Goal: Task Accomplishment & Management: Manage account settings

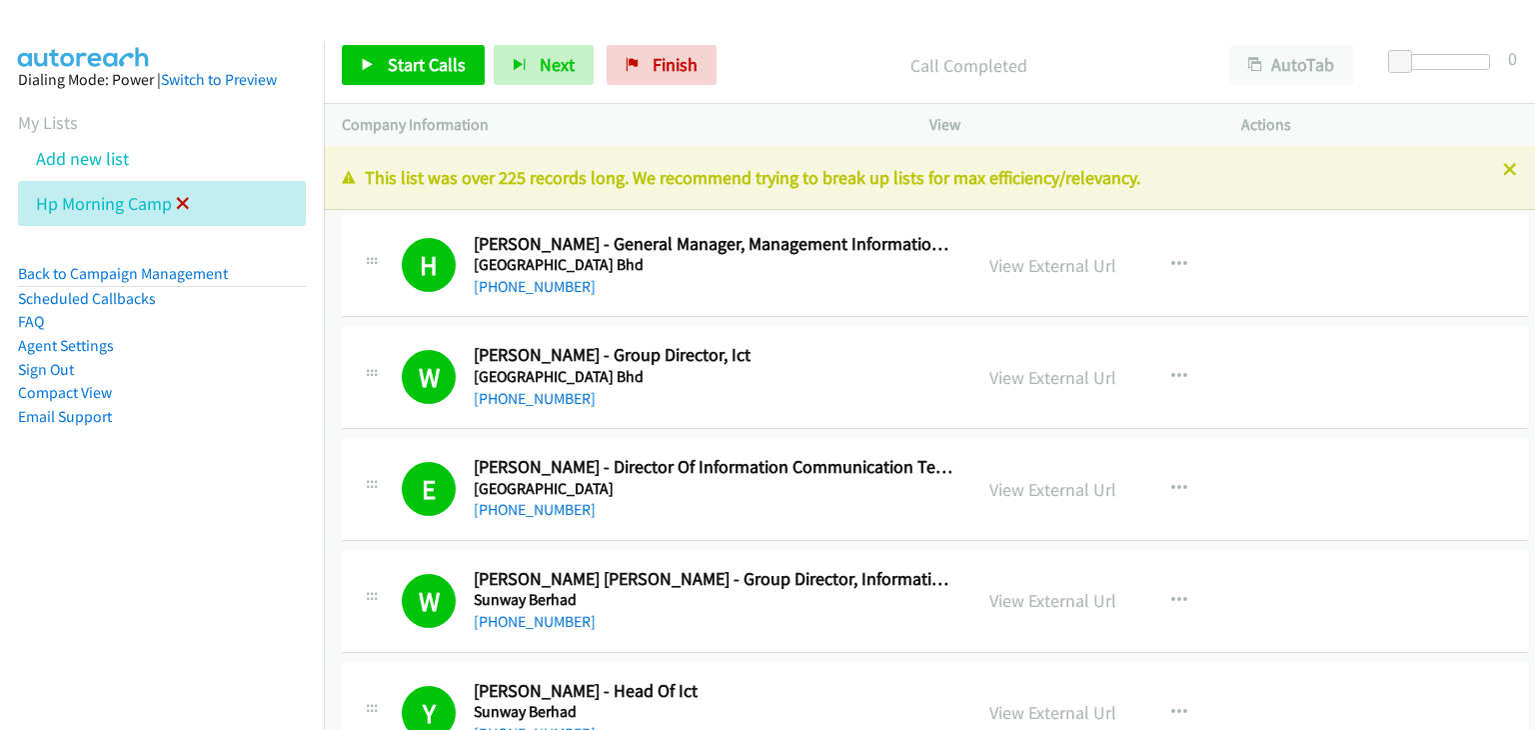
click at [185, 201] on icon at bounding box center [183, 205] width 14 height 14
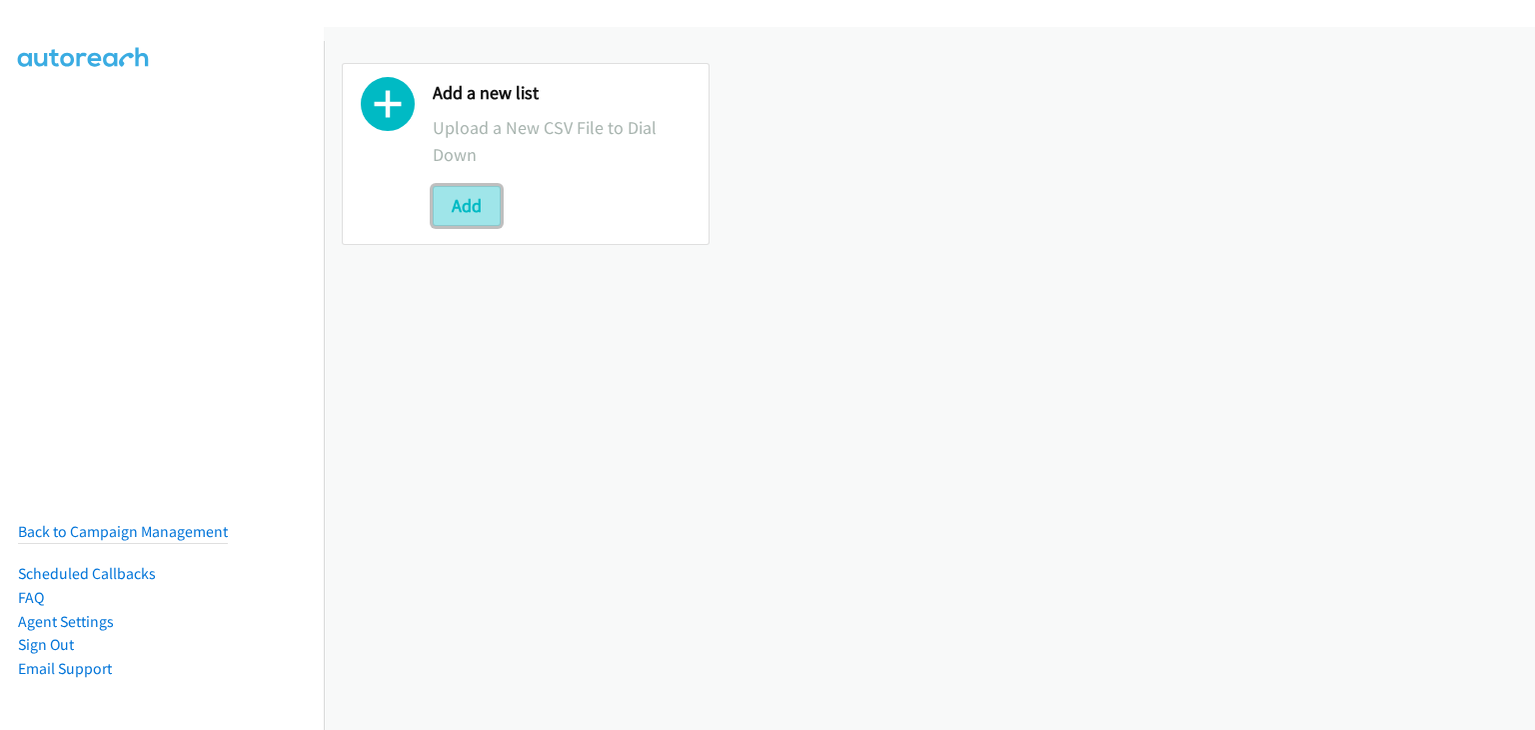
click at [460, 200] on button "Add" at bounding box center [467, 206] width 68 height 40
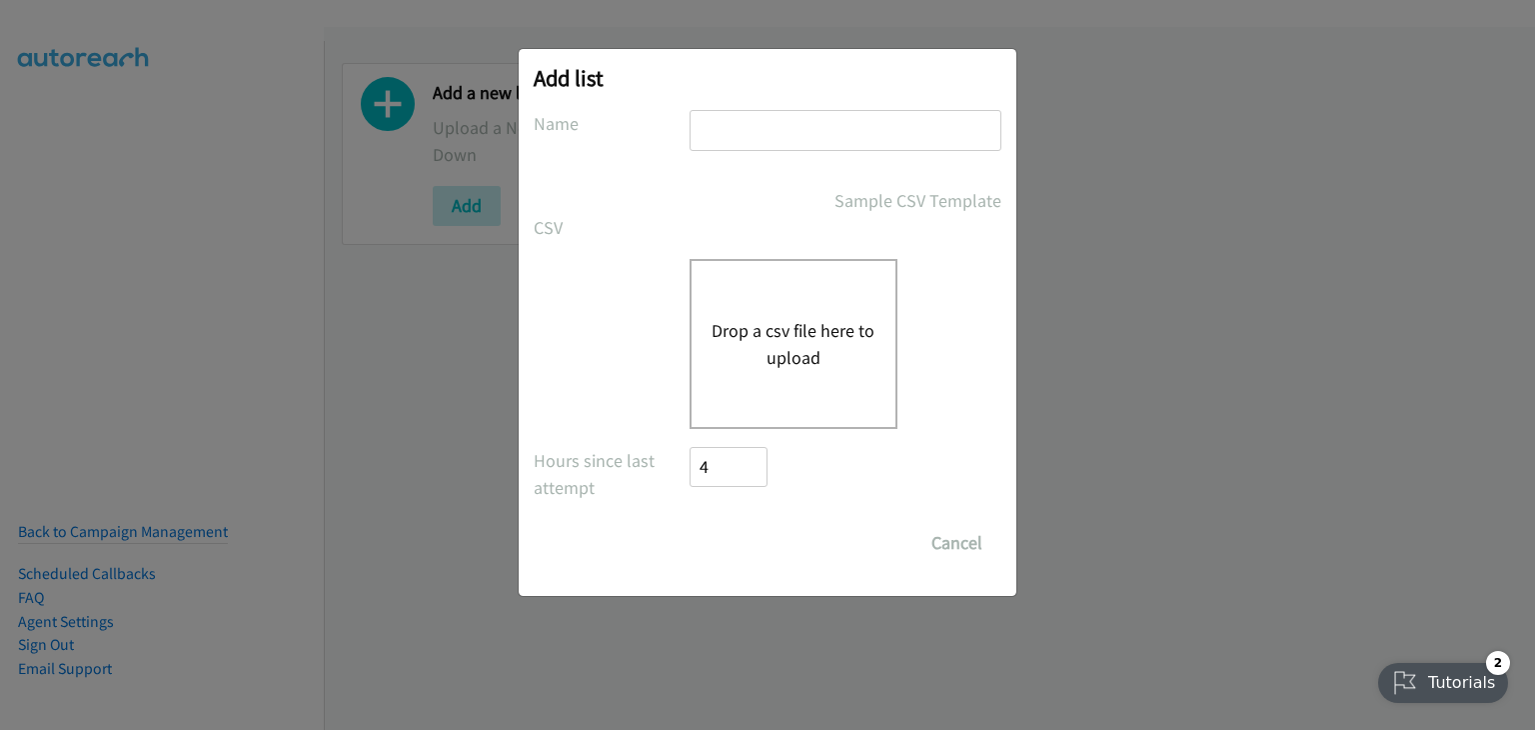
click at [832, 130] on input "text" at bounding box center [846, 130] width 312 height 41
type input "Afternoon camp"
click at [769, 321] on button "Drop a csv file here to upload" at bounding box center [794, 344] width 164 height 54
click at [208, 180] on div "Add list No phone fields were returned for that Report or List View Please uplo…" at bounding box center [767, 374] width 1535 height 712
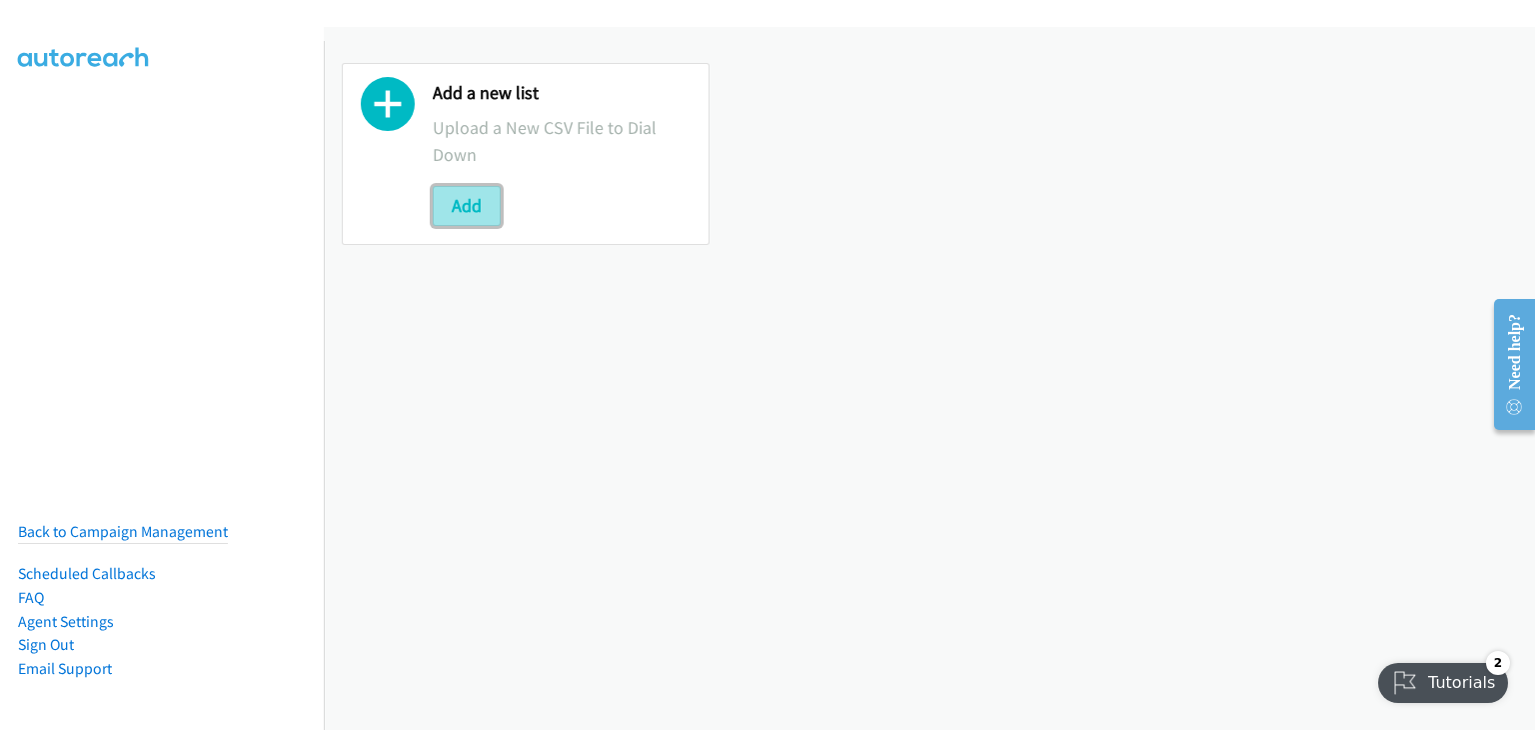
click at [485, 201] on button "Add" at bounding box center [467, 206] width 68 height 40
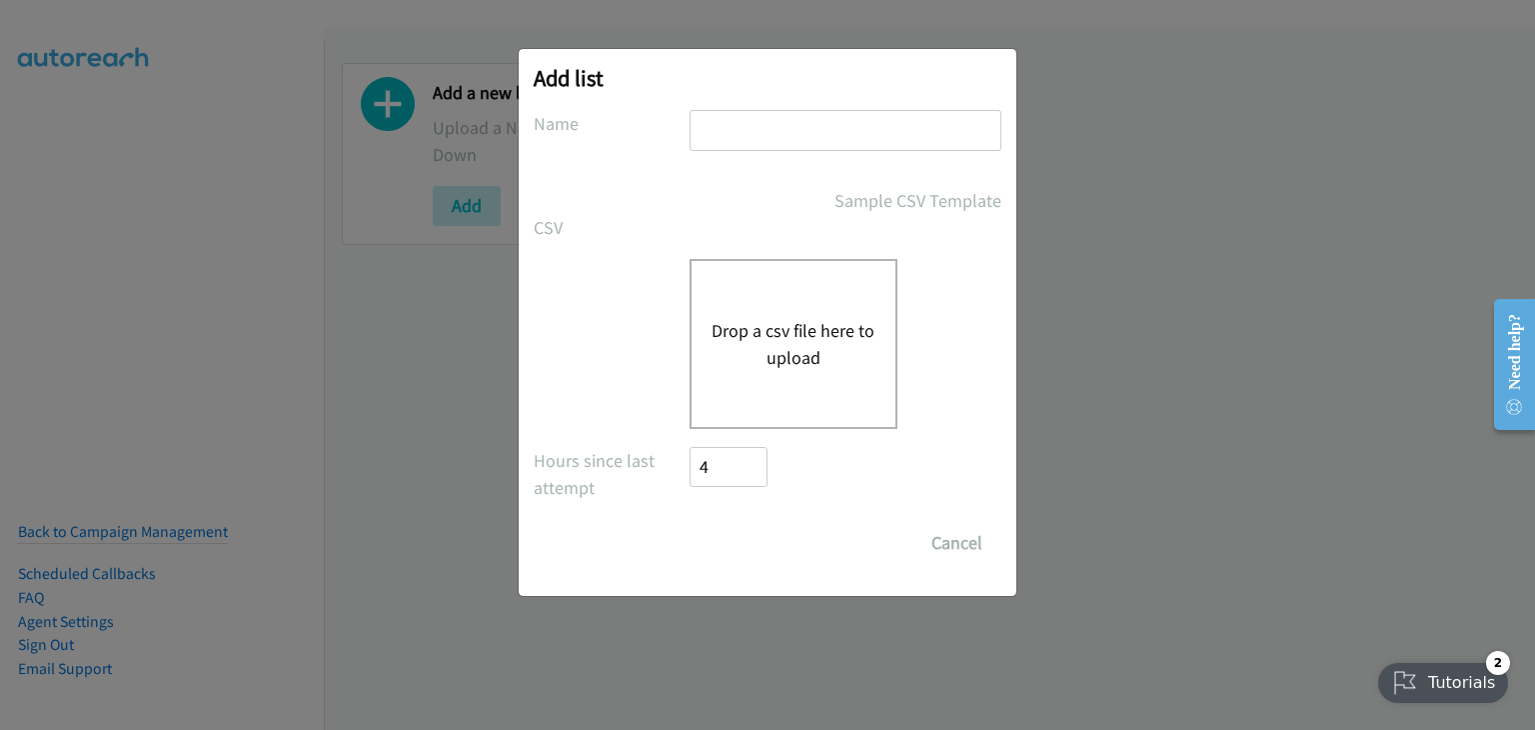
click at [778, 117] on input "text" at bounding box center [846, 130] width 312 height 41
type input "Afternoon camp"
click at [768, 349] on button "Drop a csv file here to upload" at bounding box center [794, 344] width 164 height 54
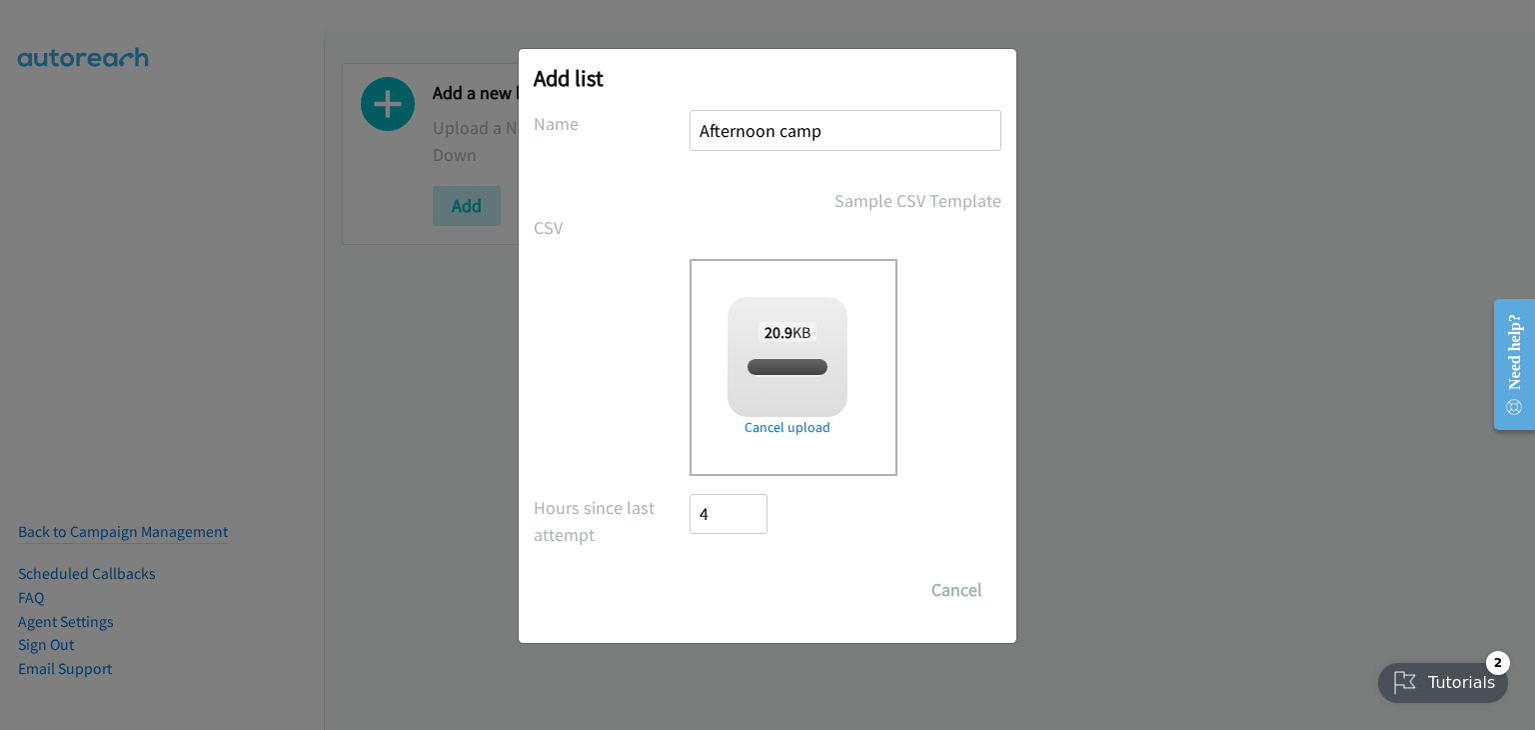
checkbox input "true"
click at [752, 593] on input "Save List" at bounding box center [742, 590] width 105 height 40
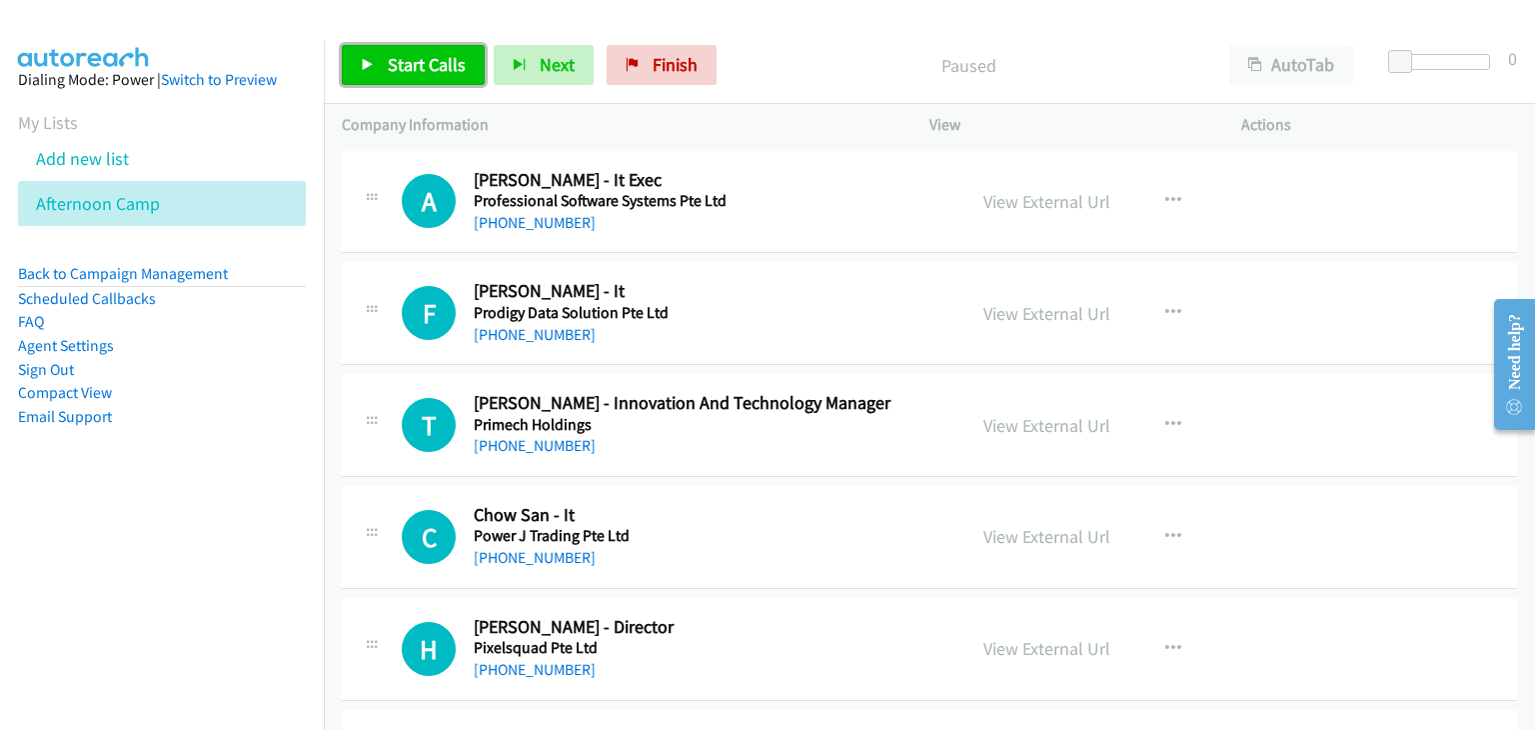
click at [394, 71] on span "Start Calls" at bounding box center [427, 64] width 78 height 23
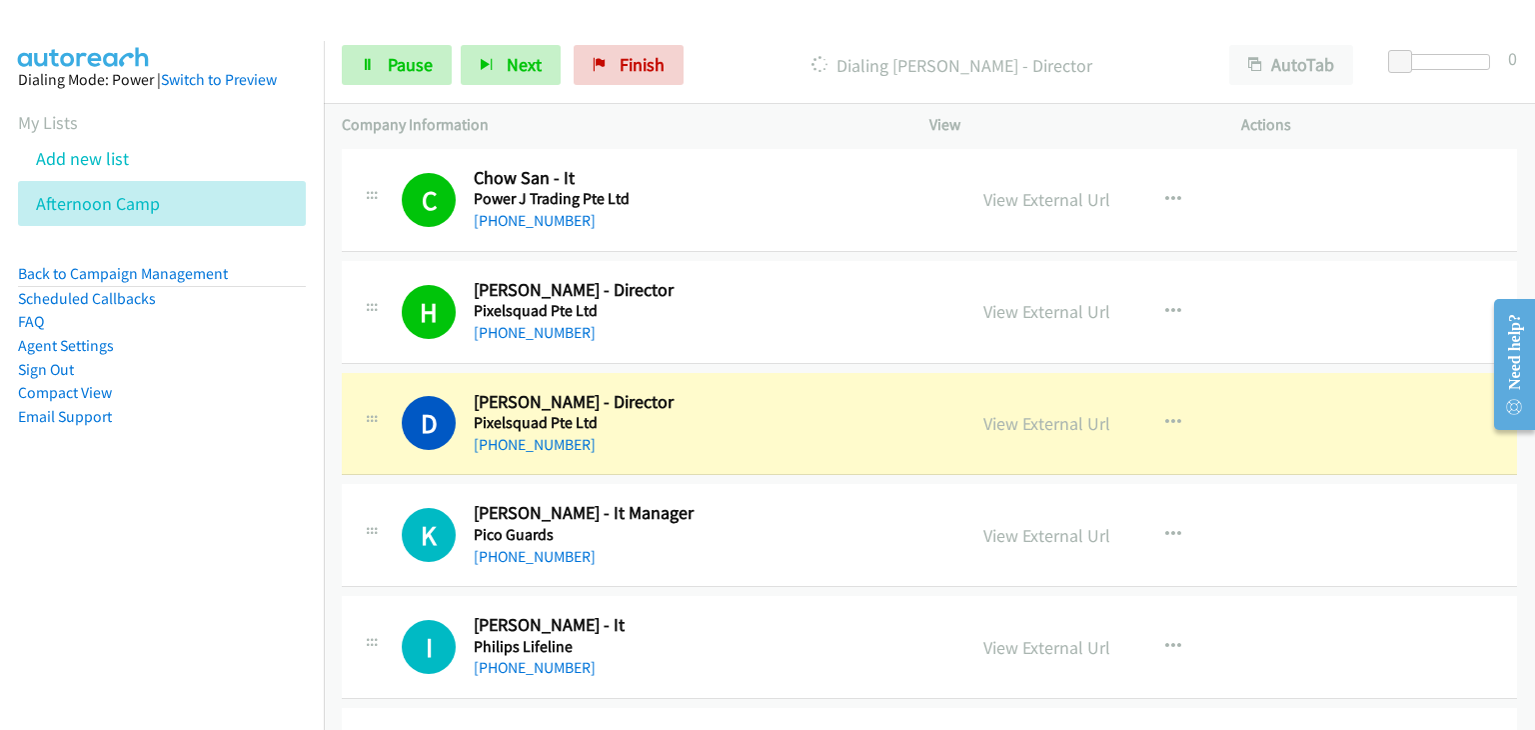
scroll to position [400, 0]
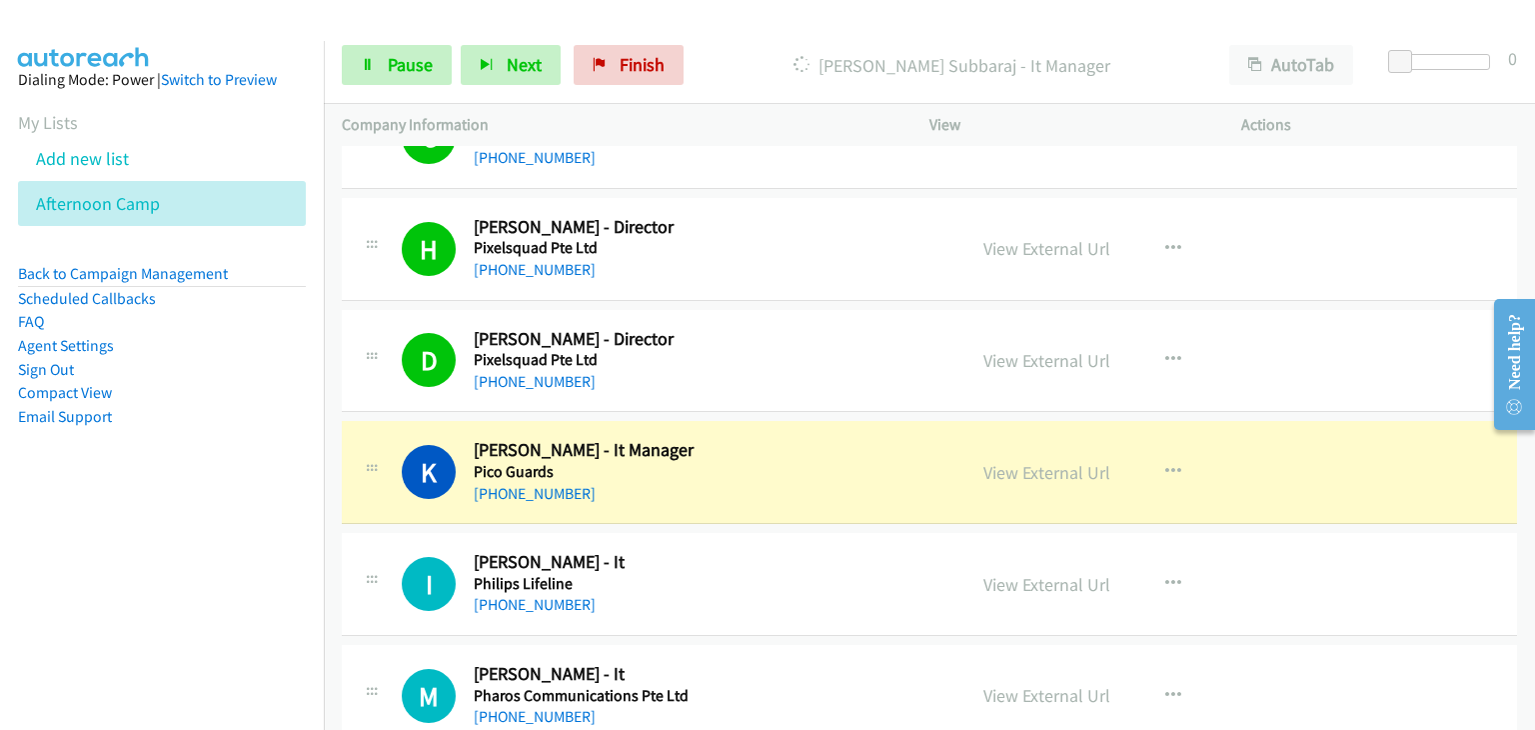
click at [810, 332] on h2 "Derek Neo - Director" at bounding box center [701, 339] width 455 height 23
click at [1175, 360] on button "button" at bounding box center [1173, 360] width 54 height 40
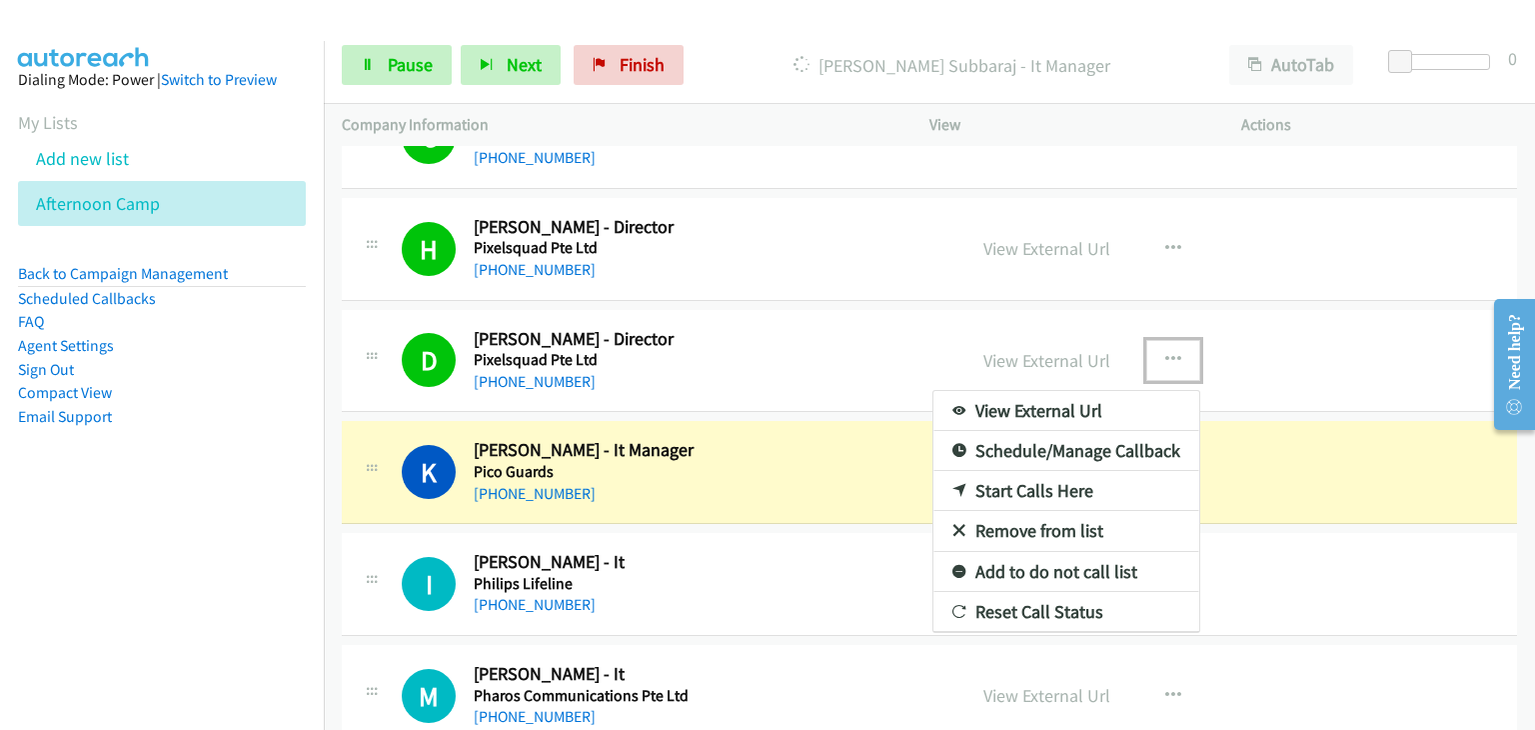
click at [1003, 520] on link "Remove from list" at bounding box center [1066, 531] width 266 height 40
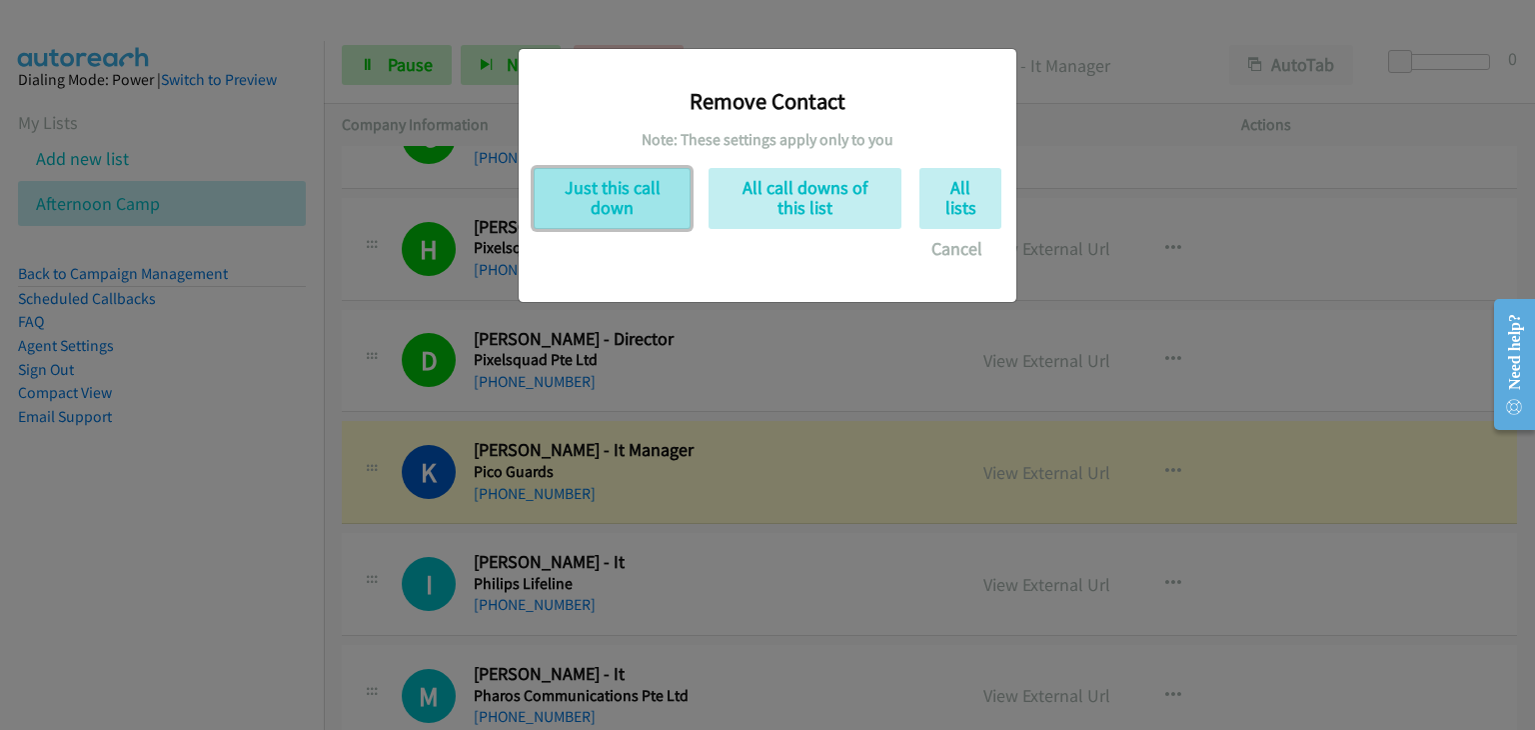
click at [604, 209] on button "Just this call down" at bounding box center [612, 198] width 157 height 61
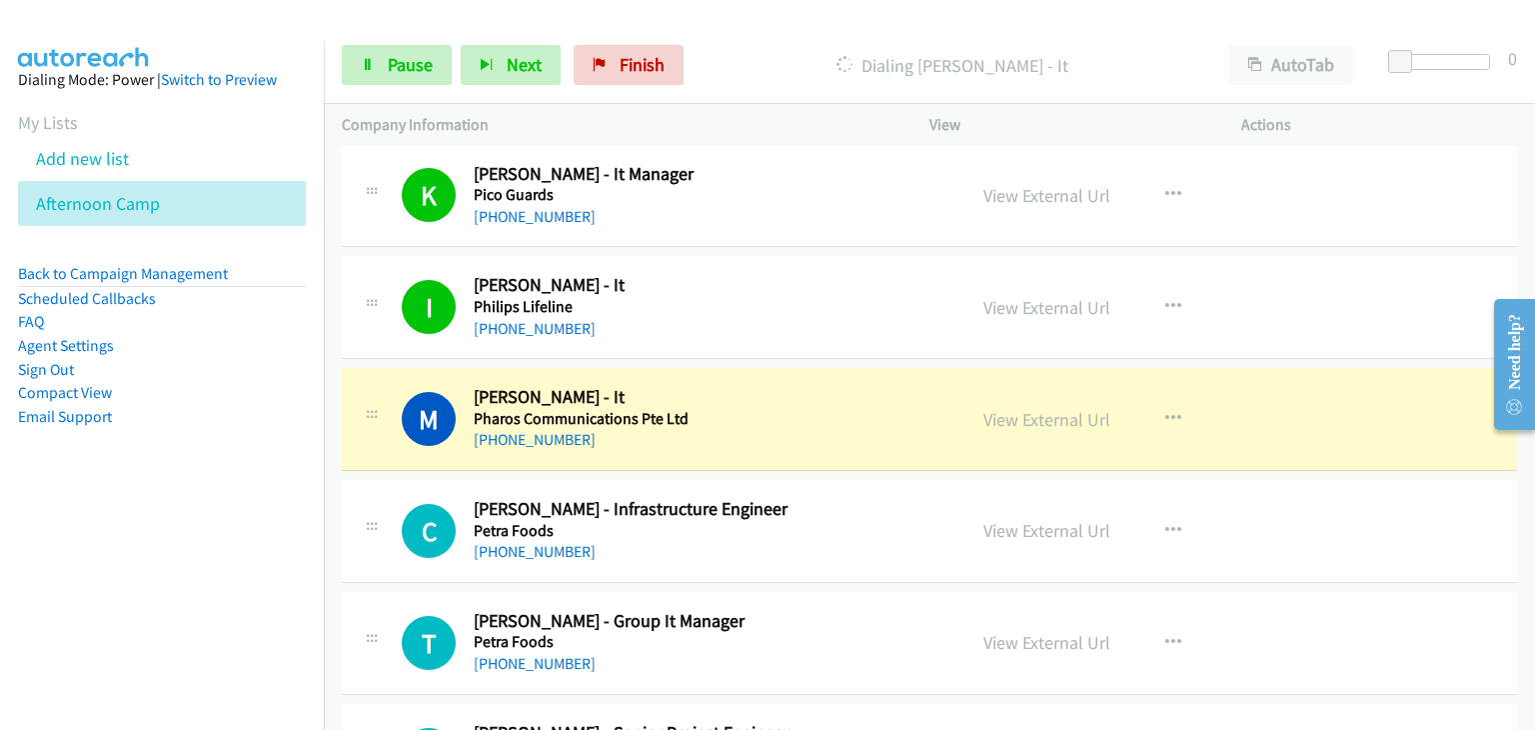
scroll to position [600, 0]
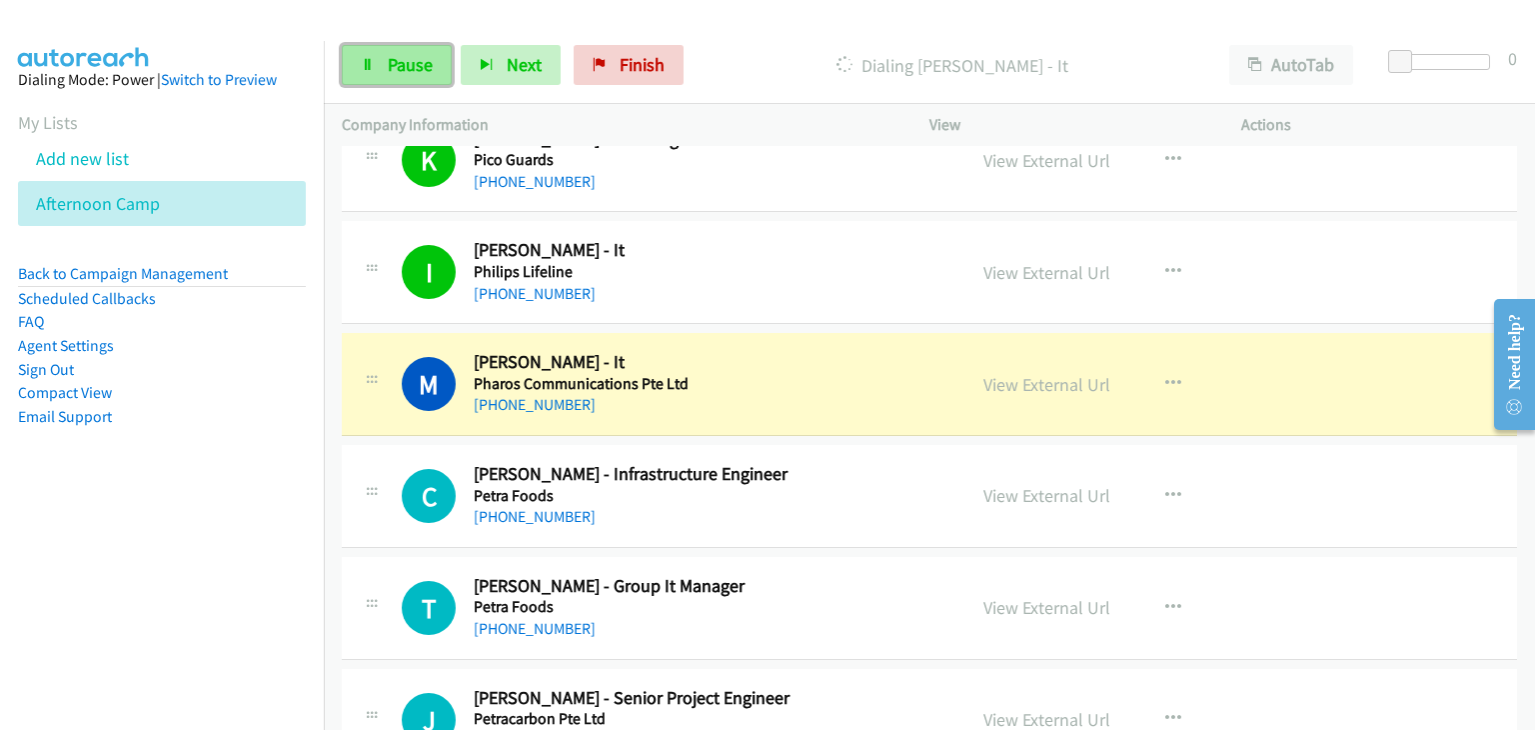
click at [379, 68] on link "Pause" at bounding box center [397, 65] width 110 height 40
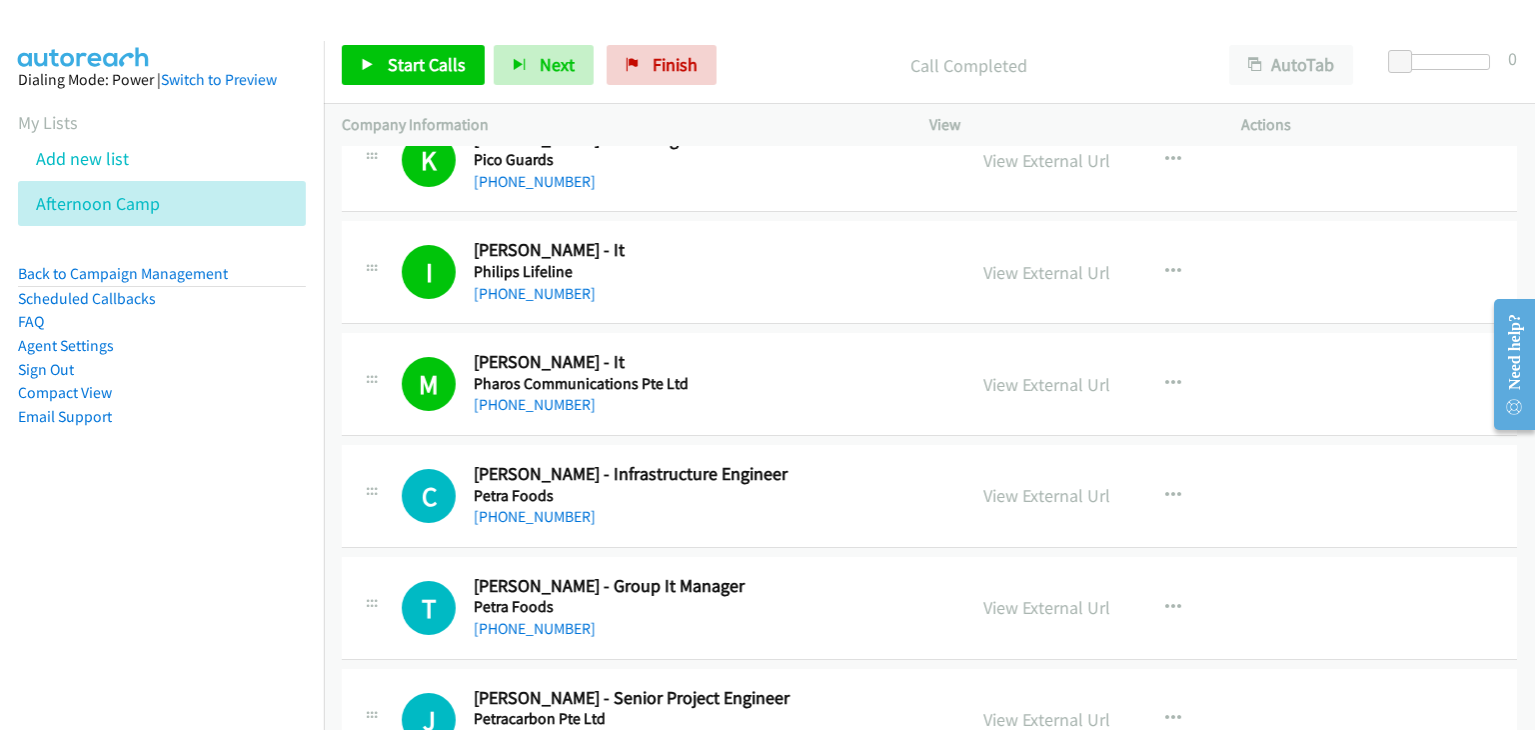
scroll to position [400, 0]
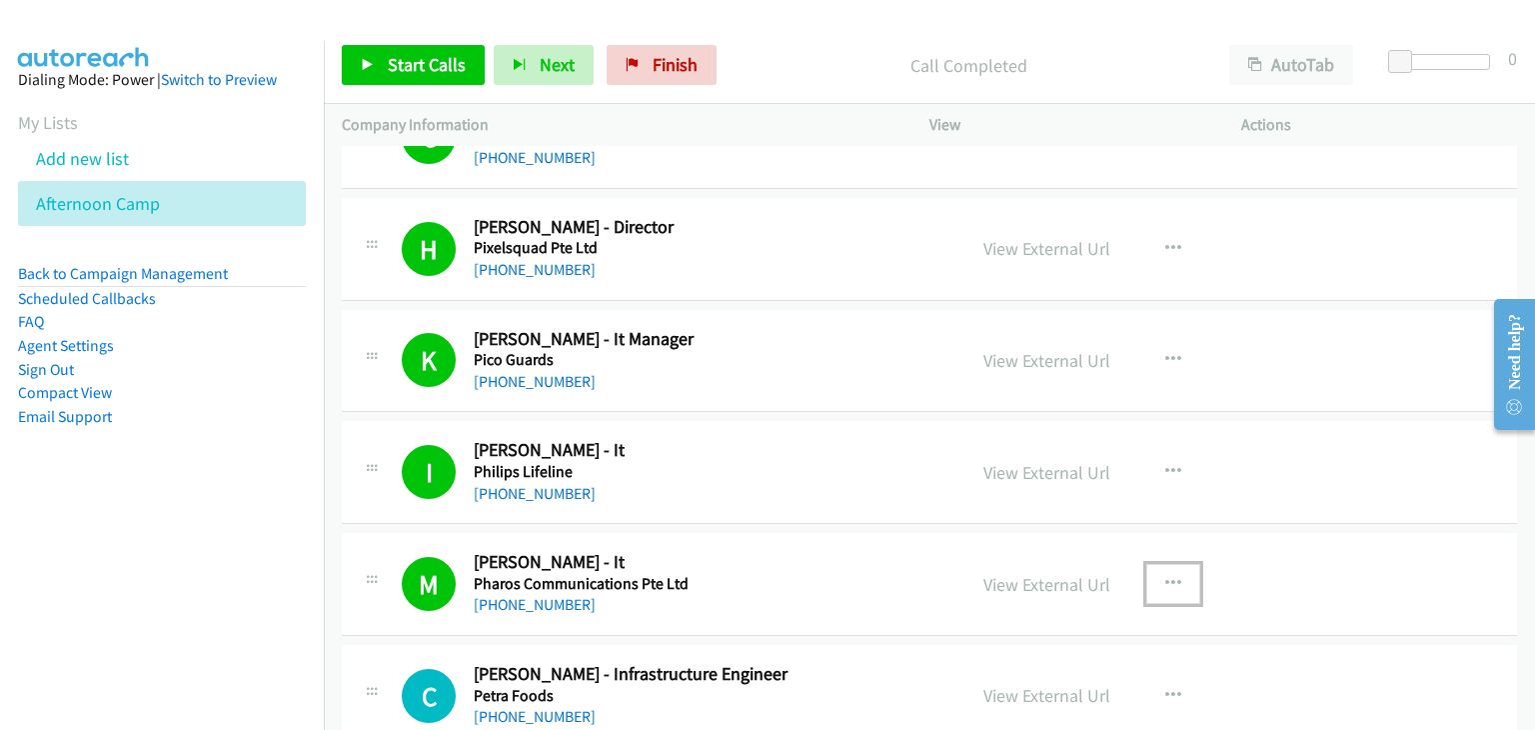
click at [1165, 585] on icon "button" at bounding box center [1173, 584] width 16 height 16
click at [1160, 573] on div at bounding box center [767, 365] width 1535 height 730
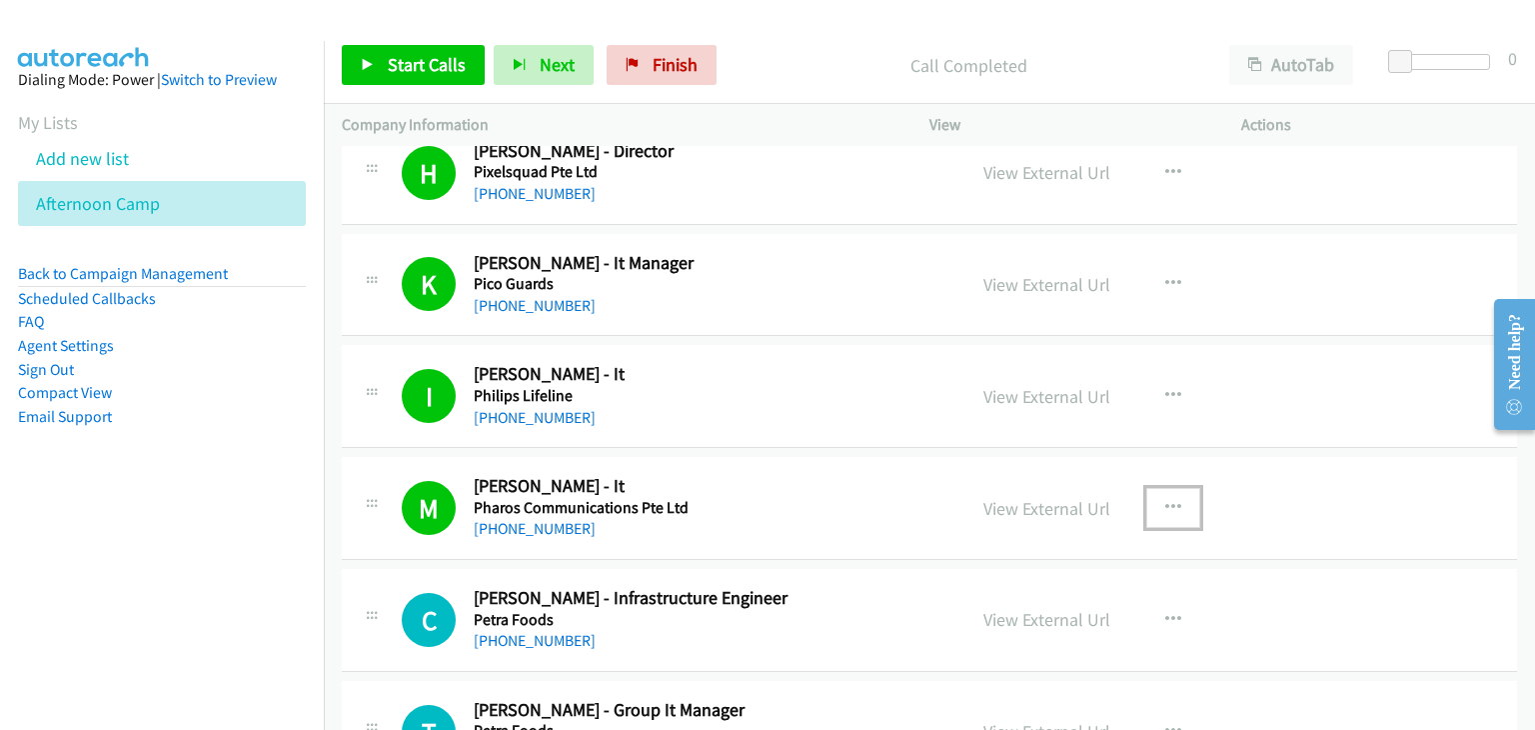
scroll to position [600, 0]
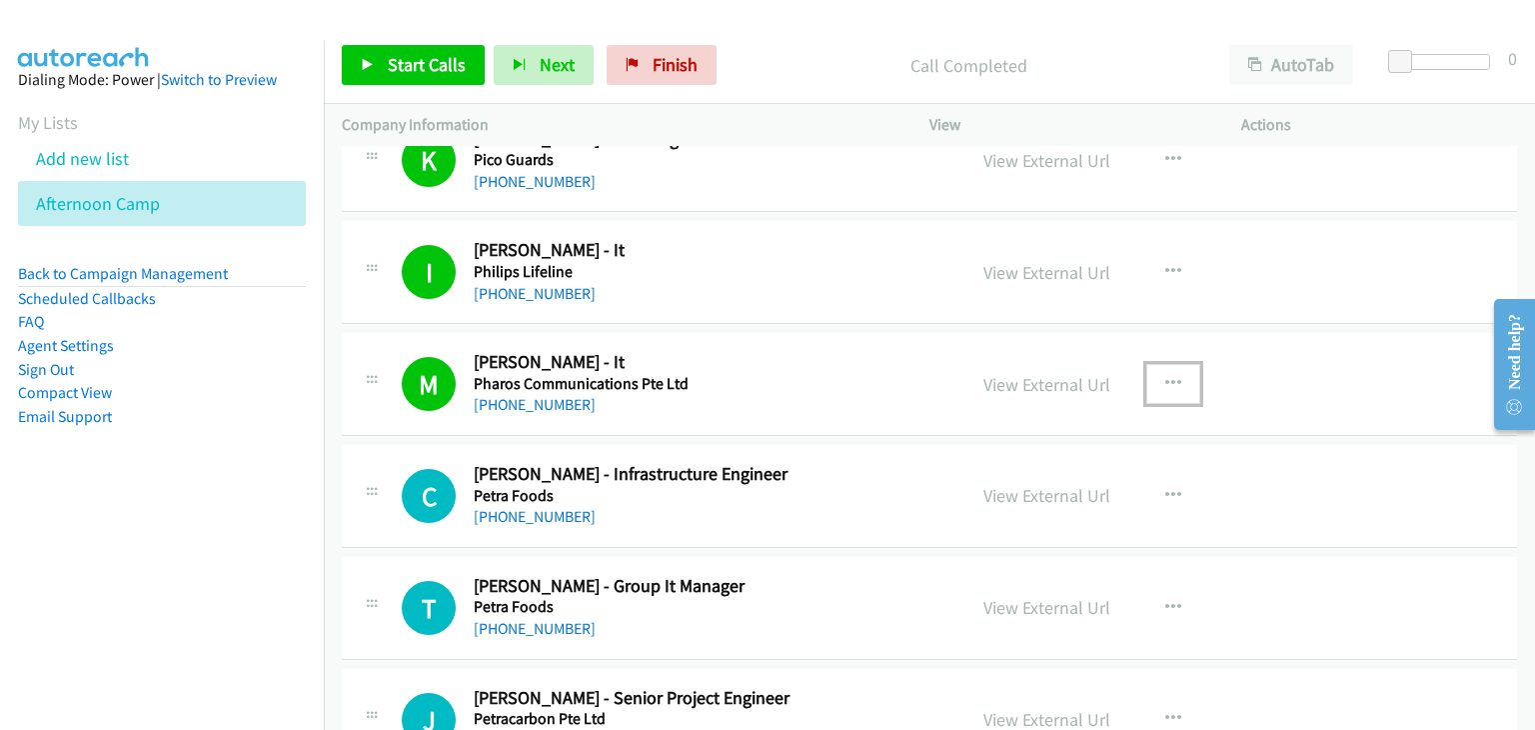
click at [1165, 376] on icon "button" at bounding box center [1173, 384] width 16 height 16
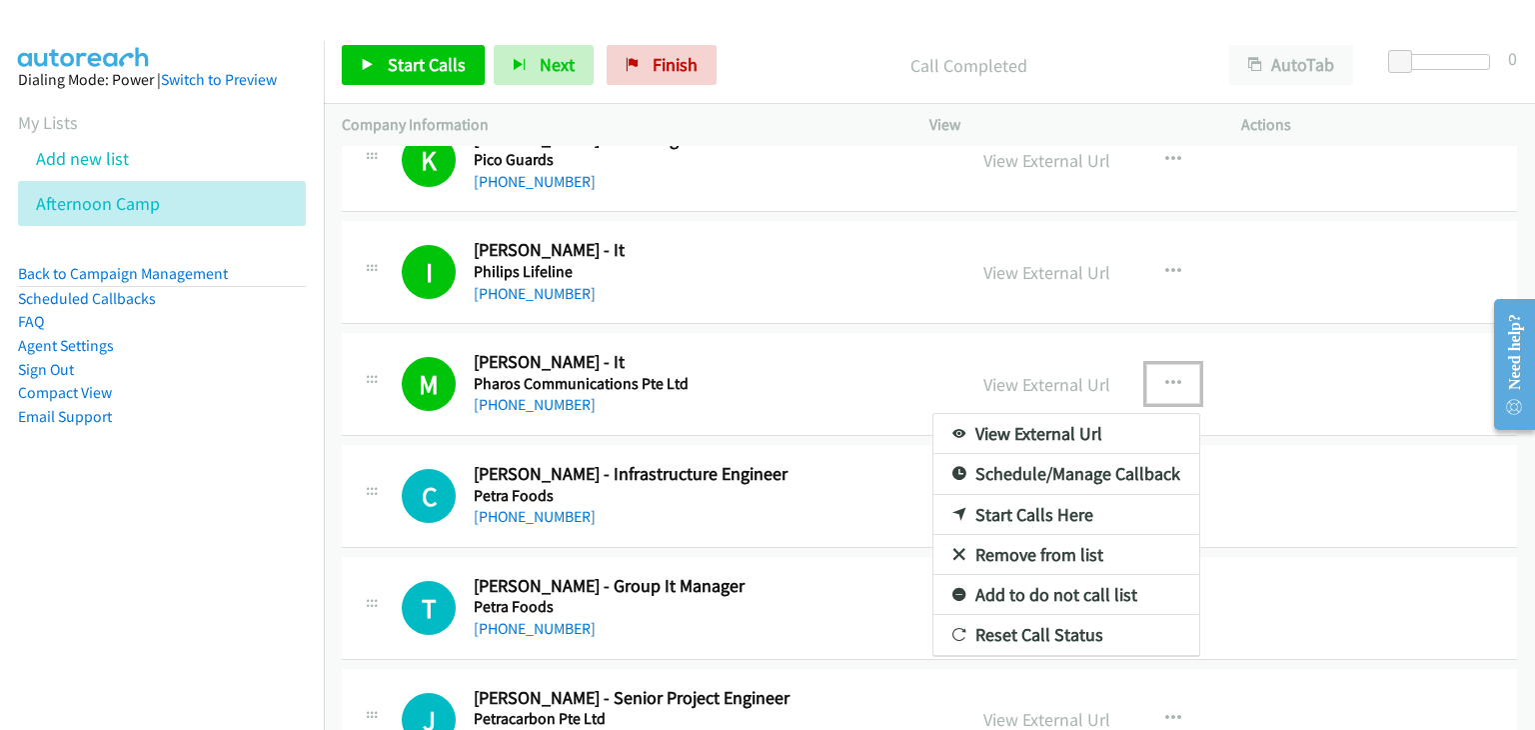
click at [1023, 587] on link "Add to do not call list" at bounding box center [1066, 595] width 266 height 40
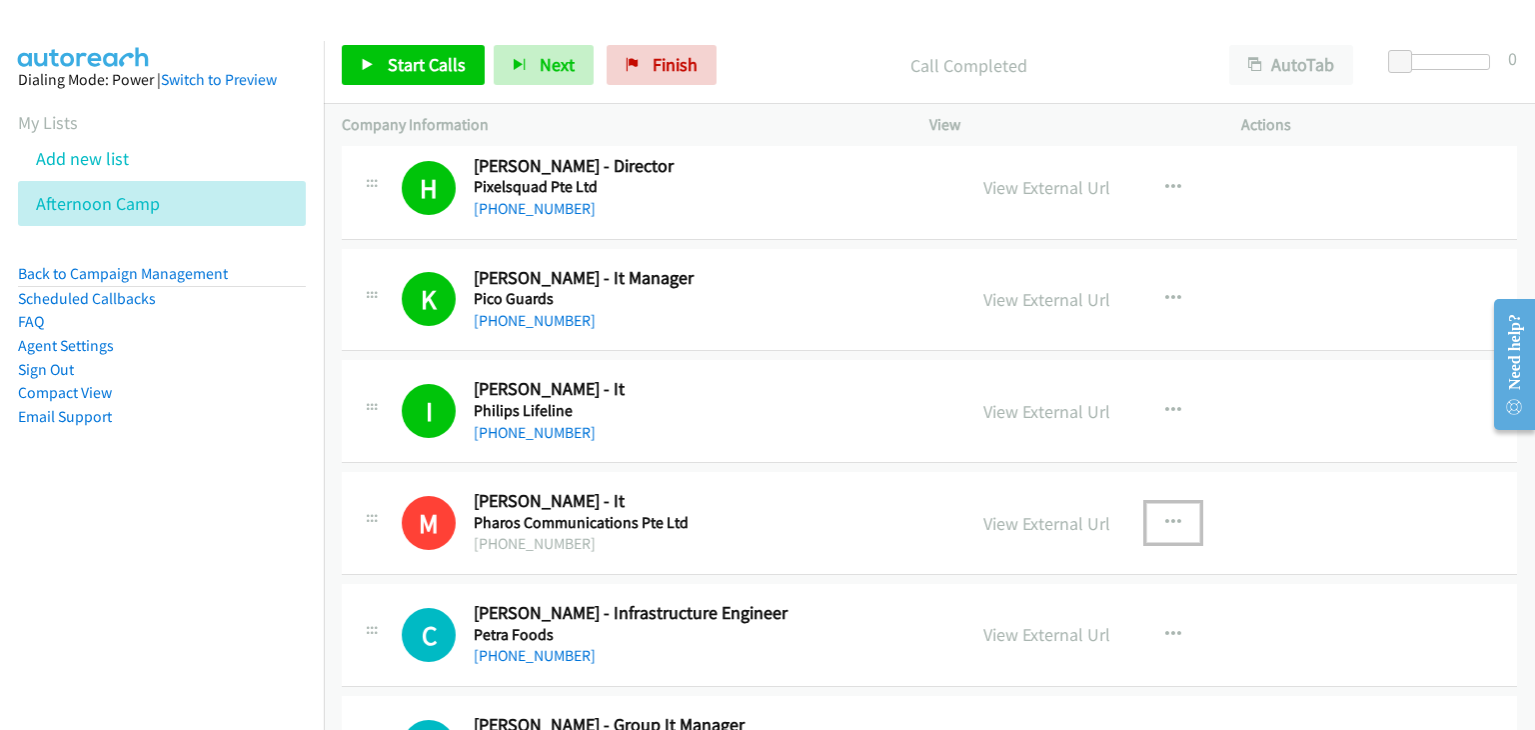
scroll to position [400, 0]
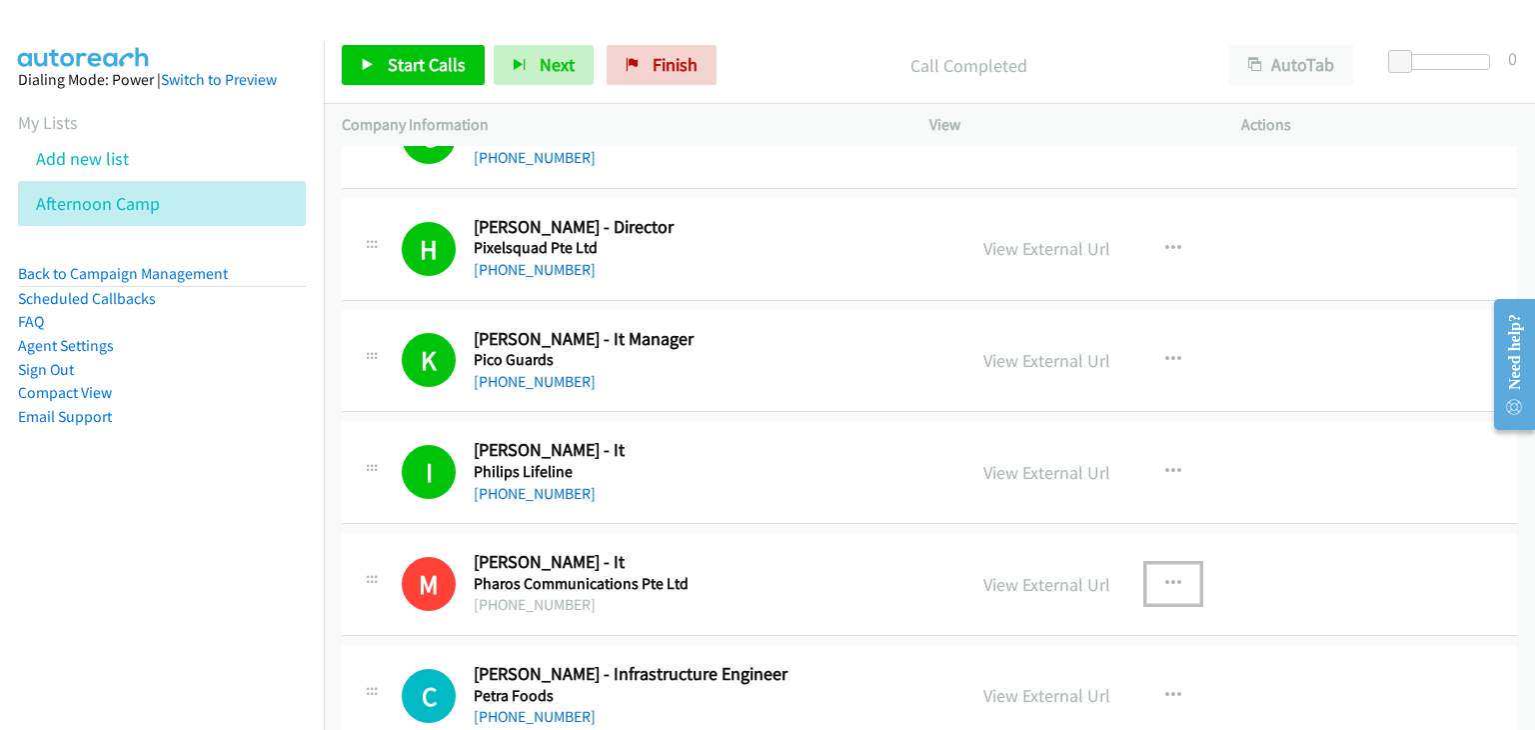
click at [752, 458] on h2 "Ivy Tan - It" at bounding box center [701, 450] width 455 height 23
click at [1165, 244] on icon "button" at bounding box center [1173, 249] width 16 height 16
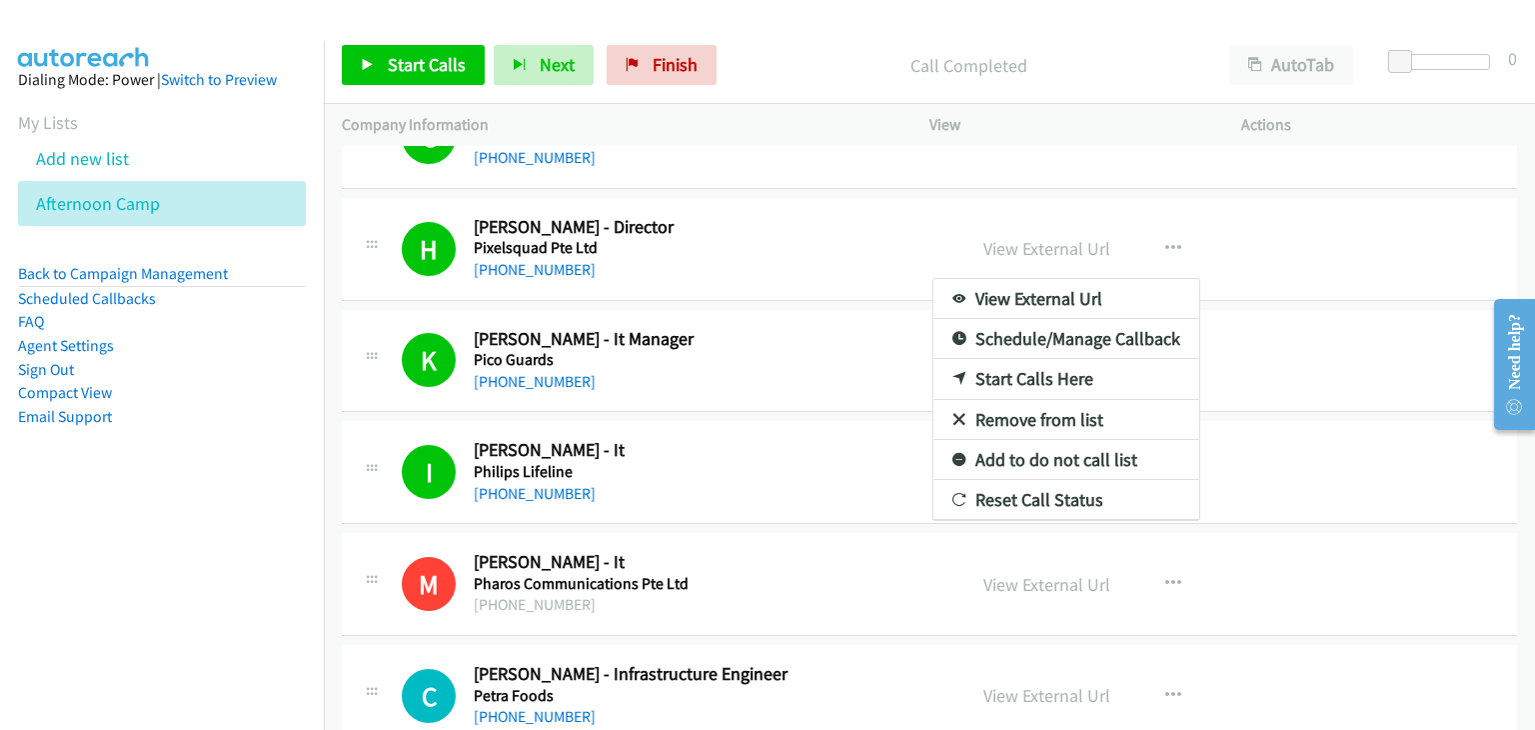
drag, startPoint x: 1051, startPoint y: 247, endPoint x: 1015, endPoint y: 250, distance: 36.1
click at [1258, 458] on div at bounding box center [767, 365] width 1535 height 730
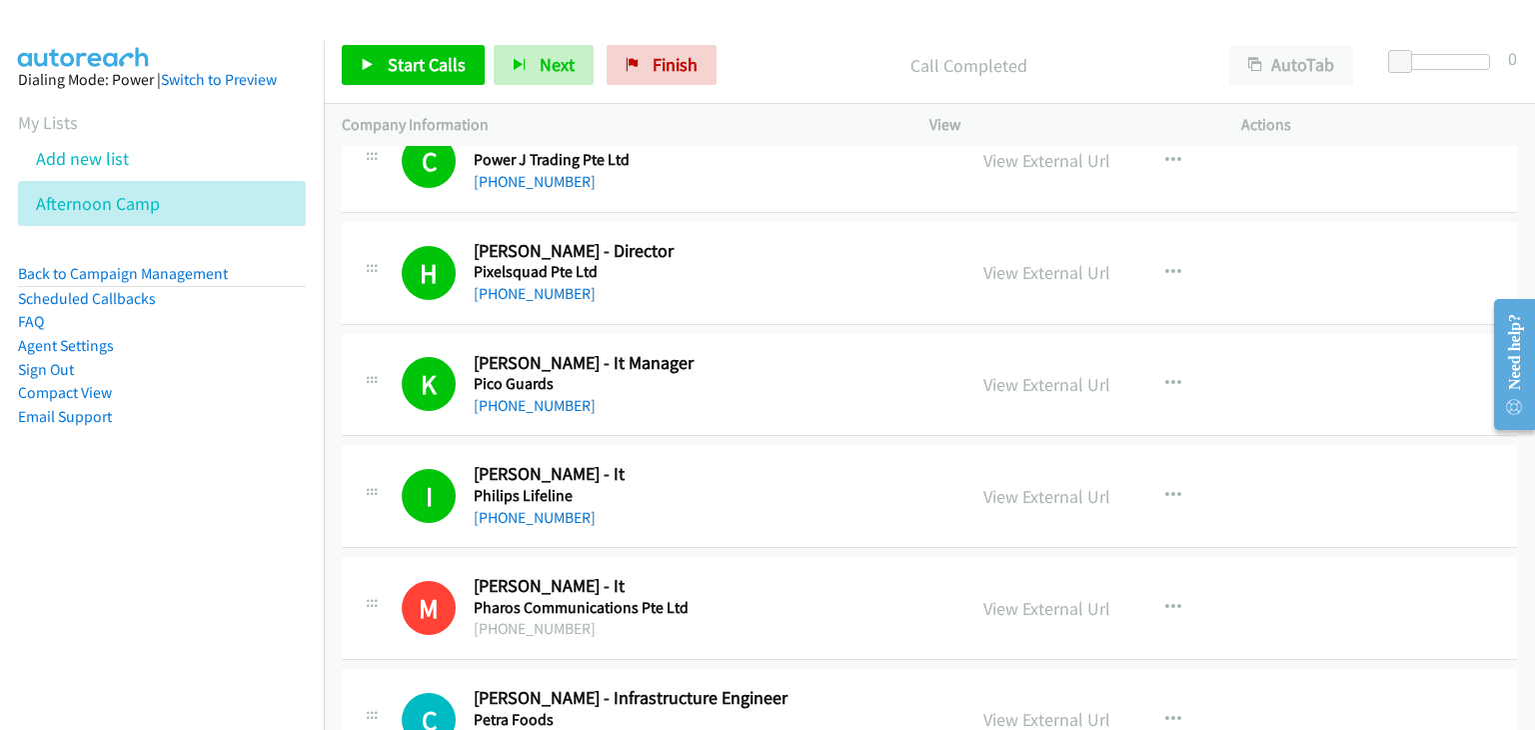
scroll to position [600, 0]
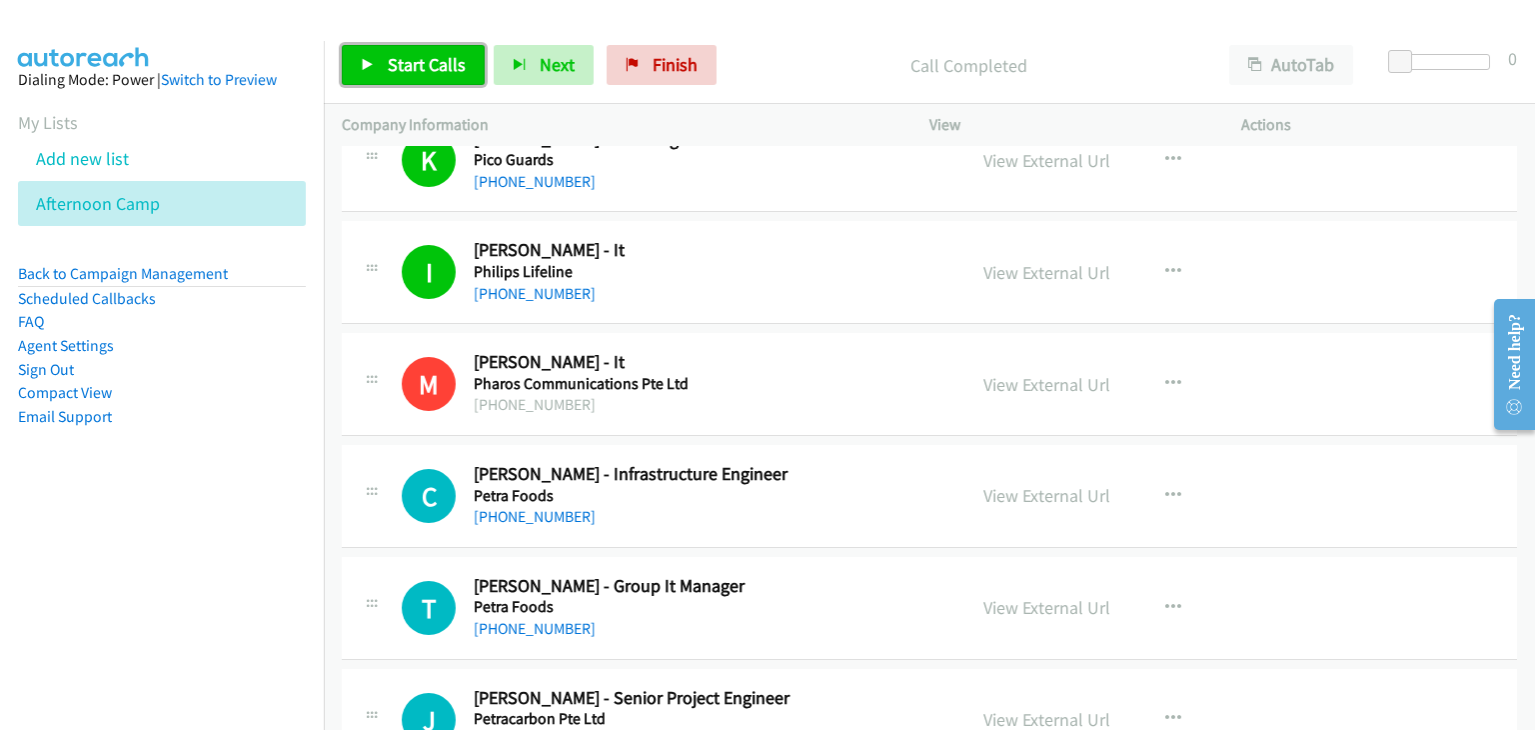
click at [415, 58] on span "Start Calls" at bounding box center [427, 64] width 78 height 23
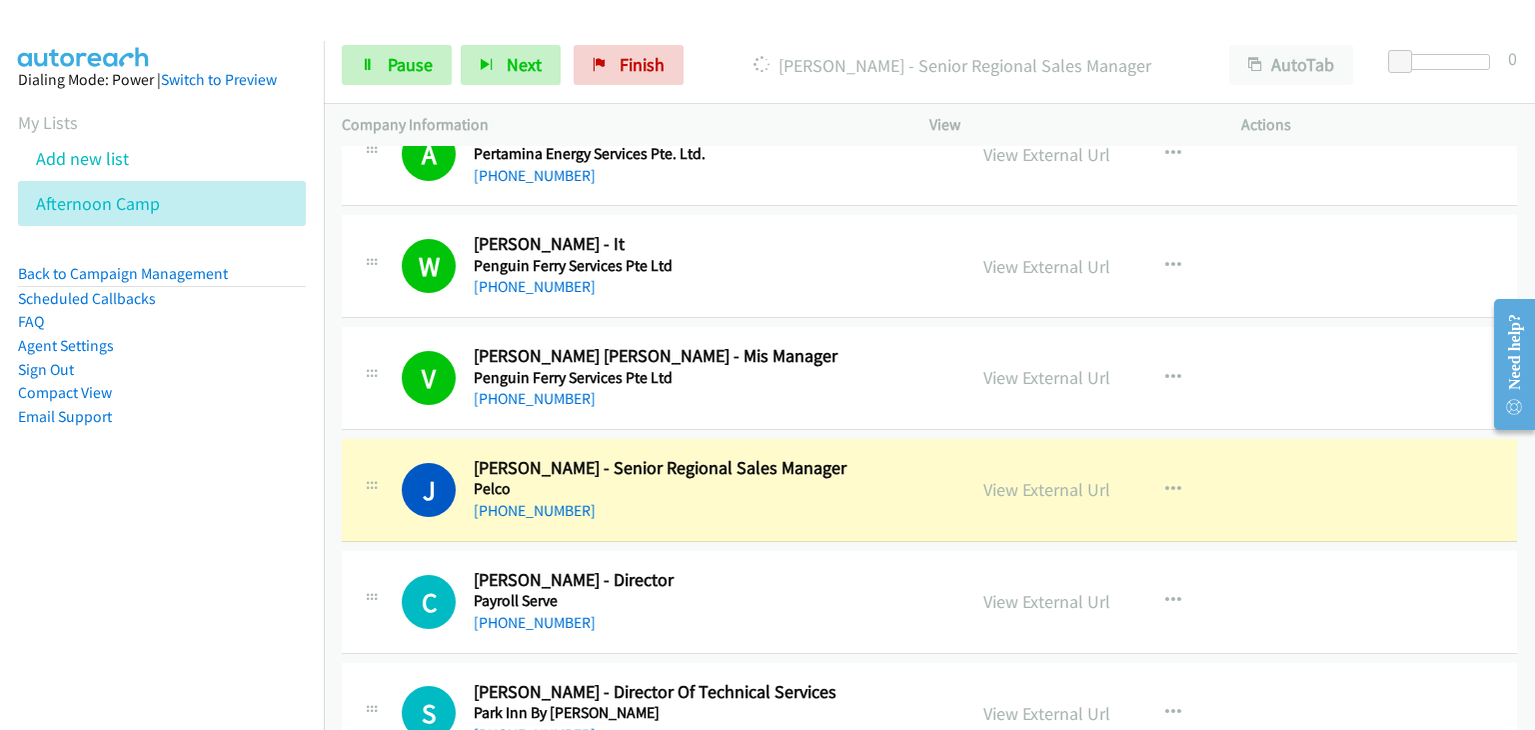
scroll to position [1299, 0]
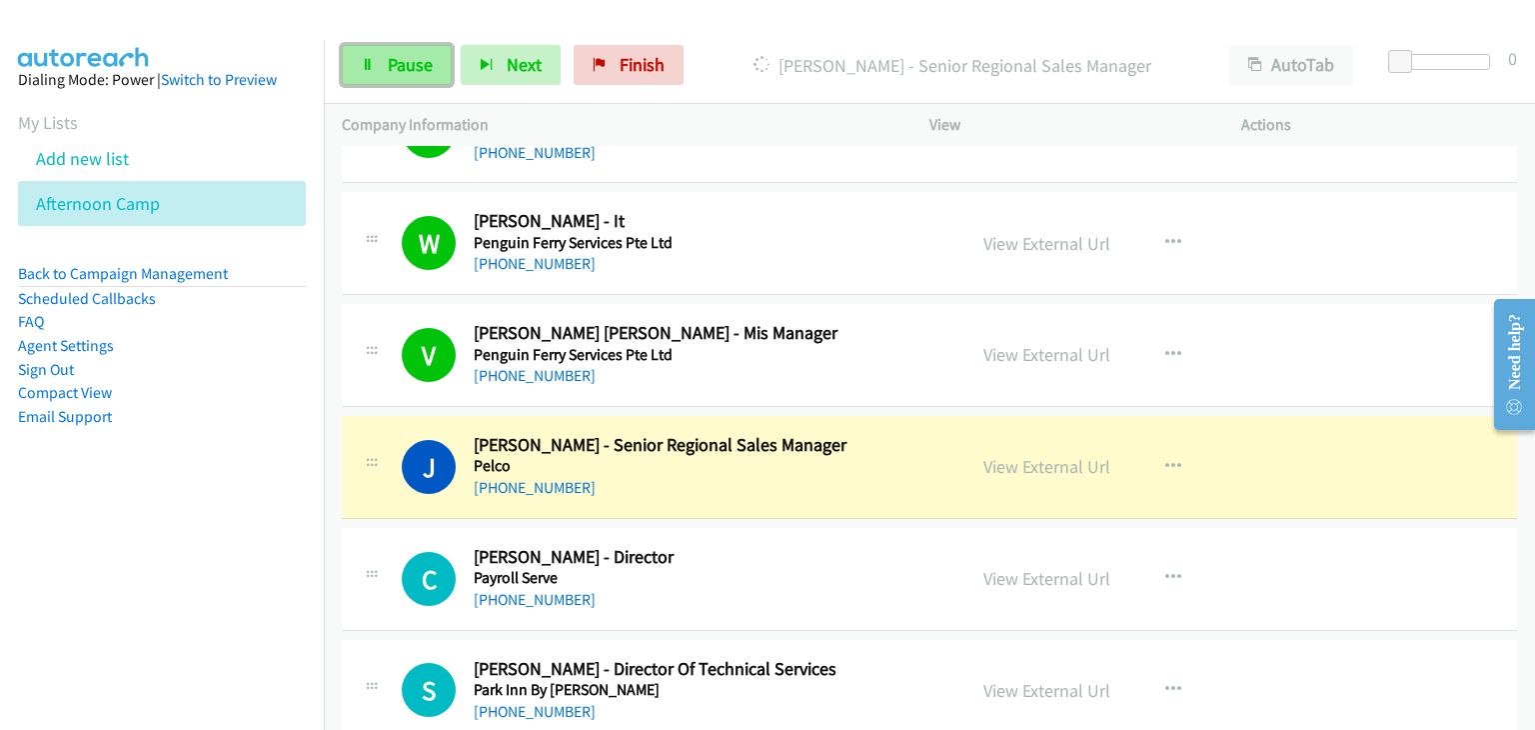
click at [380, 64] on link "Pause" at bounding box center [397, 65] width 110 height 40
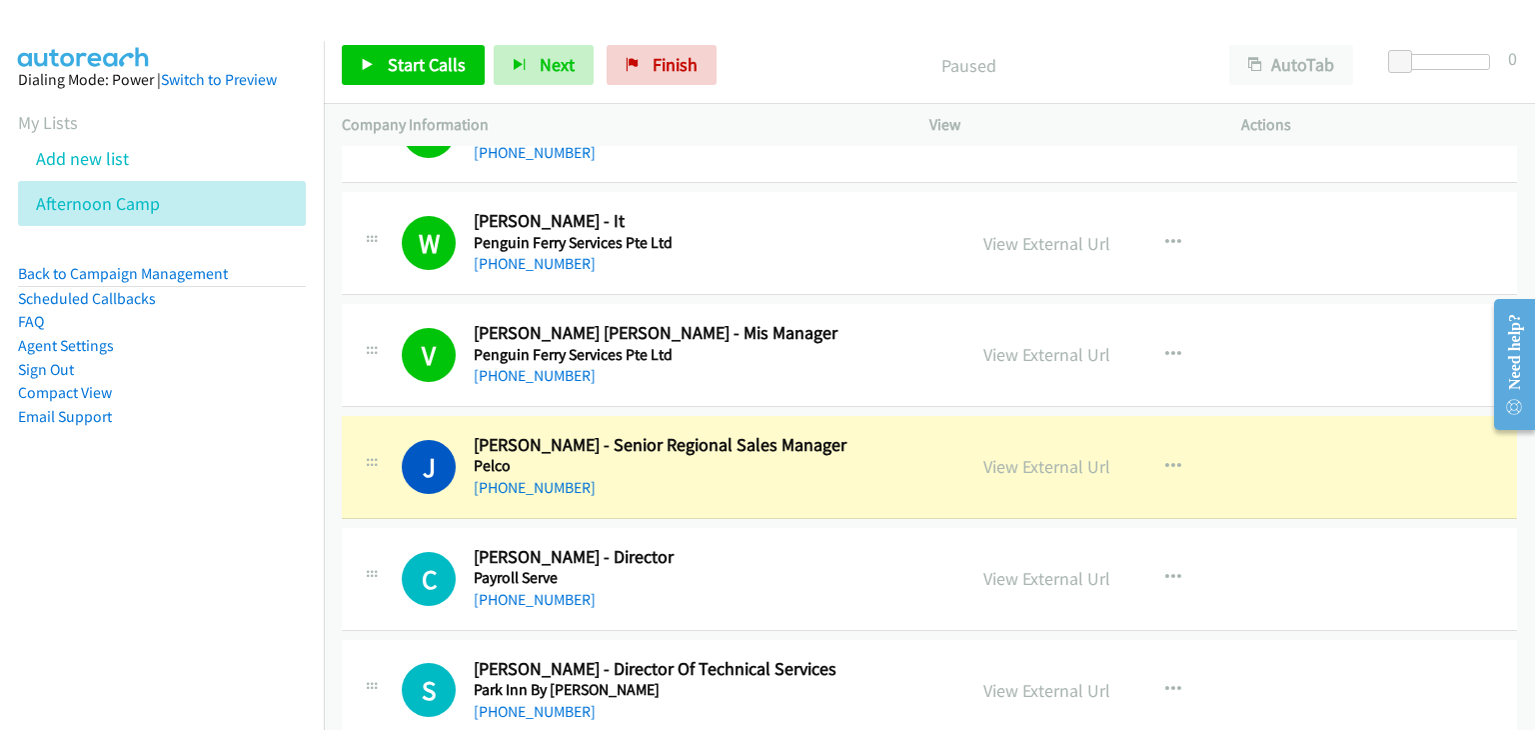
scroll to position [1399, 0]
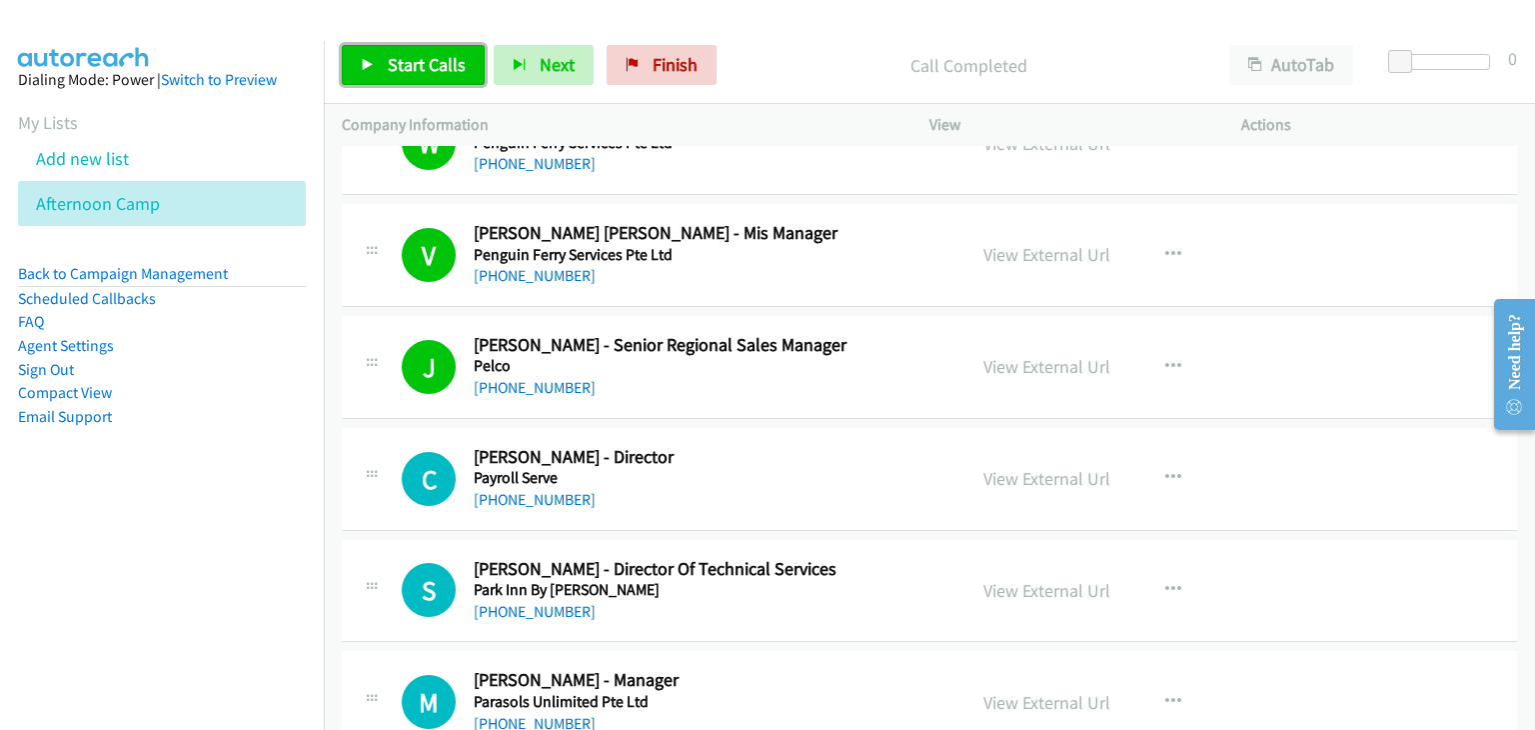
click at [361, 55] on link "Start Calls" at bounding box center [413, 65] width 143 height 40
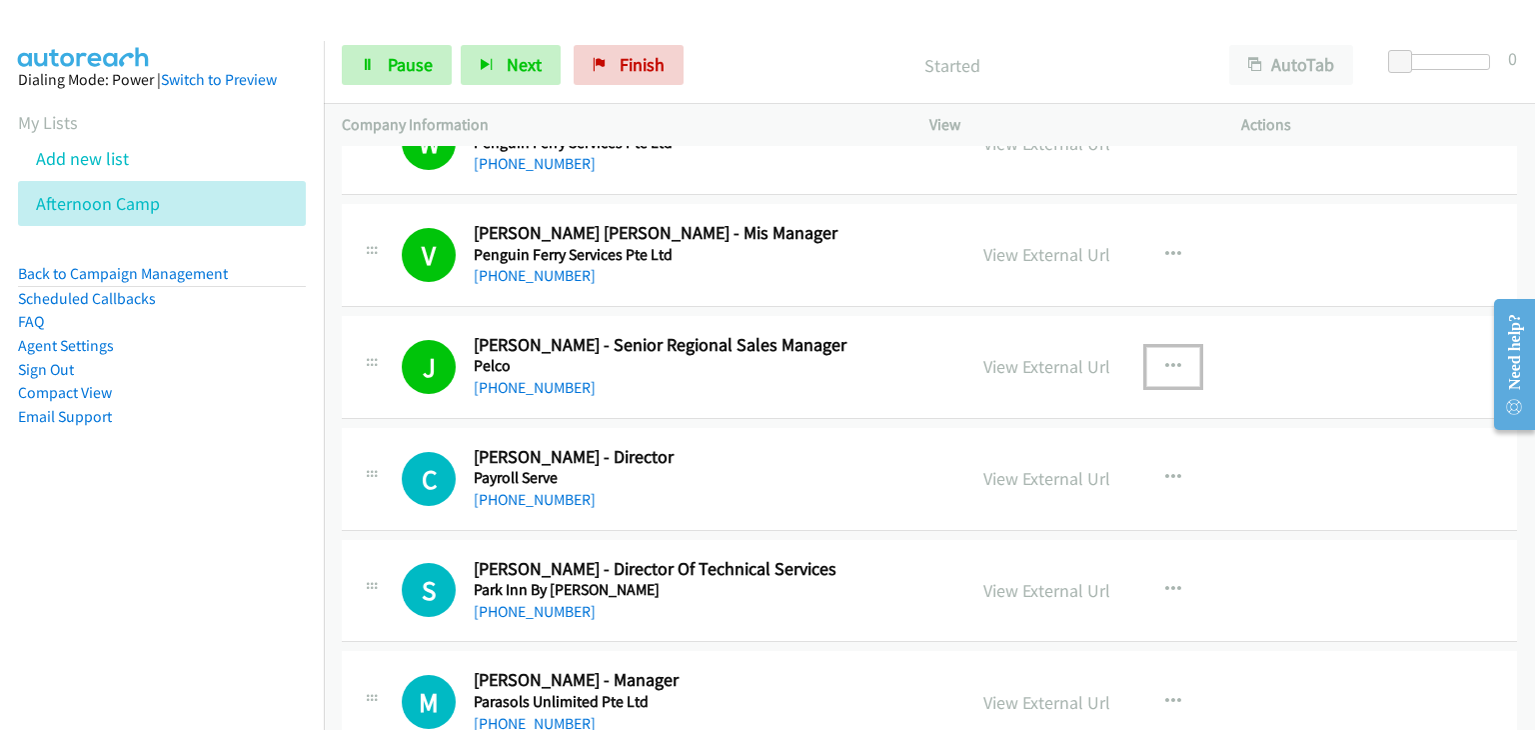
click at [1167, 361] on icon "button" at bounding box center [1173, 367] width 16 height 16
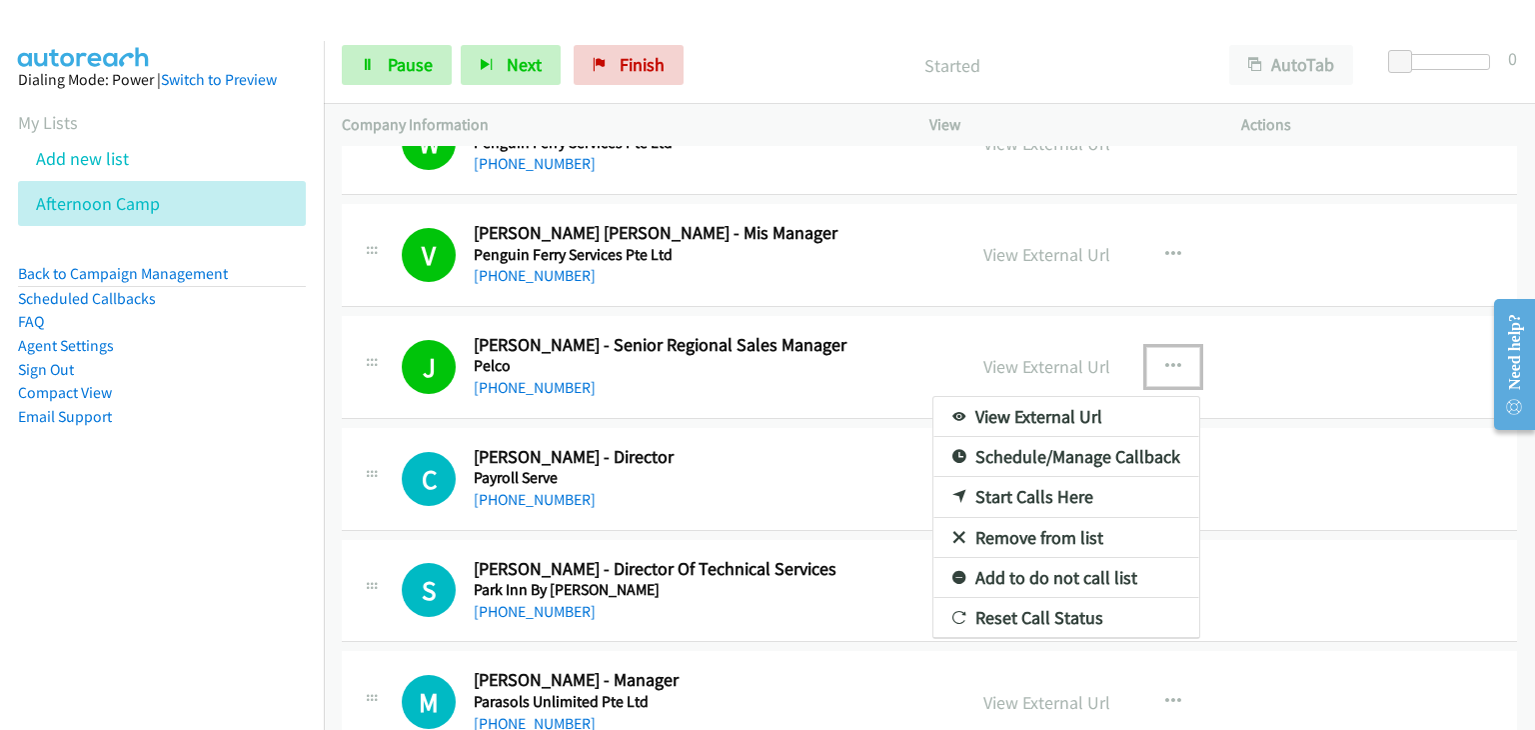
click at [1039, 539] on link "Remove from list" at bounding box center [1066, 538] width 266 height 40
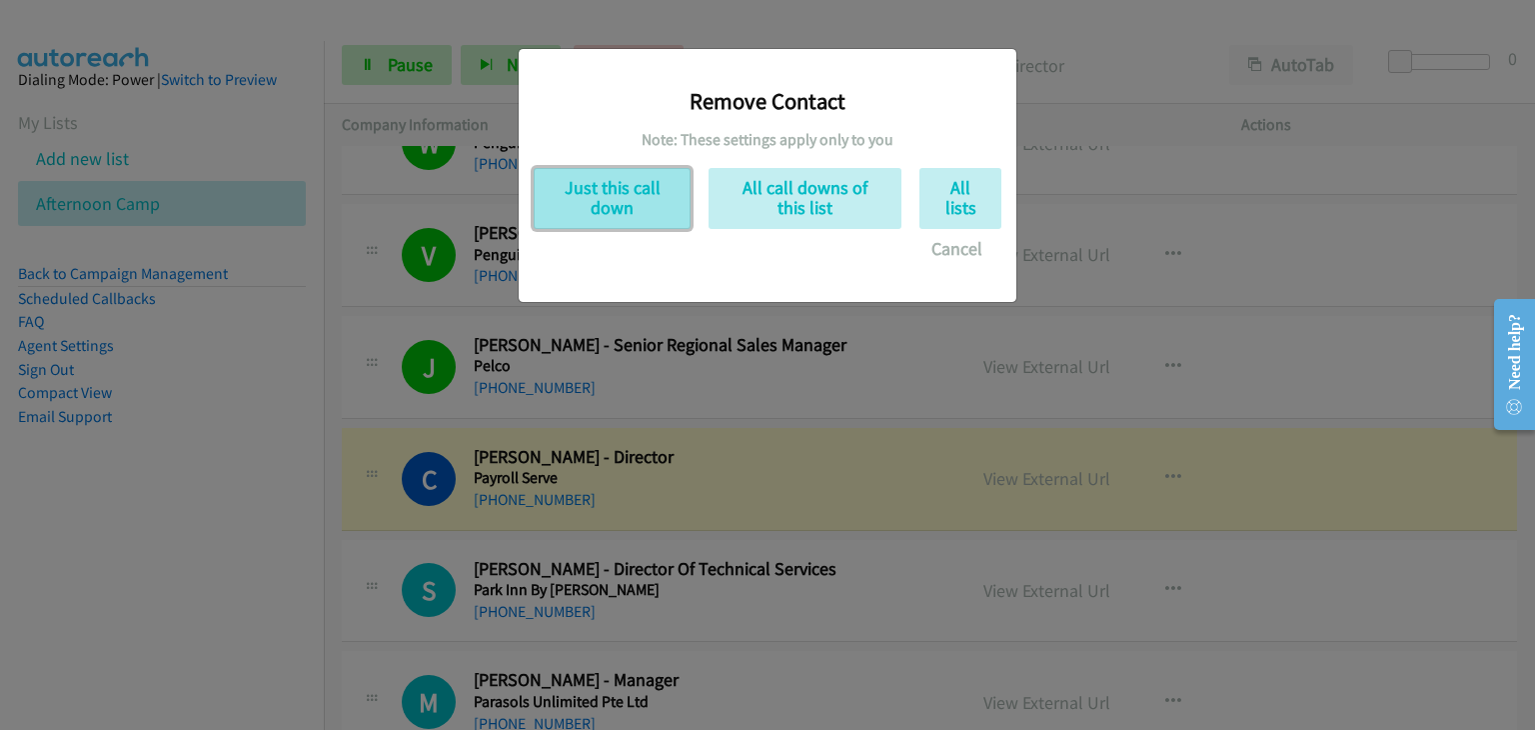
click at [541, 180] on button "Just this call down" at bounding box center [612, 198] width 157 height 61
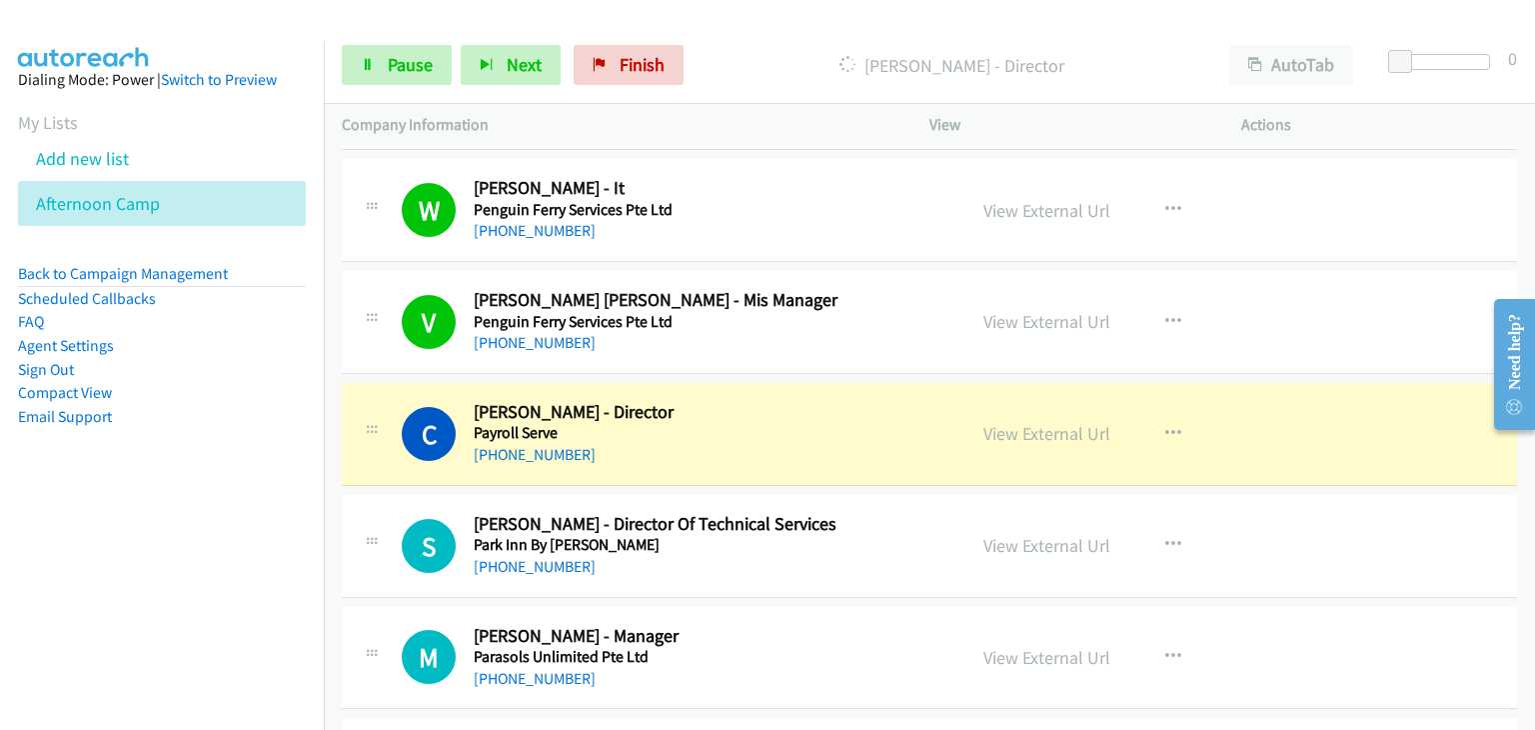
scroll to position [1299, 0]
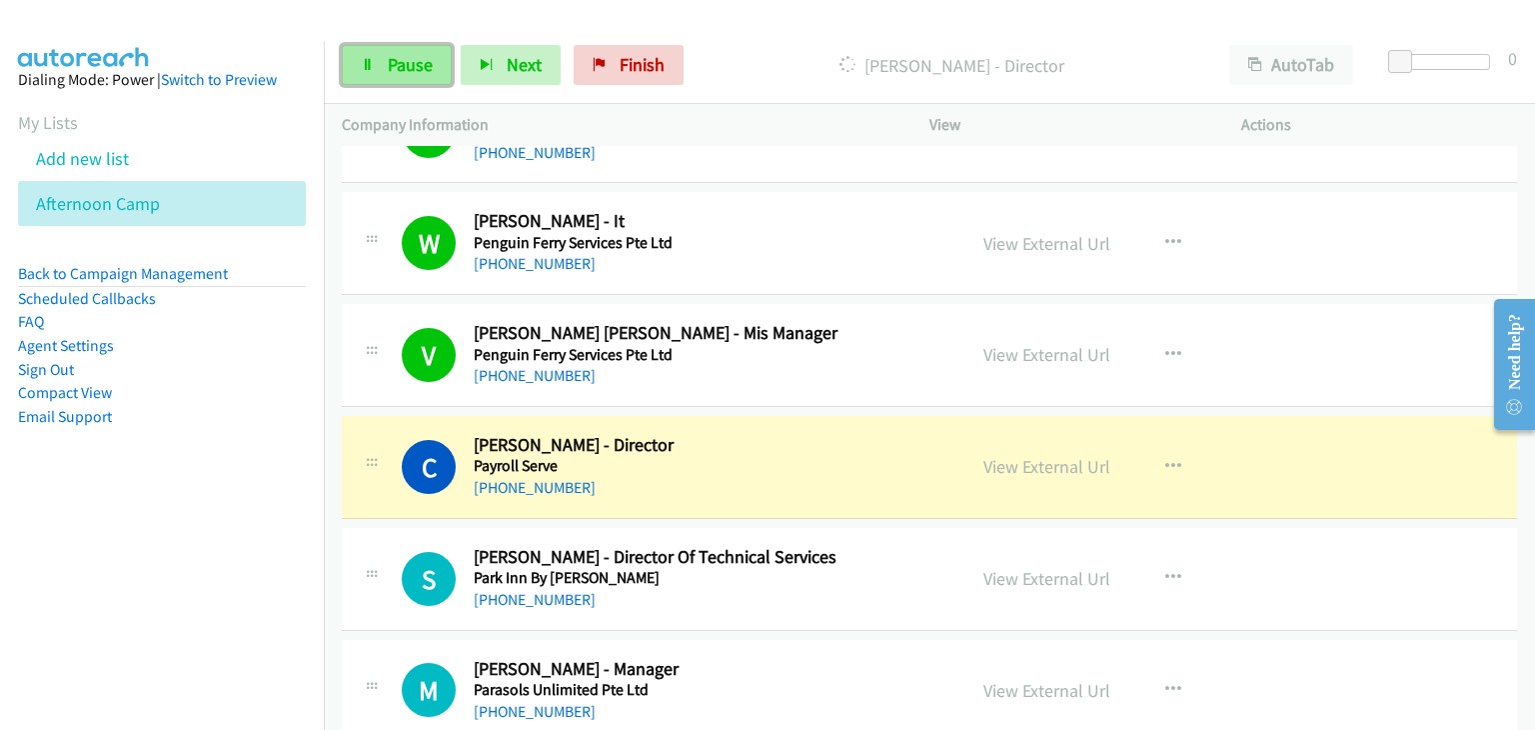
click at [408, 68] on span "Pause" at bounding box center [410, 64] width 45 height 23
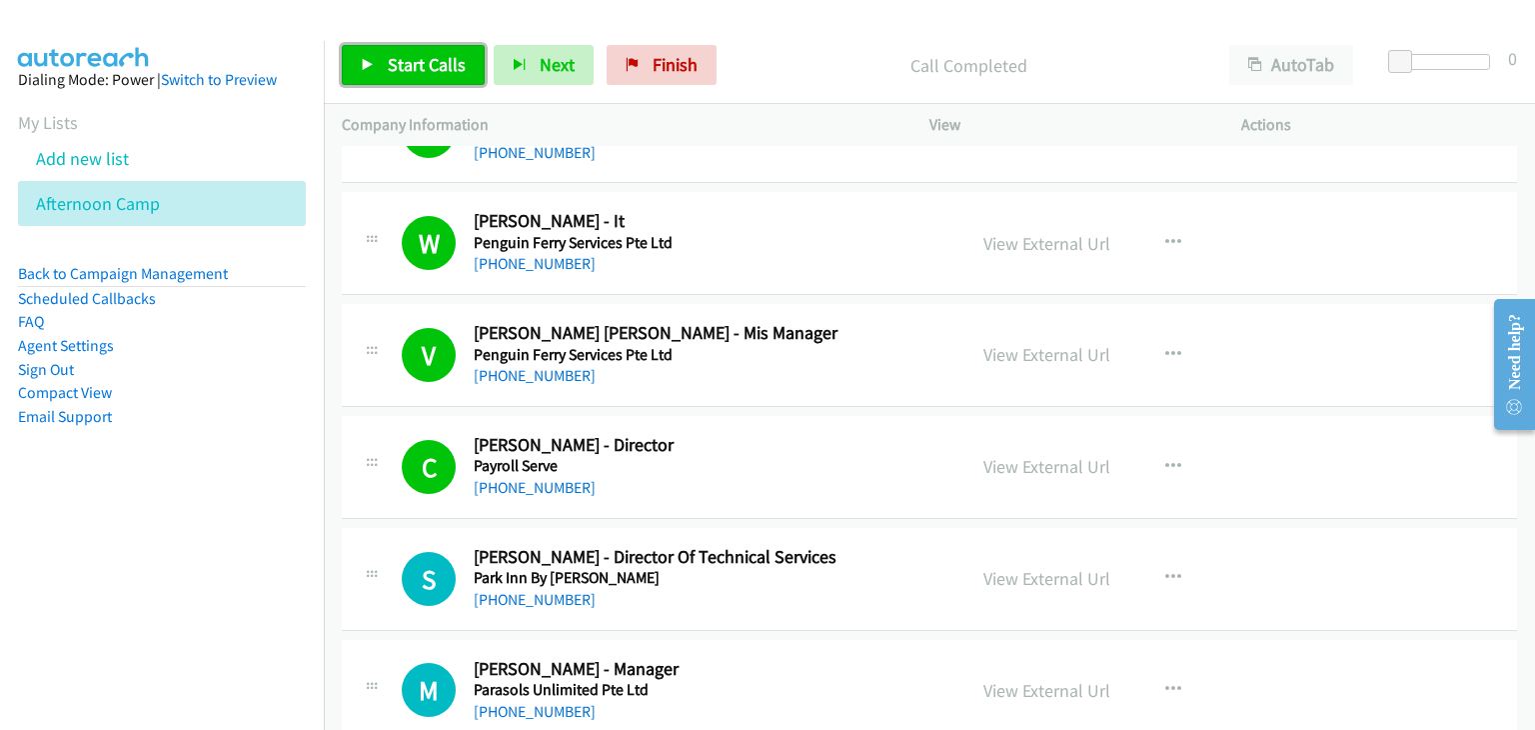
drag, startPoint x: 359, startPoint y: 74, endPoint x: 389, endPoint y: 80, distance: 30.6
click at [361, 74] on link "Start Calls" at bounding box center [413, 65] width 143 height 40
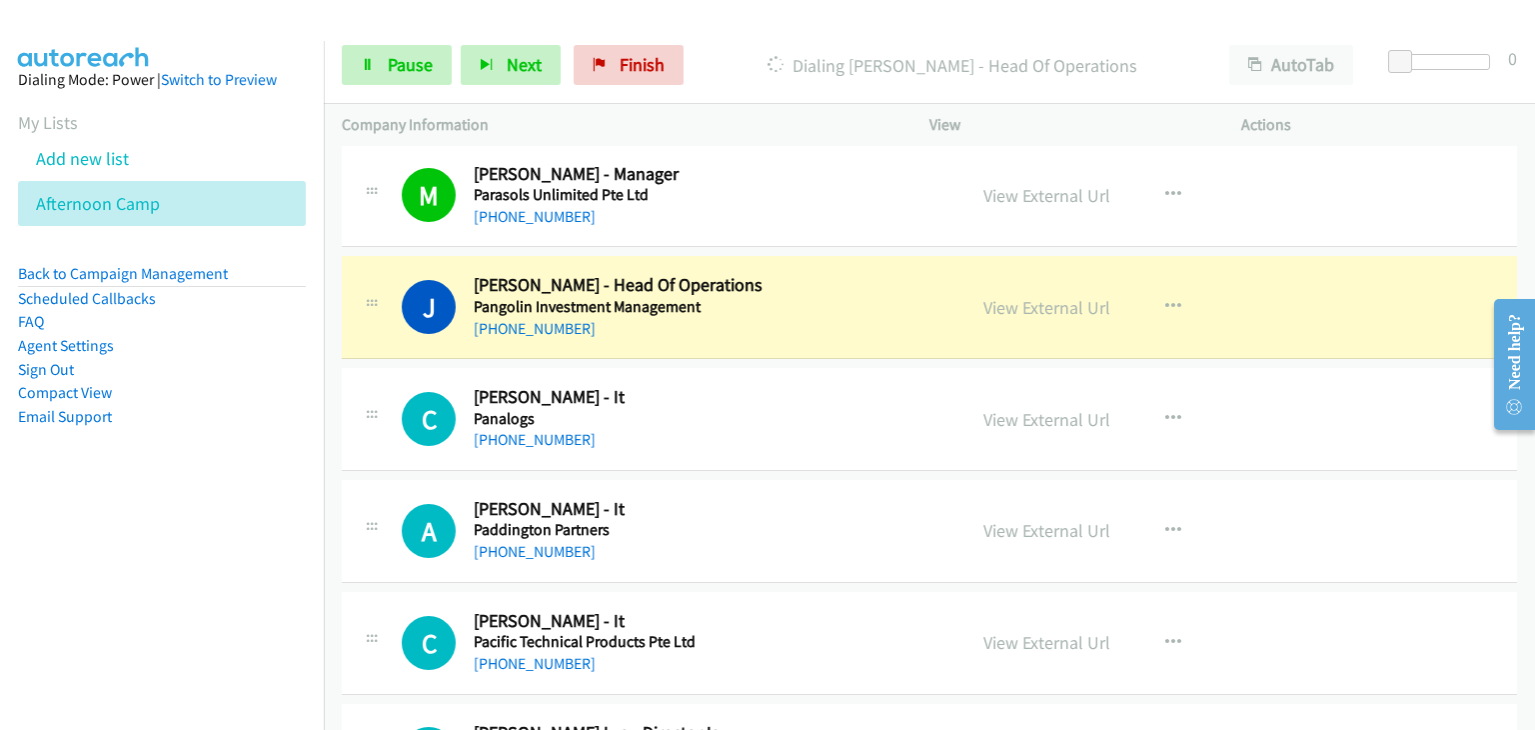
scroll to position [1799, 0]
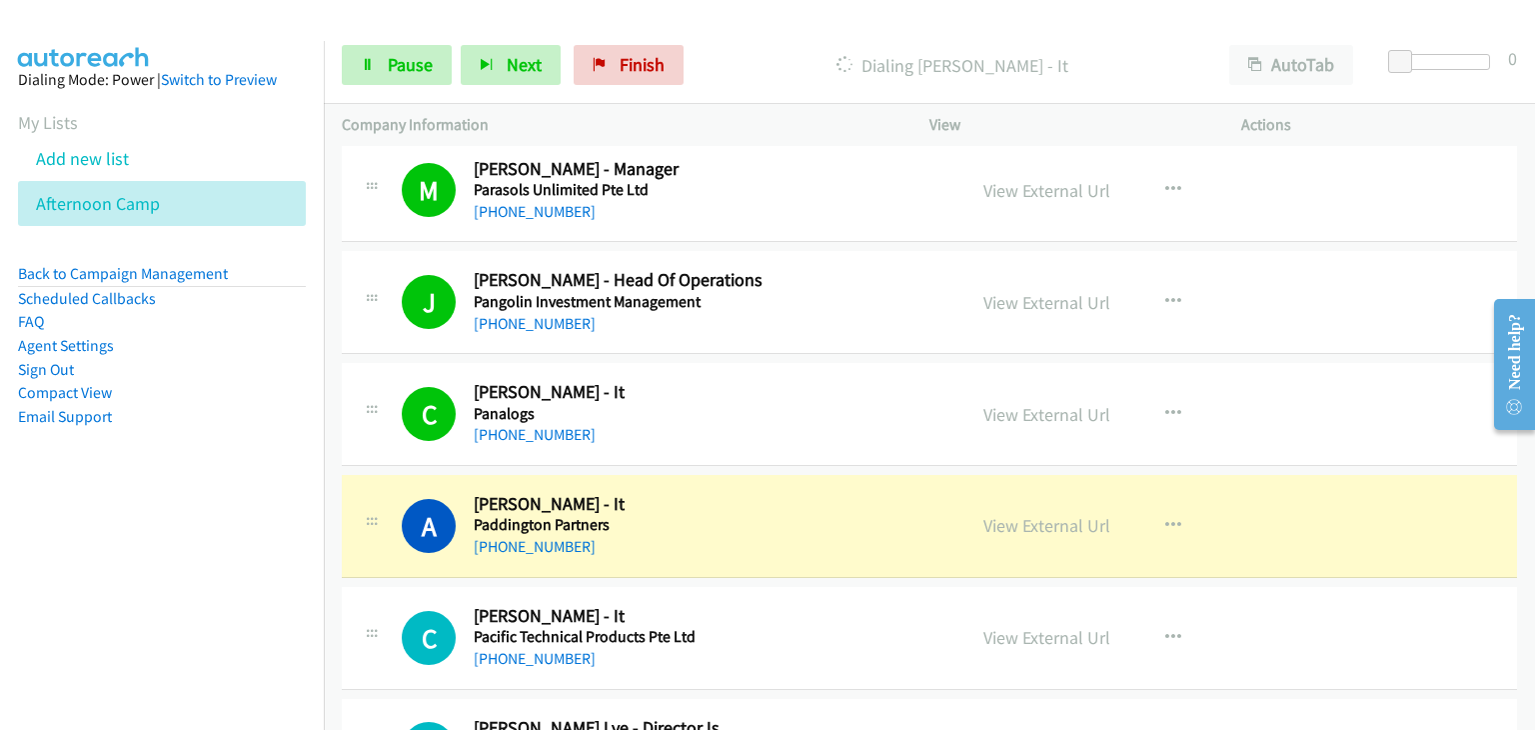
click at [1431, 557] on div "A Callback Scheduled Adam Campbell - It Paddington Partners Asia/Singapore +65 …" at bounding box center [929, 526] width 1175 height 103
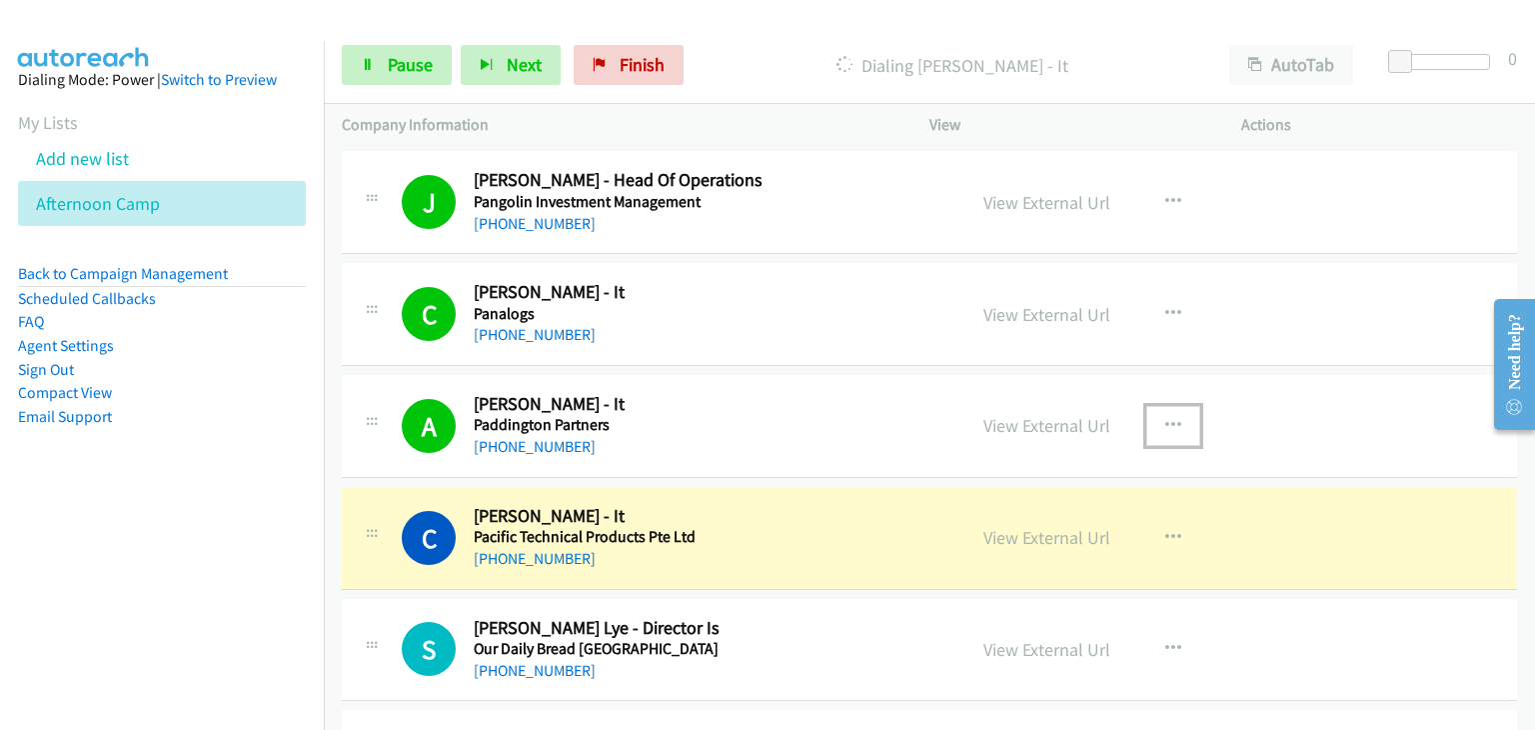
click at [1171, 422] on icon "button" at bounding box center [1173, 426] width 16 height 16
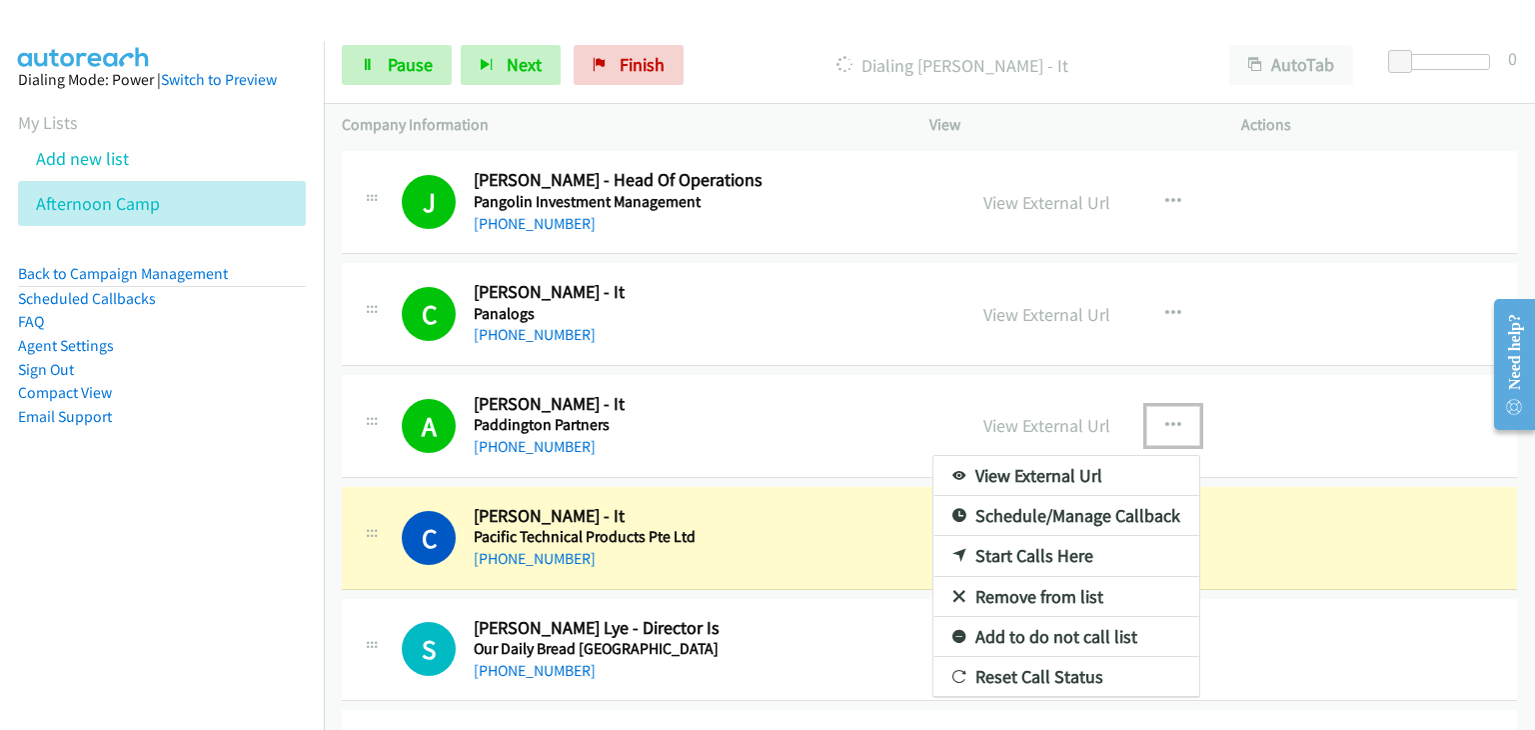
click at [972, 589] on link "Remove from list" at bounding box center [1066, 597] width 266 height 40
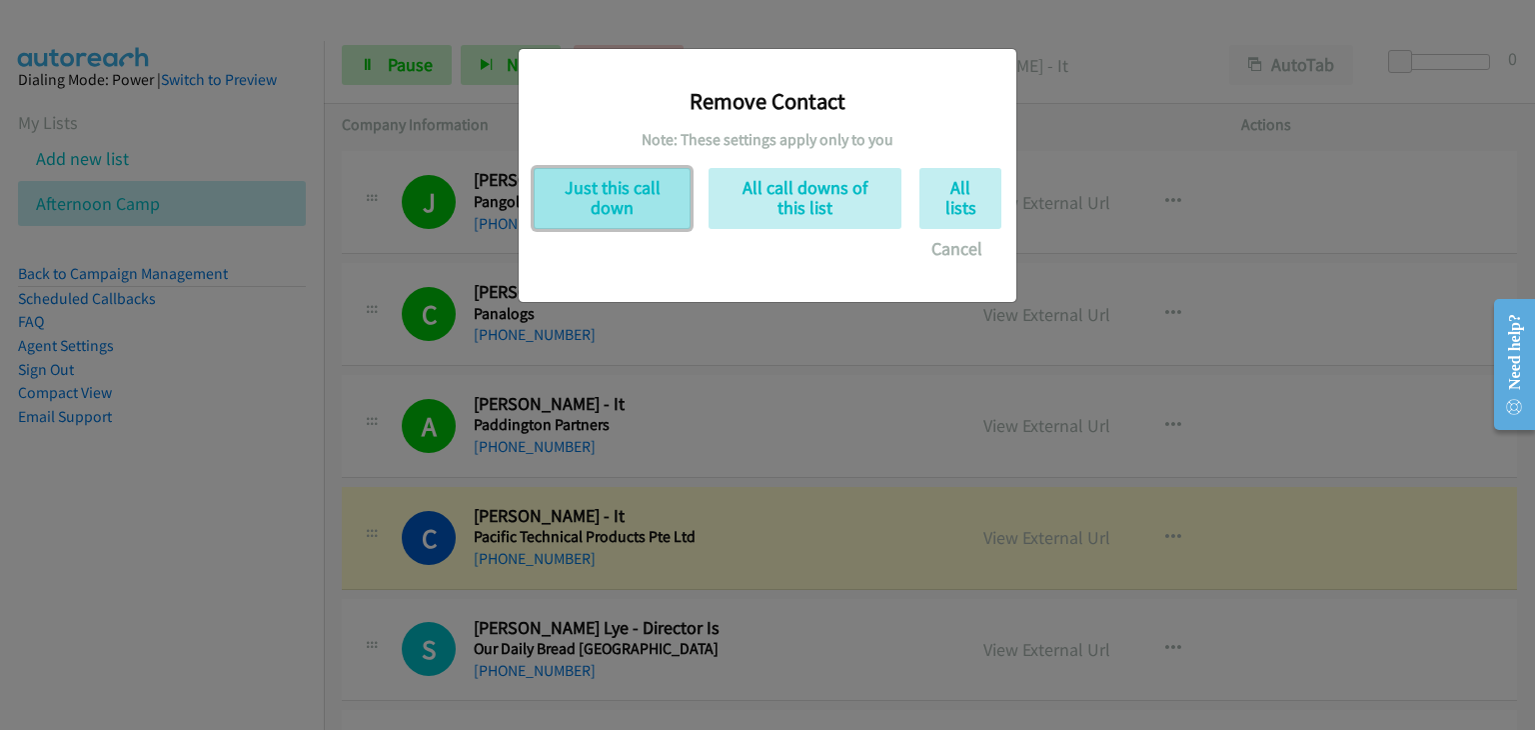
click at [608, 205] on button "Just this call down" at bounding box center [612, 198] width 157 height 61
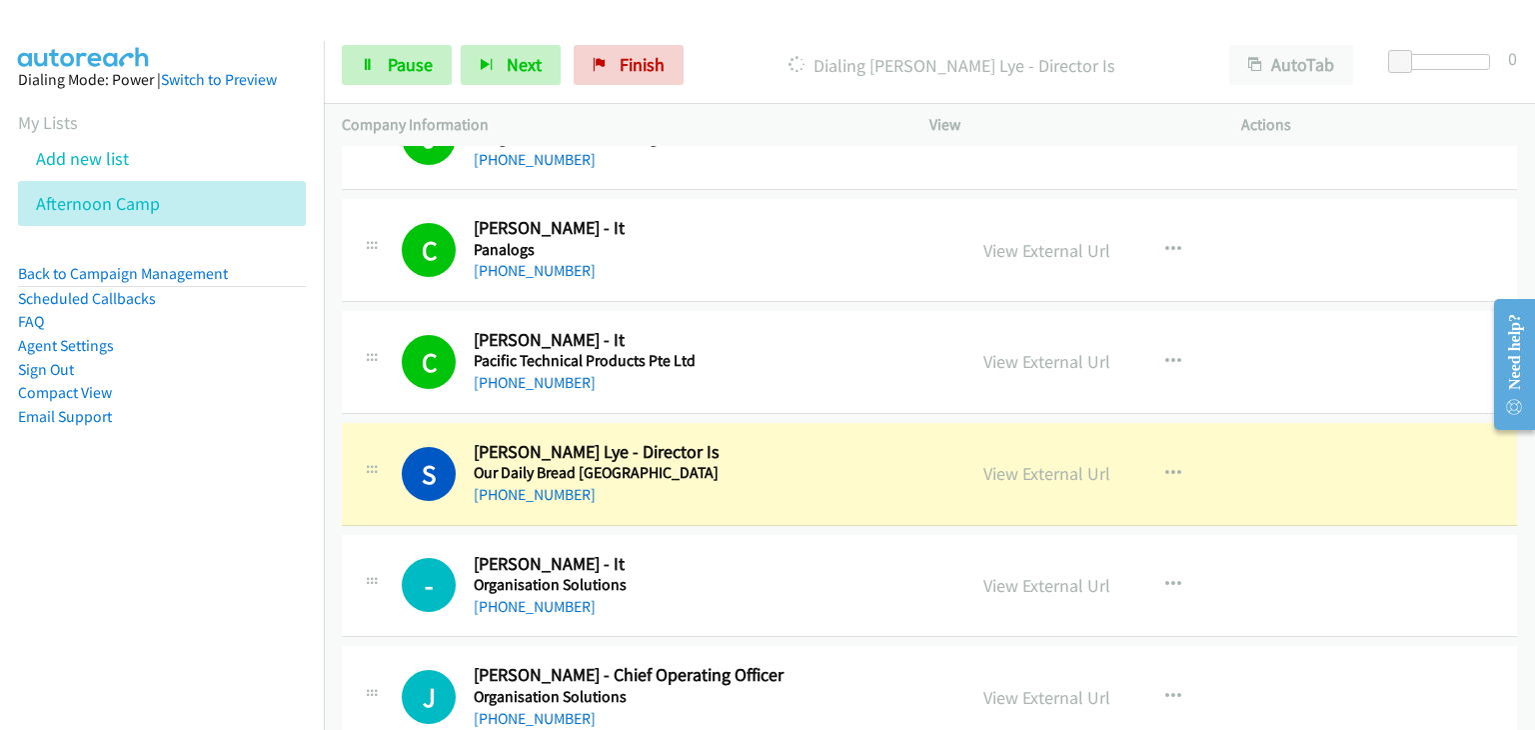
scroll to position [1999, 0]
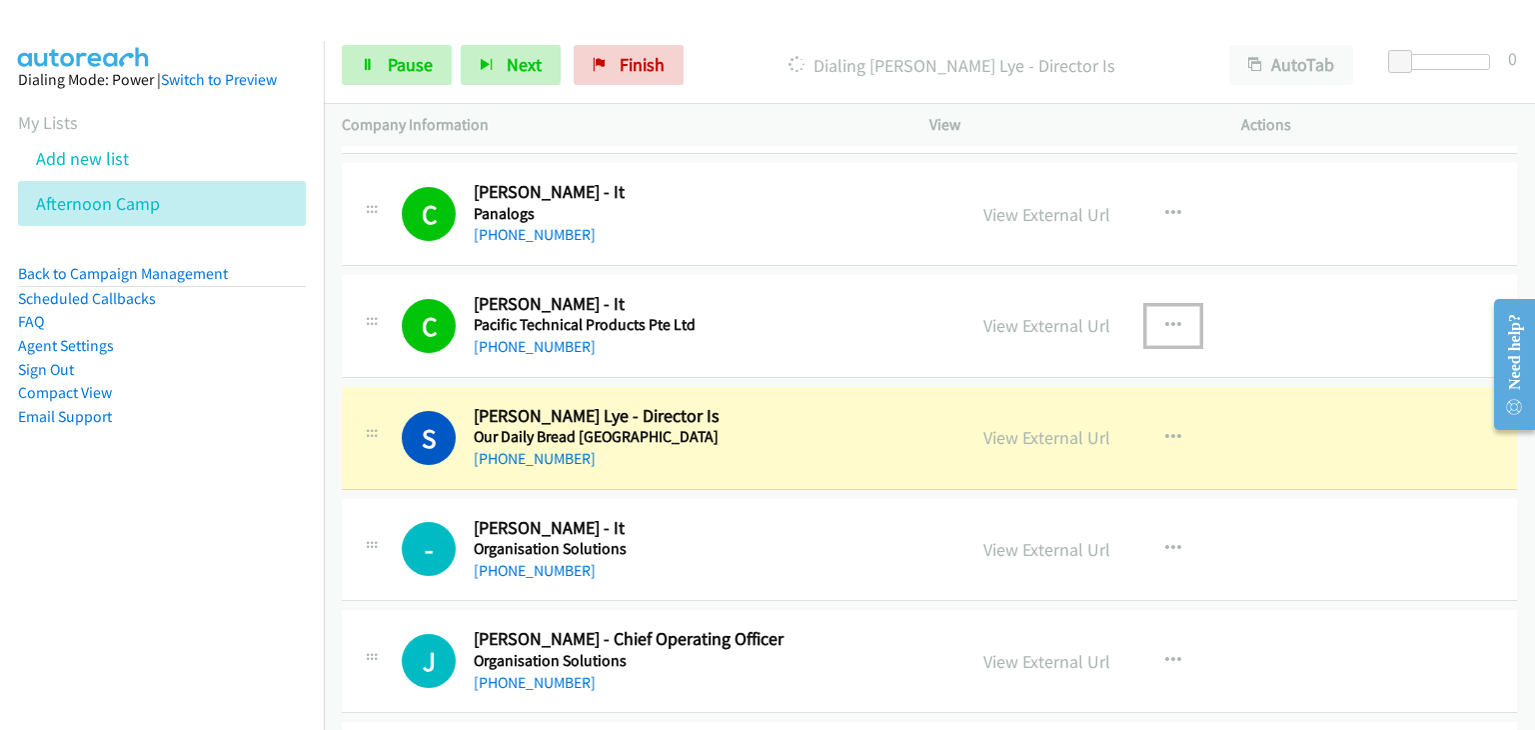
click at [1168, 325] on icon "button" at bounding box center [1173, 326] width 16 height 16
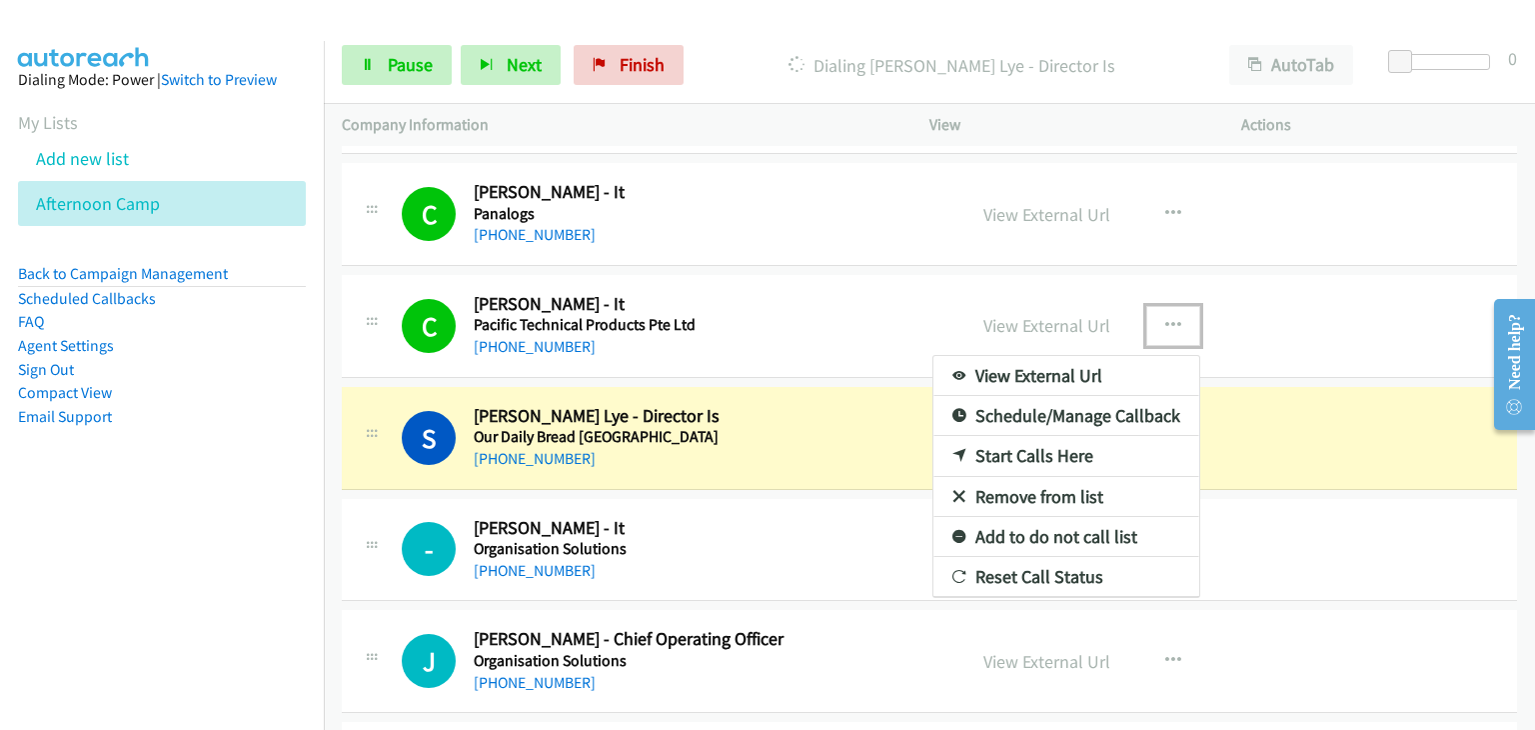
click at [1028, 485] on link "Remove from list" at bounding box center [1066, 497] width 266 height 40
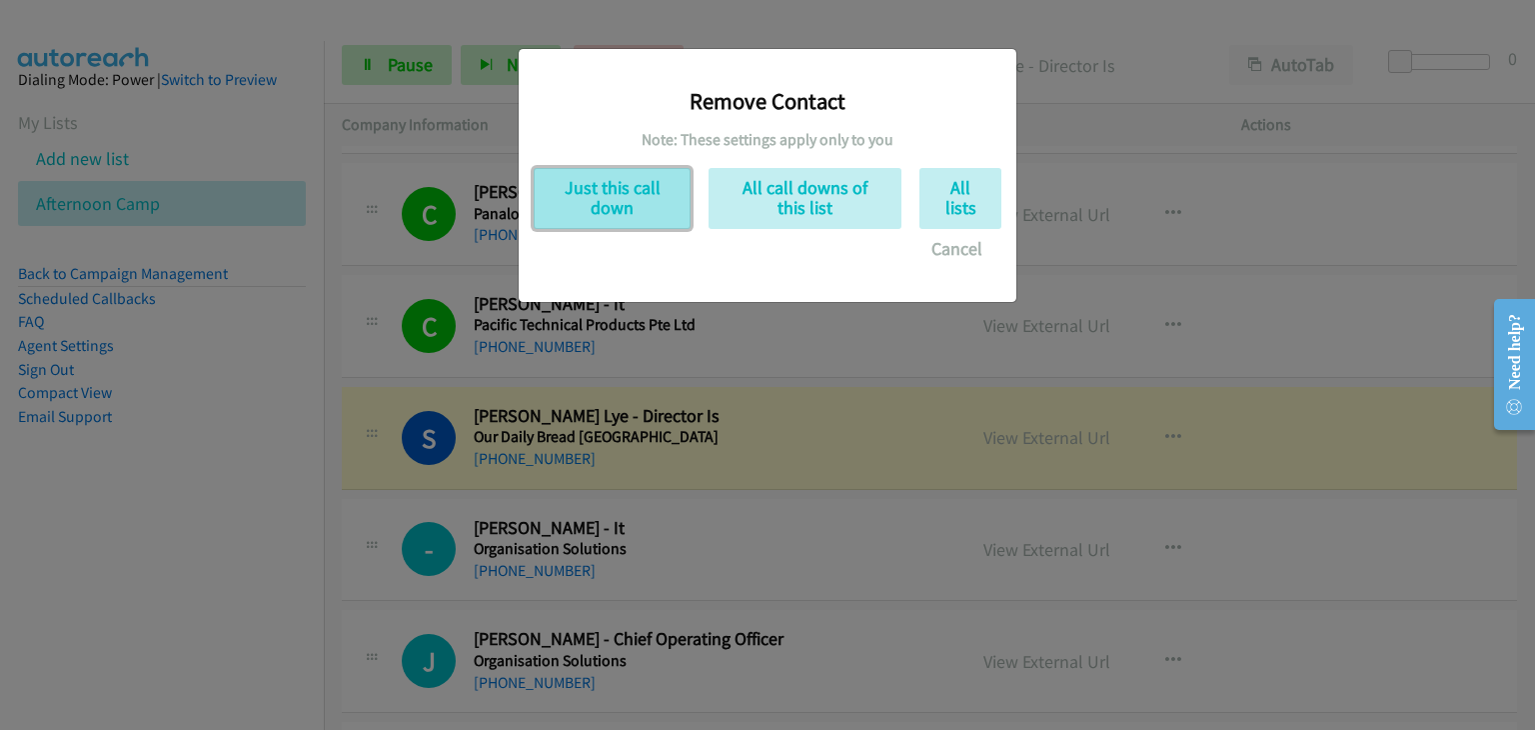
click at [607, 217] on button "Just this call down" at bounding box center [612, 198] width 157 height 61
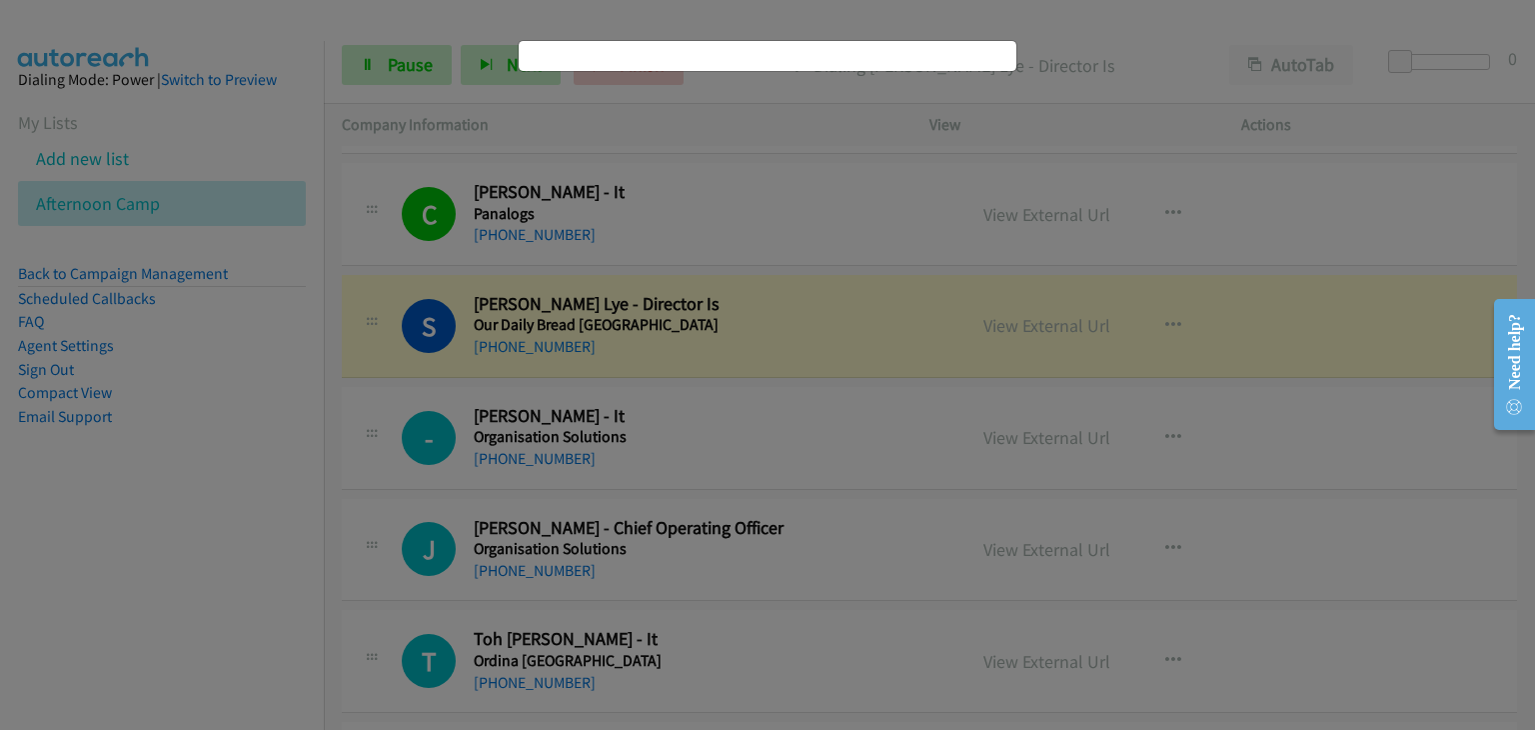
click at [634, 202] on div "Remove Contact Note: These settings apply only to you Just this call down All c…" at bounding box center [767, 374] width 1535 height 712
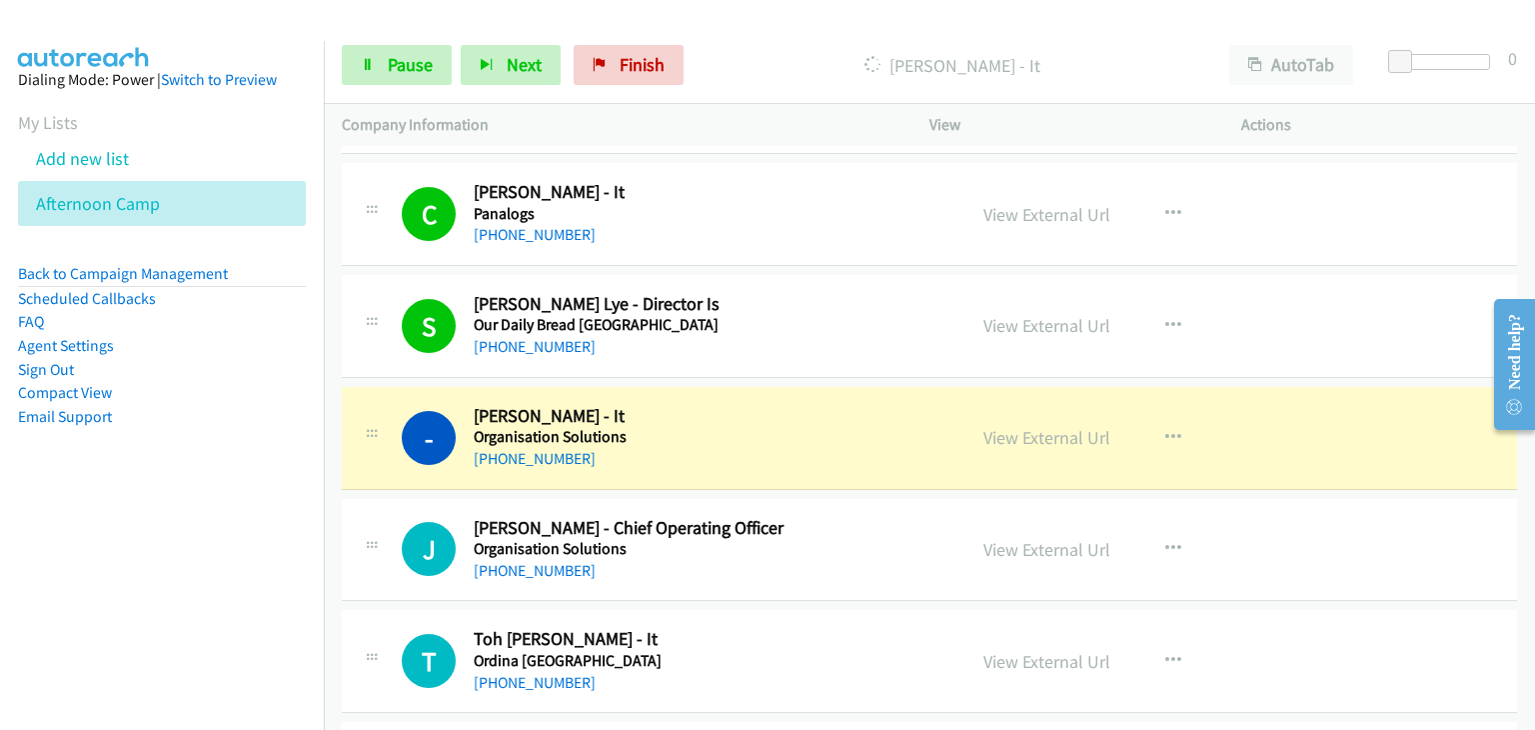
scroll to position [2099, 0]
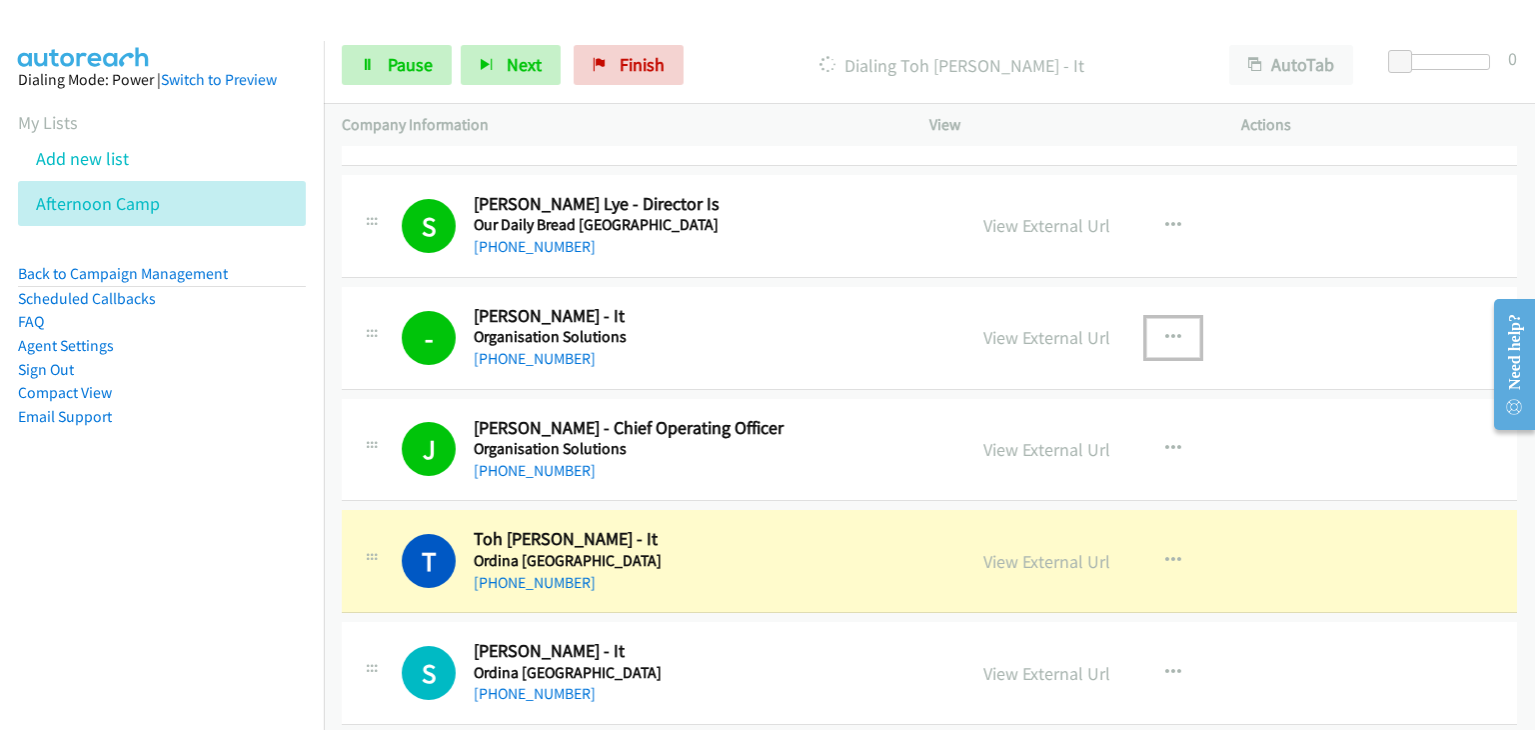
click at [1174, 327] on button "button" at bounding box center [1173, 338] width 54 height 40
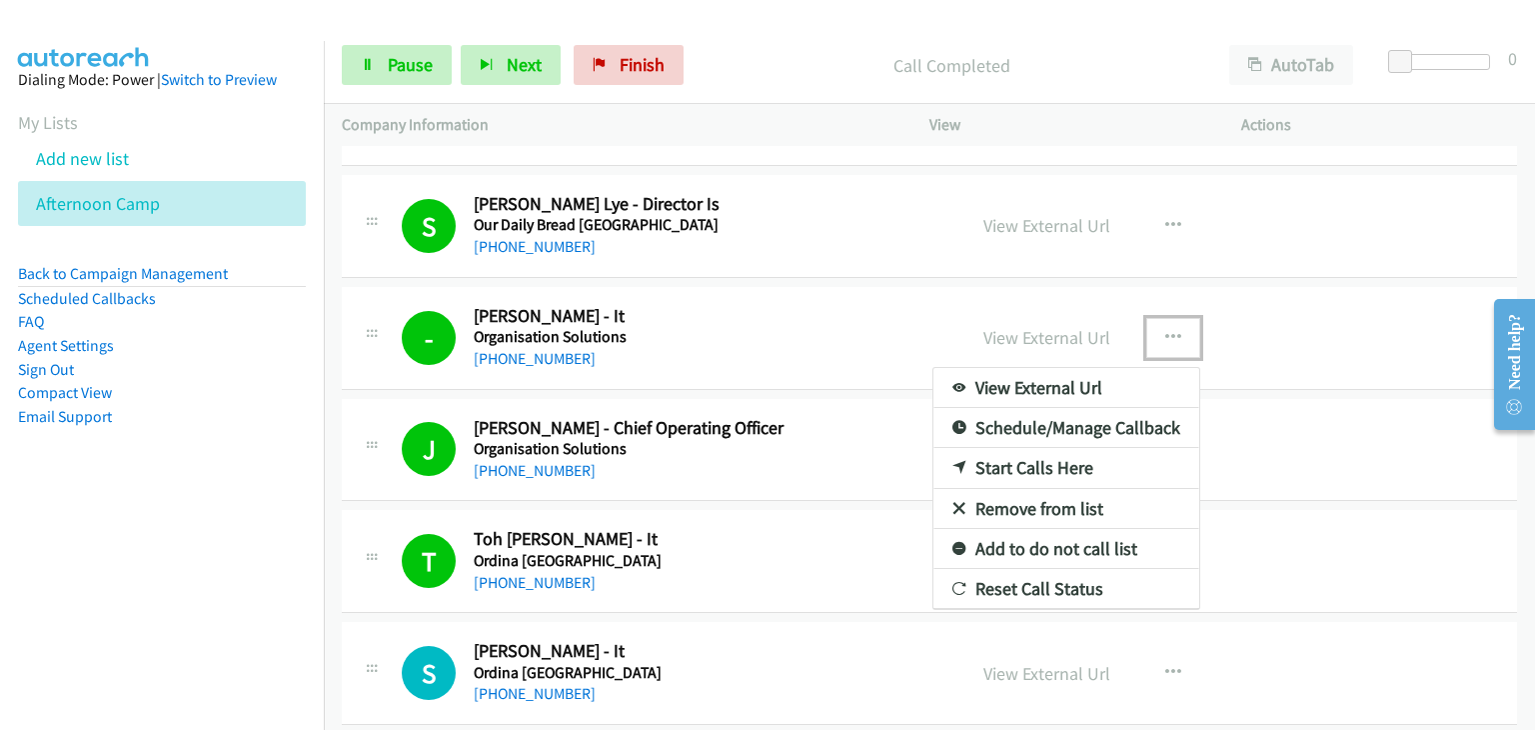
click at [1043, 502] on link "Remove from list" at bounding box center [1066, 509] width 266 height 40
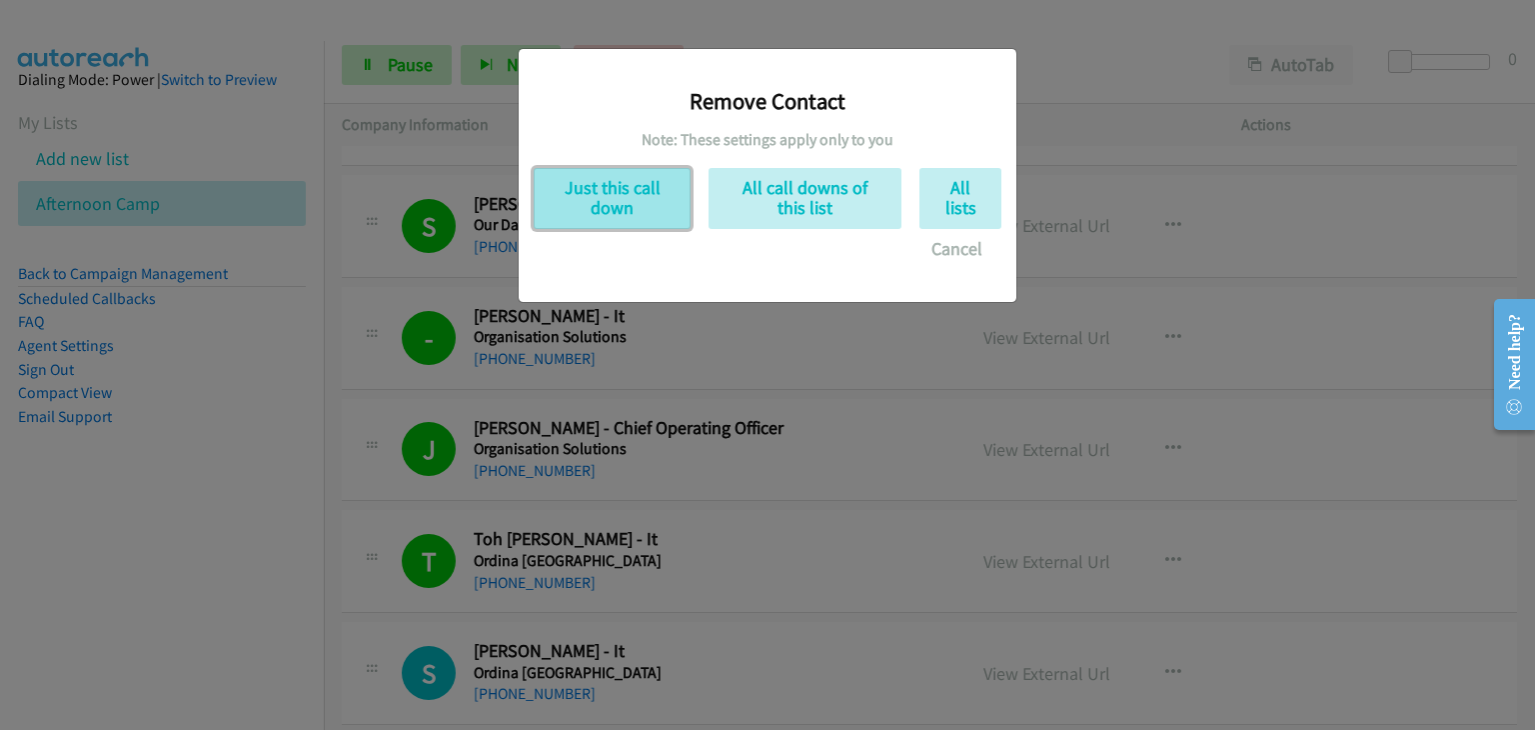
click at [610, 200] on button "Just this call down" at bounding box center [612, 198] width 157 height 61
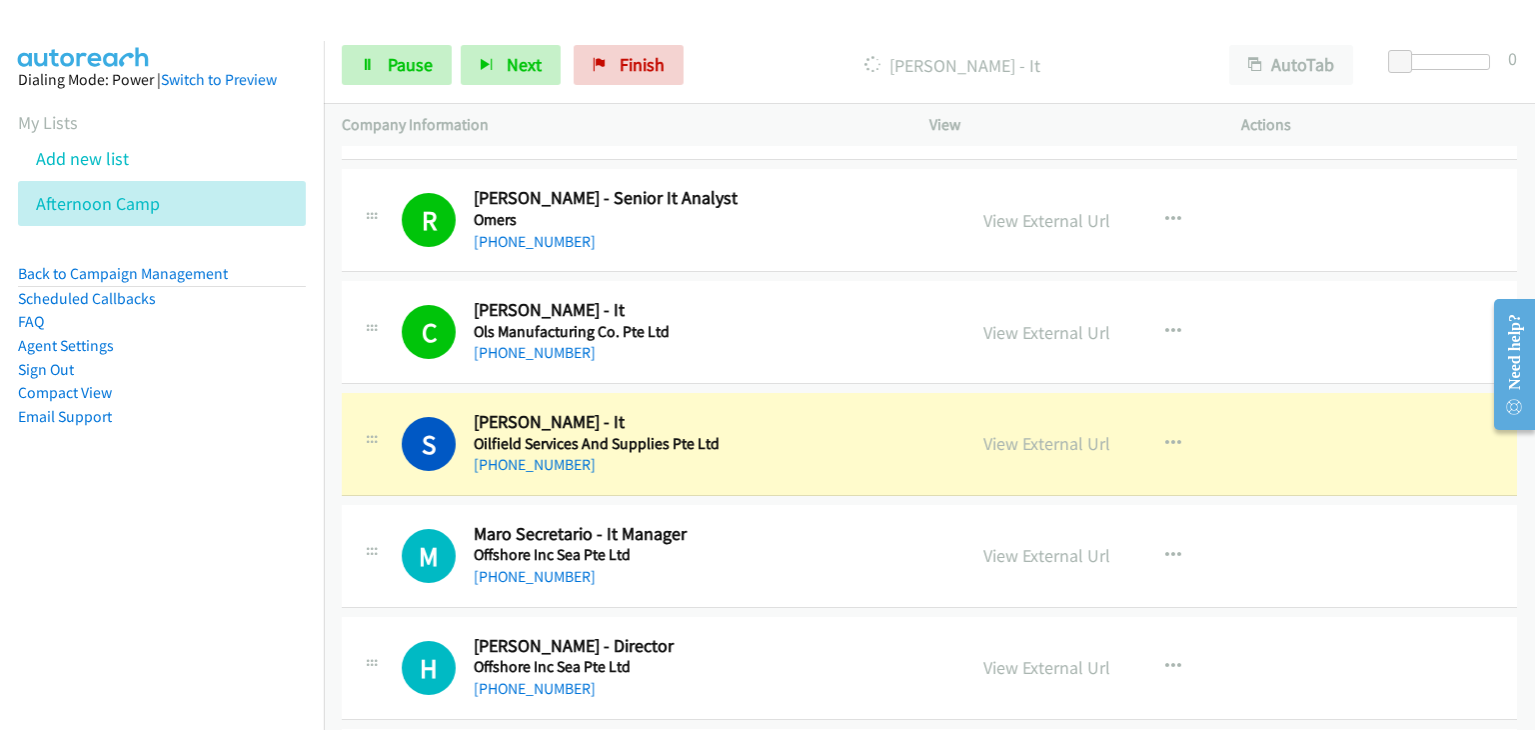
scroll to position [2998, 0]
click at [1174, 325] on button "button" at bounding box center [1173, 332] width 54 height 40
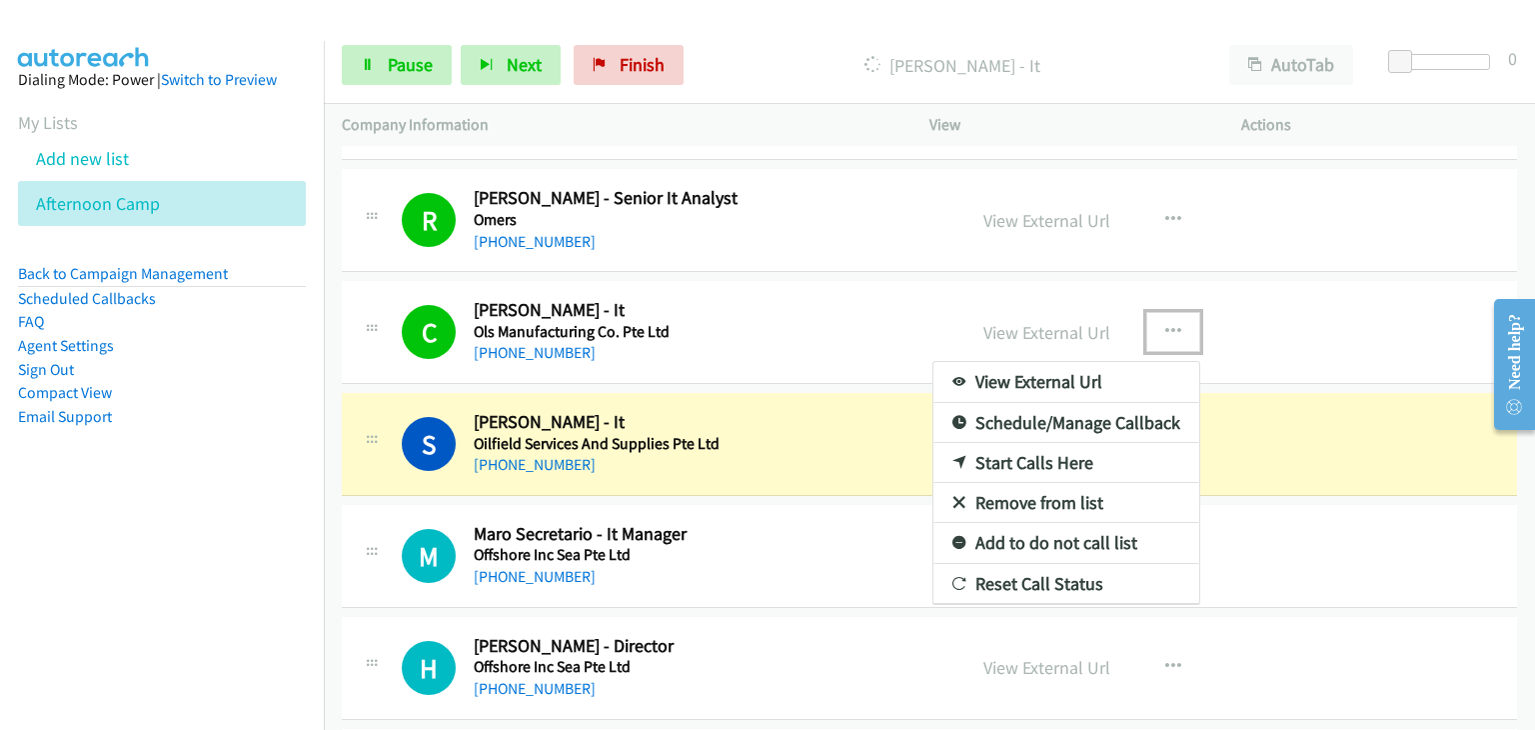
click at [1058, 495] on link "Remove from list" at bounding box center [1066, 503] width 266 height 40
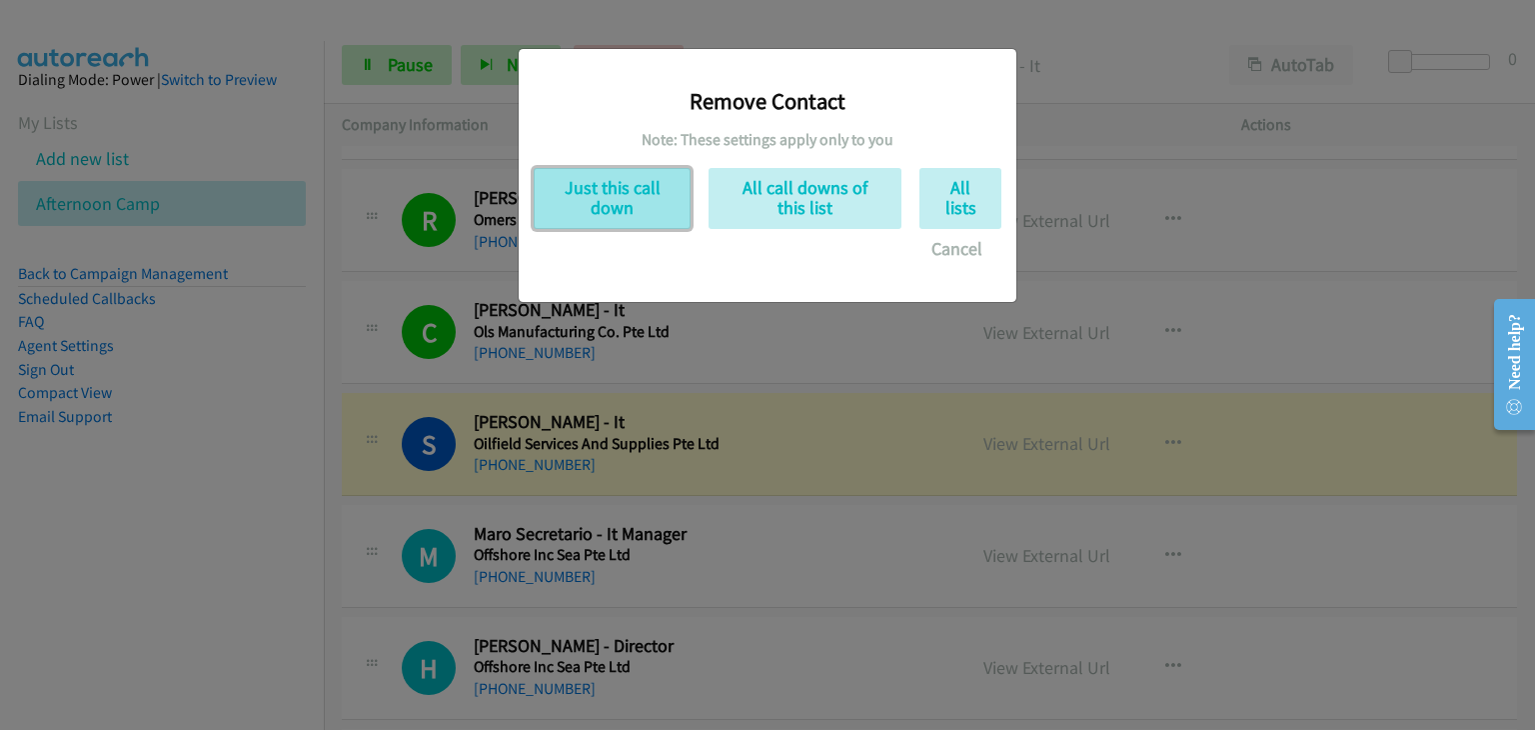
click at [534, 170] on button "Just this call down" at bounding box center [612, 198] width 157 height 61
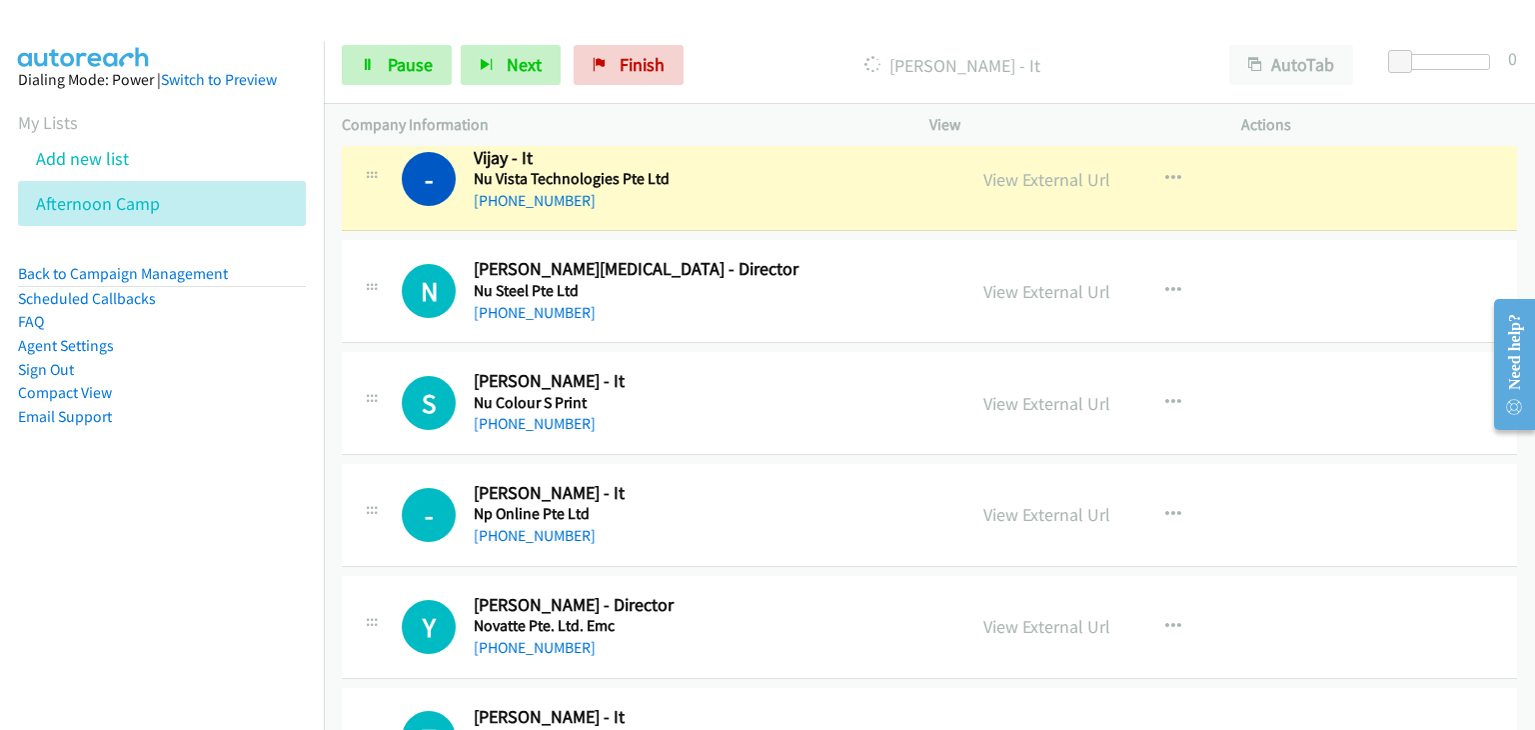
scroll to position [3498, 0]
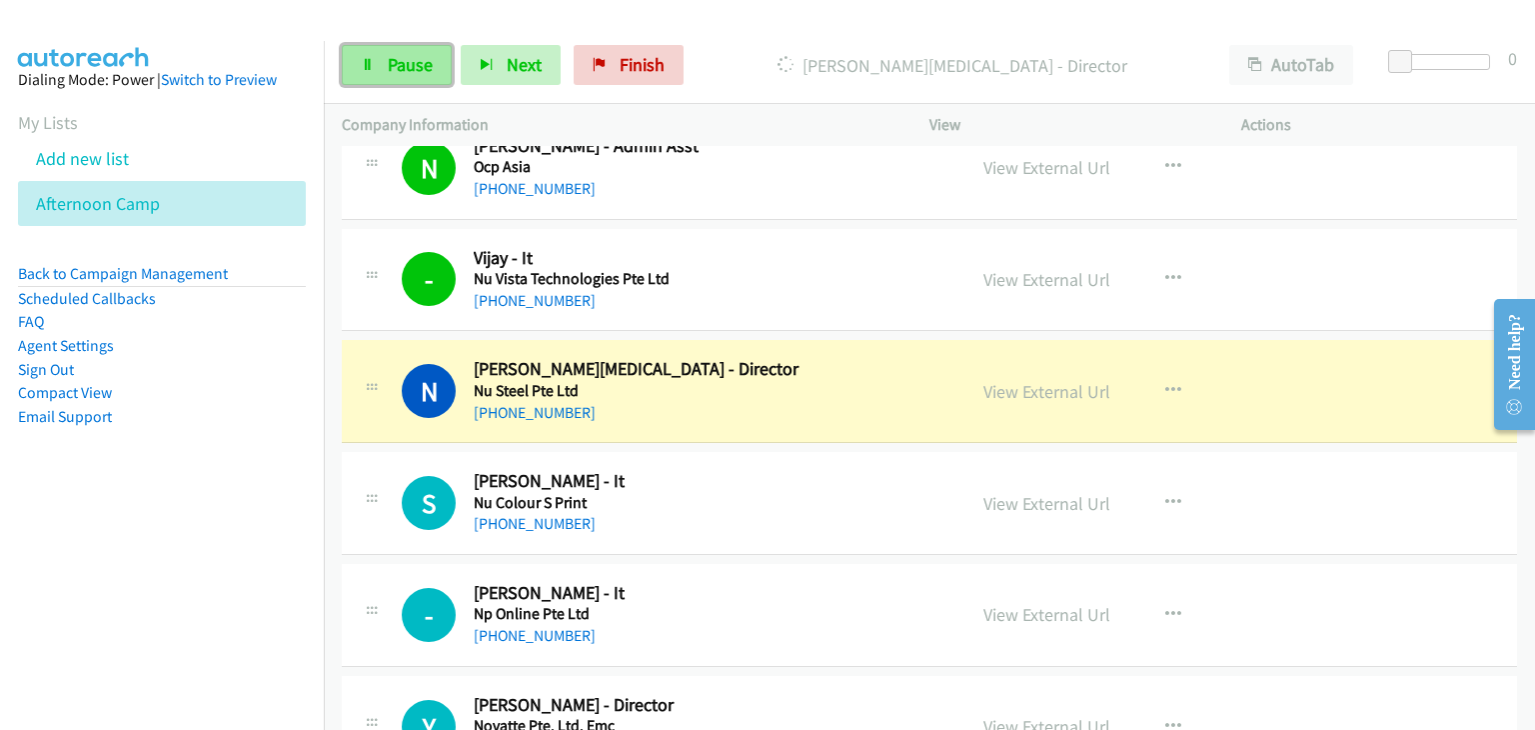
click at [344, 73] on link "Pause" at bounding box center [397, 65] width 110 height 40
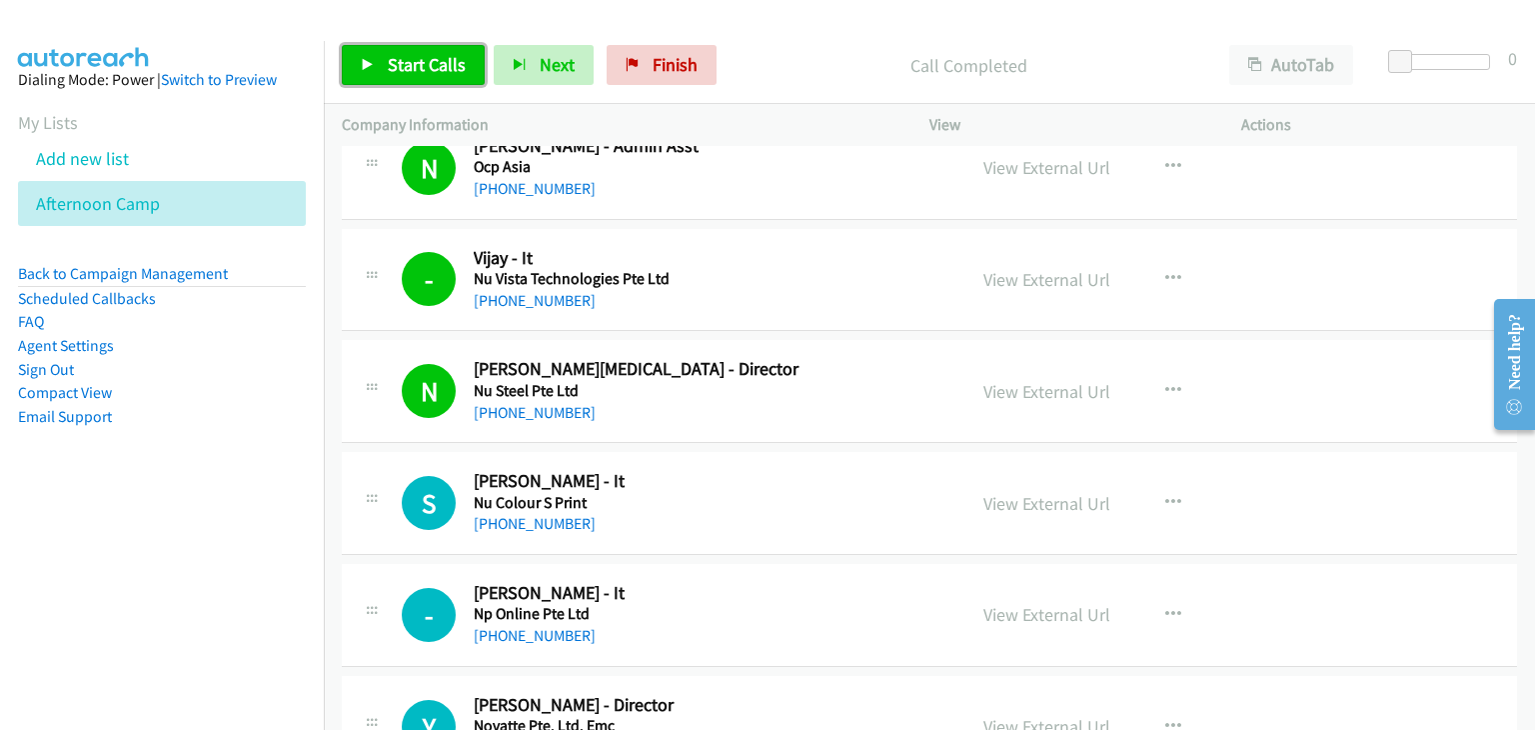
click at [439, 74] on span "Start Calls" at bounding box center [427, 64] width 78 height 23
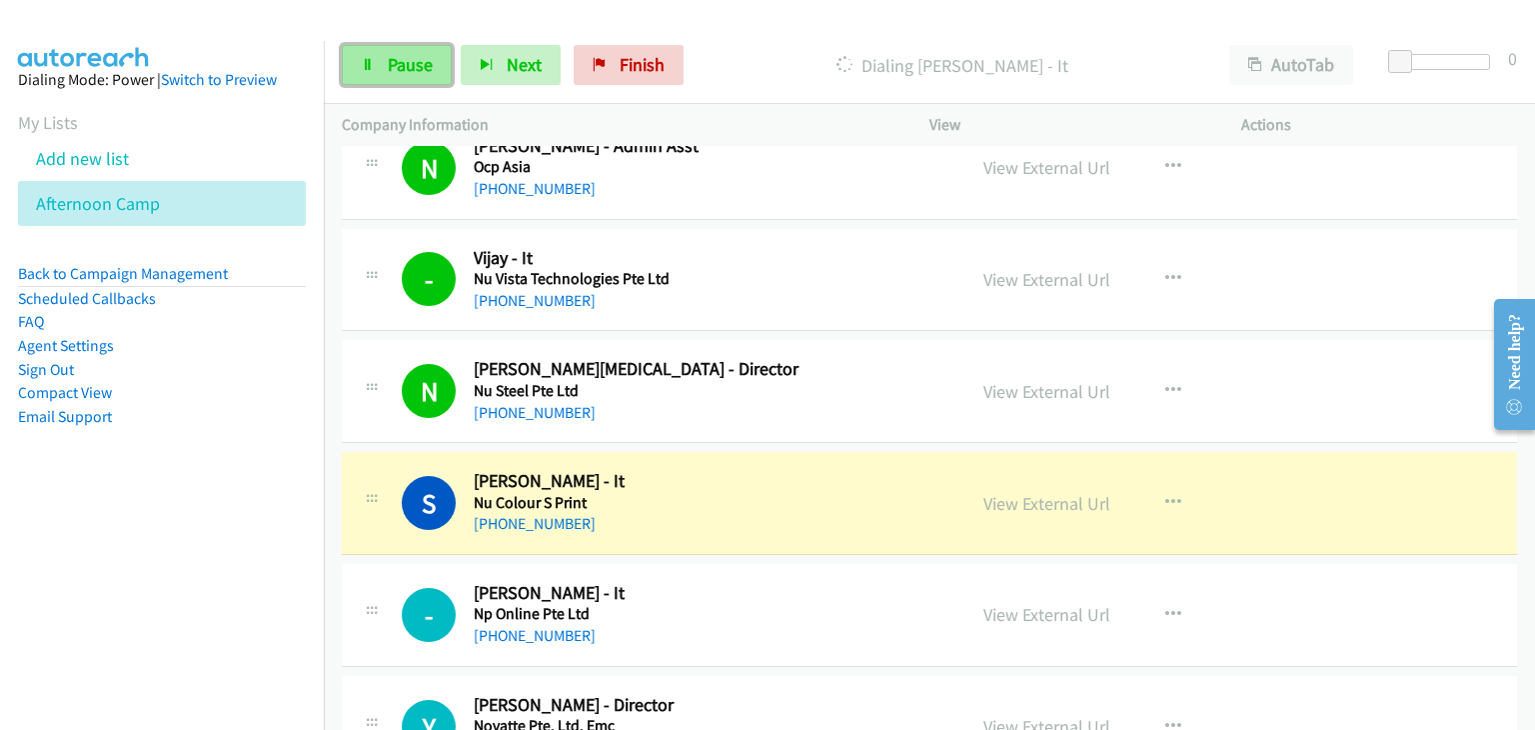
click at [382, 76] on link "Pause" at bounding box center [397, 65] width 110 height 40
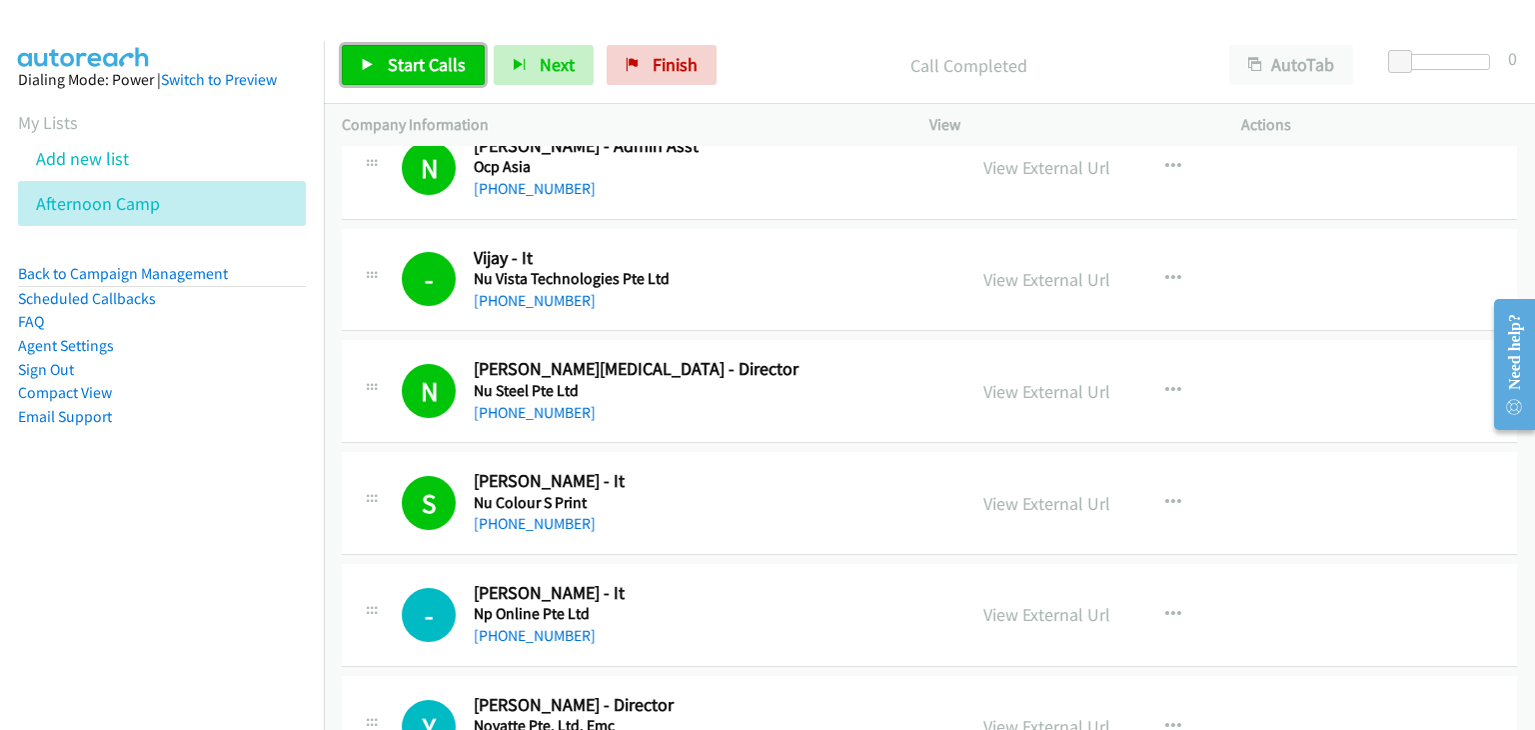
click at [408, 53] on span "Start Calls" at bounding box center [427, 64] width 78 height 23
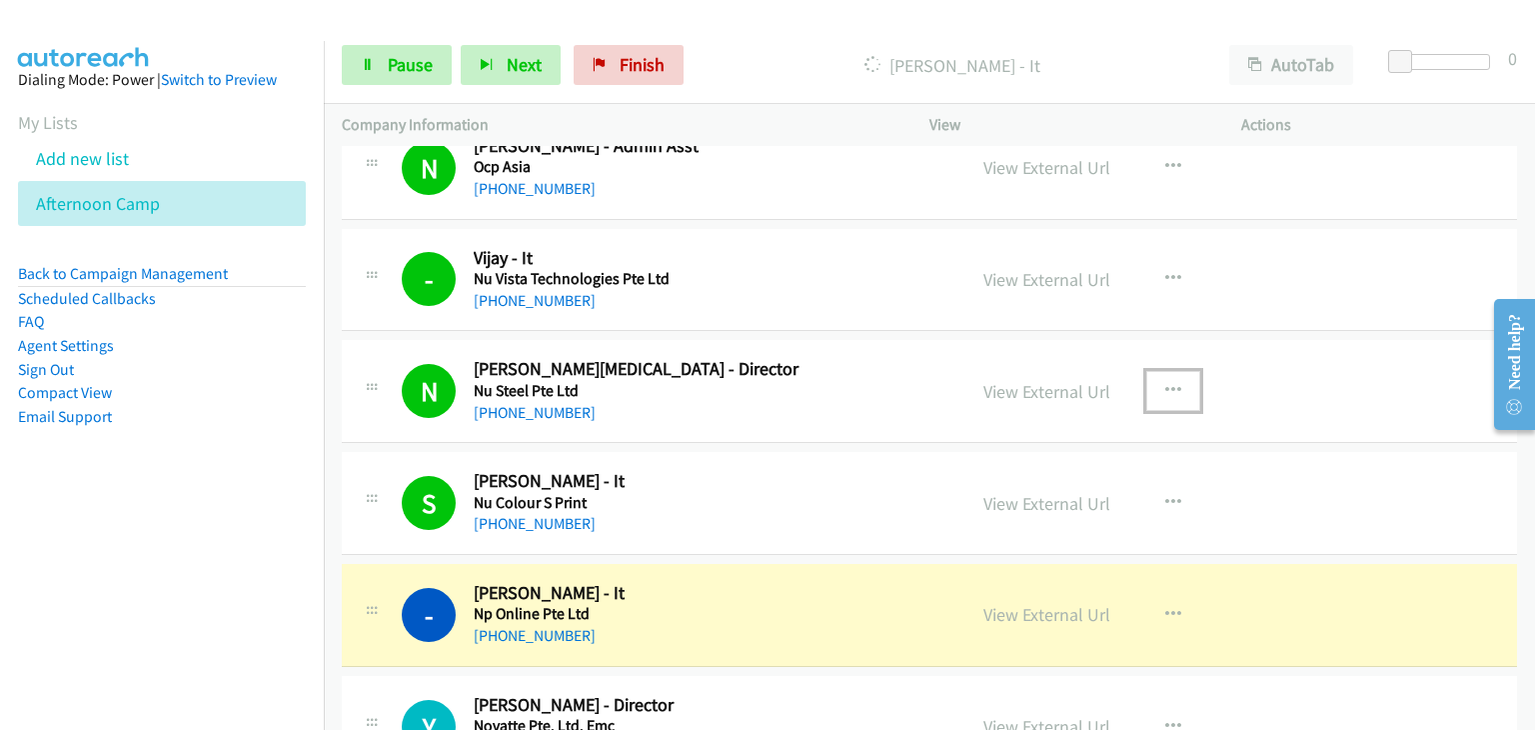
click at [1169, 384] on icon "button" at bounding box center [1173, 391] width 16 height 16
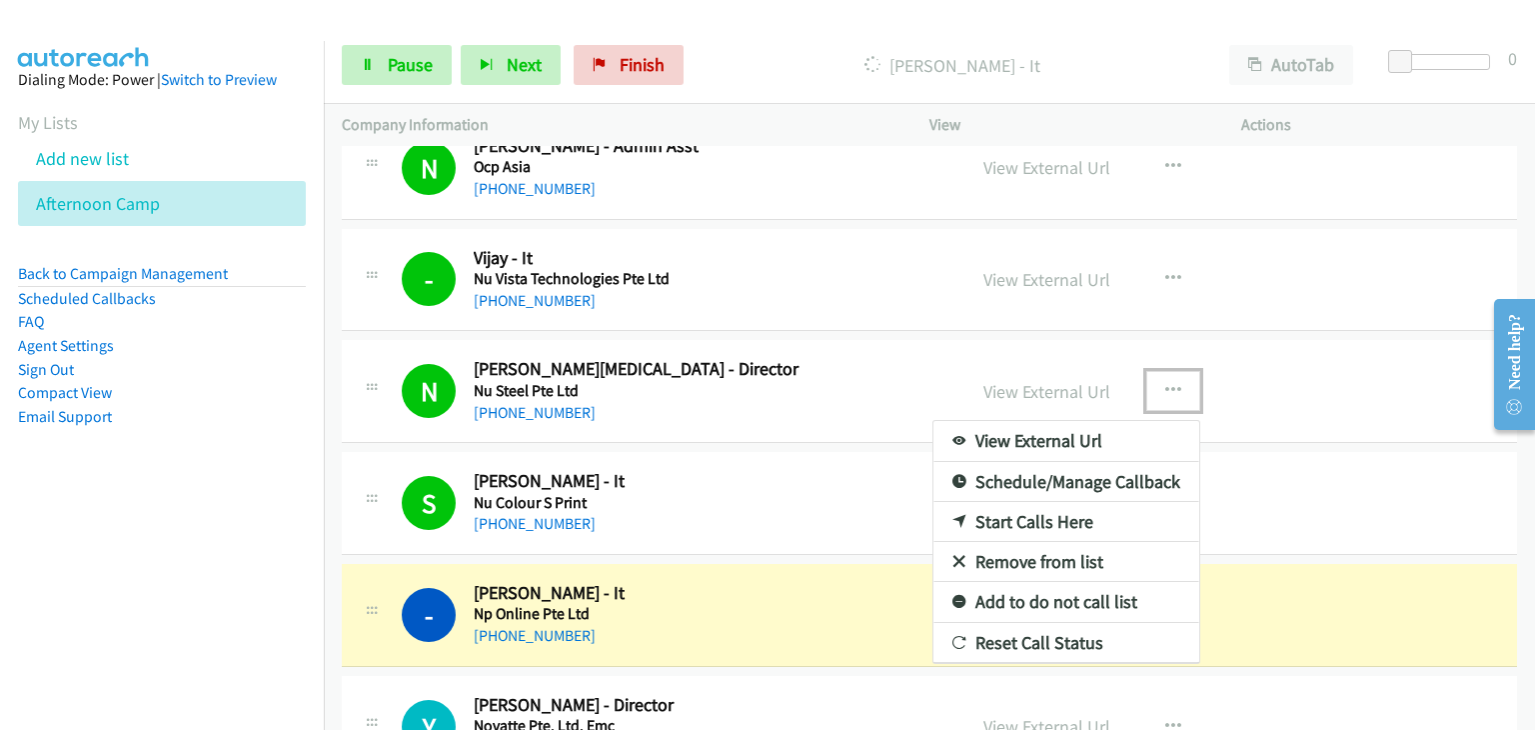
click at [1032, 561] on link "Remove from list" at bounding box center [1066, 562] width 266 height 40
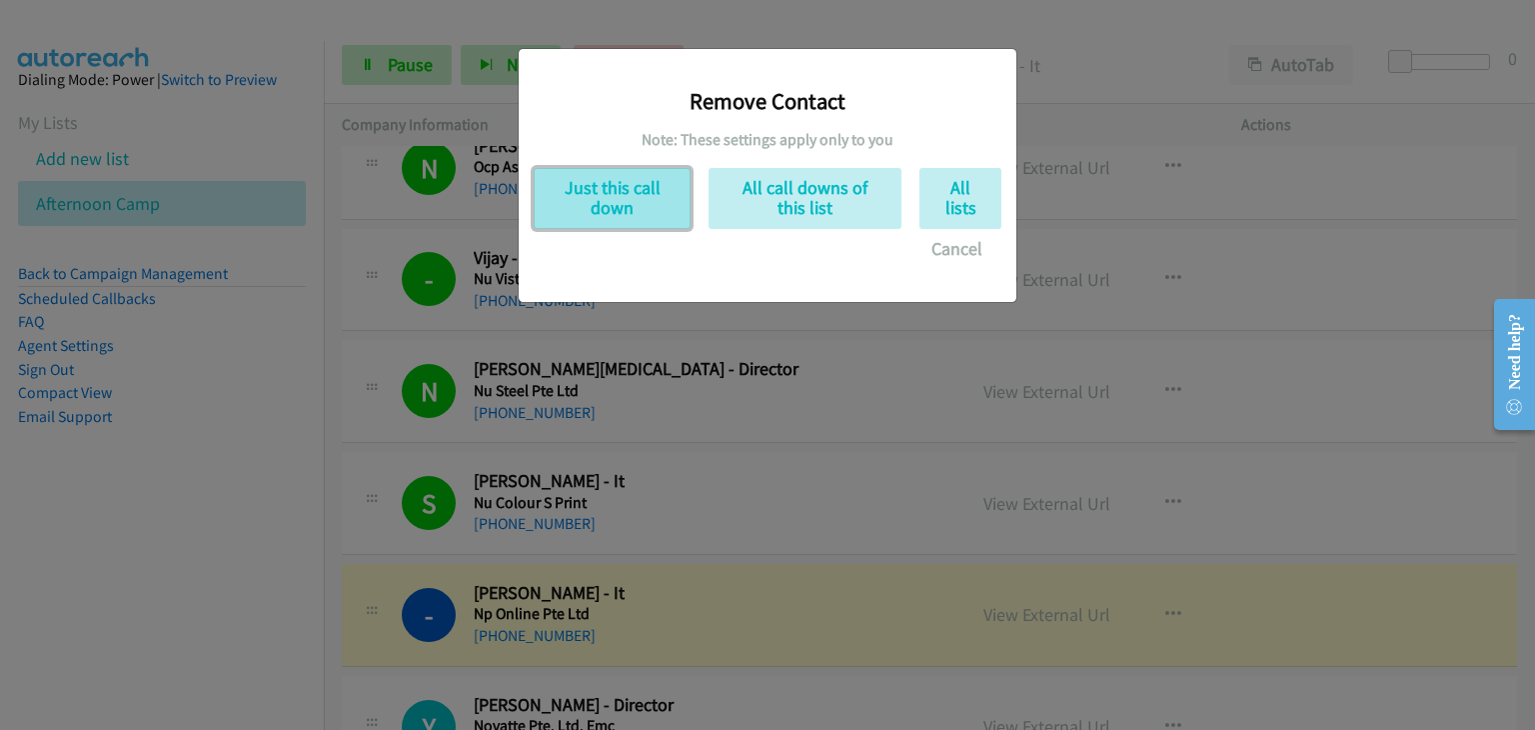
click at [620, 209] on button "Just this call down" at bounding box center [612, 198] width 157 height 61
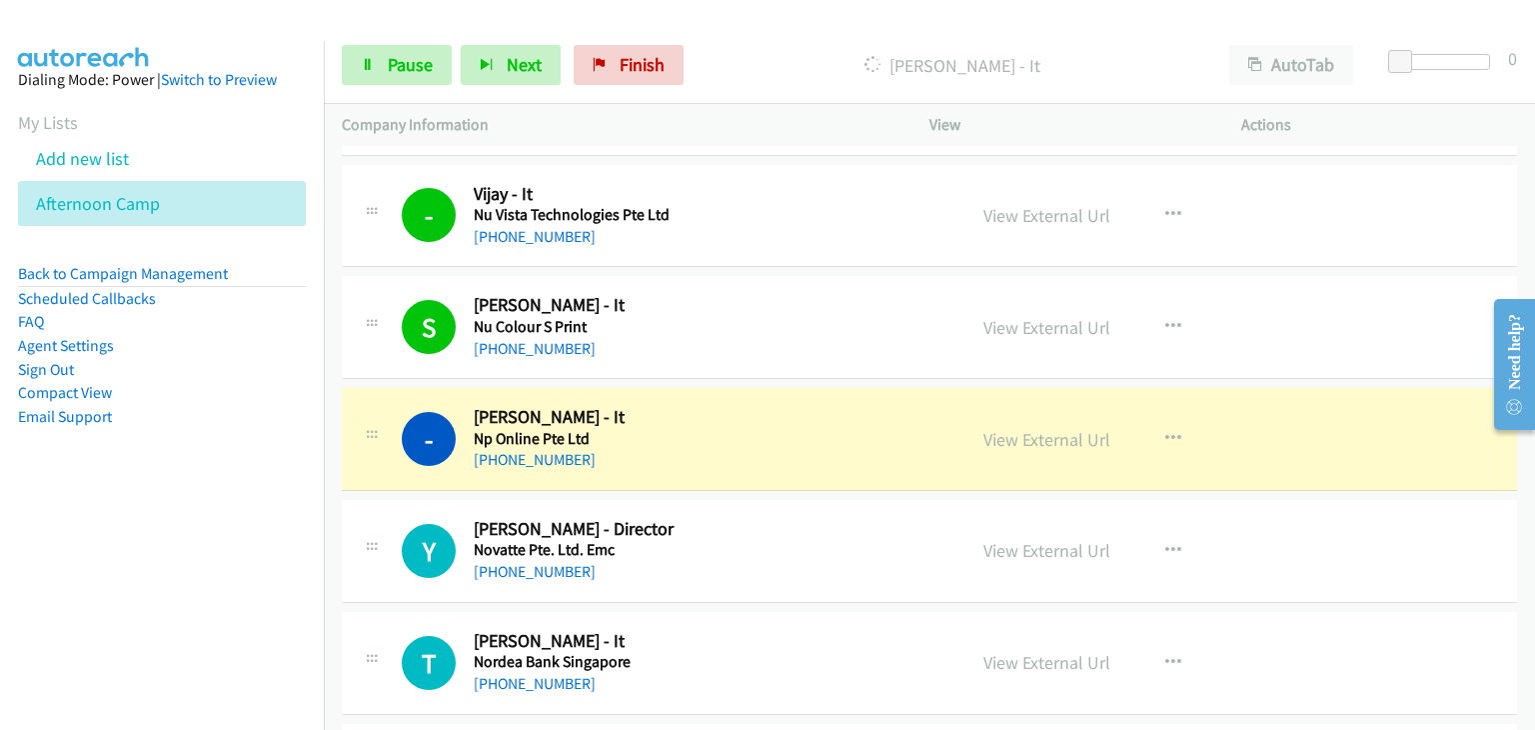
scroll to position [3598, 0]
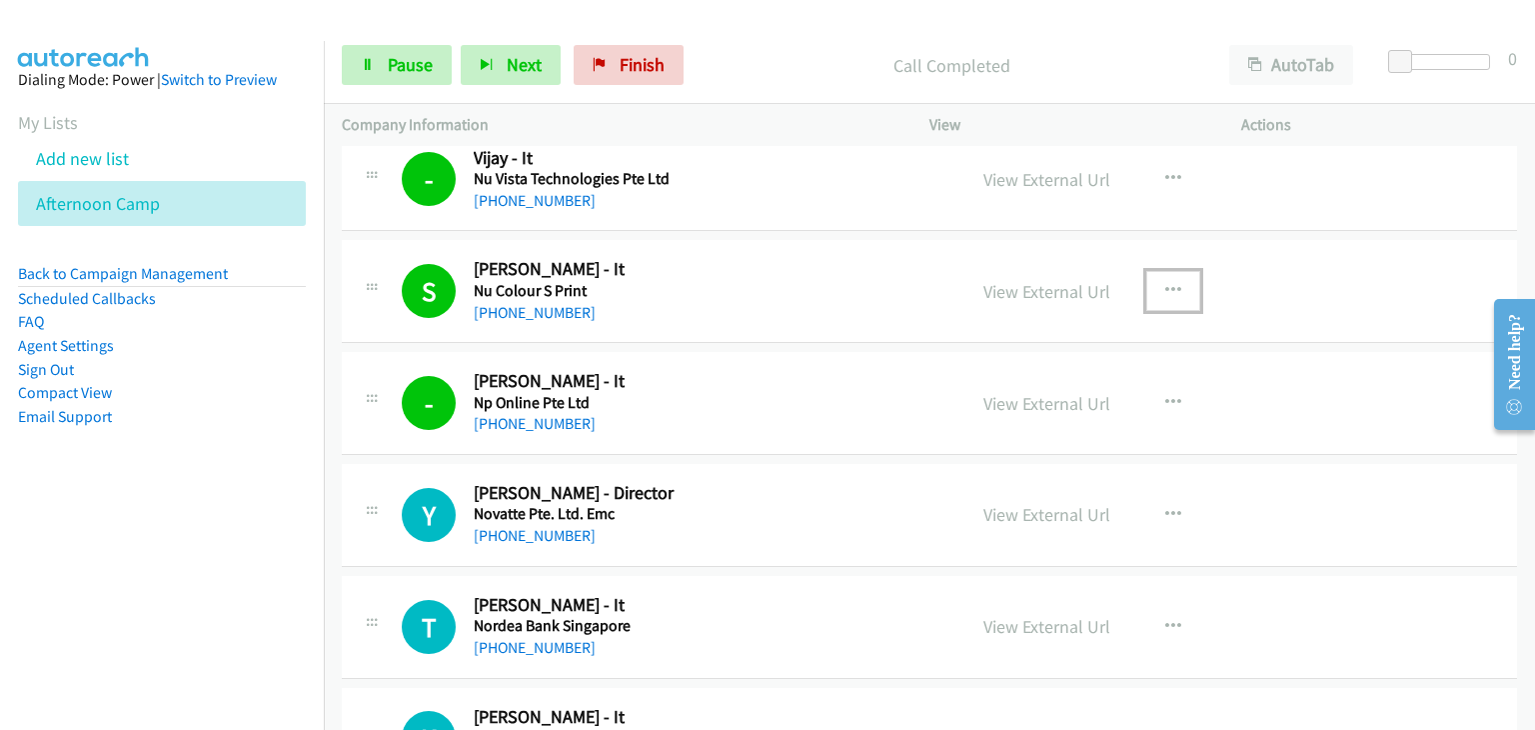
click at [1166, 287] on icon "button" at bounding box center [1173, 291] width 16 height 16
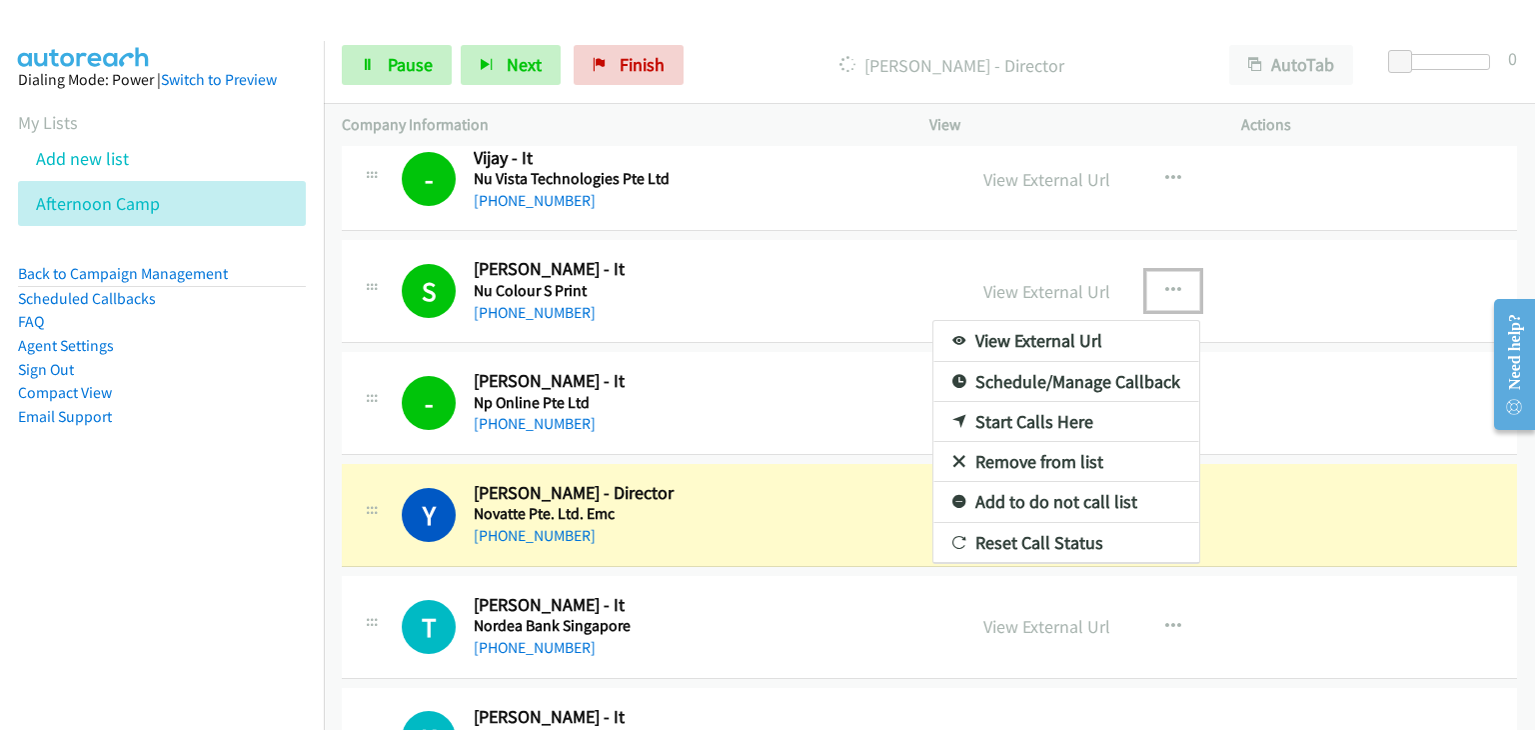
click at [1022, 456] on link "Remove from list" at bounding box center [1066, 462] width 266 height 40
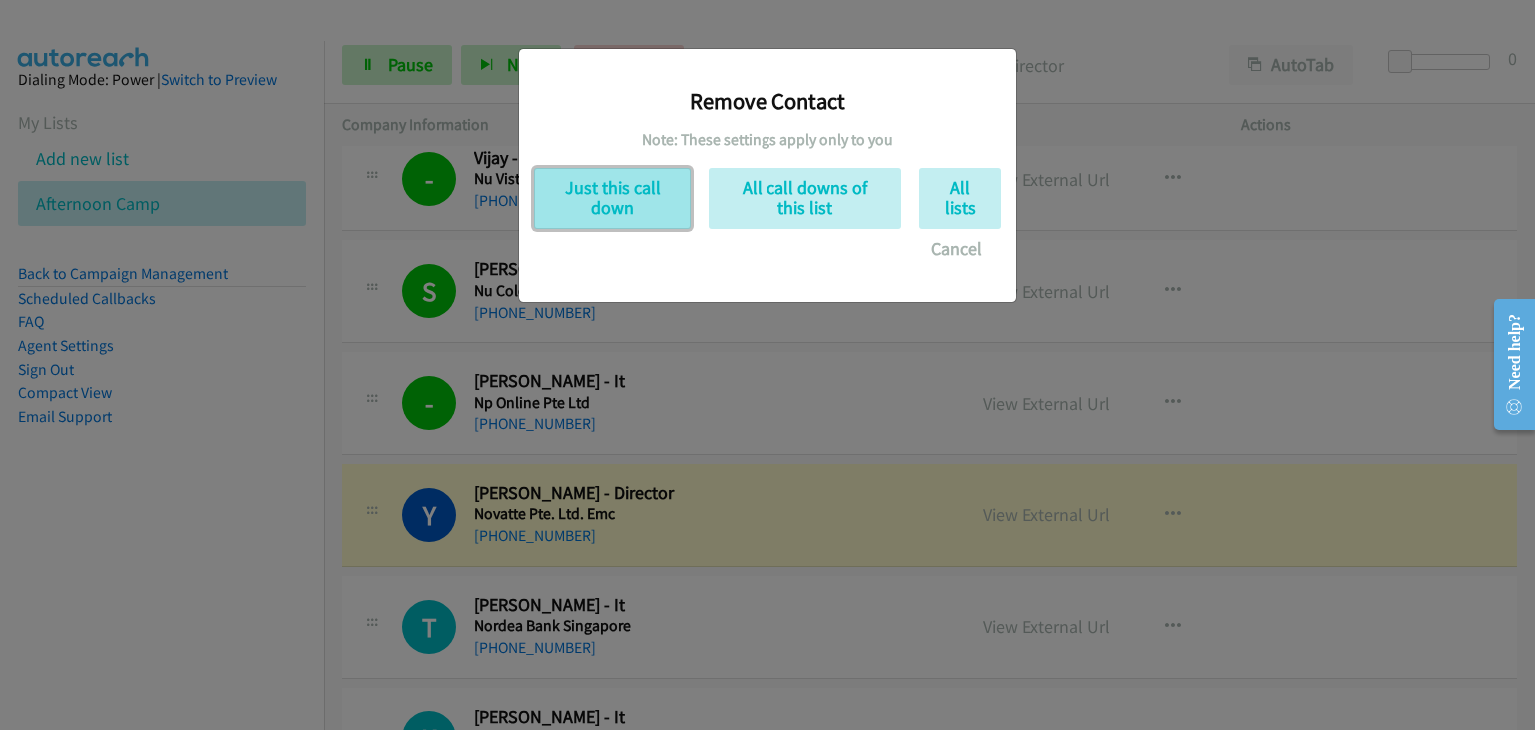
click at [581, 198] on button "Just this call down" at bounding box center [612, 198] width 157 height 61
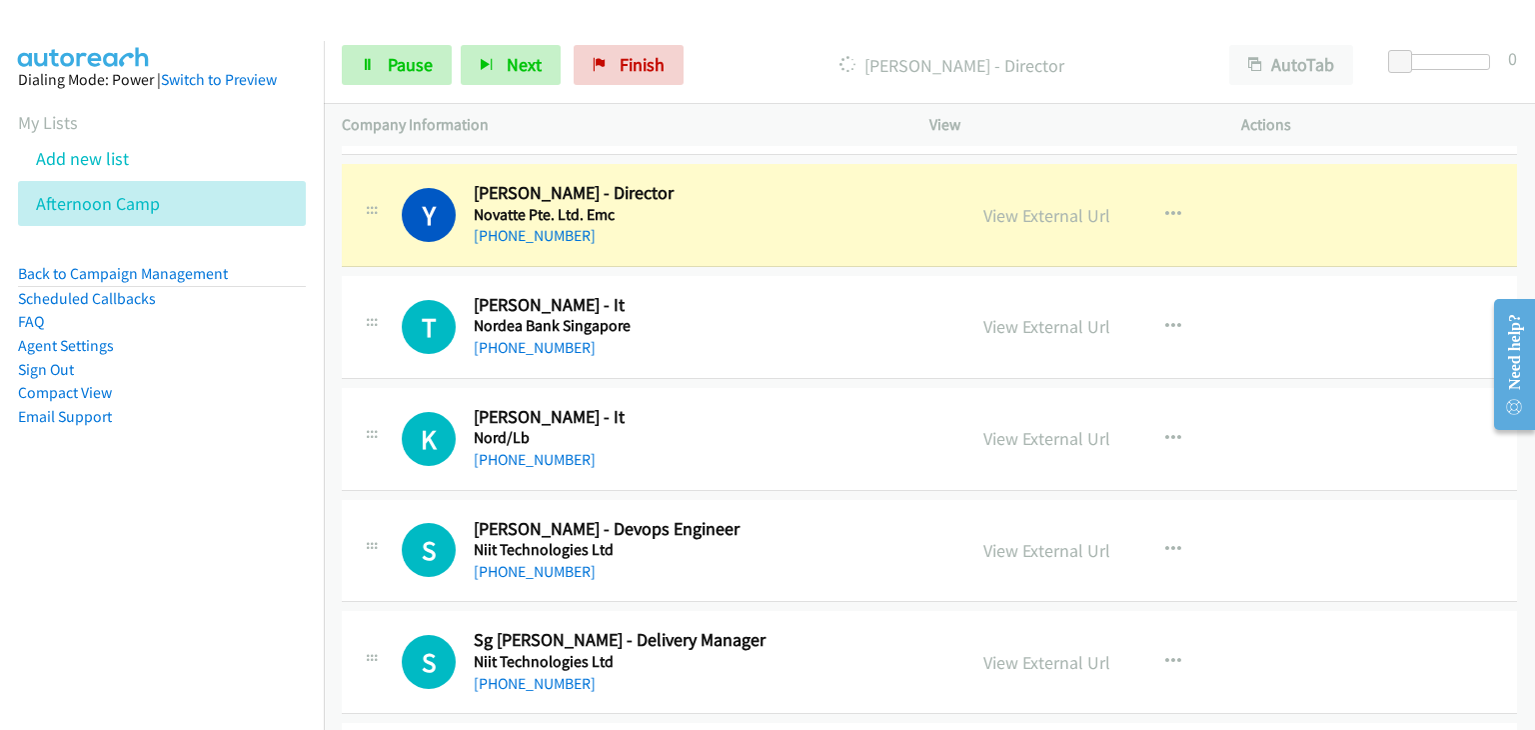
scroll to position [3798, 0]
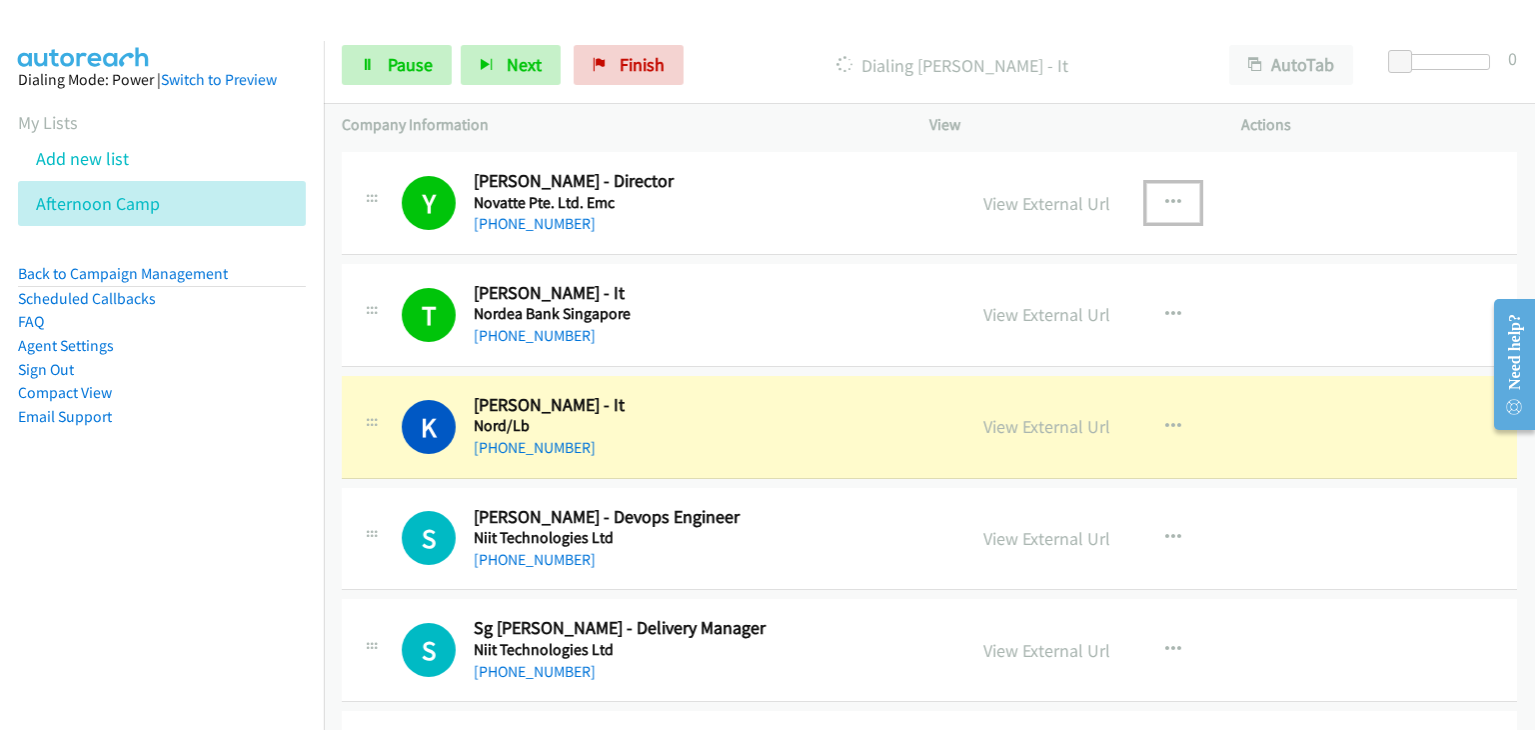
click at [1173, 192] on button "button" at bounding box center [1173, 203] width 54 height 40
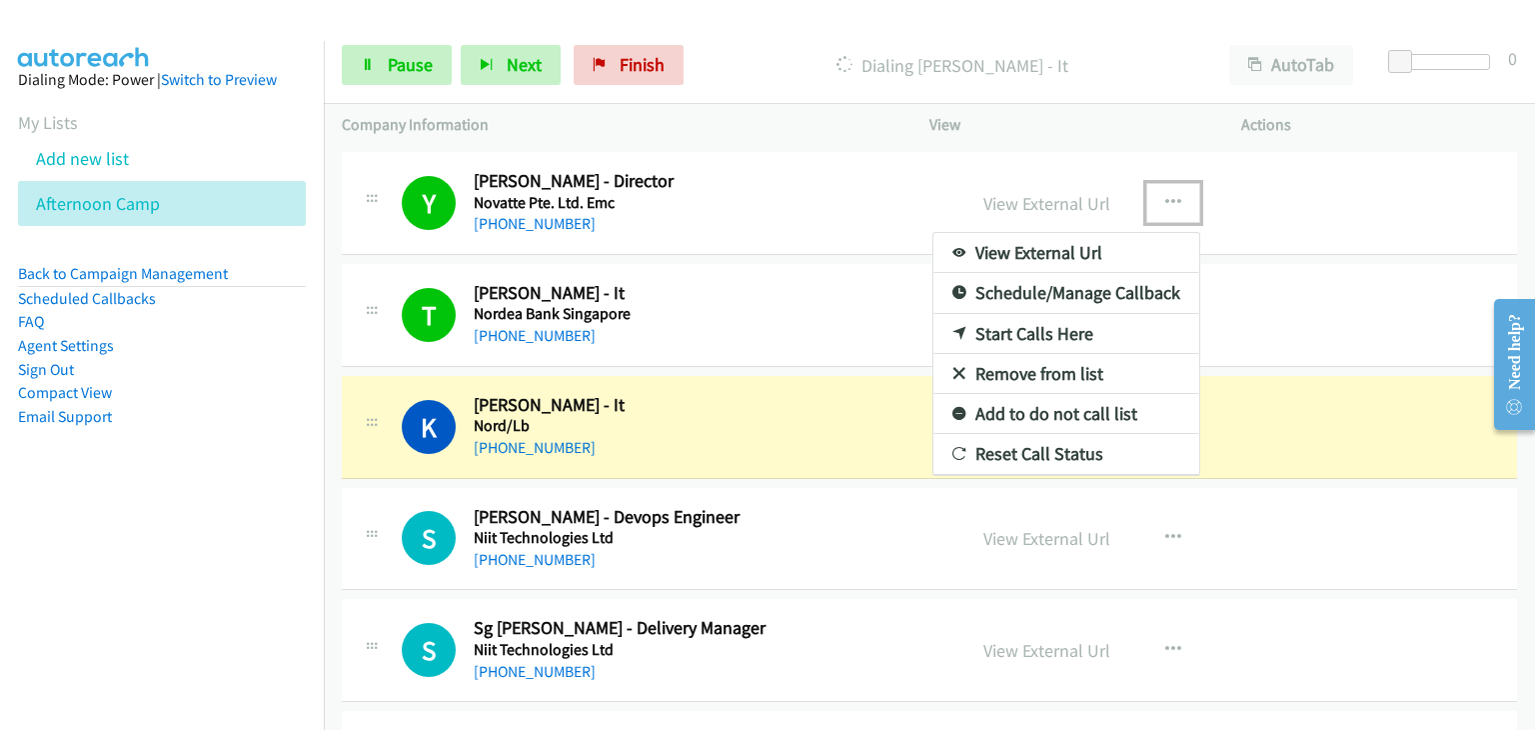
click at [1007, 369] on link "Remove from list" at bounding box center [1066, 374] width 266 height 40
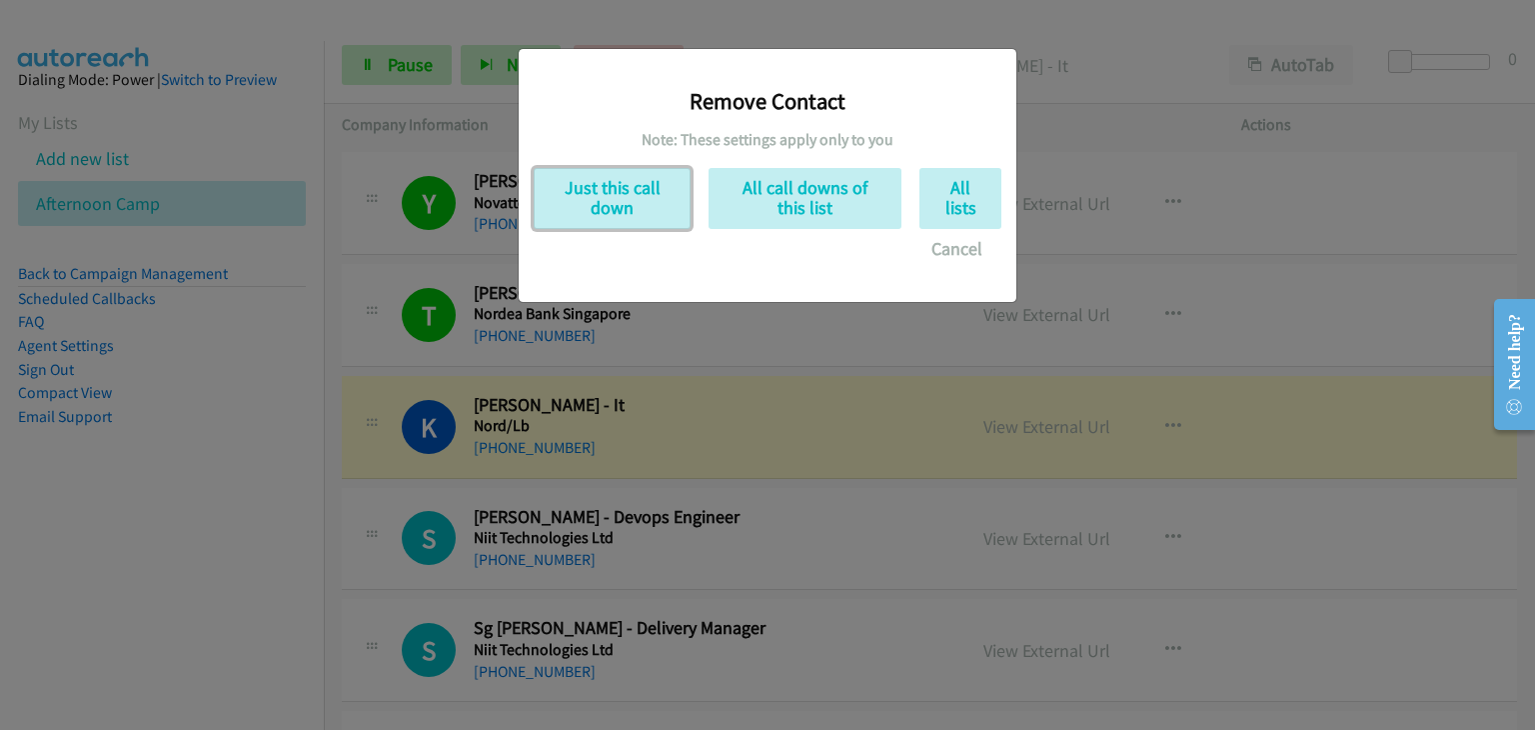
drag, startPoint x: 631, startPoint y: 195, endPoint x: 949, endPoint y: 239, distance: 321.8
click at [948, 238] on div "Remove Contact Note: These settings apply only to you Just this call down All c…" at bounding box center [768, 166] width 468 height 205
click at [950, 241] on button "Cancel" at bounding box center [956, 249] width 89 height 40
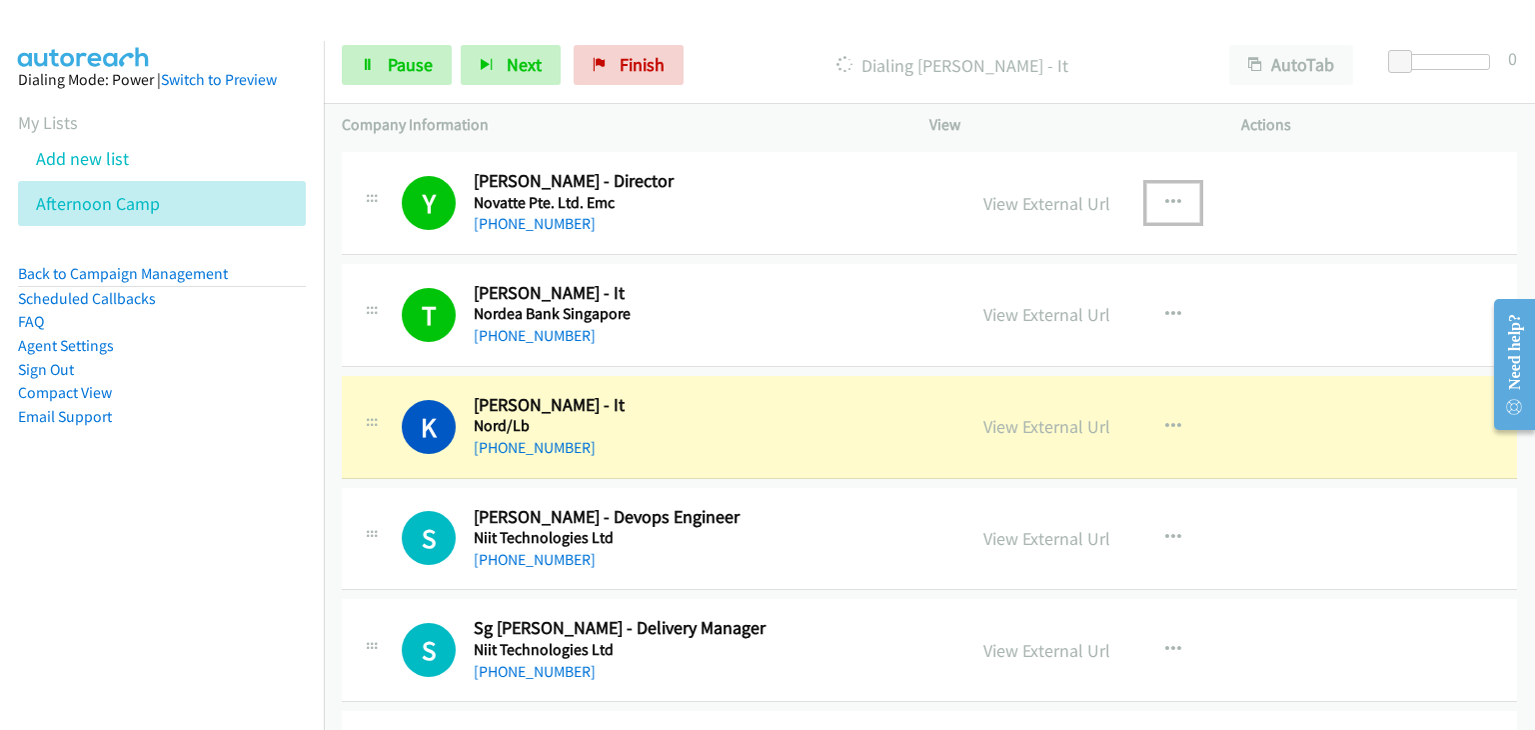
click at [1165, 195] on icon "button" at bounding box center [1173, 203] width 16 height 16
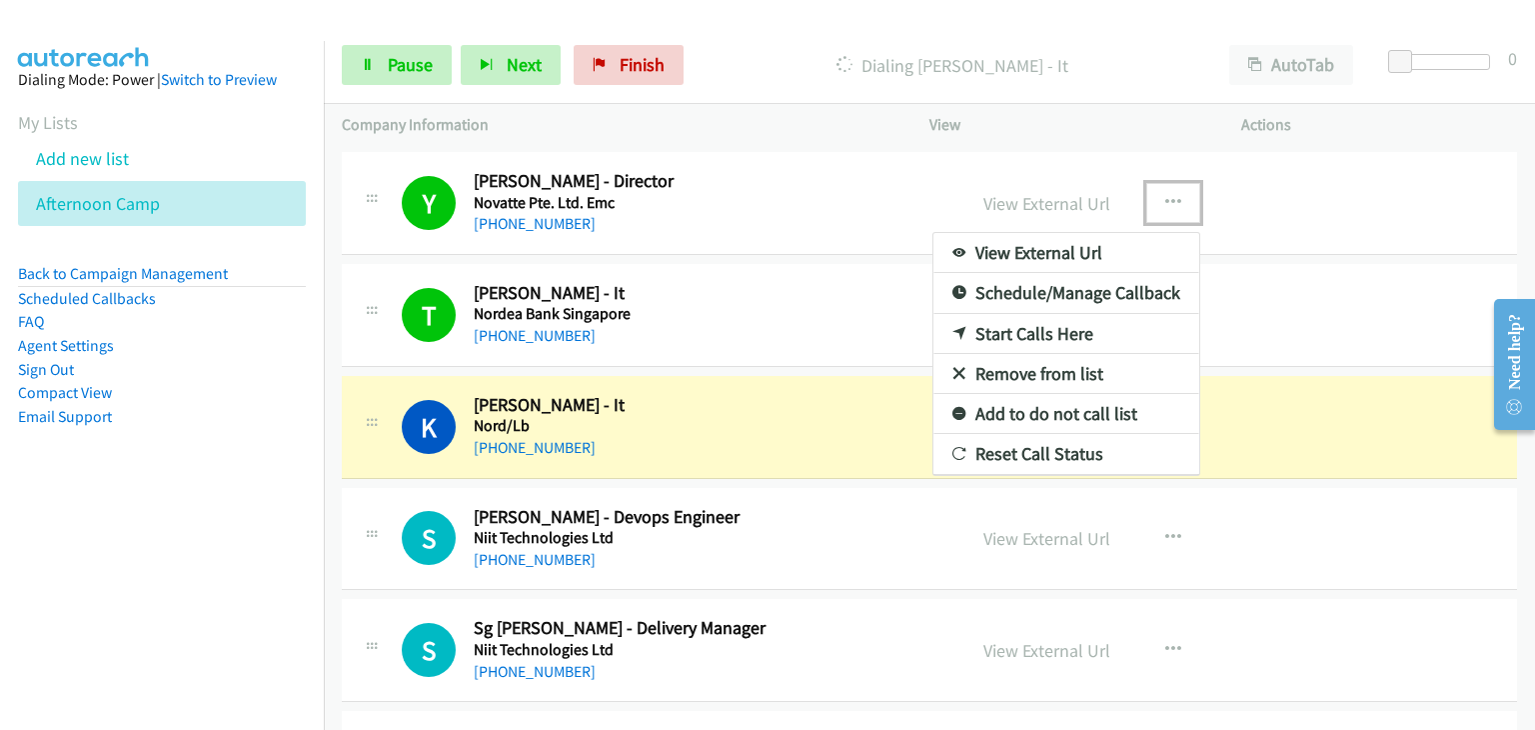
click at [1022, 395] on link "Add to do not call list" at bounding box center [1066, 414] width 266 height 40
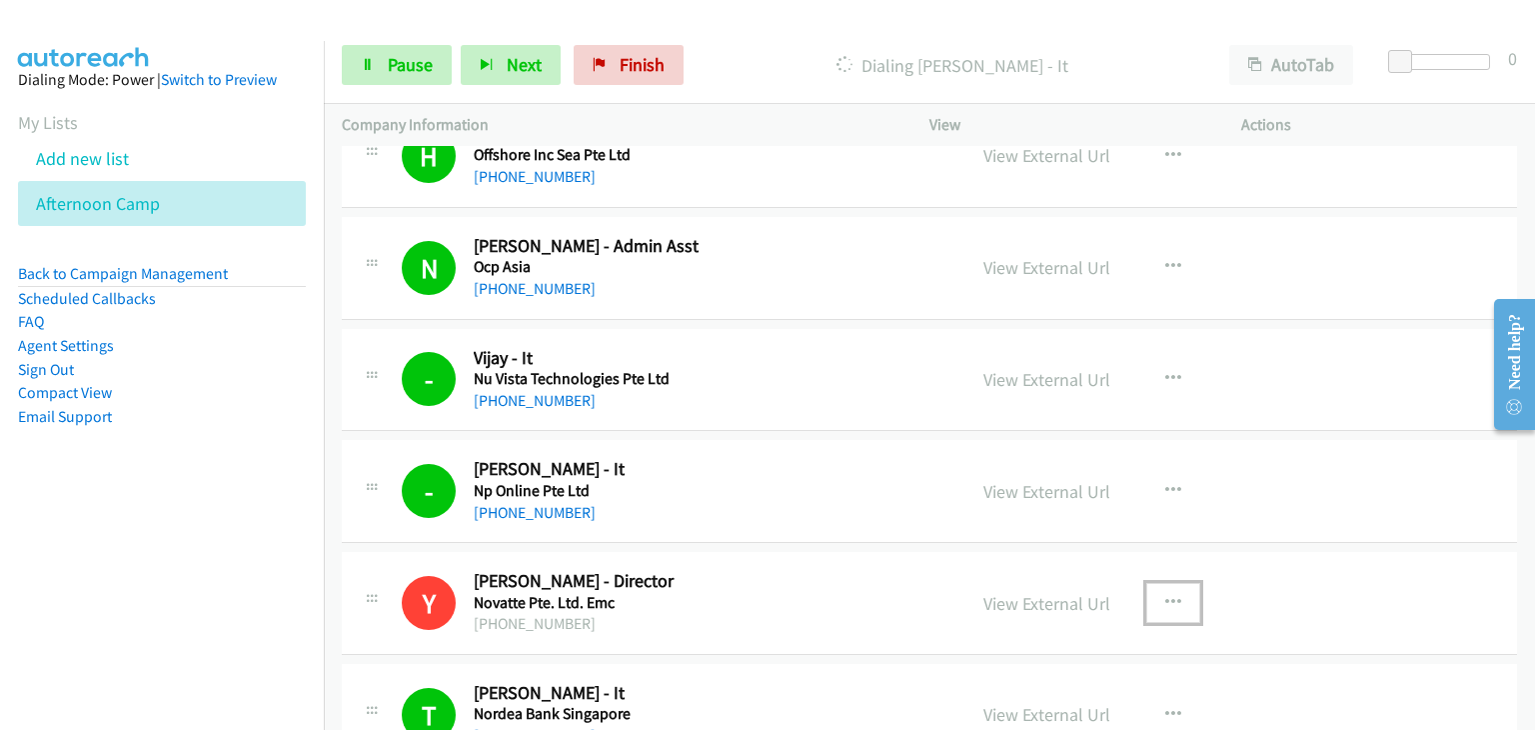
scroll to position [3598, 0]
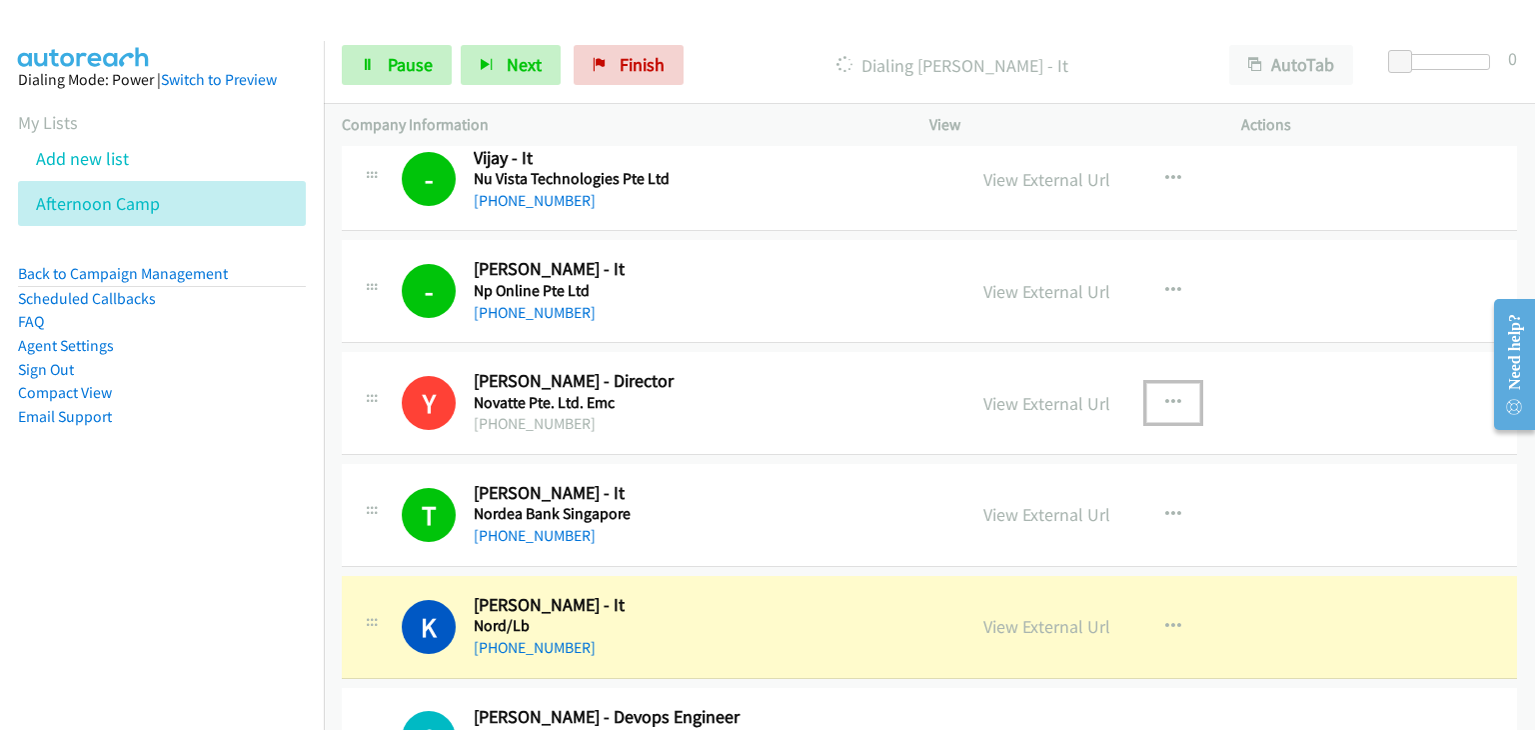
click at [1171, 395] on icon "button" at bounding box center [1173, 403] width 16 height 16
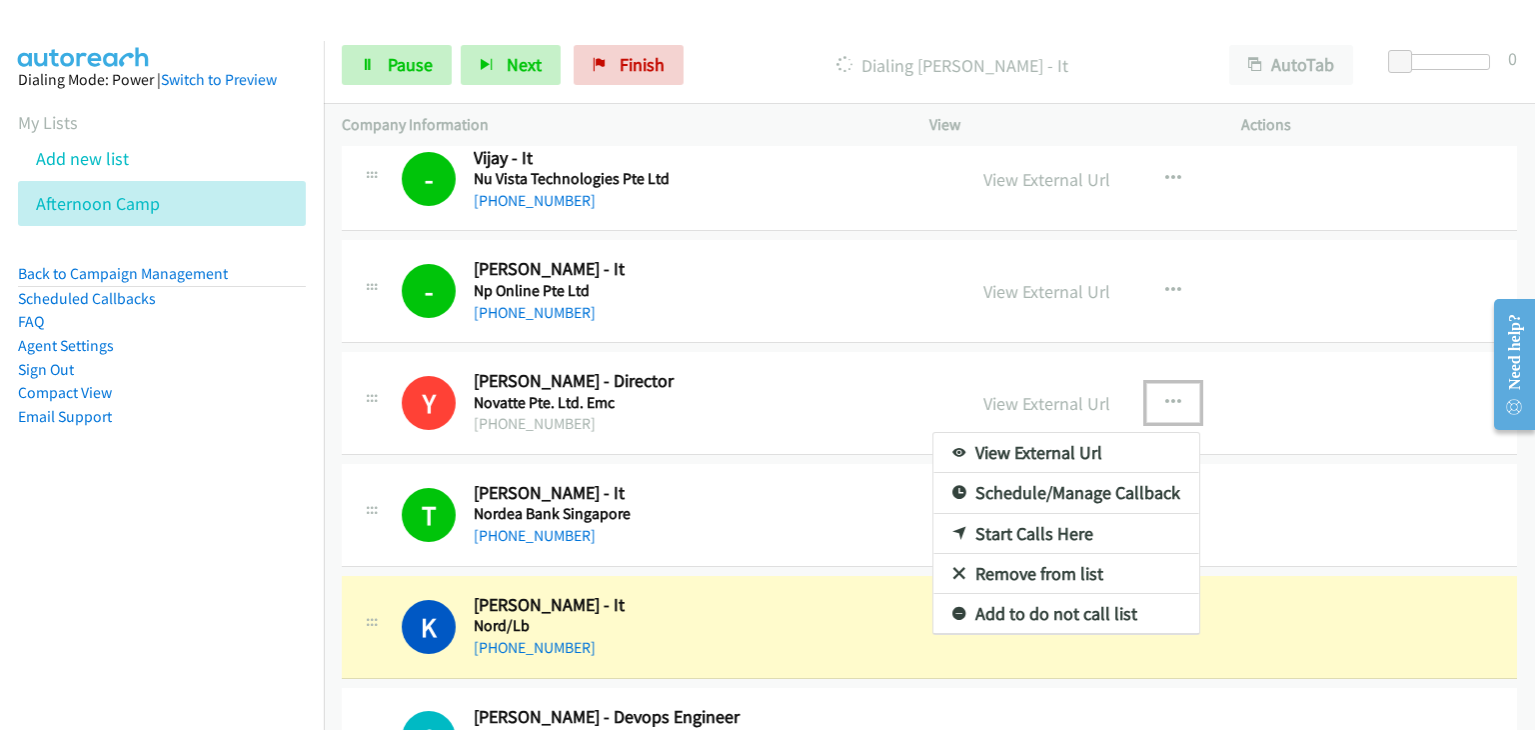
click at [1285, 405] on div at bounding box center [767, 365] width 1535 height 730
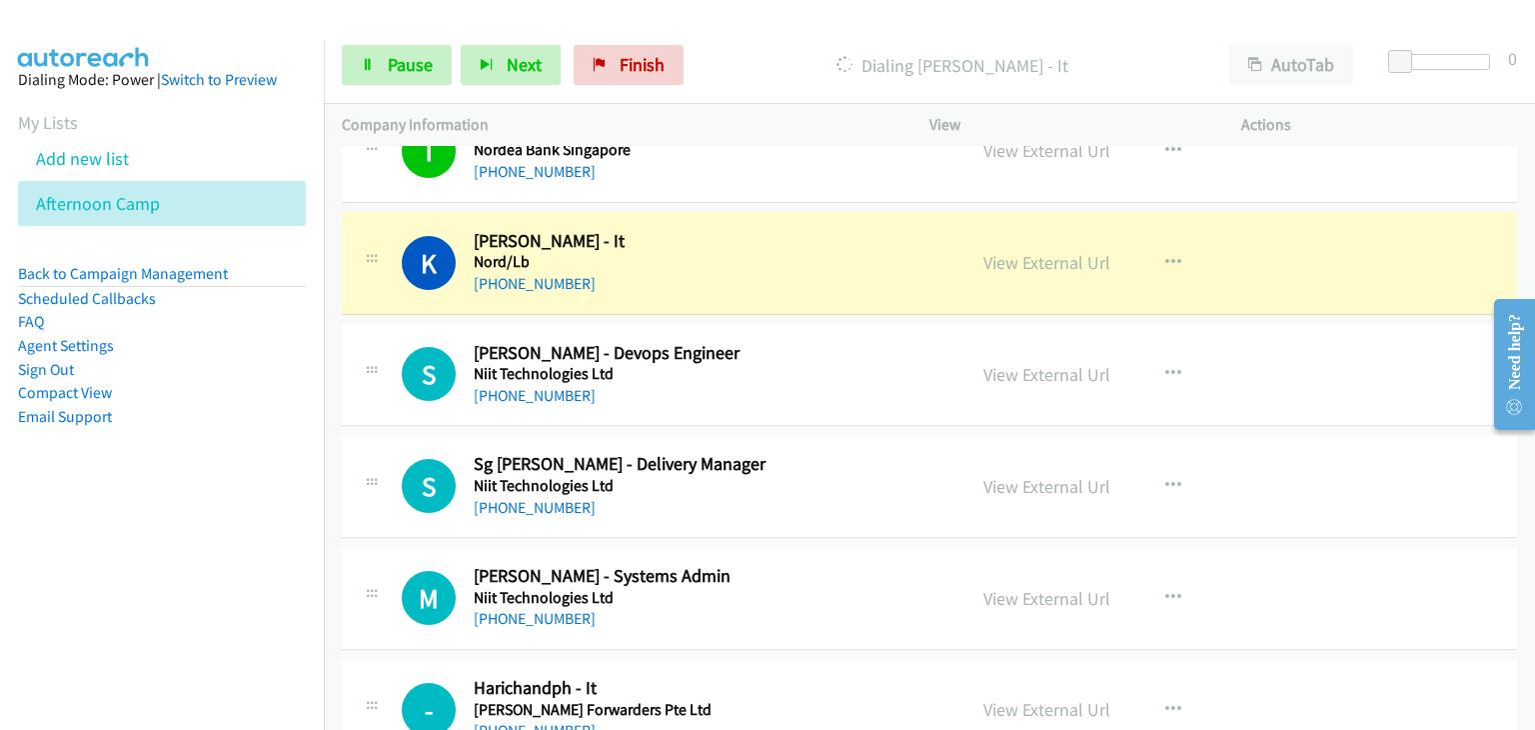
scroll to position [3997, 0]
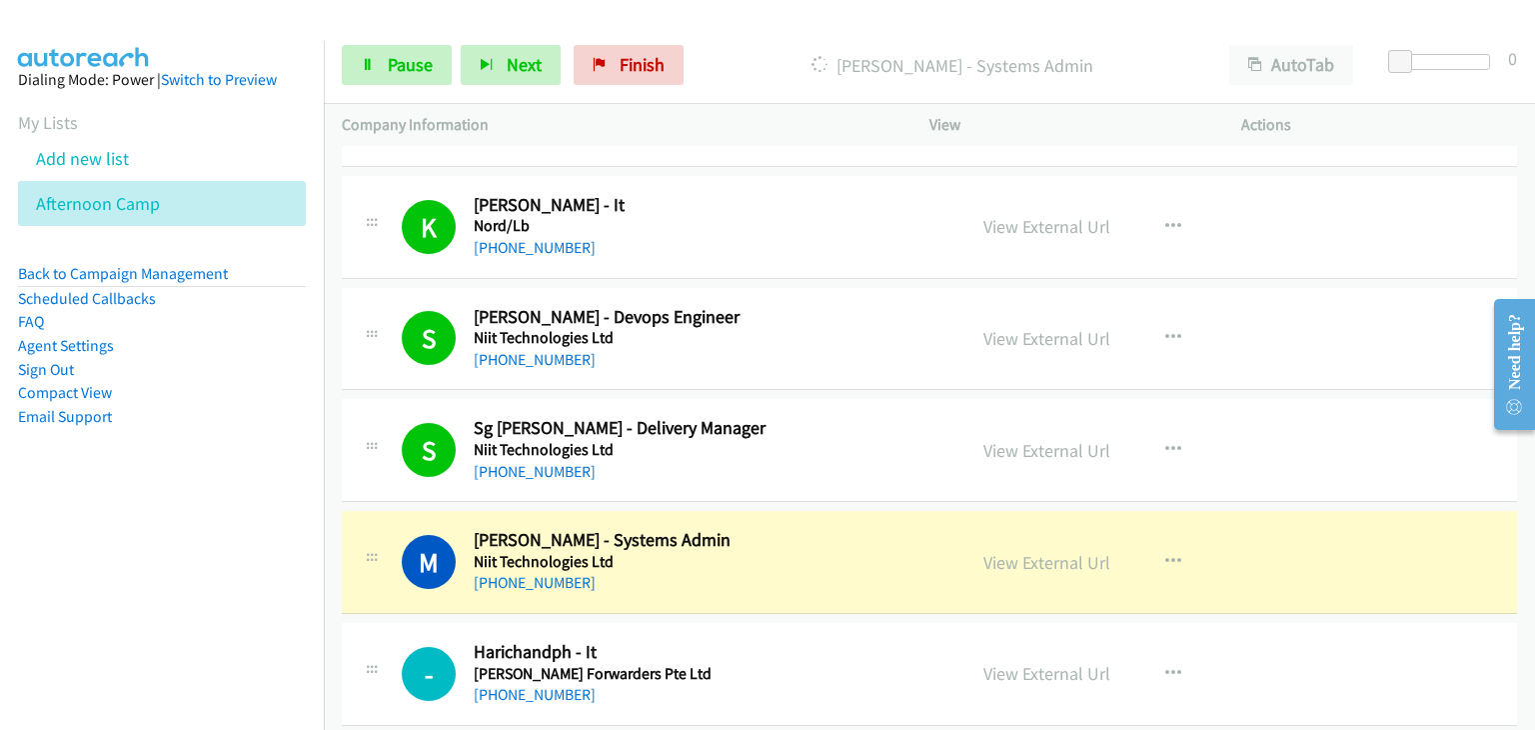
click at [356, 367] on div "S Callback Scheduled Shaik Khajavali - Devops Engineer Niit Technologies Ltd As…" at bounding box center [929, 339] width 1175 height 103
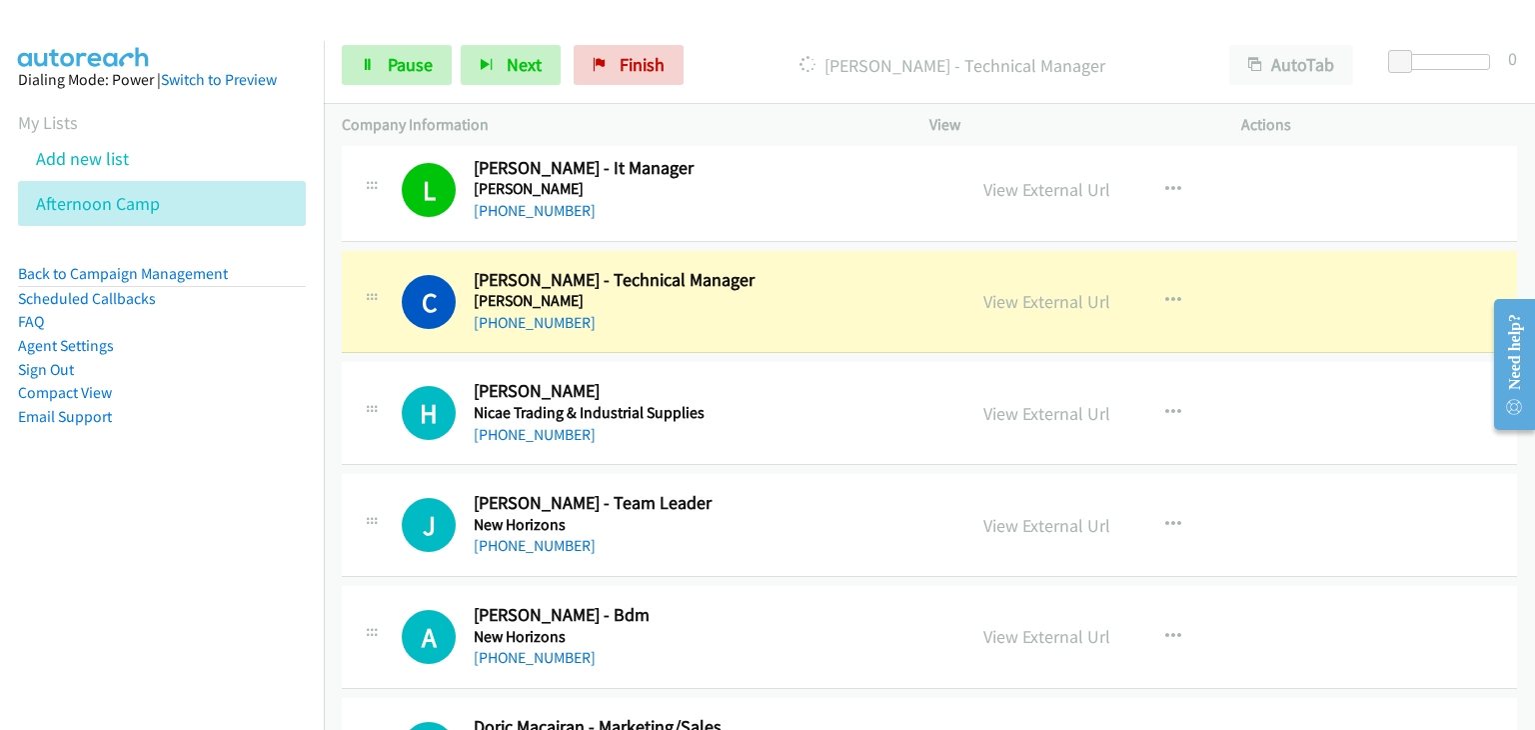
scroll to position [4597, 0]
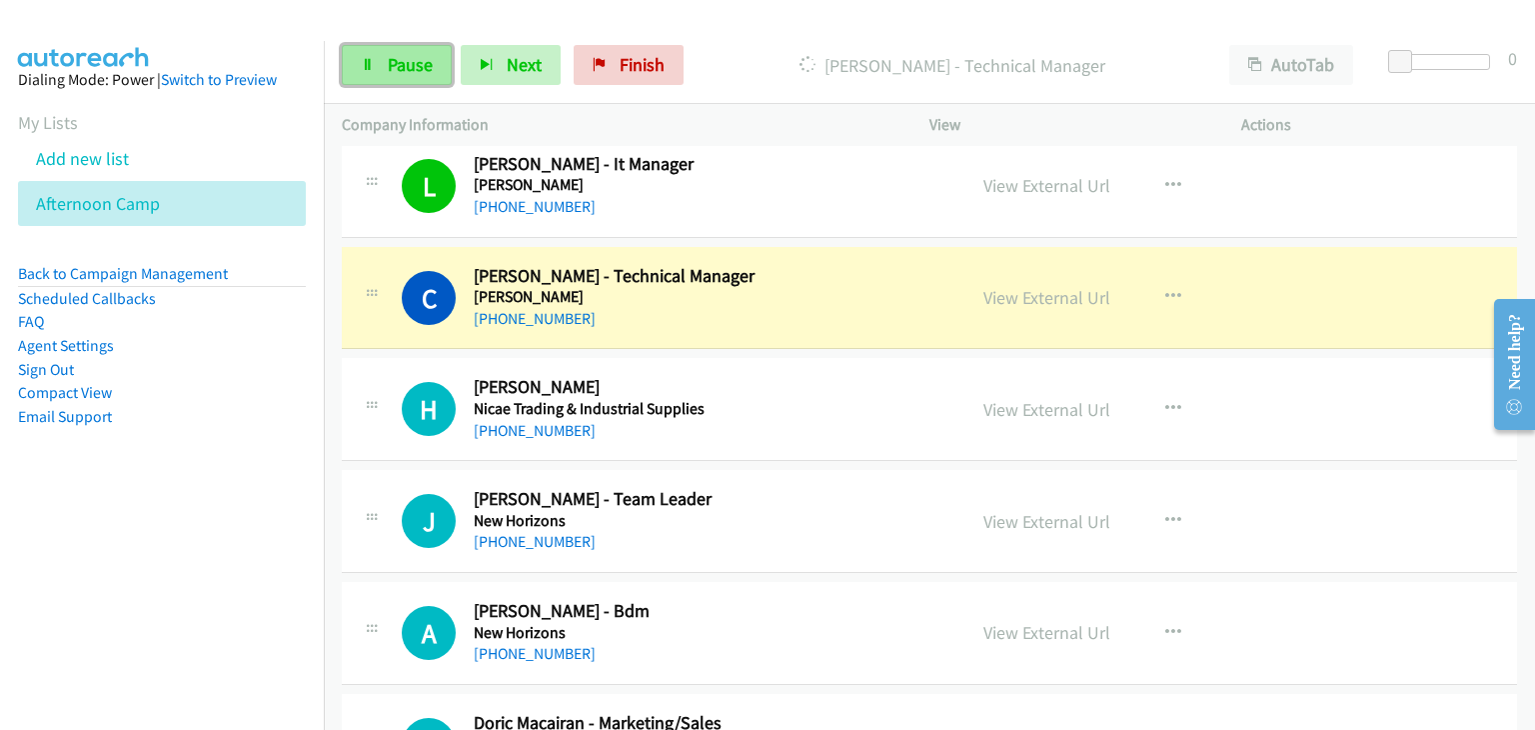
click at [399, 50] on link "Pause" at bounding box center [397, 65] width 110 height 40
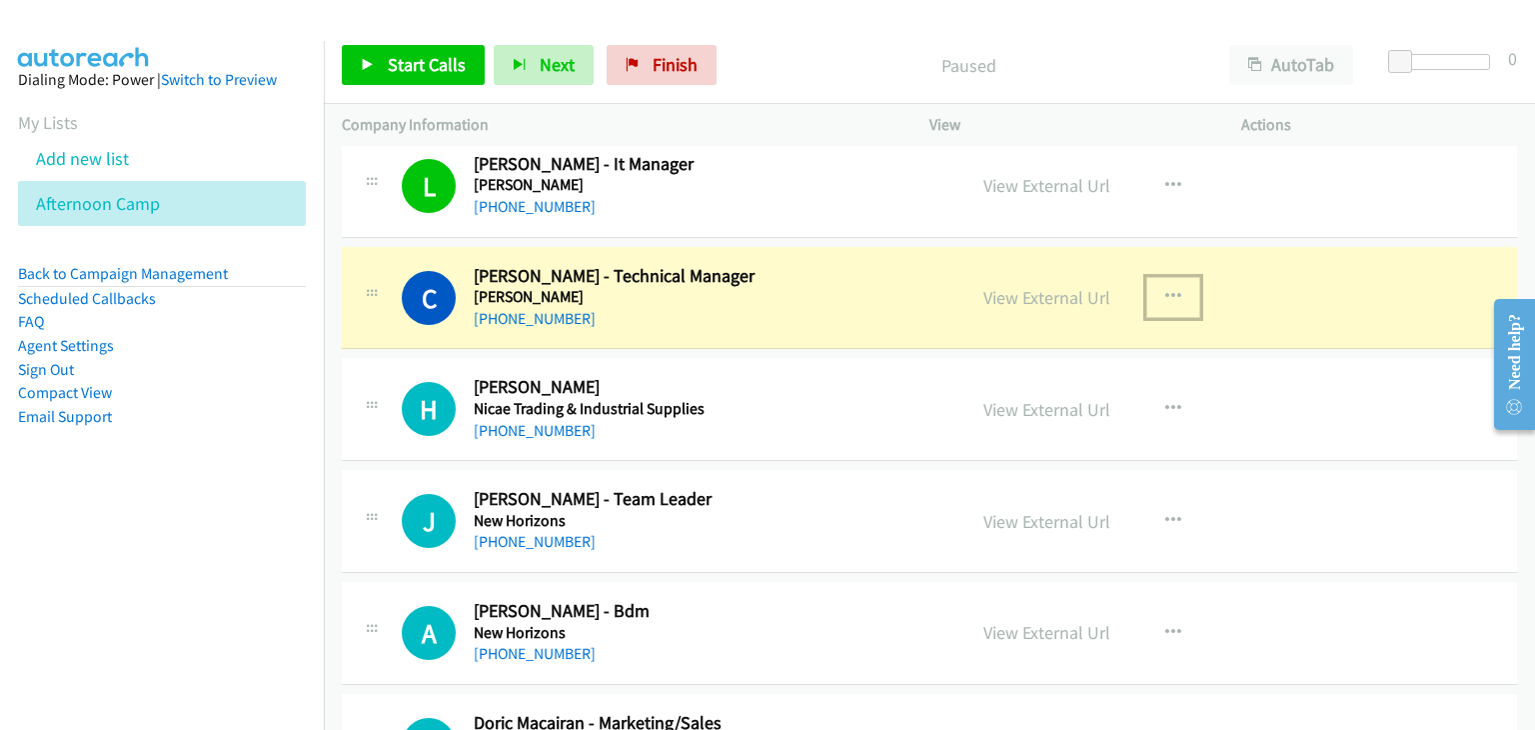
click at [1166, 289] on icon "button" at bounding box center [1173, 297] width 16 height 16
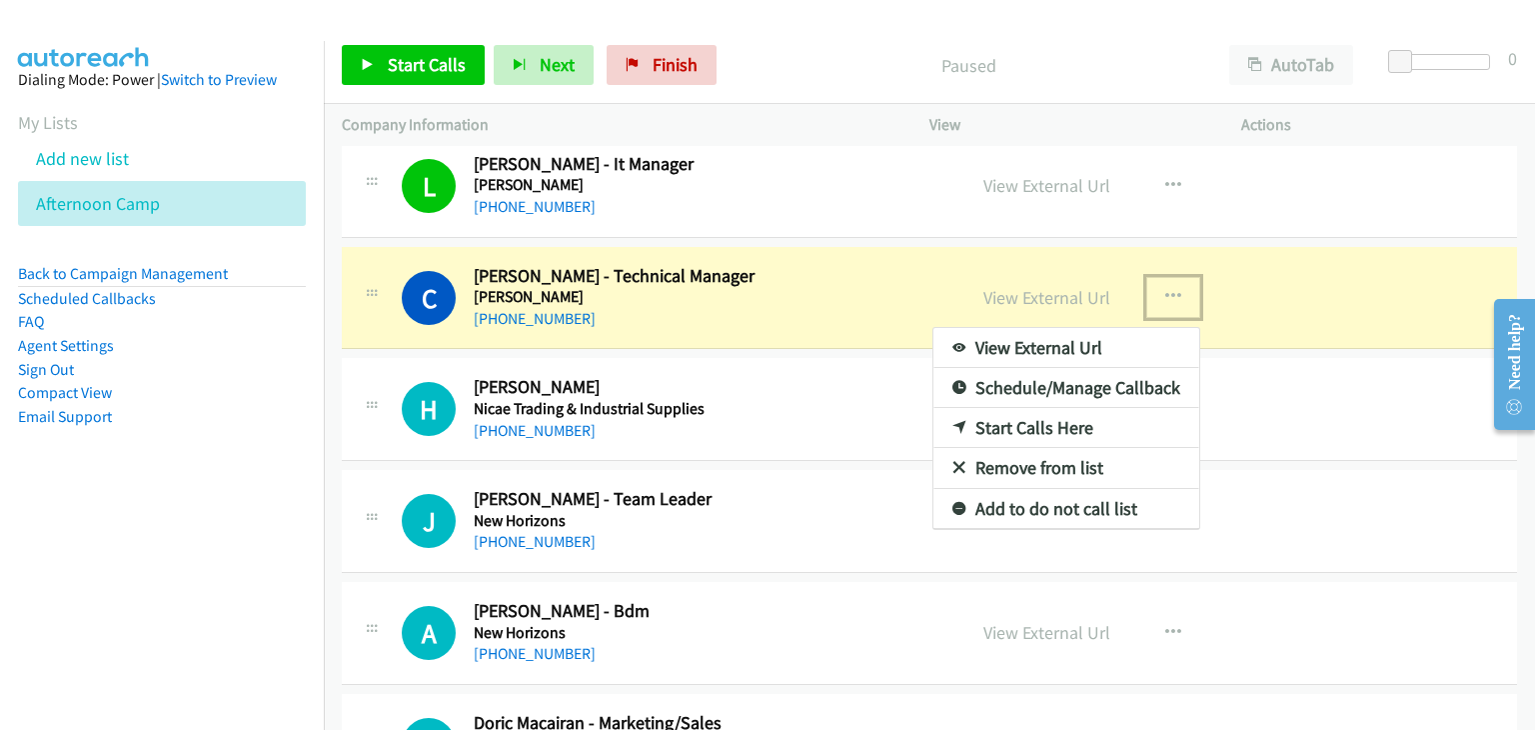
click at [819, 275] on div at bounding box center [767, 365] width 1535 height 730
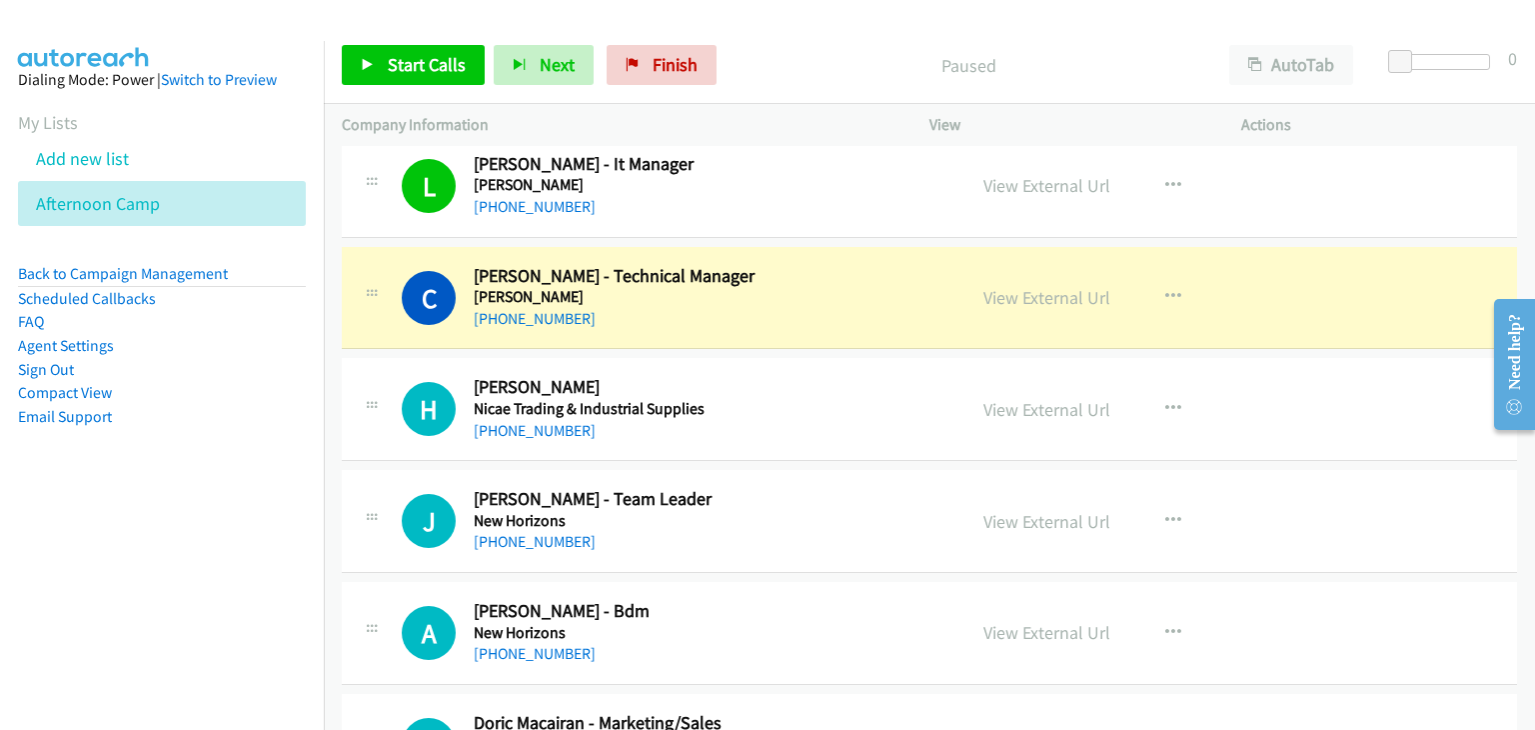
click at [902, 99] on div "Start Calls Pause Next Finish Paused AutoTab AutoTab 0" at bounding box center [929, 65] width 1211 height 77
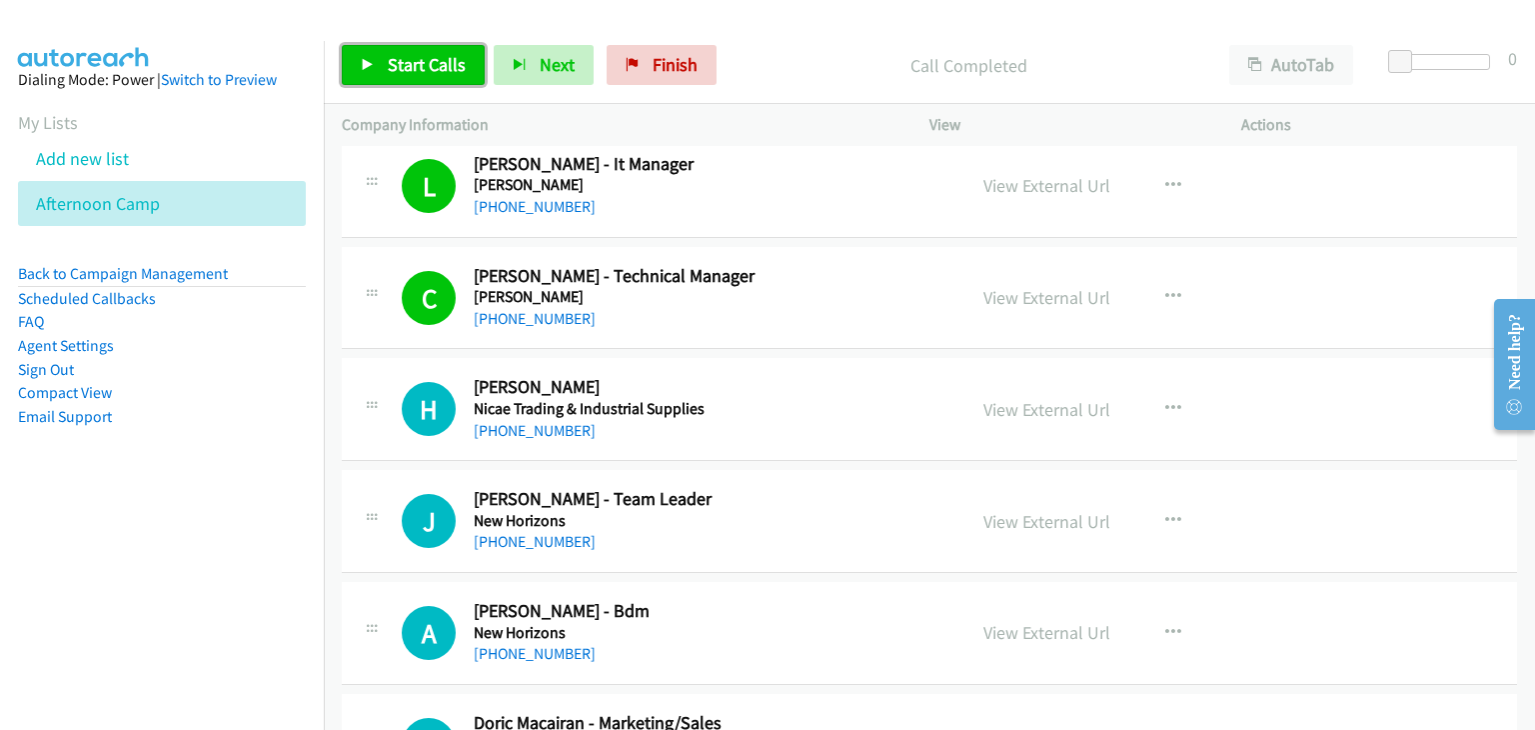
click at [406, 56] on span "Start Calls" at bounding box center [427, 64] width 78 height 23
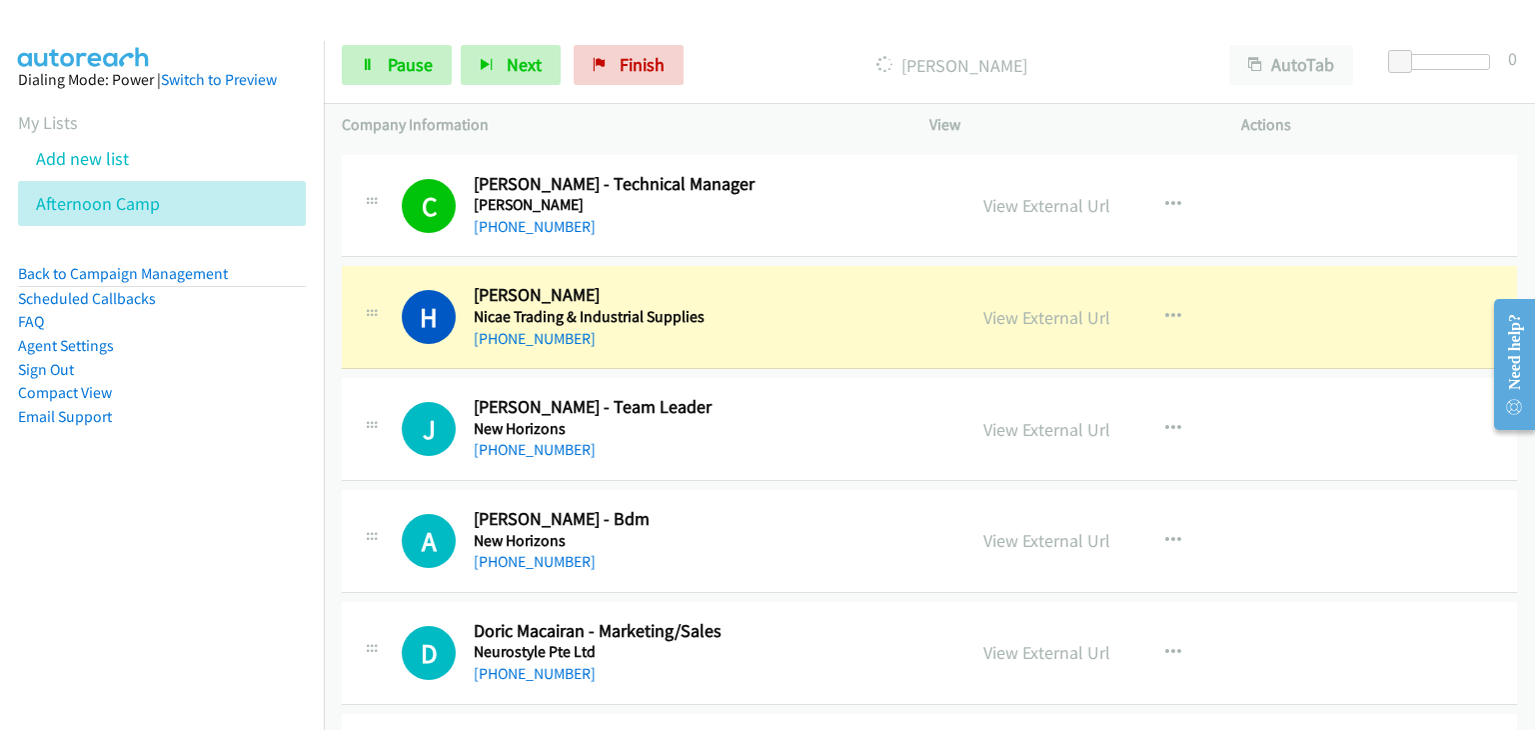
scroll to position [4797, 0]
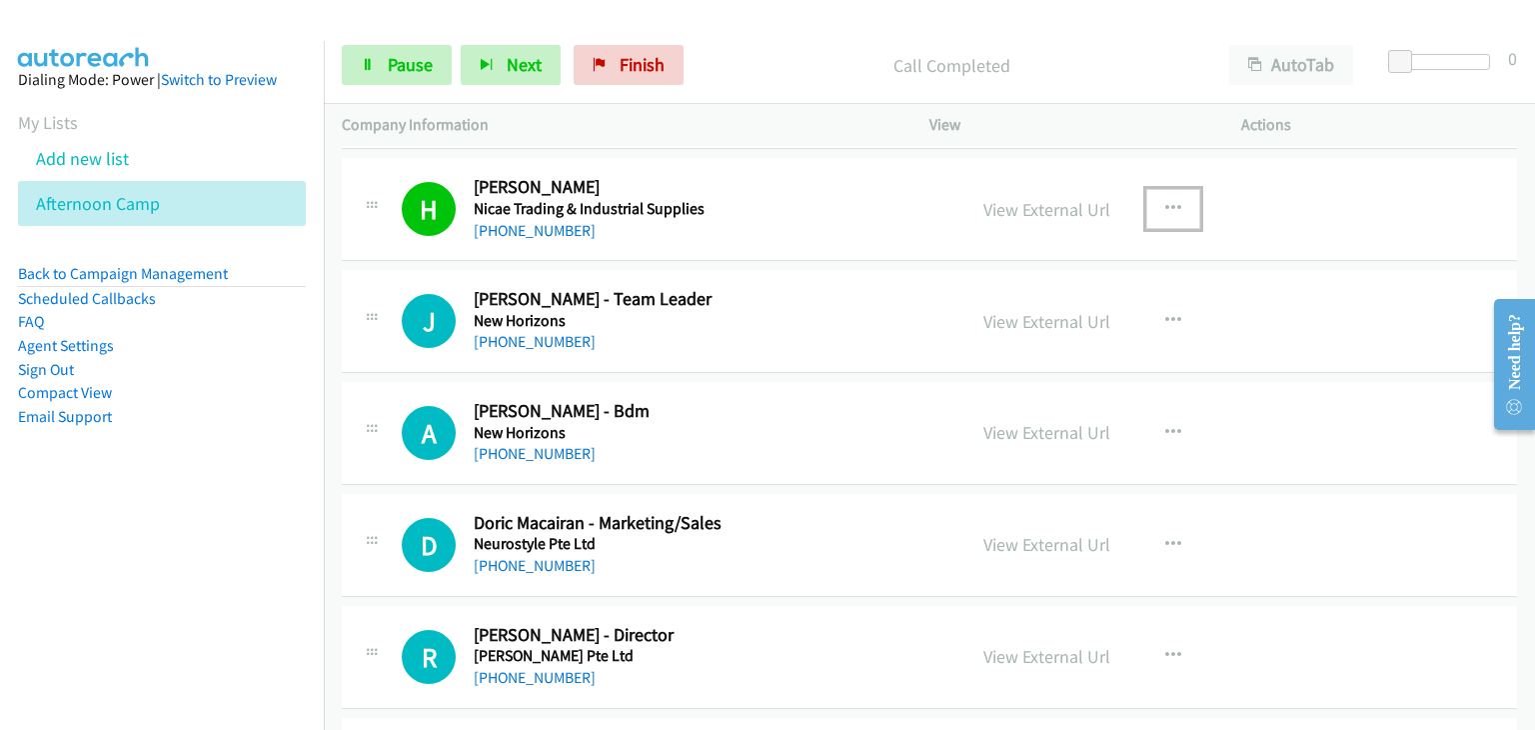
click at [1172, 195] on button "button" at bounding box center [1173, 209] width 54 height 40
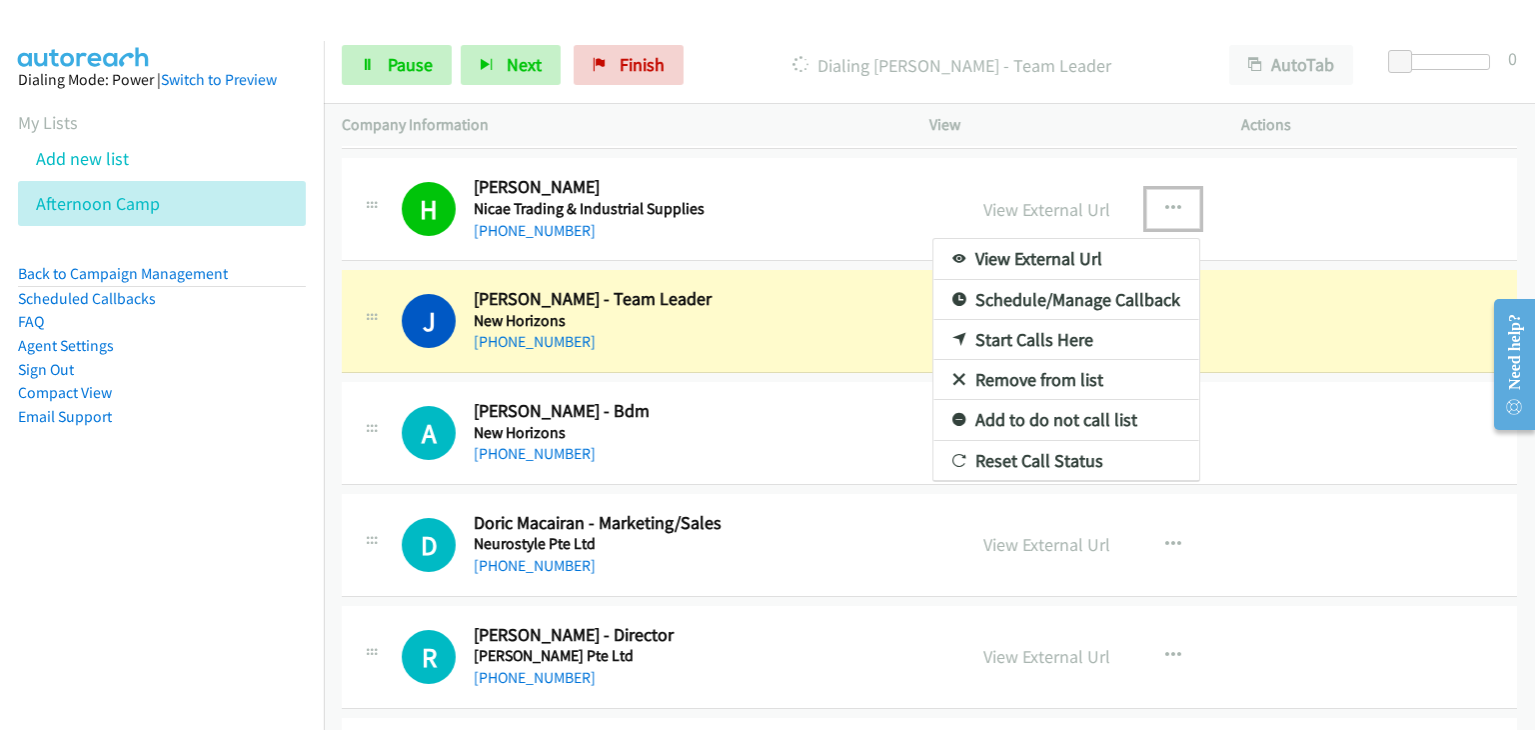
click at [1163, 196] on div at bounding box center [767, 365] width 1535 height 730
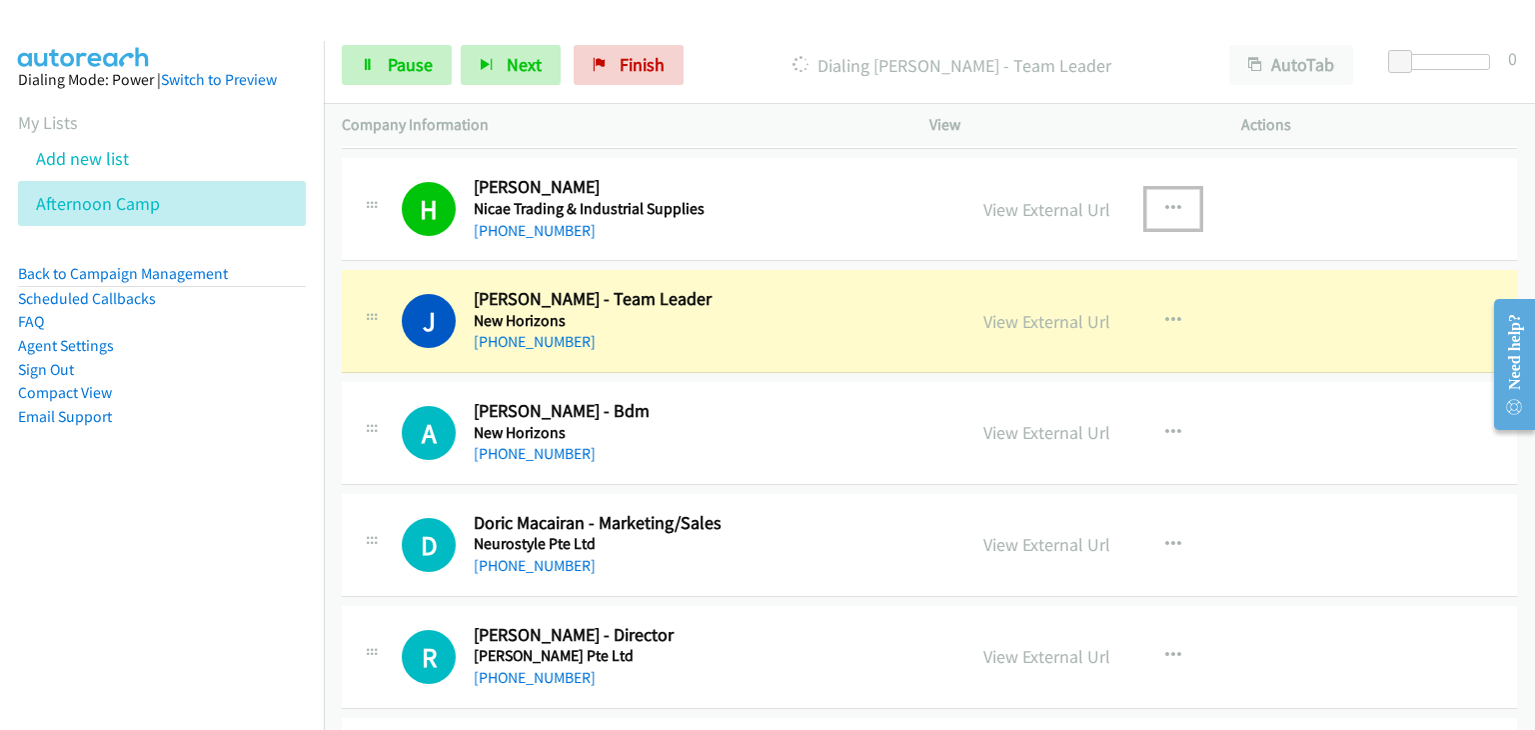
click at [1165, 201] on icon "button" at bounding box center [1173, 209] width 16 height 16
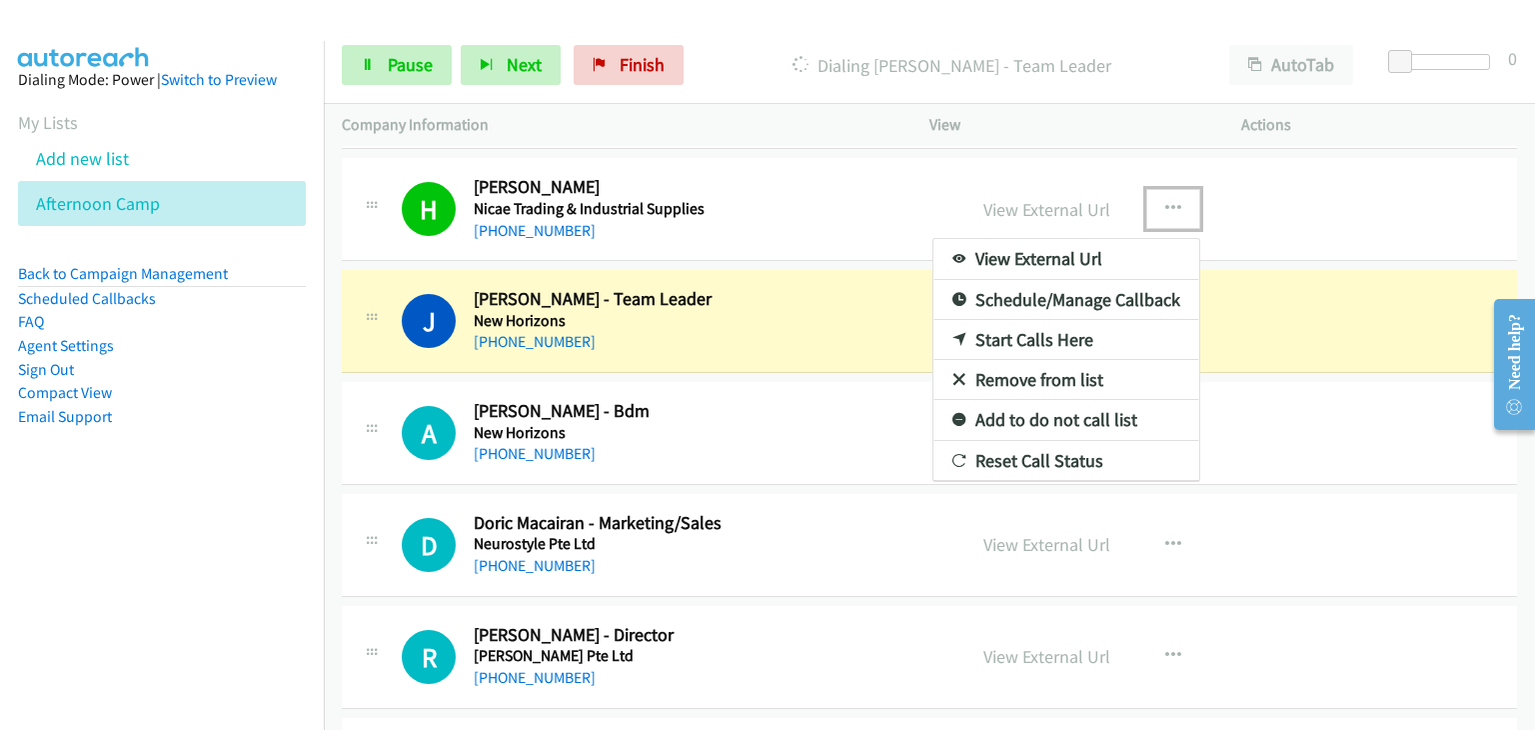
click at [1011, 360] on link "Remove from list" at bounding box center [1066, 380] width 266 height 40
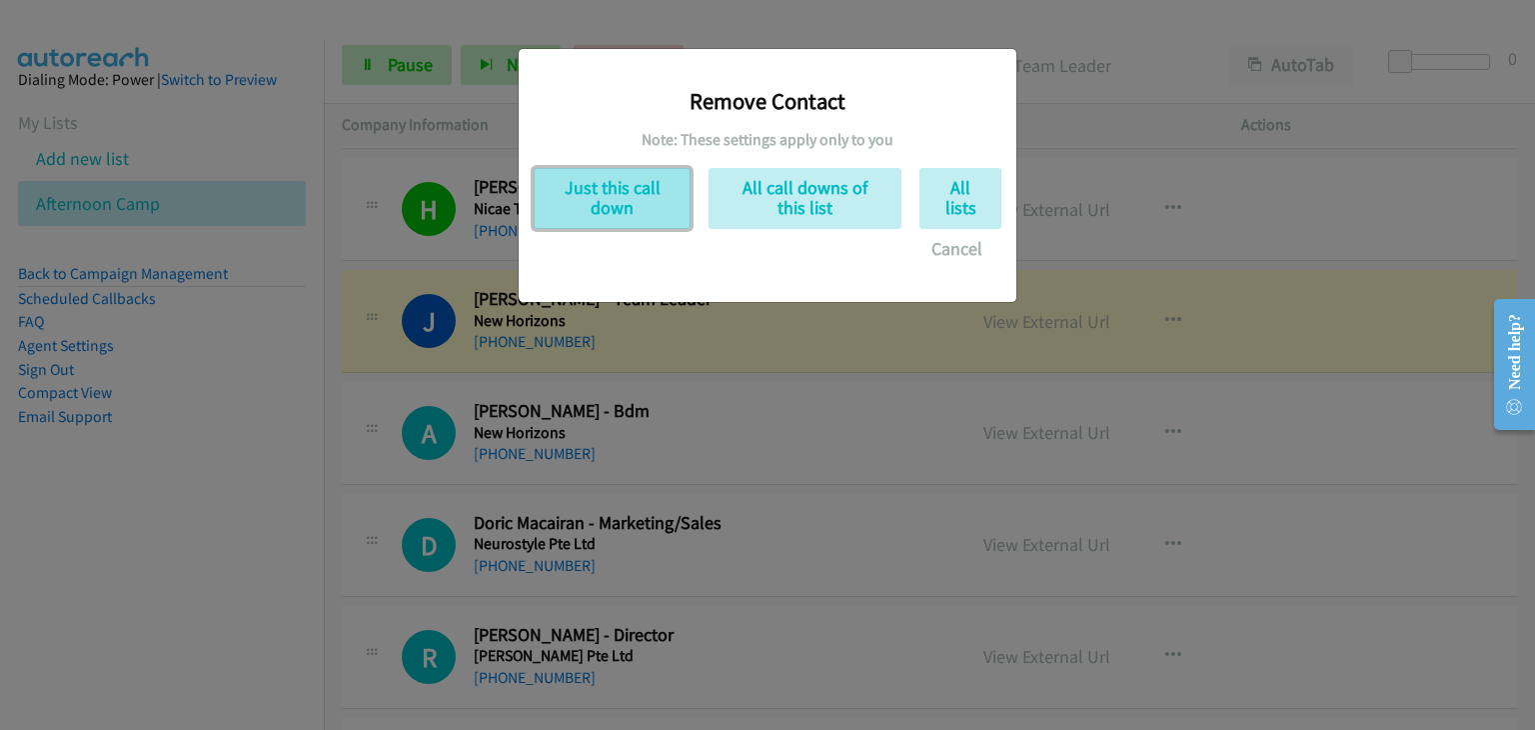
click at [648, 217] on button "Just this call down" at bounding box center [612, 198] width 157 height 61
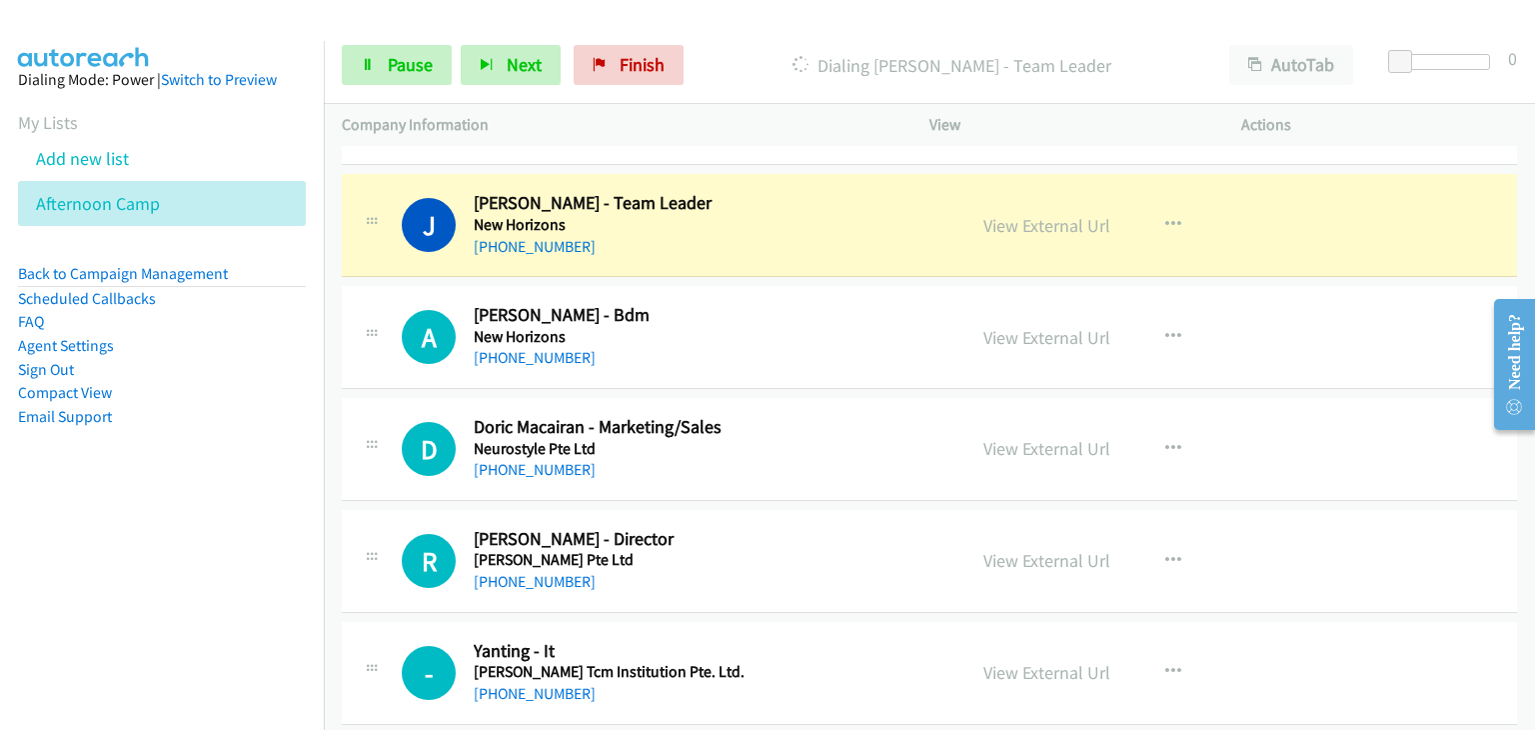
scroll to position [4785, 0]
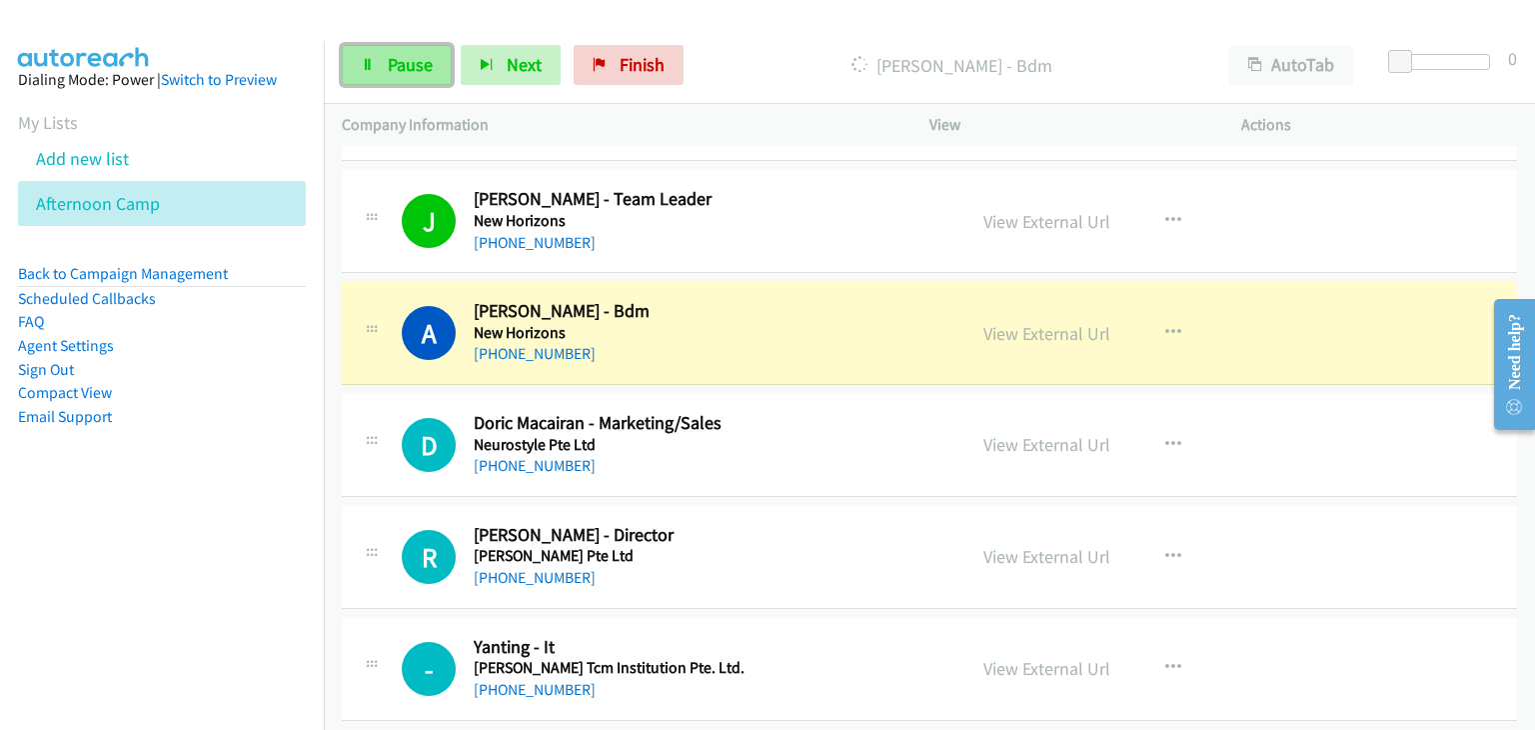
click at [388, 61] on span "Pause" at bounding box center [410, 64] width 45 height 23
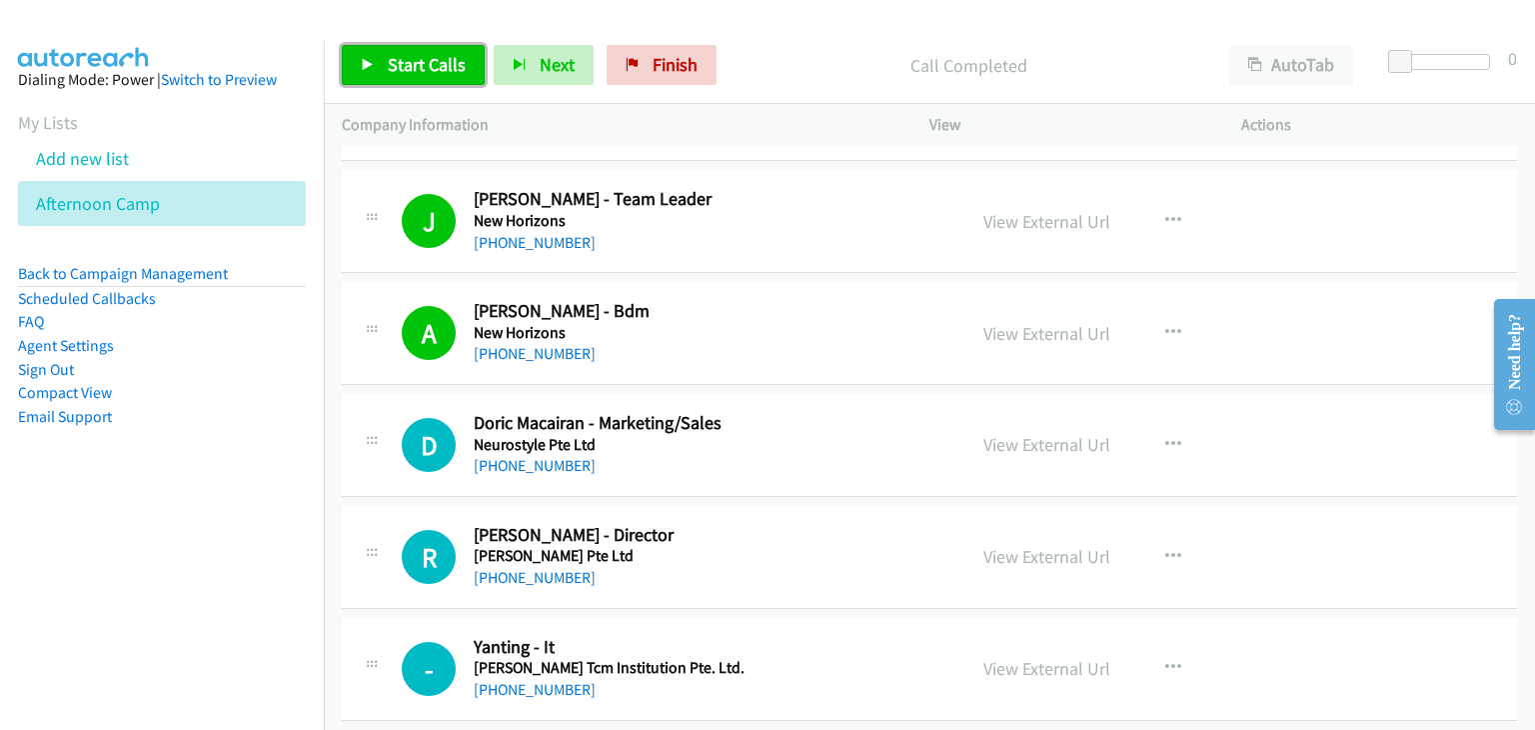
click at [407, 82] on link "Start Calls" at bounding box center [413, 65] width 143 height 40
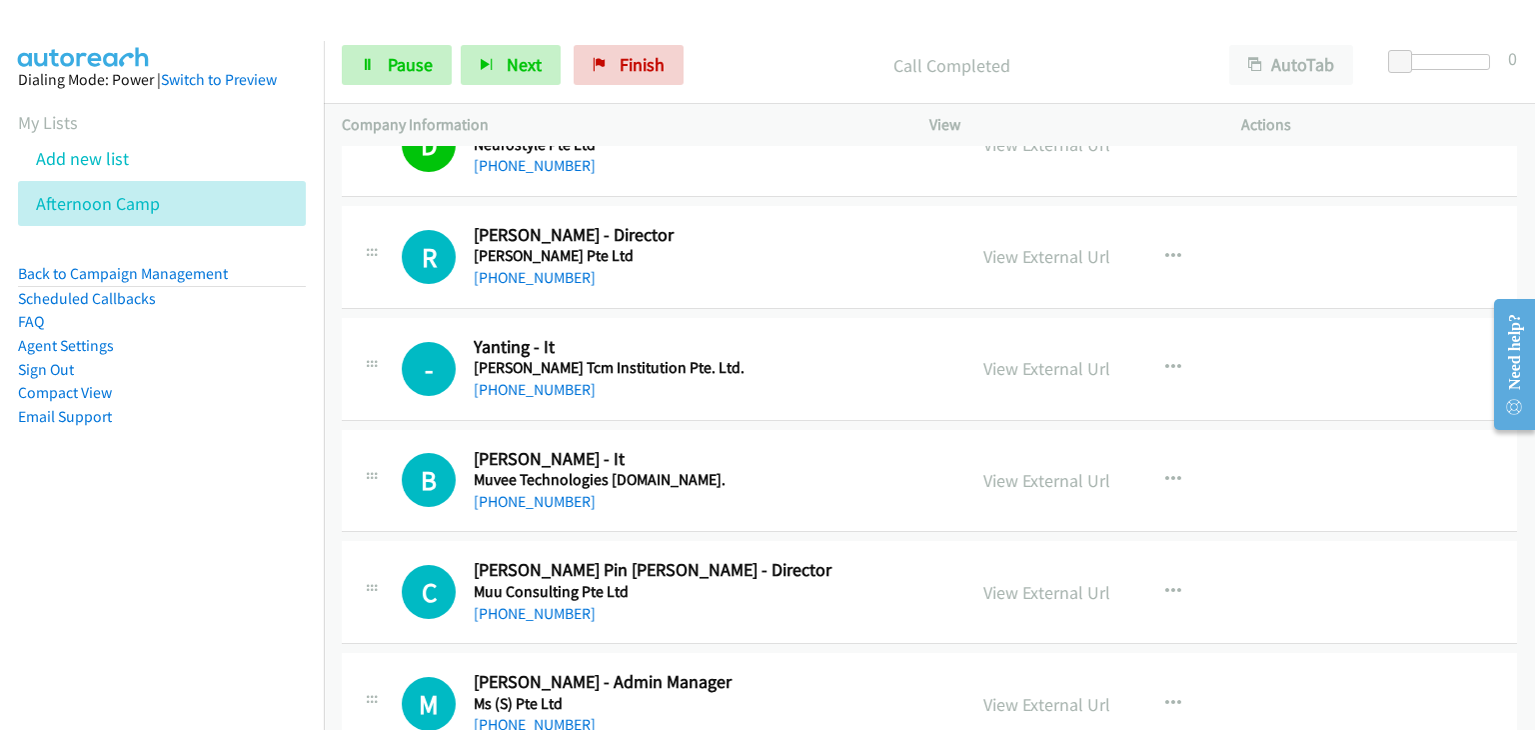
scroll to position [4985, 0]
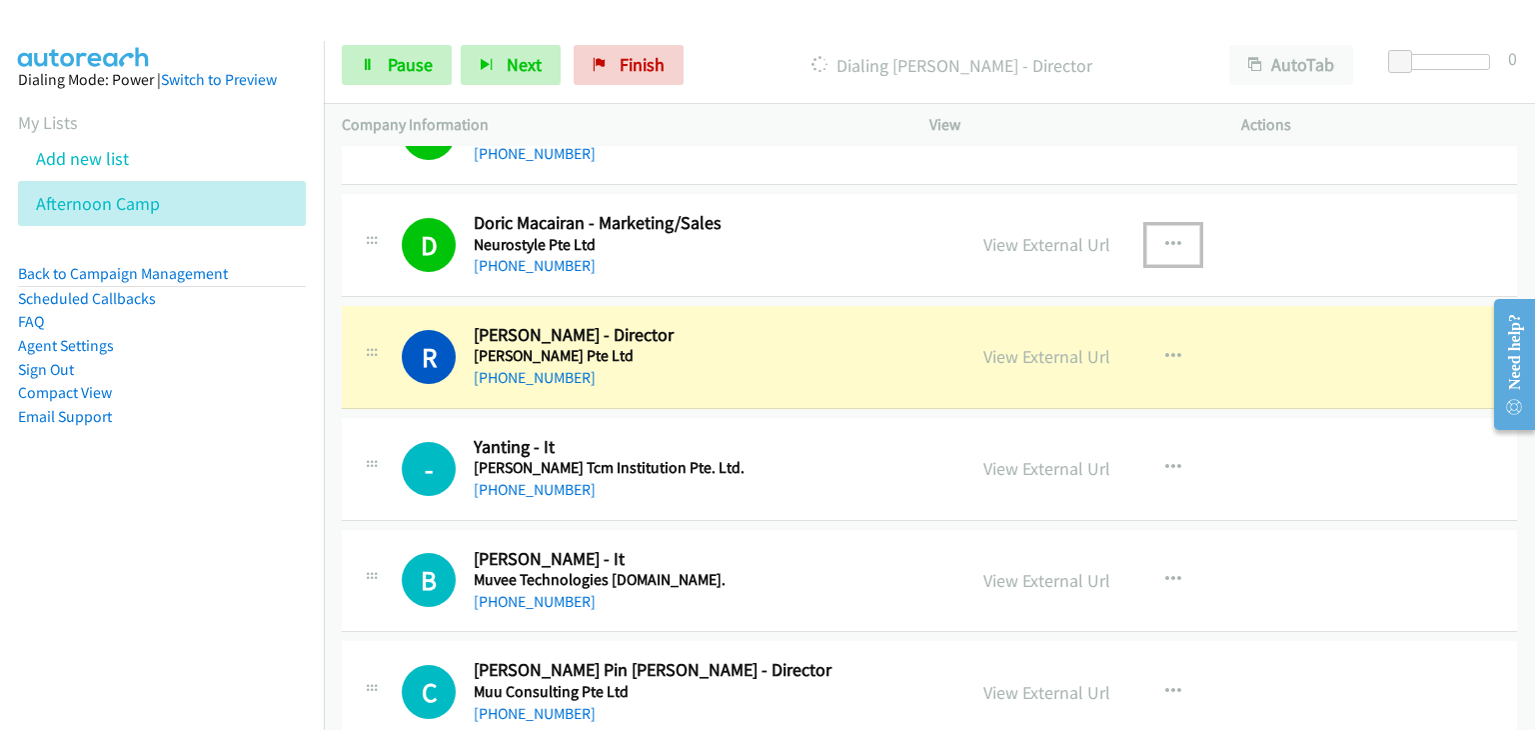
click at [1165, 237] on icon "button" at bounding box center [1173, 245] width 16 height 16
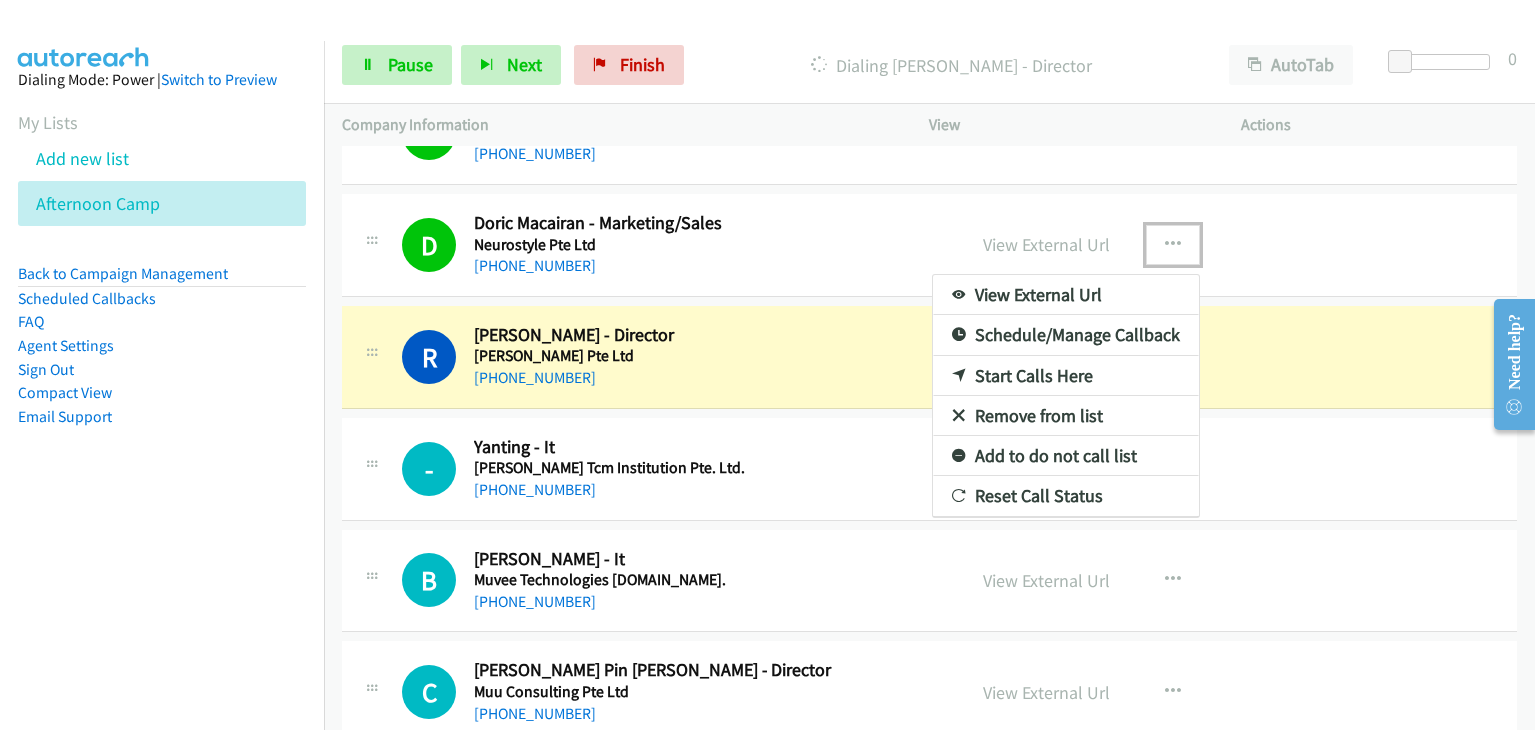
click at [1017, 402] on link "Remove from list" at bounding box center [1066, 416] width 266 height 40
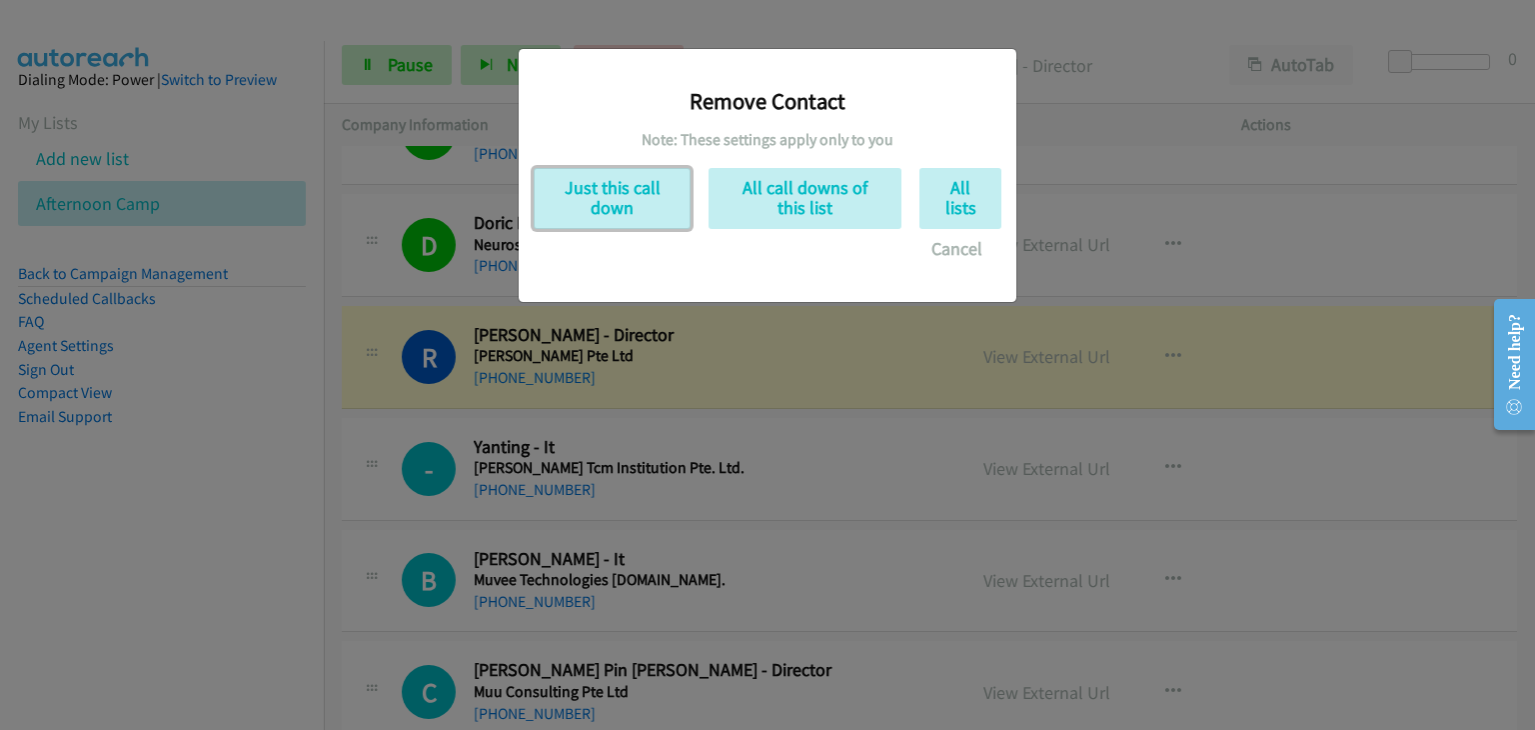
drag, startPoint x: 607, startPoint y: 213, endPoint x: 753, endPoint y: 312, distance: 176.3
click at [608, 213] on button "Just this call down" at bounding box center [612, 198] width 157 height 61
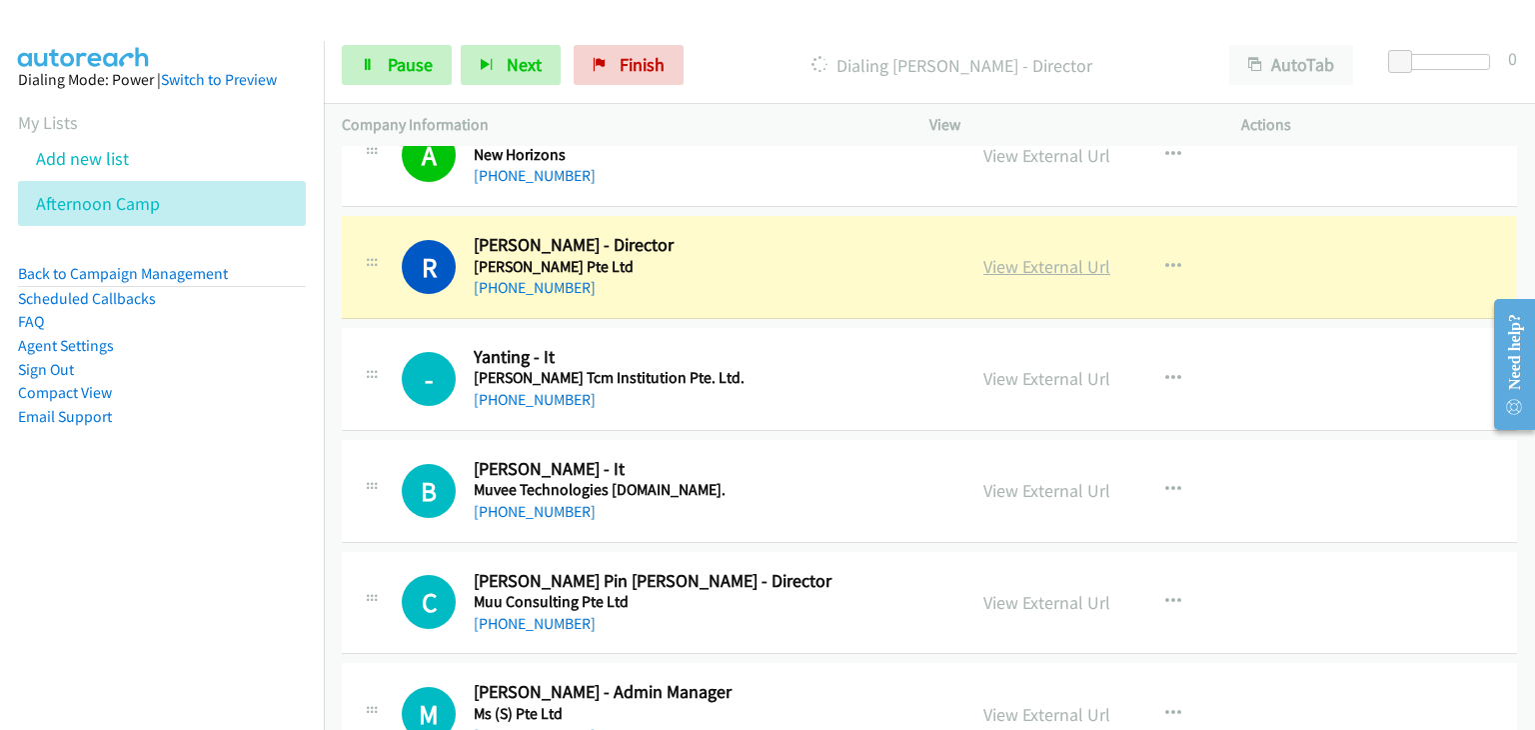
scroll to position [4785, 0]
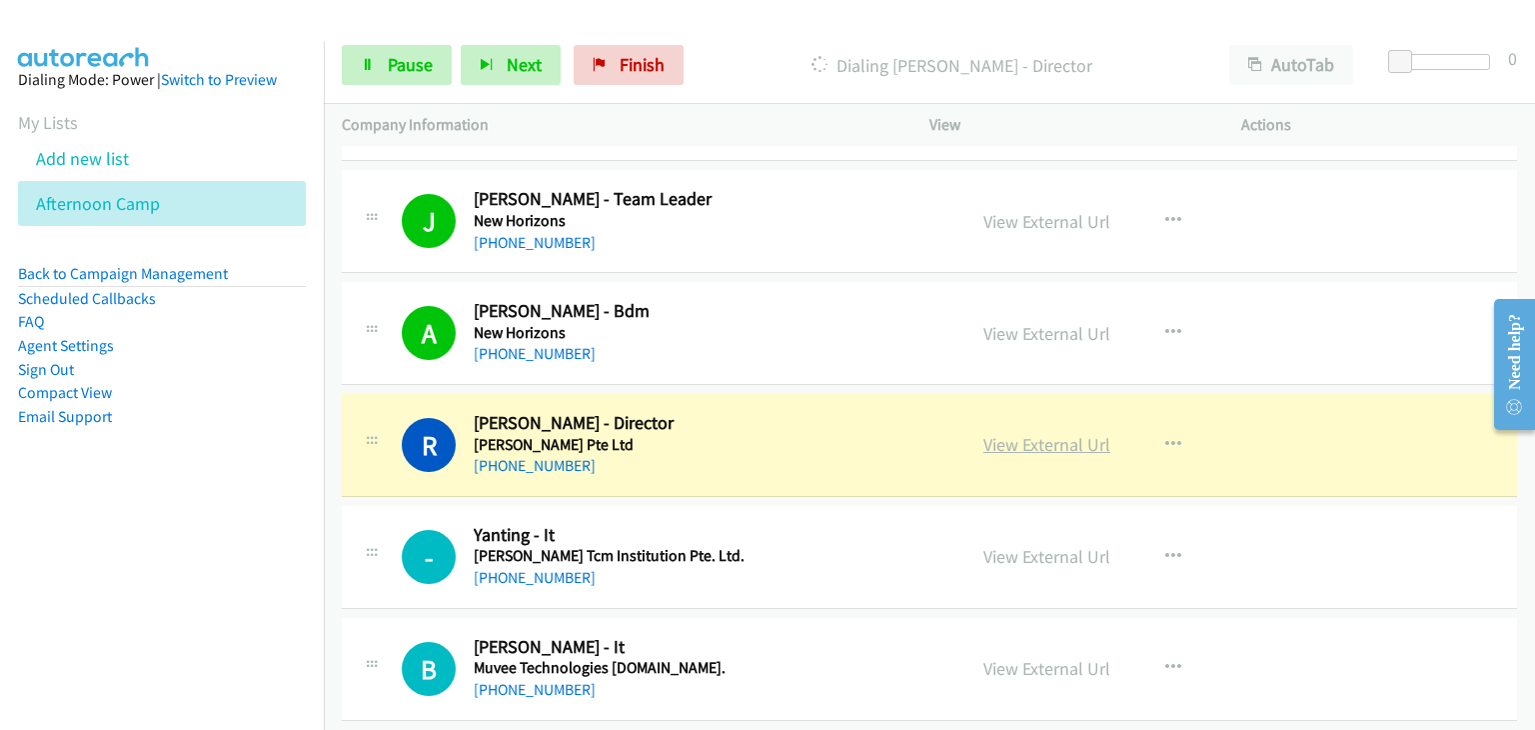
drag, startPoint x: 1046, startPoint y: 431, endPoint x: 1056, endPoint y: 433, distance: 10.2
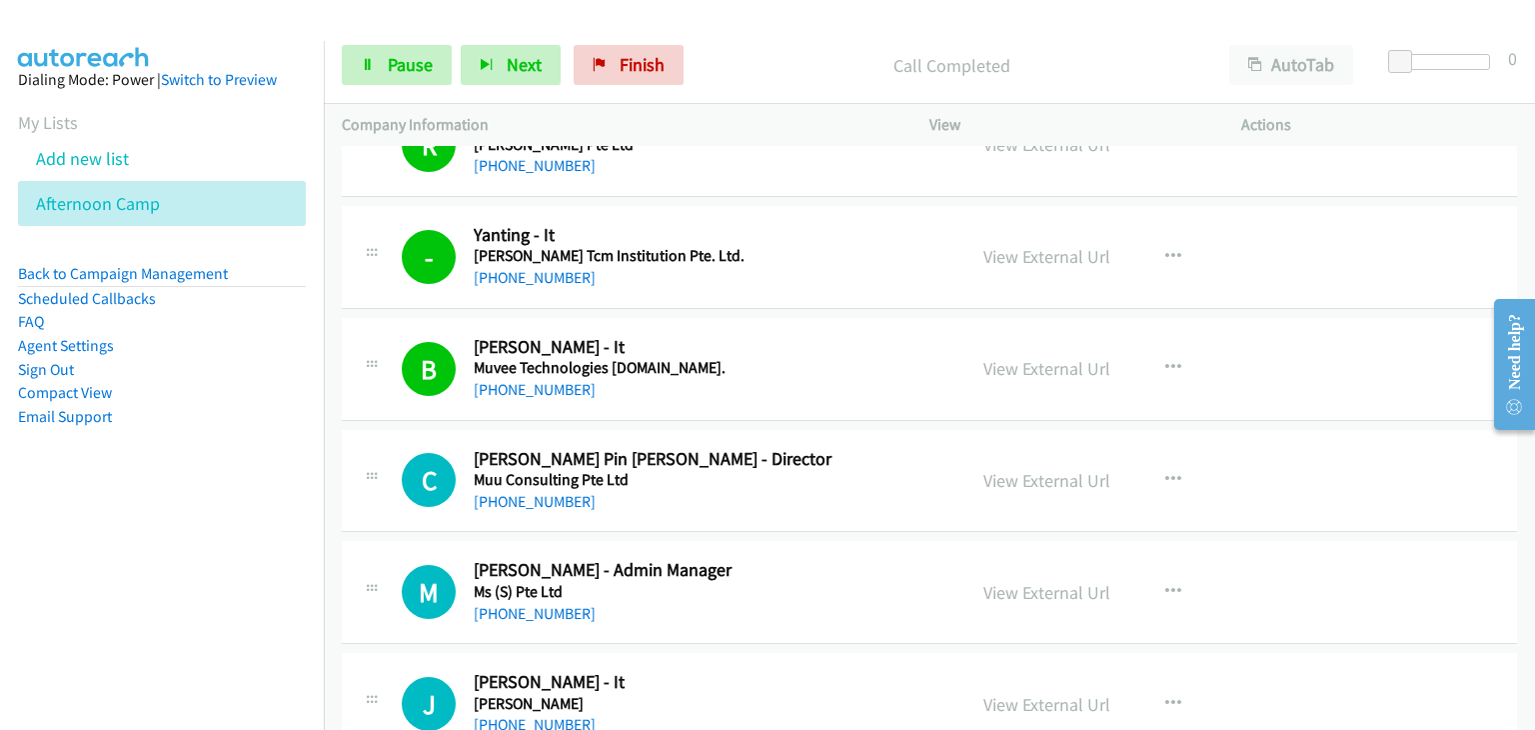
scroll to position [4985, 0]
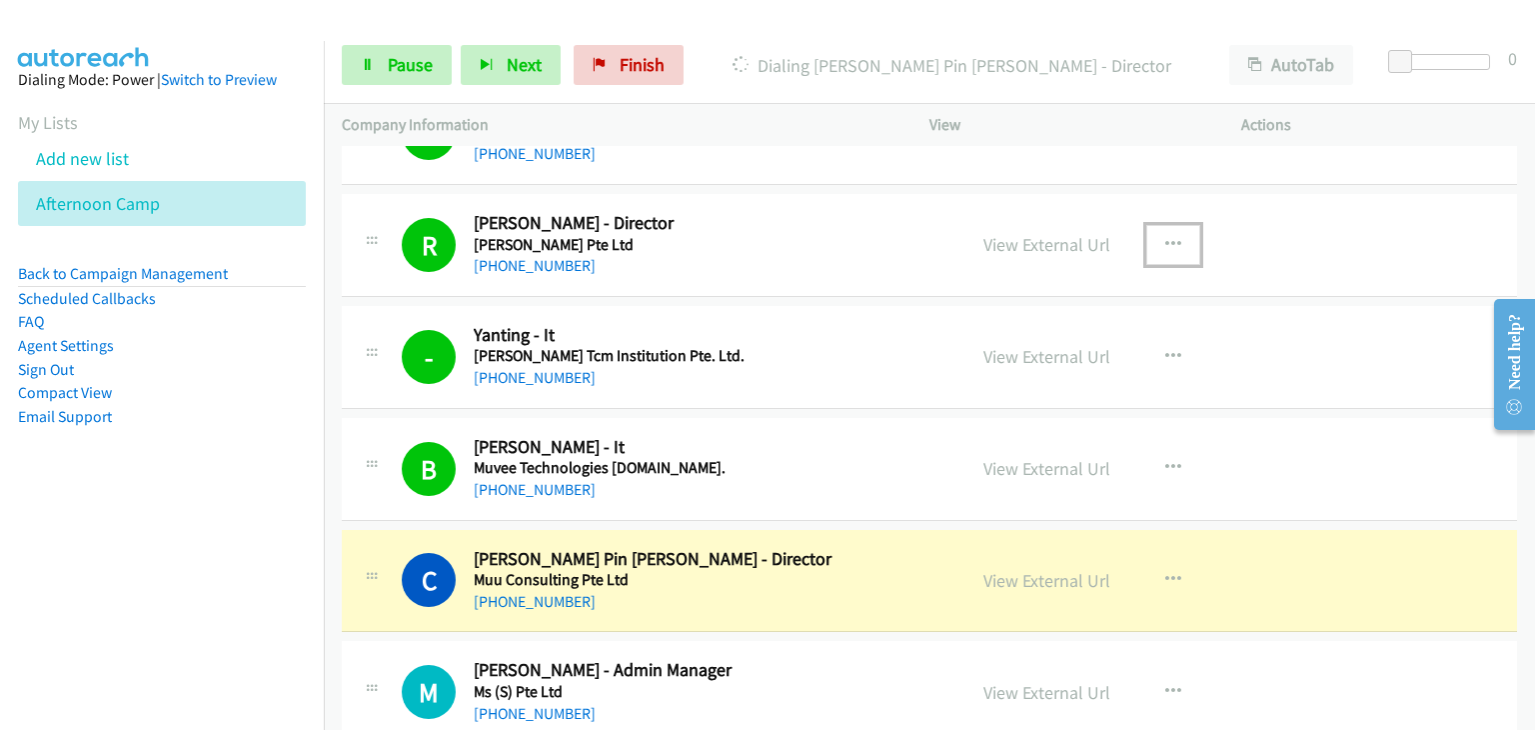
click at [1165, 237] on icon "button" at bounding box center [1173, 245] width 16 height 16
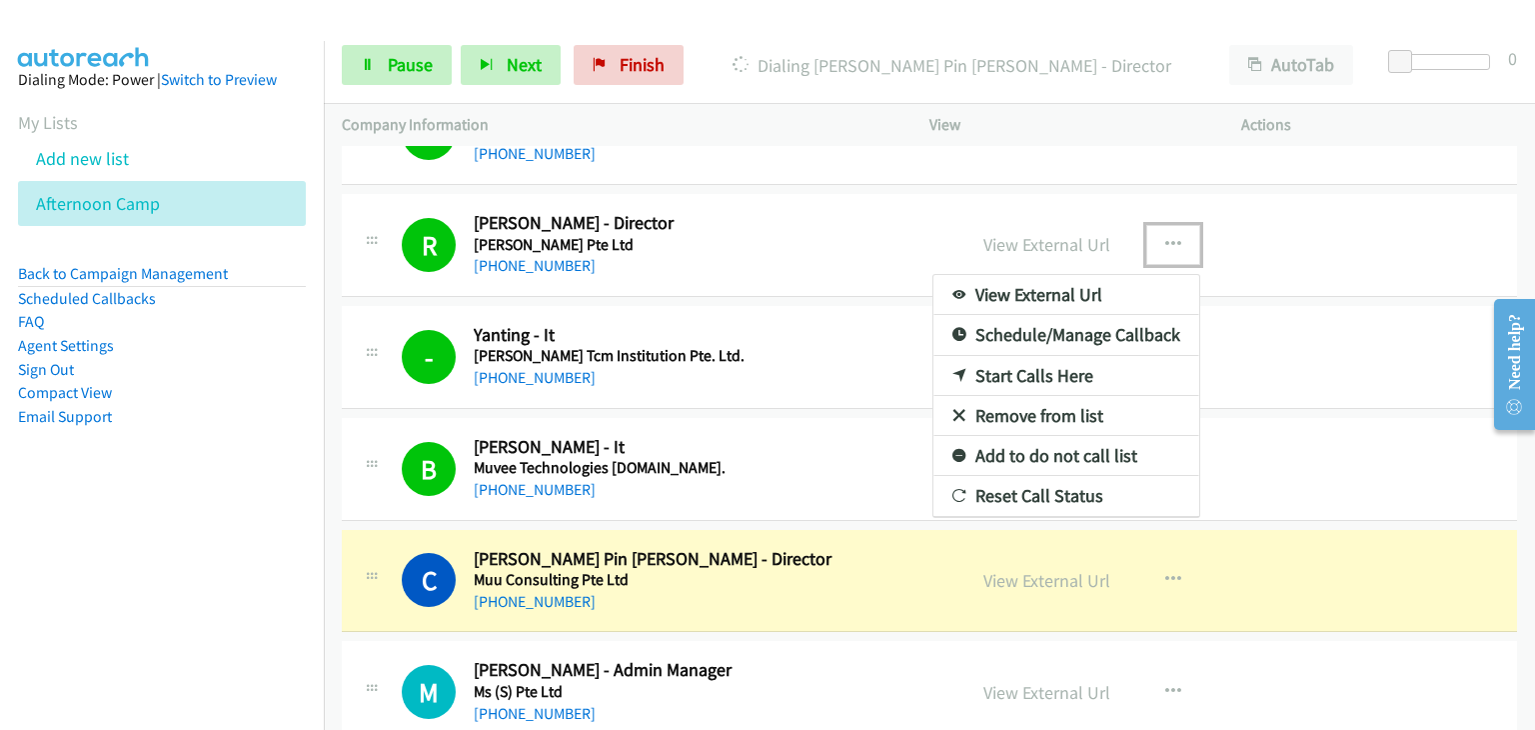
click at [1046, 406] on link "Remove from list" at bounding box center [1066, 416] width 266 height 40
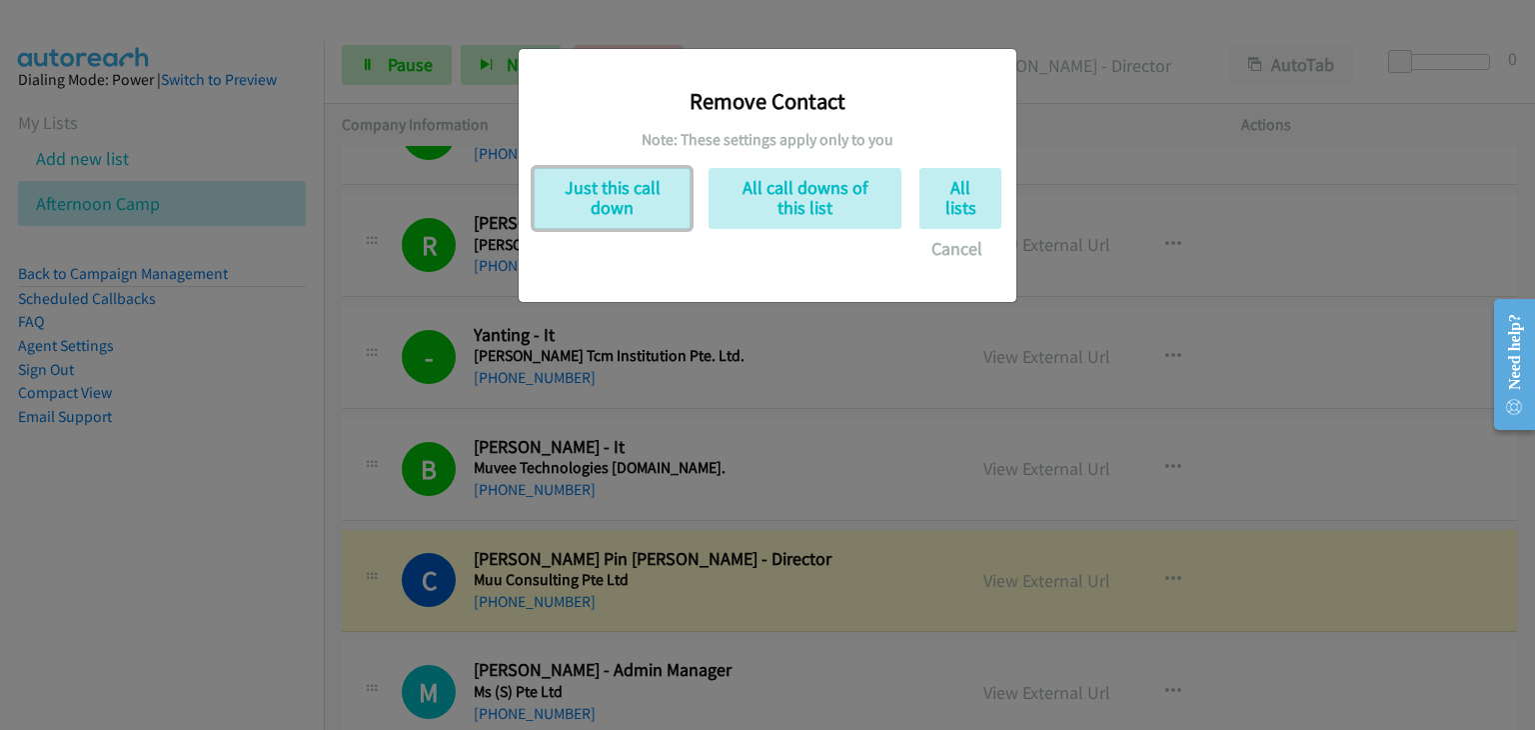
drag, startPoint x: 602, startPoint y: 212, endPoint x: 824, endPoint y: 313, distance: 244.6
click at [602, 211] on button "Just this call down" at bounding box center [612, 198] width 157 height 61
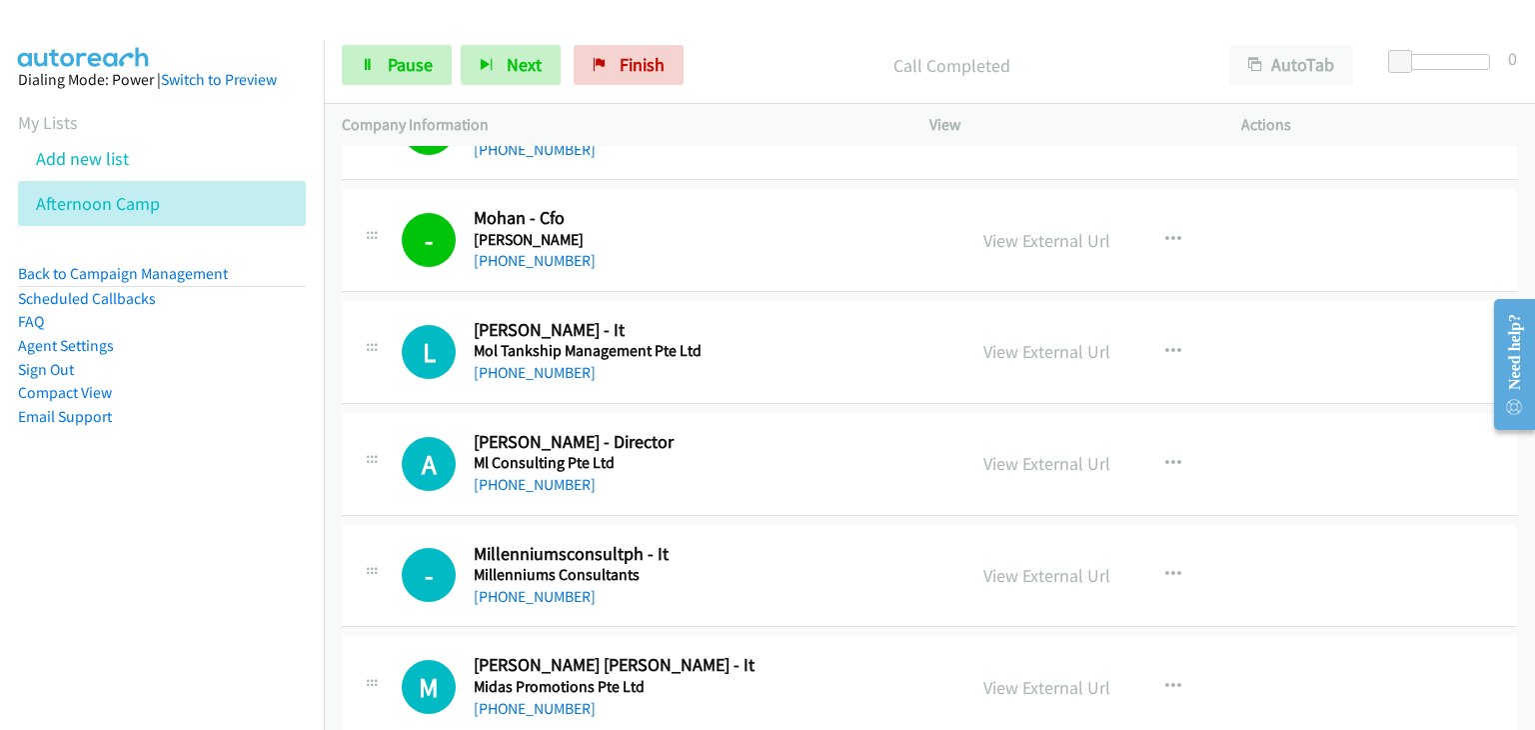
scroll to position [5584, 0]
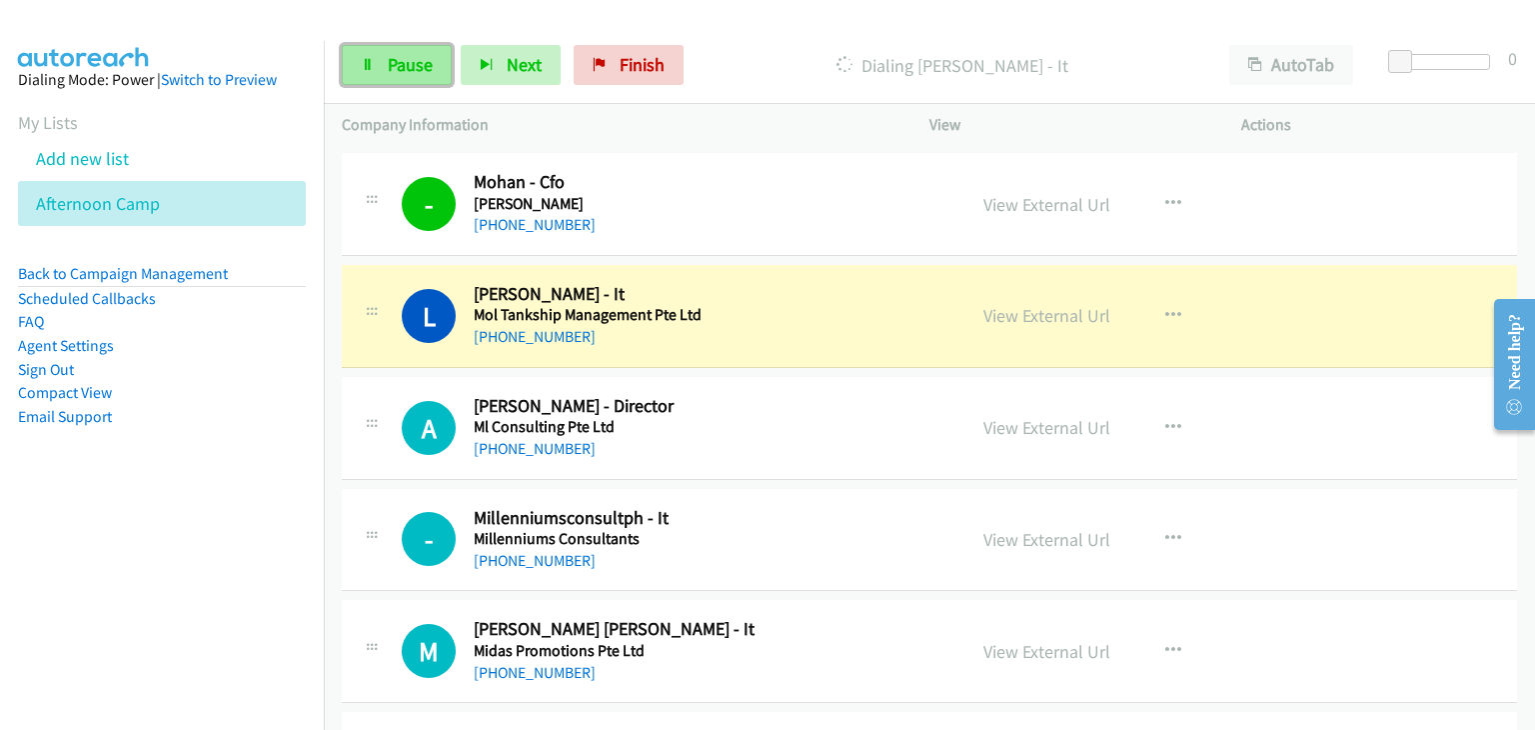
click at [370, 59] on icon at bounding box center [368, 66] width 14 height 14
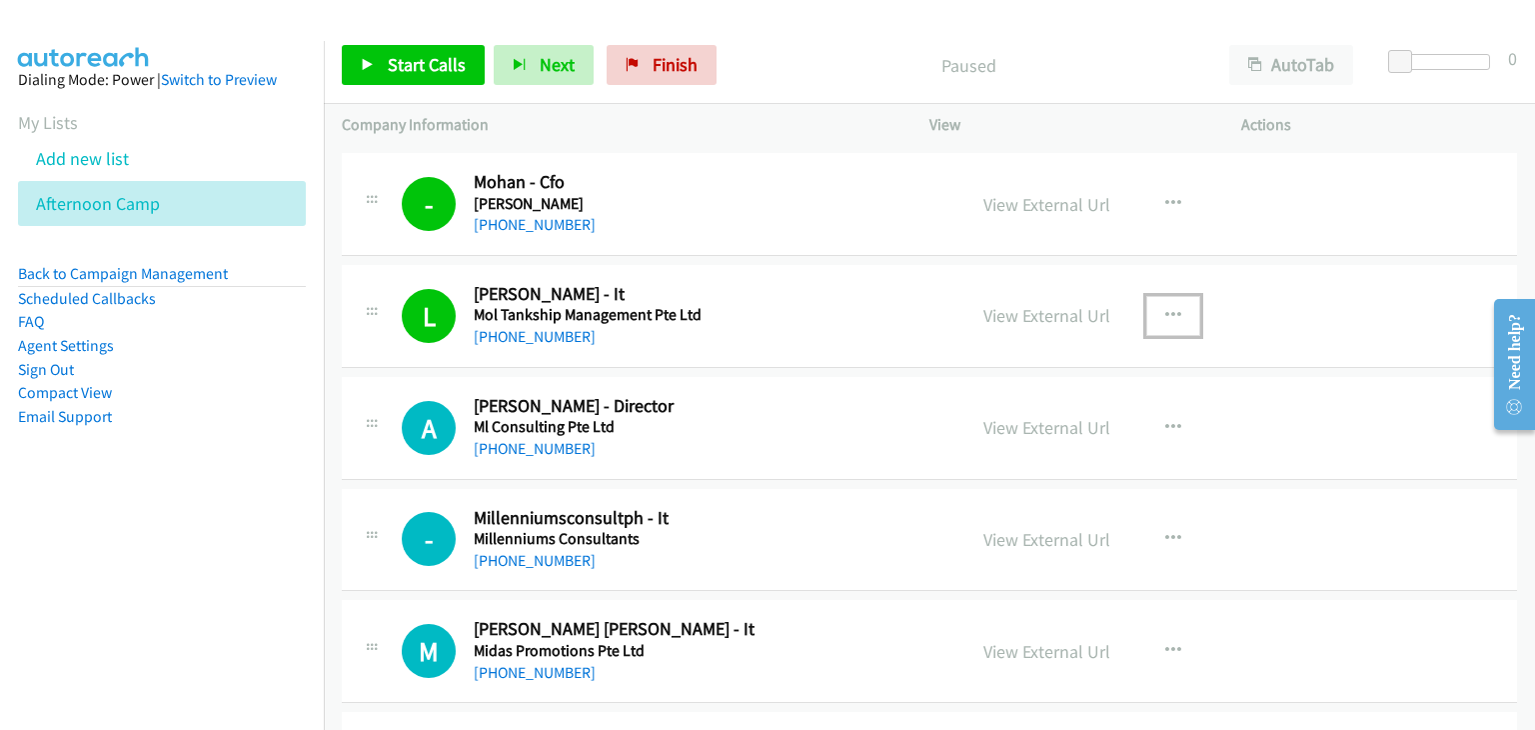
click at [1171, 308] on icon "button" at bounding box center [1173, 316] width 16 height 16
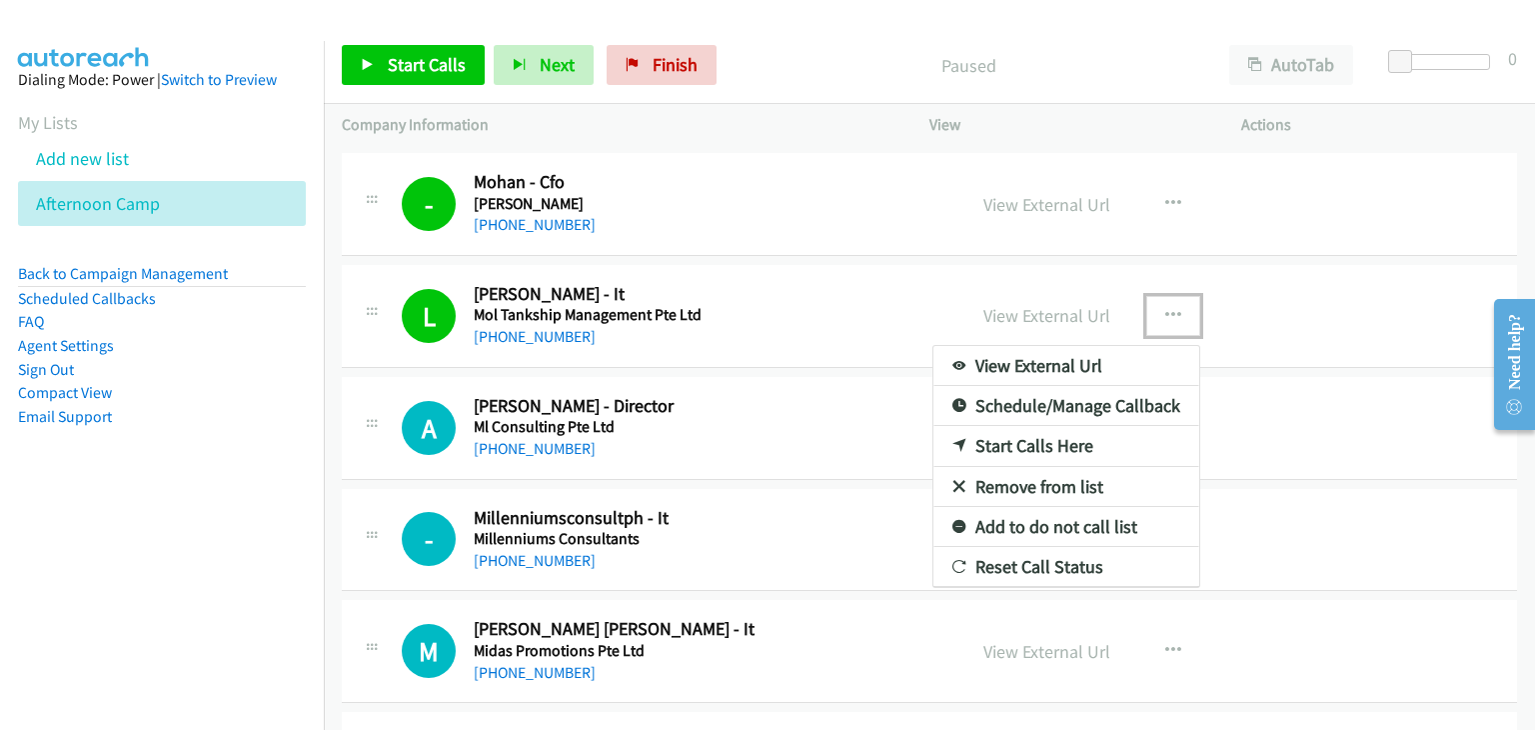
click at [1023, 469] on link "Remove from list" at bounding box center [1066, 487] width 266 height 40
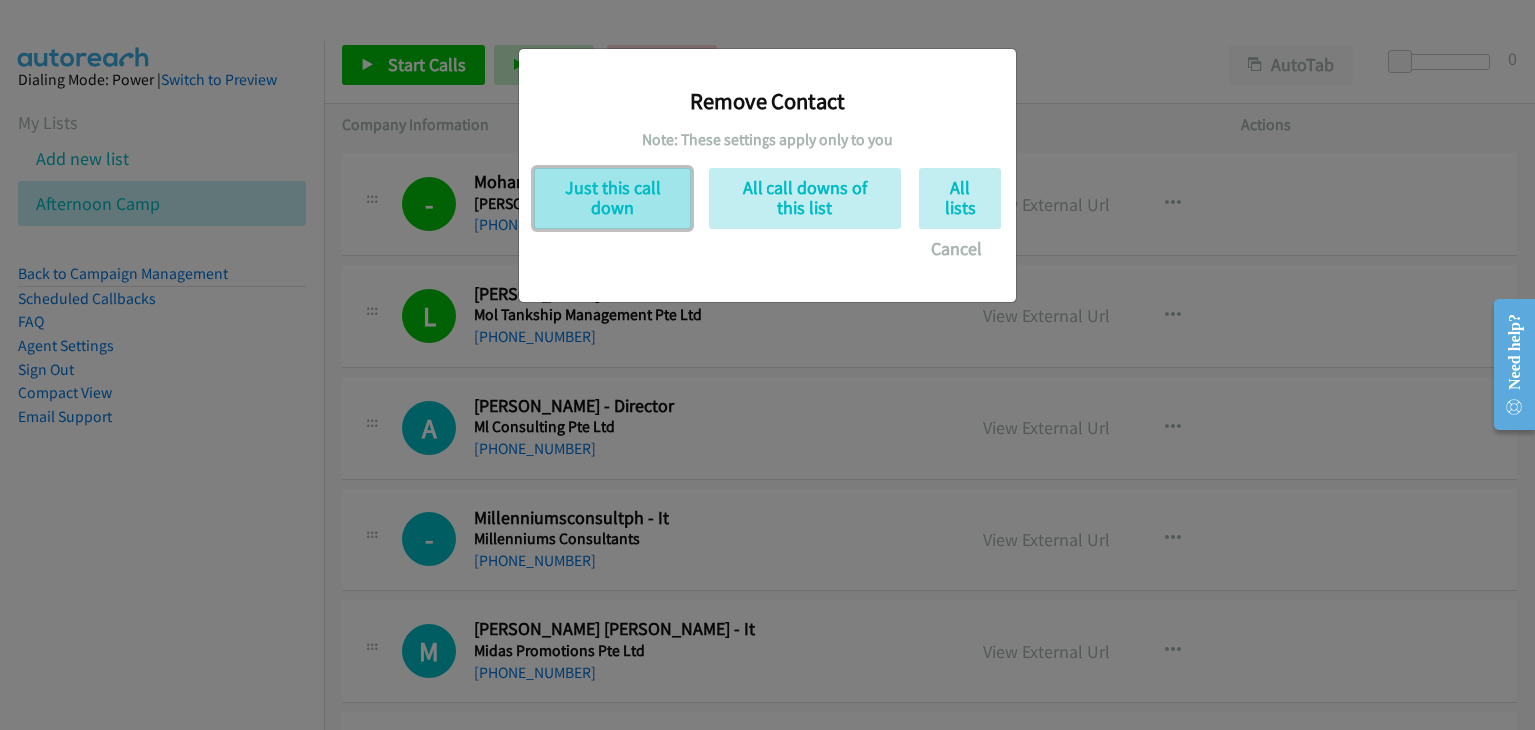
drag, startPoint x: 601, startPoint y: 197, endPoint x: 604, endPoint y: 209, distance: 12.4
click at [603, 208] on button "Just this call down" at bounding box center [612, 198] width 157 height 61
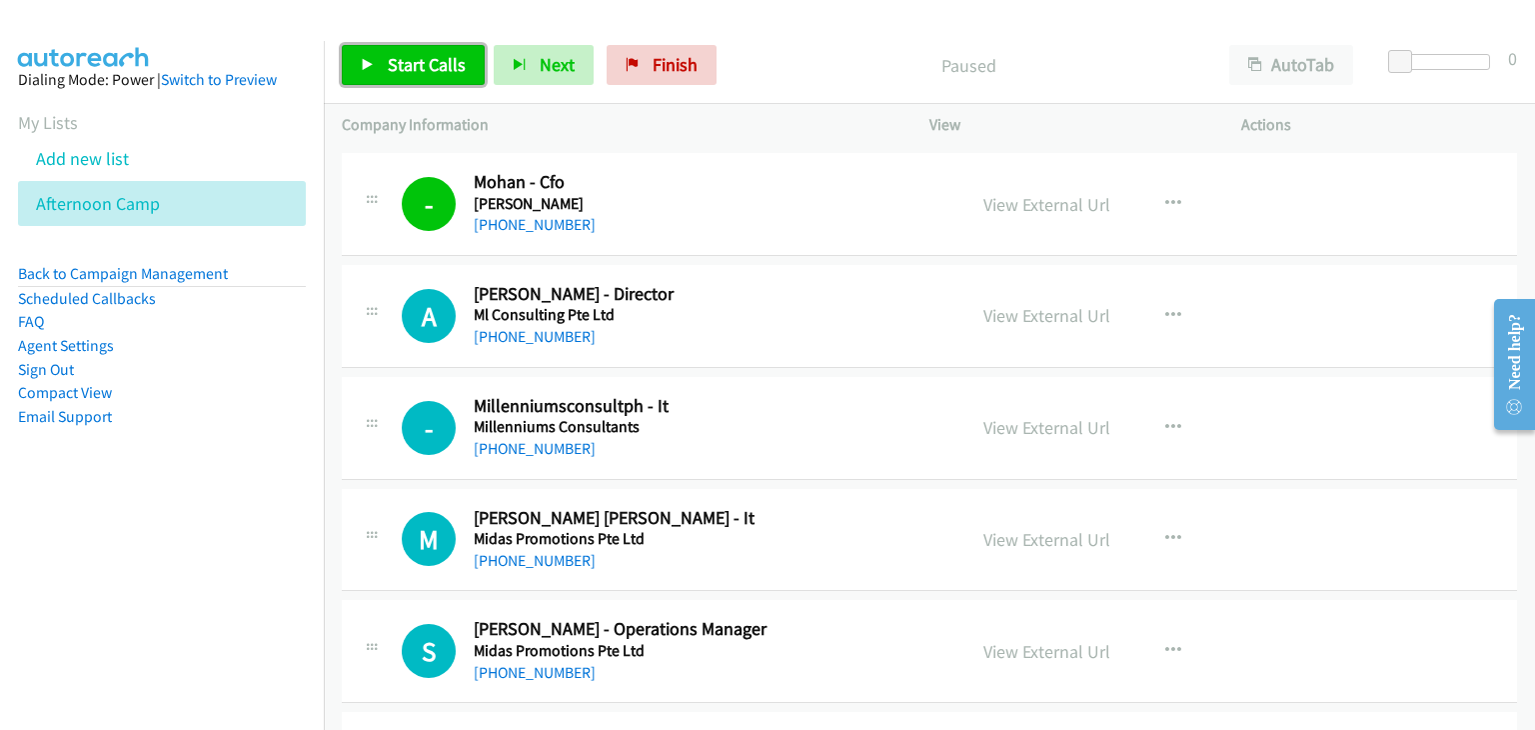
drag, startPoint x: 384, startPoint y: 55, endPoint x: 493, endPoint y: 95, distance: 116.0
click at [384, 55] on link "Start Calls" at bounding box center [413, 65] width 143 height 40
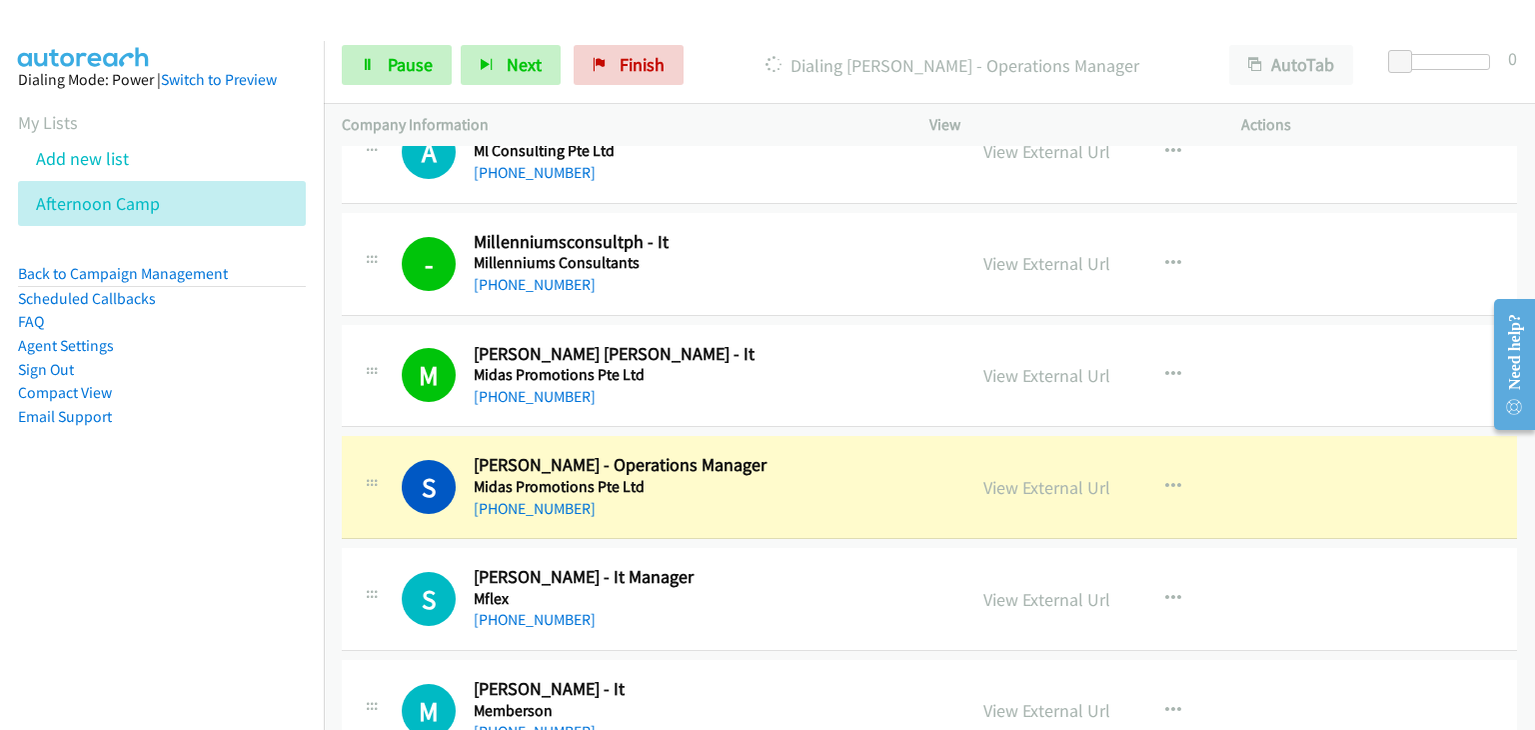
scroll to position [5784, 0]
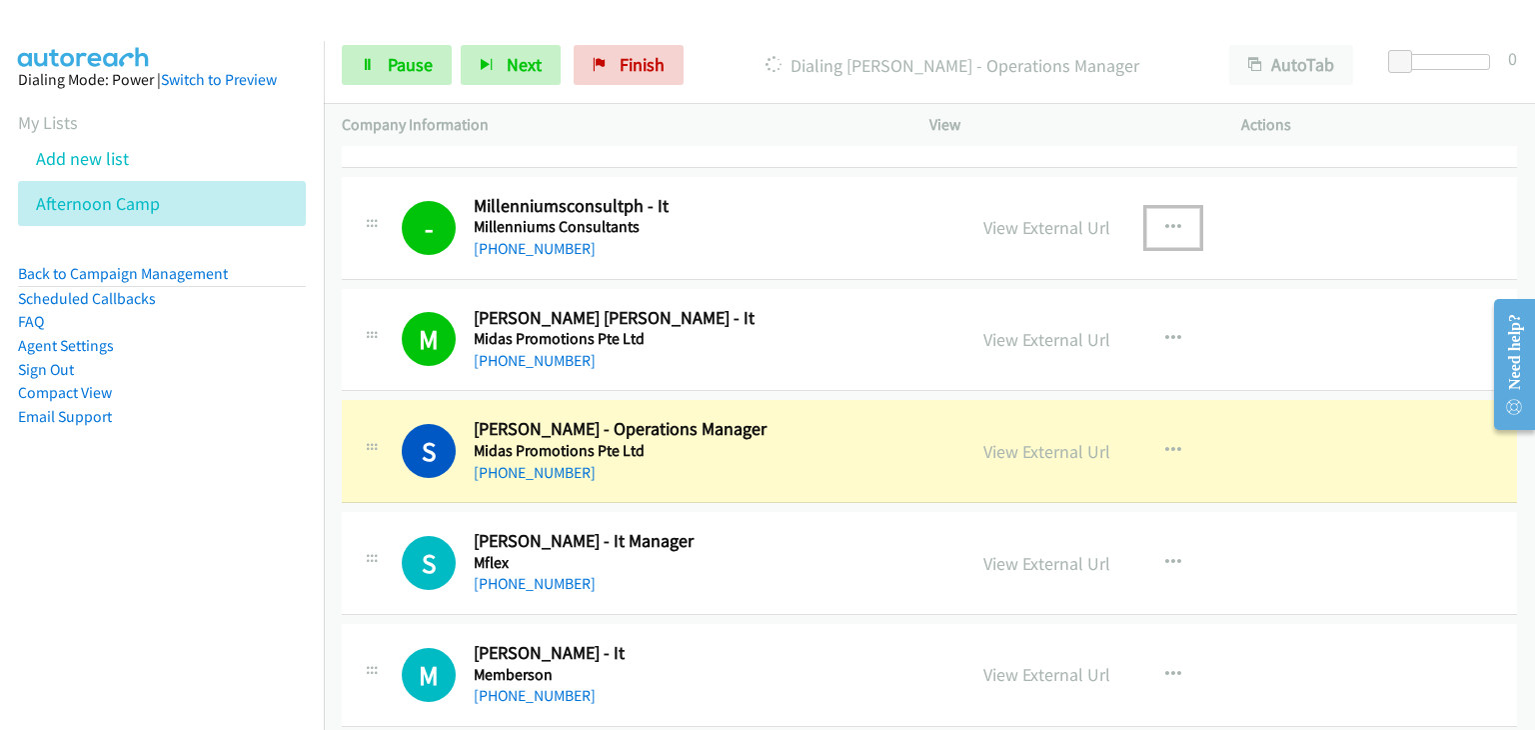
click at [1167, 220] on icon "button" at bounding box center [1173, 228] width 16 height 16
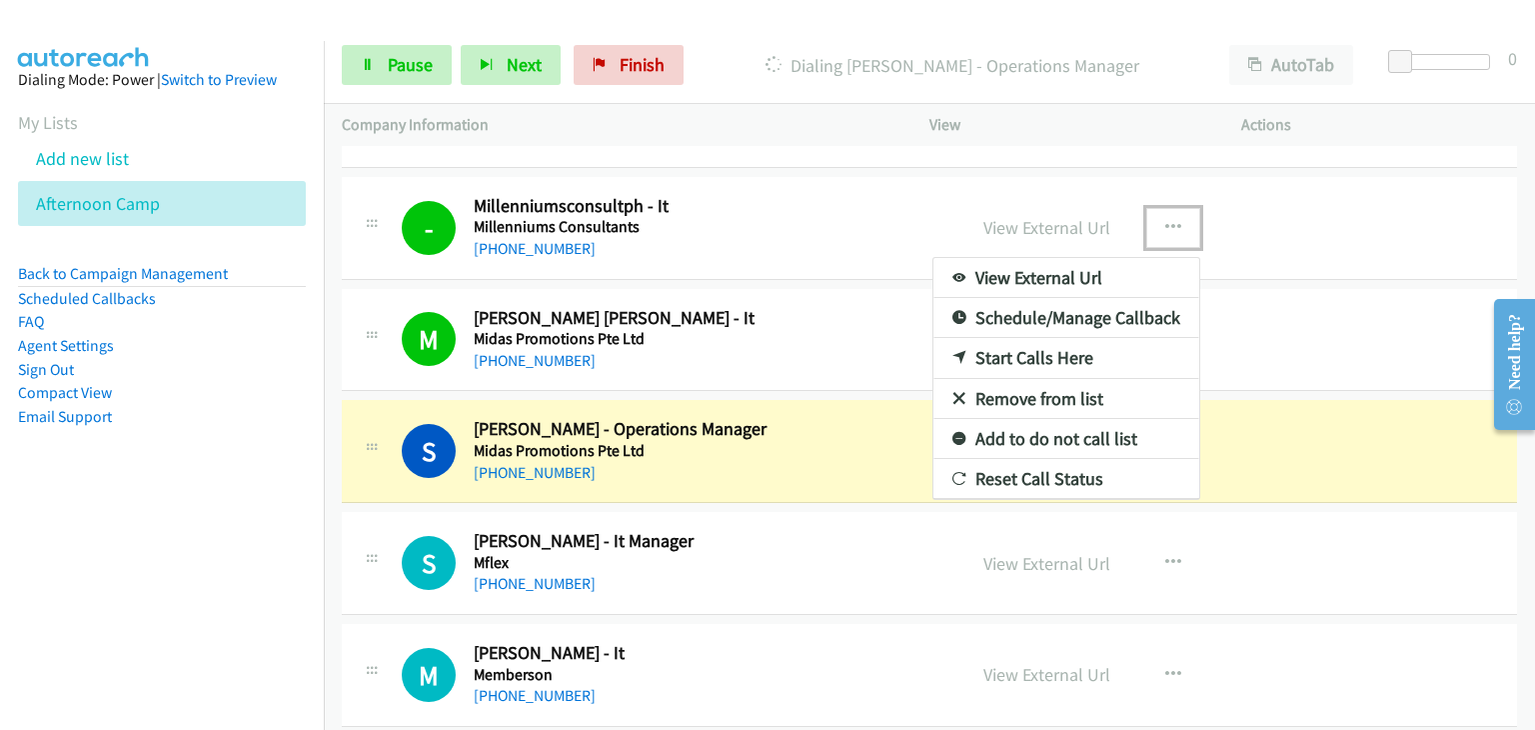
click at [1100, 379] on link "Remove from list" at bounding box center [1066, 399] width 266 height 40
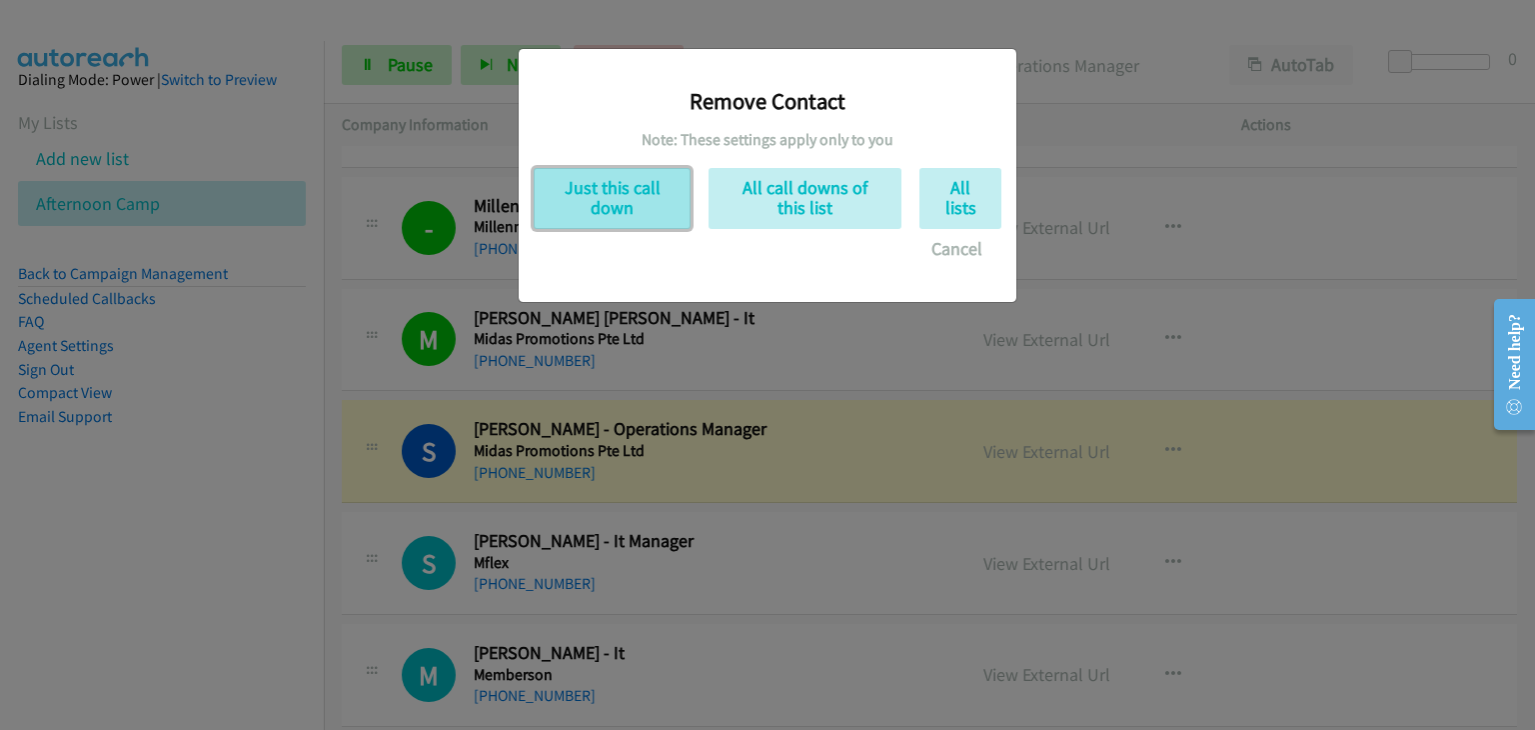
click at [652, 198] on button "Just this call down" at bounding box center [612, 198] width 157 height 61
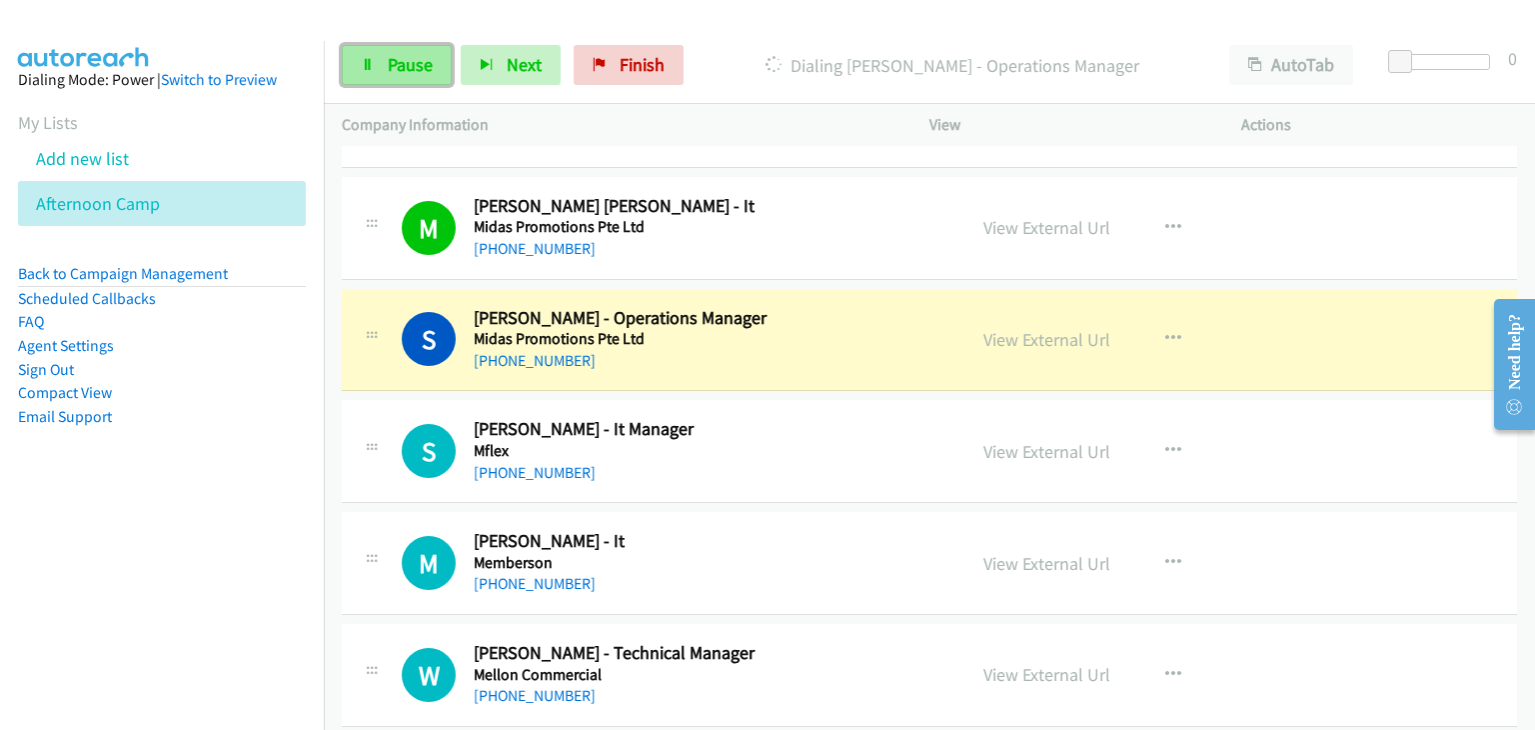
click at [408, 65] on span "Pause" at bounding box center [410, 64] width 45 height 23
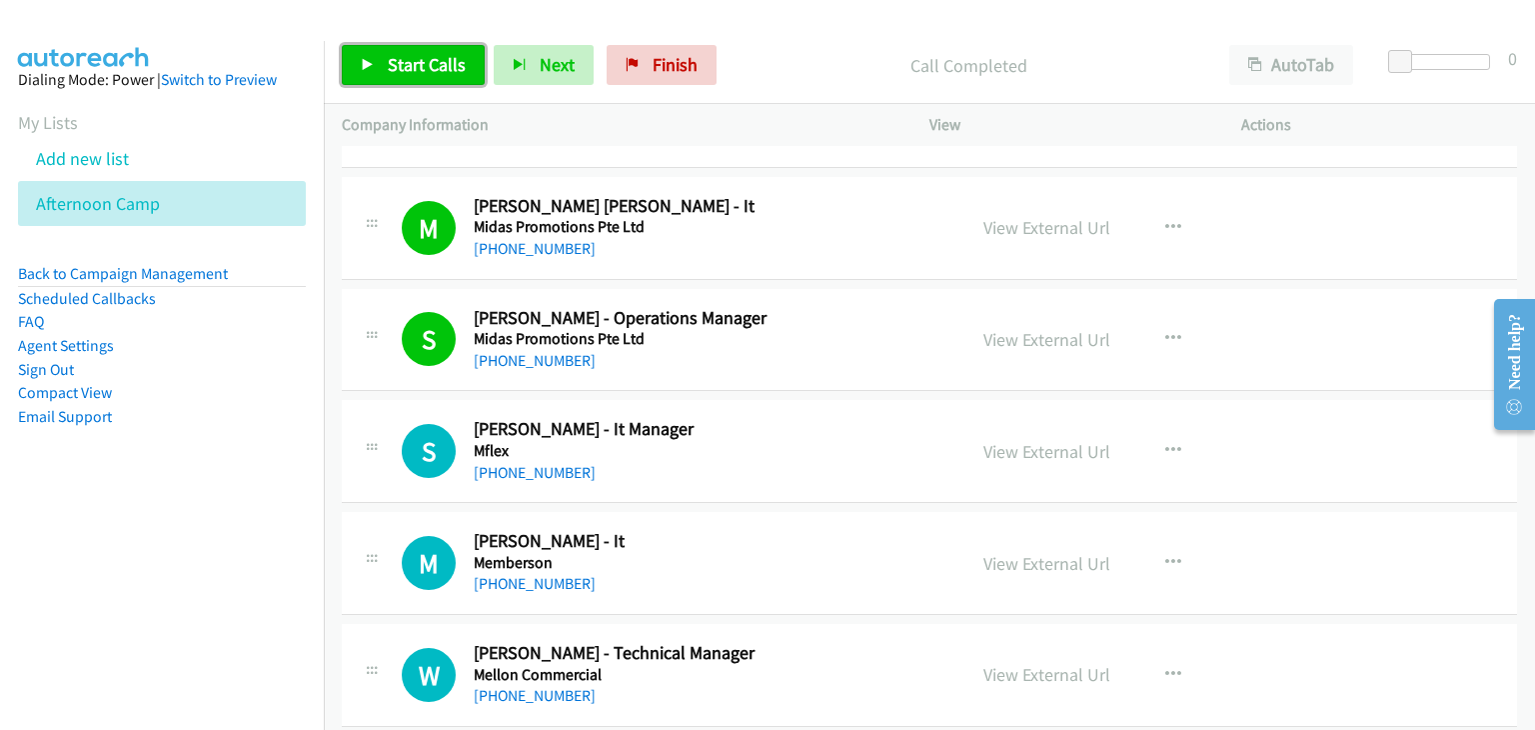
click at [416, 61] on span "Start Calls" at bounding box center [427, 64] width 78 height 23
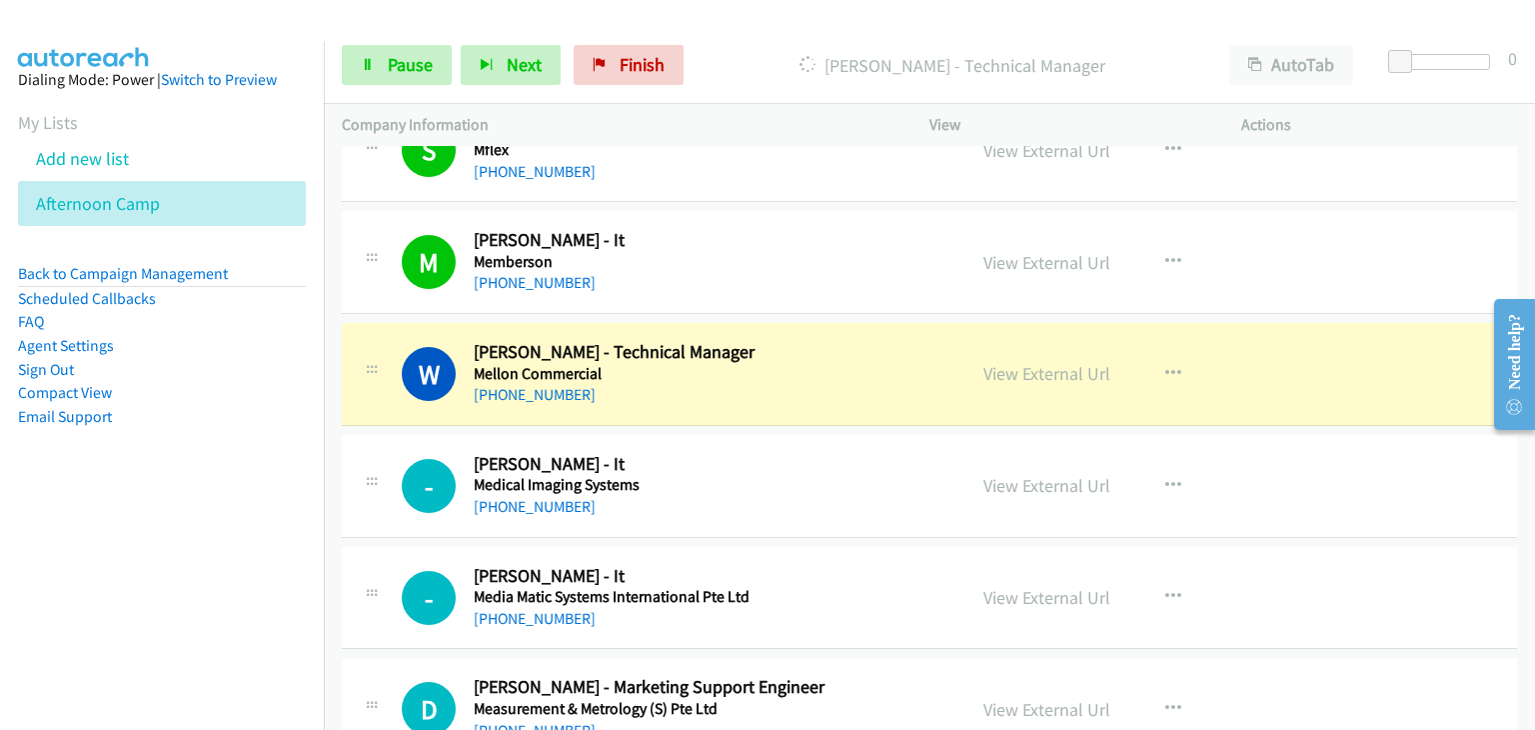
scroll to position [6184, 0]
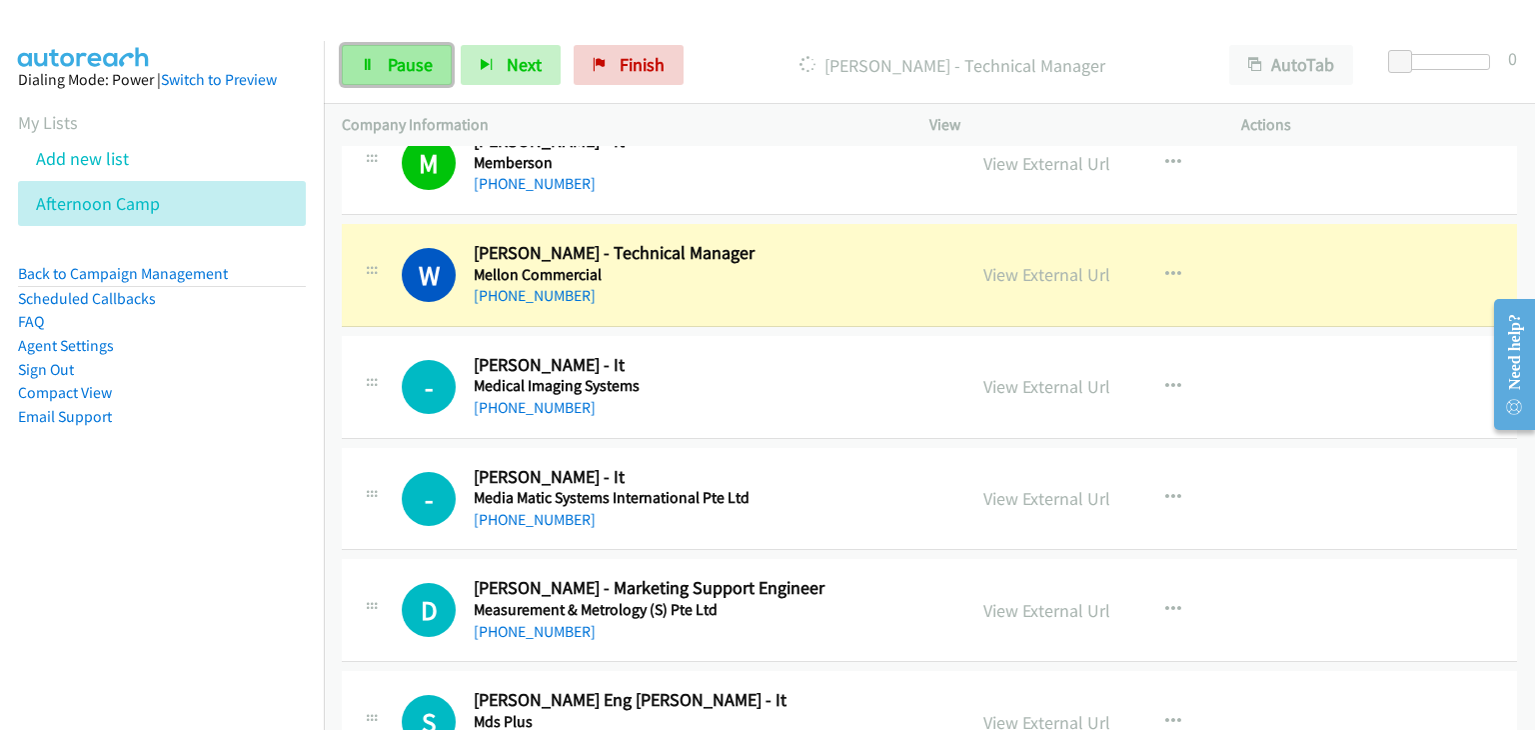
click at [407, 69] on span "Pause" at bounding box center [410, 64] width 45 height 23
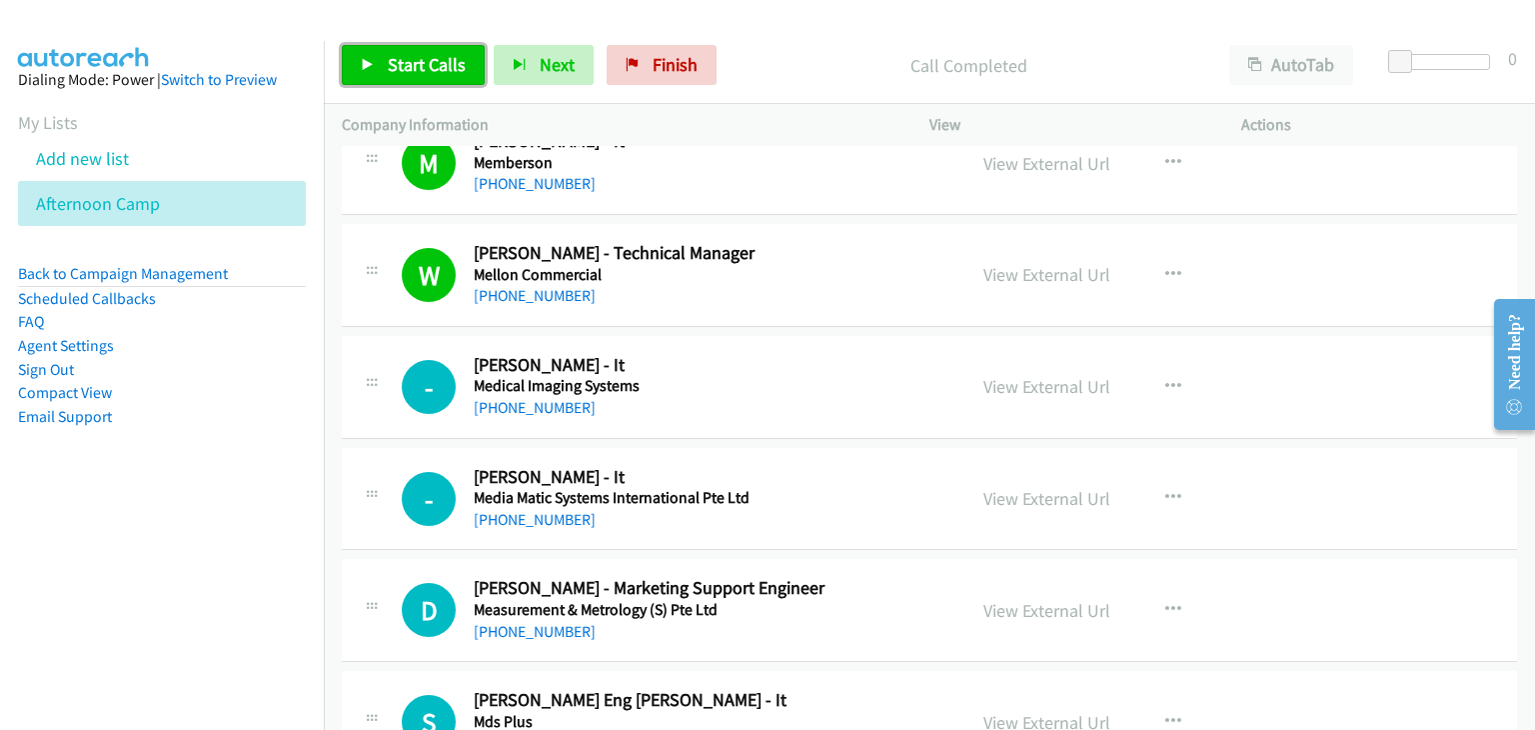
click at [406, 65] on span "Start Calls" at bounding box center [427, 64] width 78 height 23
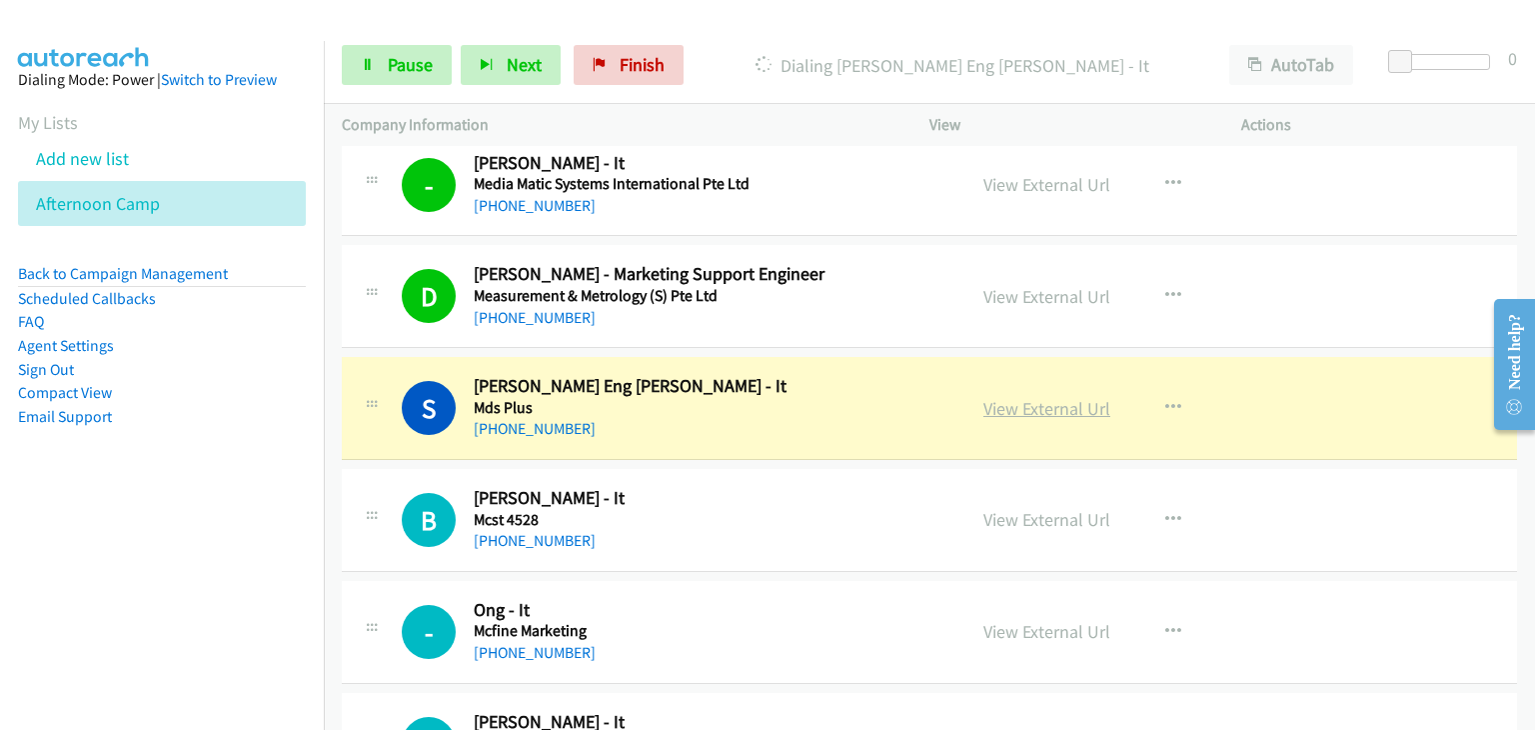
scroll to position [6584, 0]
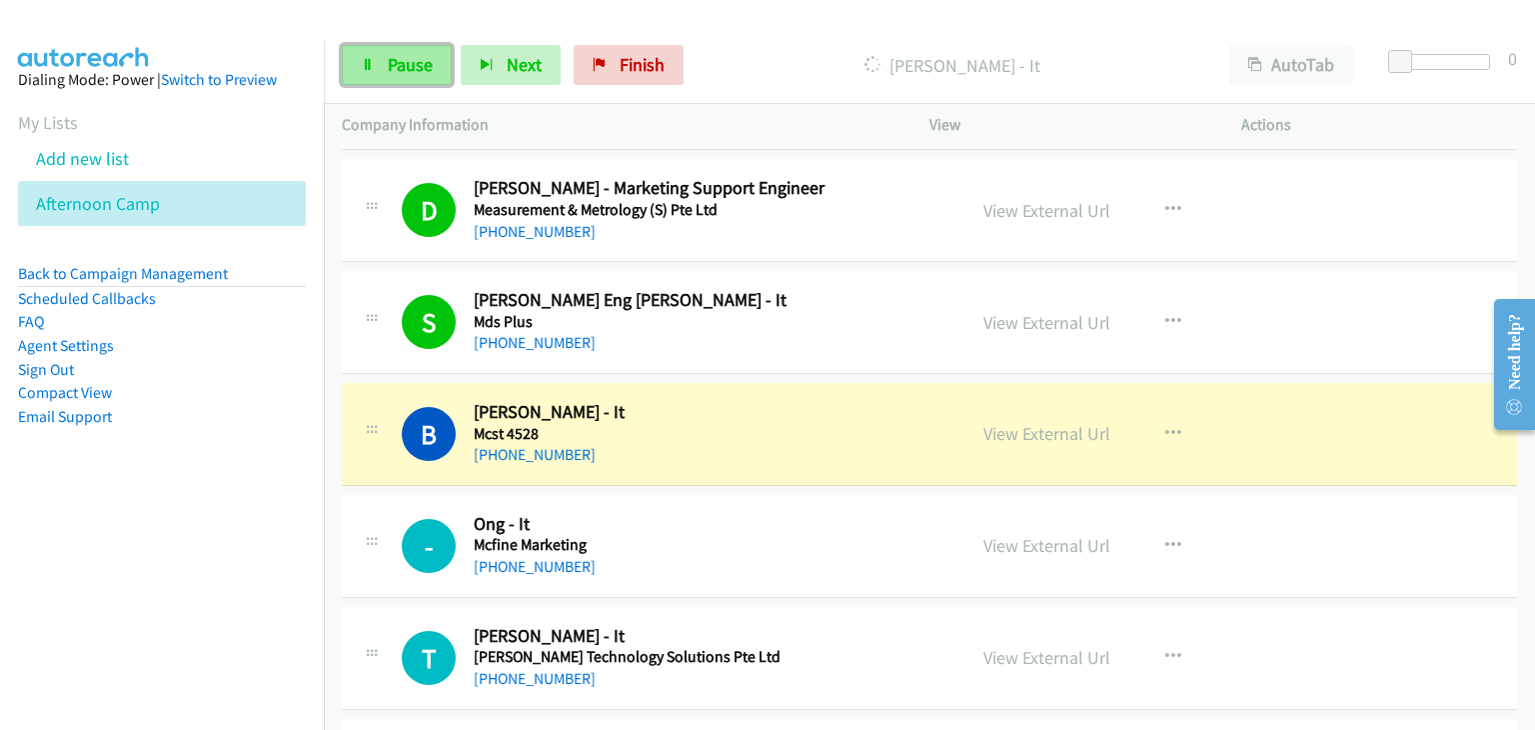
click at [438, 63] on link "Pause" at bounding box center [397, 65] width 110 height 40
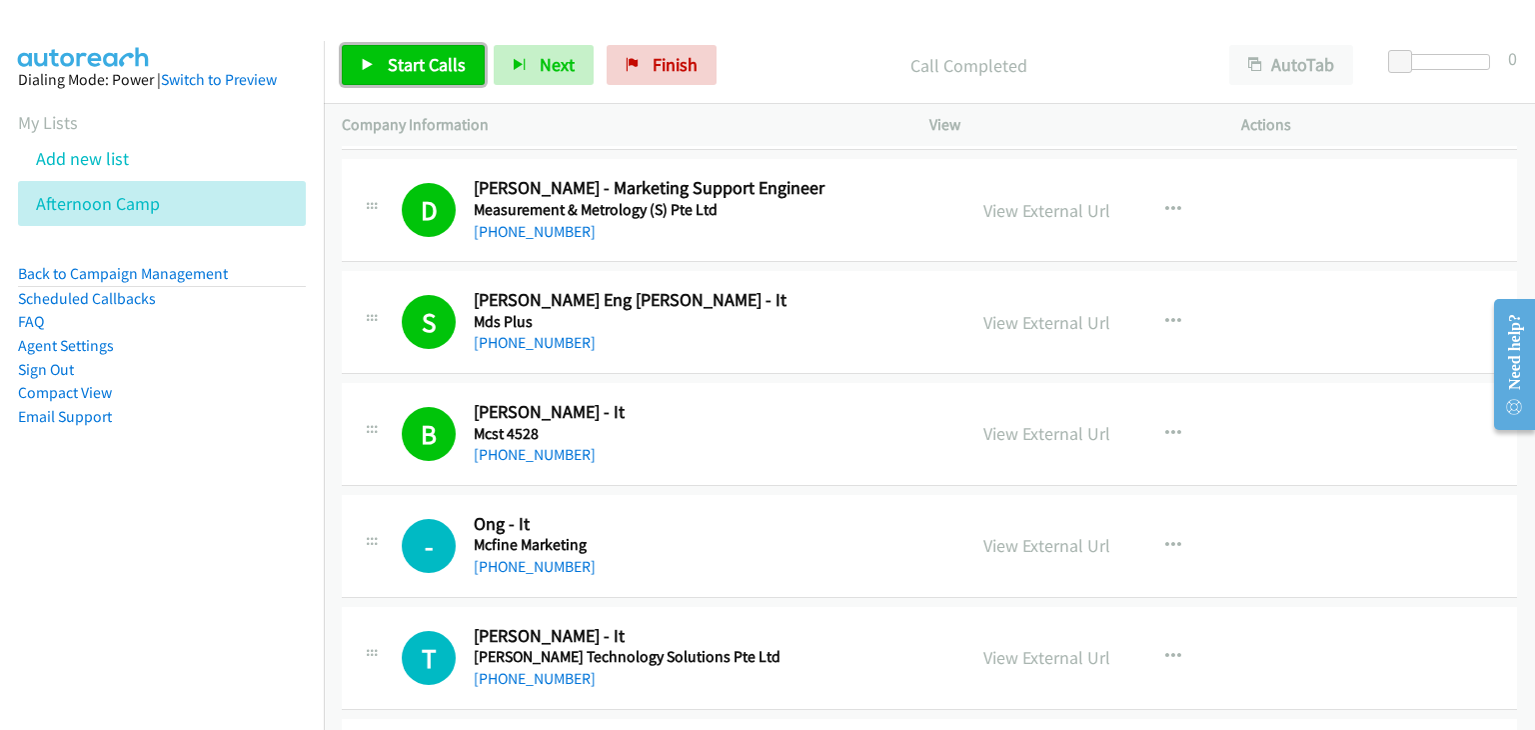
click at [463, 61] on link "Start Calls" at bounding box center [413, 65] width 143 height 40
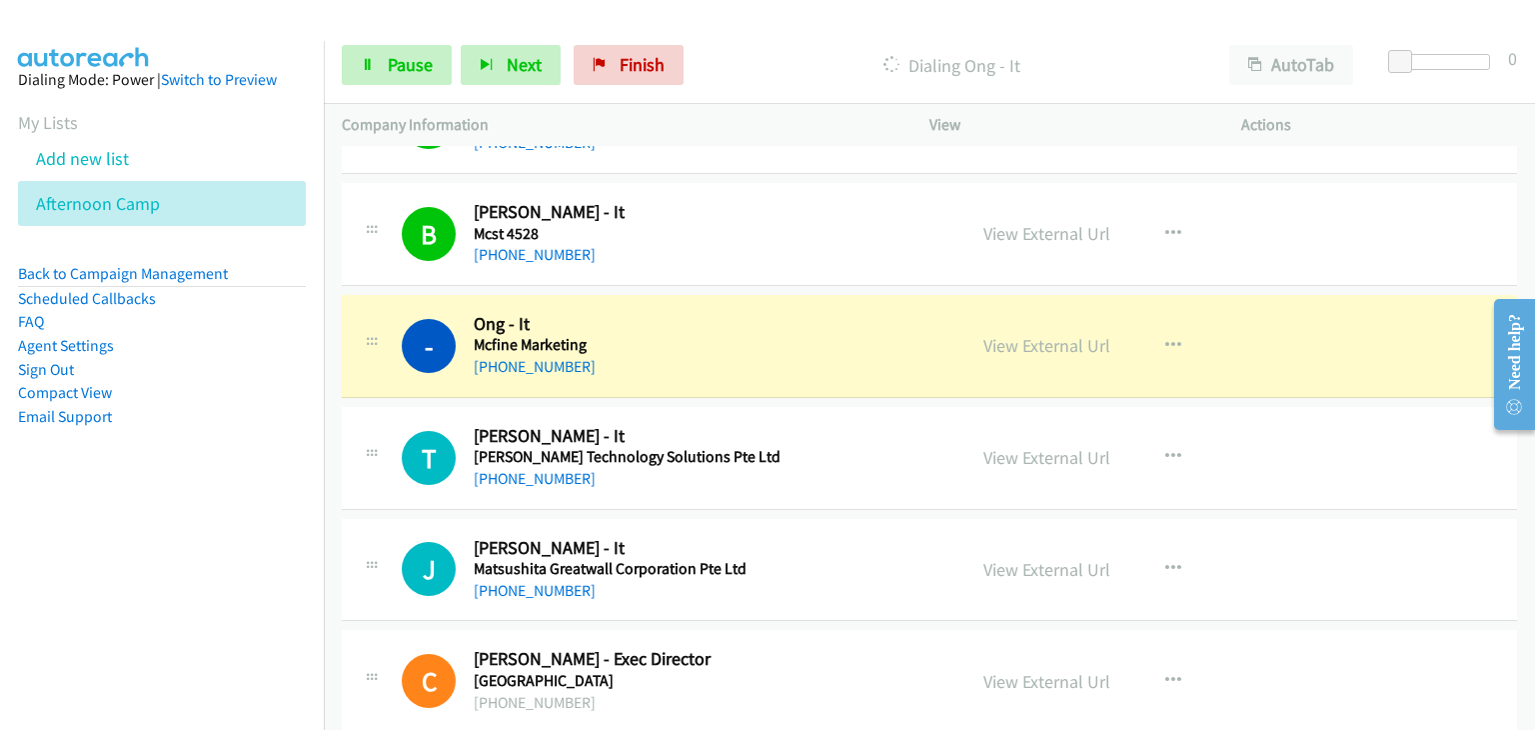
scroll to position [6884, 0]
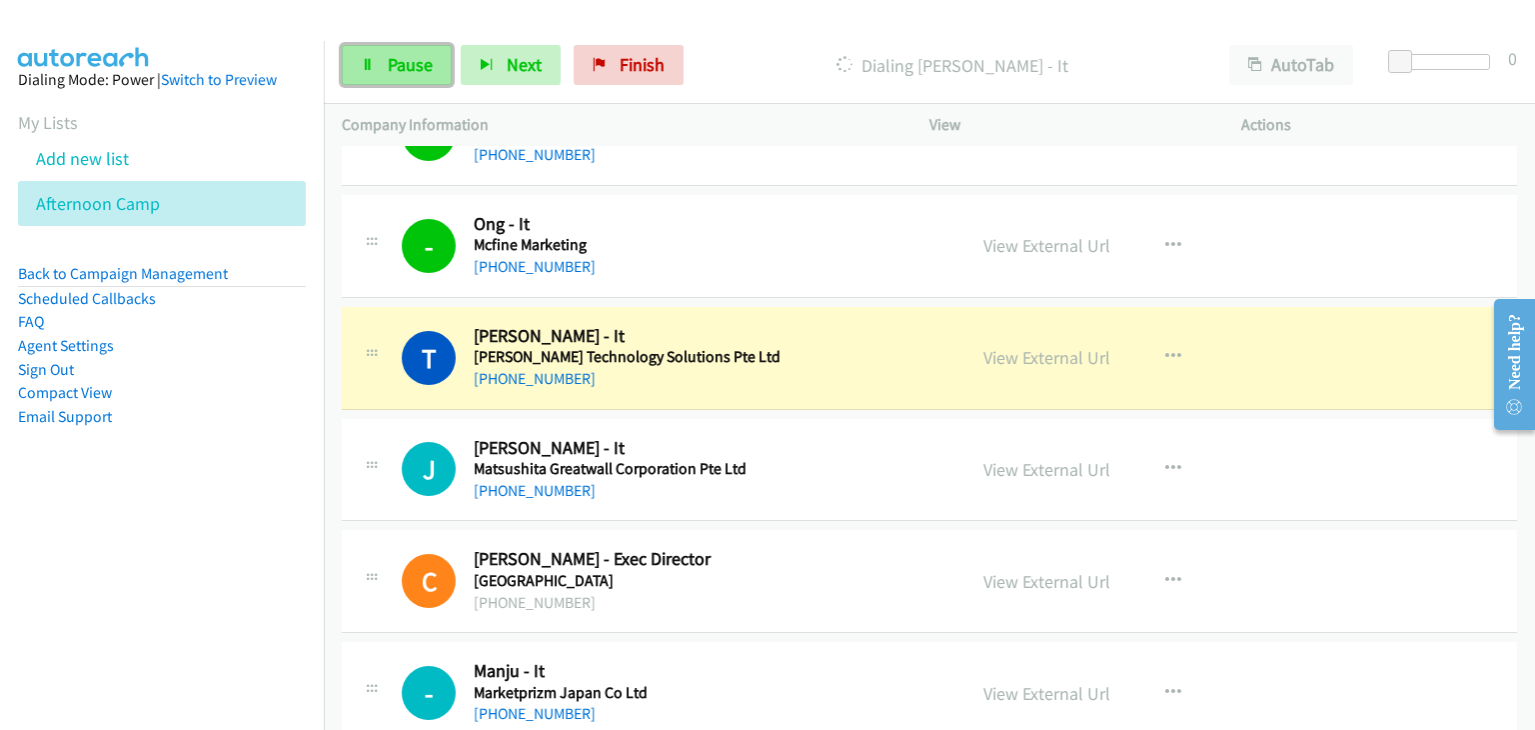
click at [389, 80] on link "Pause" at bounding box center [397, 65] width 110 height 40
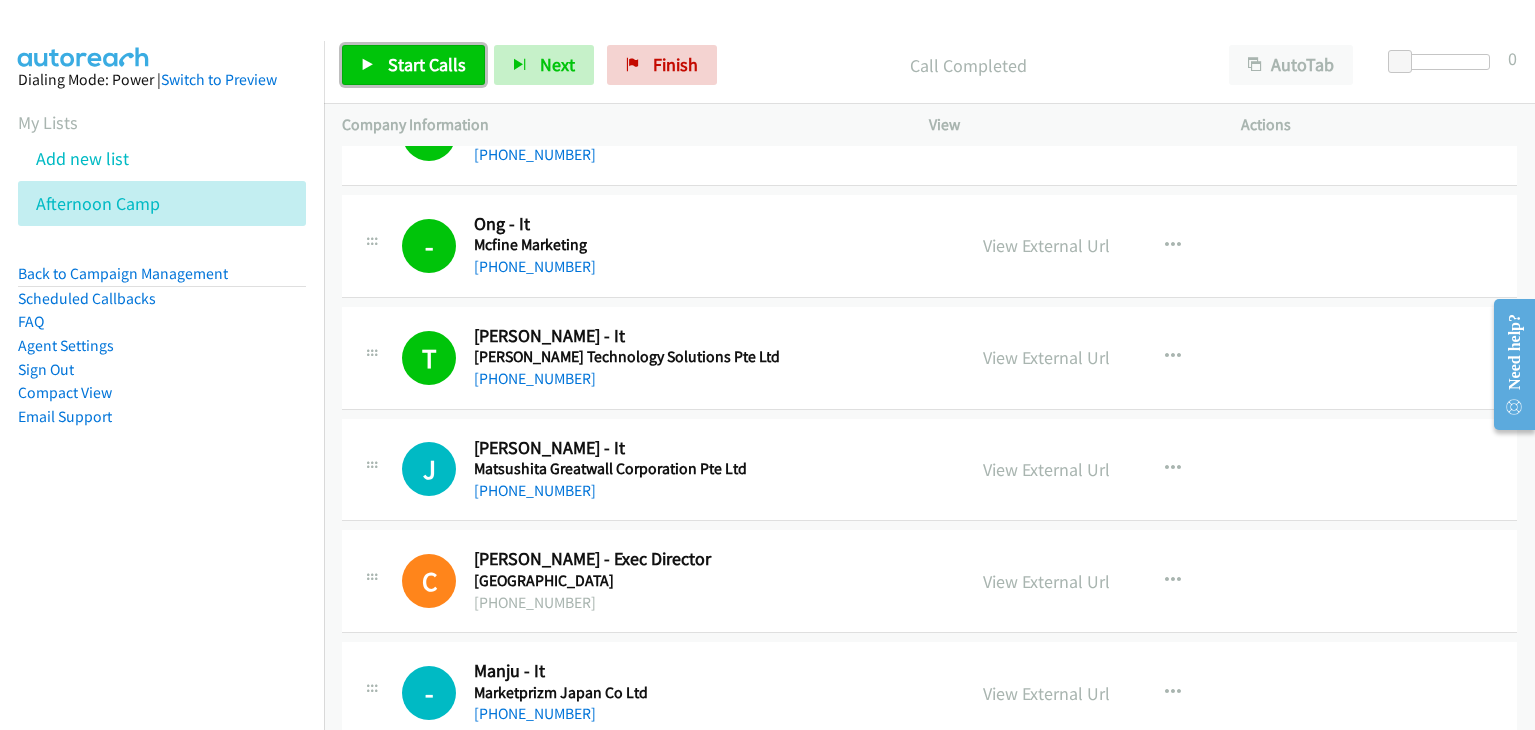
click at [401, 76] on link "Start Calls" at bounding box center [413, 65] width 143 height 40
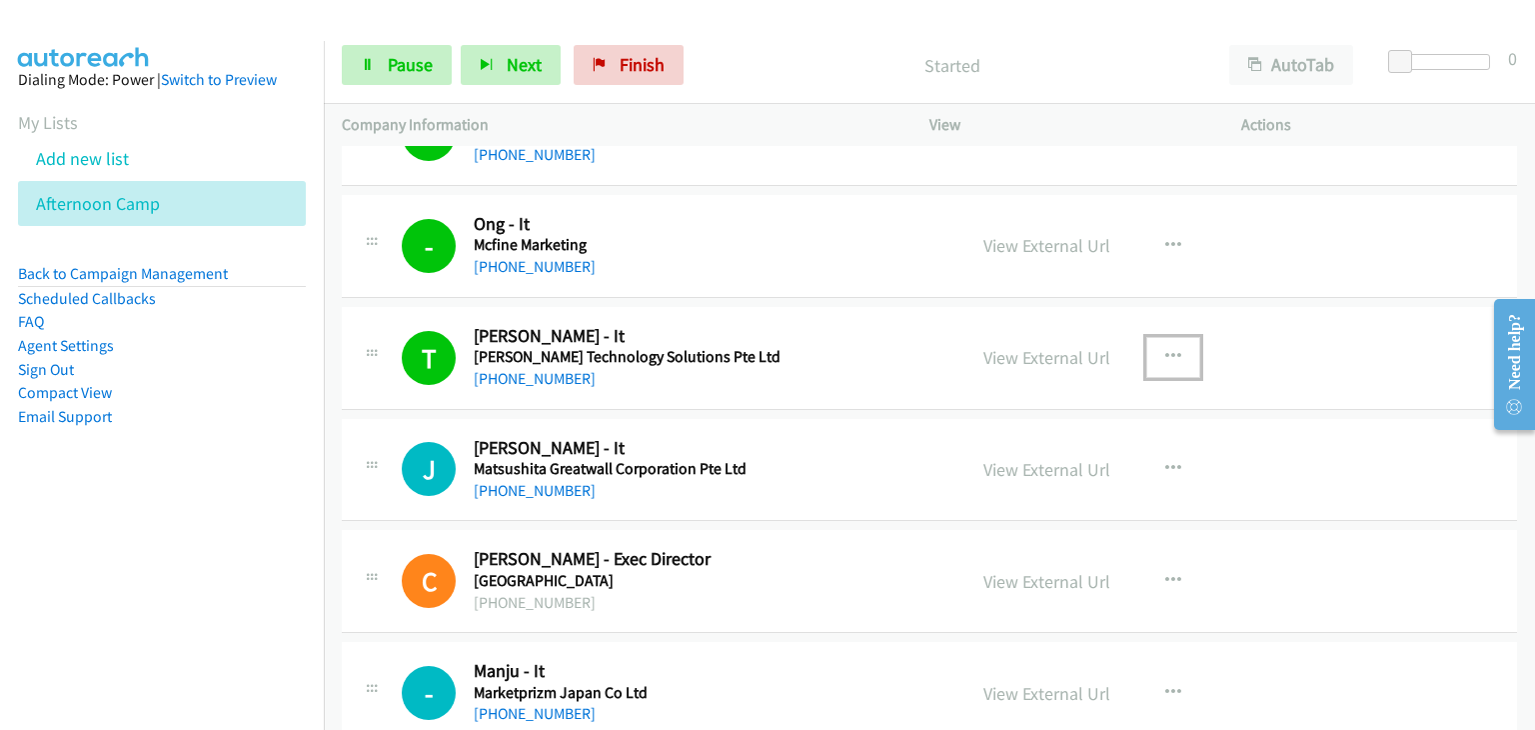
click at [1165, 349] on icon "button" at bounding box center [1173, 357] width 16 height 16
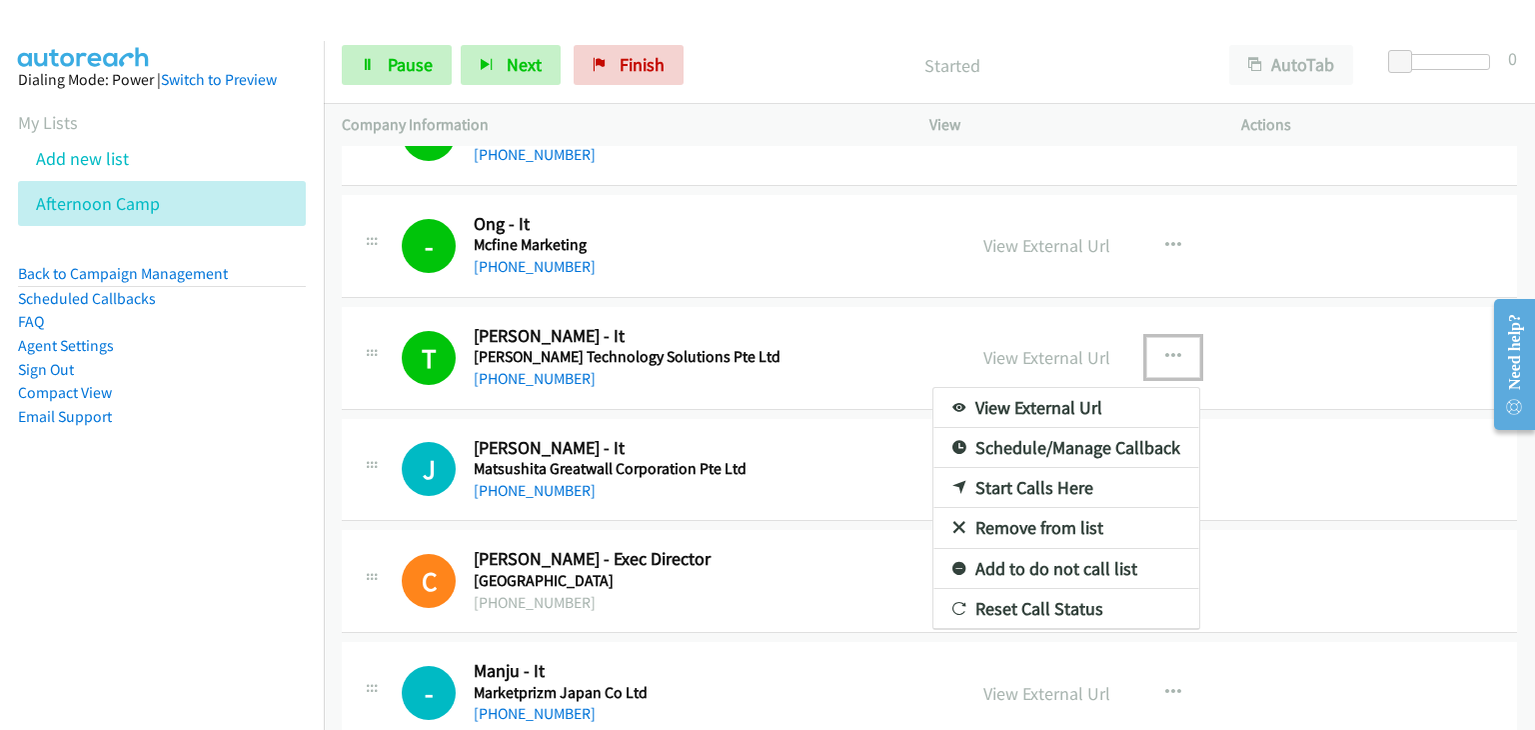
click at [1033, 509] on link "Remove from list" at bounding box center [1066, 528] width 266 height 40
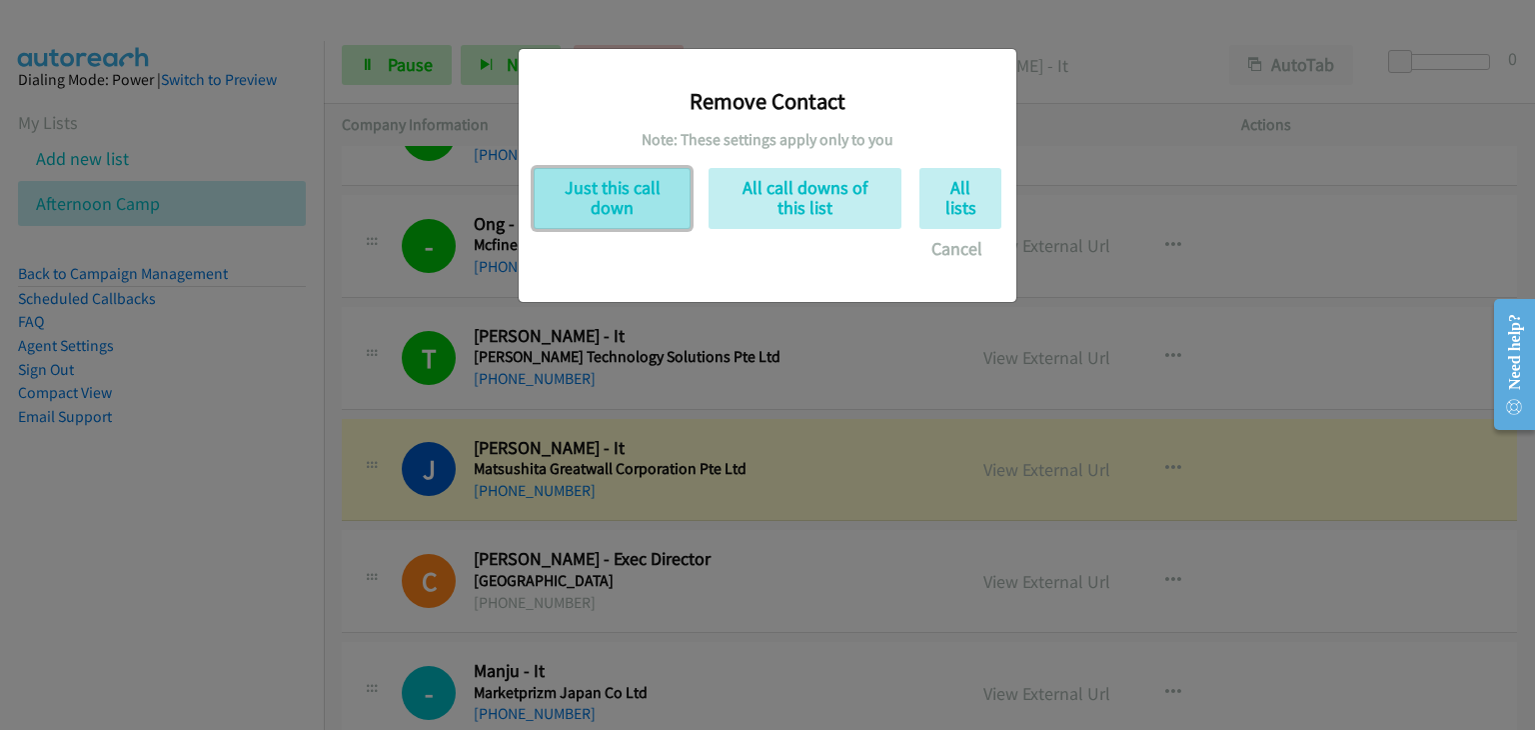
click at [622, 217] on button "Just this call down" at bounding box center [612, 198] width 157 height 61
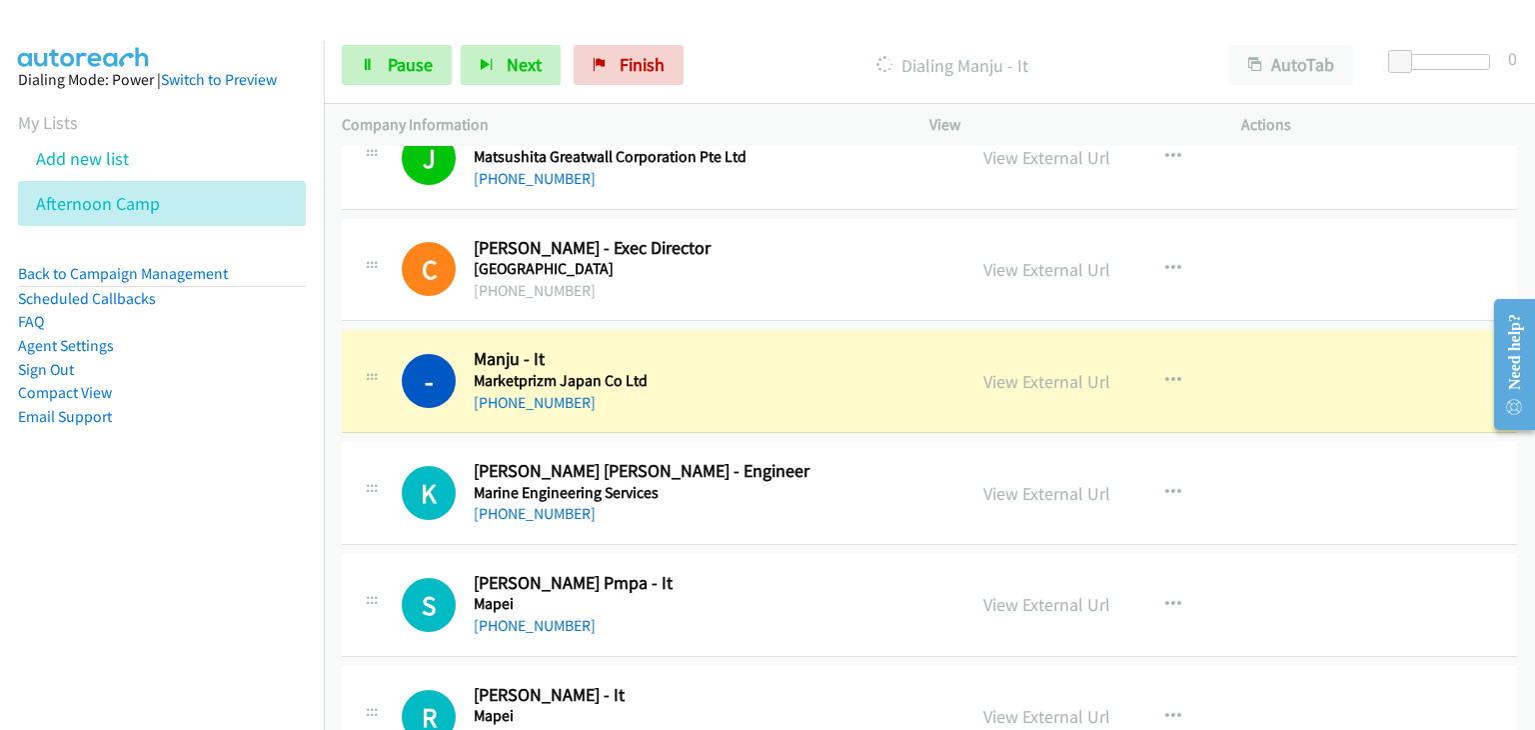
scroll to position [7183, 0]
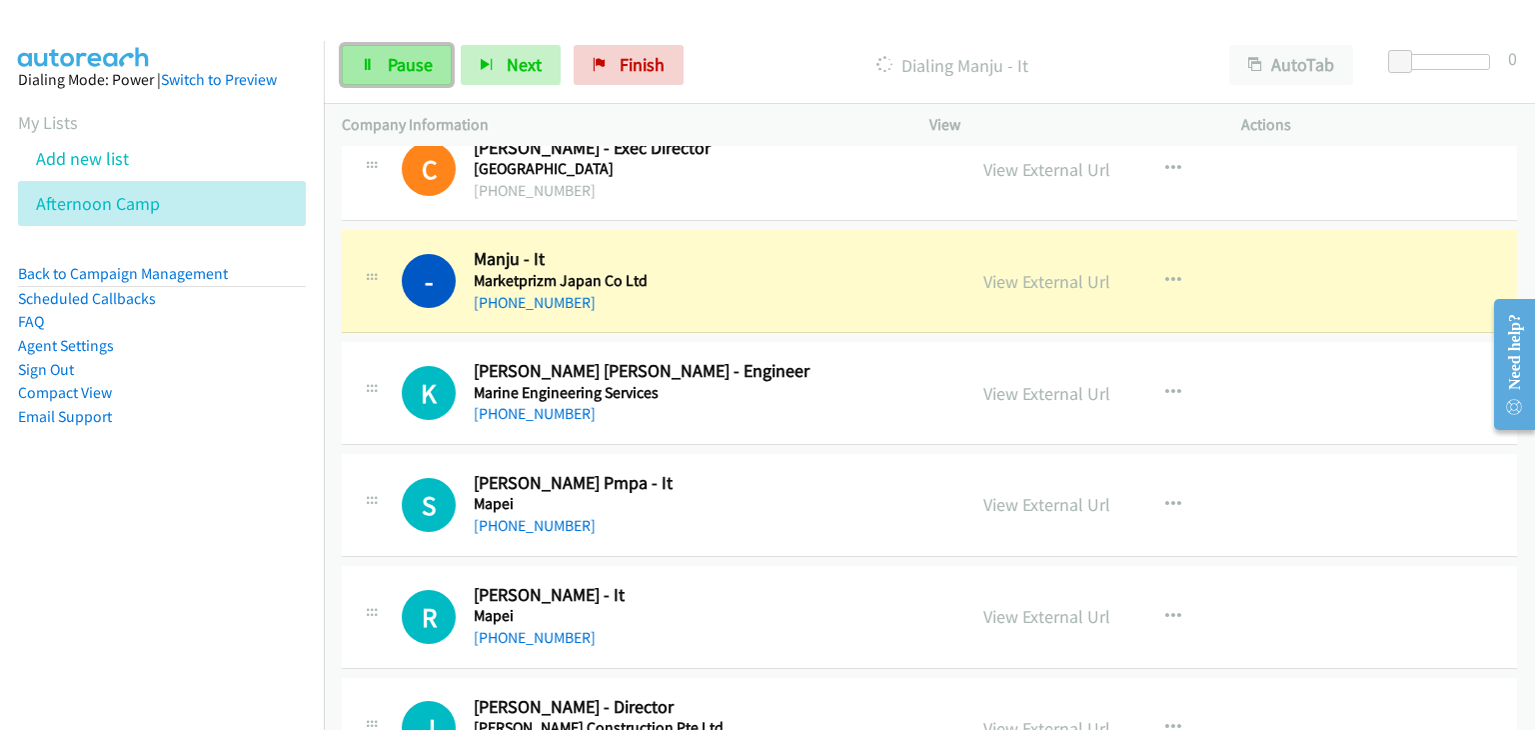
click at [363, 62] on icon at bounding box center [368, 66] width 14 height 14
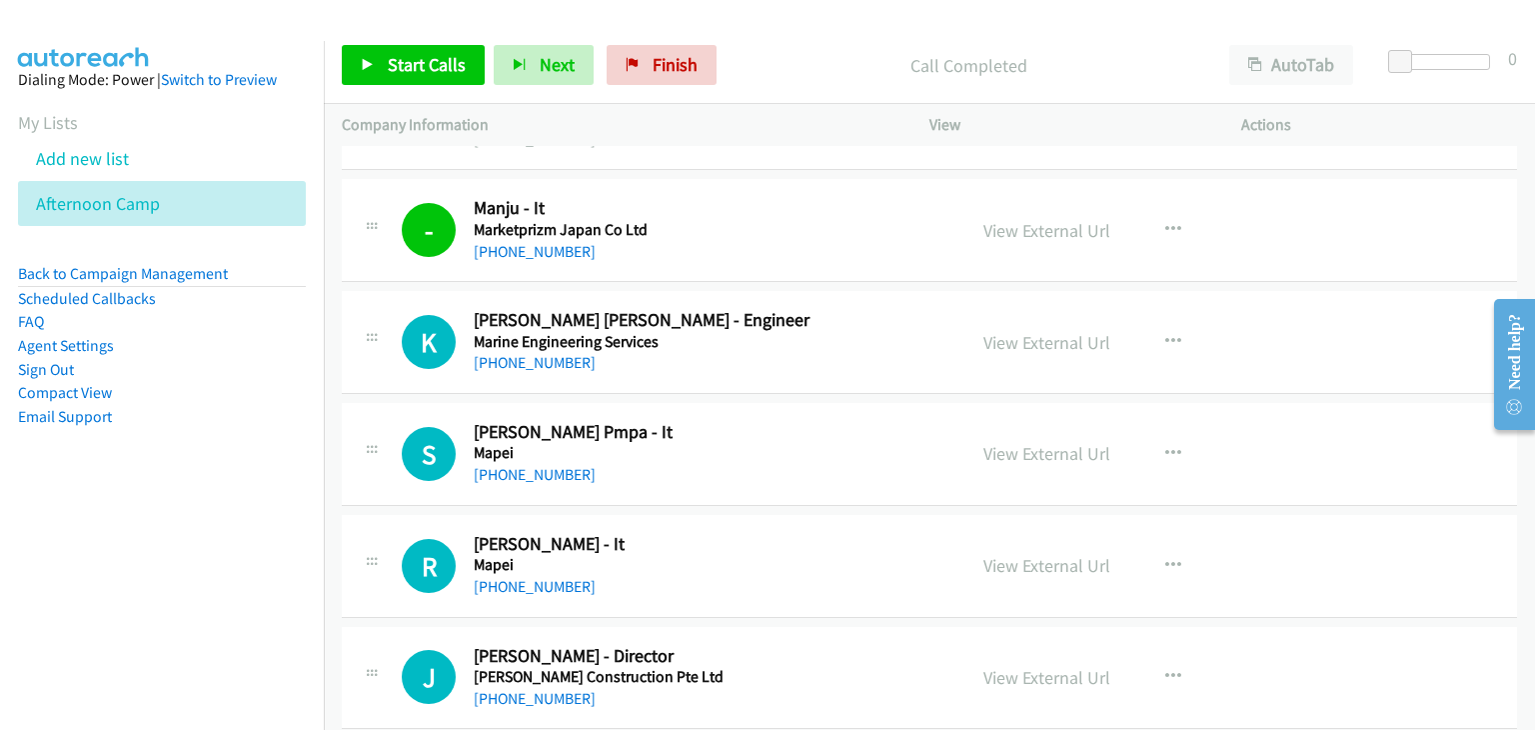
scroll to position [7283, 0]
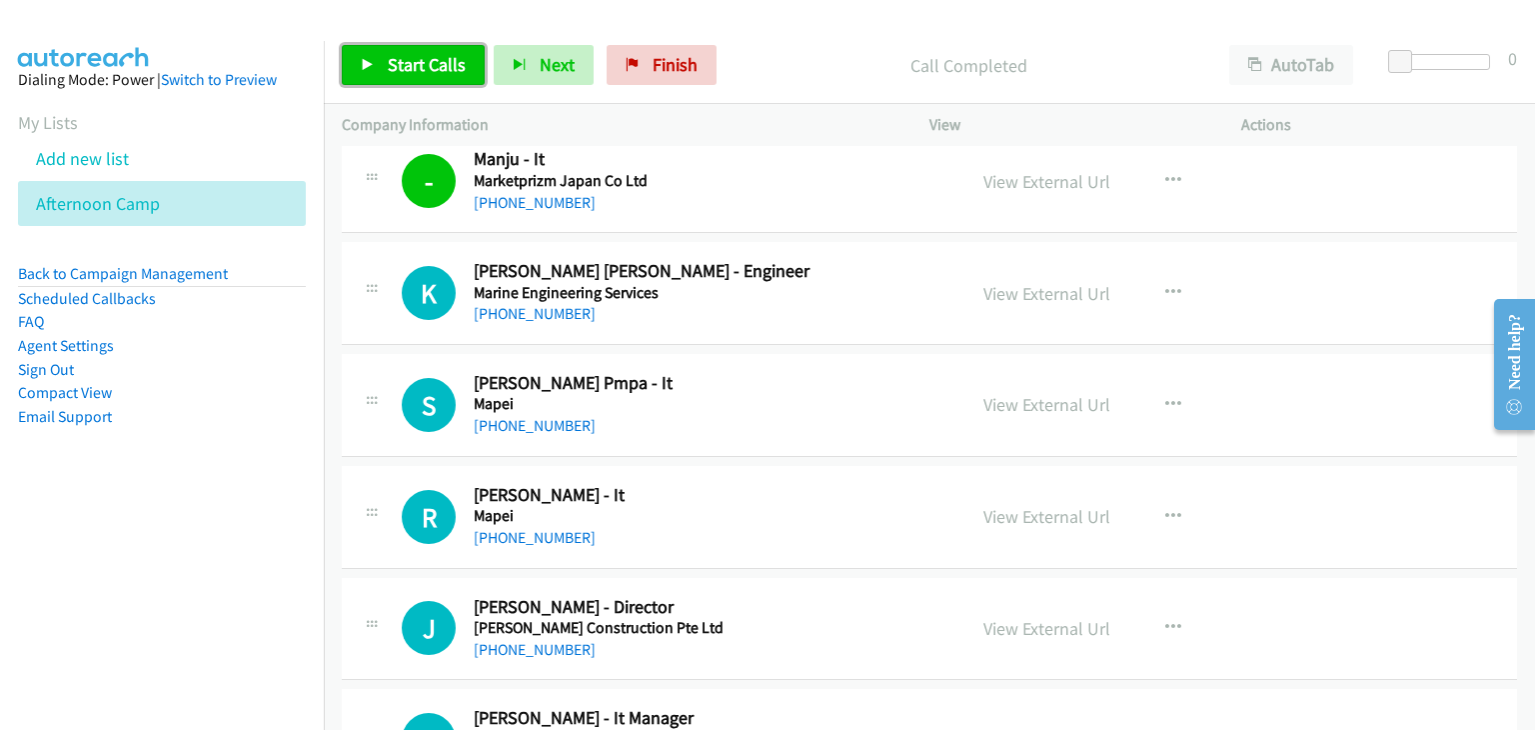
click at [420, 81] on link "Start Calls" at bounding box center [413, 65] width 143 height 40
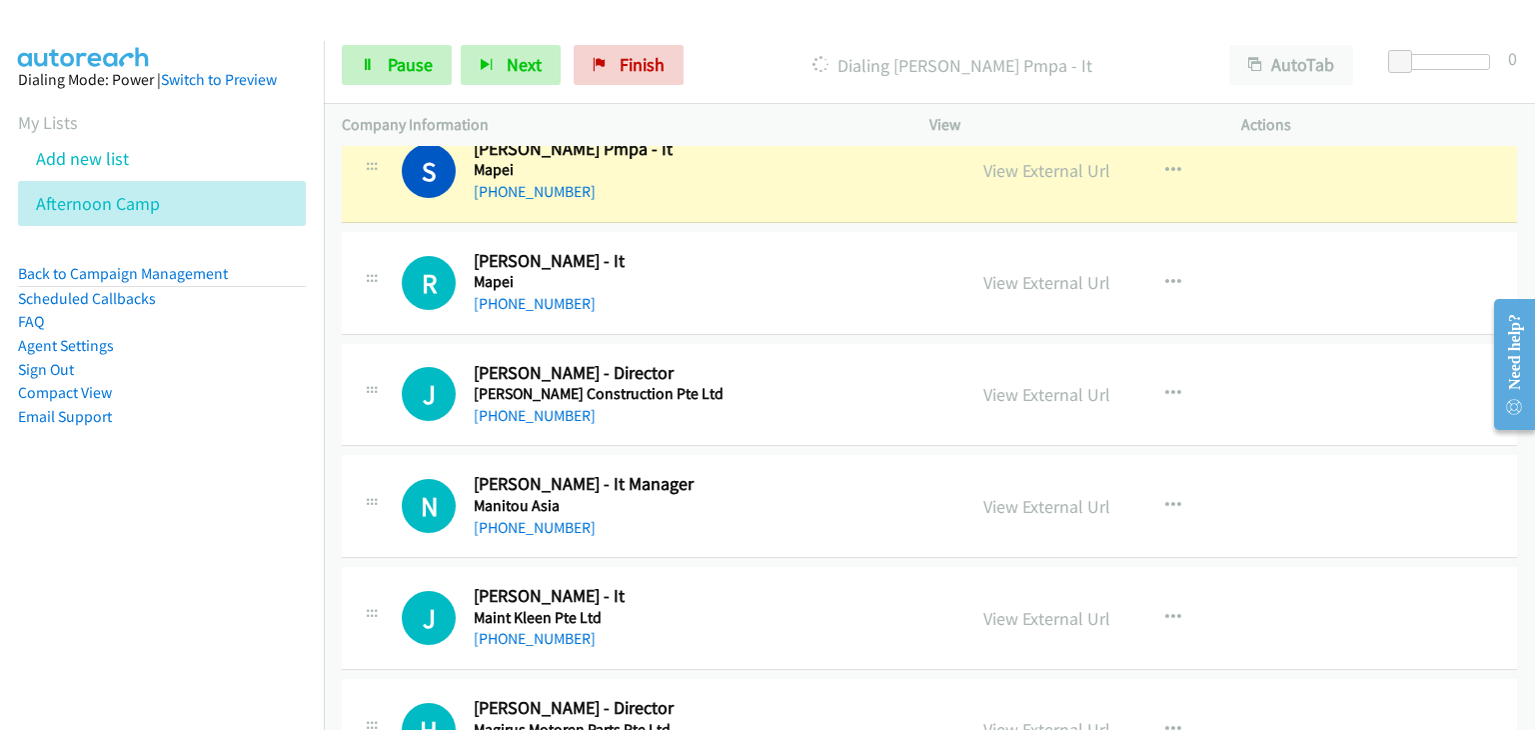
scroll to position [7483, 0]
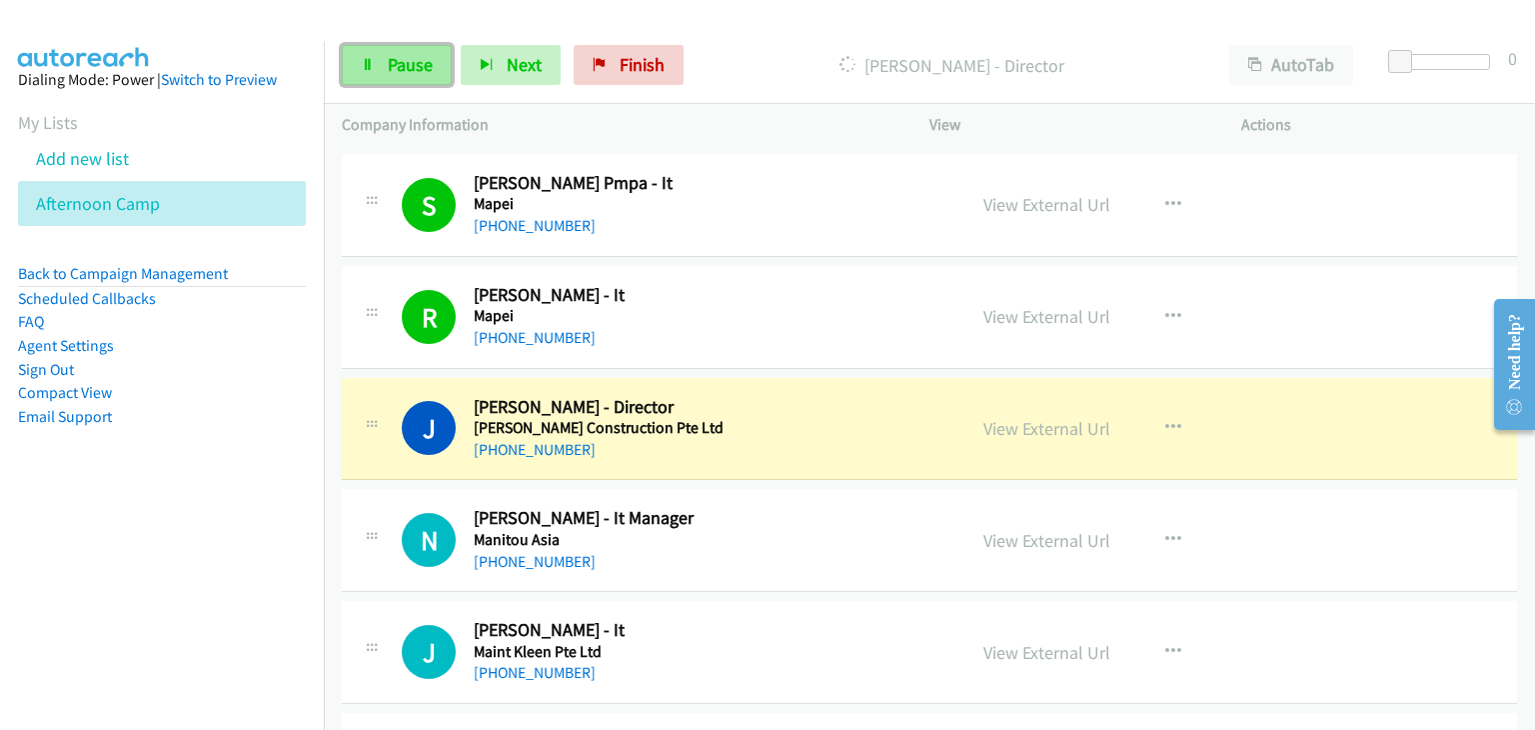
click at [404, 75] on span "Pause" at bounding box center [410, 64] width 45 height 23
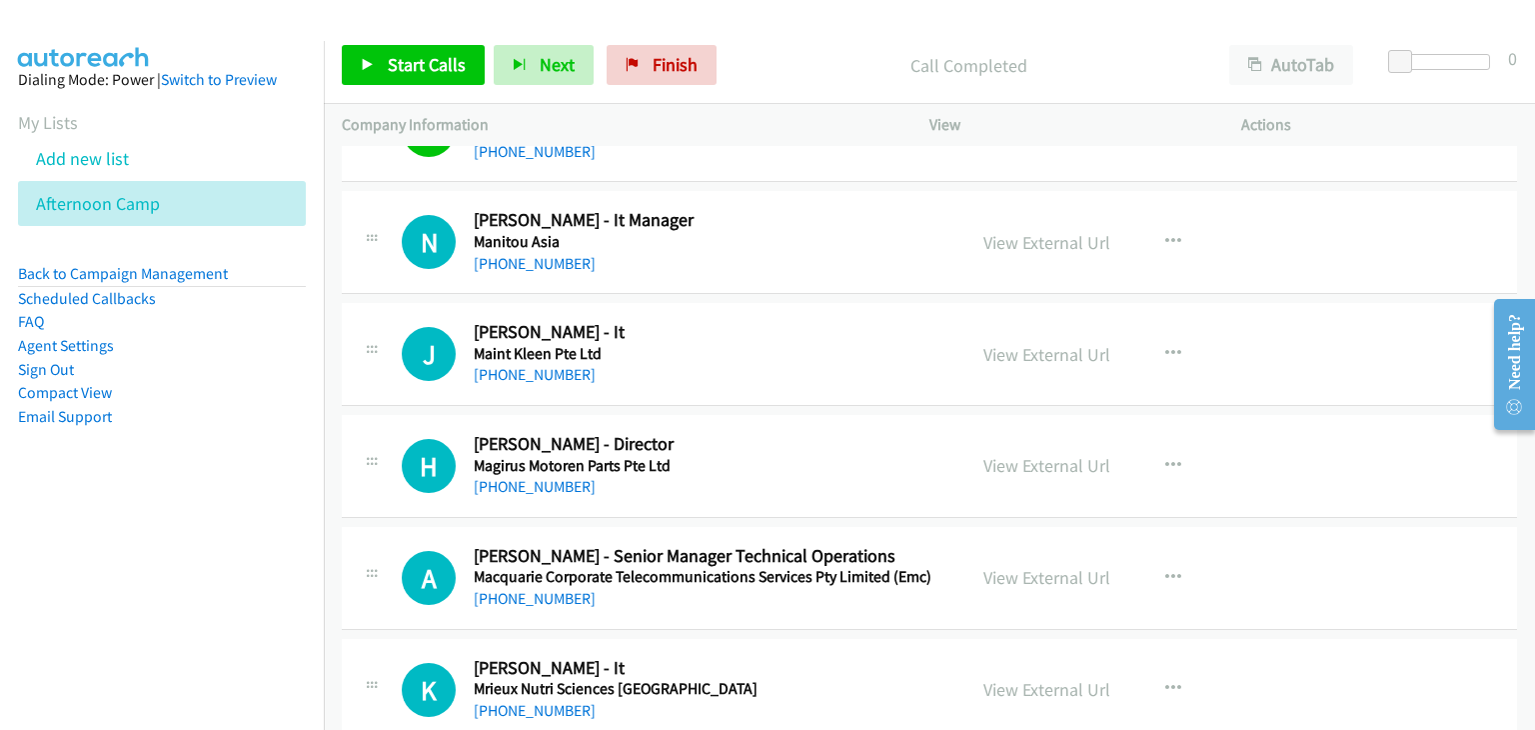
scroll to position [7783, 0]
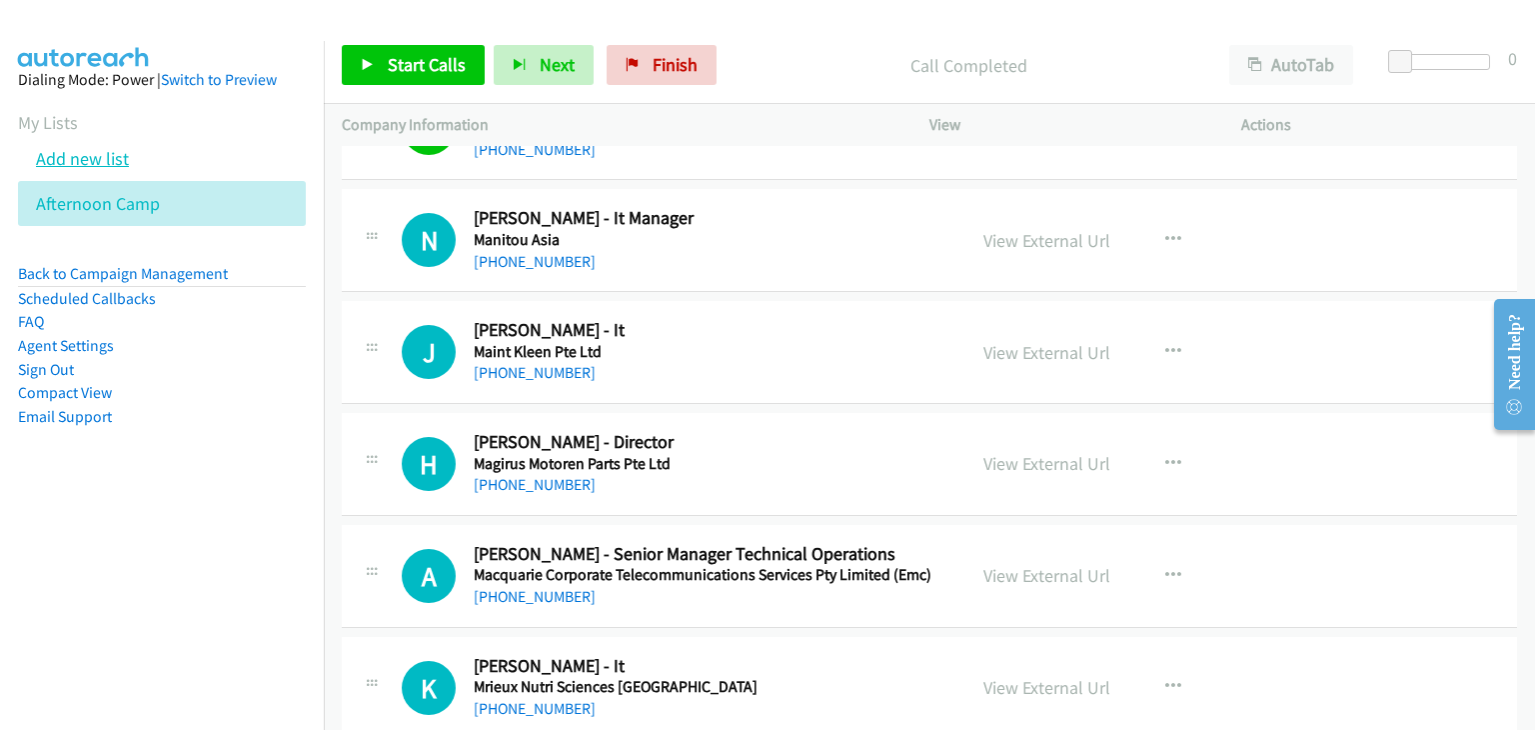
click at [91, 165] on link "Add new list" at bounding box center [82, 158] width 93 height 23
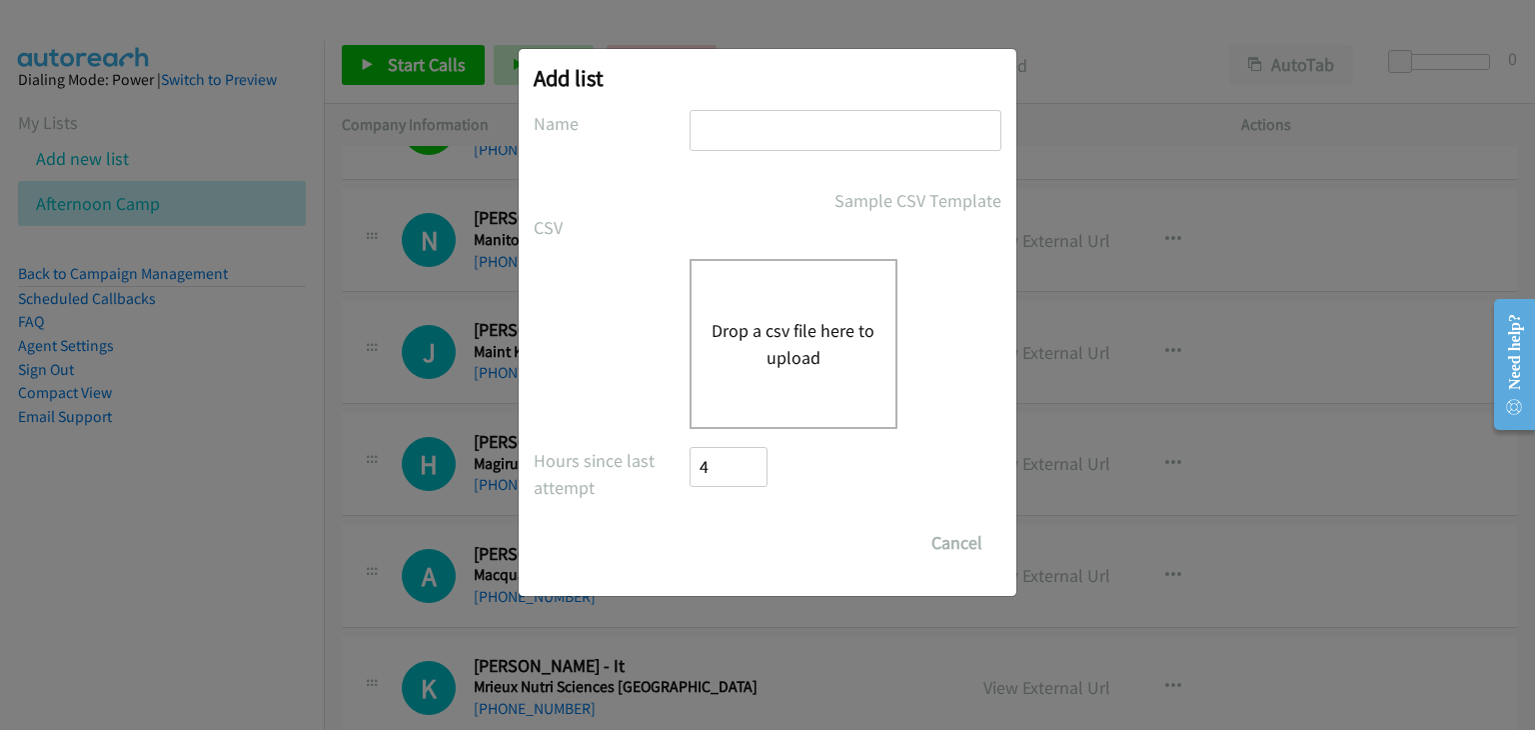
click at [731, 130] on input "text" at bounding box center [846, 130] width 312 height 41
type input "new list"
click at [827, 306] on div "Drop a csv file here to upload" at bounding box center [794, 344] width 208 height 170
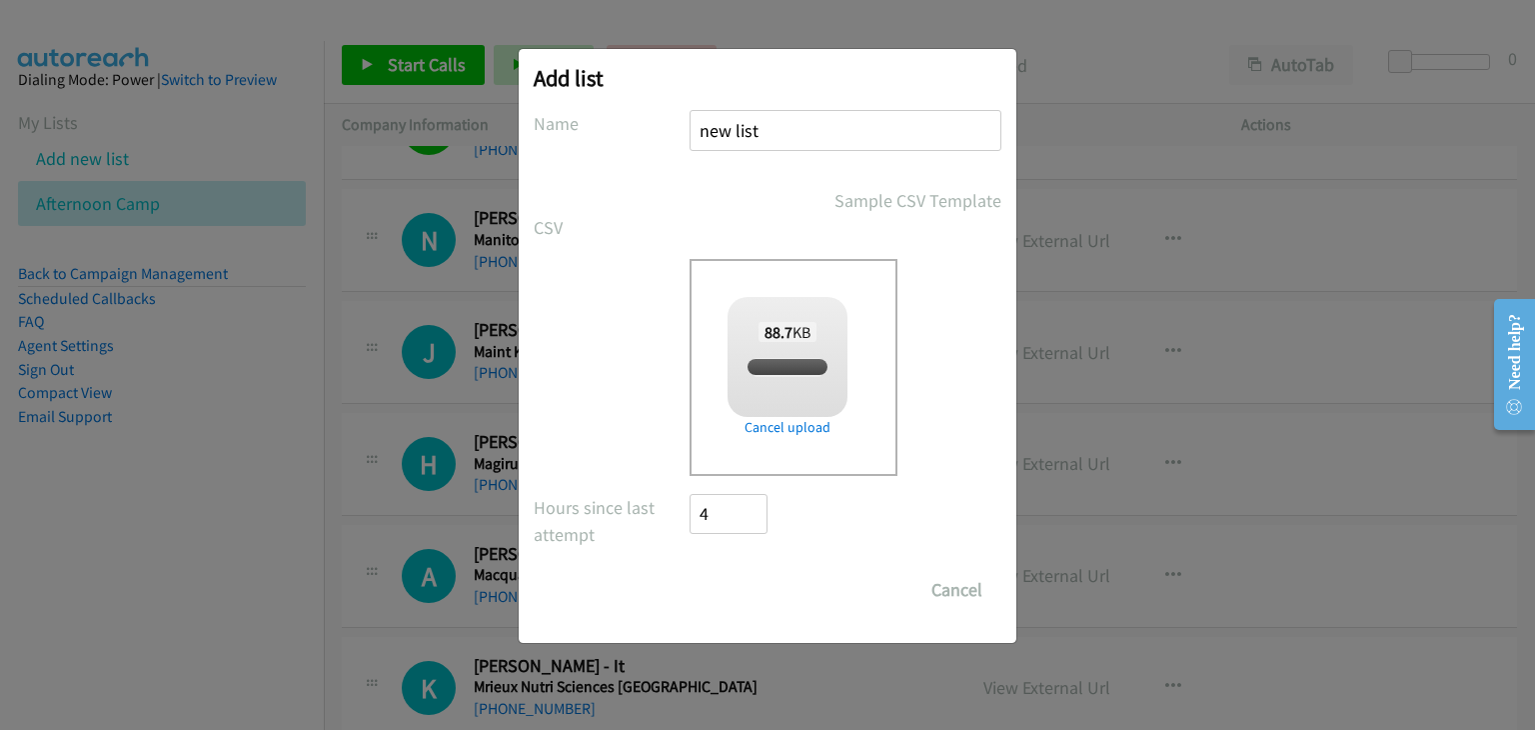
checkbox input "true"
drag, startPoint x: 737, startPoint y: 585, endPoint x: 763, endPoint y: 705, distance: 122.7
click at [738, 585] on input "Save List" at bounding box center [742, 590] width 105 height 40
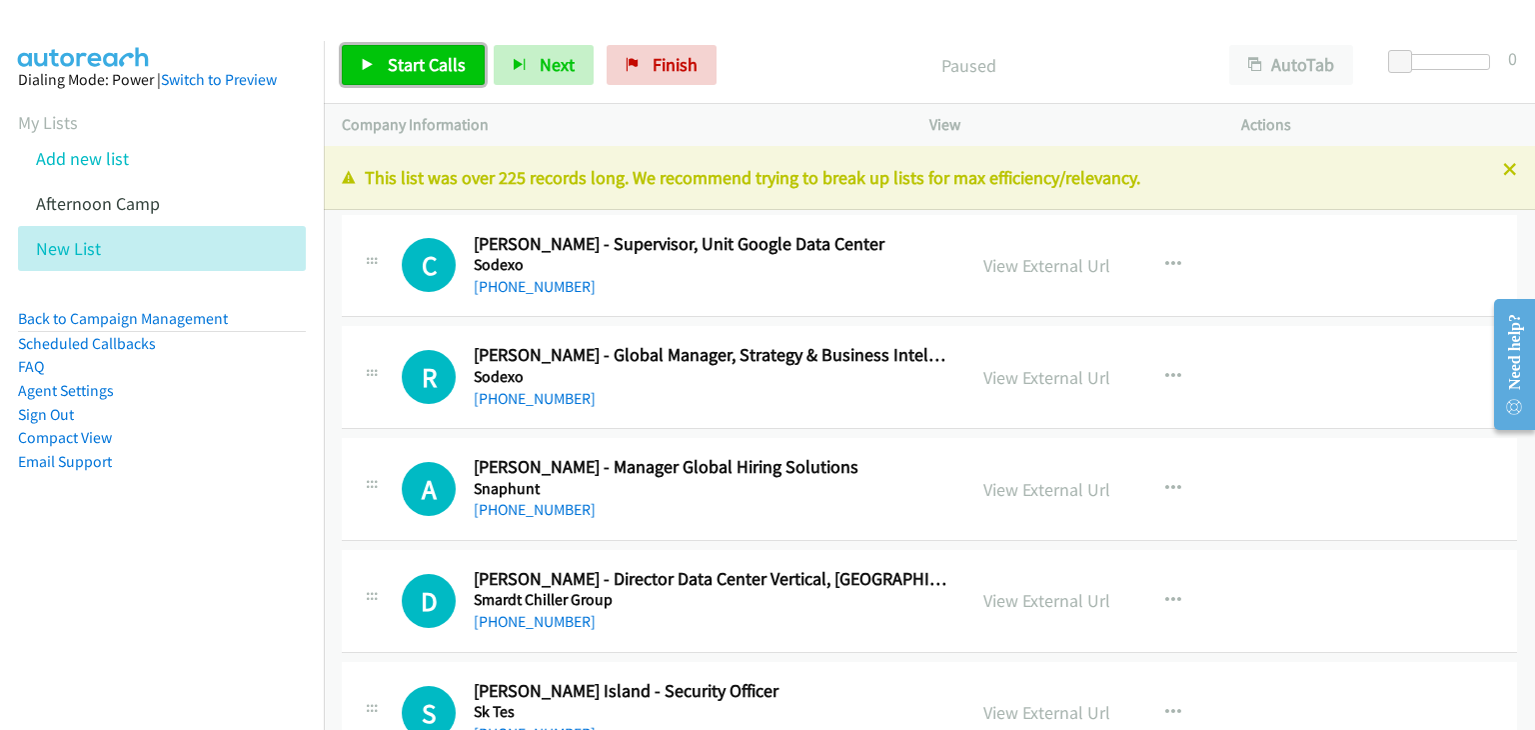
click at [388, 68] on span "Start Calls" at bounding box center [427, 64] width 78 height 23
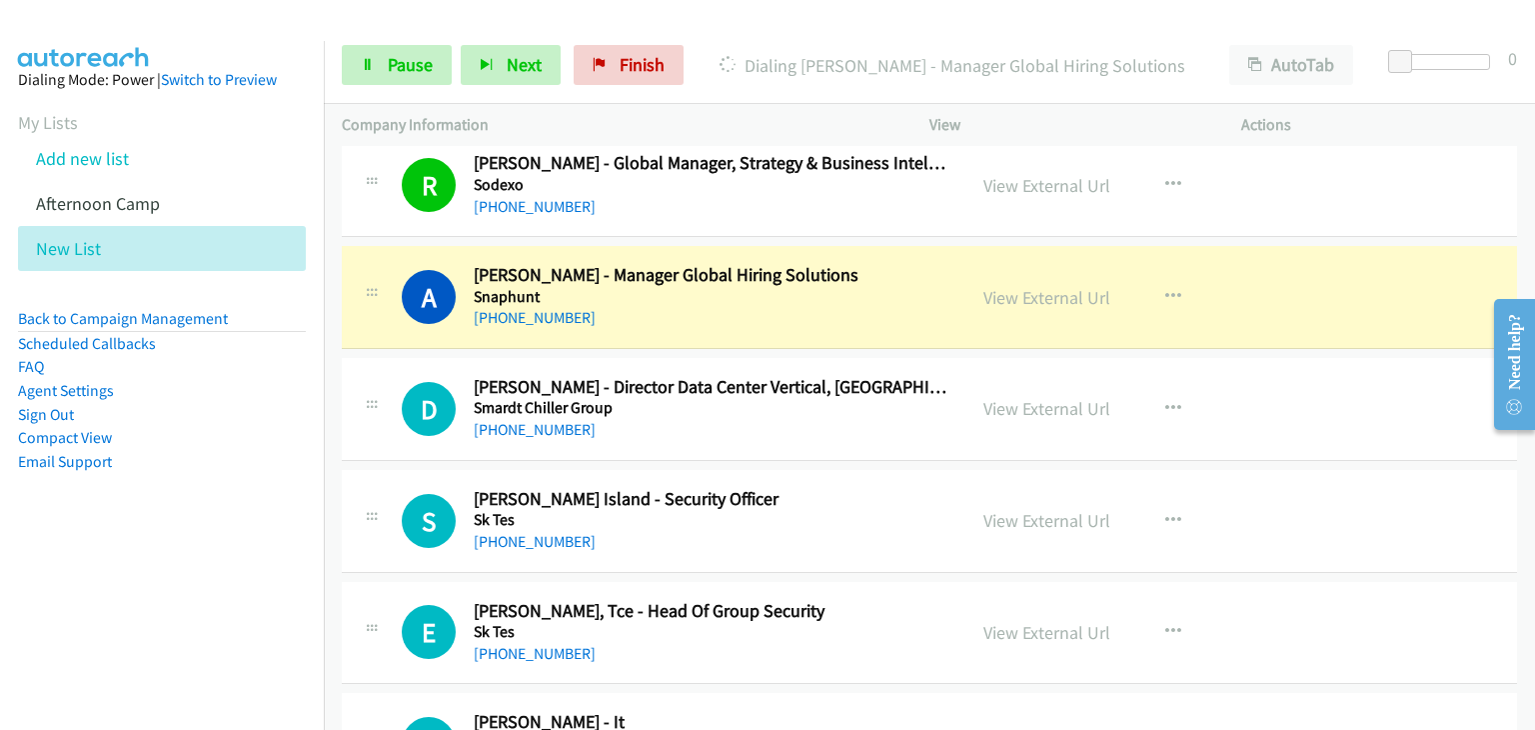
scroll to position [300, 0]
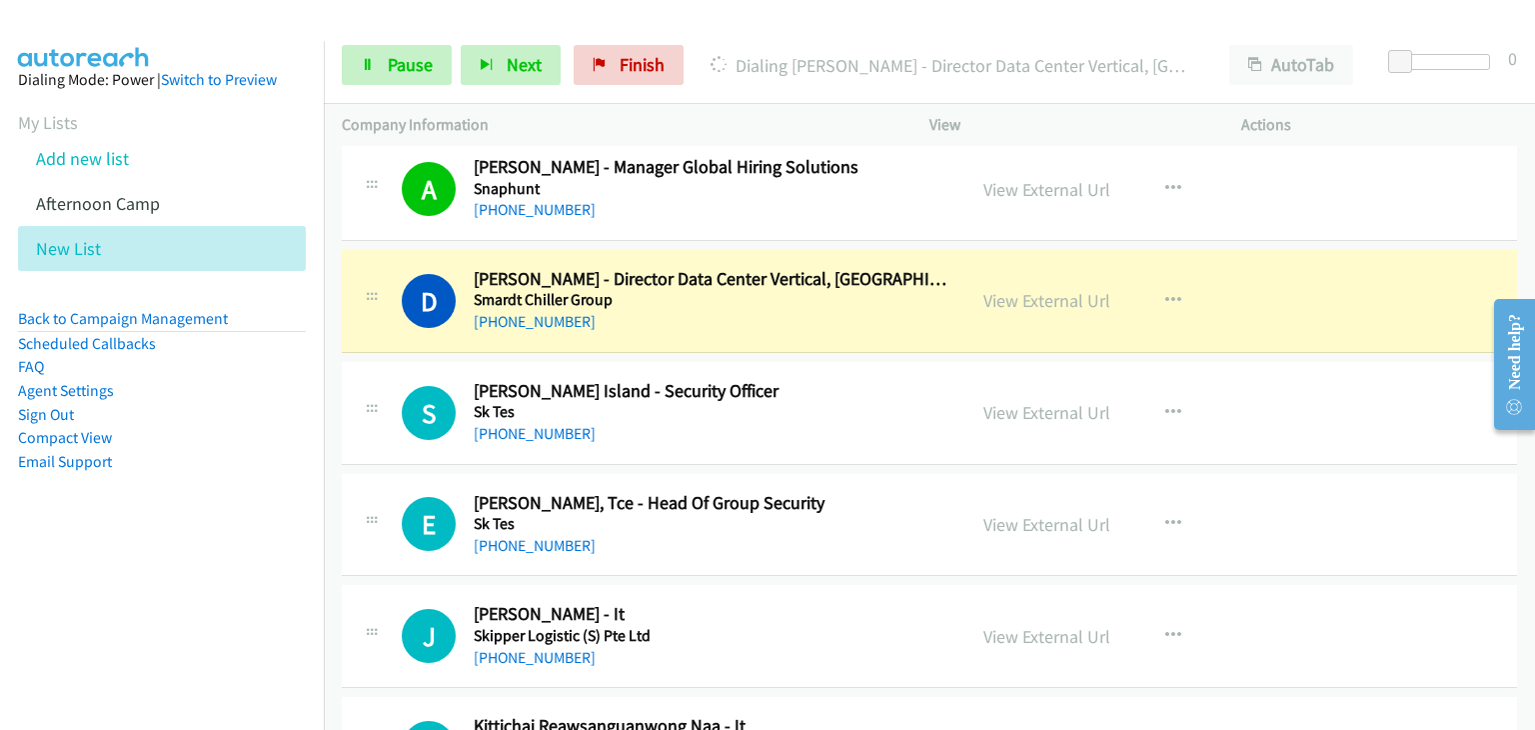
click at [342, 411] on div "S Callback Scheduled S.A.S.I Island - Security Officer Sk Tes Asia/Singapore +6…" at bounding box center [654, 413] width 624 height 66
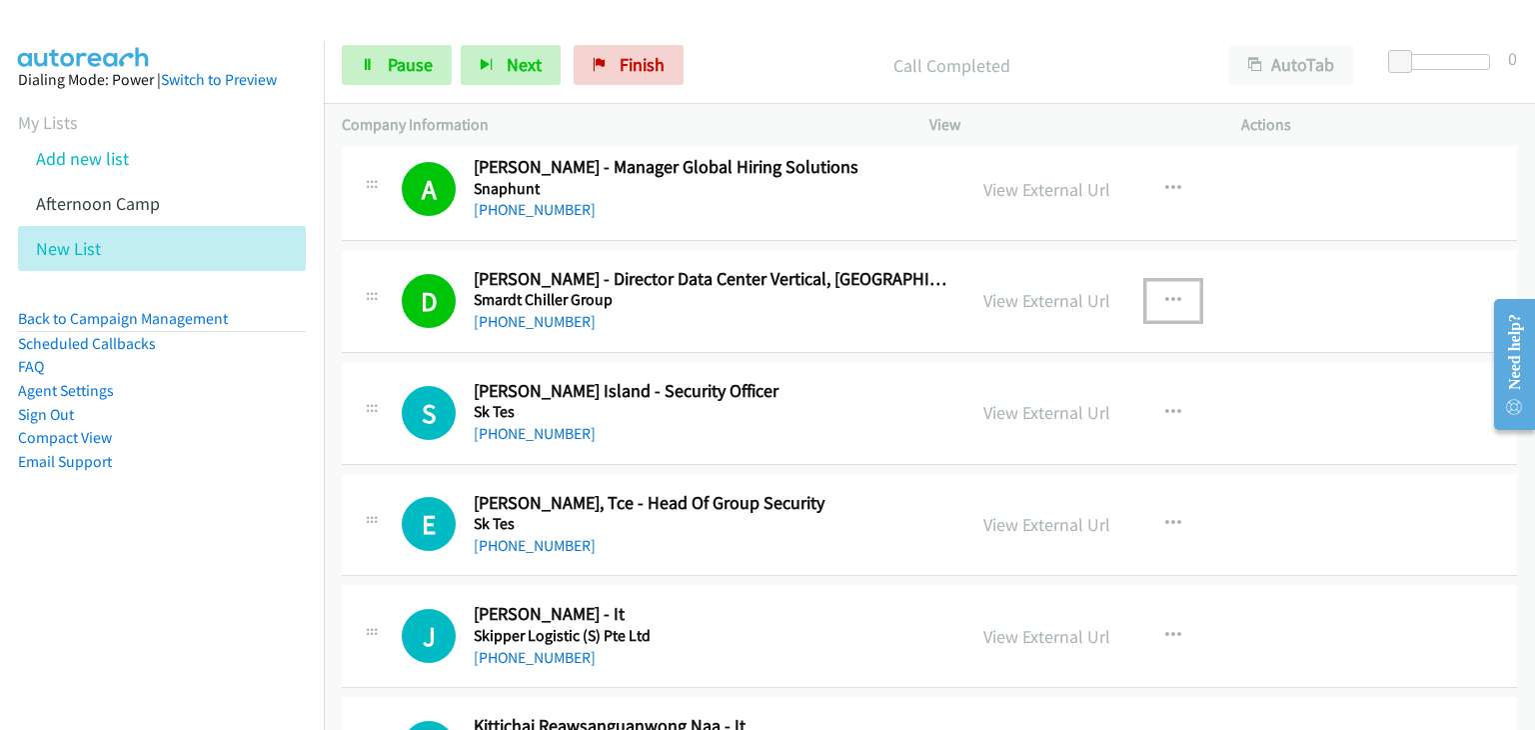
click at [1171, 301] on icon "button" at bounding box center [1173, 301] width 16 height 16
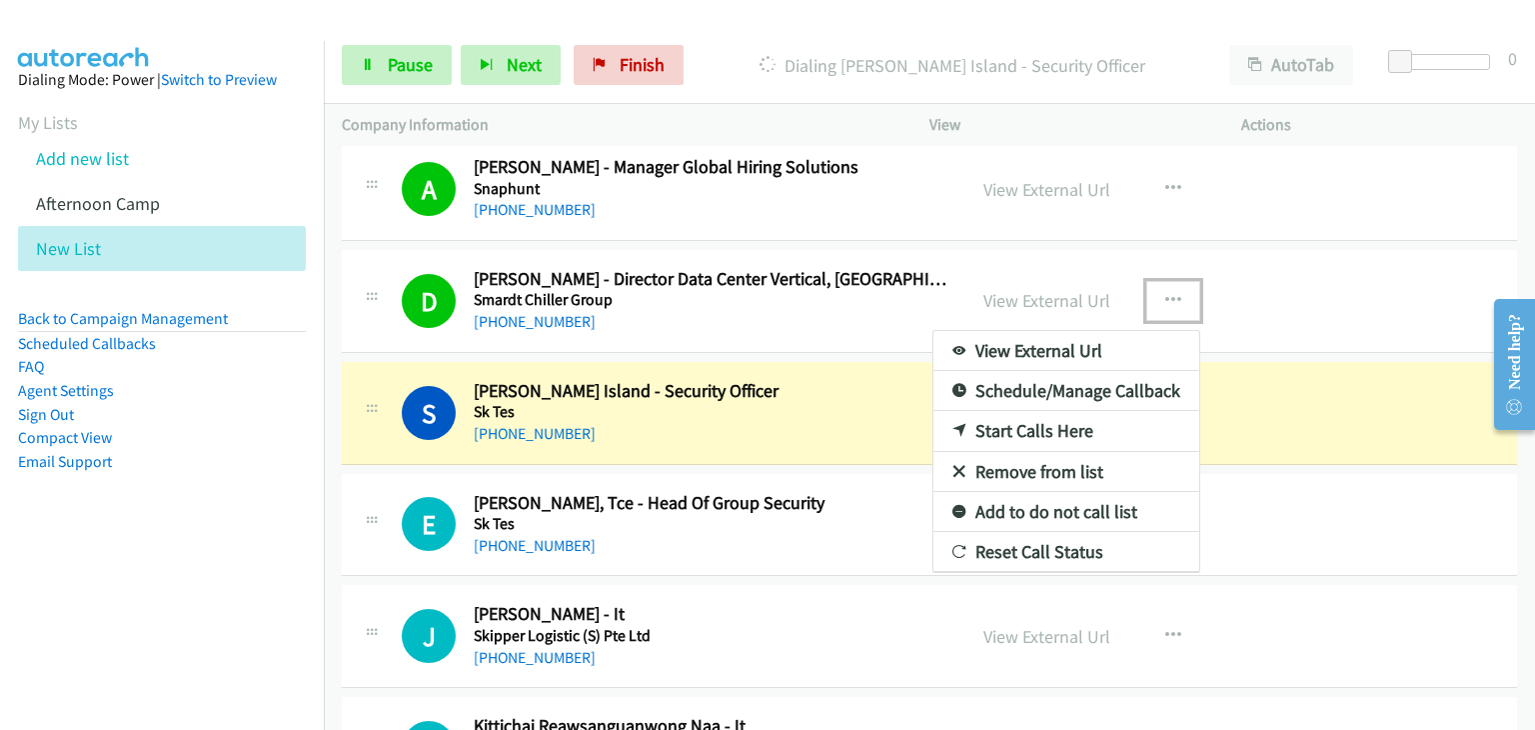
click at [1019, 473] on link "Remove from list" at bounding box center [1066, 472] width 266 height 40
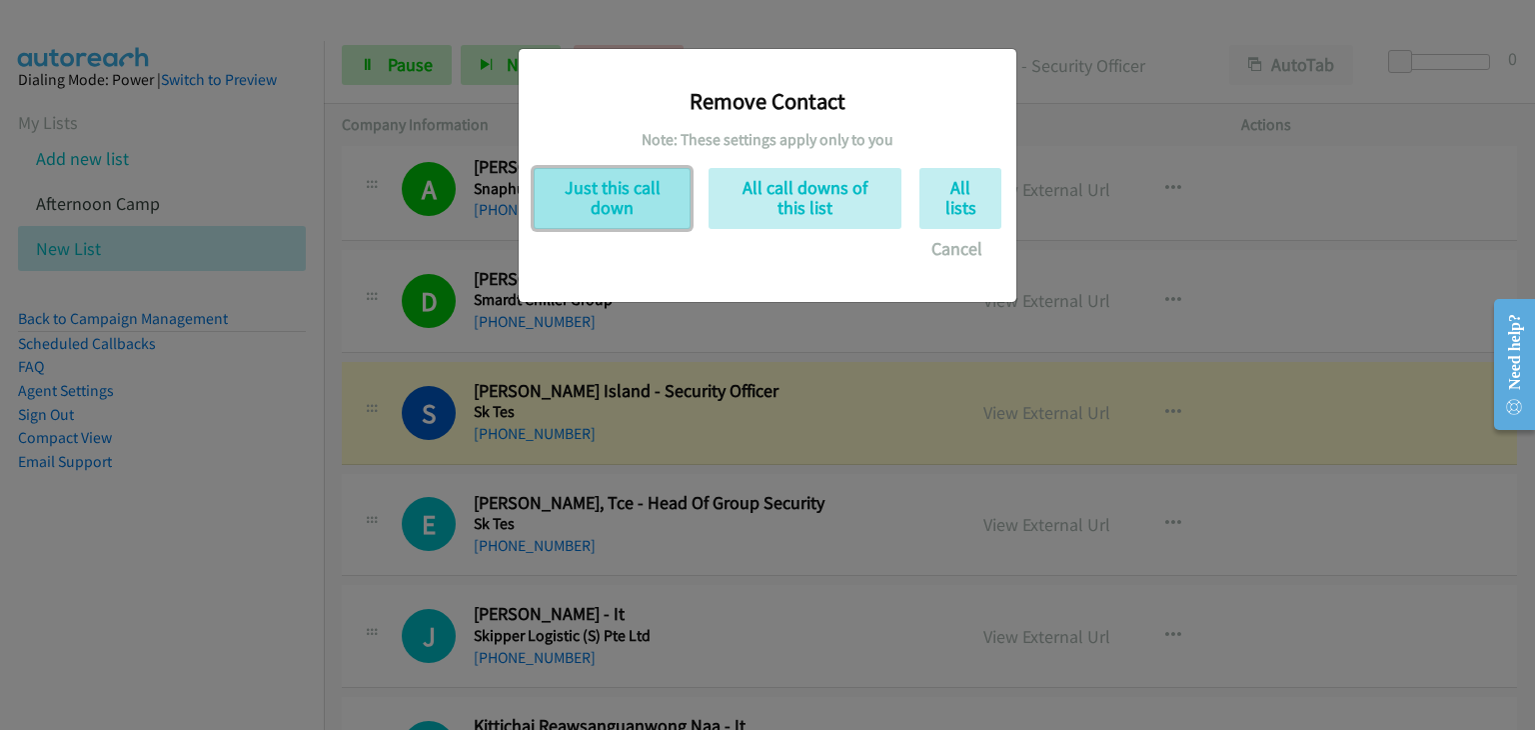
click at [616, 206] on button "Just this call down" at bounding box center [612, 198] width 157 height 61
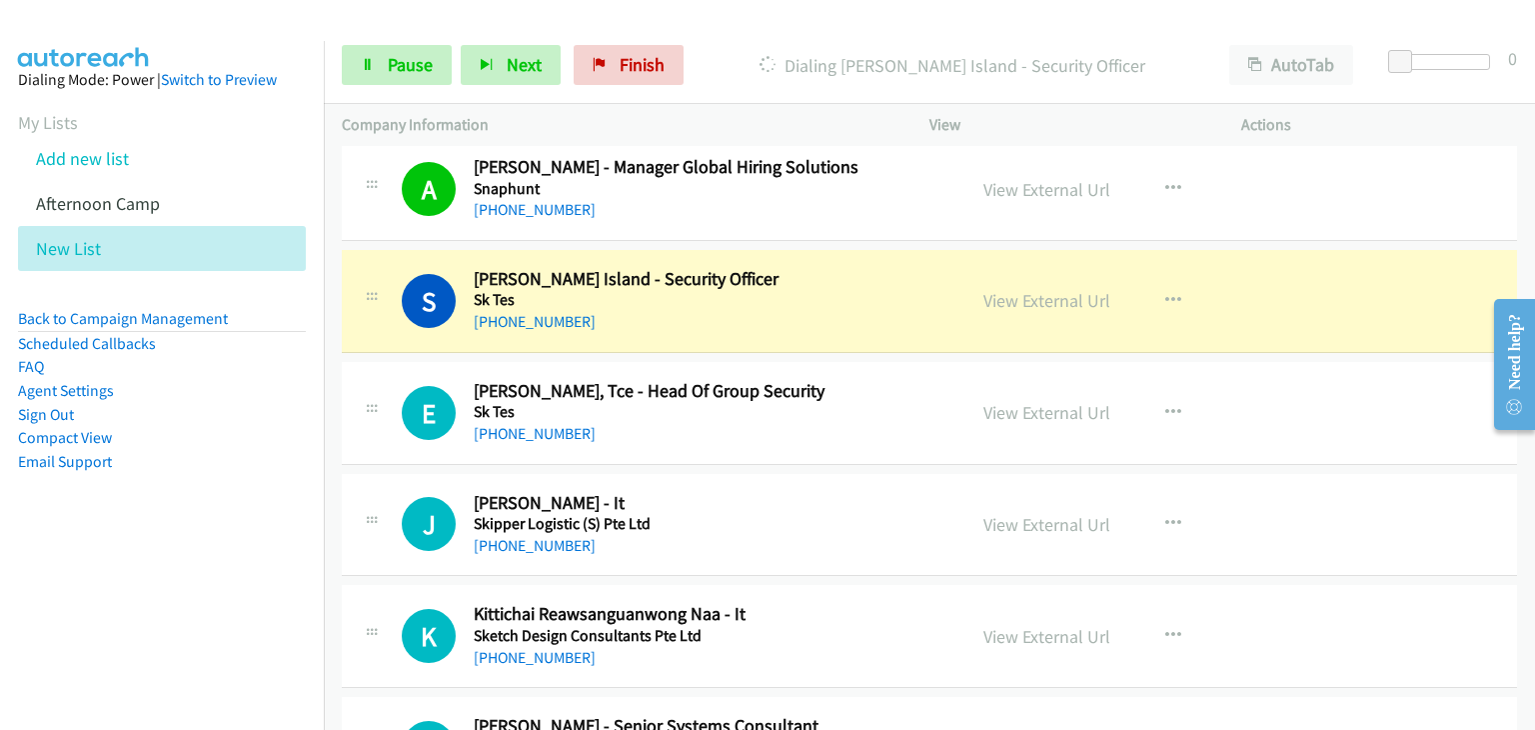
drag, startPoint x: 791, startPoint y: 310, endPoint x: 959, endPoint y: 309, distance: 167.9
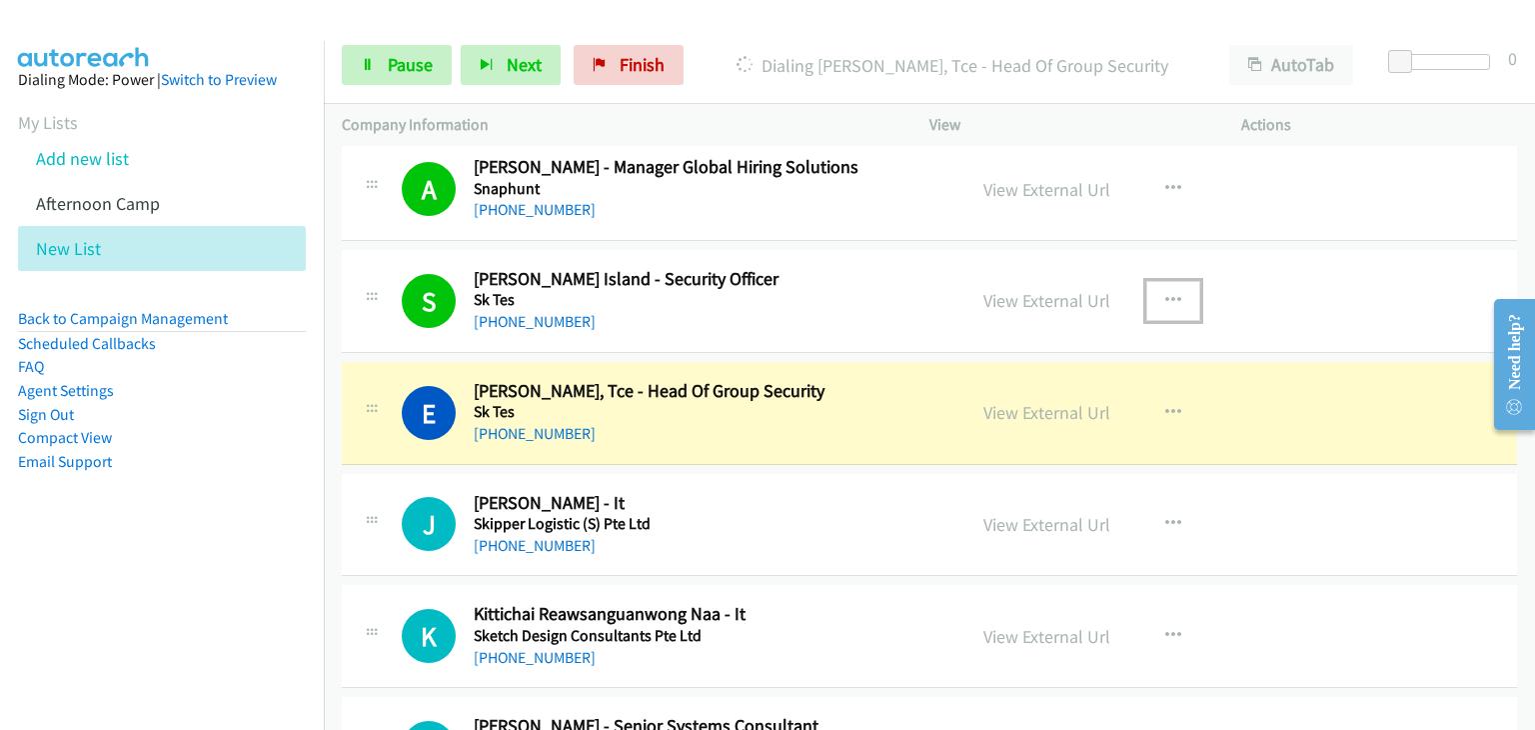
click at [1169, 293] on icon "button" at bounding box center [1173, 301] width 16 height 16
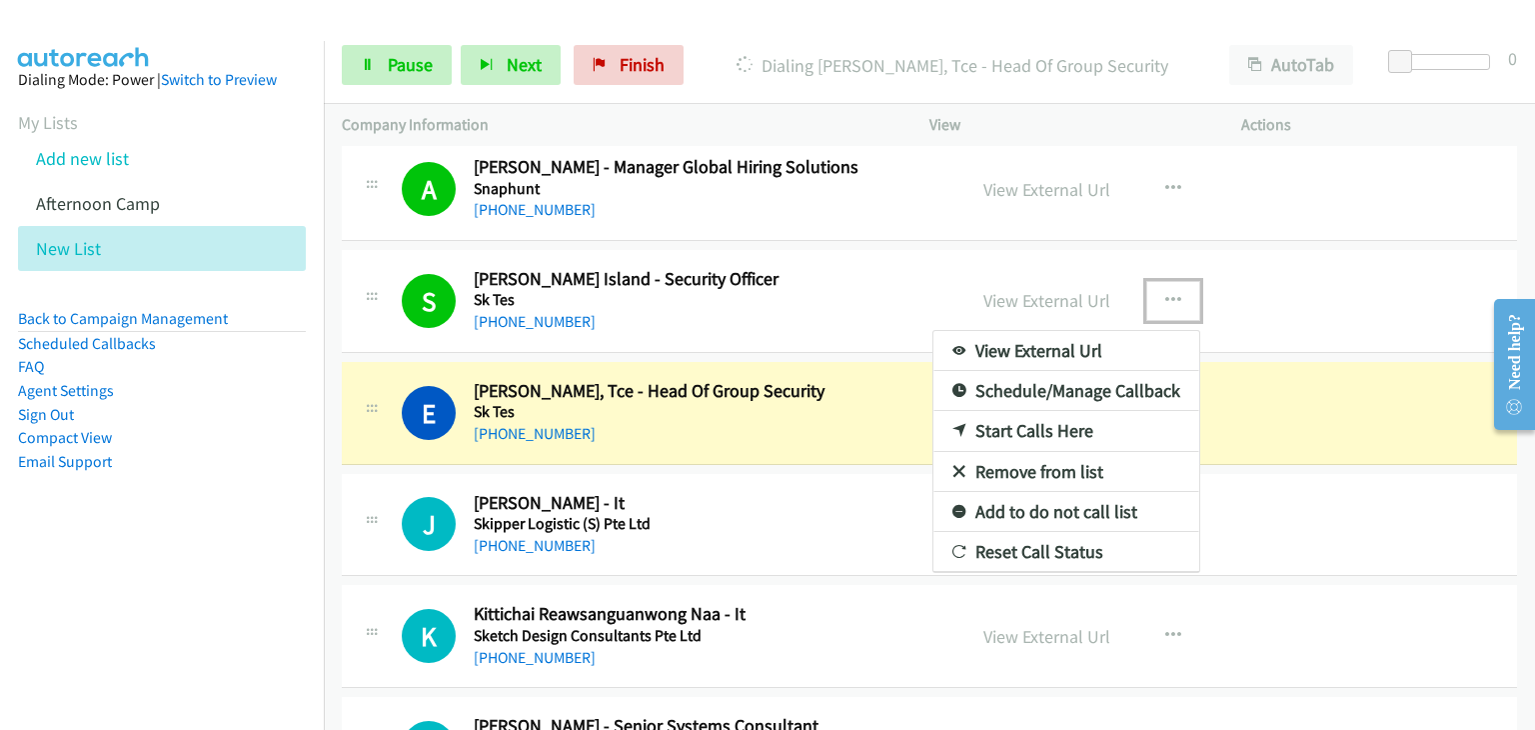
click at [991, 468] on link "Remove from list" at bounding box center [1066, 472] width 266 height 40
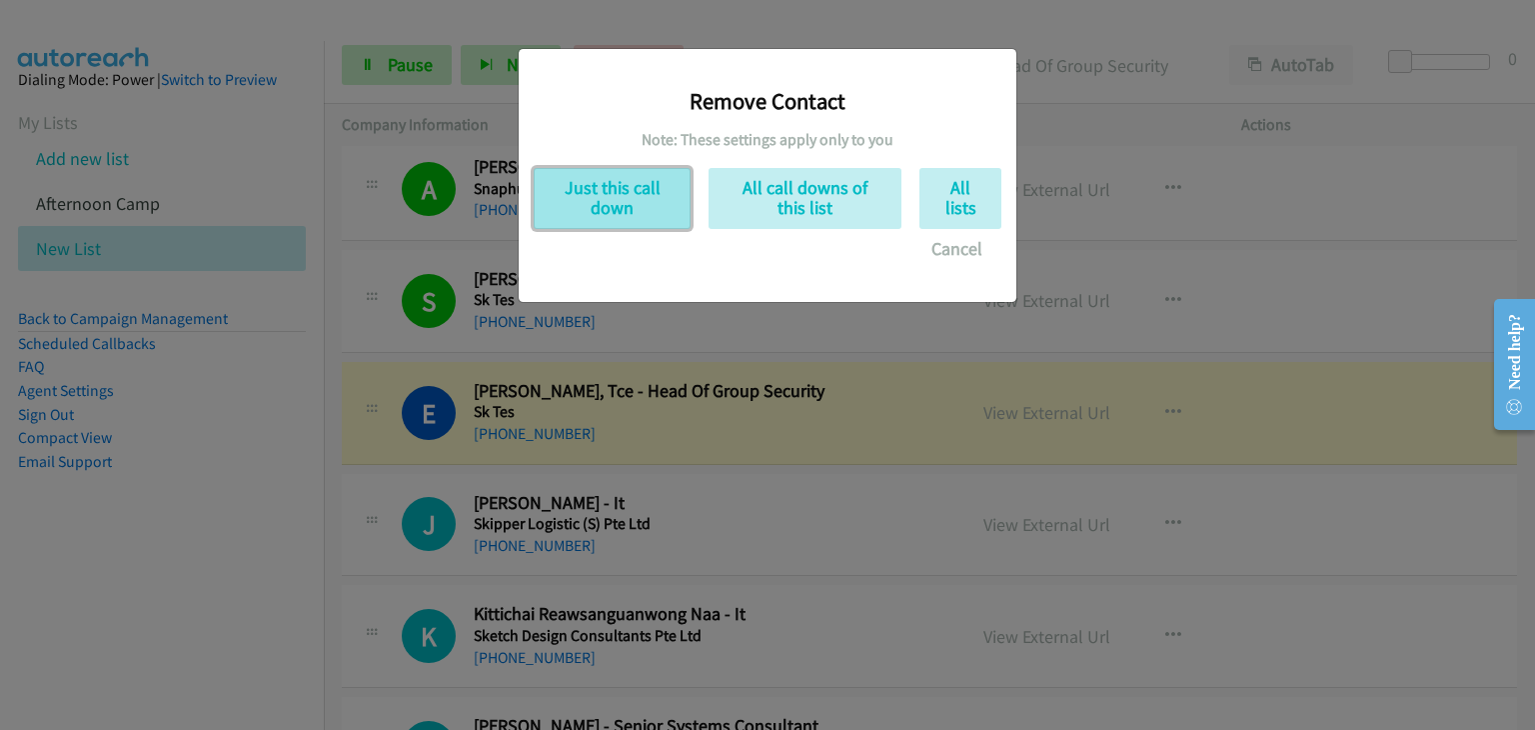
click at [596, 205] on button "Just this call down" at bounding box center [612, 198] width 157 height 61
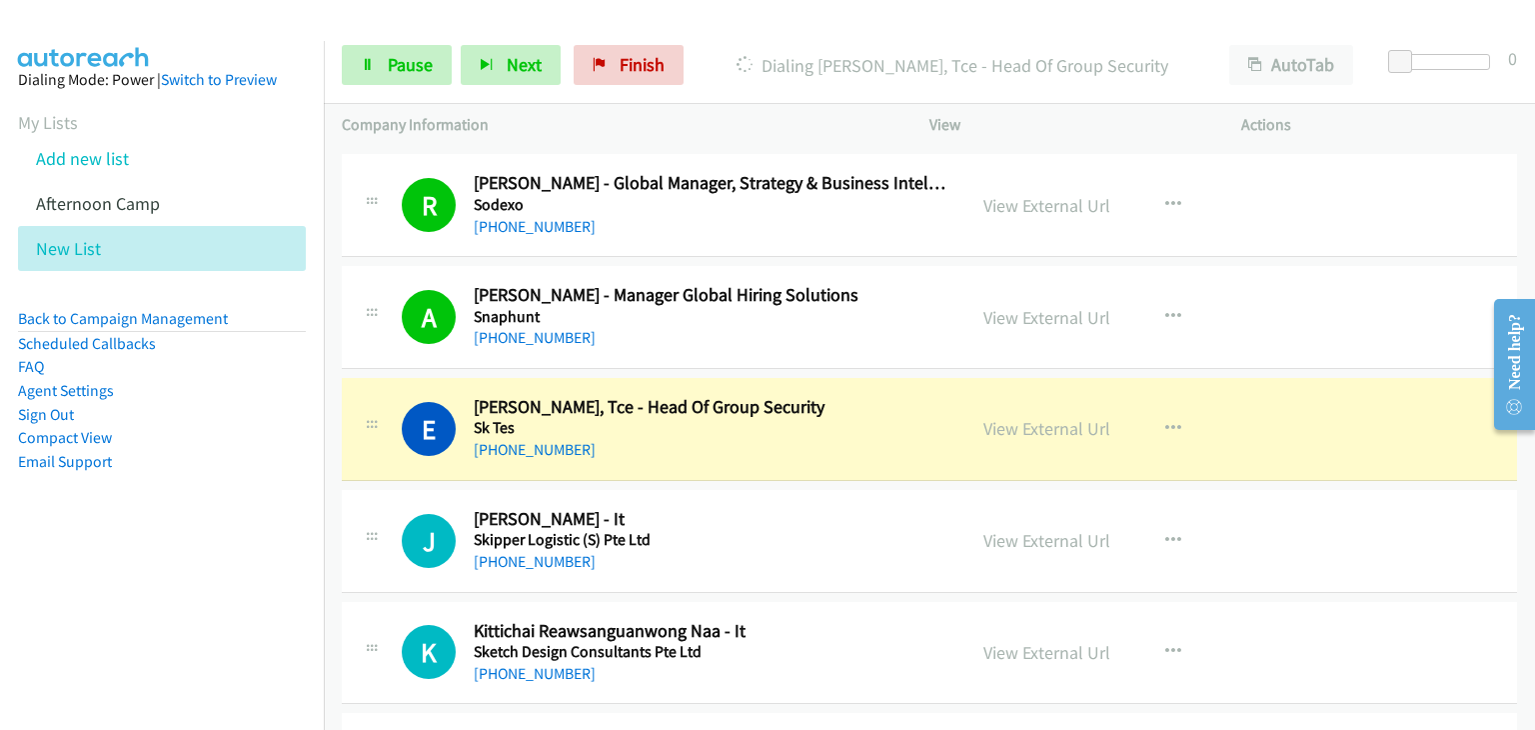
scroll to position [300, 0]
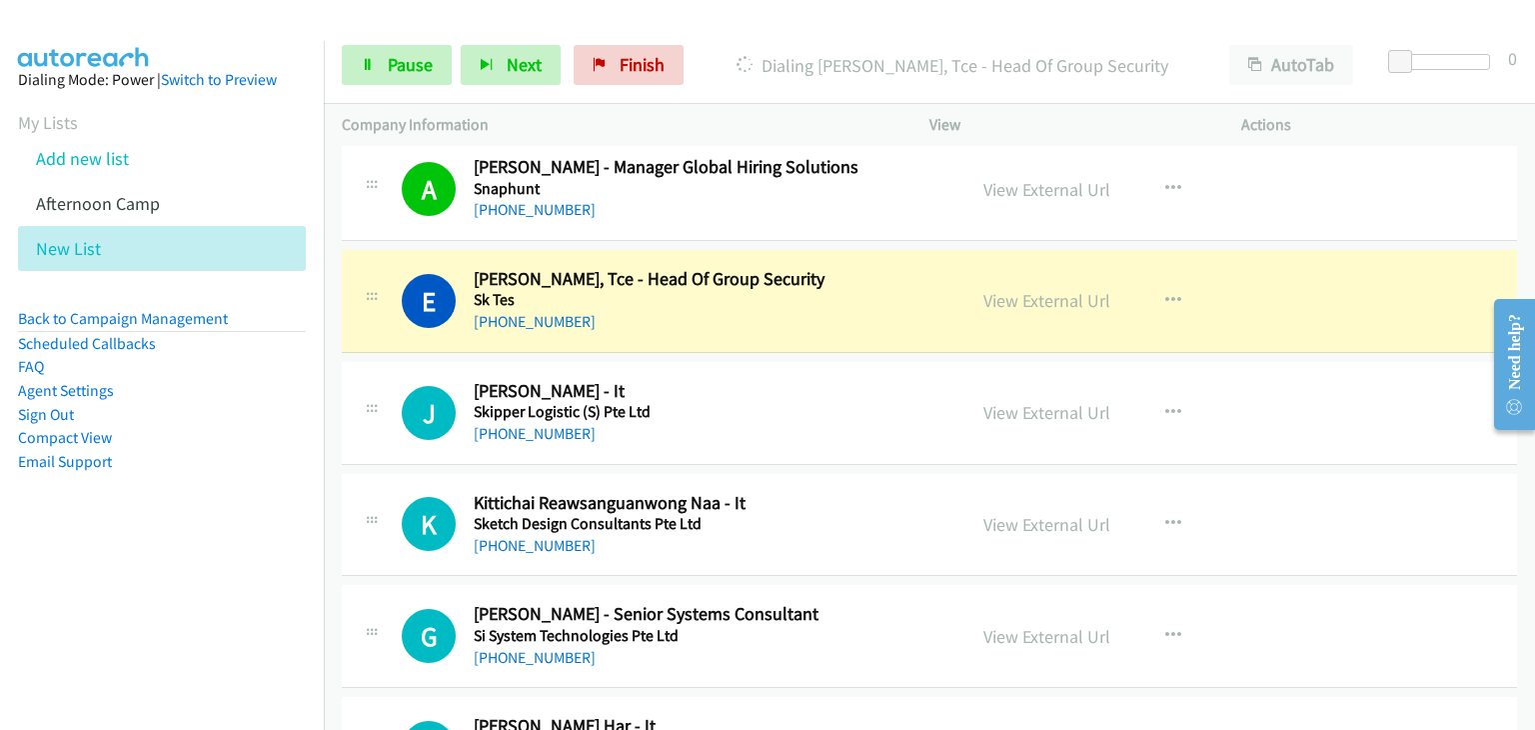
click at [740, 355] on td "E Callback Scheduled Edward Goh, Tce - Head Of Group Security Sk Tes Asia/Singa…" at bounding box center [929, 301] width 1211 height 112
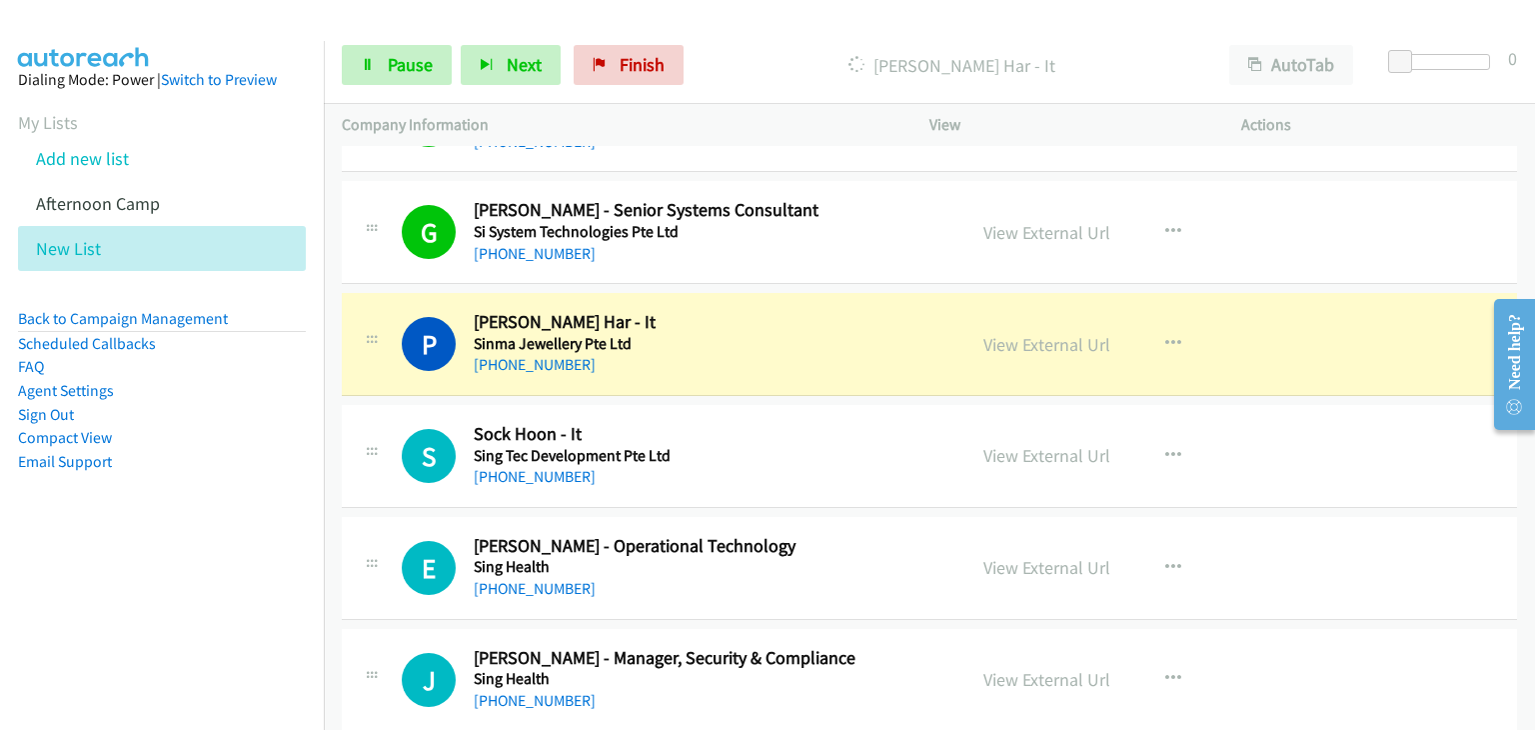
scroll to position [799, 0]
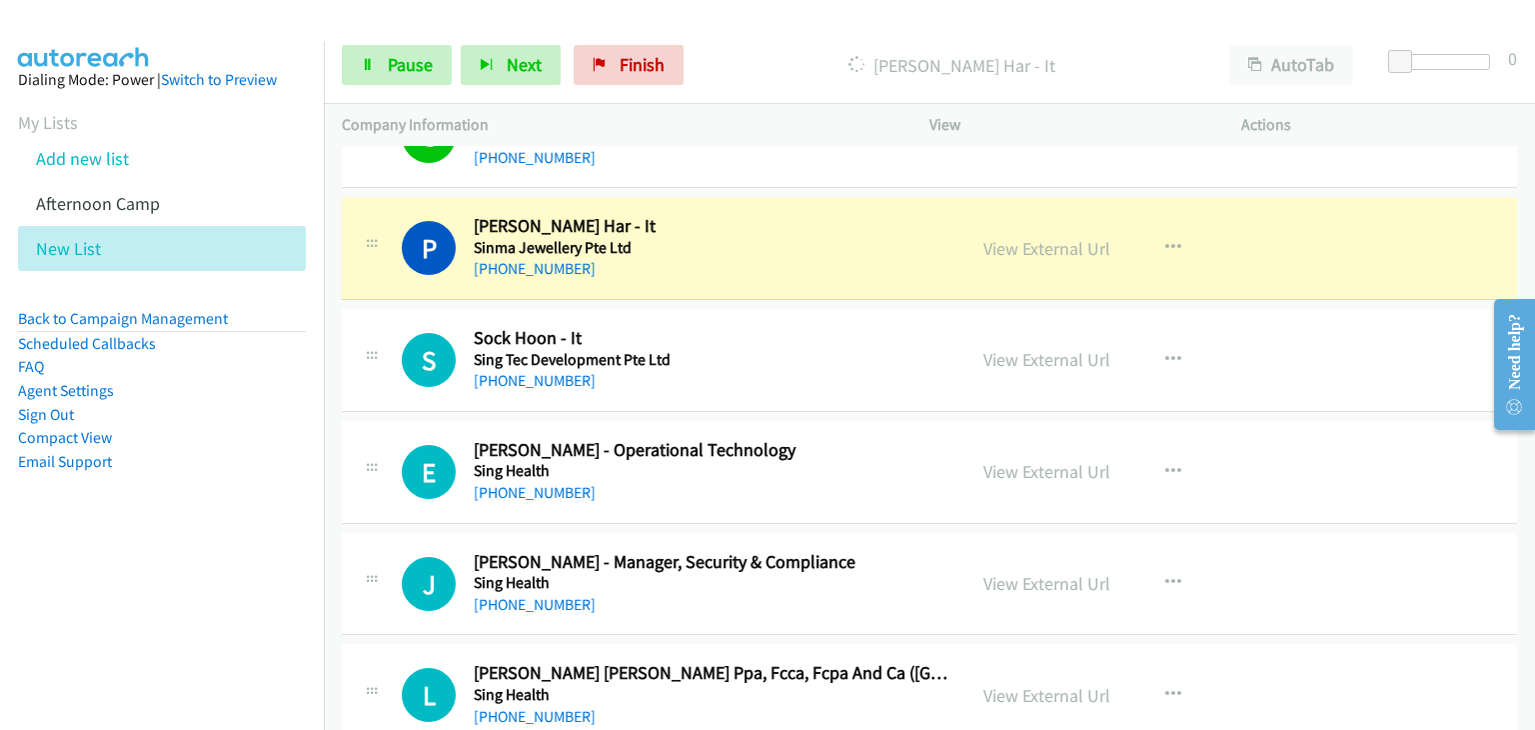
click at [787, 271] on div "+65 9819 0366" at bounding box center [711, 269] width 474 height 24
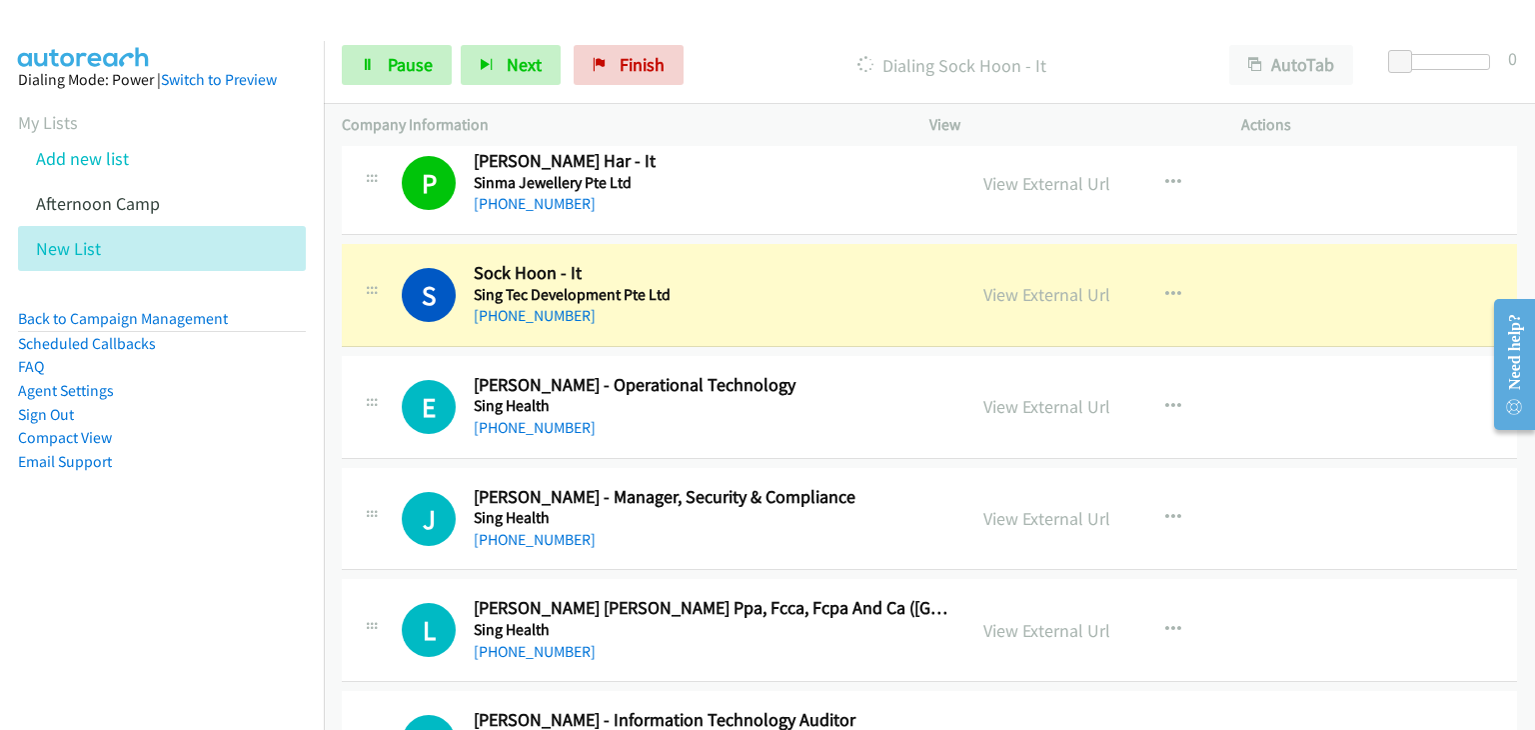
scroll to position [899, 0]
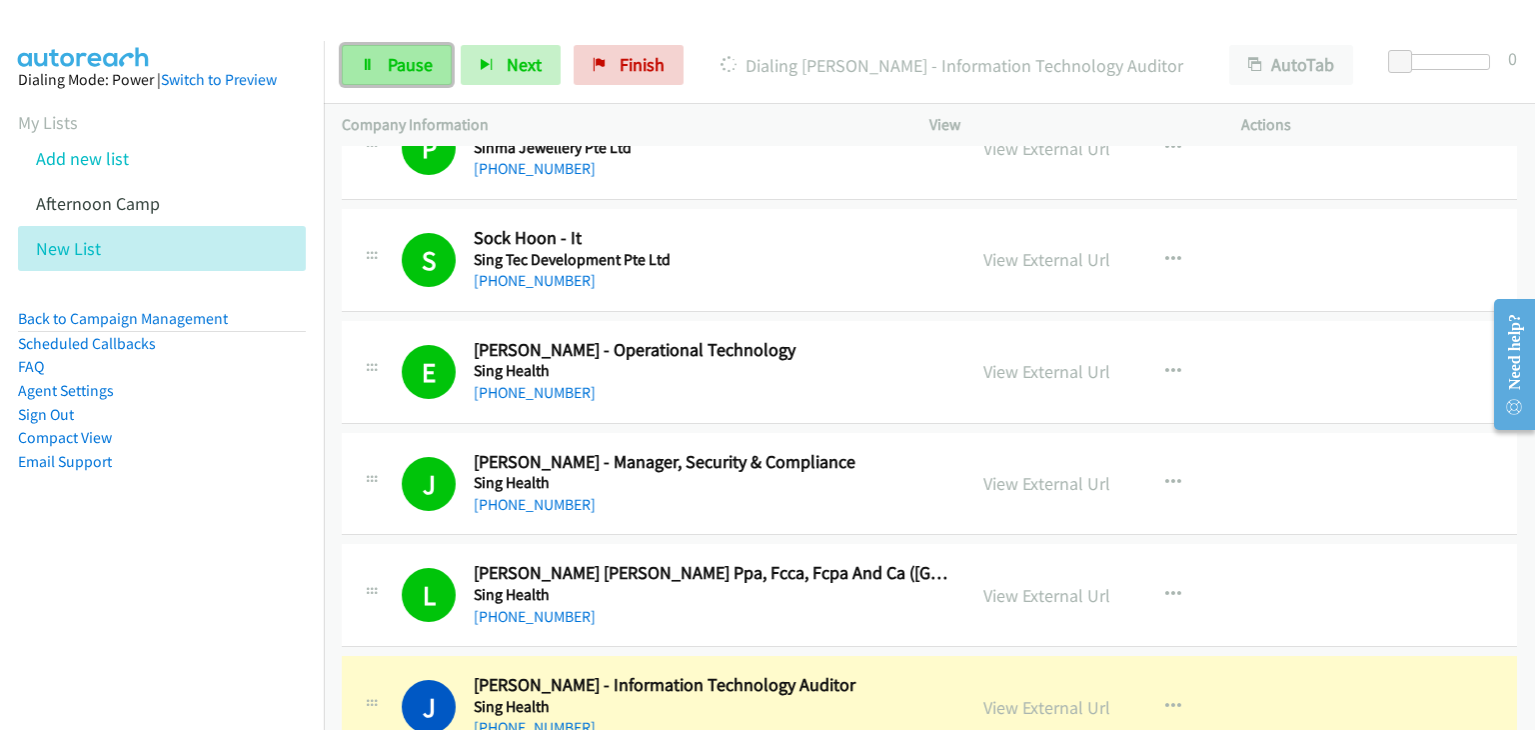
click at [403, 80] on link "Pause" at bounding box center [397, 65] width 110 height 40
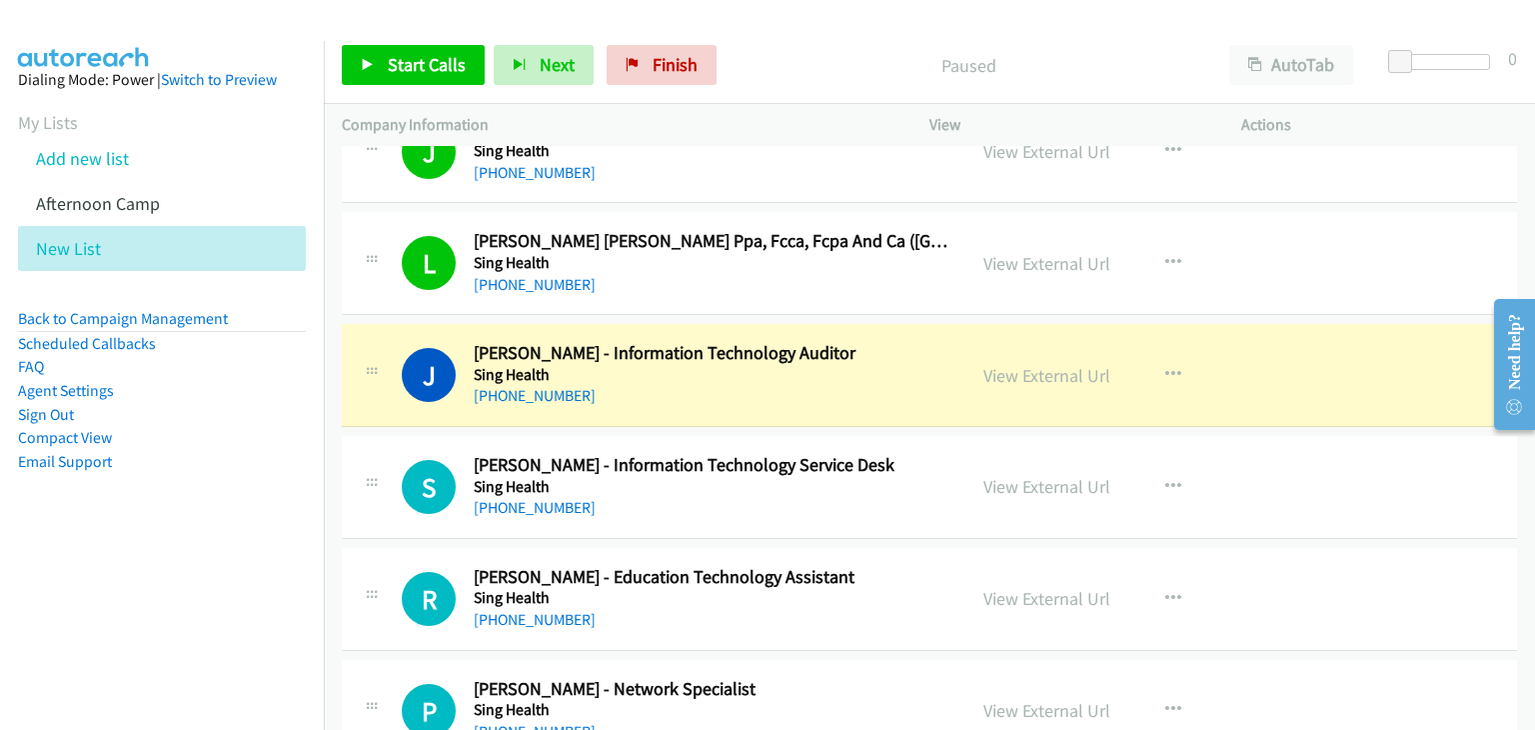
scroll to position [1399, 0]
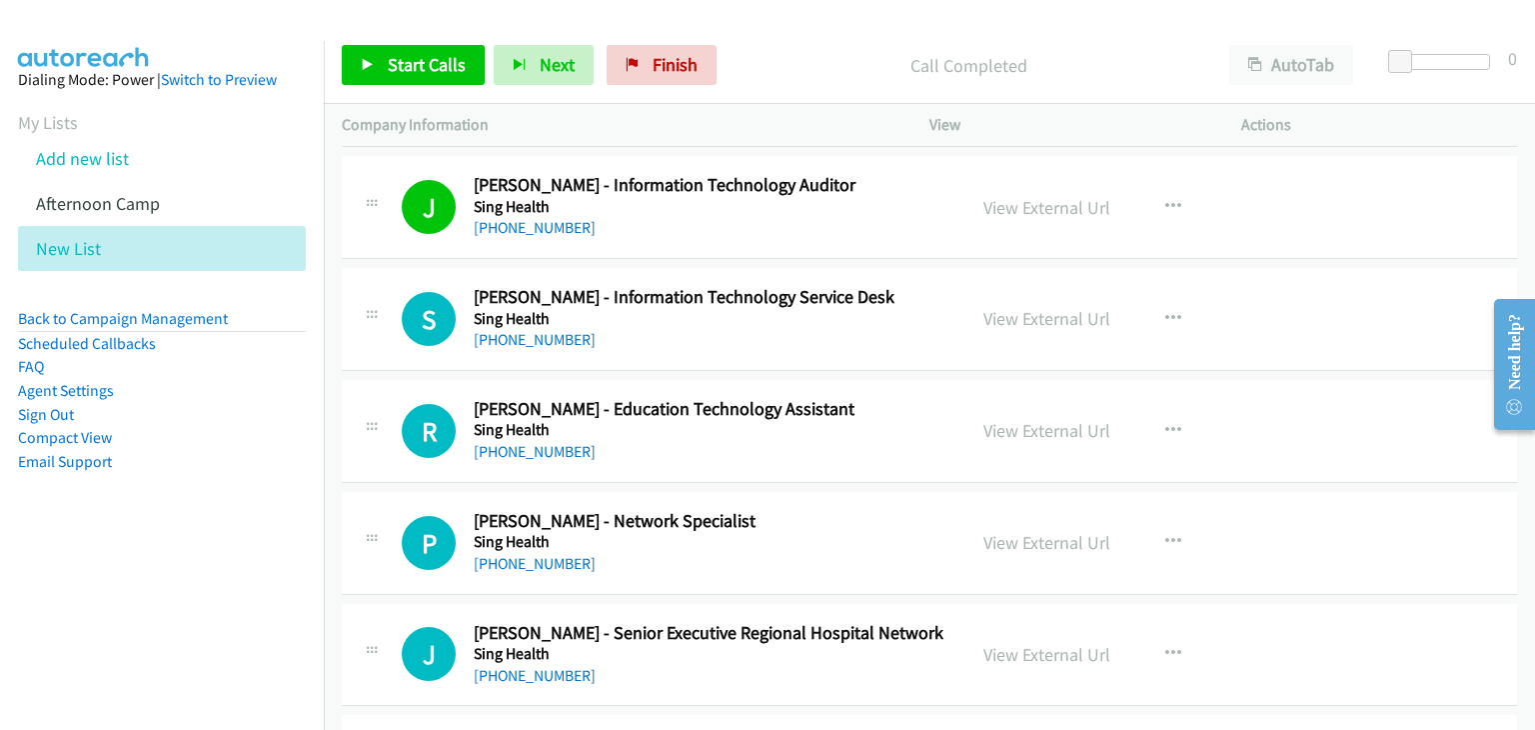
click at [439, 43] on div "Start Calls Pause Next Finish Call Completed AutoTab AutoTab 0" at bounding box center [929, 65] width 1211 height 77
click at [423, 73] on span "Start Calls" at bounding box center [427, 64] width 78 height 23
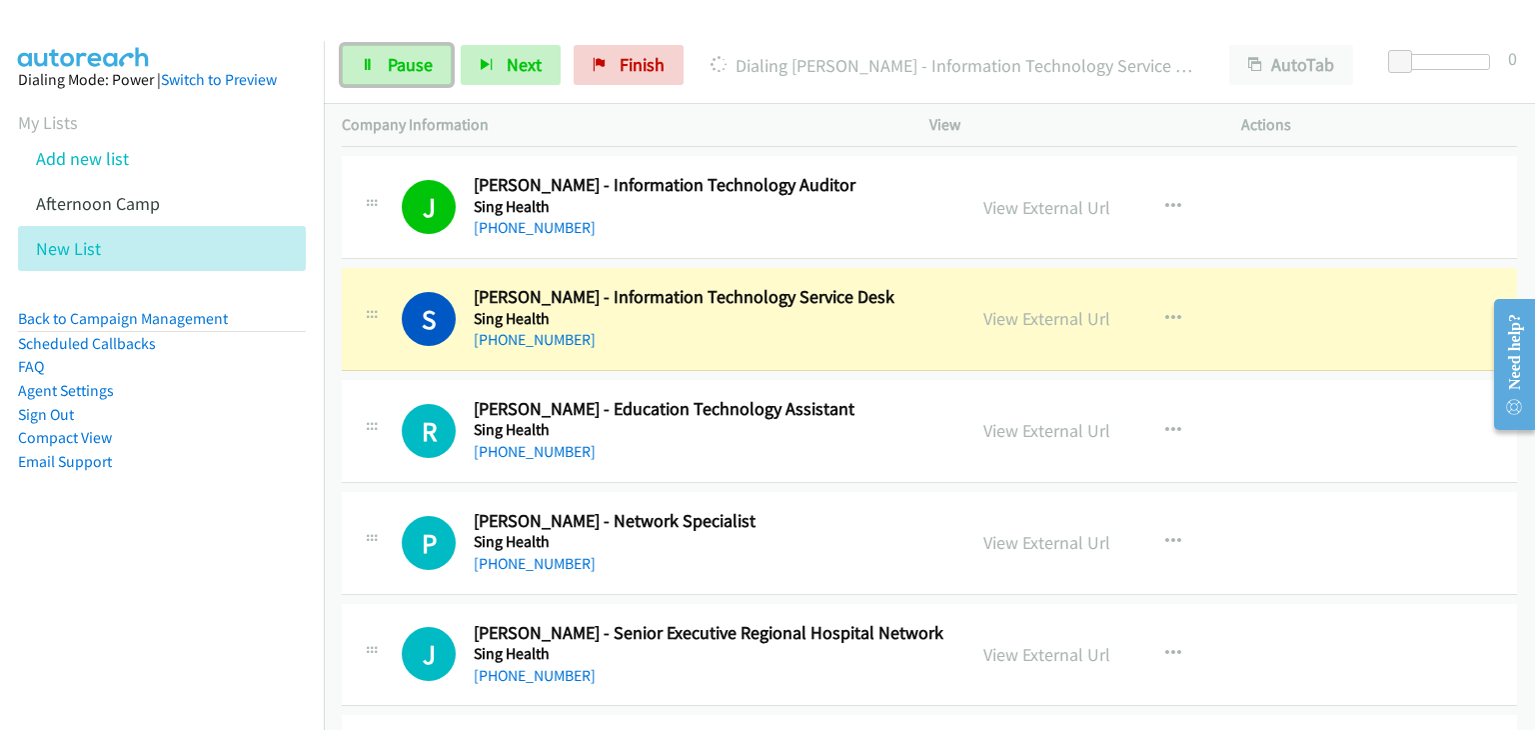
drag, startPoint x: 396, startPoint y: 62, endPoint x: 463, endPoint y: 151, distance: 111.3
click at [396, 63] on span "Pause" at bounding box center [410, 64] width 45 height 23
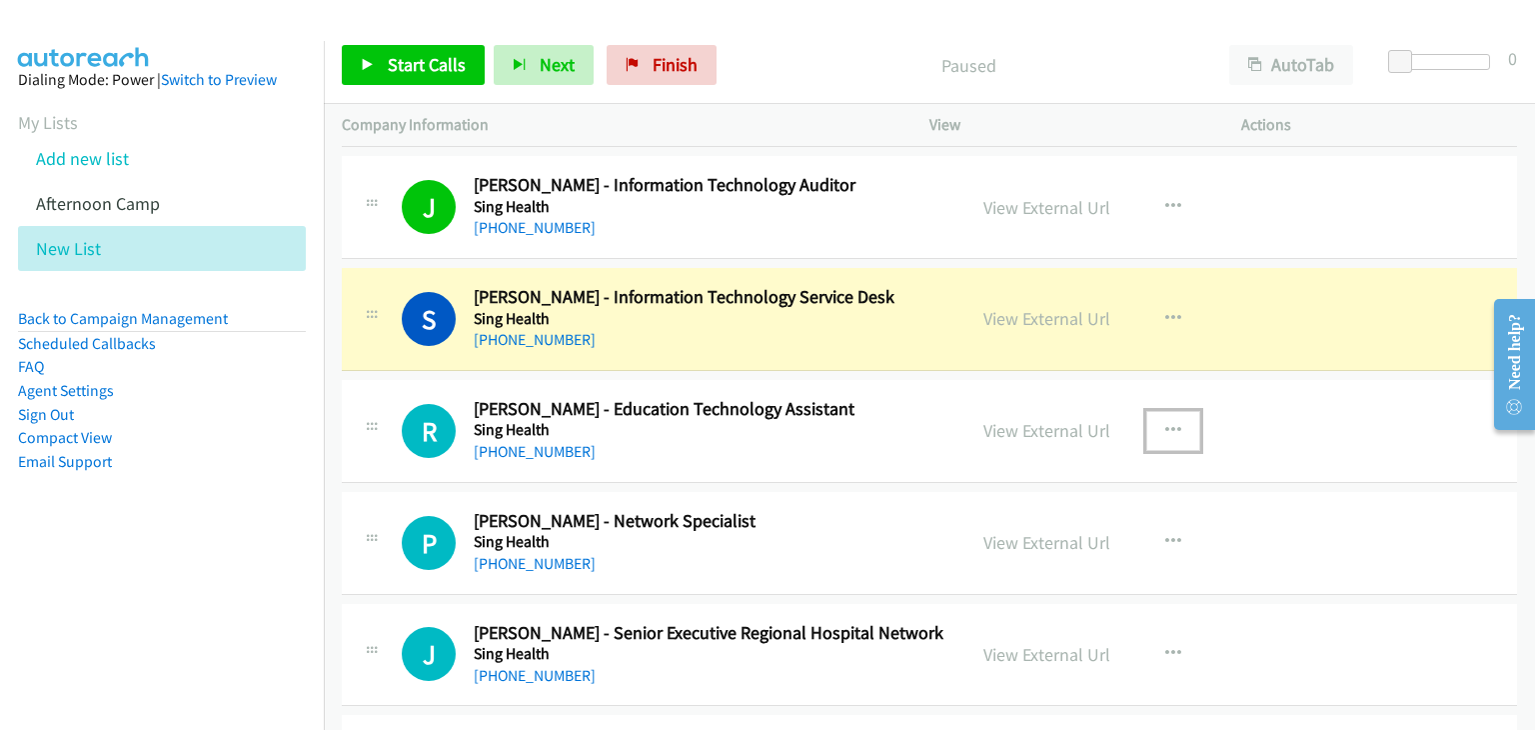
click at [1170, 423] on icon "button" at bounding box center [1173, 431] width 16 height 16
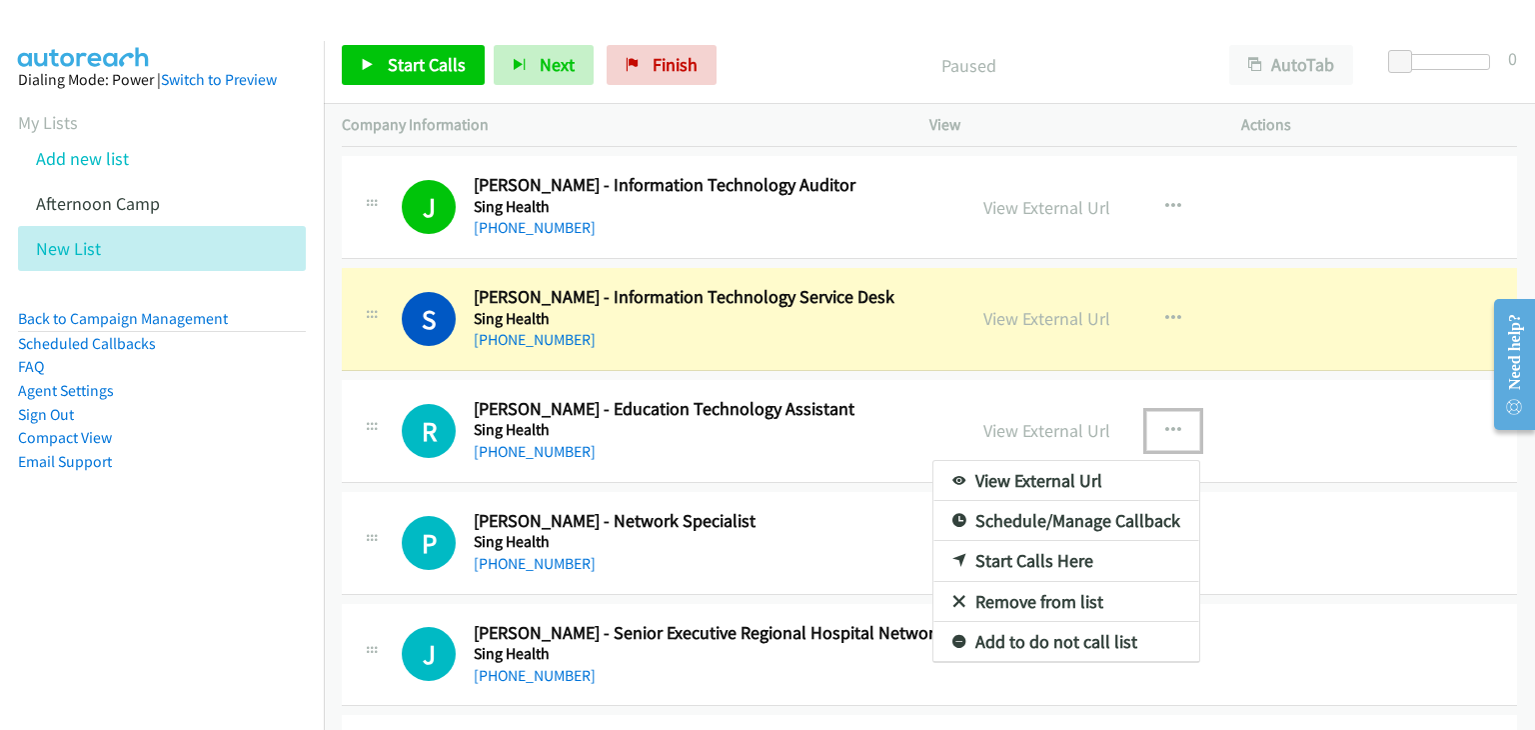
click at [1043, 587] on link "Remove from list" at bounding box center [1066, 602] width 266 height 40
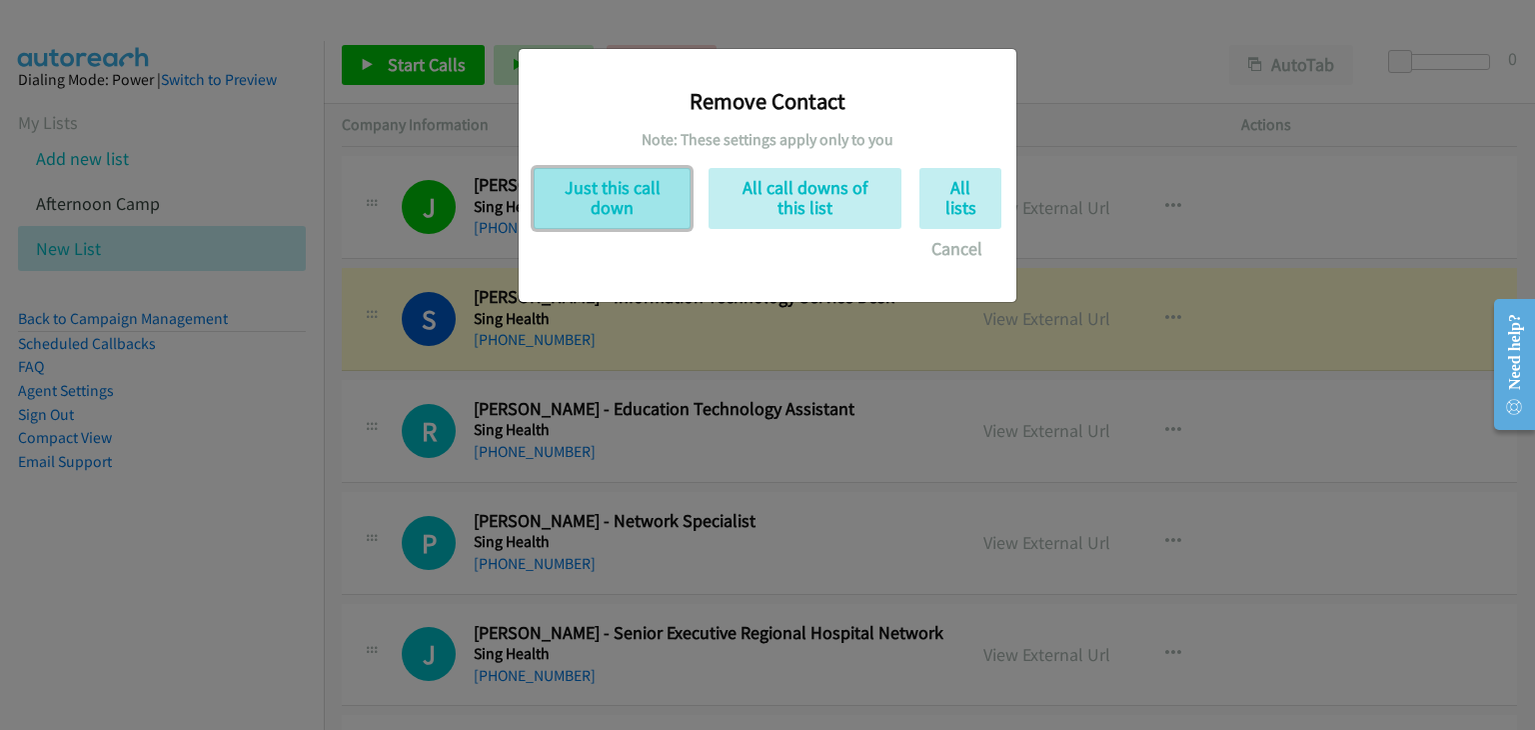
click at [600, 185] on button "Just this call down" at bounding box center [612, 198] width 157 height 61
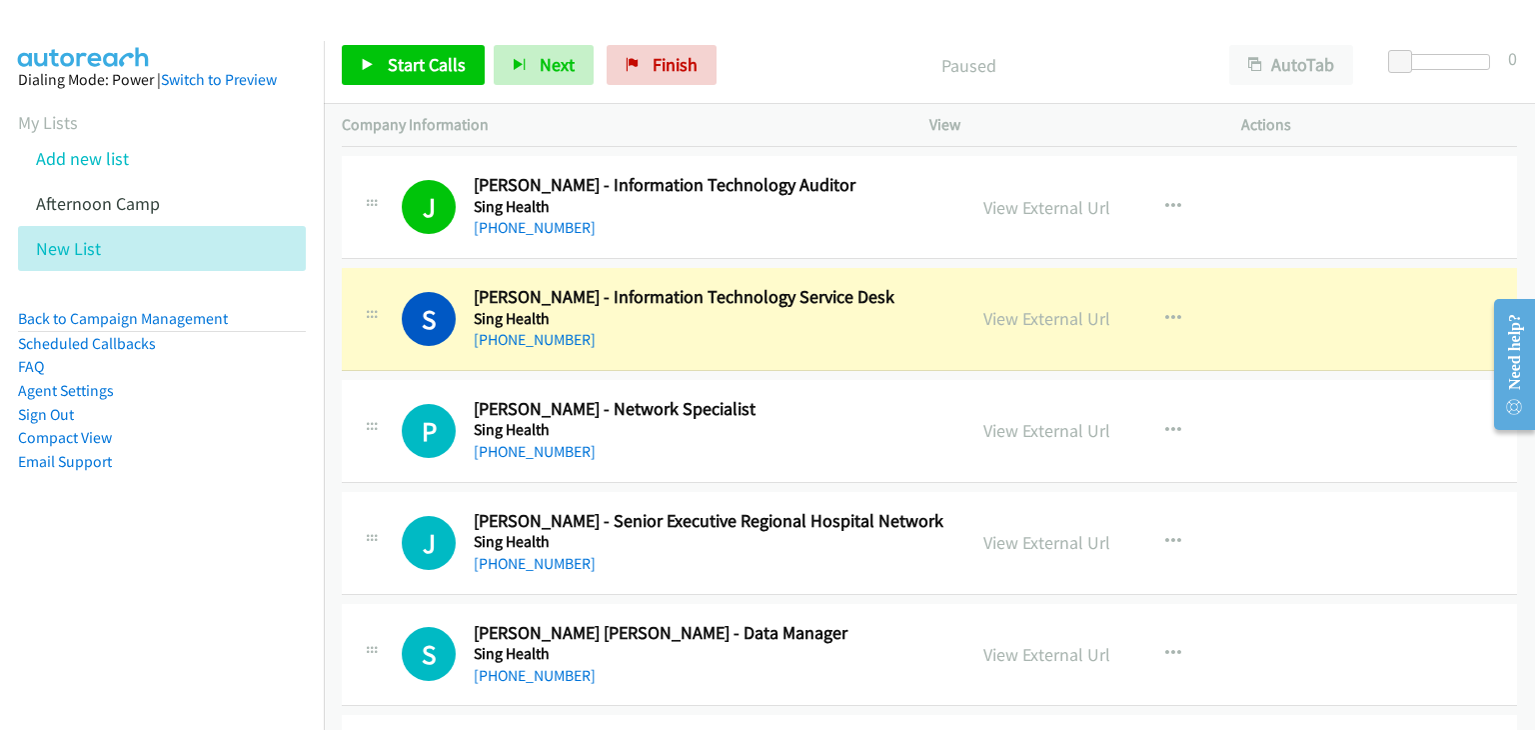
click at [390, 43] on div "Start Calls Pause Next Finish Paused AutoTab AutoTab 0" at bounding box center [929, 65] width 1211 height 77
click at [444, 73] on span "Start Calls" at bounding box center [427, 64] width 78 height 23
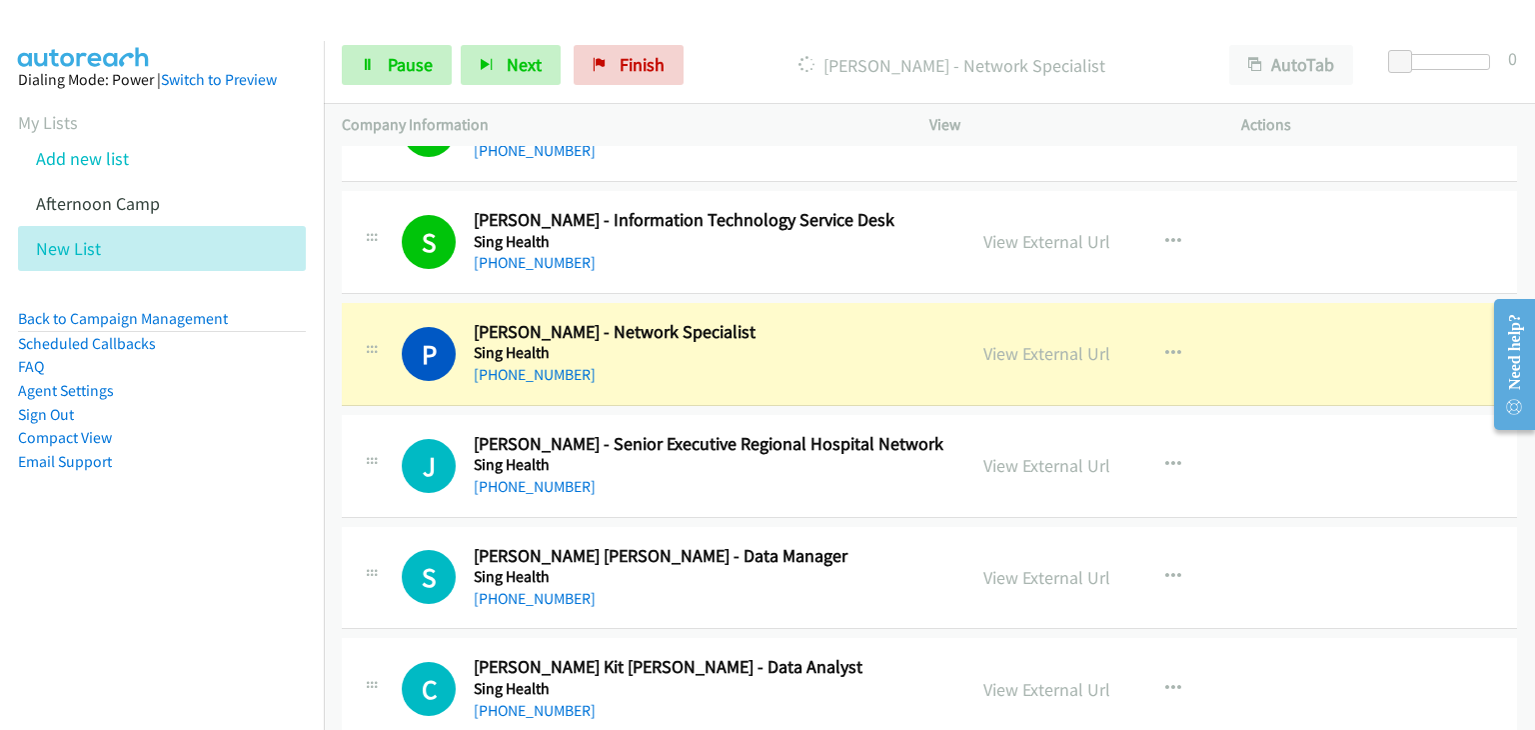
scroll to position [1499, 0]
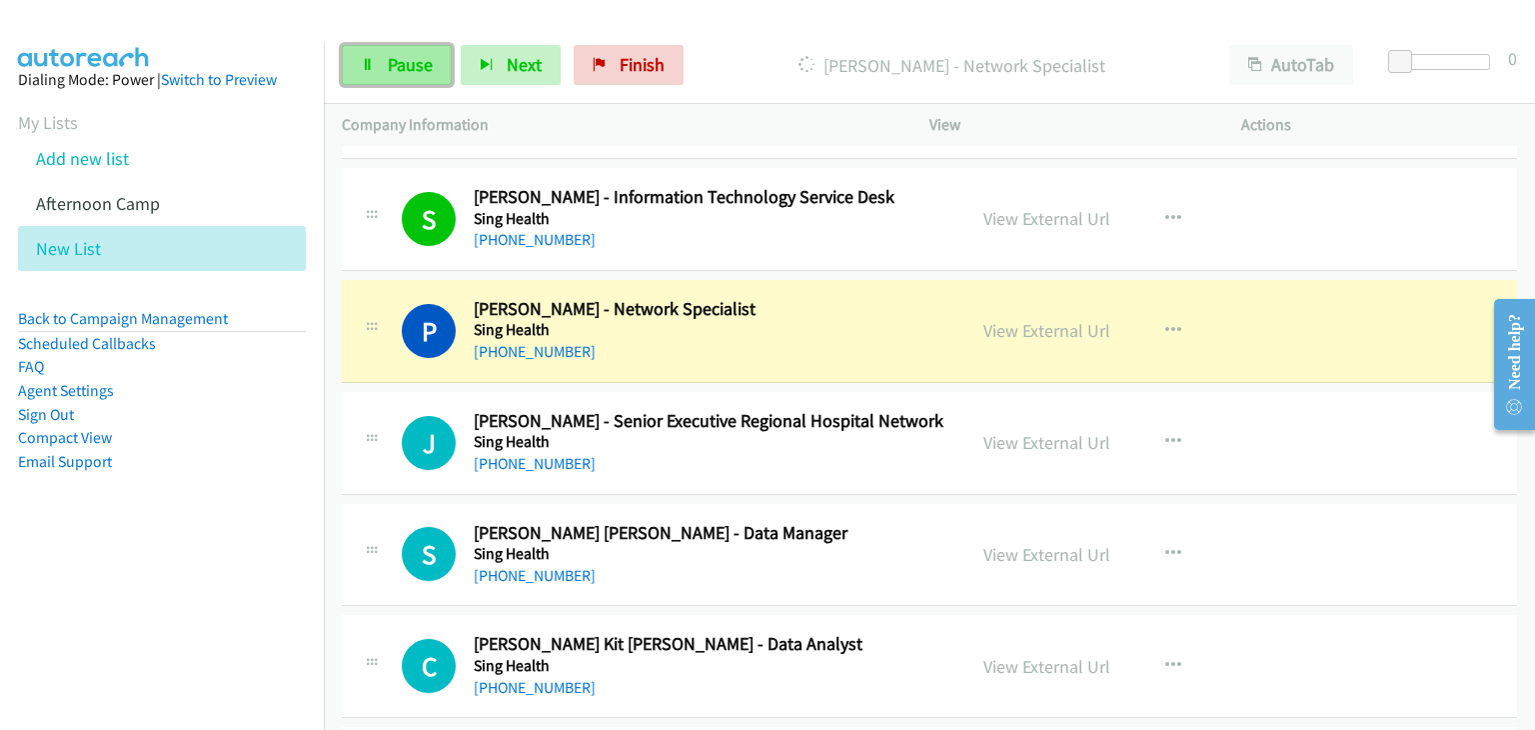
click at [375, 65] on link "Pause" at bounding box center [397, 65] width 110 height 40
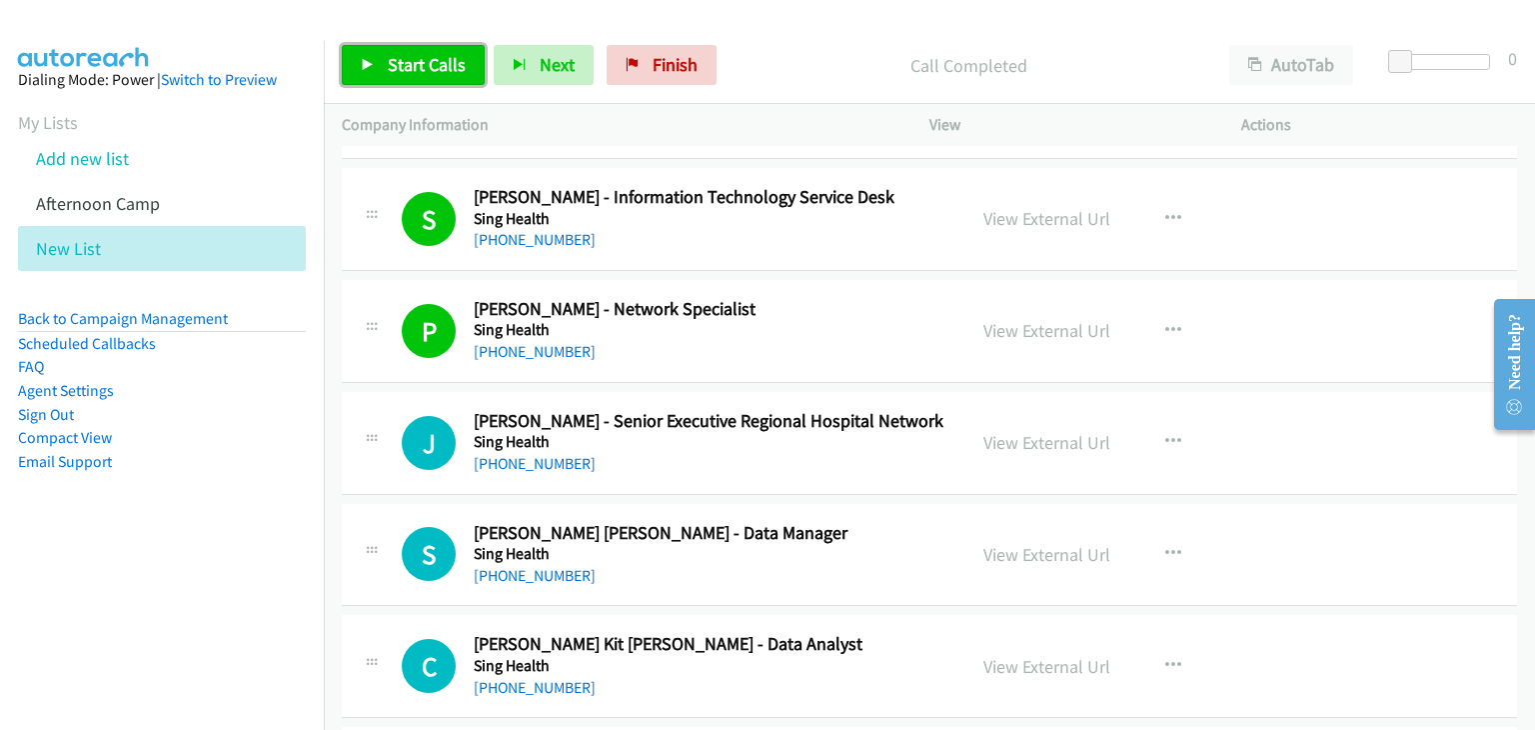
click at [438, 55] on span "Start Calls" at bounding box center [427, 64] width 78 height 23
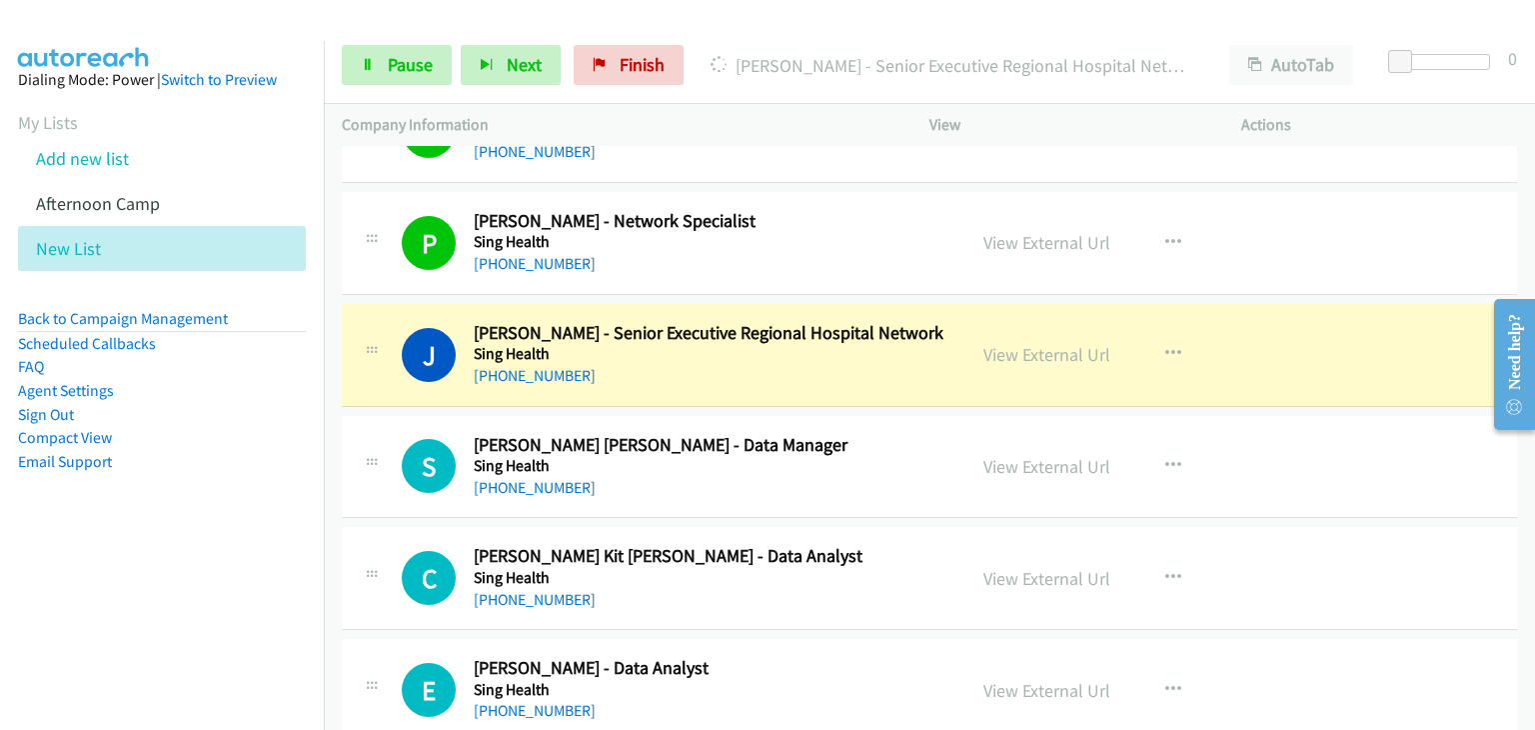
scroll to position [1599, 0]
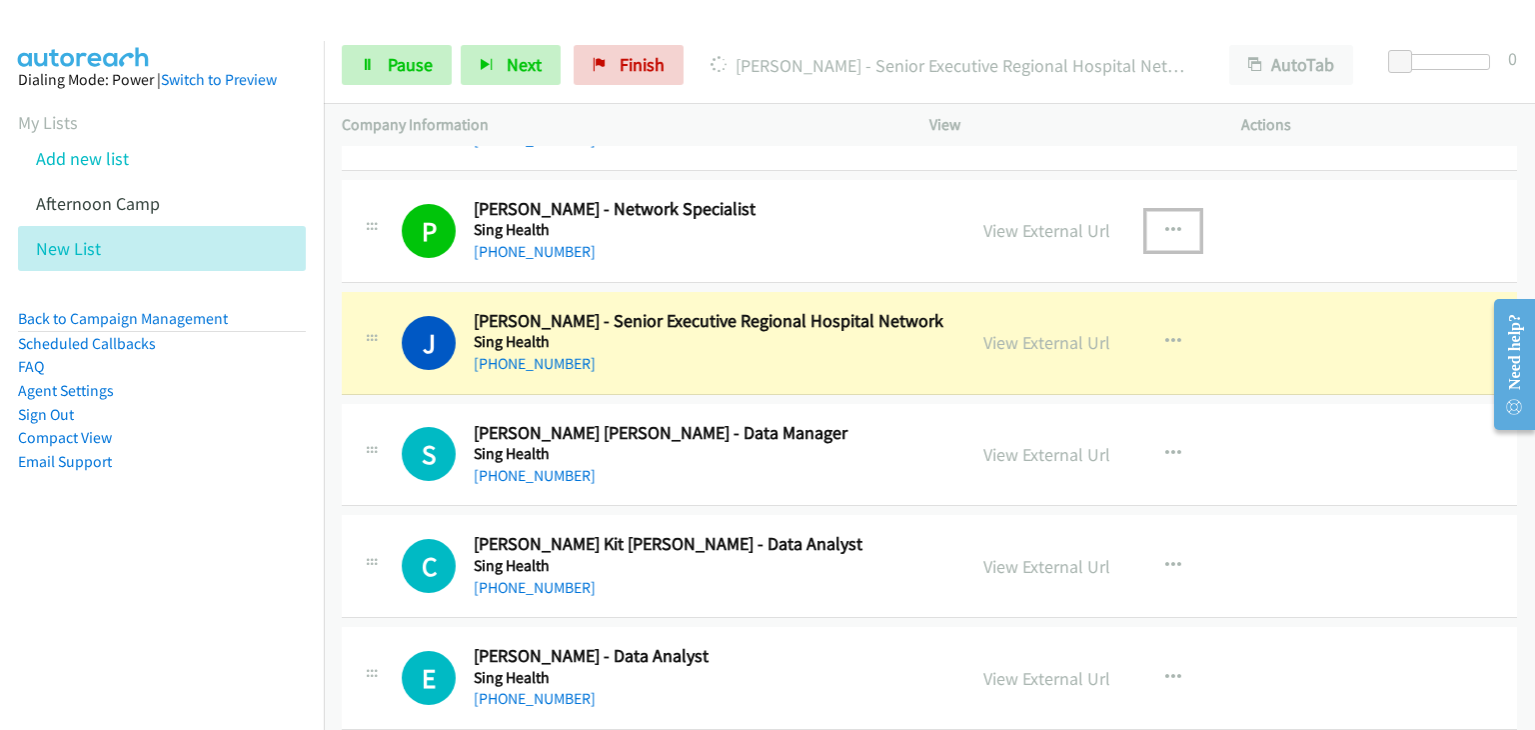
click at [1171, 229] on icon "button" at bounding box center [1173, 231] width 16 height 16
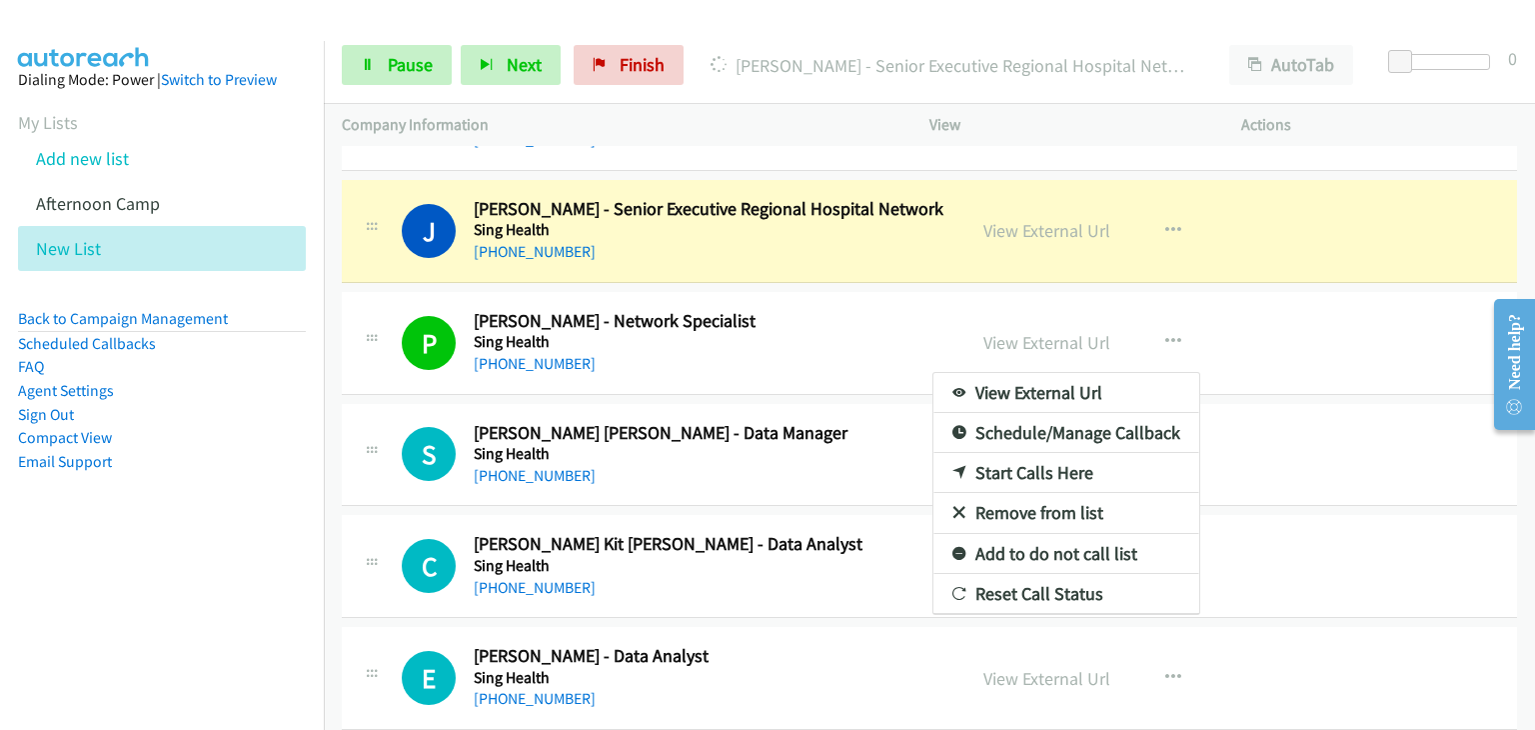
click at [1055, 517] on link "Remove from list" at bounding box center [1066, 513] width 266 height 40
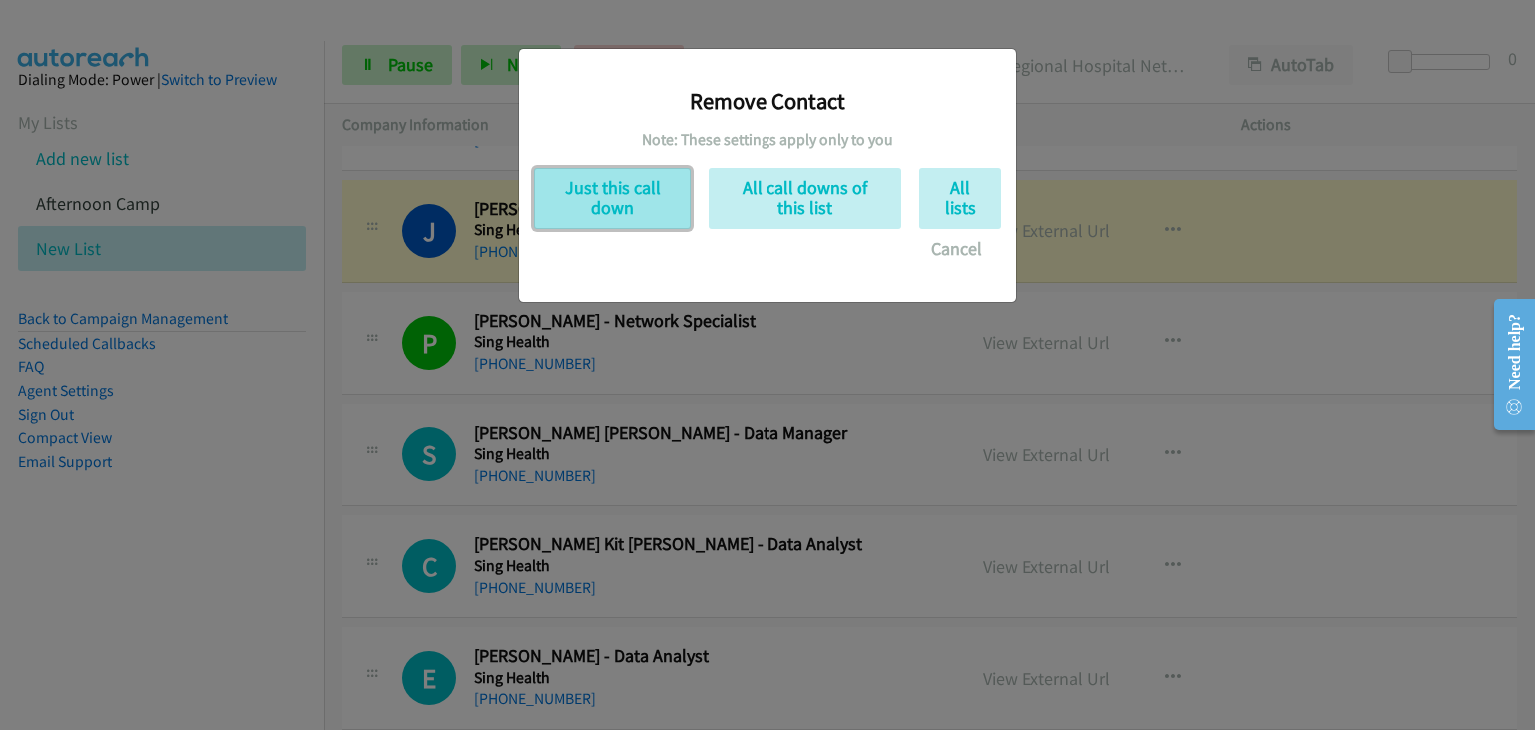
click at [596, 171] on button "Just this call down" at bounding box center [612, 198] width 157 height 61
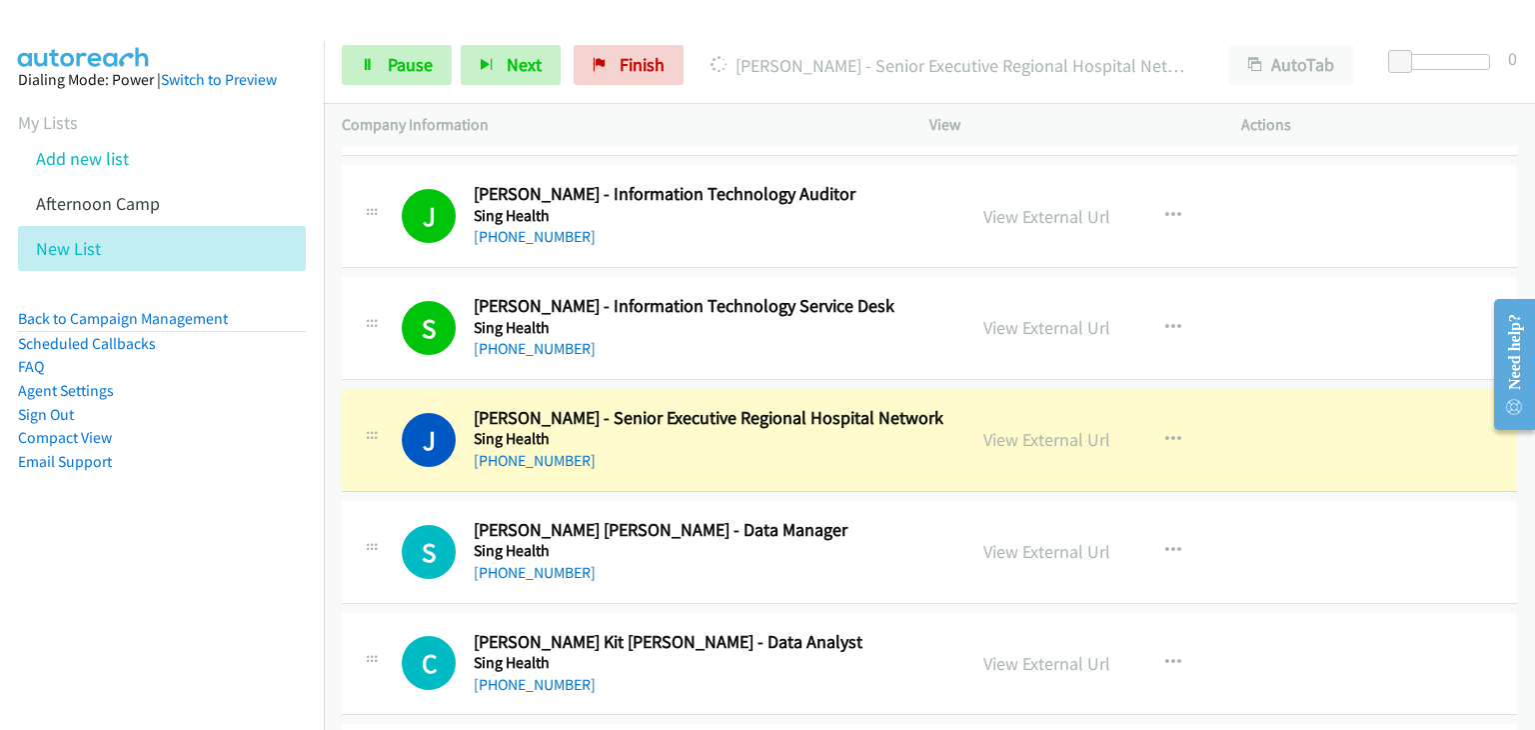
scroll to position [1399, 0]
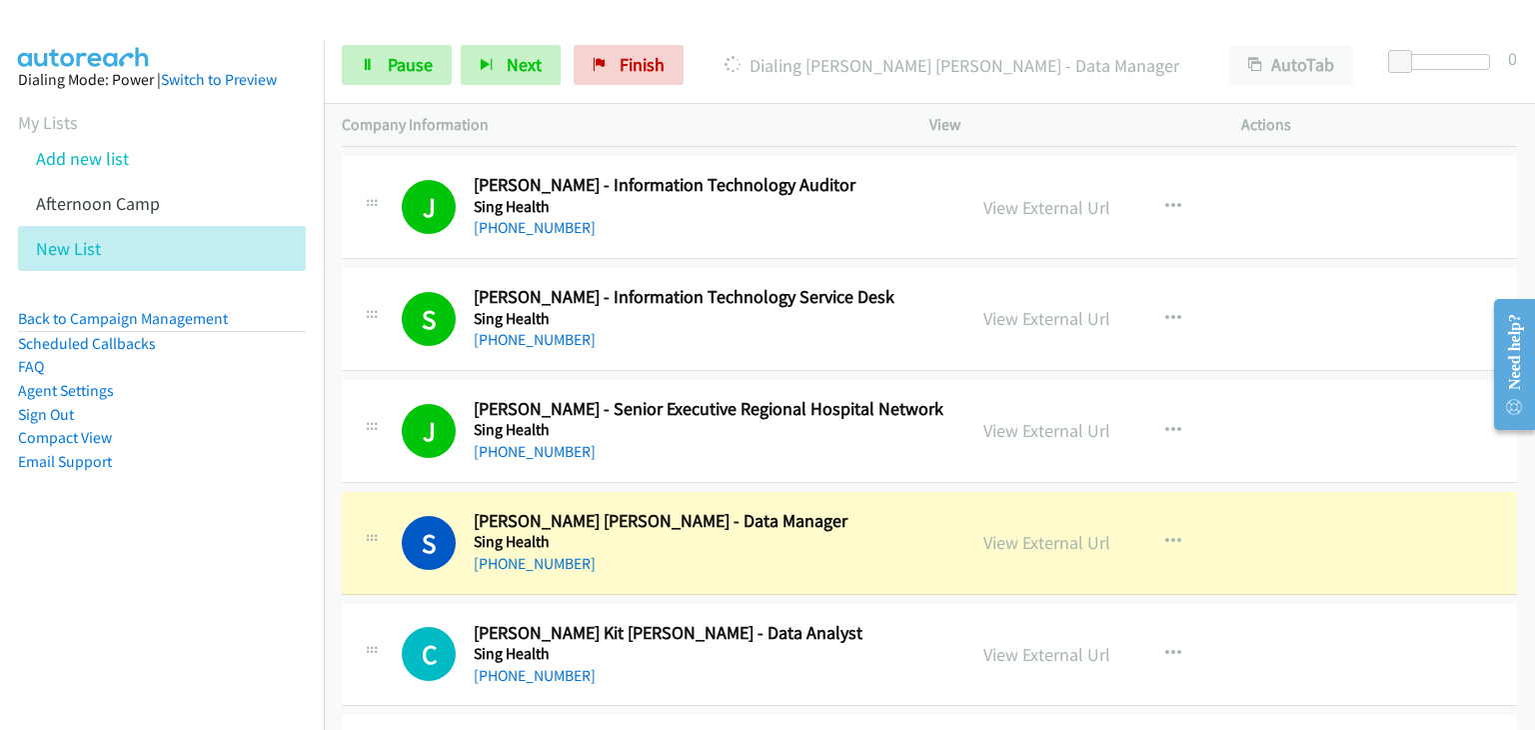
click at [332, 398] on td "J Callback Scheduled Jing Kai Soh - Senior Executive Regional Hospital Network …" at bounding box center [929, 431] width 1211 height 112
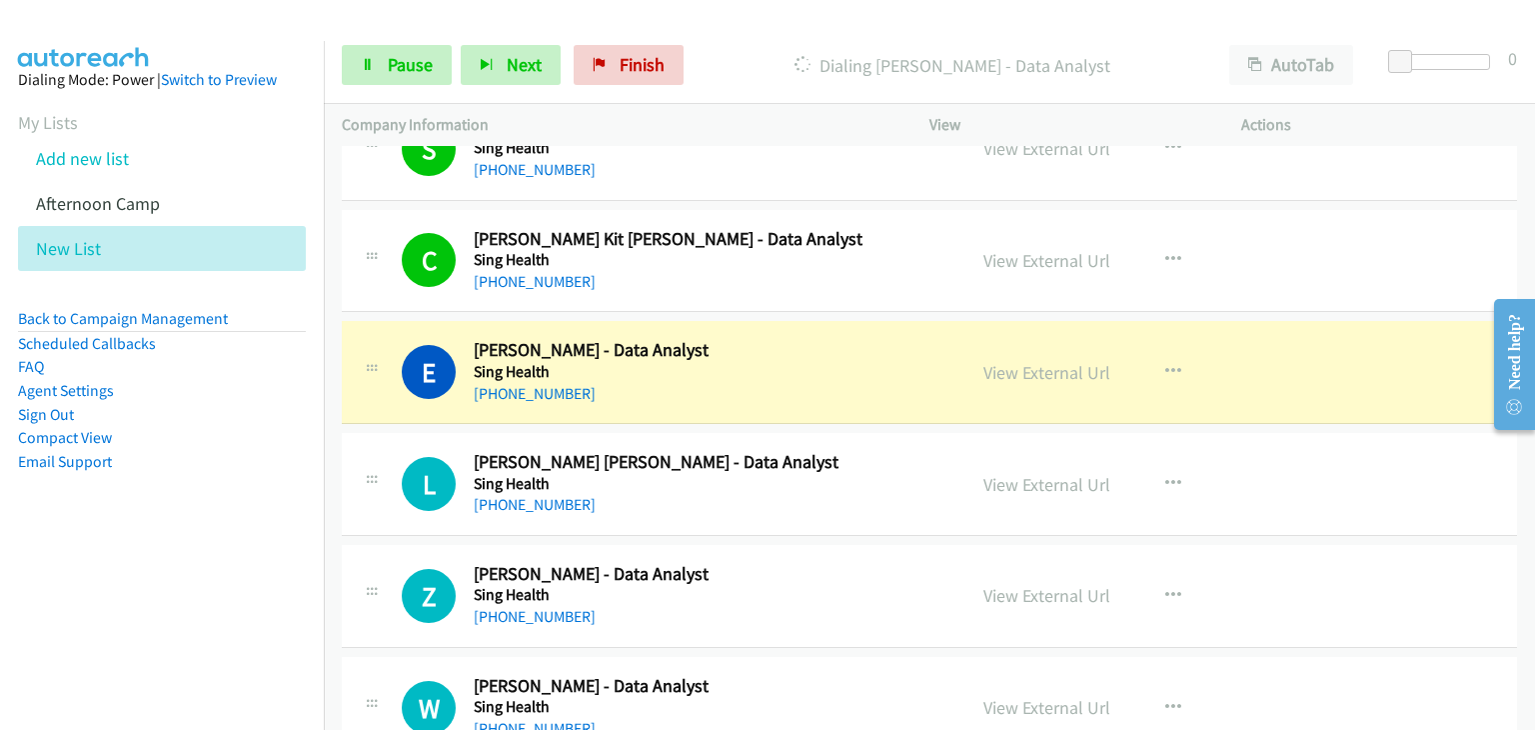
scroll to position [1899, 0]
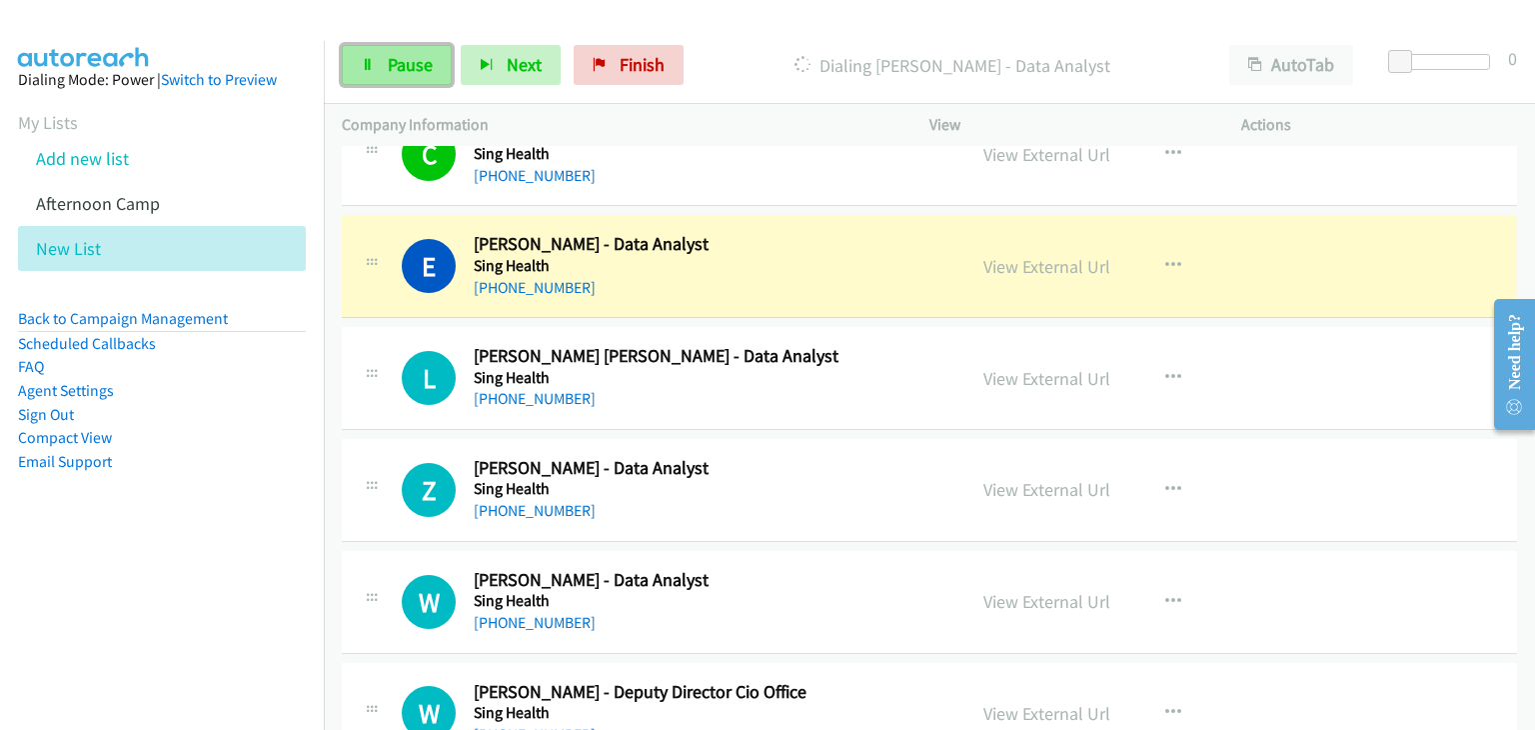
click at [367, 53] on link "Pause" at bounding box center [397, 65] width 110 height 40
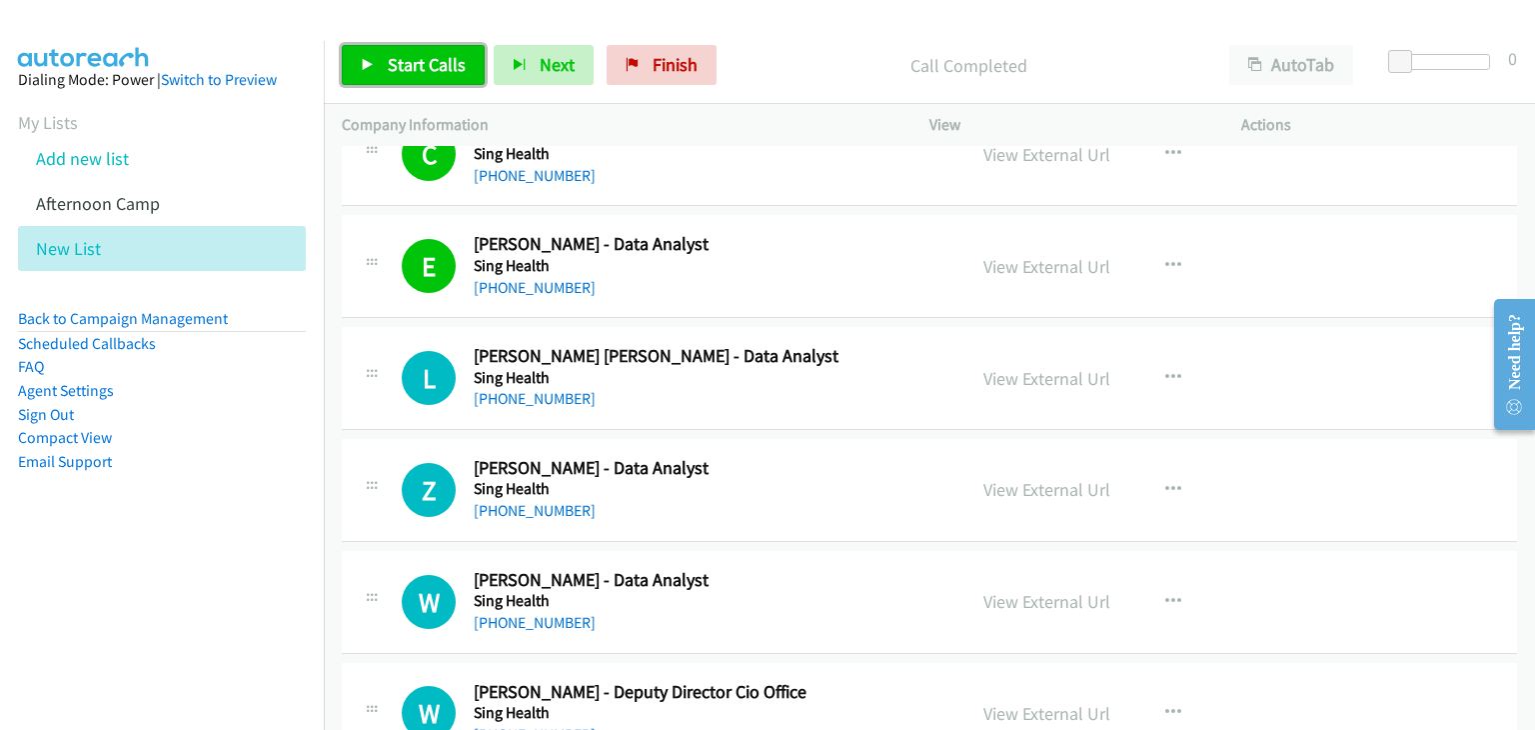
click at [423, 65] on span "Start Calls" at bounding box center [427, 64] width 78 height 23
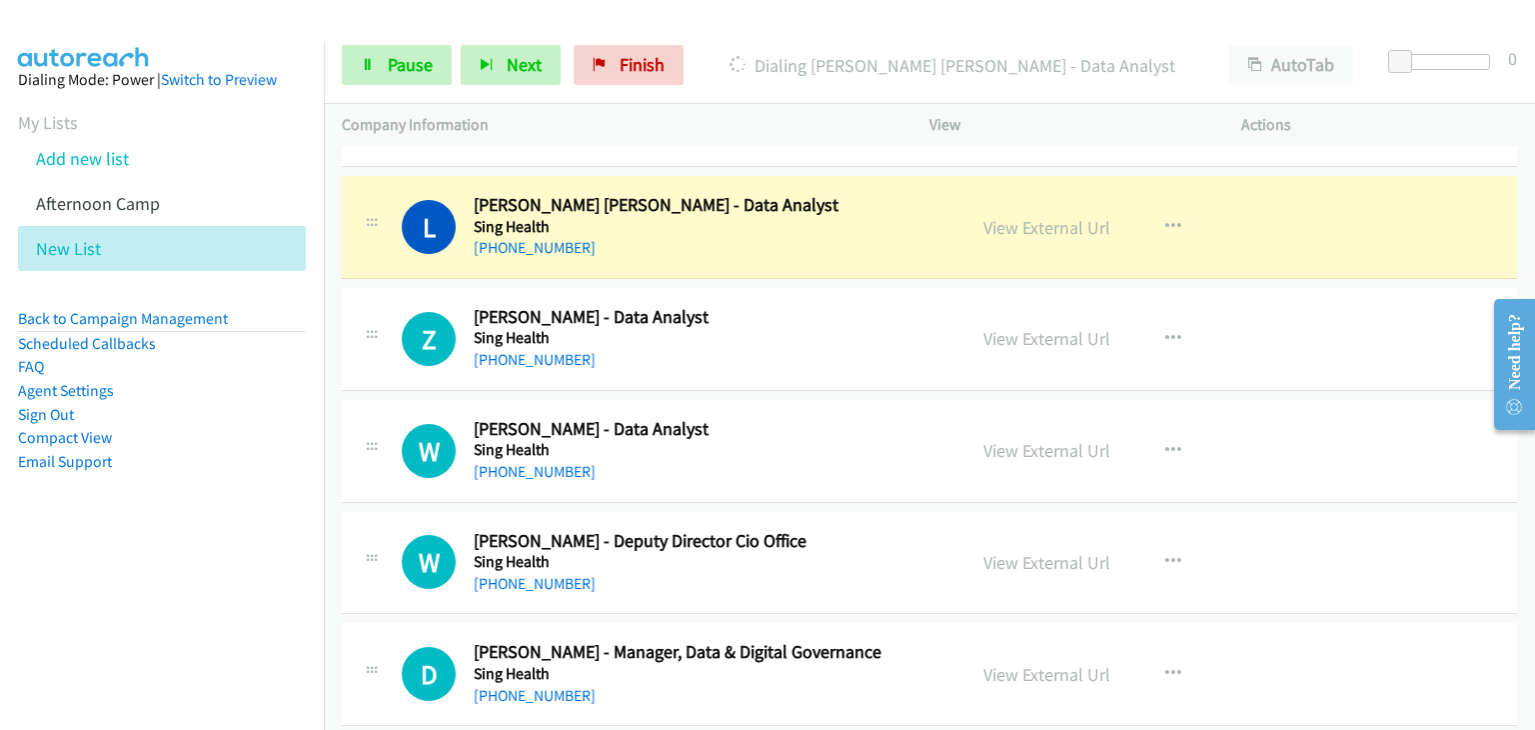
scroll to position [2099, 0]
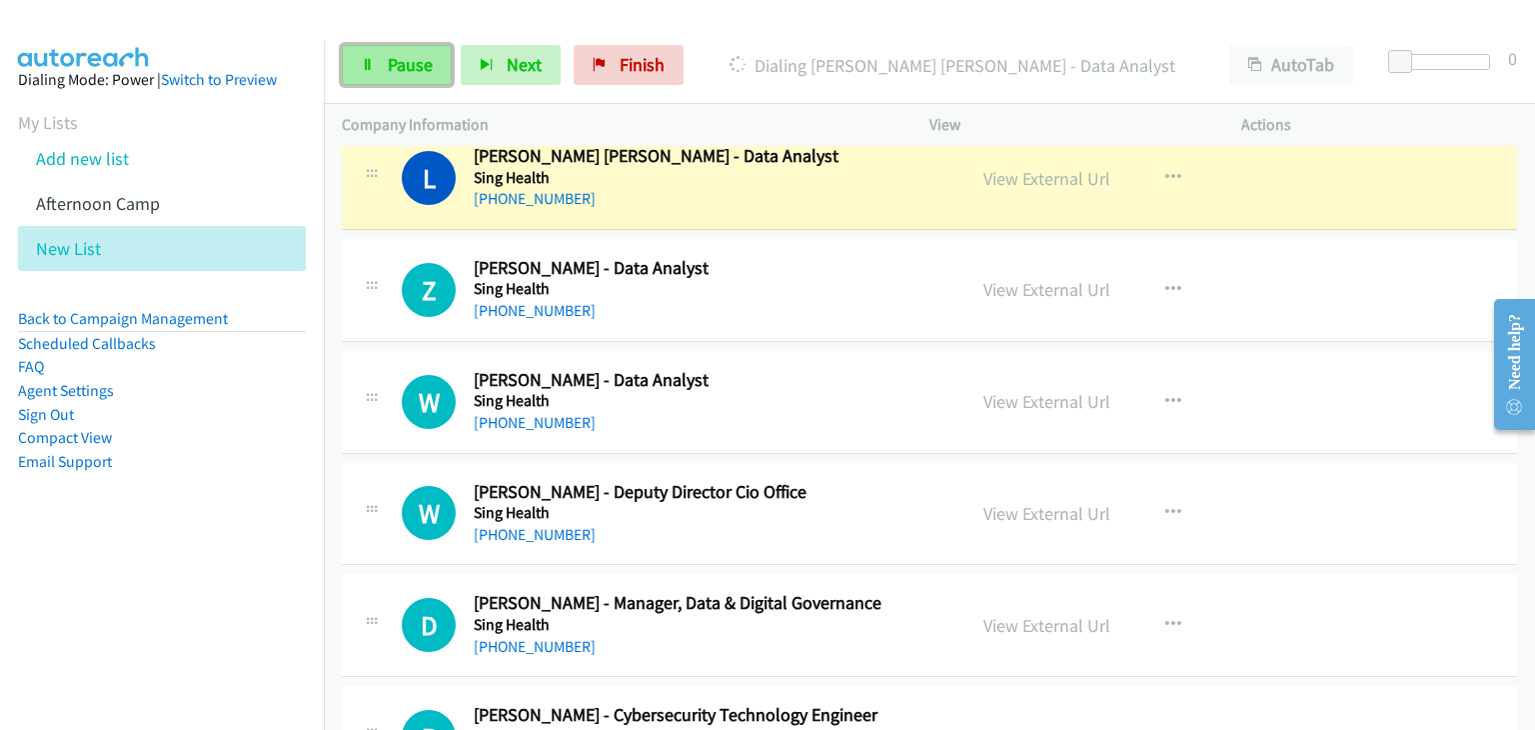
click at [423, 60] on span "Pause" at bounding box center [410, 64] width 45 height 23
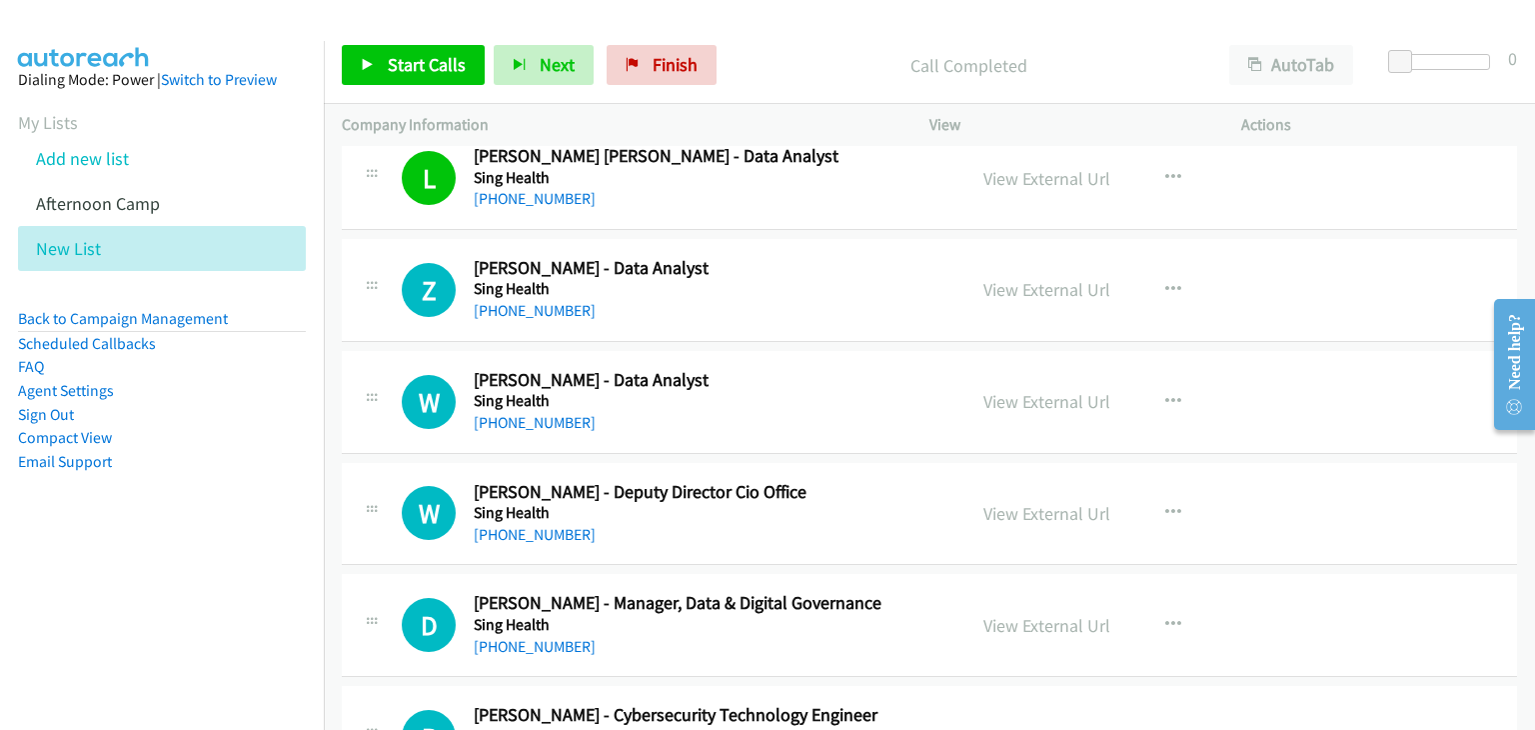
drag, startPoint x: 403, startPoint y: 32, endPoint x: 405, endPoint y: 51, distance: 19.1
click at [403, 33] on div "Start Calls Pause Next Finish Call Completed AutoTab AutoTab 0" at bounding box center [929, 65] width 1211 height 77
click at [406, 59] on span "Start Calls" at bounding box center [427, 64] width 78 height 23
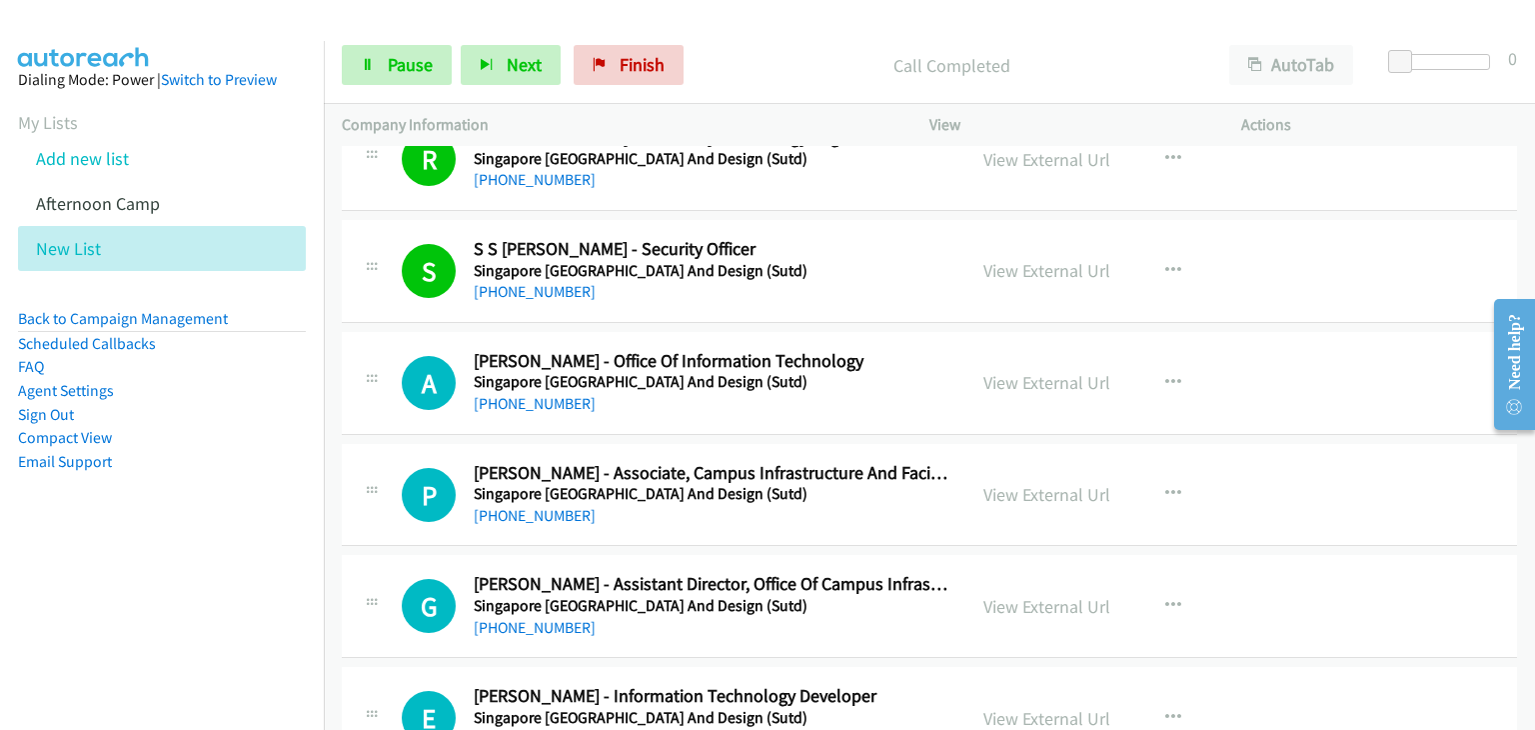
scroll to position [2698, 0]
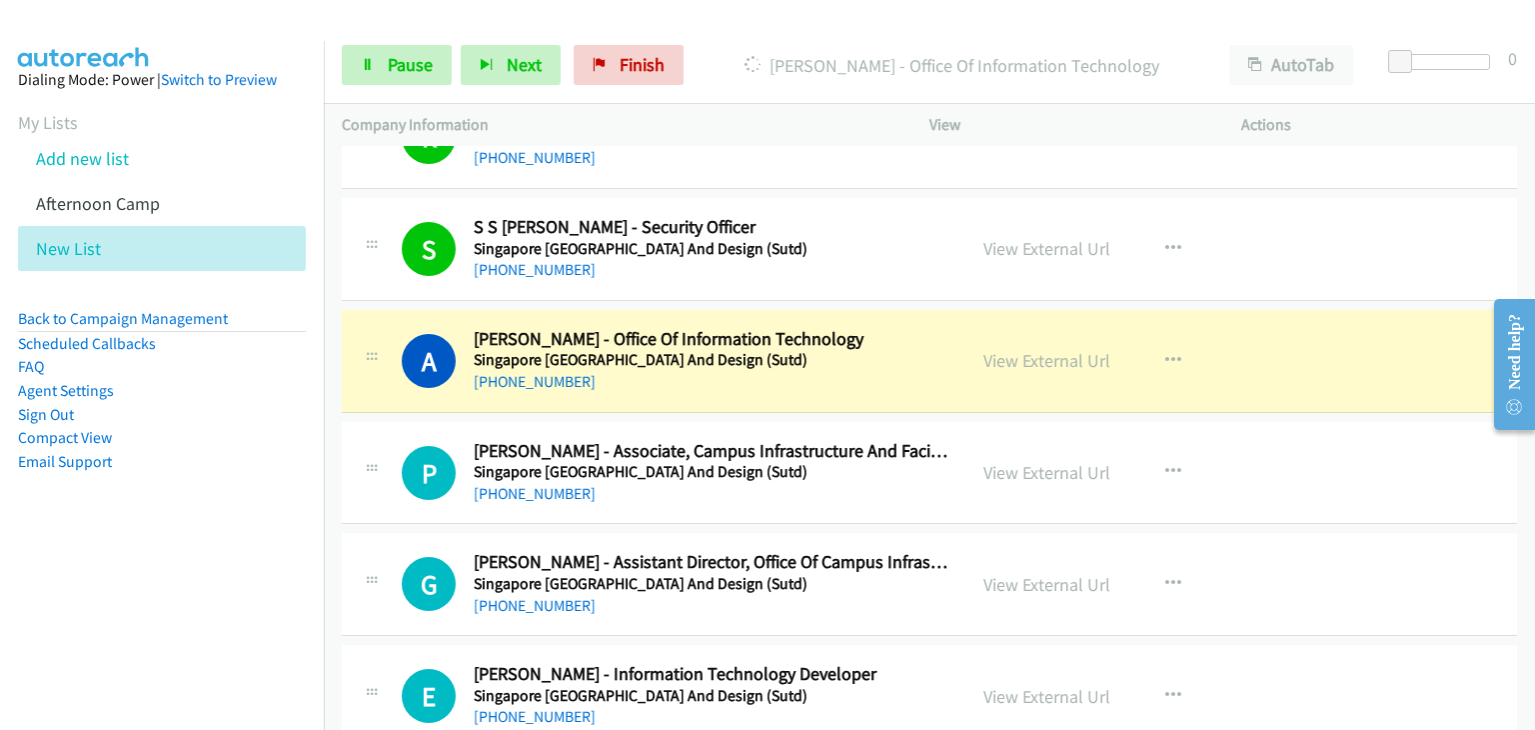
click at [343, 423] on div "P Callback Scheduled Pandiyan Tamilmannan - Associate, Campus Infrastructure An…" at bounding box center [929, 473] width 1175 height 103
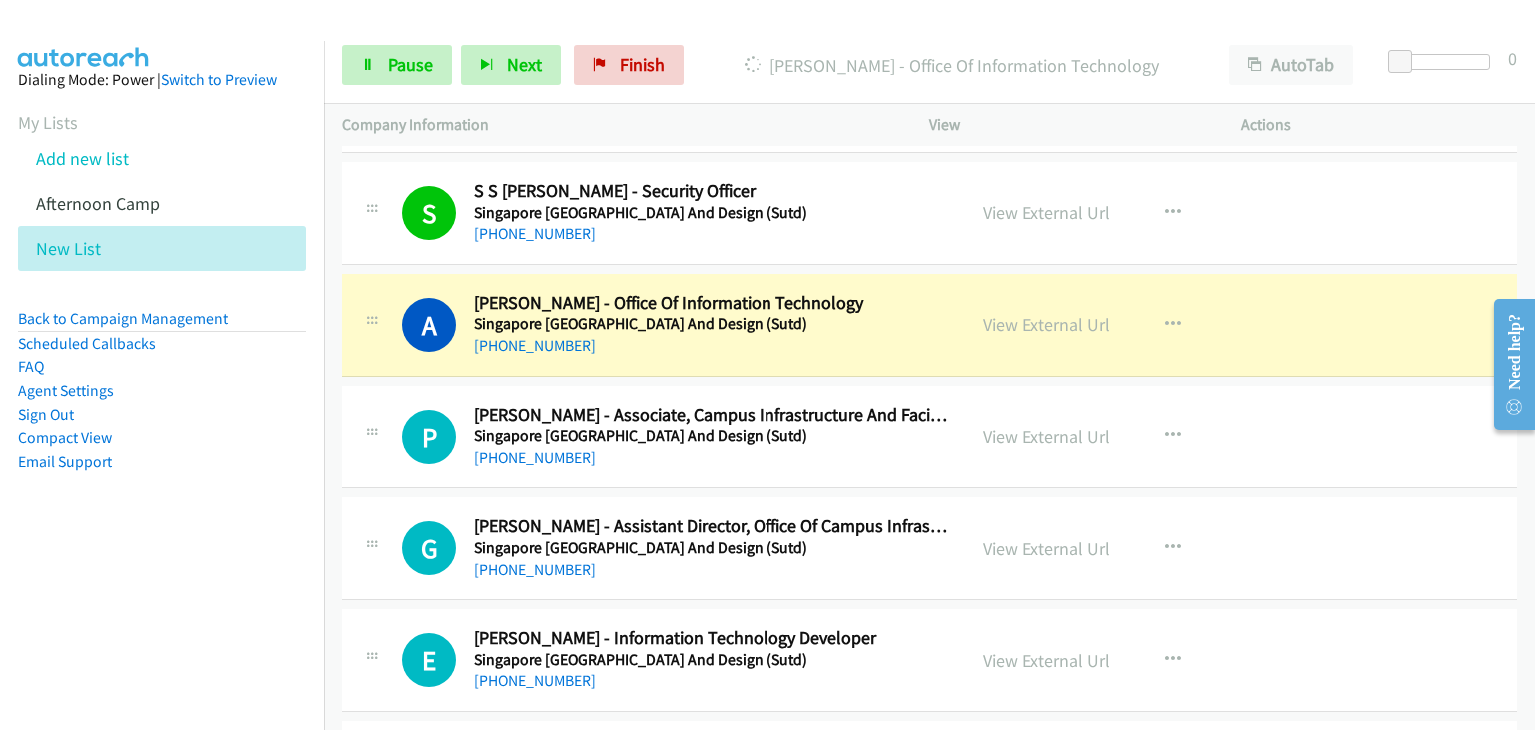
scroll to position [2798, 0]
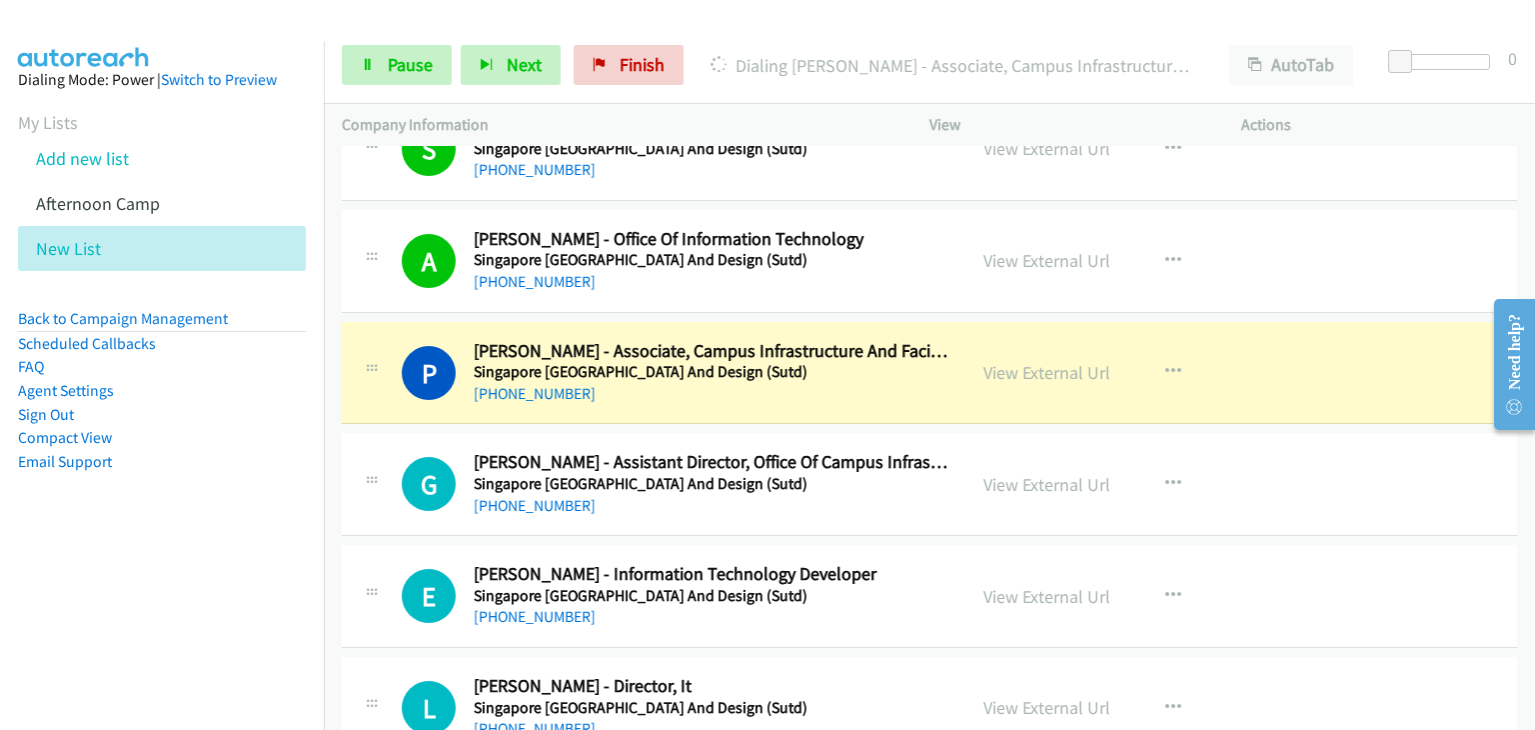
click at [384, 465] on div "G Callback Scheduled Goh Wang Chye - Assistant Director, Office Of Campus Infra…" at bounding box center [654, 484] width 588 height 66
click at [385, 81] on link "Pause" at bounding box center [397, 65] width 110 height 40
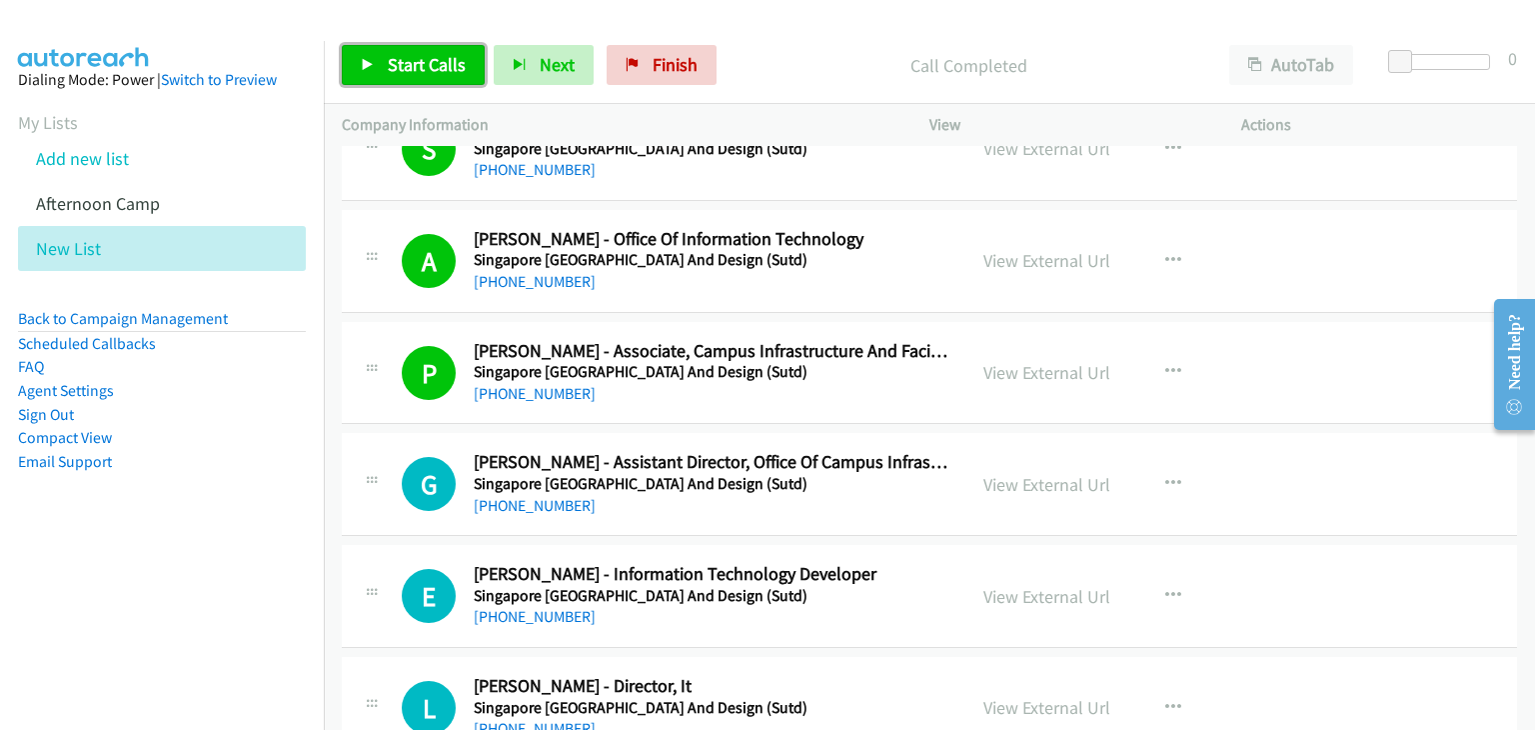
click at [397, 73] on span "Start Calls" at bounding box center [427, 64] width 78 height 23
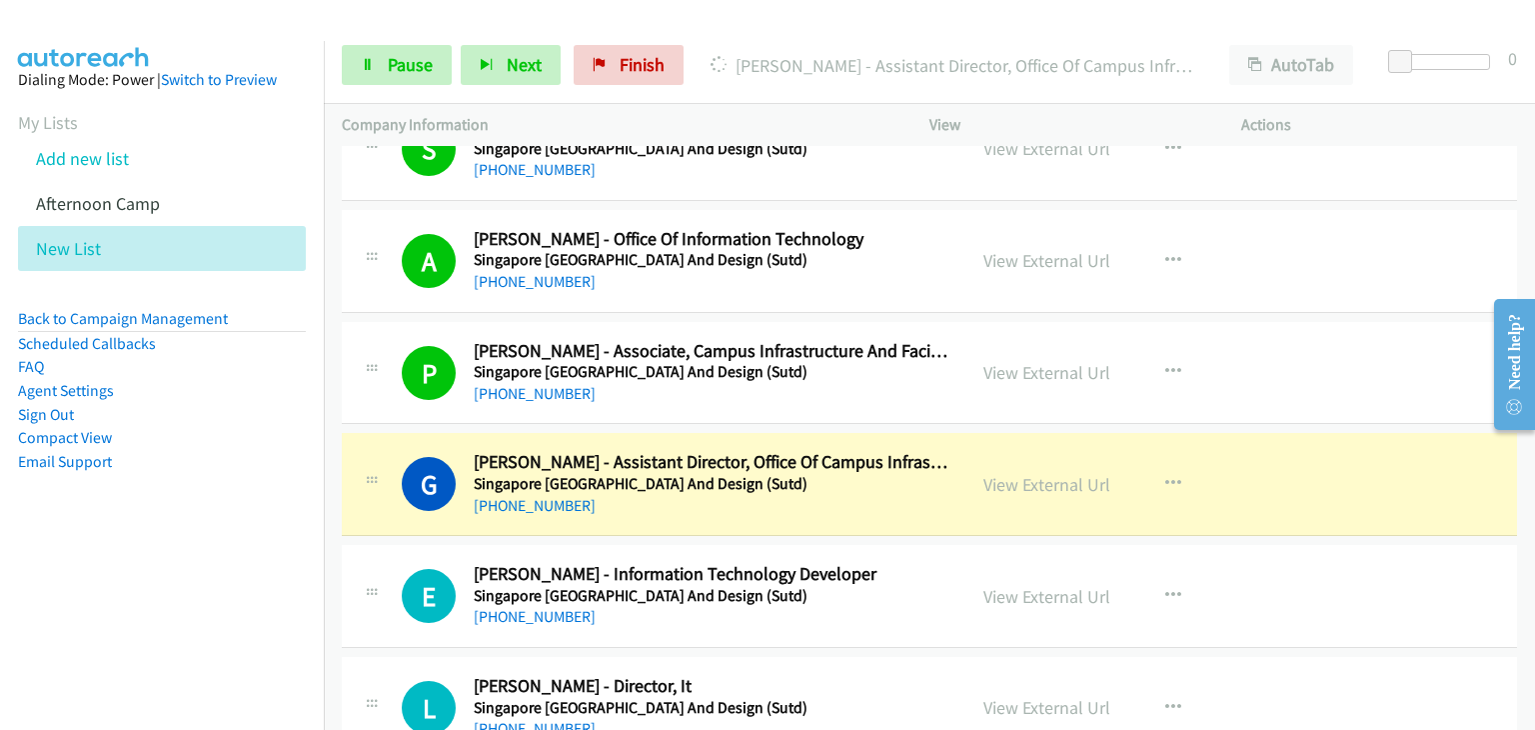
scroll to position [2898, 0]
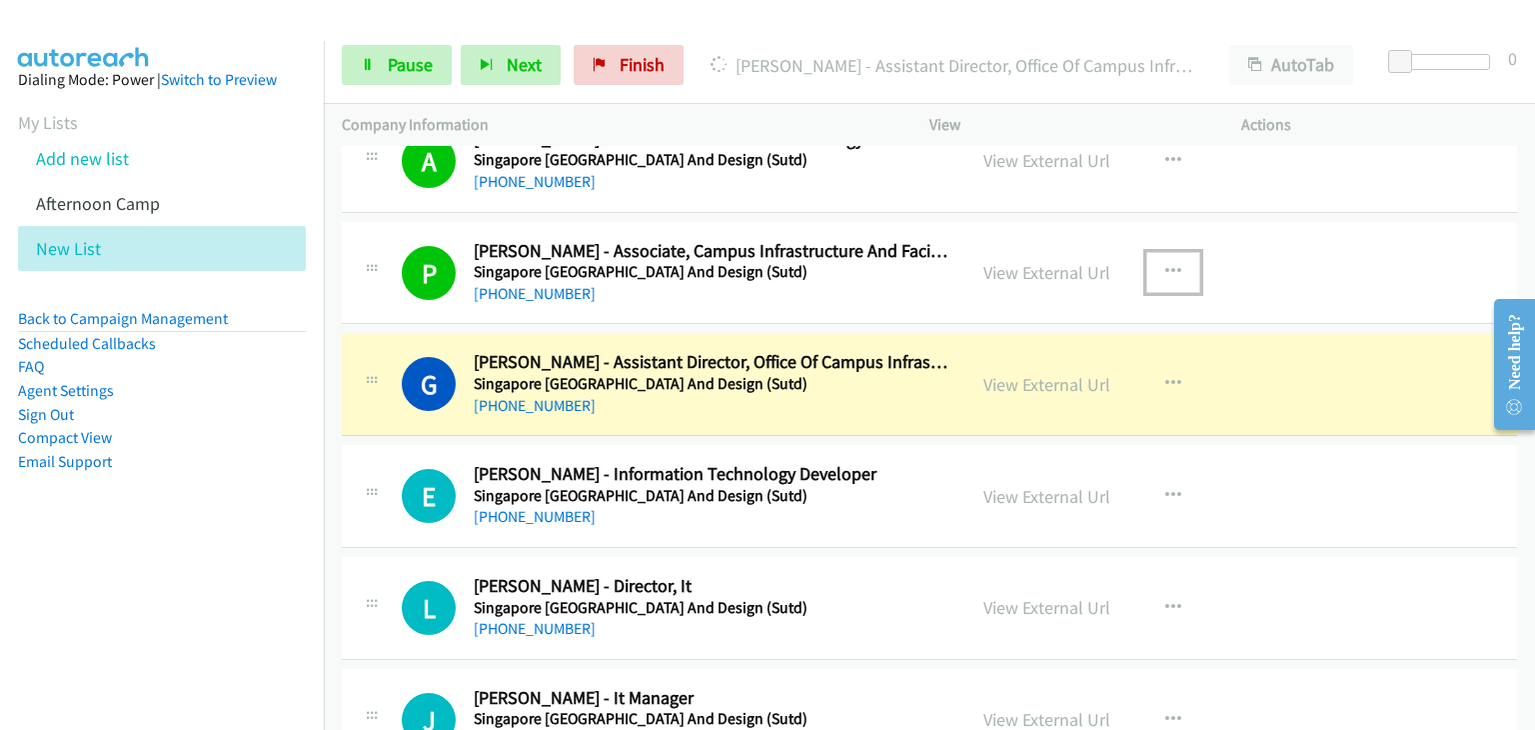
click at [1161, 256] on button "button" at bounding box center [1173, 272] width 54 height 40
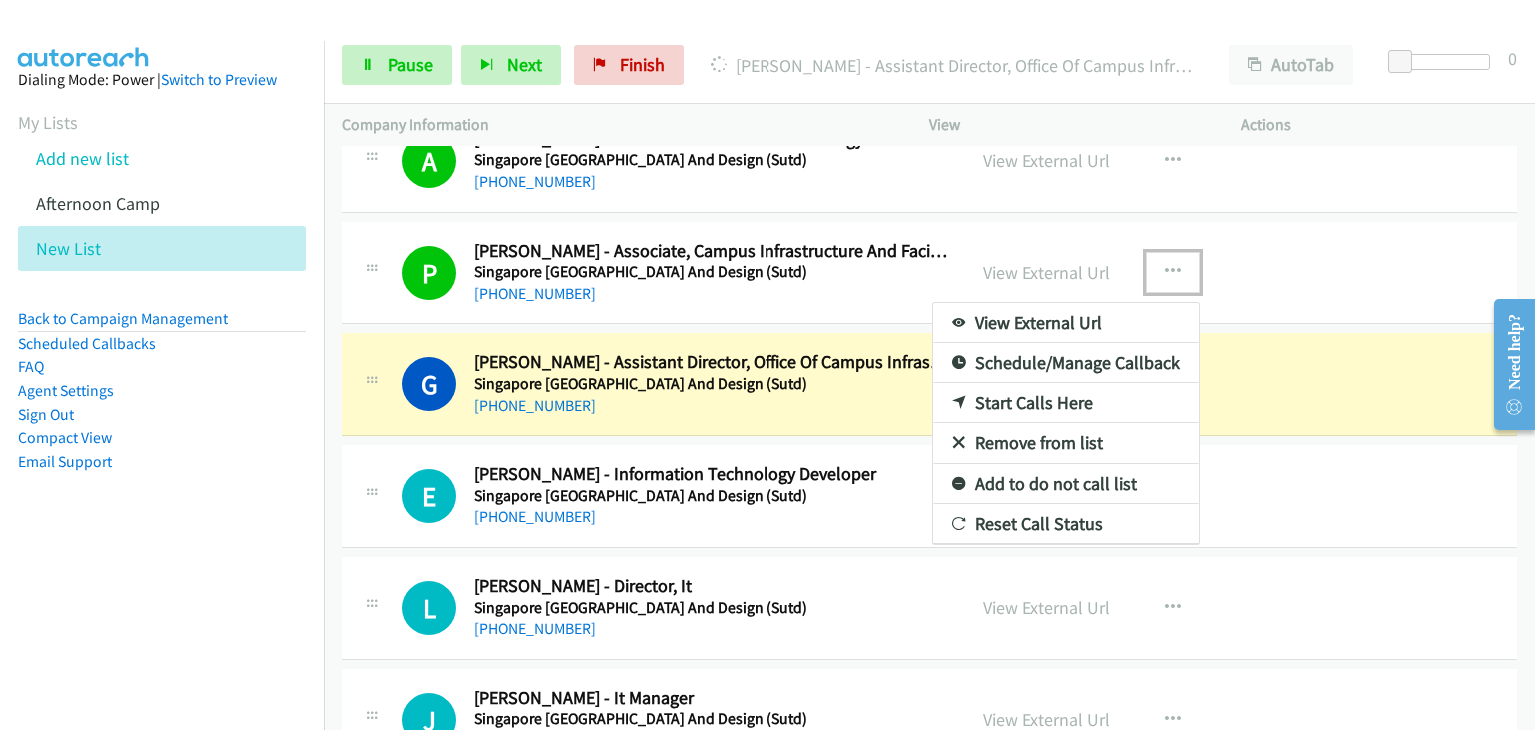
click at [1049, 427] on link "Remove from list" at bounding box center [1066, 443] width 266 height 40
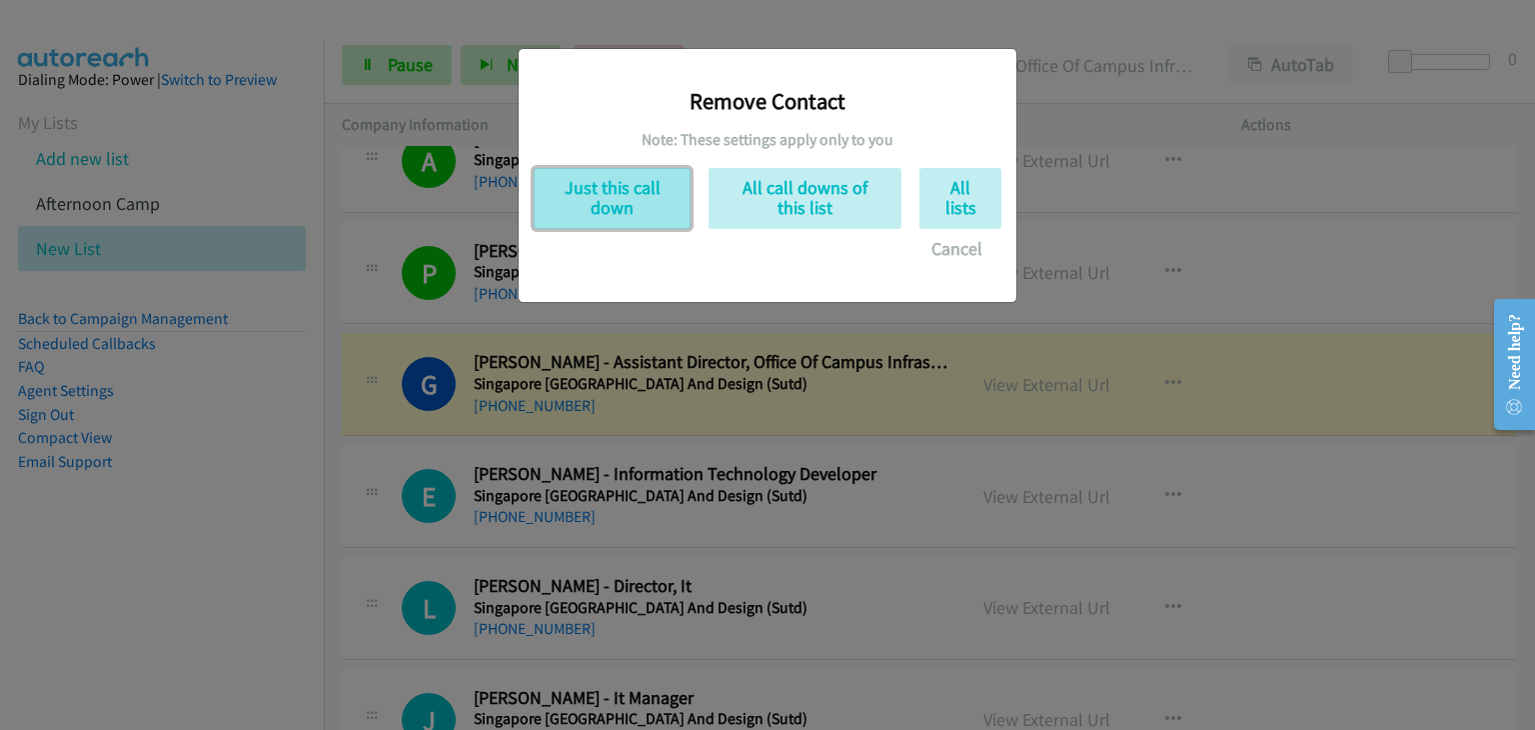
click at [613, 217] on button "Just this call down" at bounding box center [612, 198] width 157 height 61
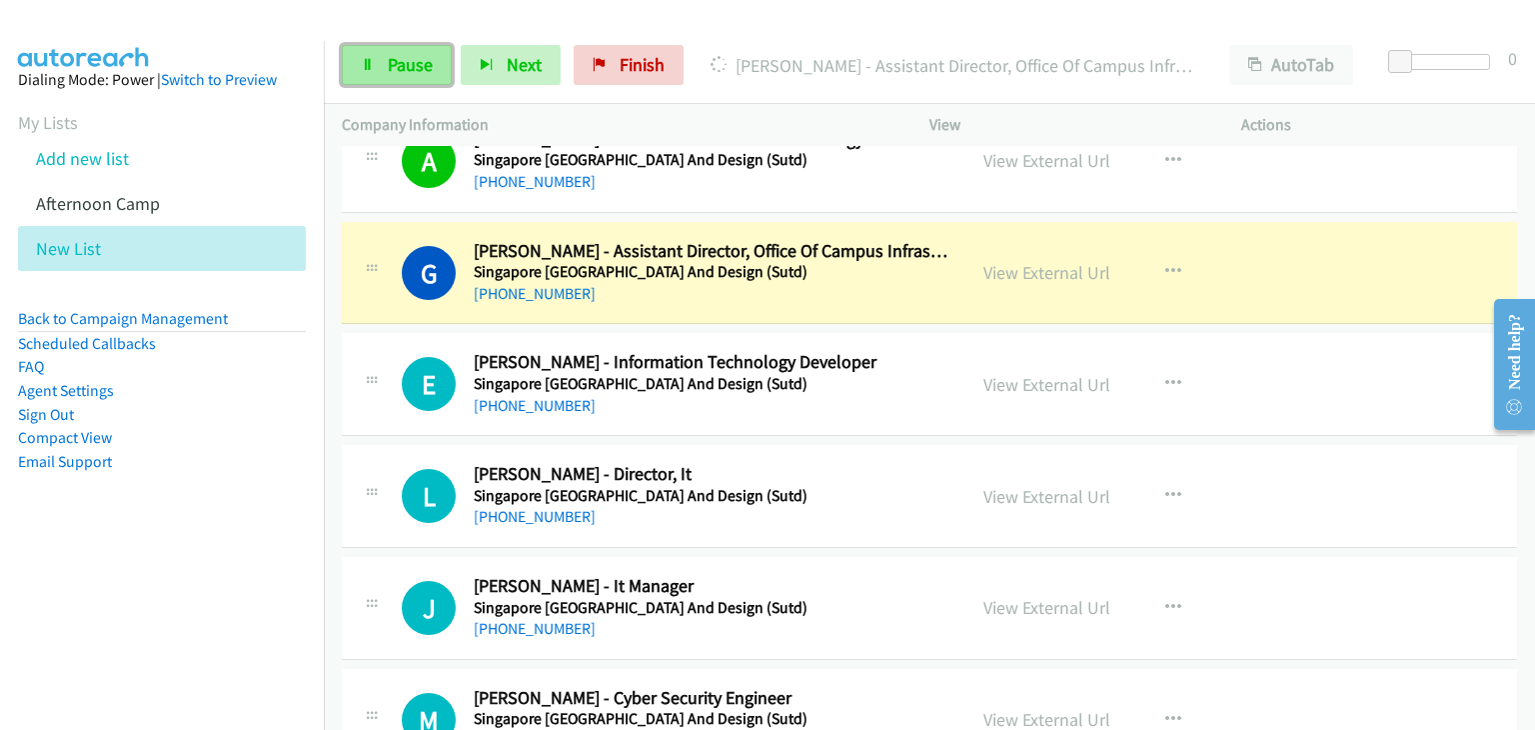
click at [360, 77] on link "Pause" at bounding box center [397, 65] width 110 height 40
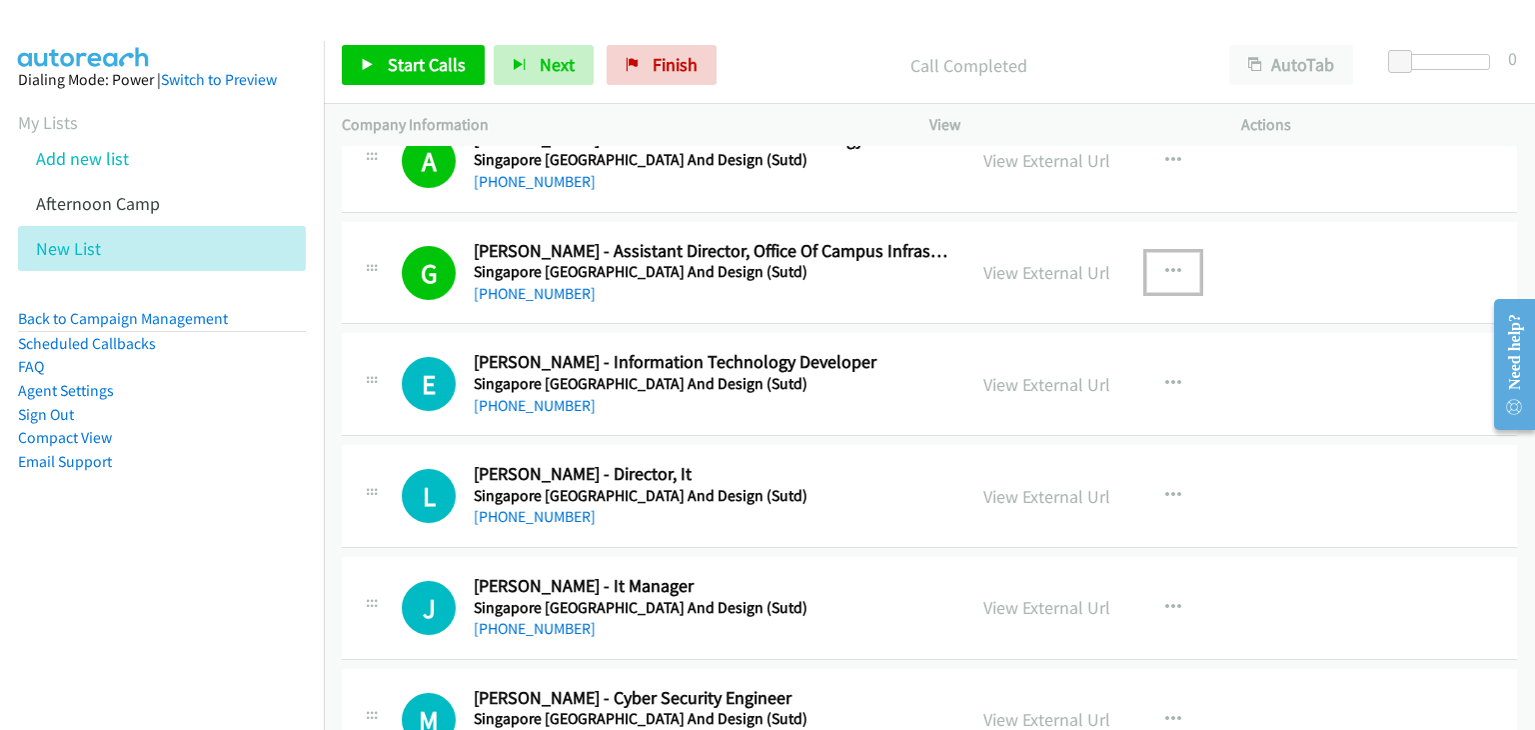
click at [1165, 272] on icon "button" at bounding box center [1173, 272] width 16 height 16
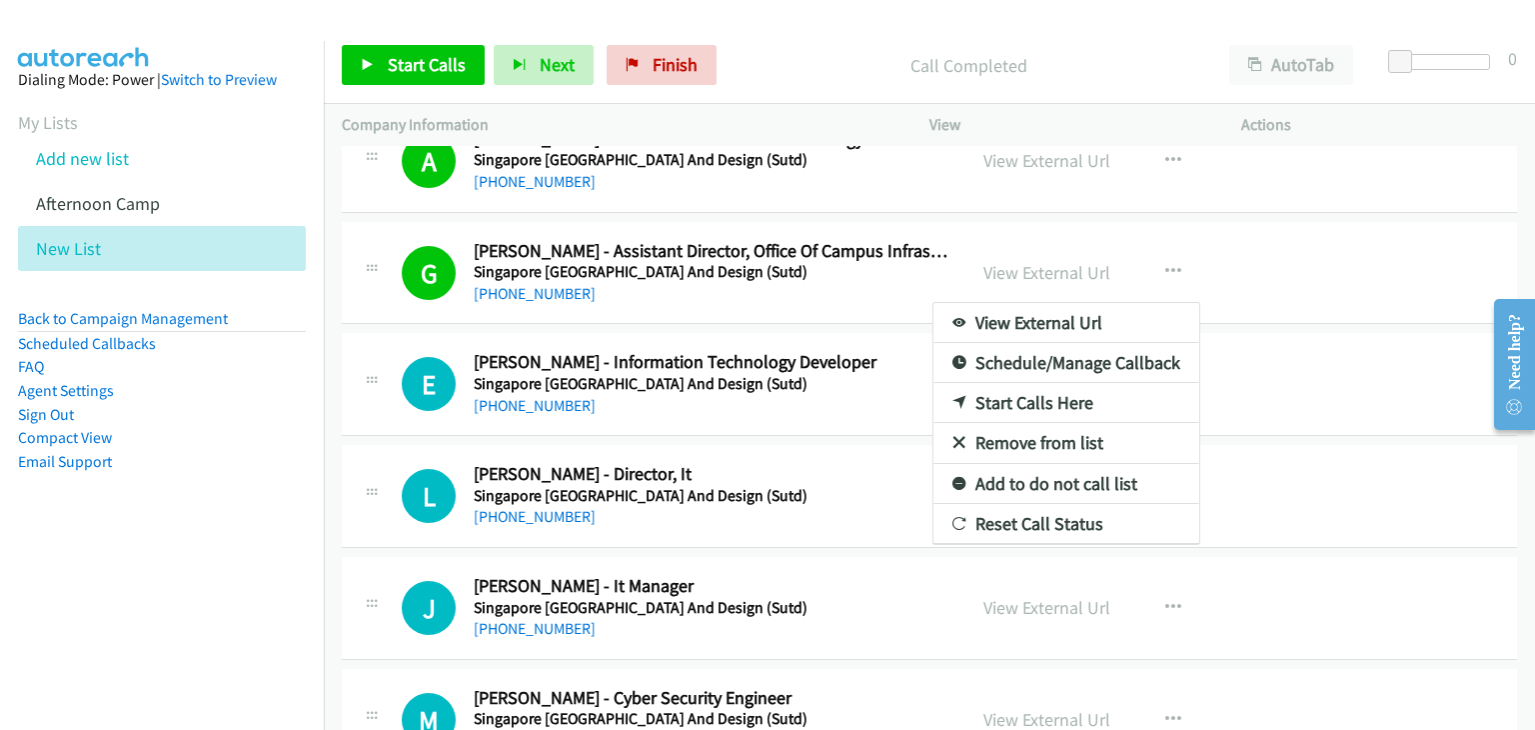
click at [1057, 434] on link "Remove from list" at bounding box center [1066, 443] width 266 height 40
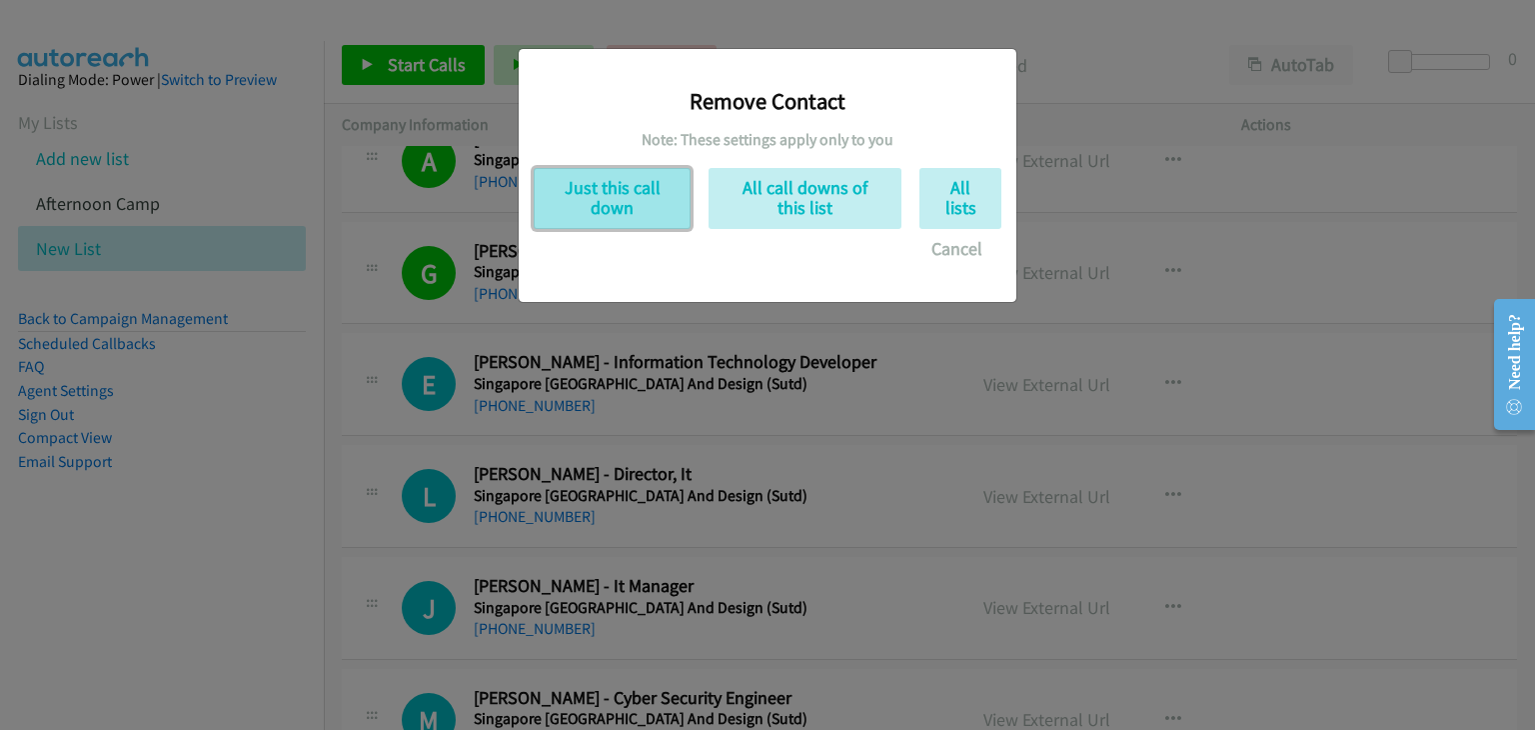
click at [641, 190] on button "Just this call down" at bounding box center [612, 198] width 157 height 61
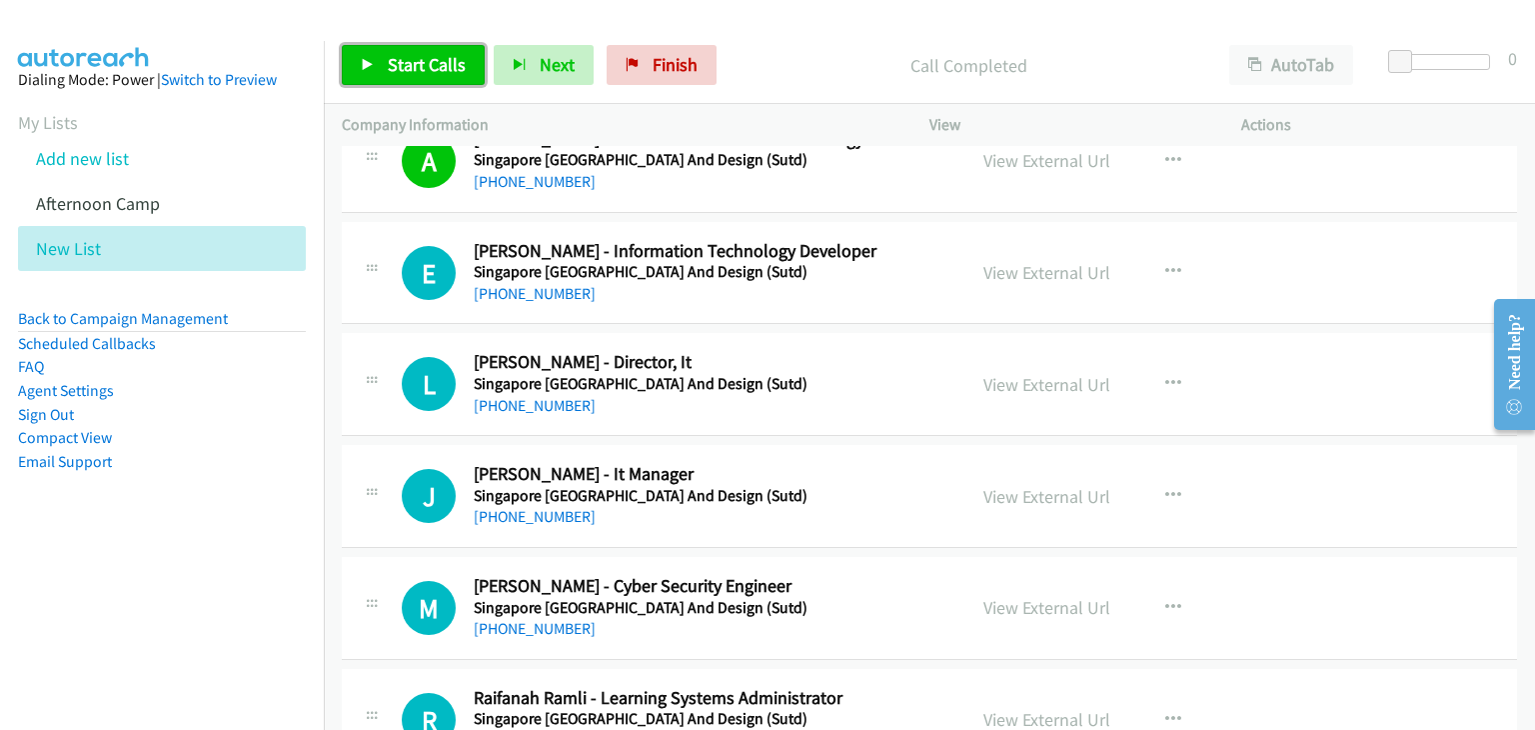
click at [406, 56] on span "Start Calls" at bounding box center [427, 64] width 78 height 23
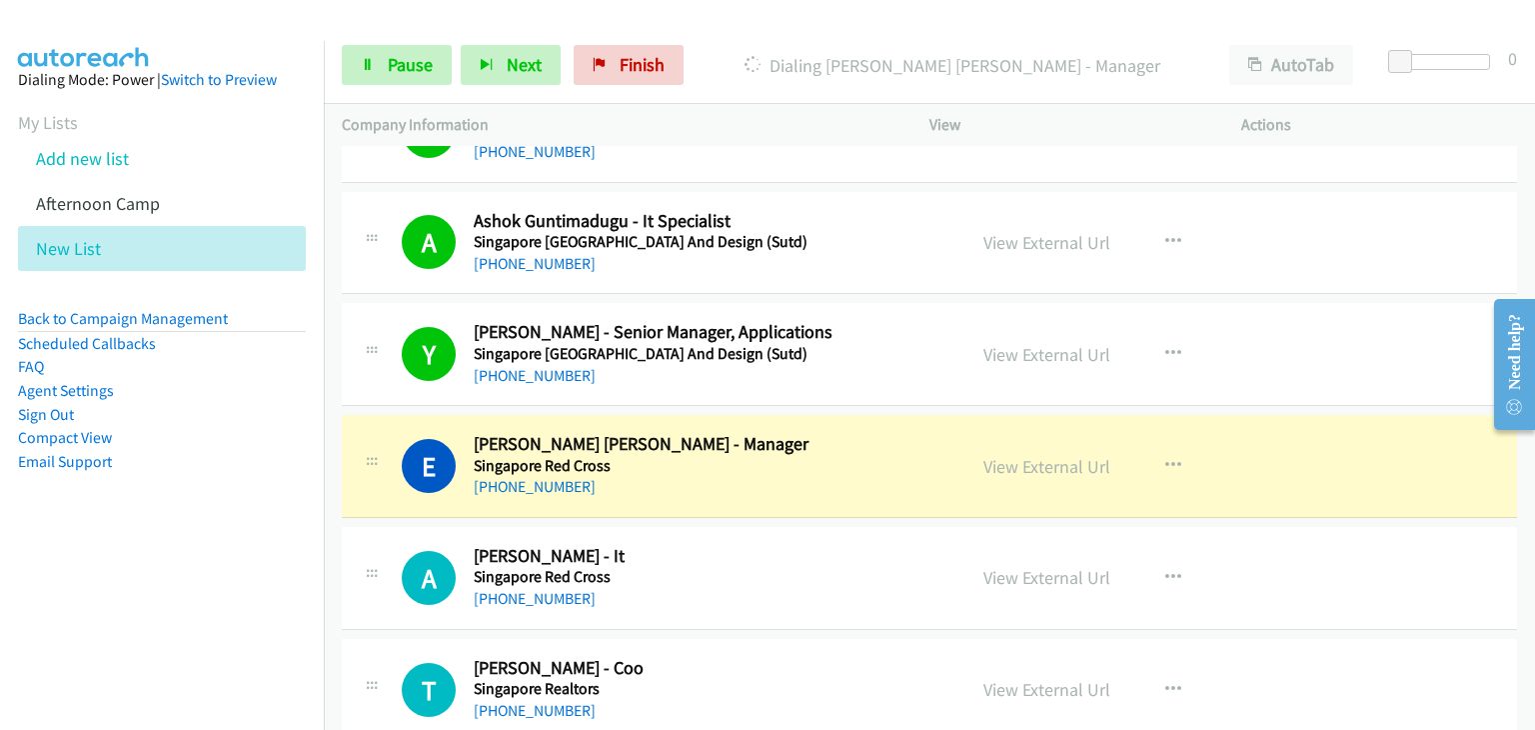
scroll to position [3698, 0]
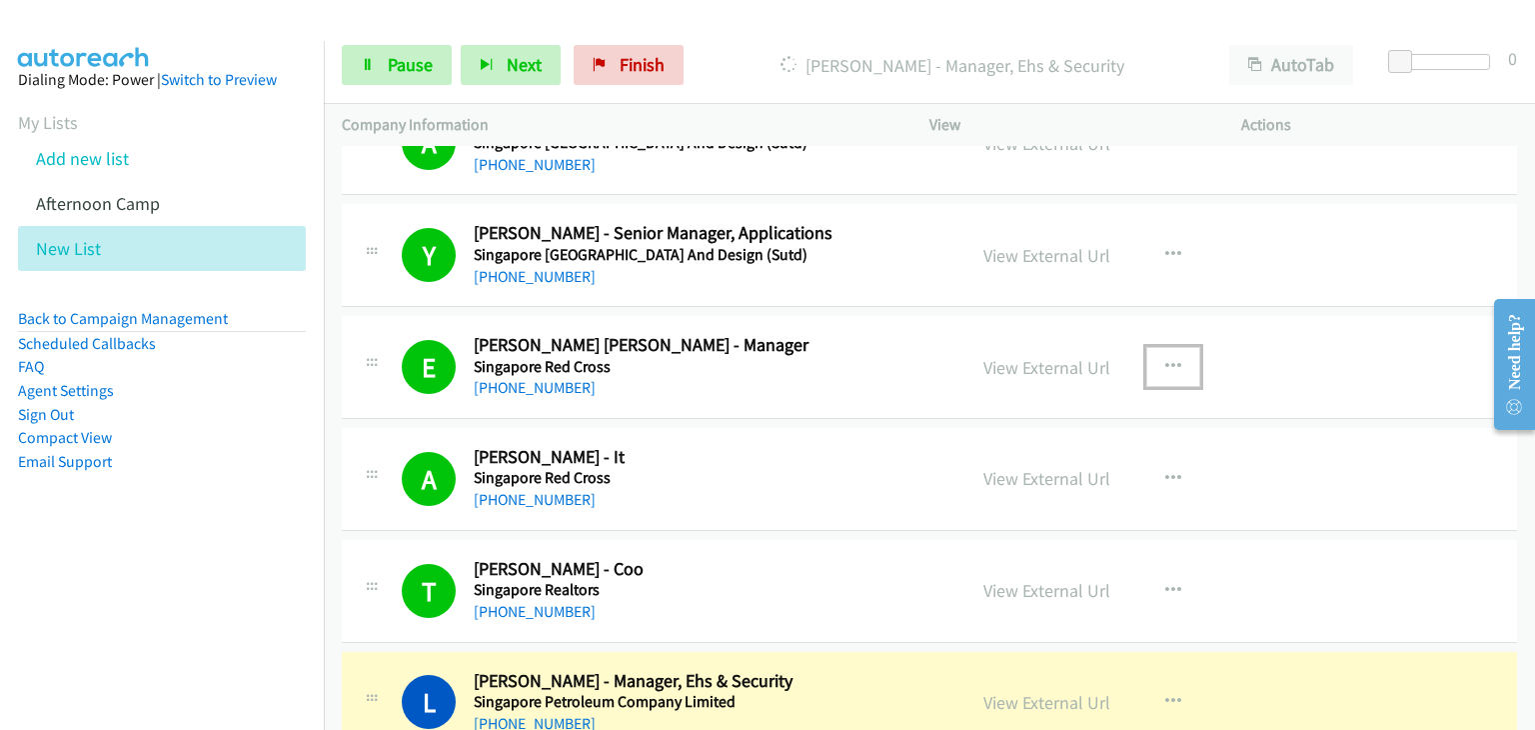
click at [1167, 359] on icon "button" at bounding box center [1173, 367] width 16 height 16
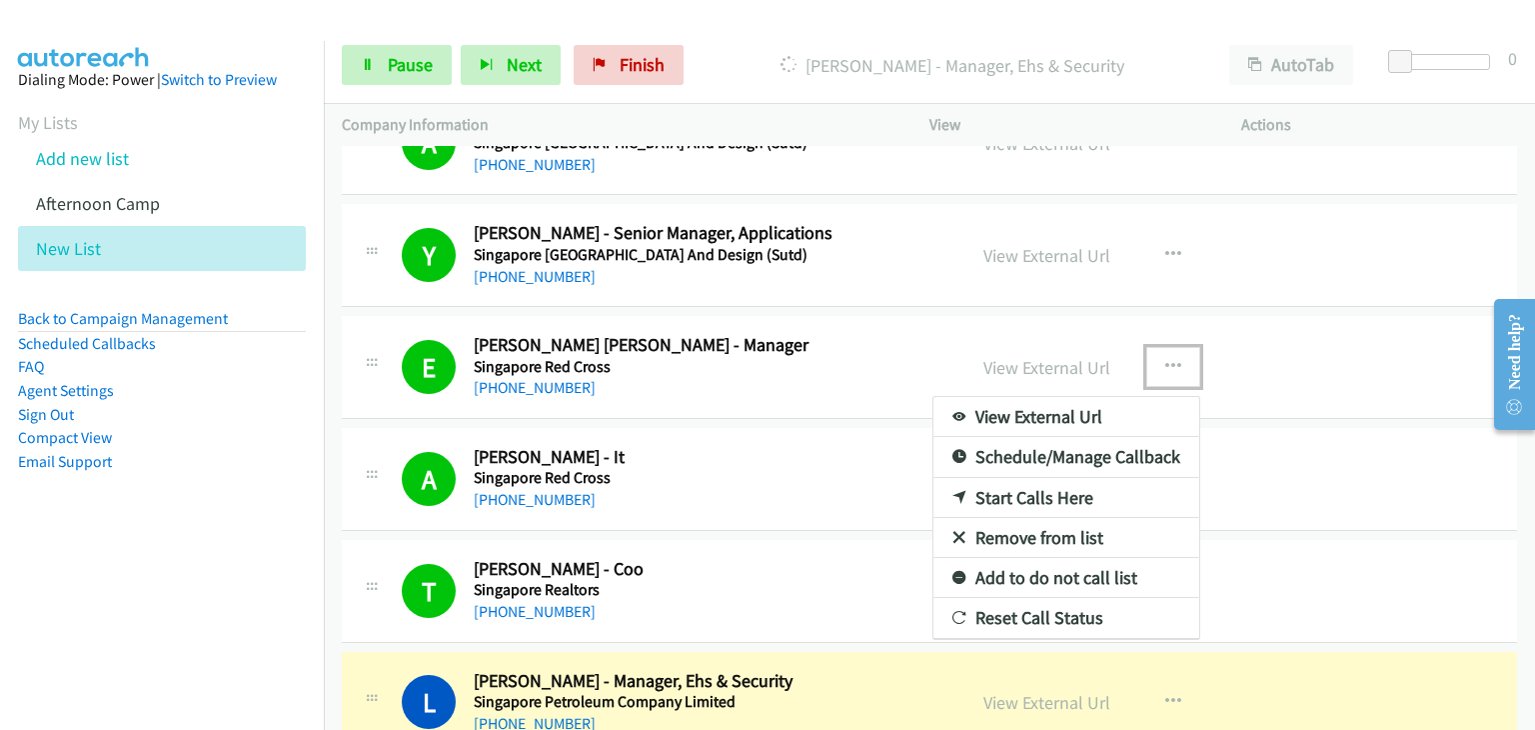
click at [1062, 536] on link "Remove from list" at bounding box center [1066, 538] width 266 height 40
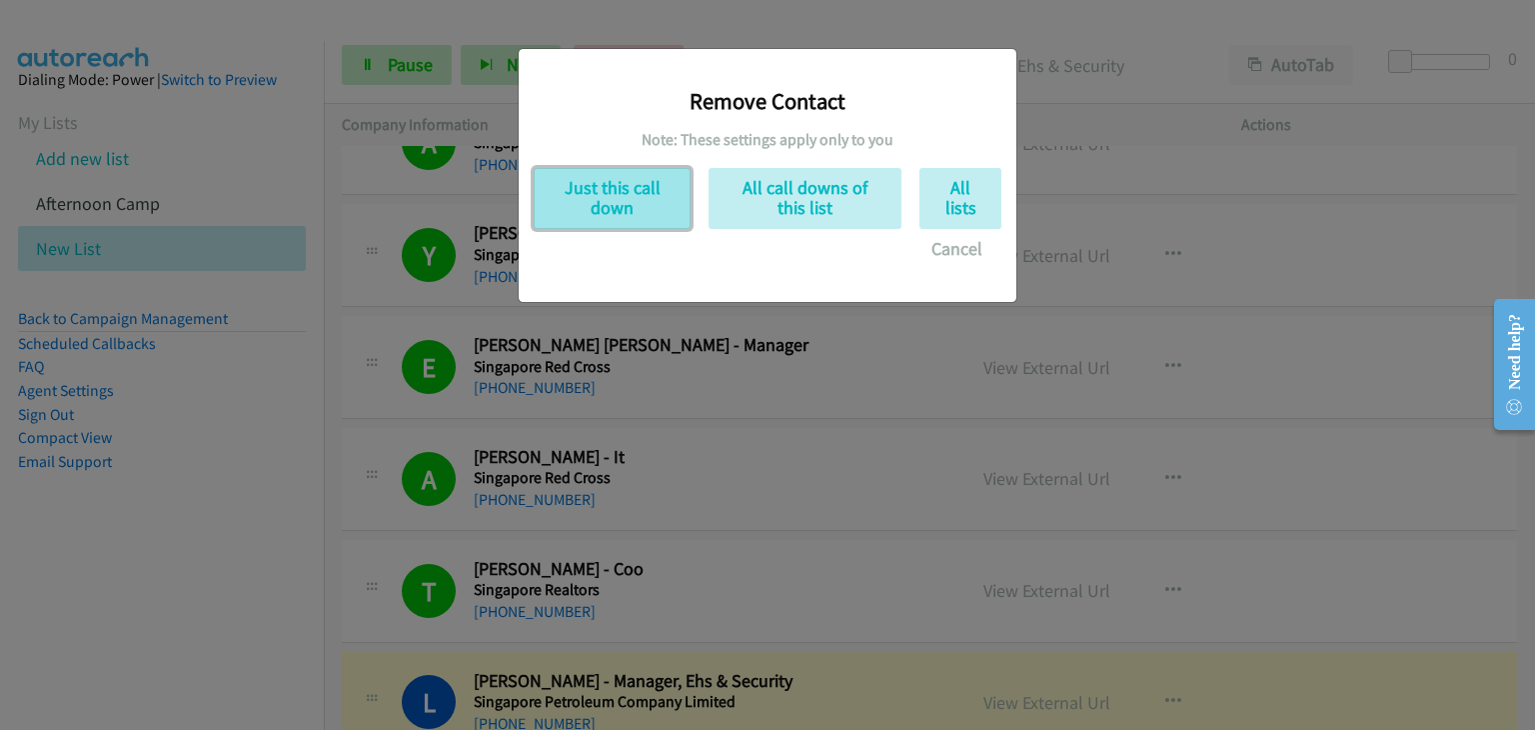
click at [620, 213] on button "Just this call down" at bounding box center [612, 198] width 157 height 61
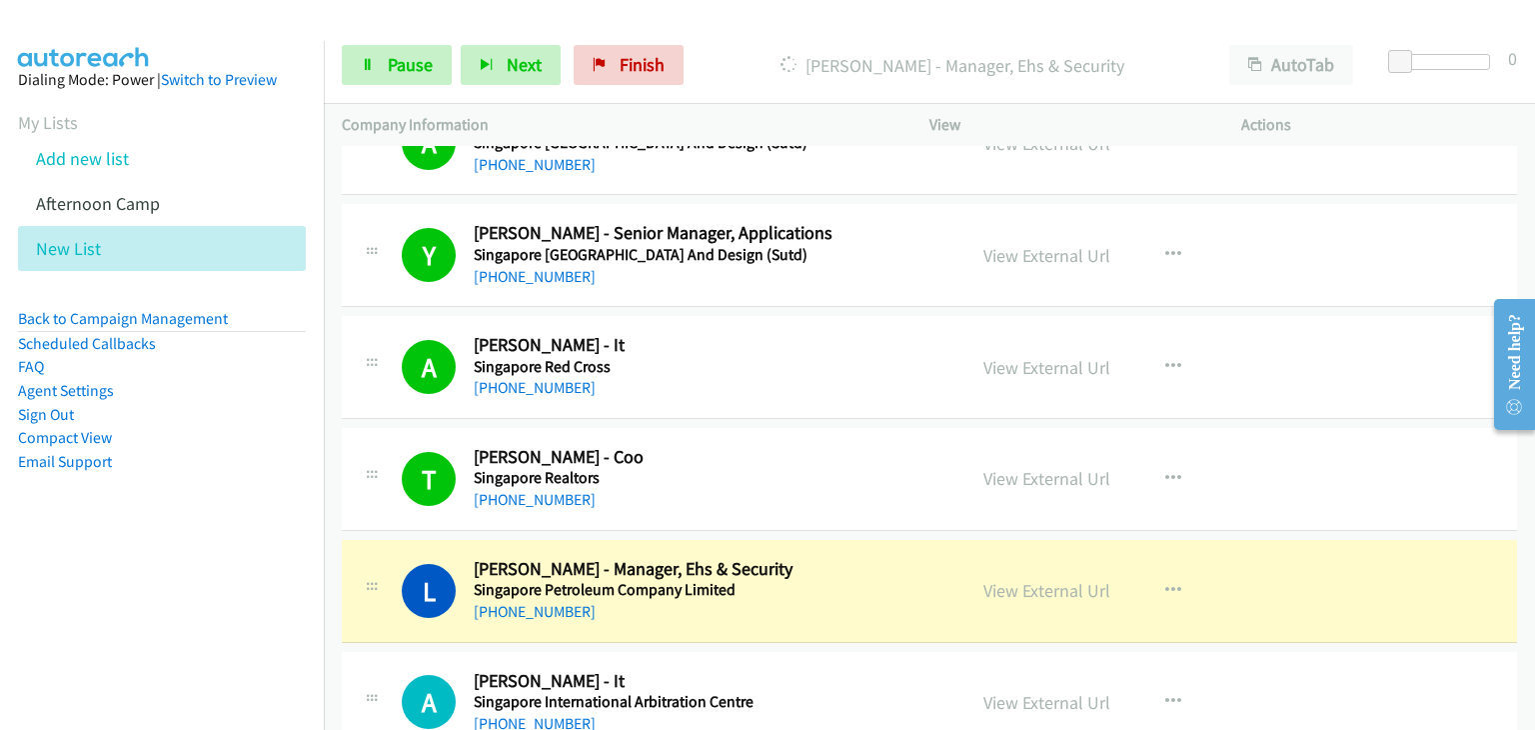
click at [812, 451] on h2 "Tricia Teo - Coo" at bounding box center [711, 457] width 474 height 23
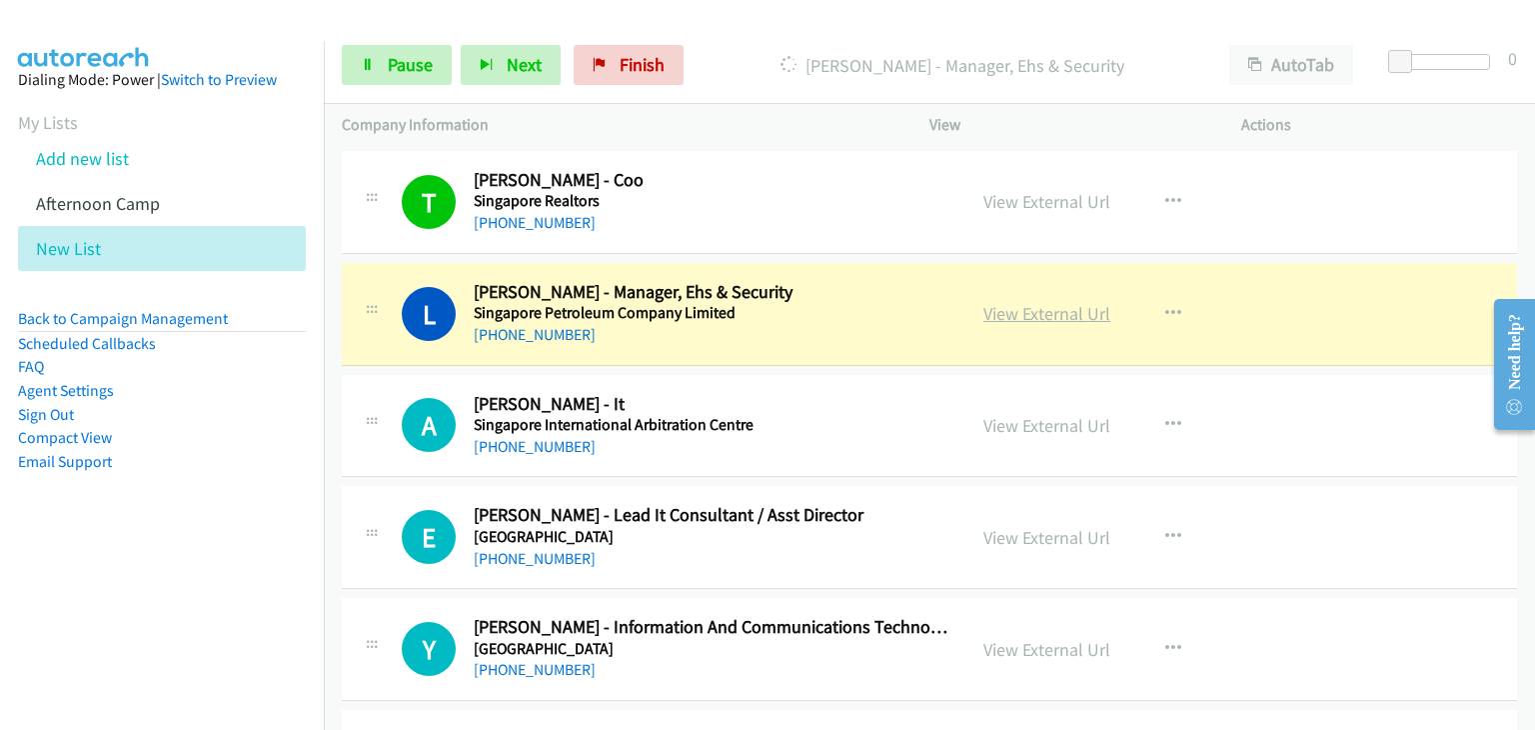
scroll to position [3997, 0]
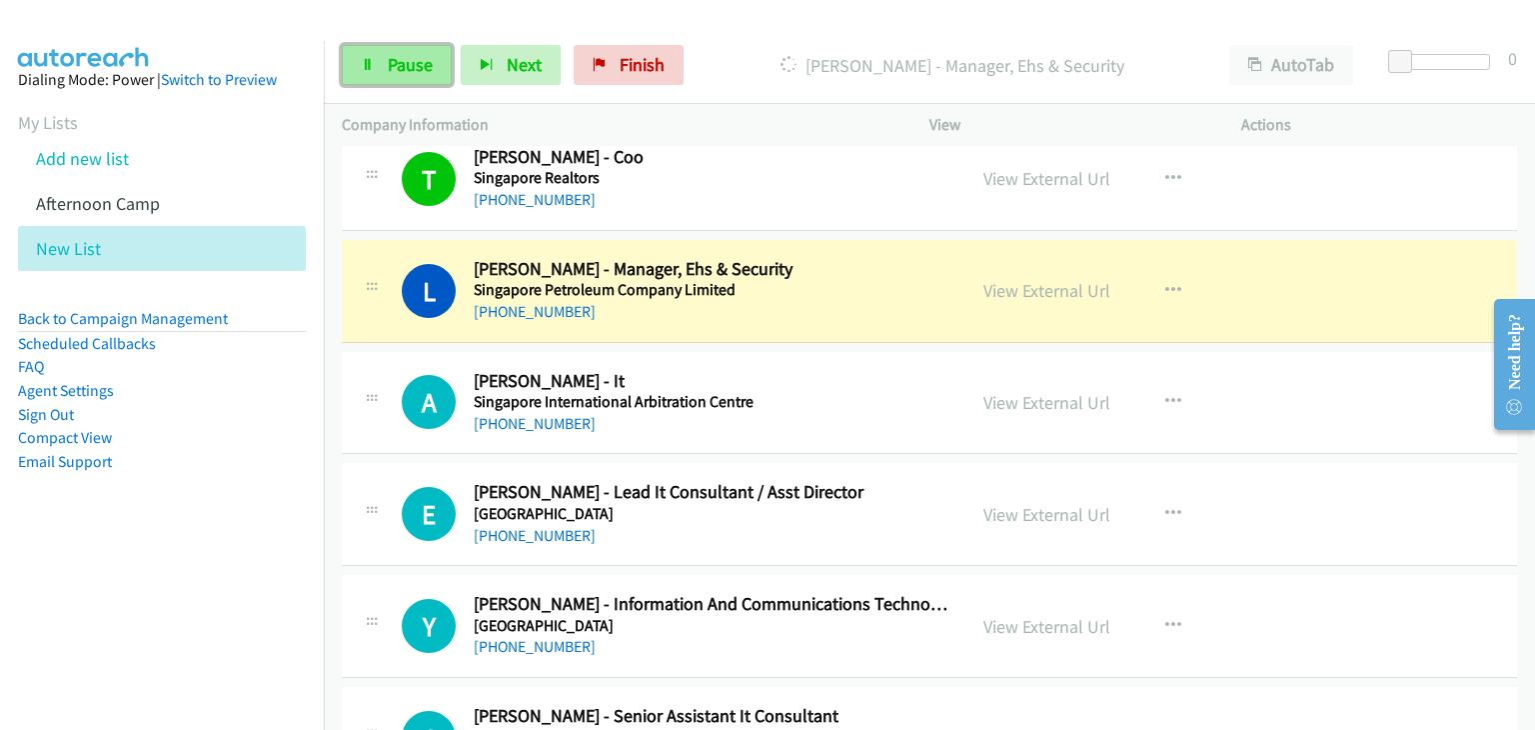
click at [372, 59] on icon at bounding box center [368, 66] width 14 height 14
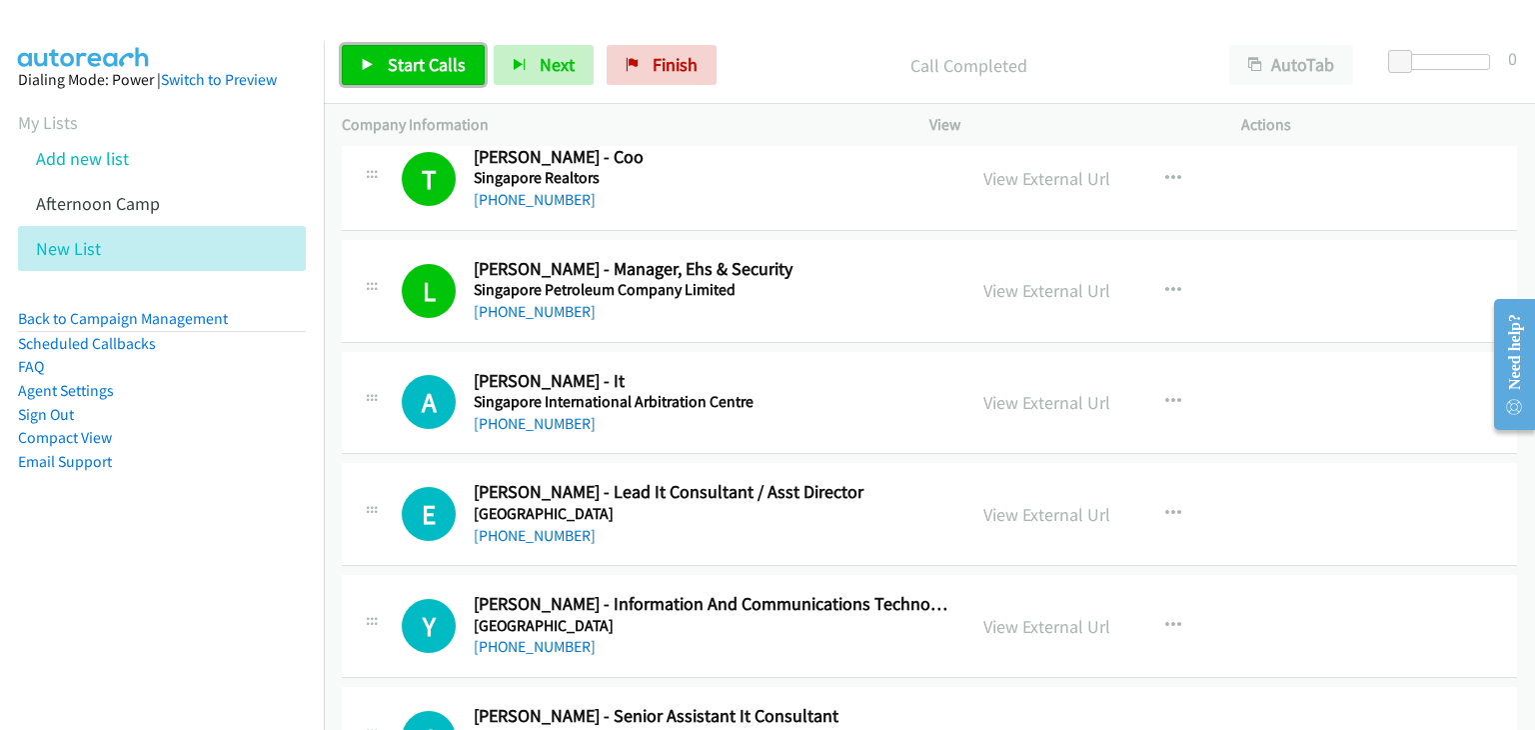
click at [428, 61] on span "Start Calls" at bounding box center [427, 64] width 78 height 23
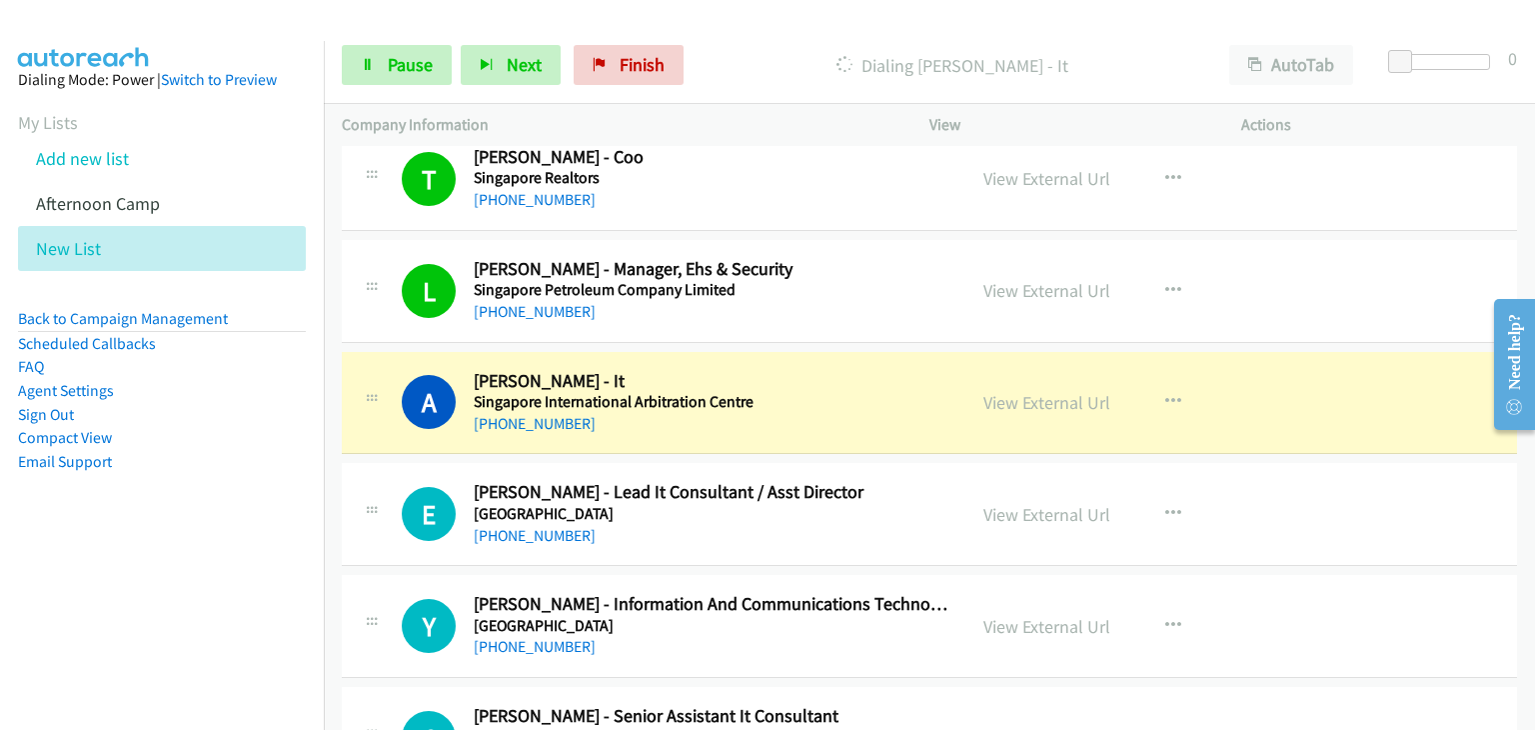
drag, startPoint x: 1032, startPoint y: 390, endPoint x: 1057, endPoint y: 406, distance: 29.7
click at [412, 73] on span "Pause" at bounding box center [410, 64] width 45 height 23
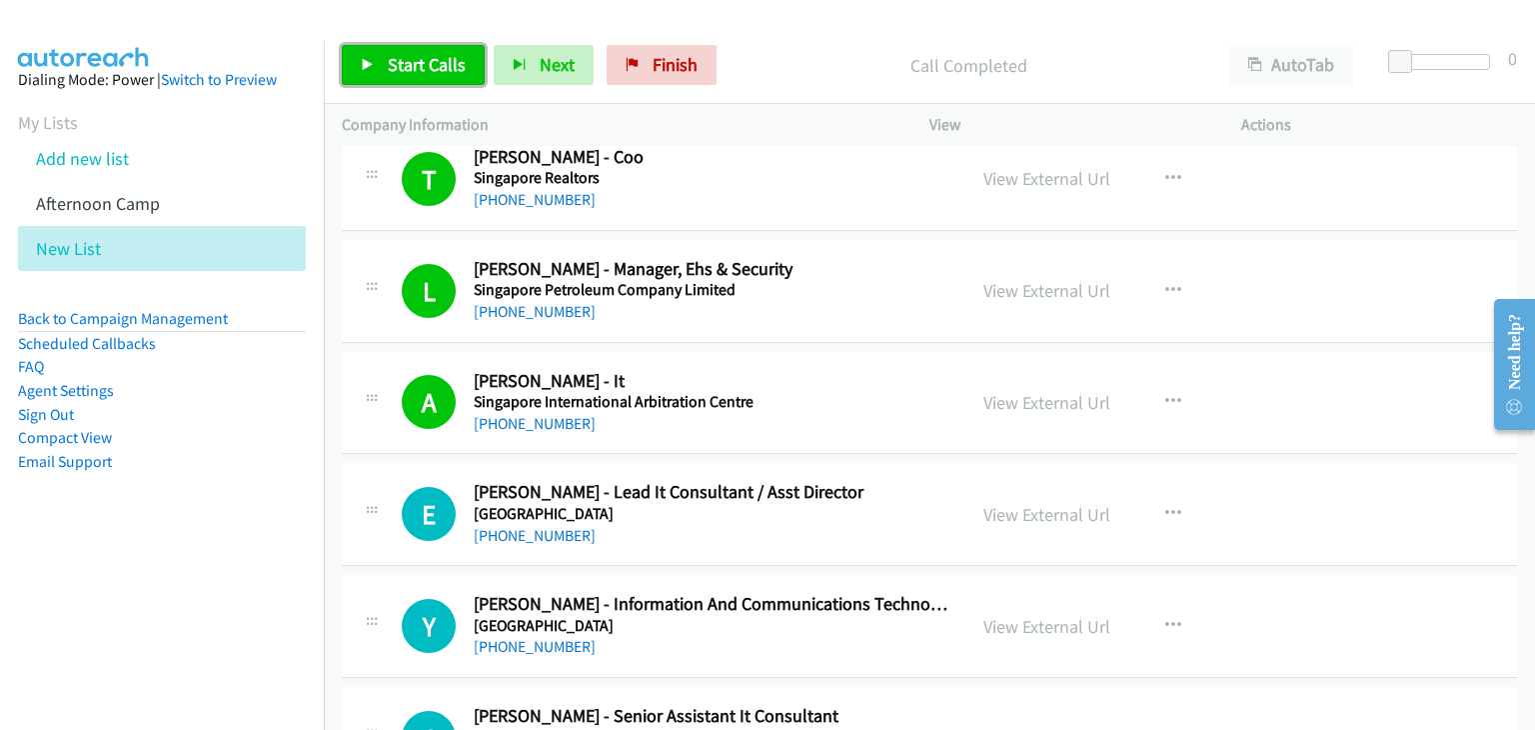
click at [411, 68] on span "Start Calls" at bounding box center [427, 64] width 78 height 23
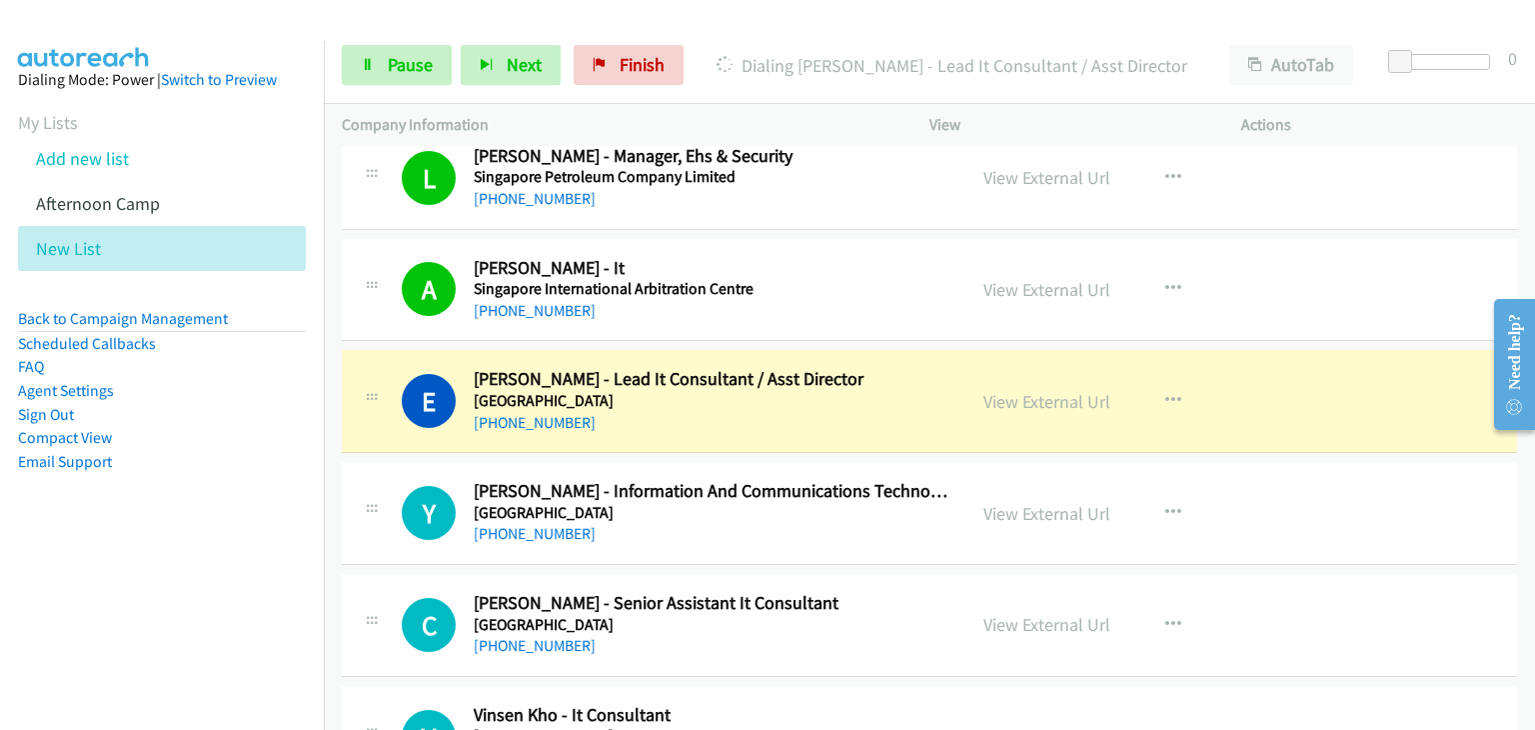
scroll to position [4197, 0]
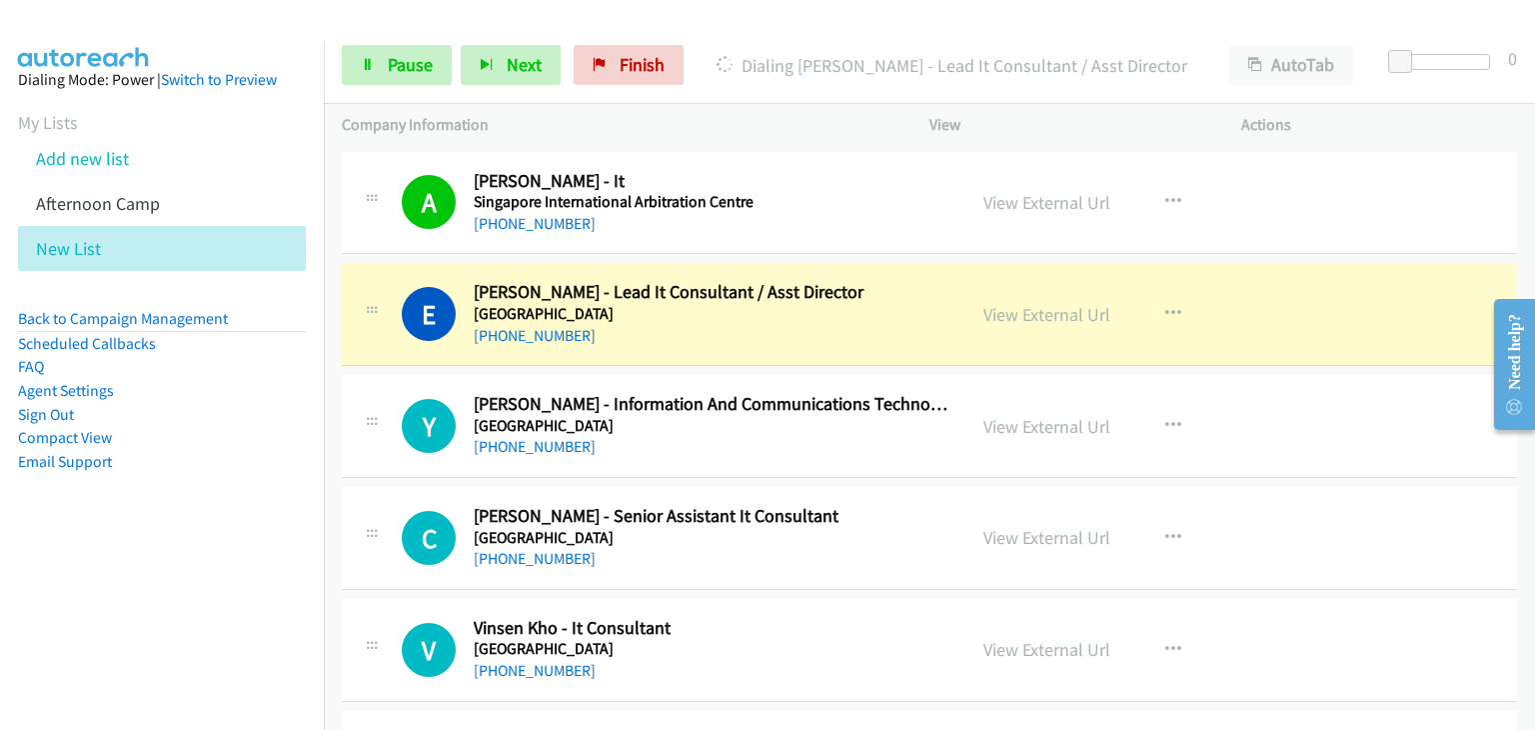
click at [400, 397] on div "Y Callback Scheduled Yao Yu Jing - Information And Communications Technology (S…" at bounding box center [654, 426] width 588 height 66
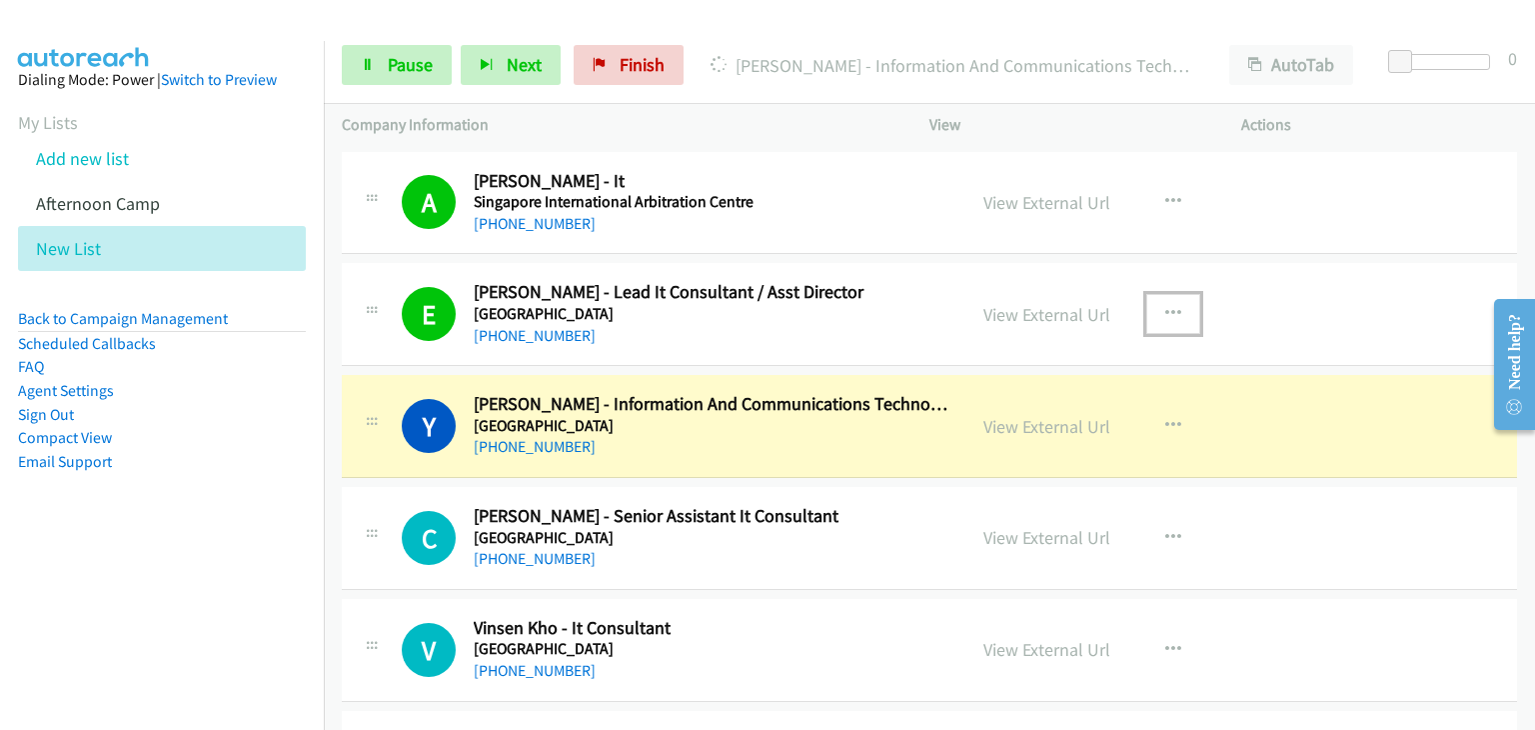
drag, startPoint x: 1163, startPoint y: 299, endPoint x: 1171, endPoint y: 345, distance: 46.7
click at [1165, 306] on icon "button" at bounding box center [1173, 314] width 16 height 16
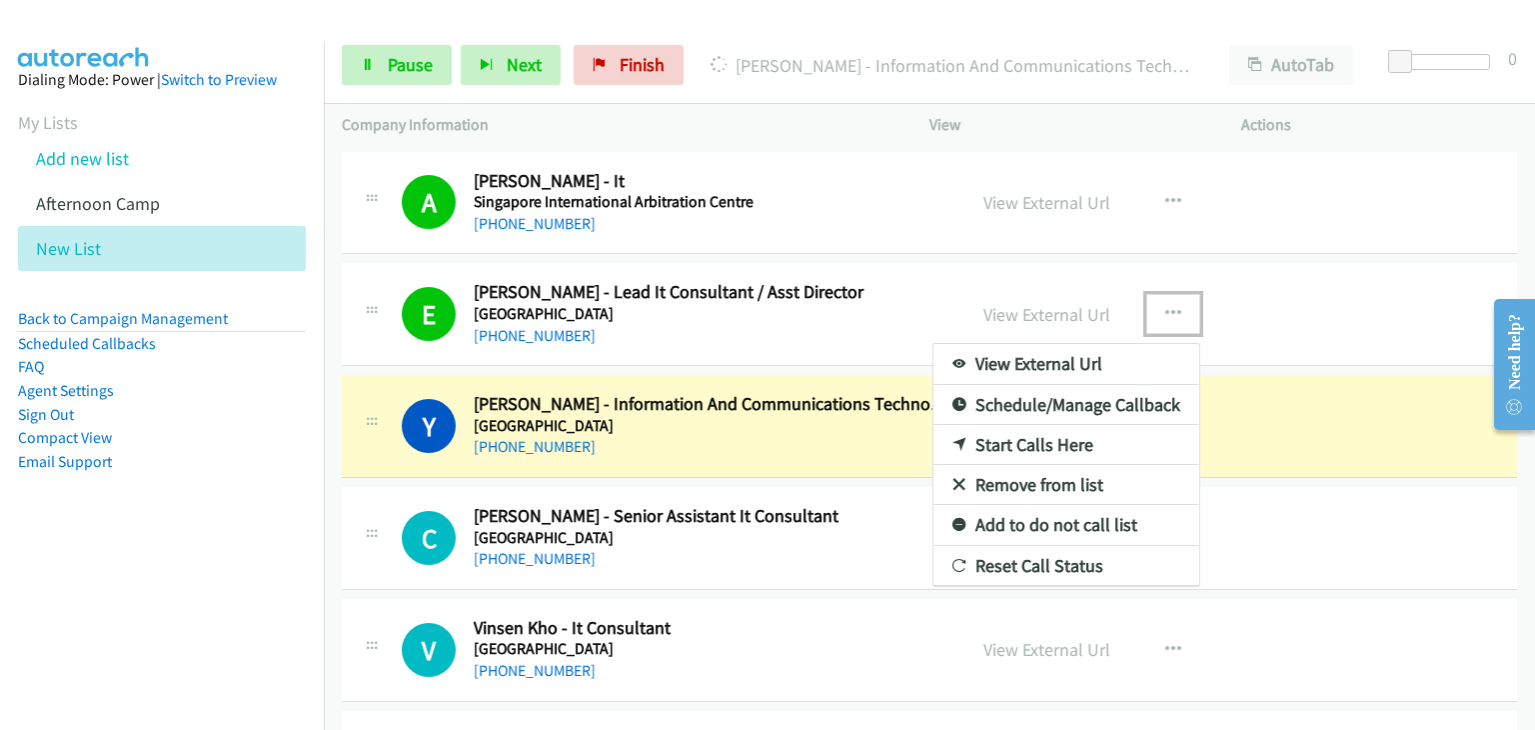
click at [1035, 473] on link "Remove from list" at bounding box center [1066, 485] width 266 height 40
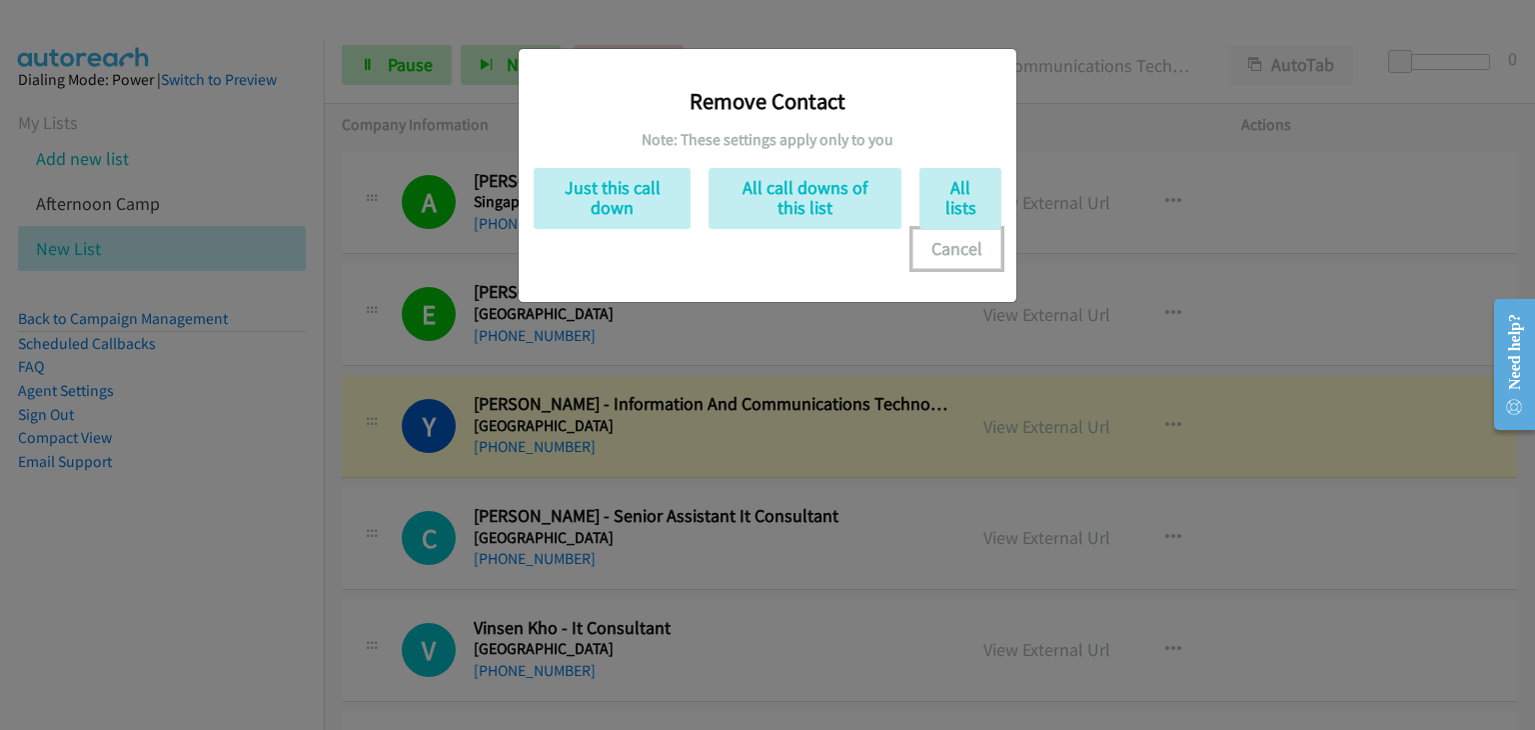
click at [970, 249] on button "Cancel" at bounding box center [956, 249] width 89 height 40
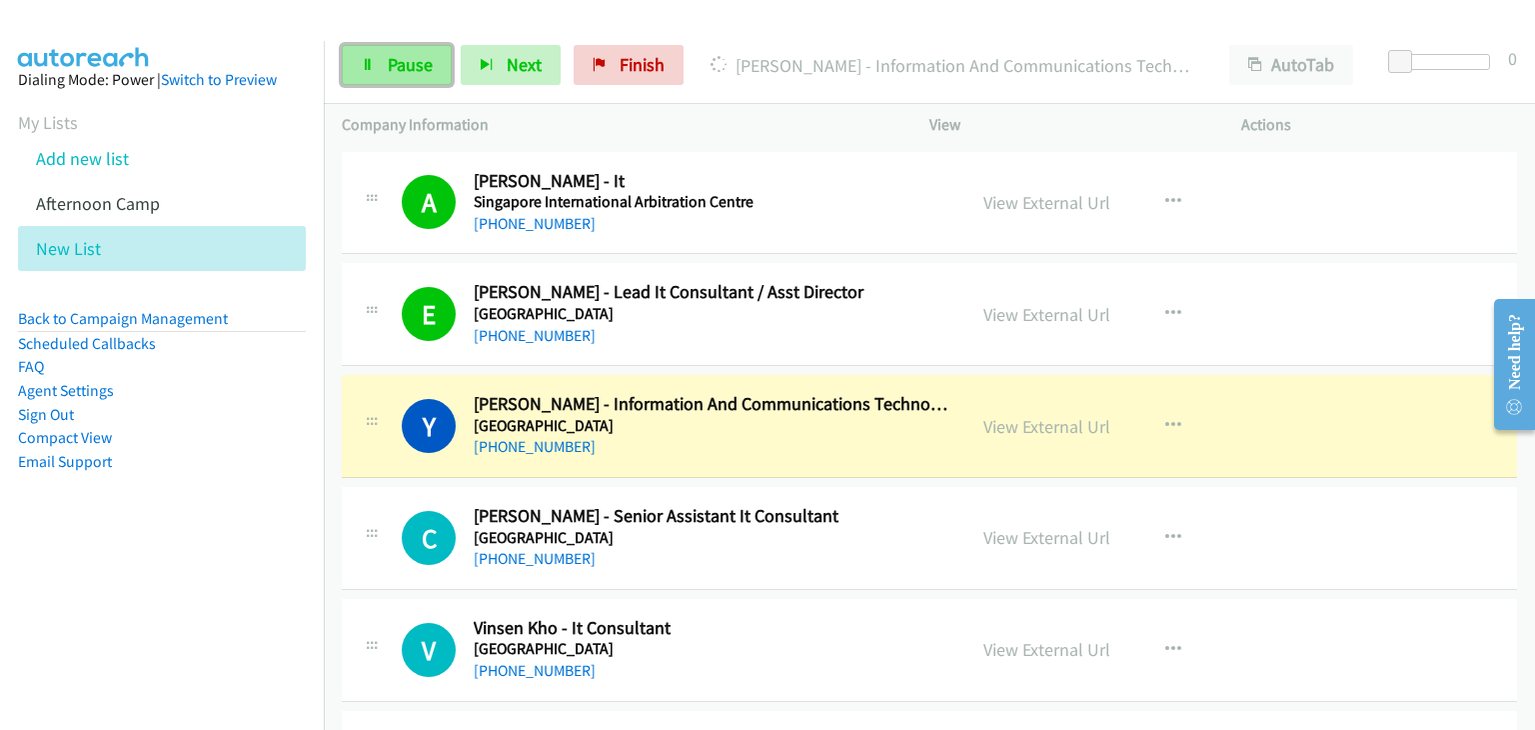
click at [396, 56] on span "Pause" at bounding box center [410, 64] width 45 height 23
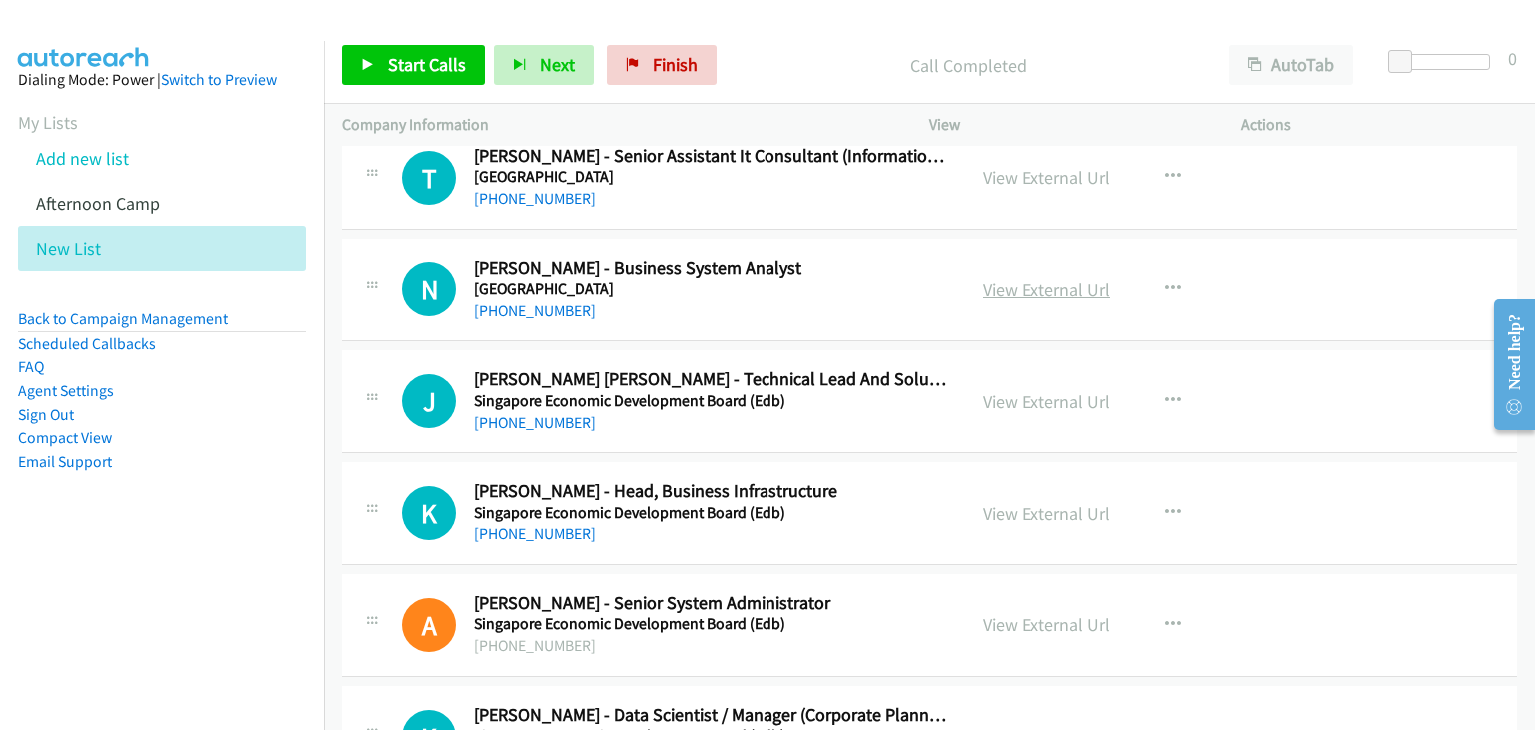
scroll to position [7095, 0]
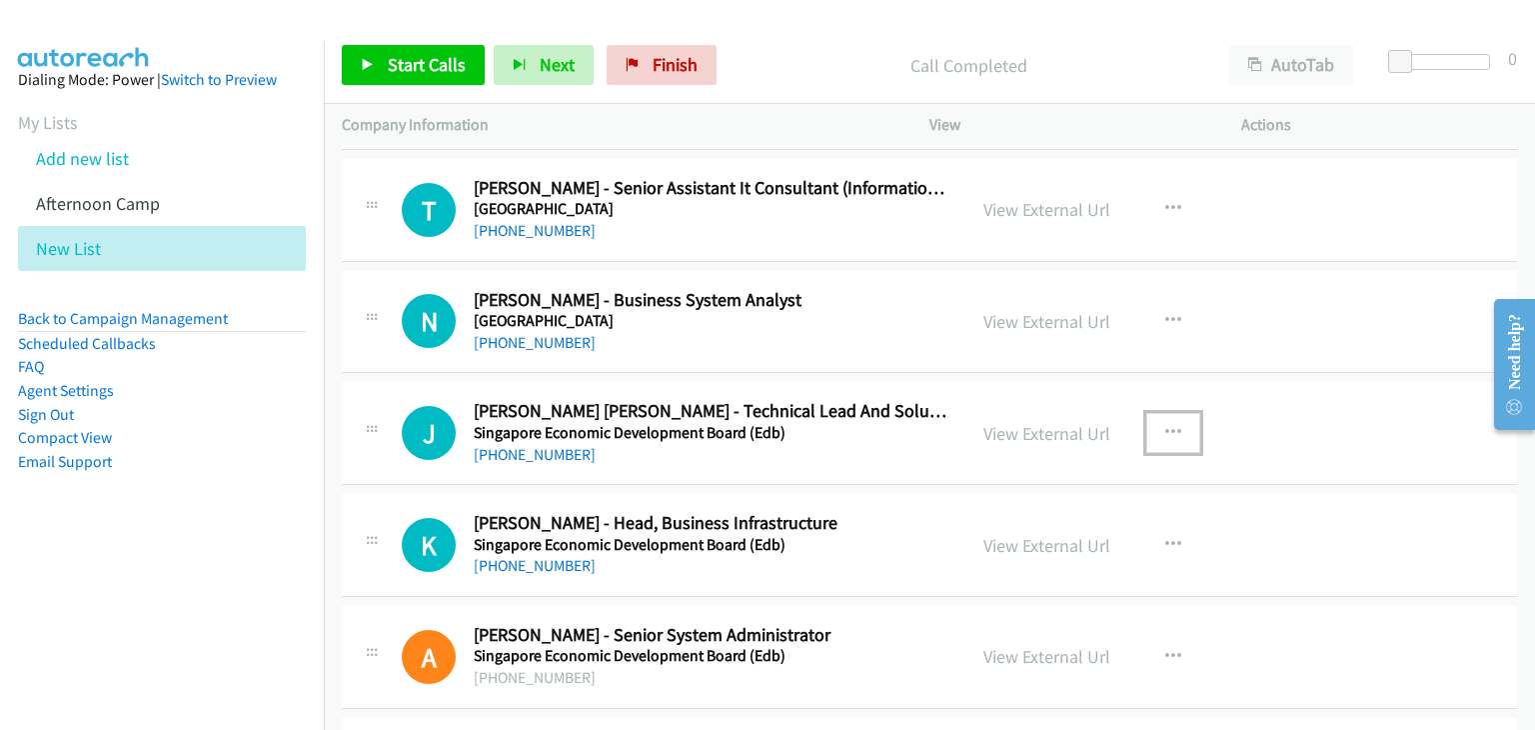
click at [1173, 416] on button "button" at bounding box center [1173, 433] width 54 height 40
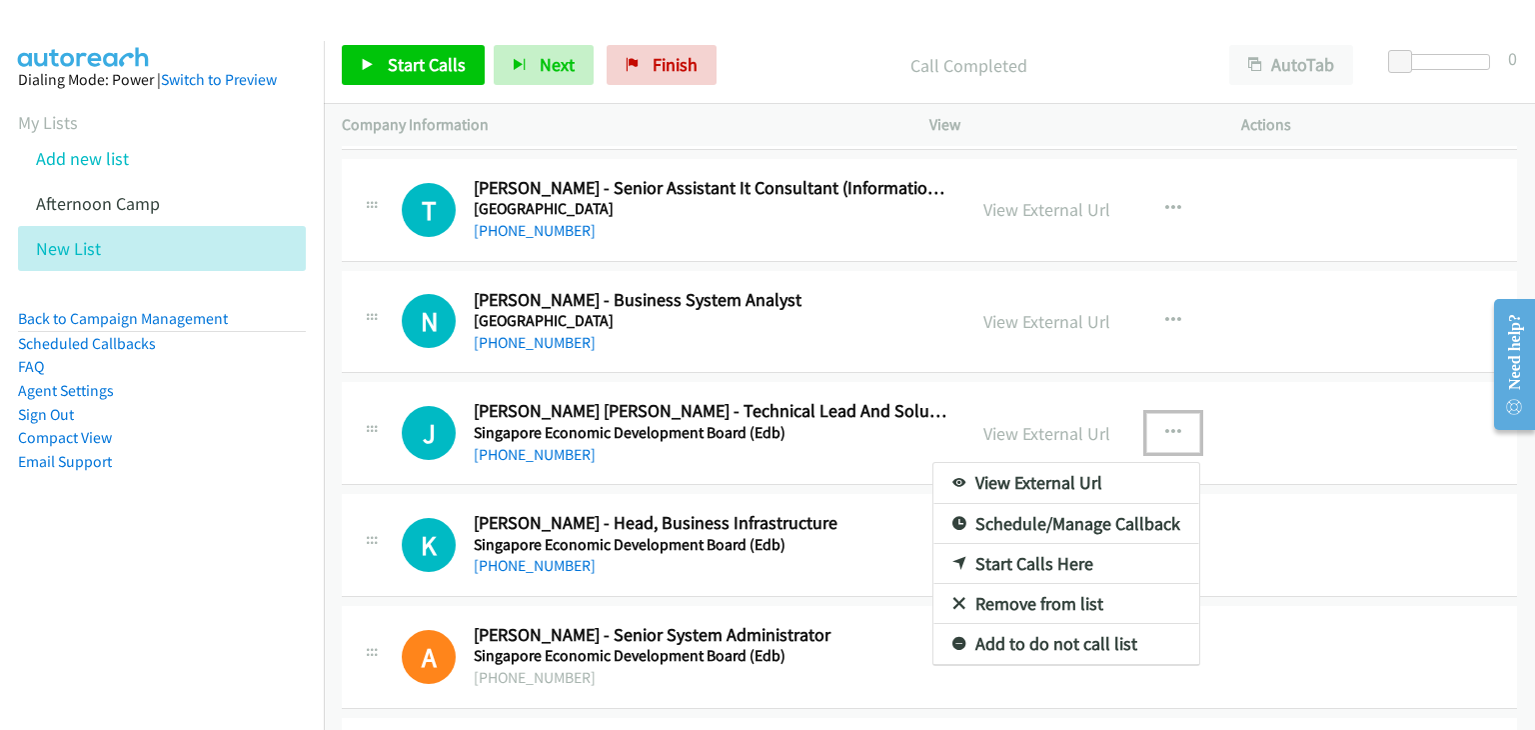
click at [1061, 545] on link "Start Calls Here" at bounding box center [1066, 564] width 266 height 40
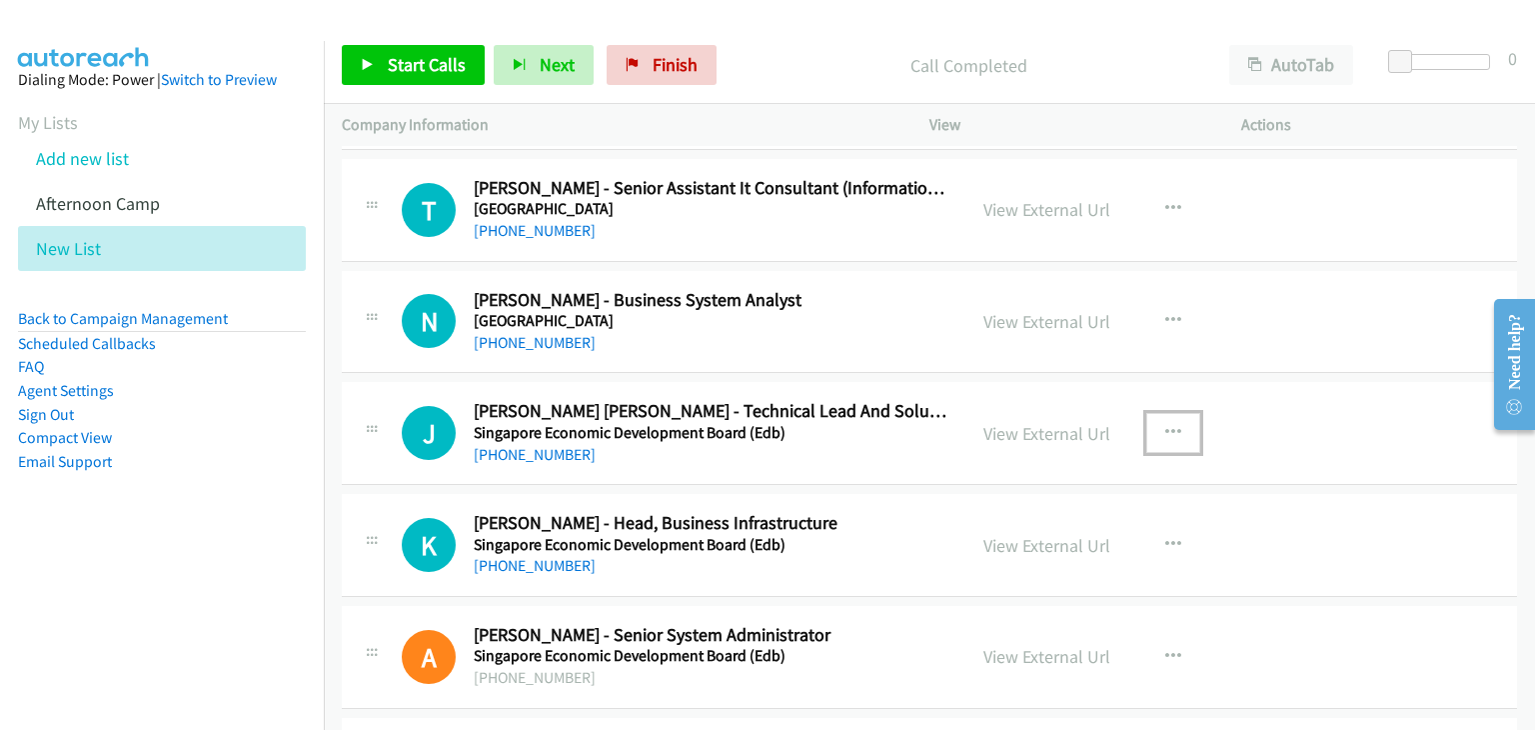
drag, startPoint x: 1163, startPoint y: 421, endPoint x: 1161, endPoint y: 488, distance: 67.0
click at [1165, 425] on icon "button" at bounding box center [1173, 433] width 16 height 16
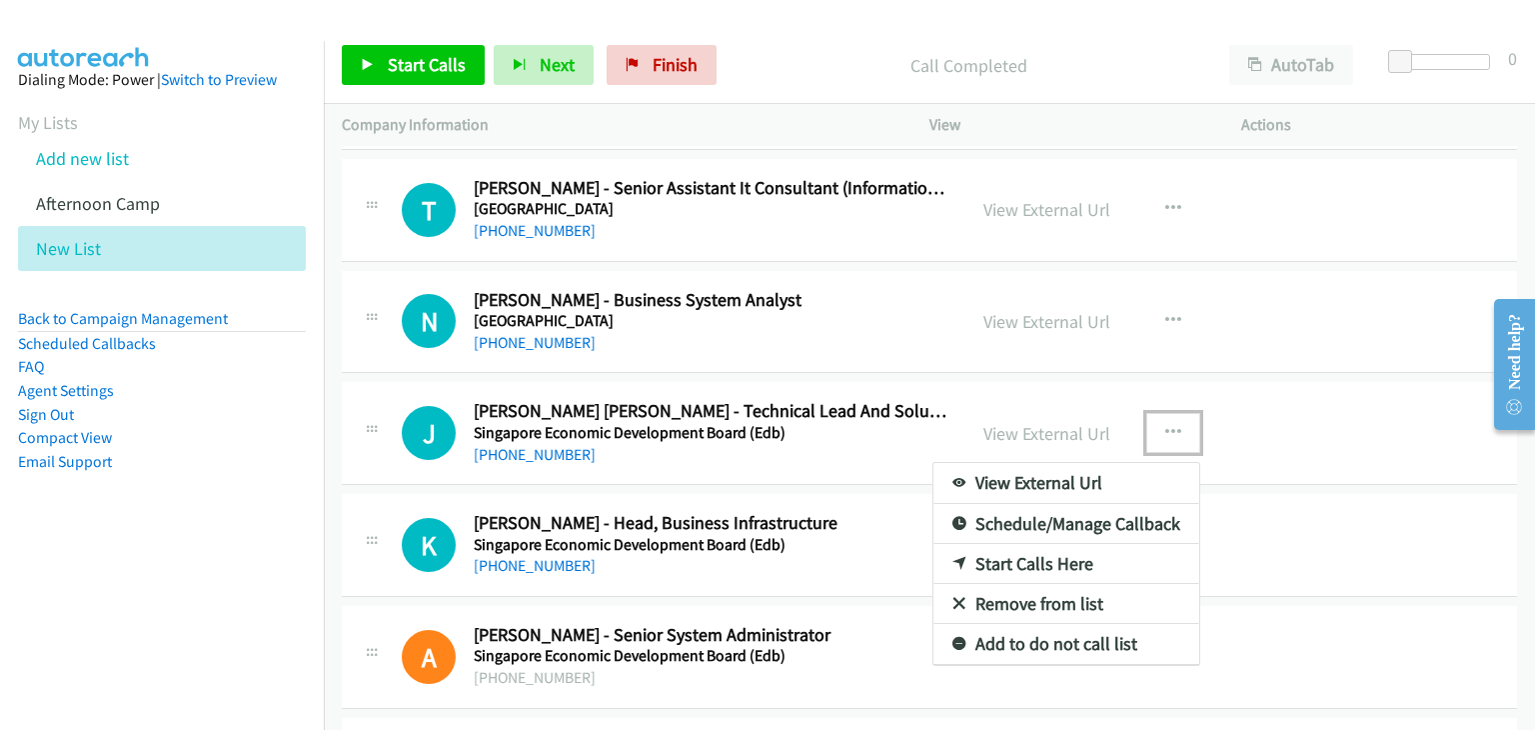
click at [1050, 550] on link "Start Calls Here" at bounding box center [1066, 564] width 266 height 40
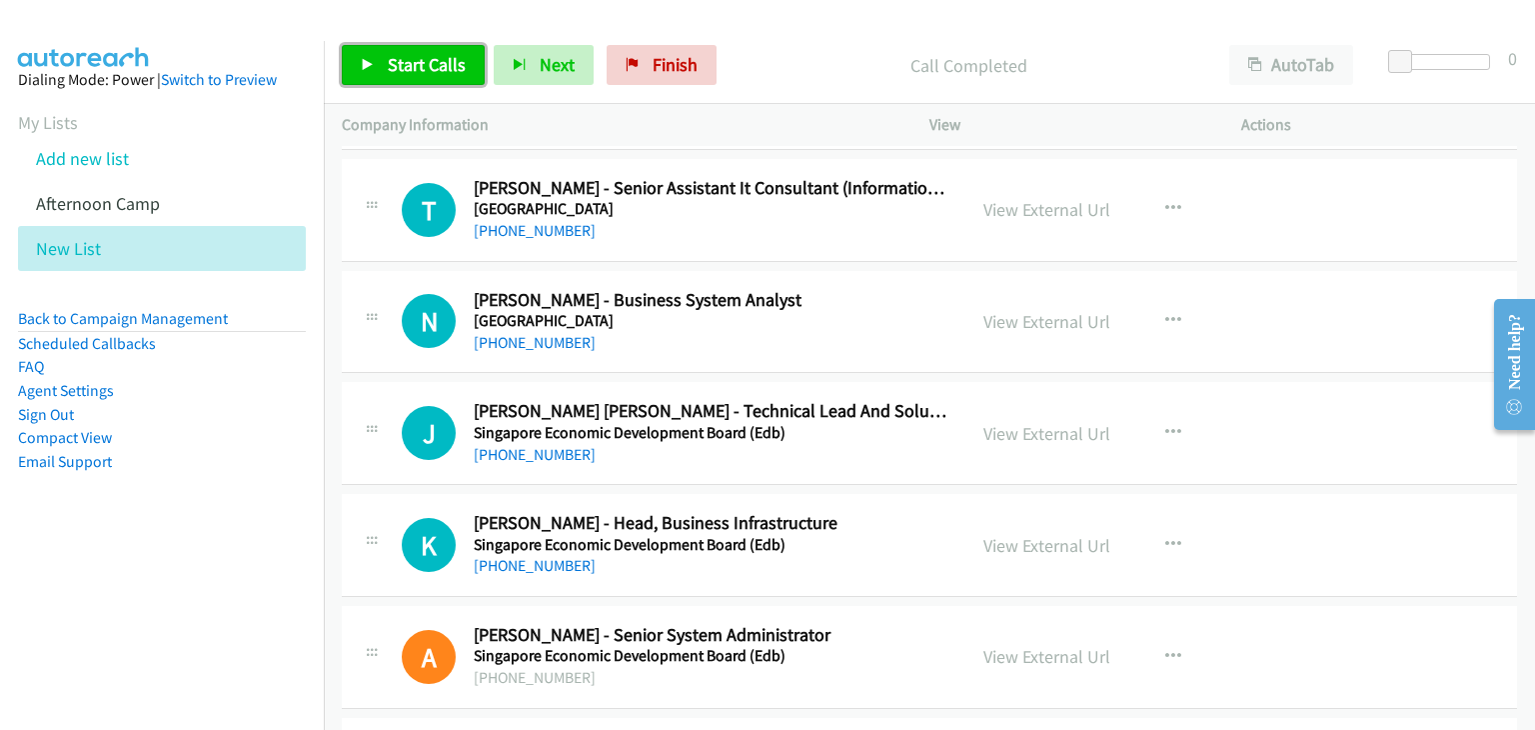
click at [436, 52] on link "Start Calls" at bounding box center [413, 65] width 143 height 40
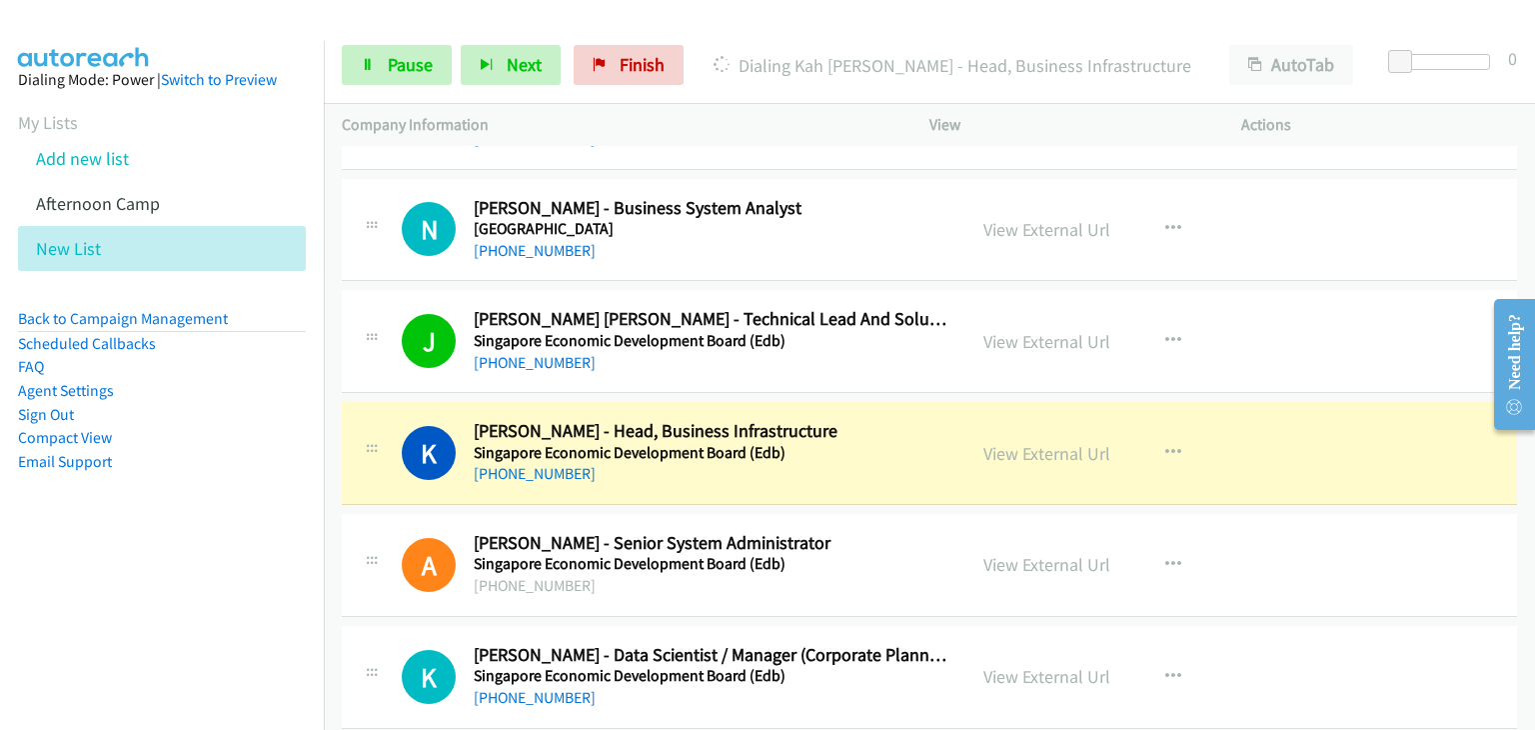
scroll to position [7295, 0]
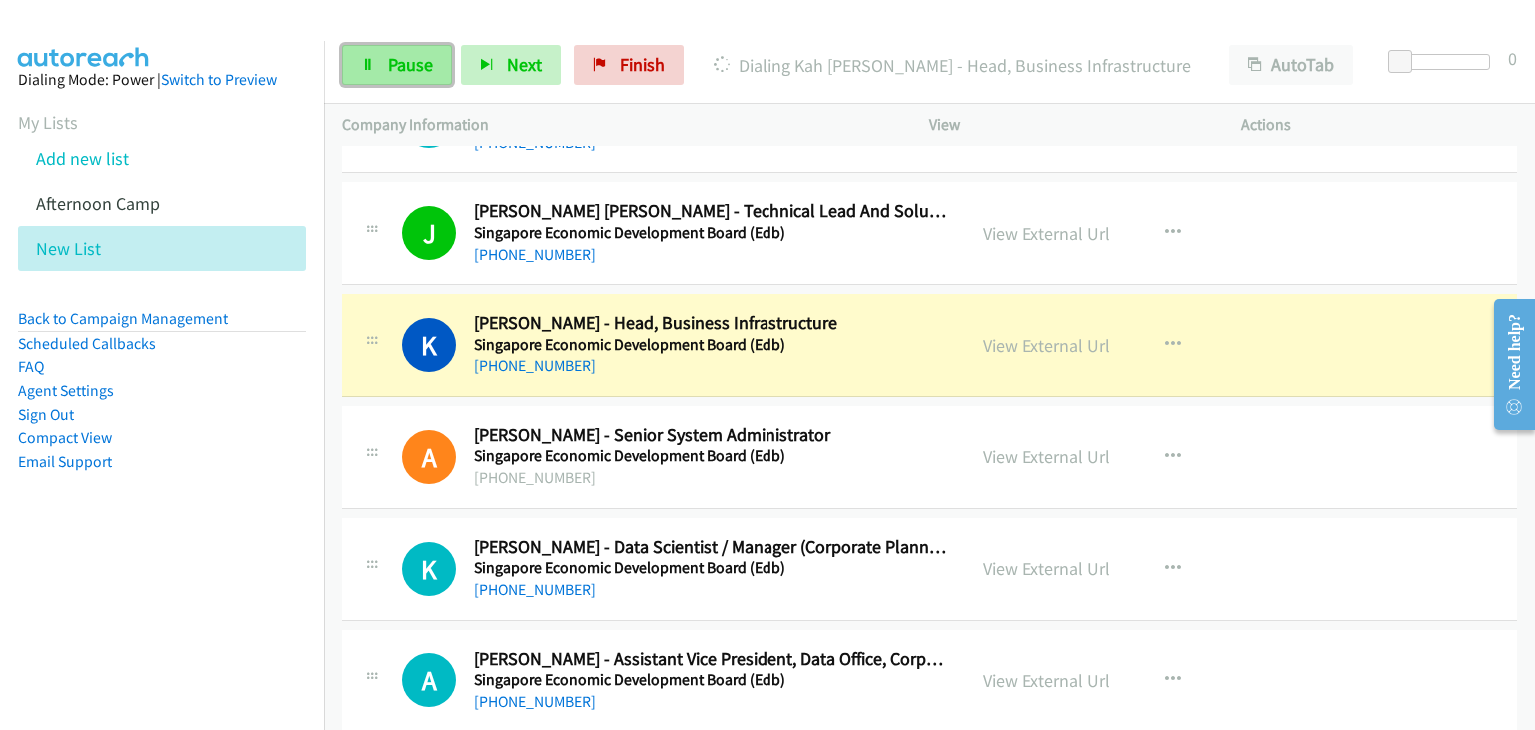
click at [411, 77] on link "Pause" at bounding box center [397, 65] width 110 height 40
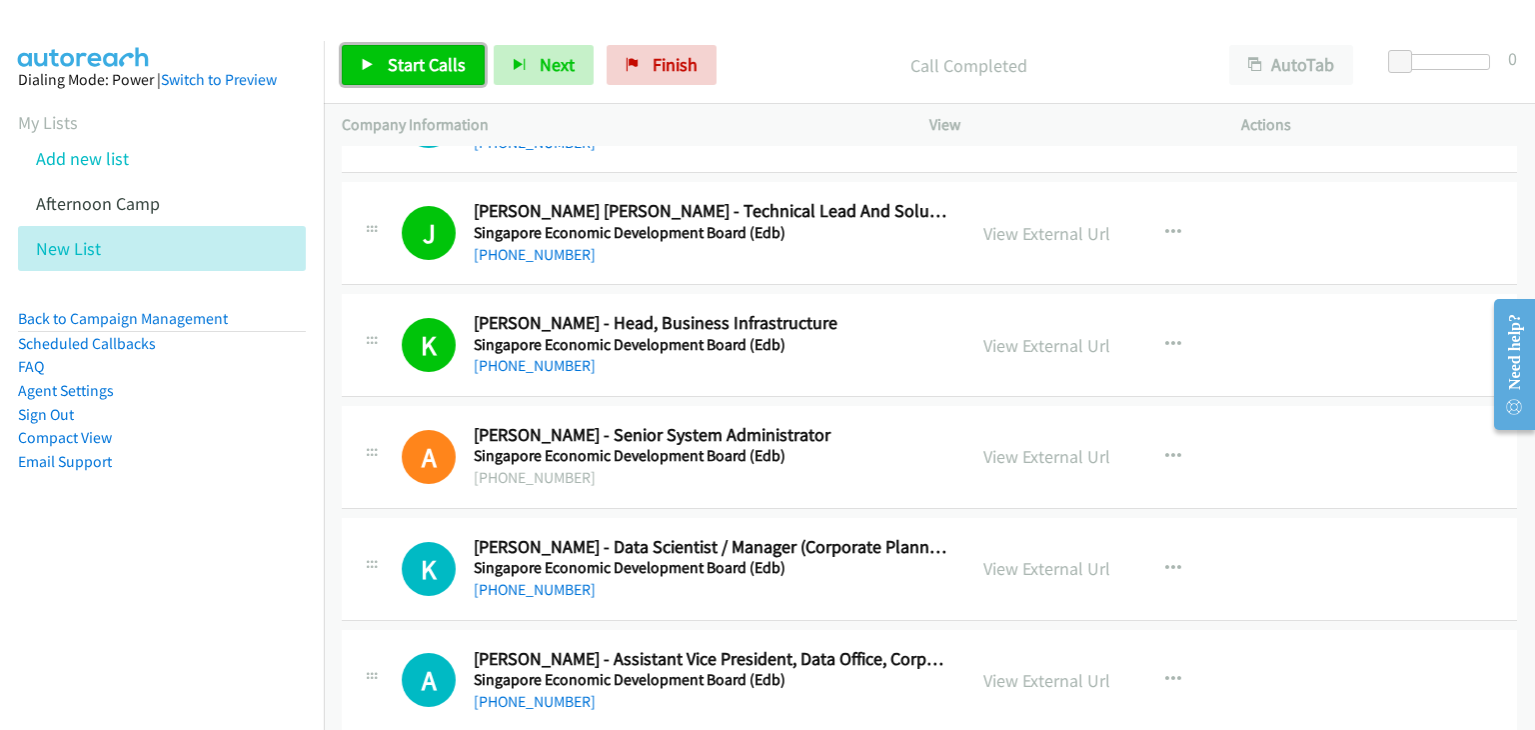
click at [418, 62] on span "Start Calls" at bounding box center [427, 64] width 78 height 23
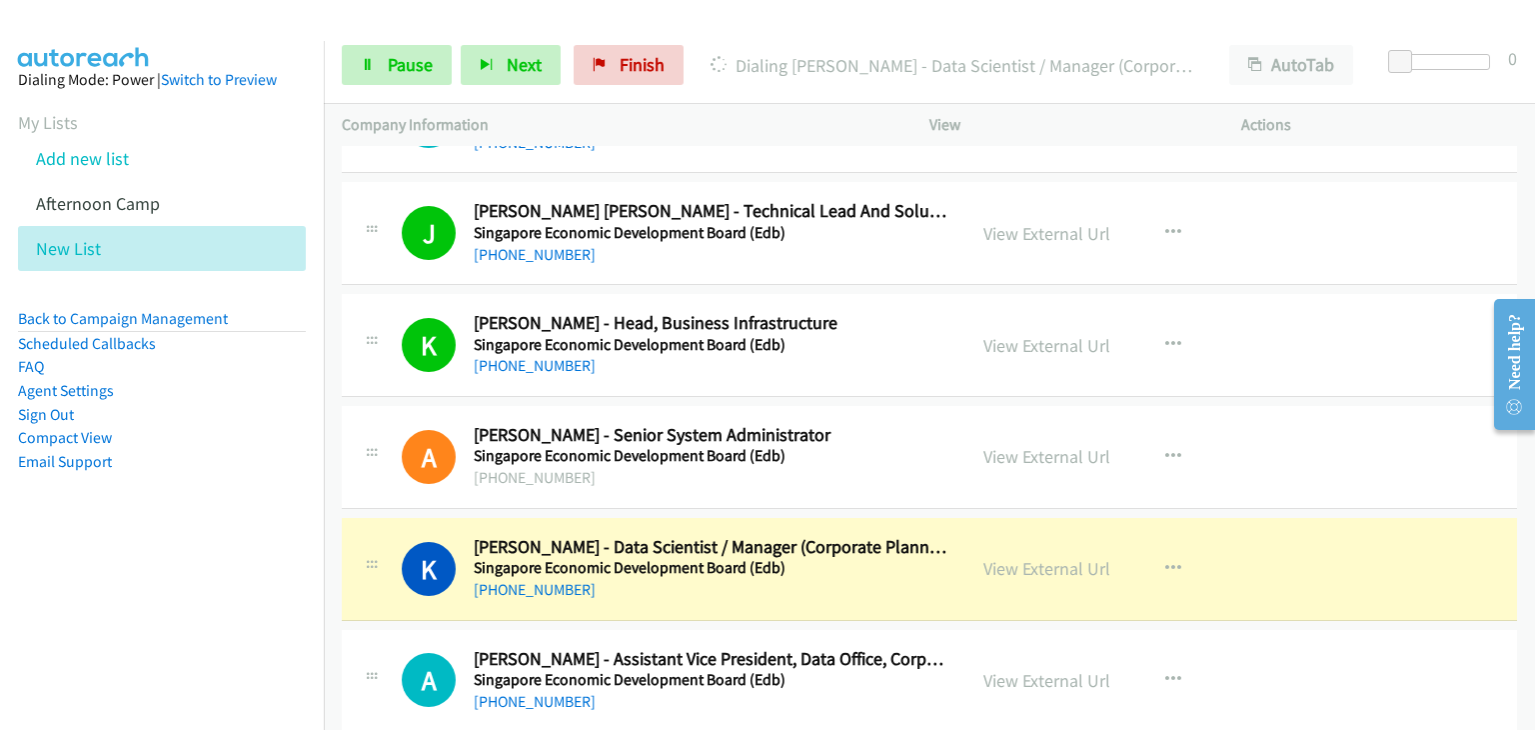
click at [1435, 447] on div "A Callback Scheduled Arunkumar Basavaraju - Senior System Administrator Singapo…" at bounding box center [929, 457] width 1175 height 103
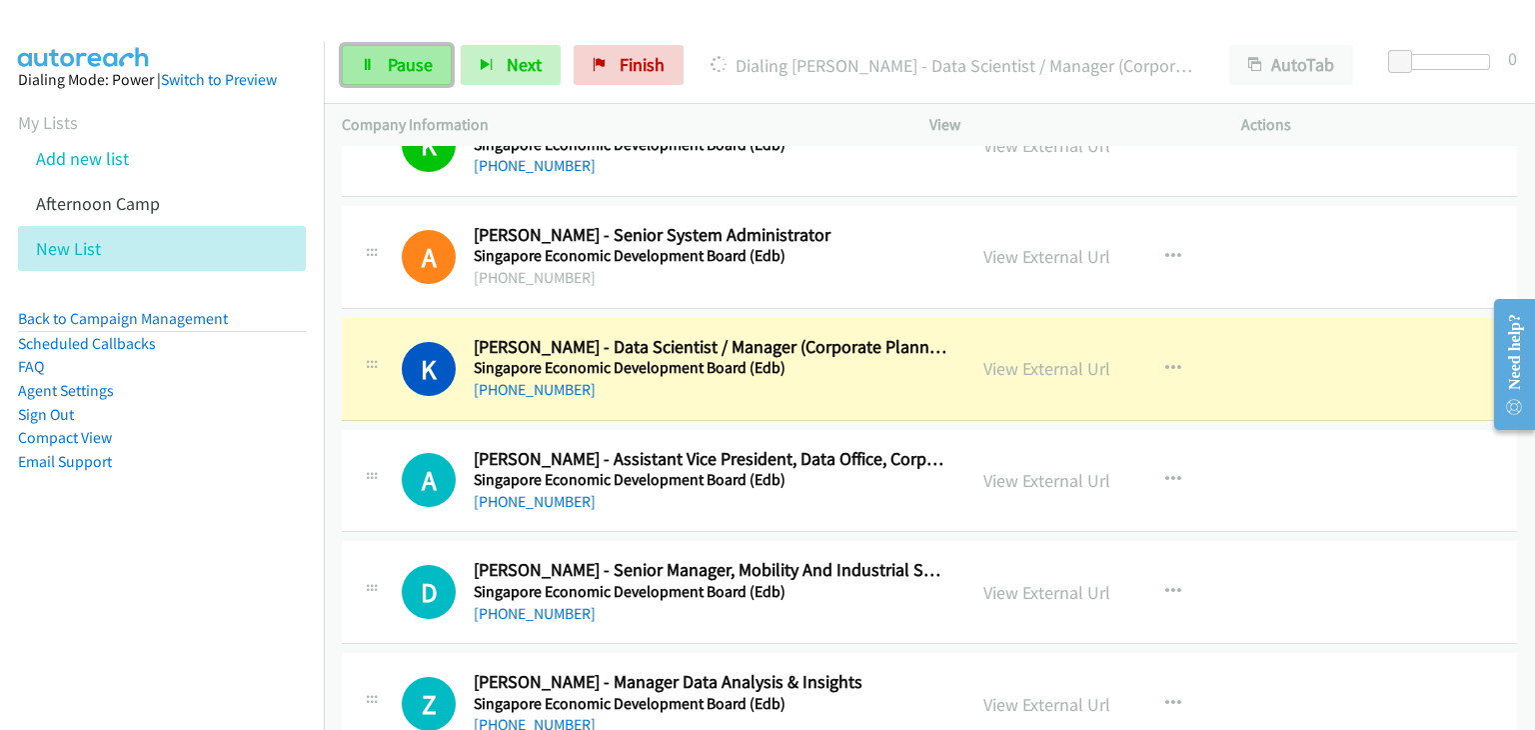
click at [388, 55] on span "Pause" at bounding box center [410, 64] width 45 height 23
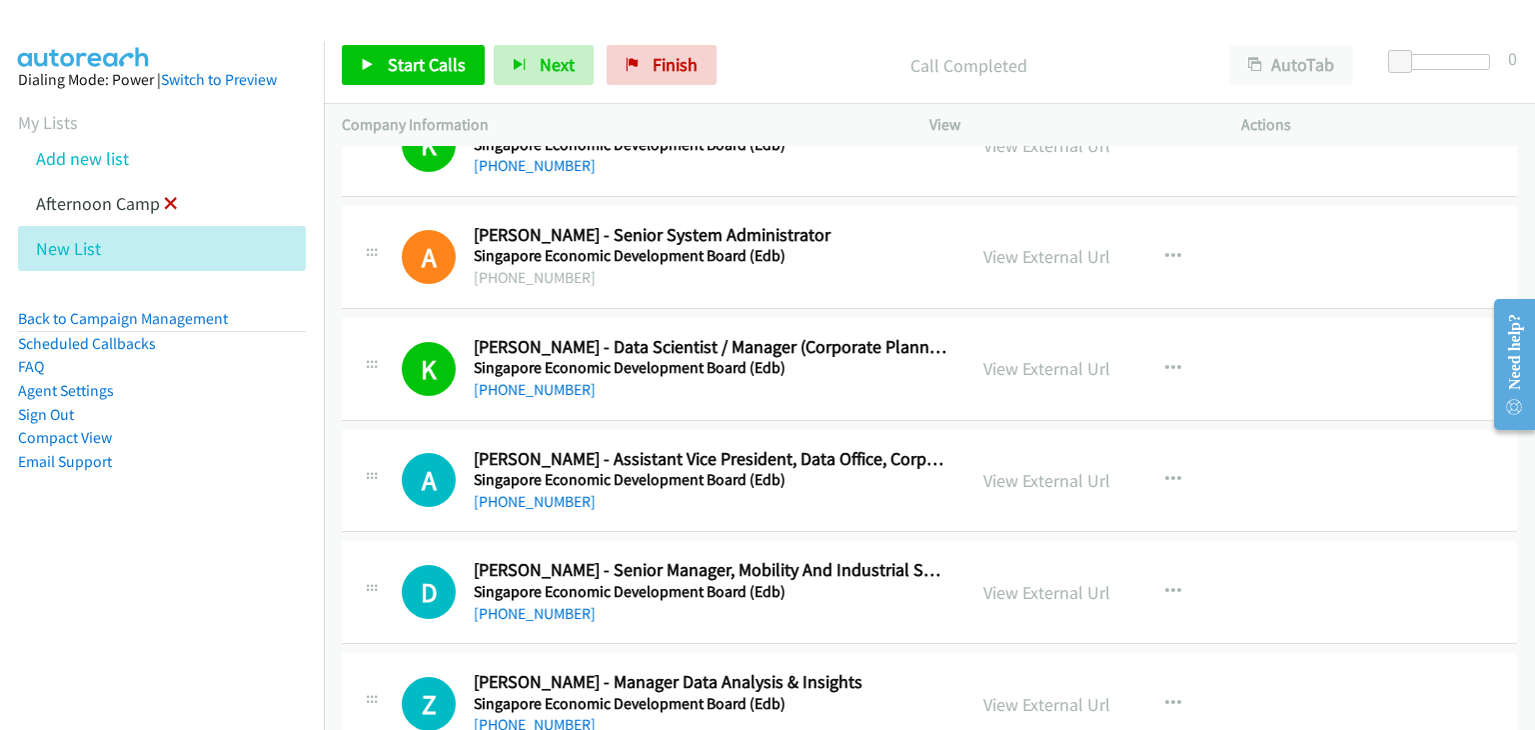
click at [169, 198] on icon at bounding box center [171, 205] width 14 height 14
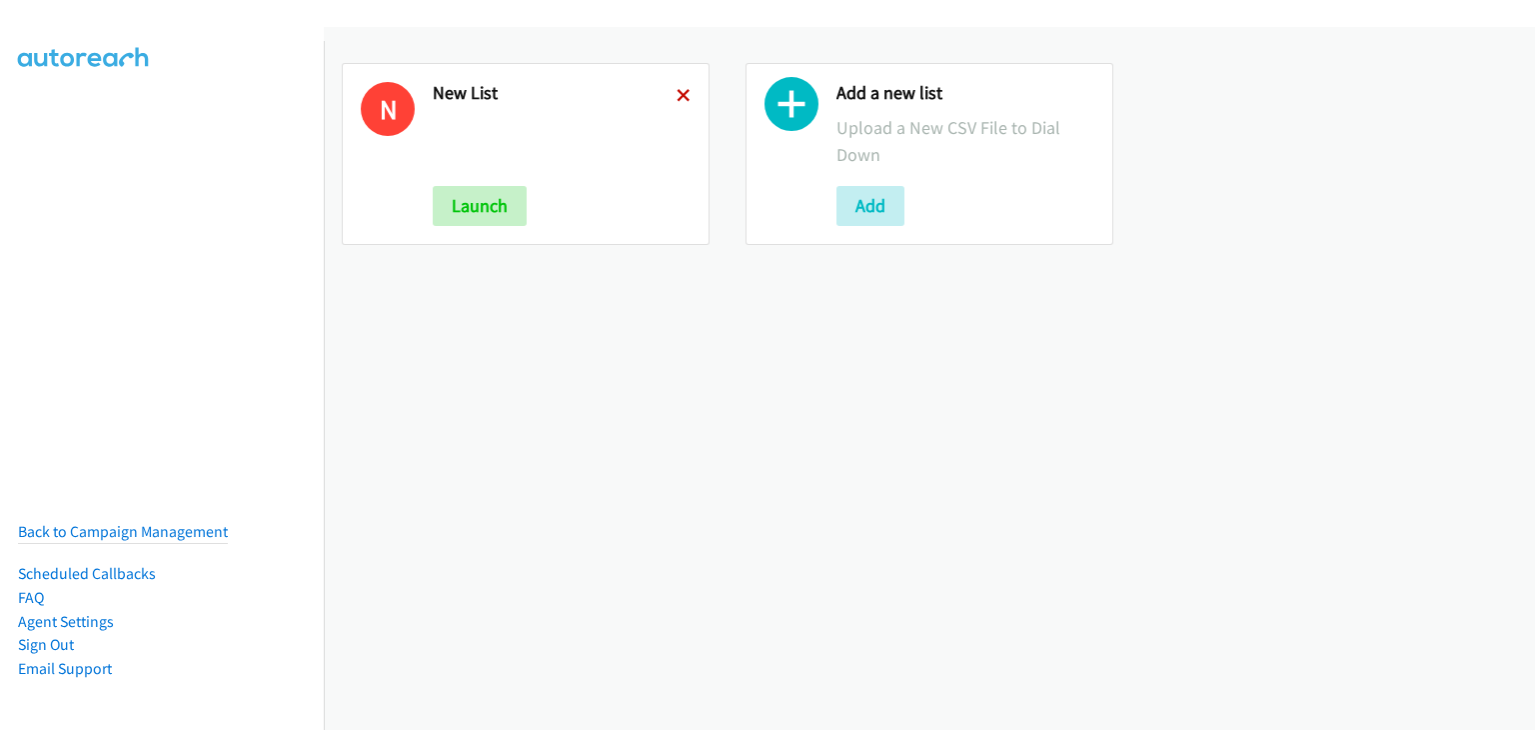
click at [679, 87] on link at bounding box center [684, 95] width 14 height 23
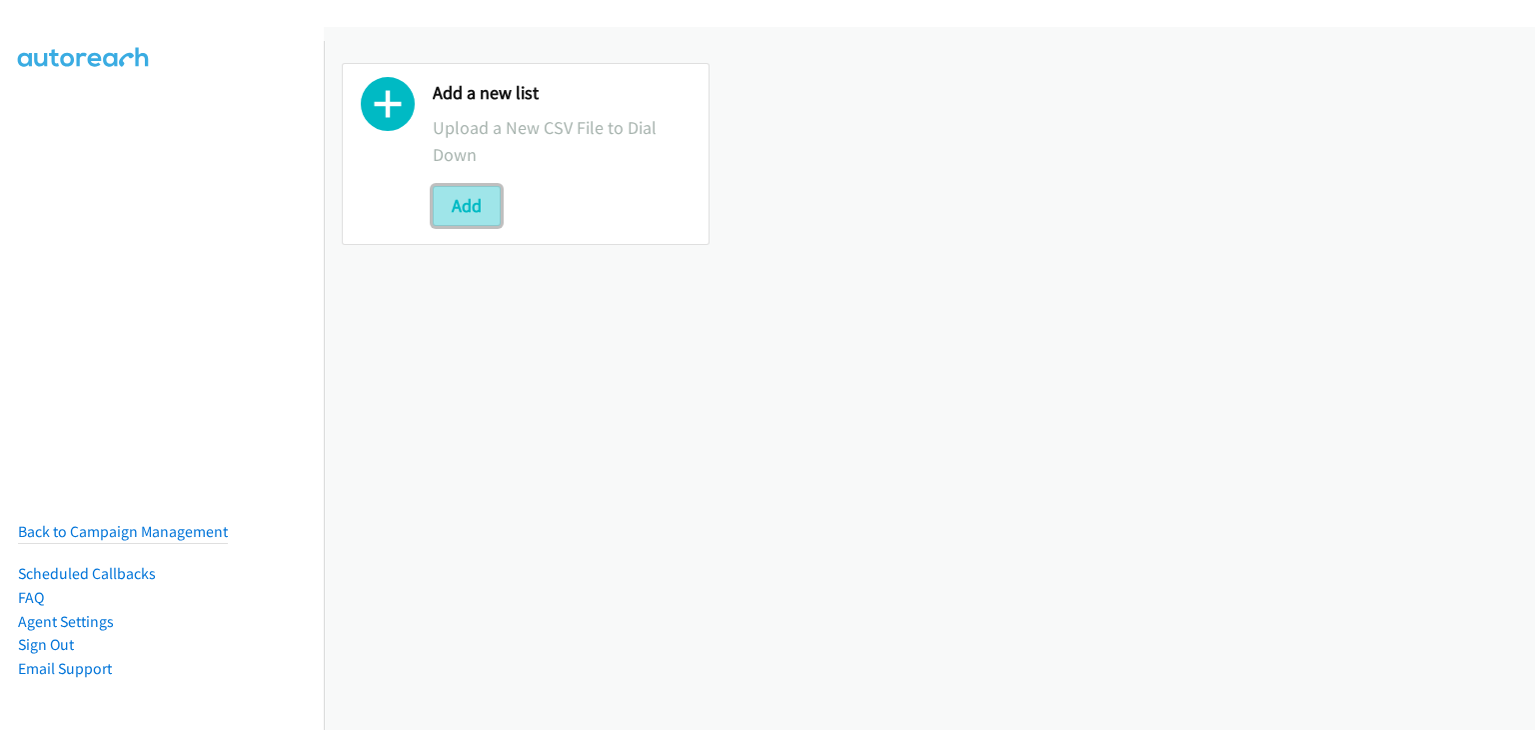
click at [476, 204] on button "Add" at bounding box center [467, 206] width 68 height 40
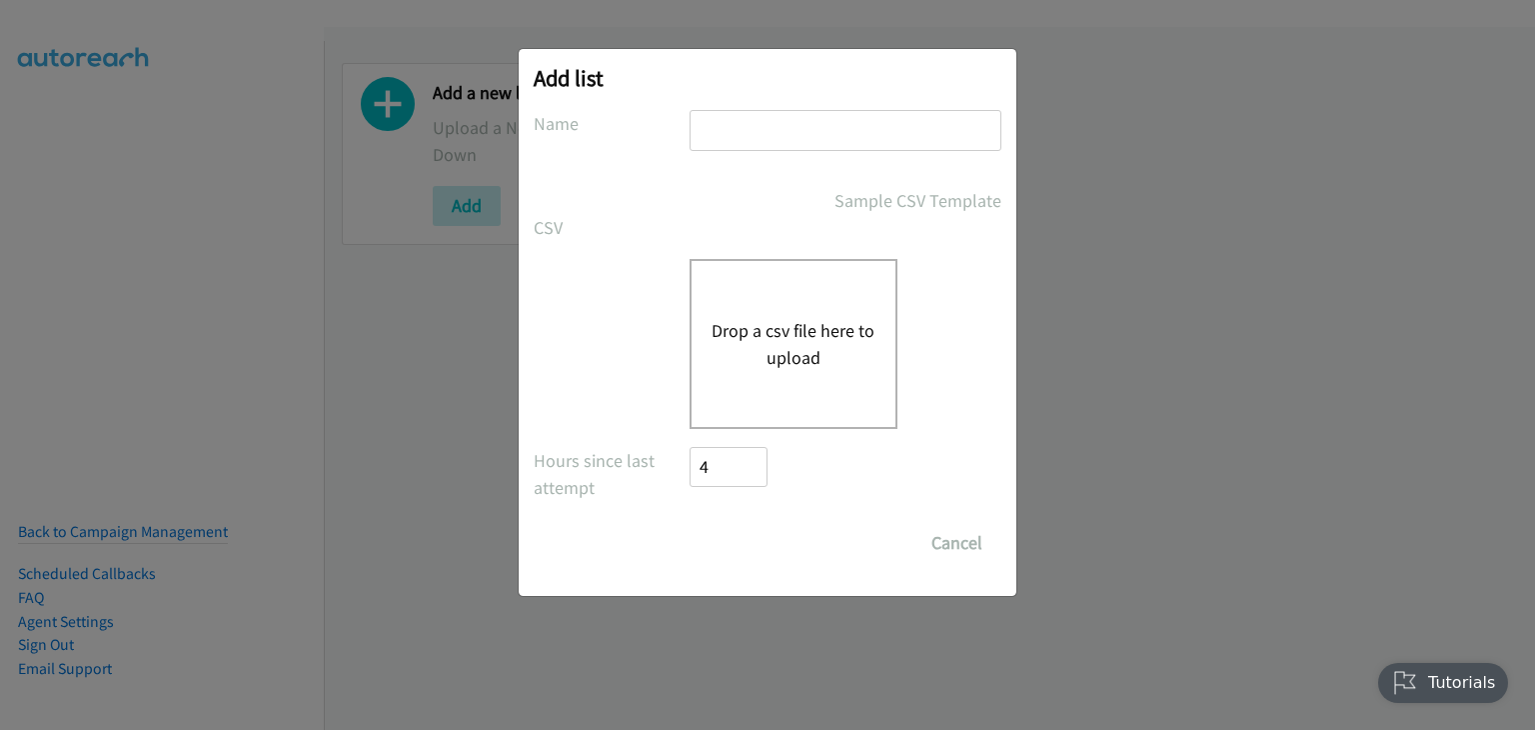
click at [768, 147] on input "text" at bounding box center [846, 130] width 312 height 41
click at [853, 124] on input "New Camp - am" at bounding box center [846, 130] width 312 height 41
type input "New Camp"
click at [791, 343] on button "Drop a csv file here to upload" at bounding box center [794, 344] width 164 height 54
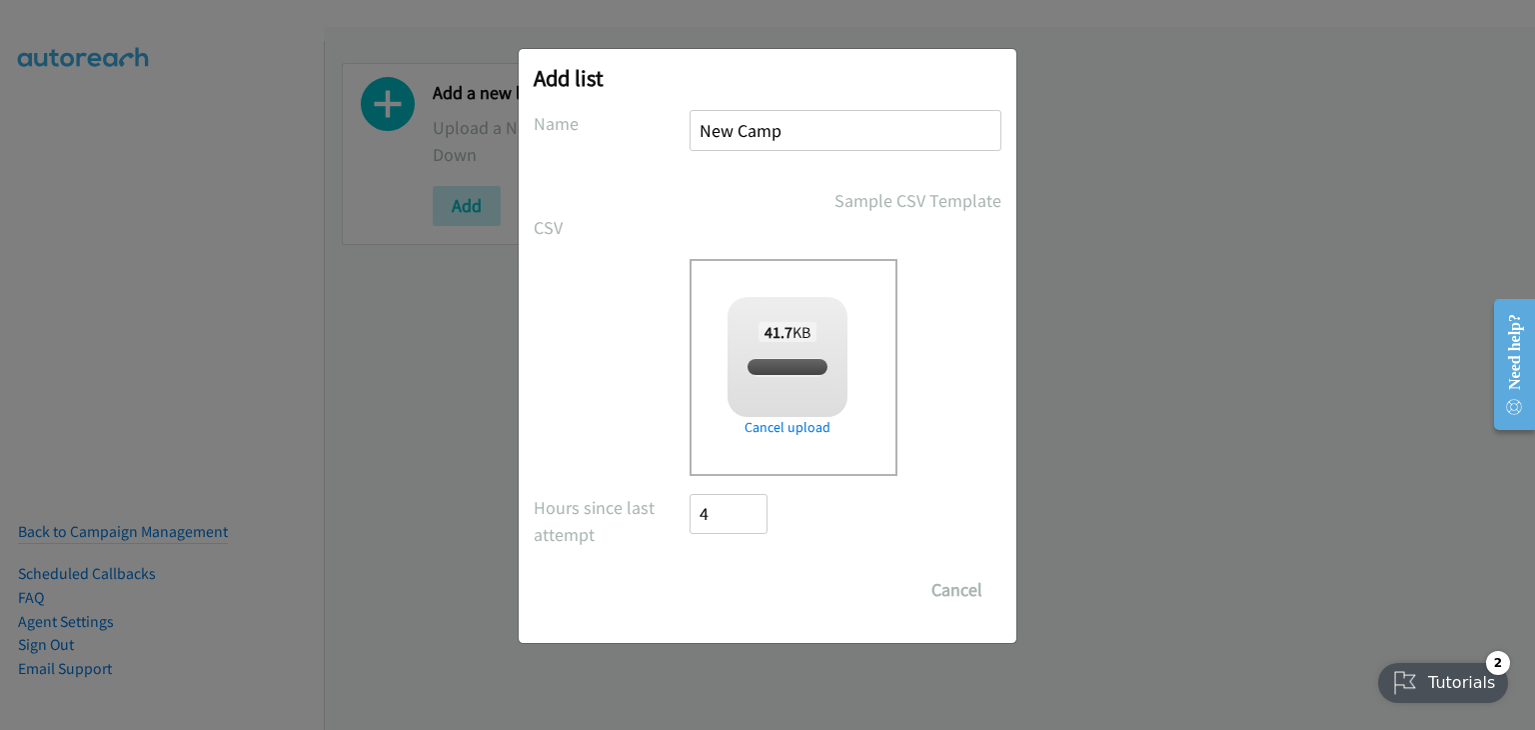
checkbox input "true"
click at [729, 587] on input "Save List" at bounding box center [742, 590] width 105 height 40
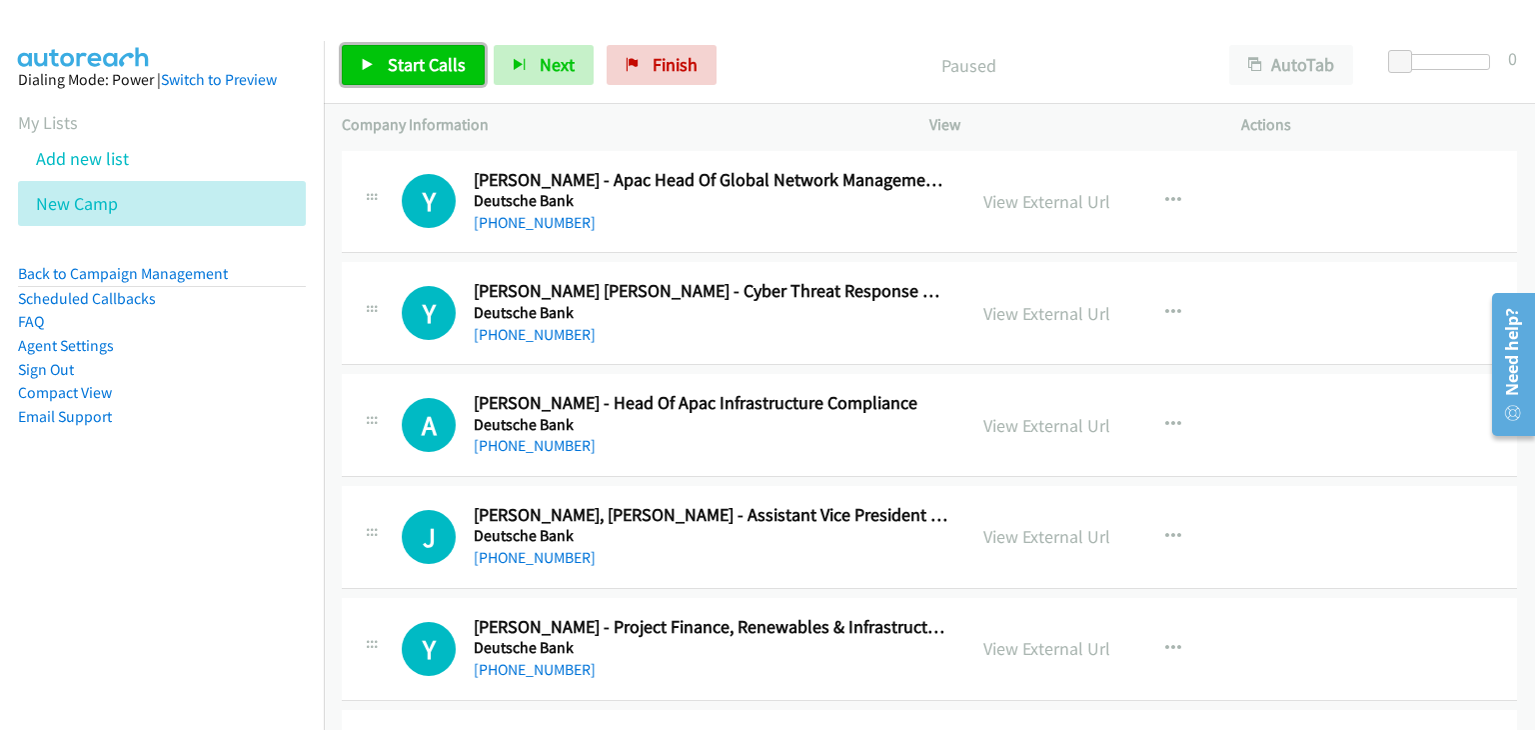
drag, startPoint x: 391, startPoint y: 61, endPoint x: 484, endPoint y: 83, distance: 95.5
click at [391, 63] on span "Start Calls" at bounding box center [427, 64] width 78 height 23
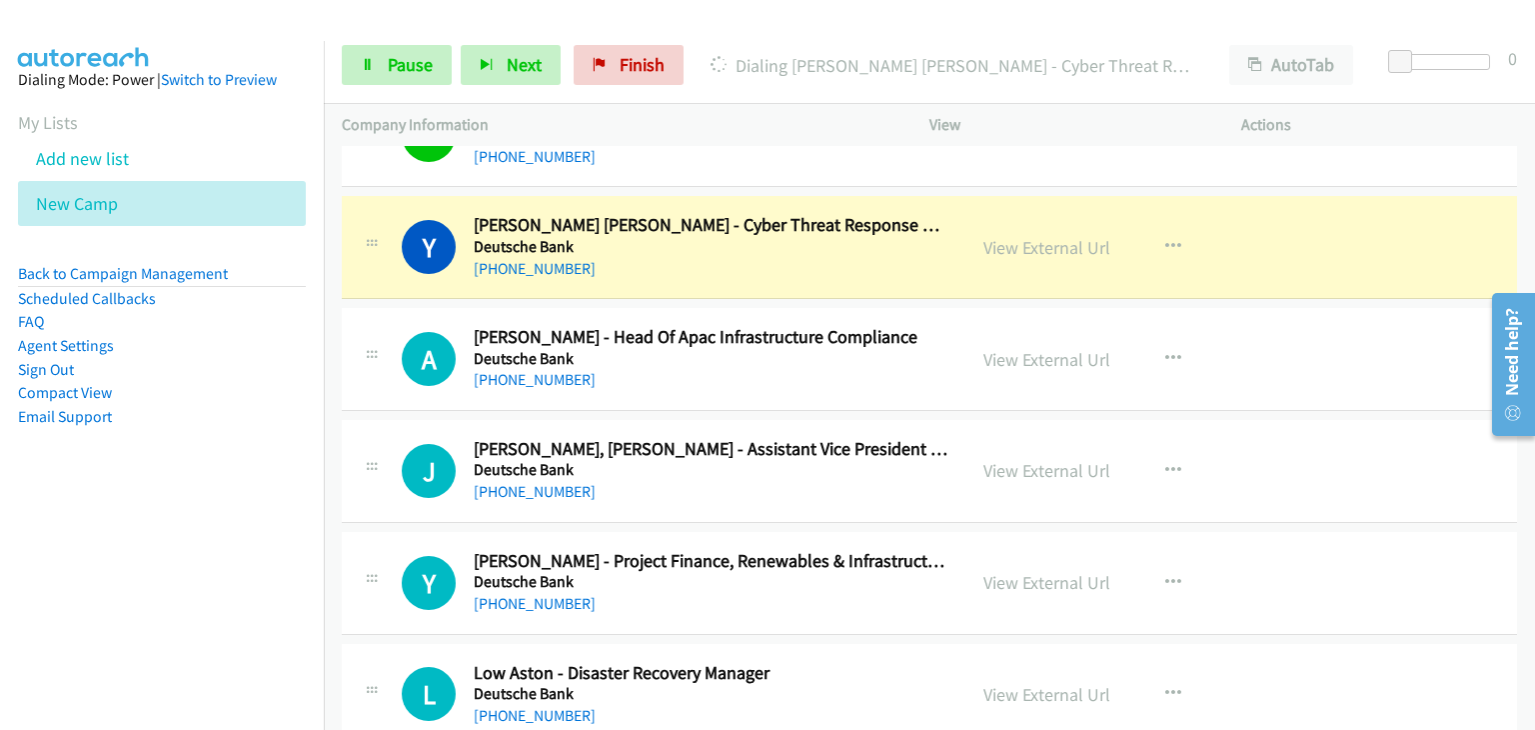
scroll to position [100, 0]
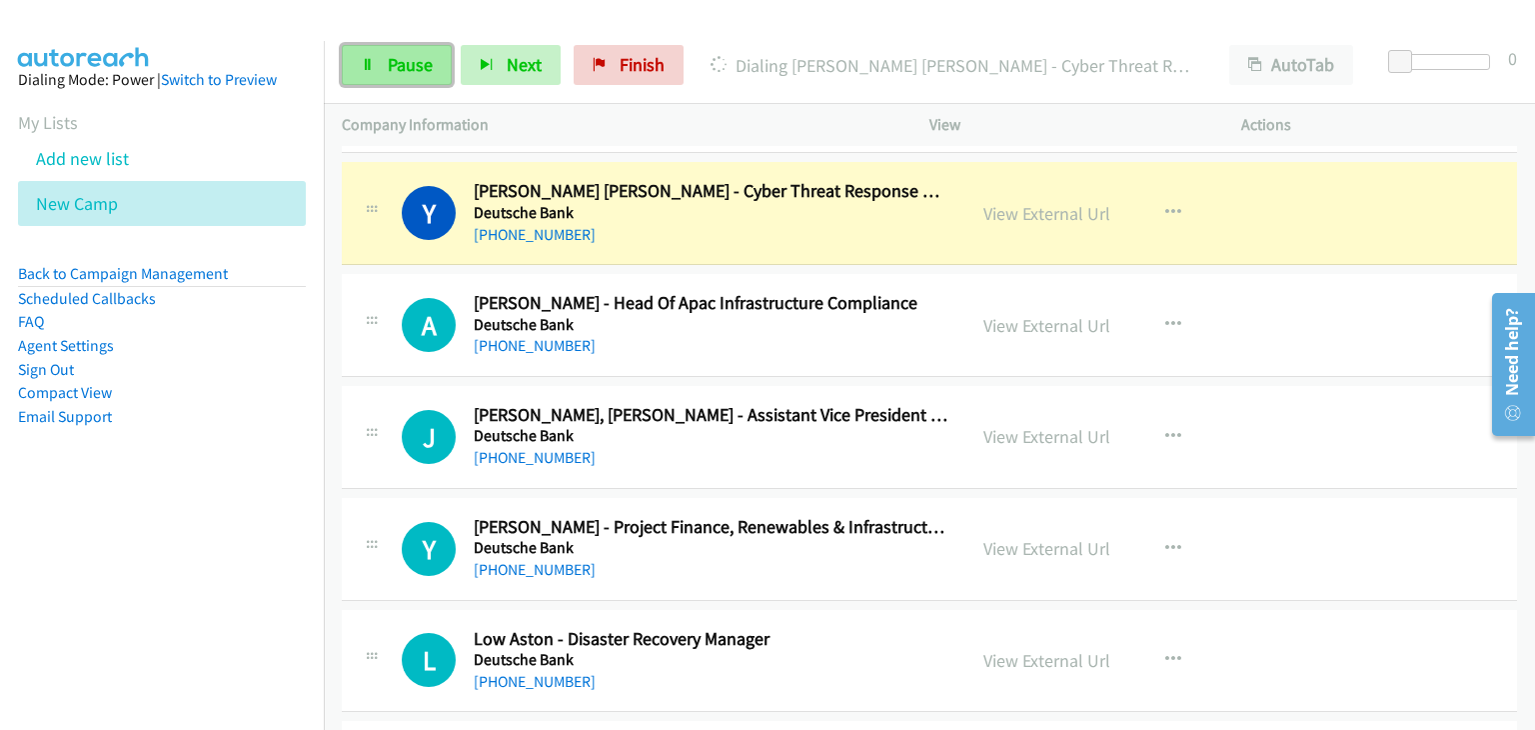
click at [371, 70] on icon at bounding box center [368, 66] width 14 height 14
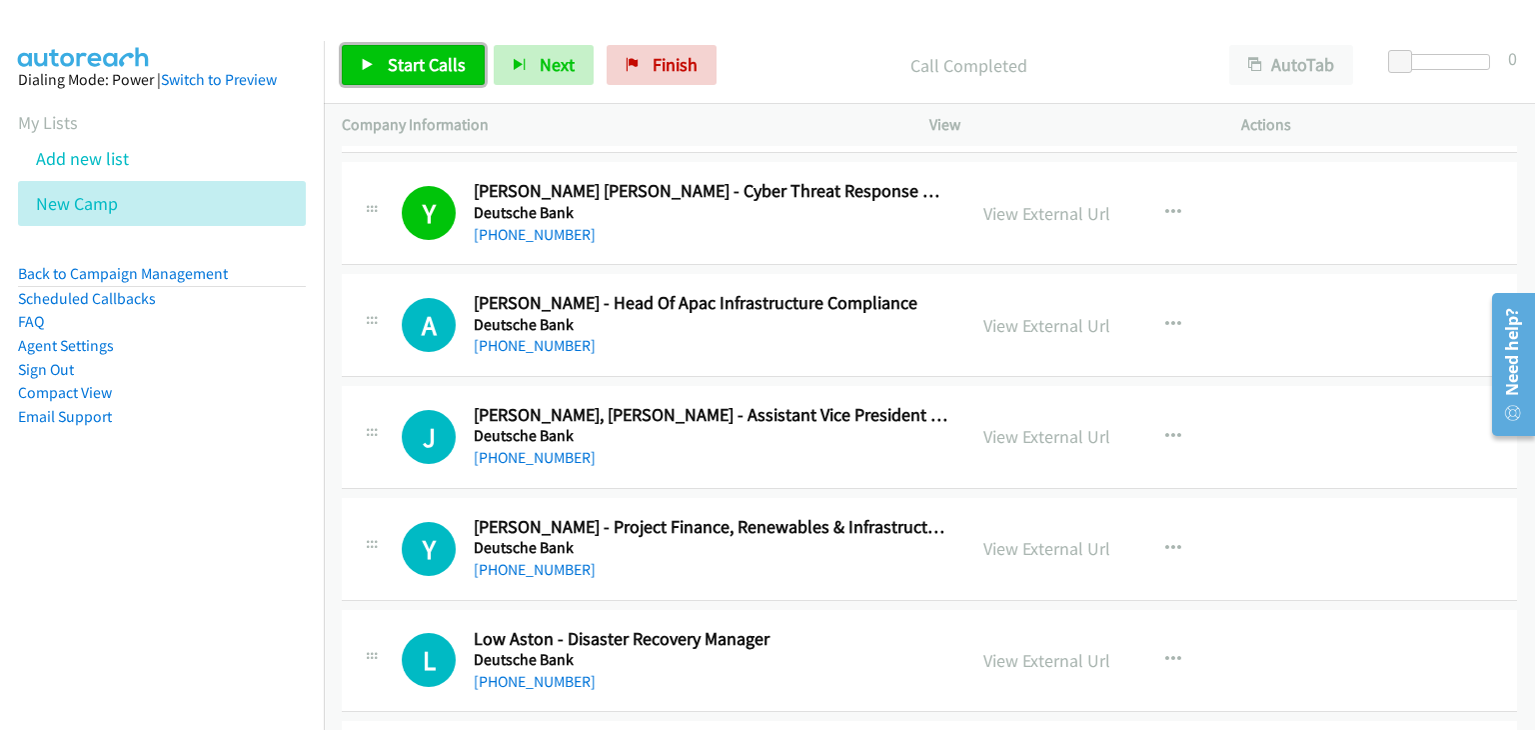
click at [417, 67] on span "Start Calls" at bounding box center [427, 64] width 78 height 23
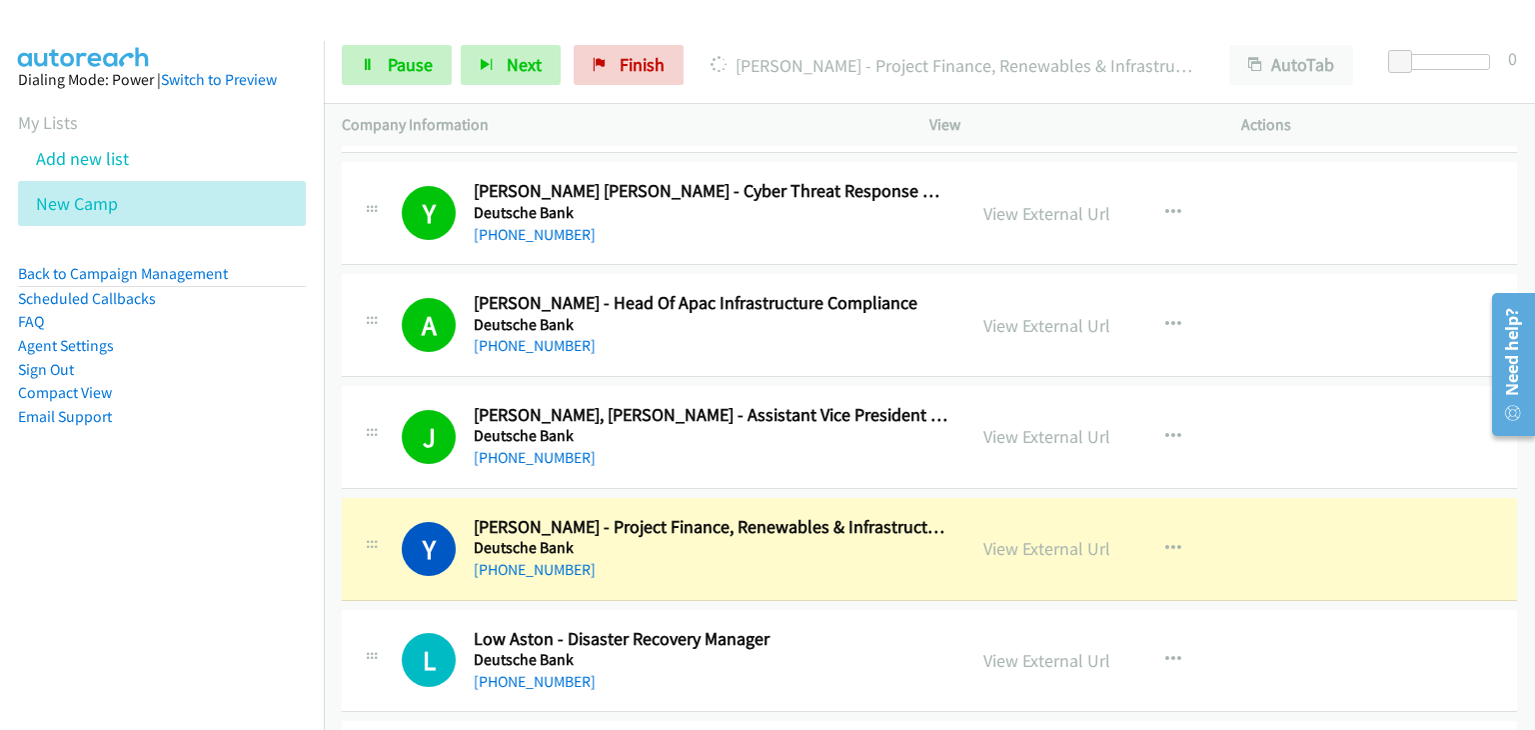
click at [384, 169] on div "Y Callback Scheduled [PERSON_NAME] [PERSON_NAME] - Cyber Threat Response Specia…" at bounding box center [929, 213] width 1175 height 103
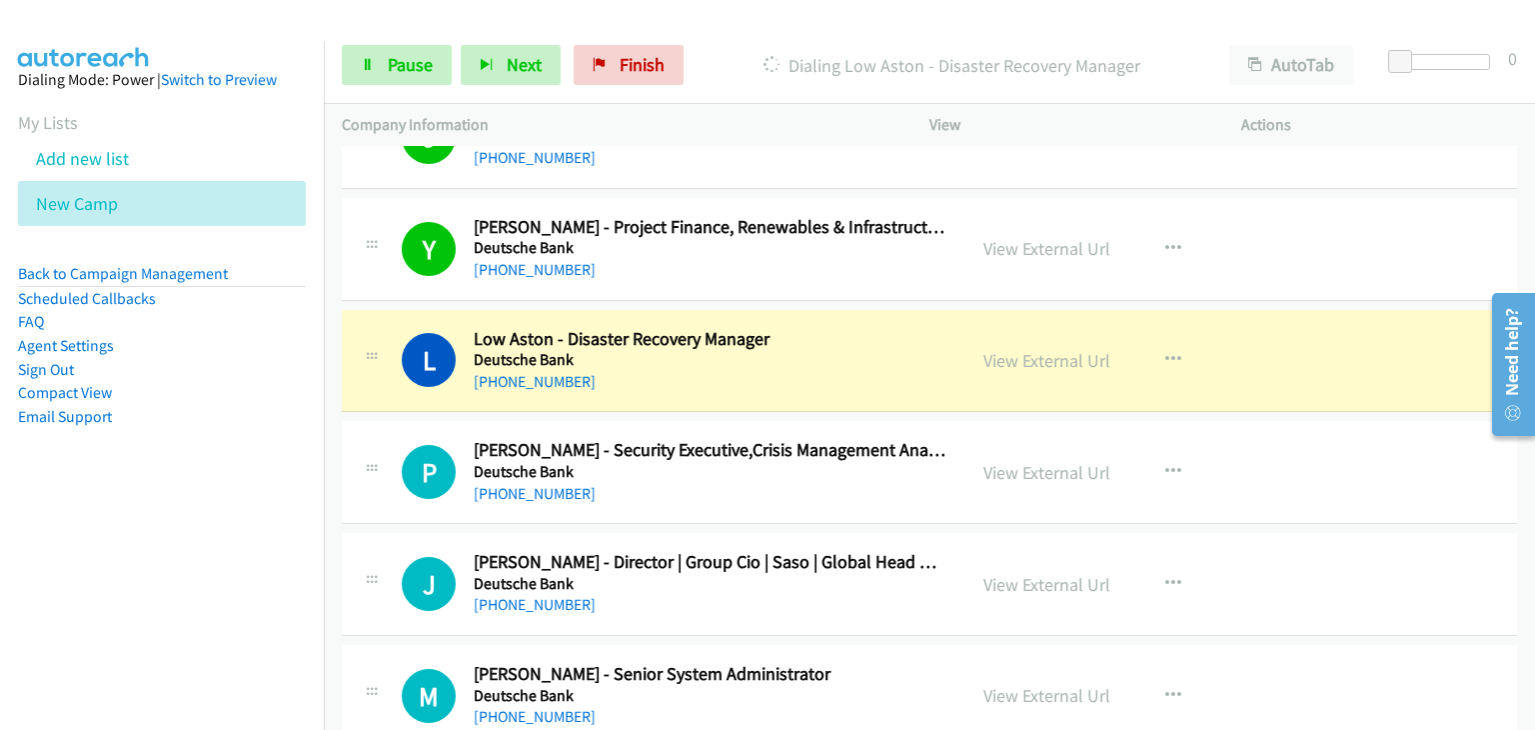
scroll to position [500, 0]
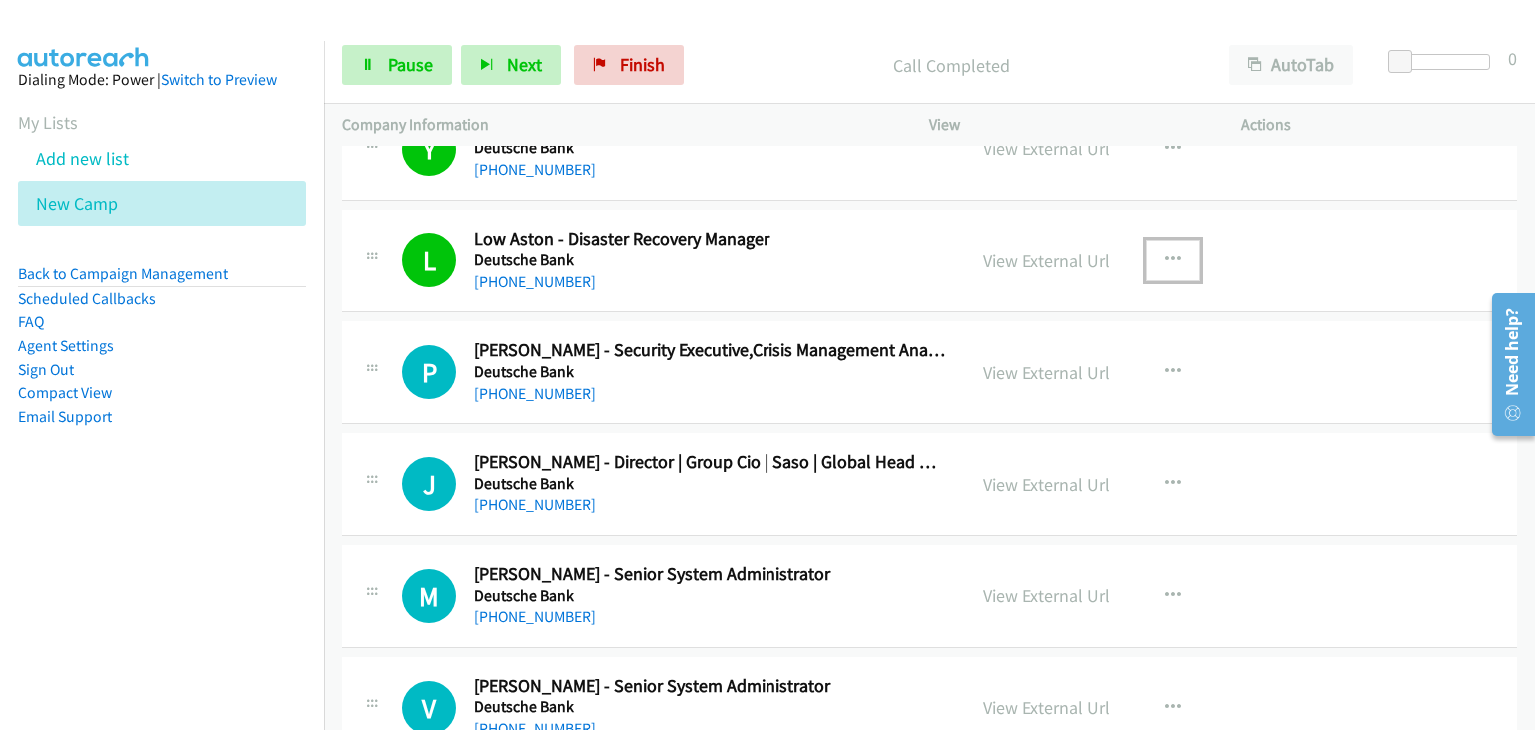
click at [1165, 259] on icon "button" at bounding box center [1173, 260] width 16 height 16
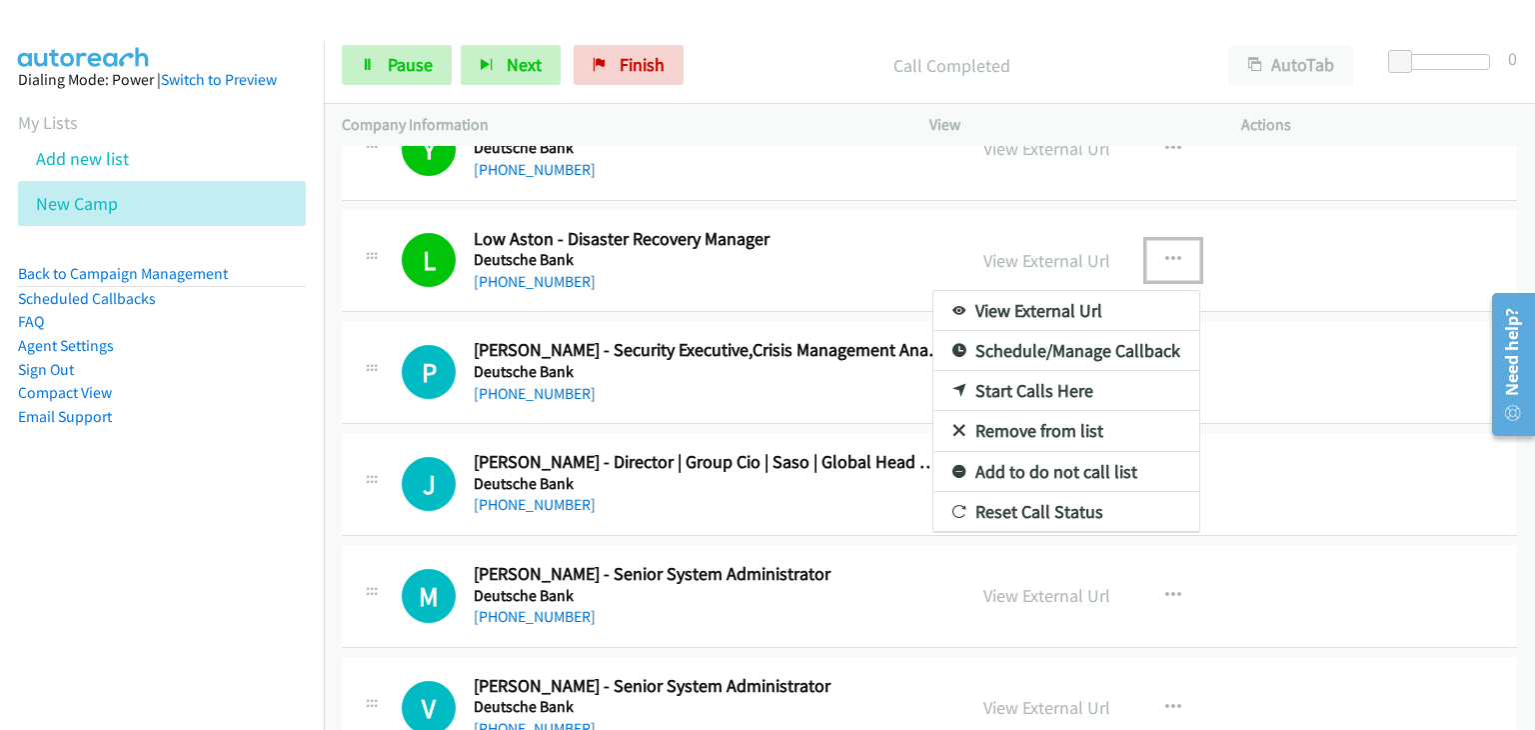
click at [1032, 420] on link "Remove from list" at bounding box center [1066, 431] width 266 height 40
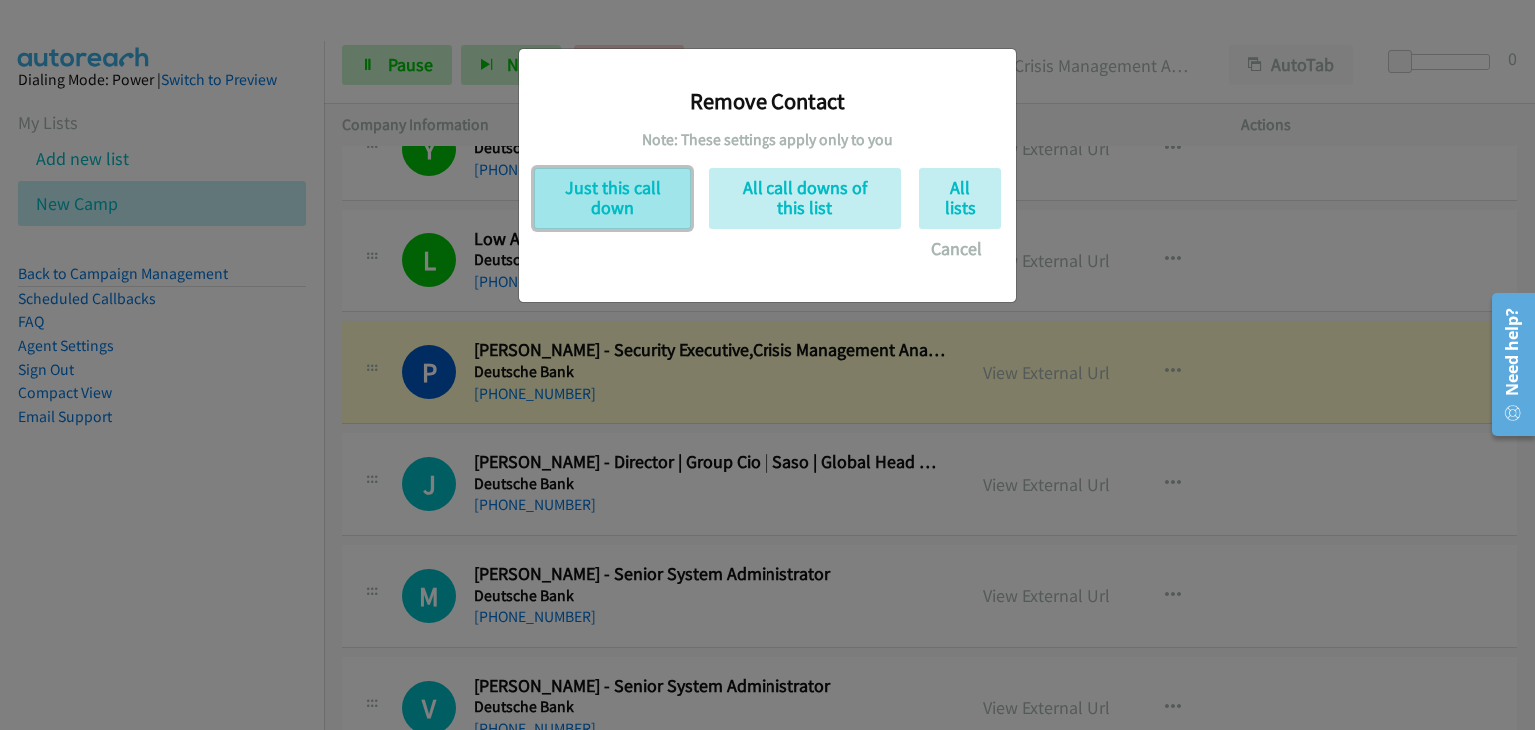
click at [613, 186] on button "Just this call down" at bounding box center [612, 198] width 157 height 61
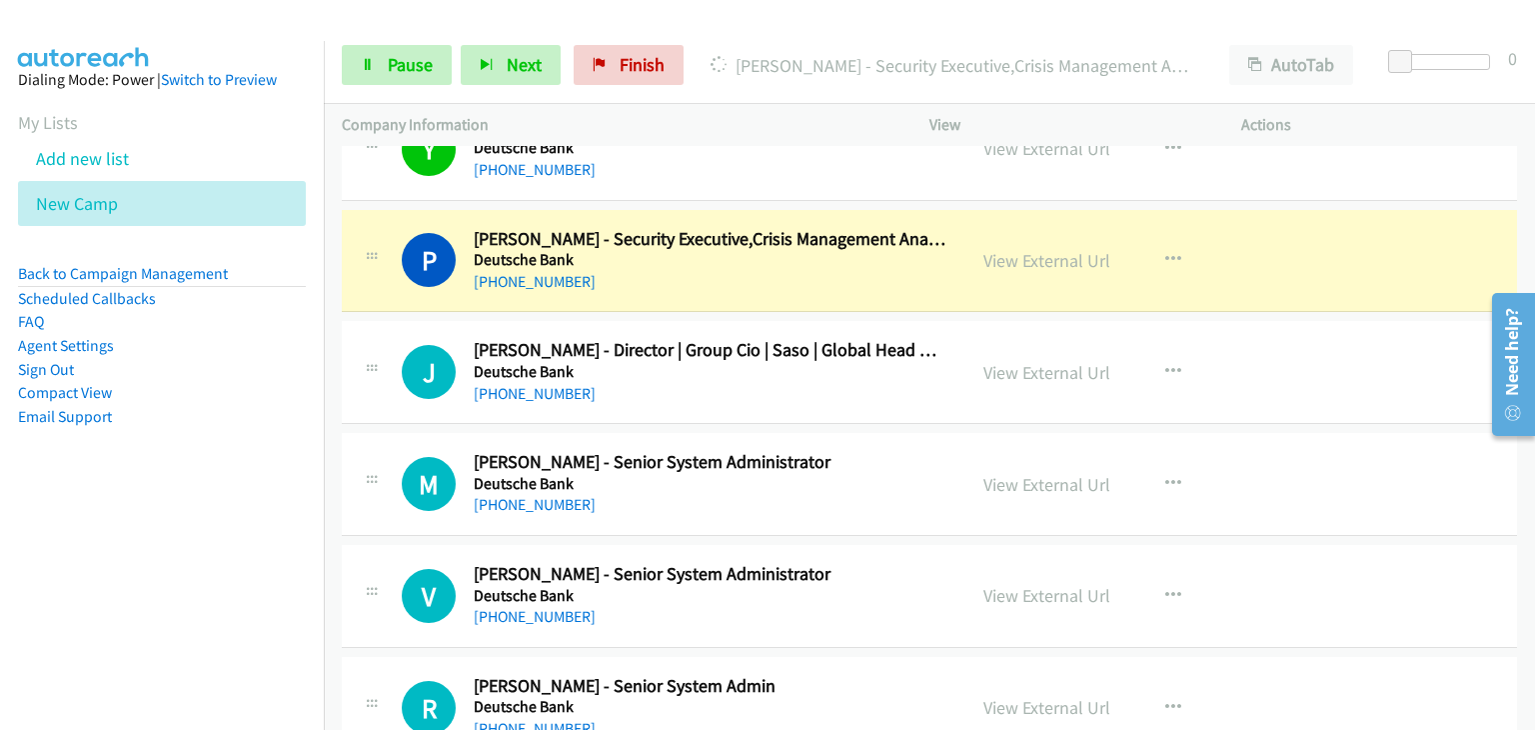
scroll to position [400, 0]
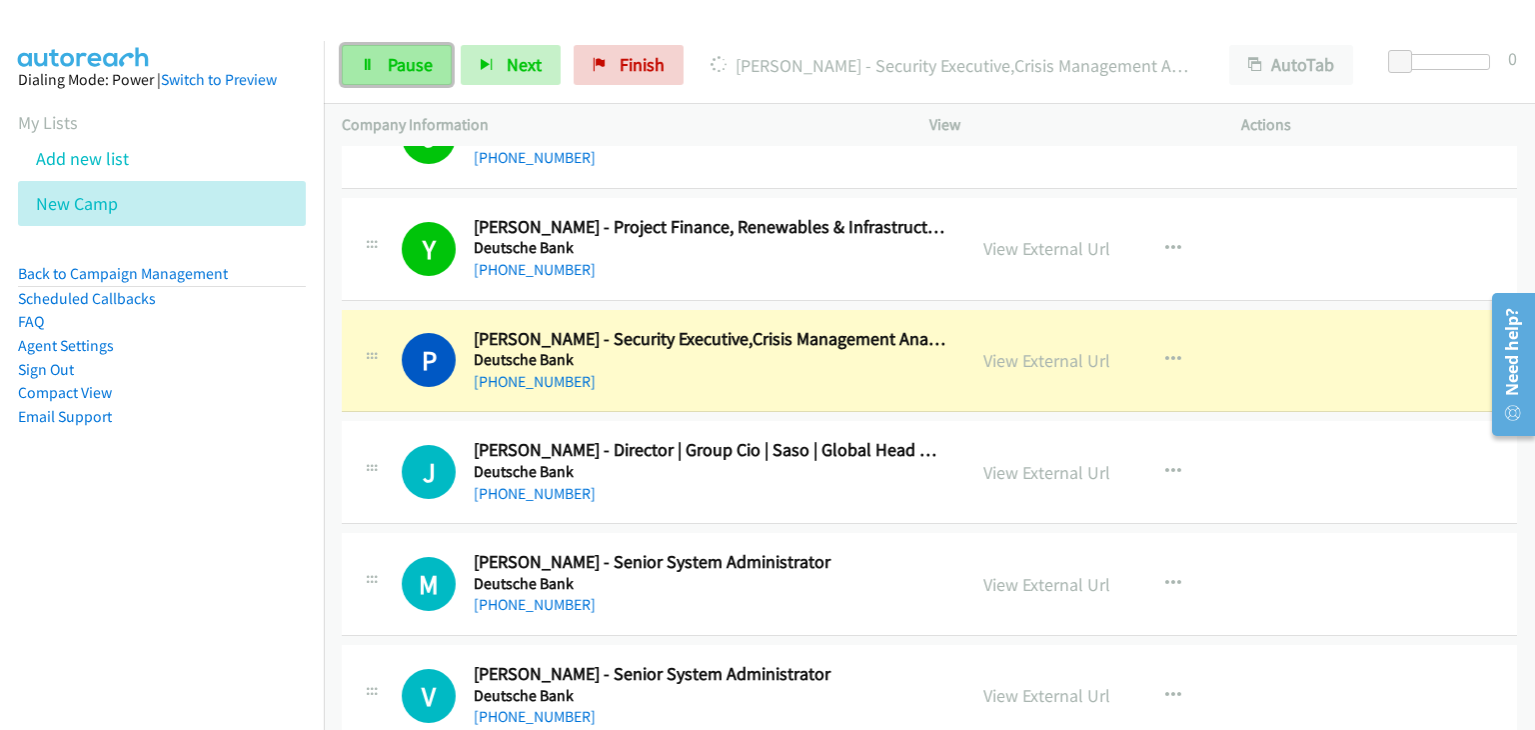
click at [388, 60] on span "Pause" at bounding box center [410, 64] width 45 height 23
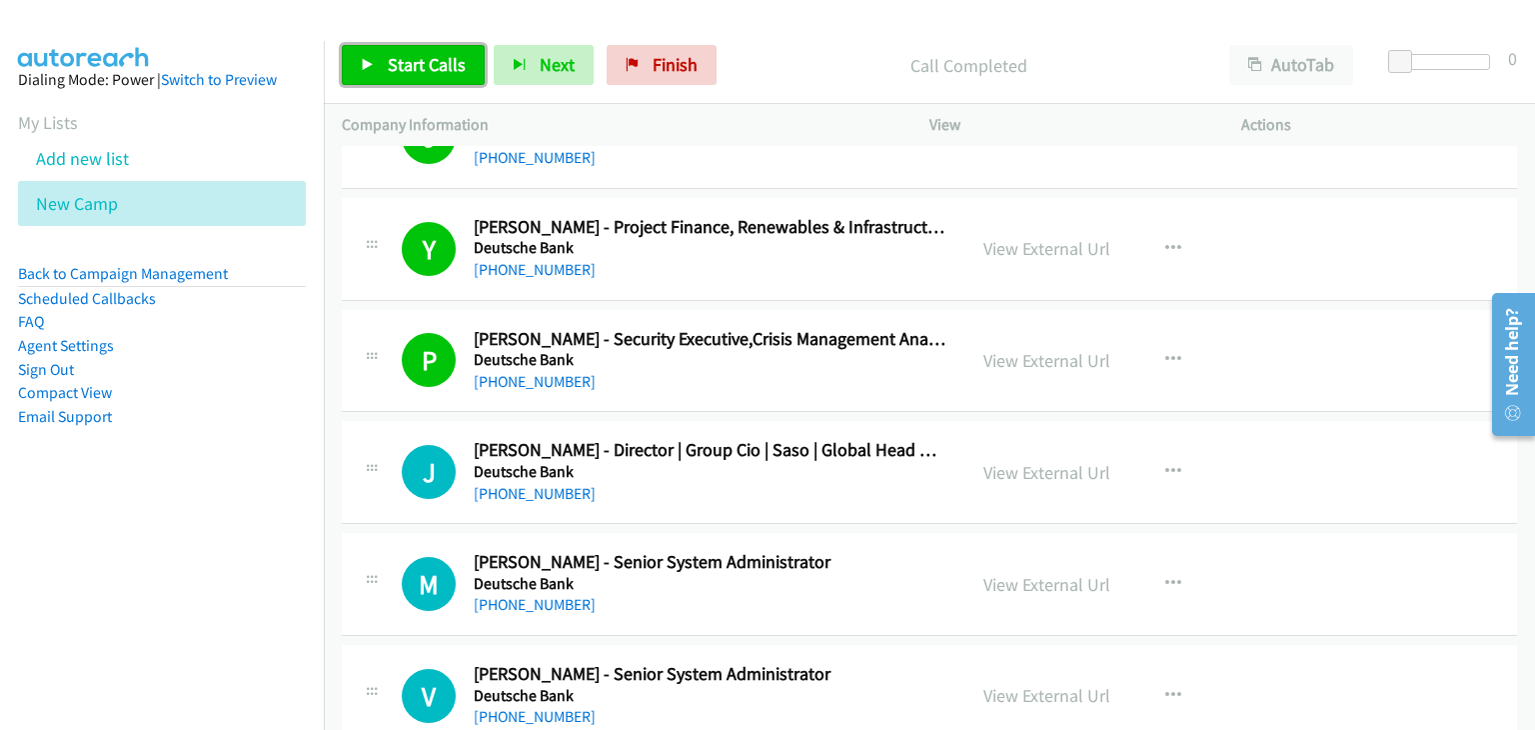
click at [456, 66] on span "Start Calls" at bounding box center [427, 64] width 78 height 23
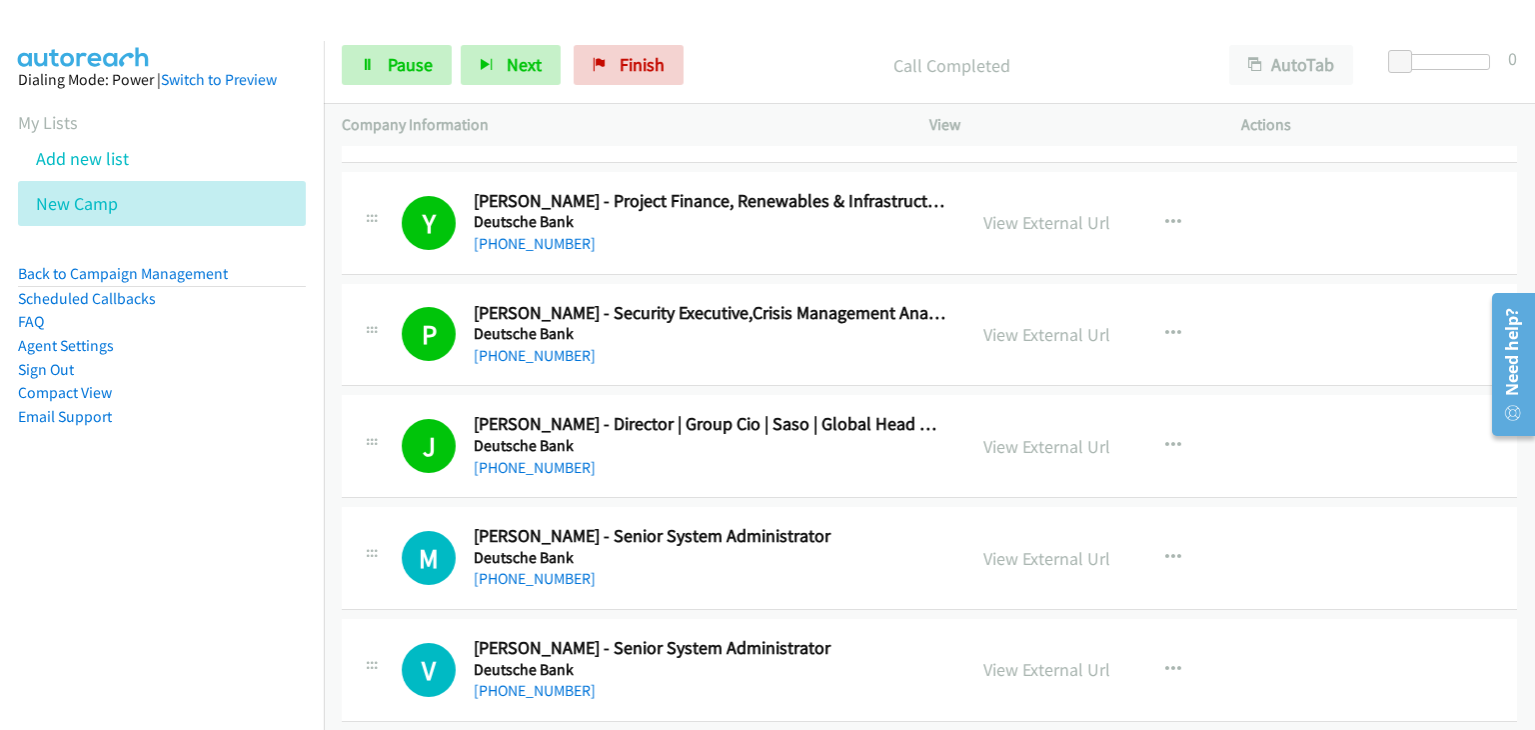
scroll to position [500, 0]
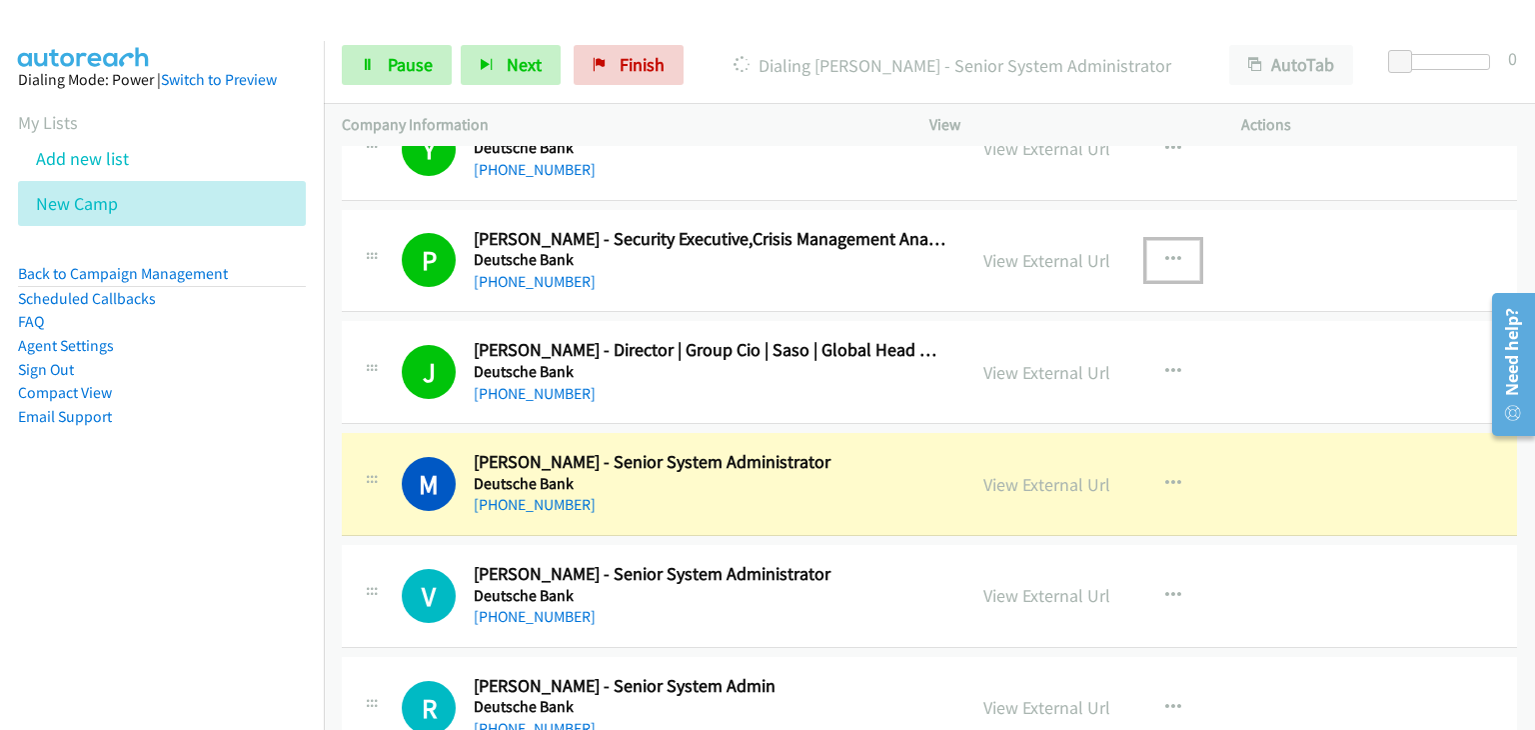
click at [1165, 261] on icon "button" at bounding box center [1173, 260] width 16 height 16
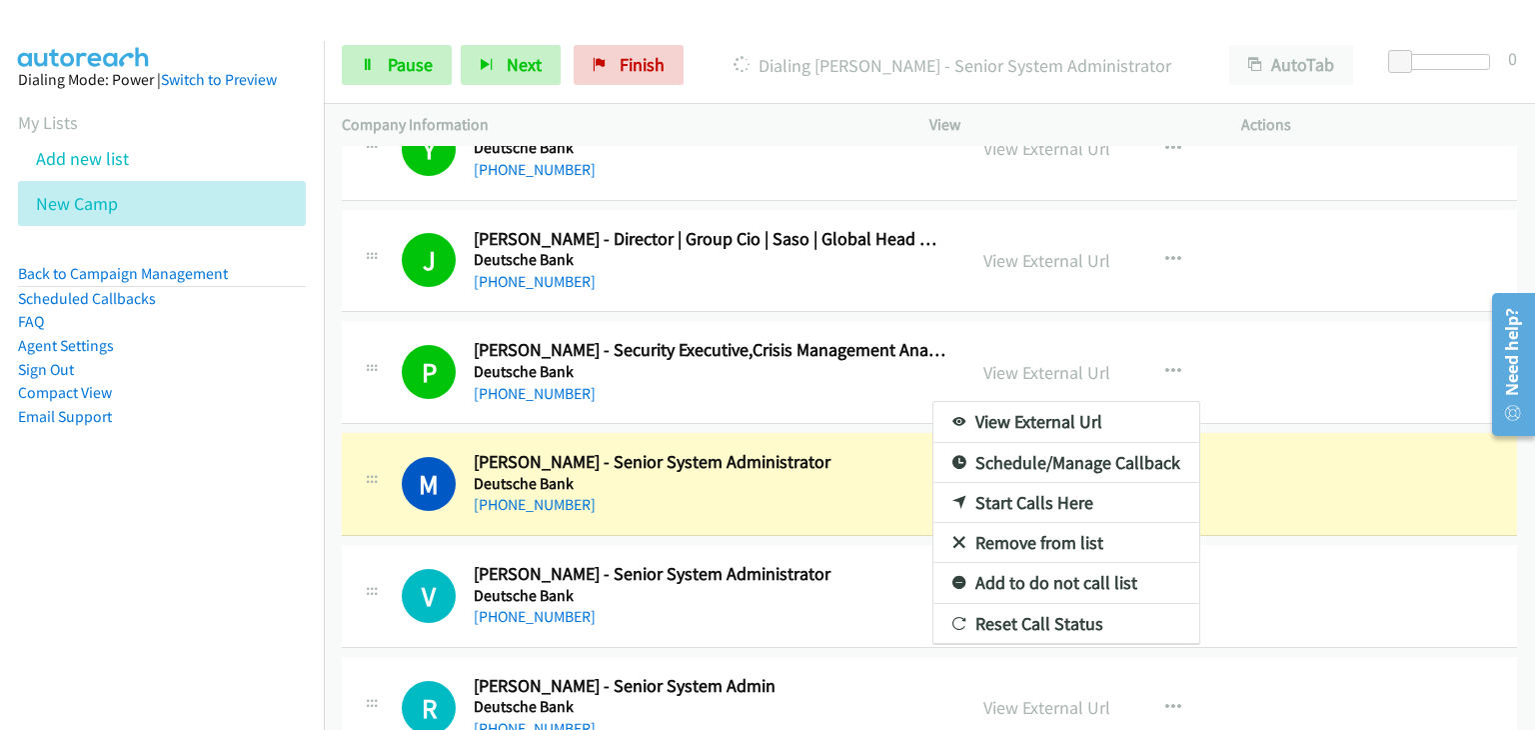
click at [1033, 529] on link "Remove from list" at bounding box center [1066, 543] width 266 height 40
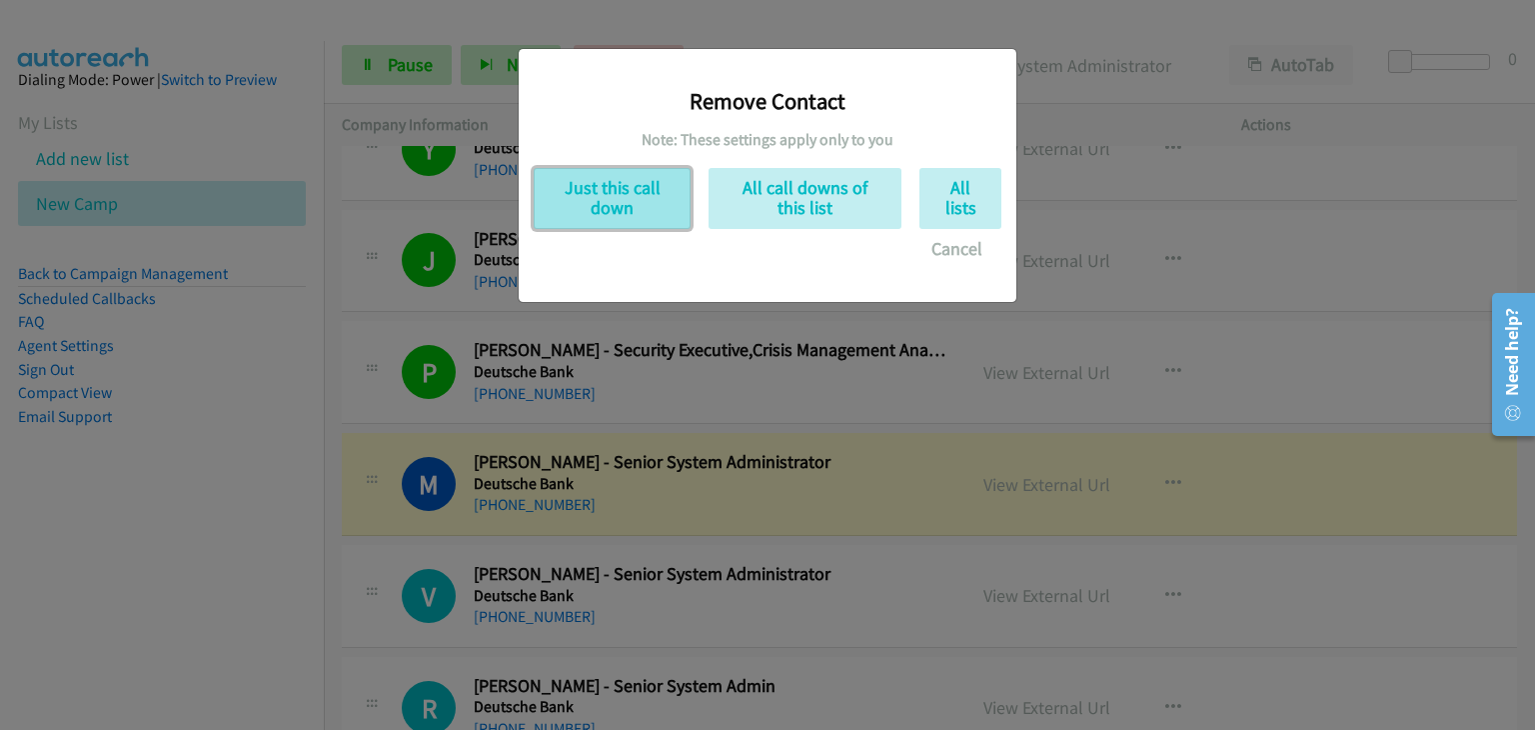
click at [594, 196] on button "Just this call down" at bounding box center [612, 198] width 157 height 61
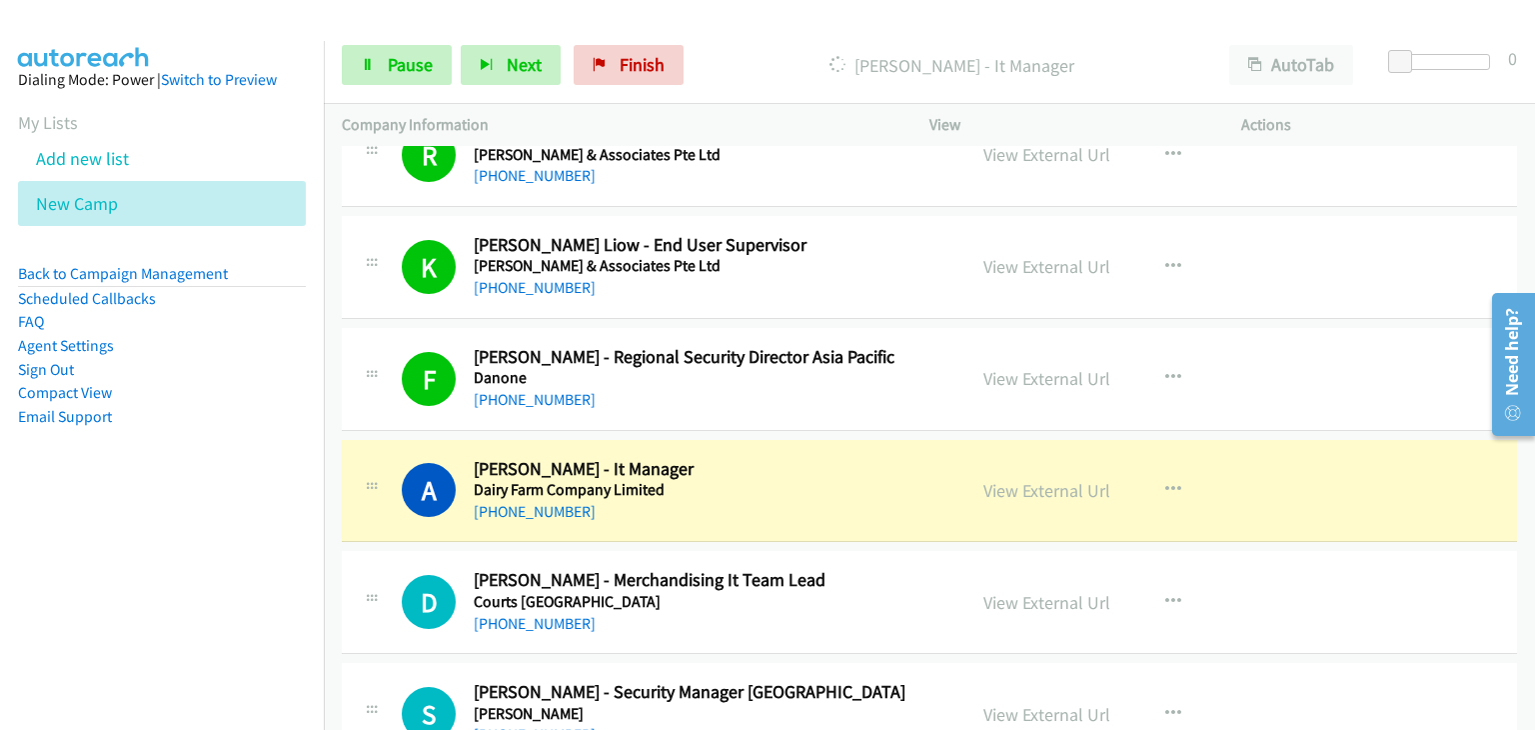
scroll to position [1699, 0]
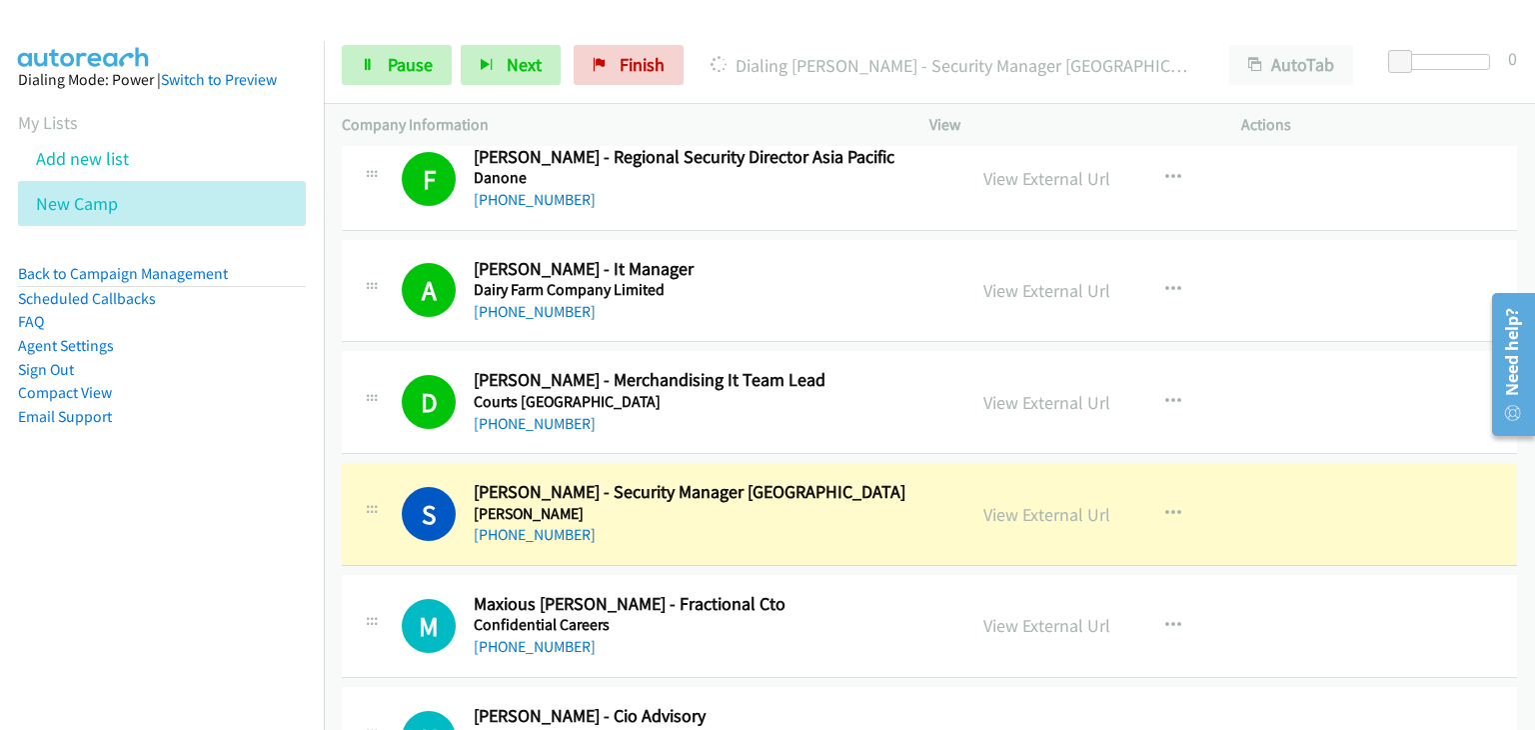
click at [1375, 271] on div "A Callback Scheduled [PERSON_NAME] - It Manager Dairy Farm Company Limited [GEO…" at bounding box center [929, 291] width 1175 height 103
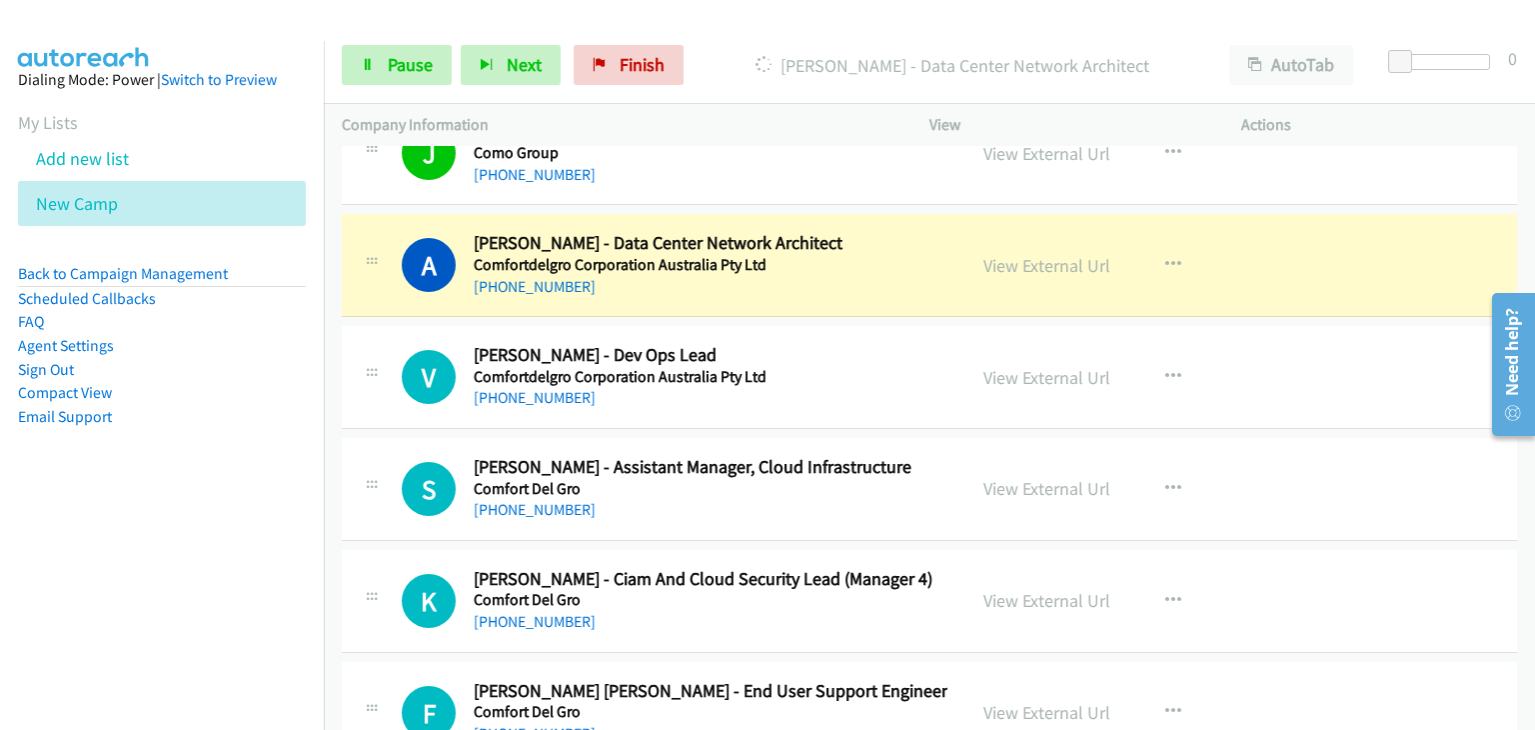
scroll to position [2398, 0]
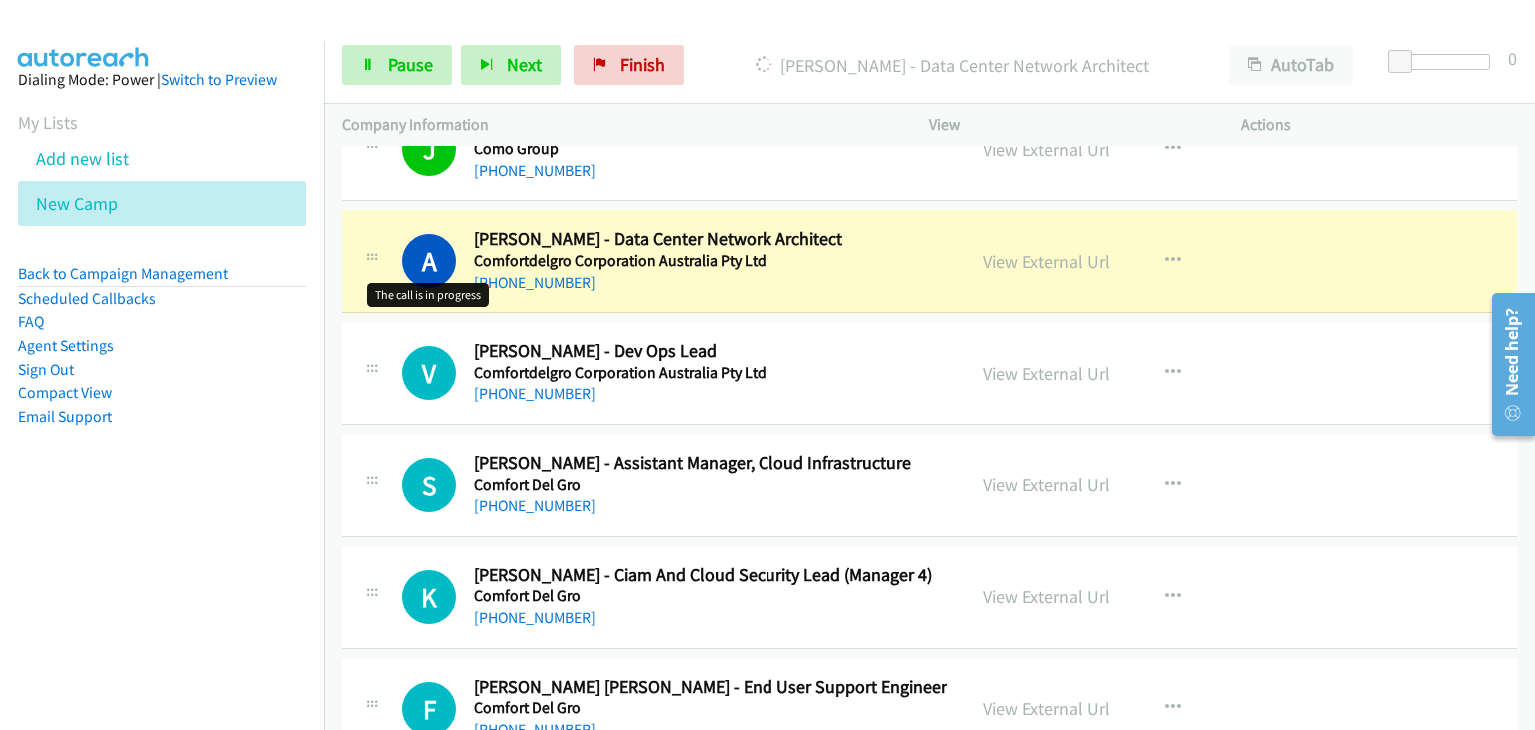
click at [410, 234] on h1 "A" at bounding box center [429, 261] width 54 height 54
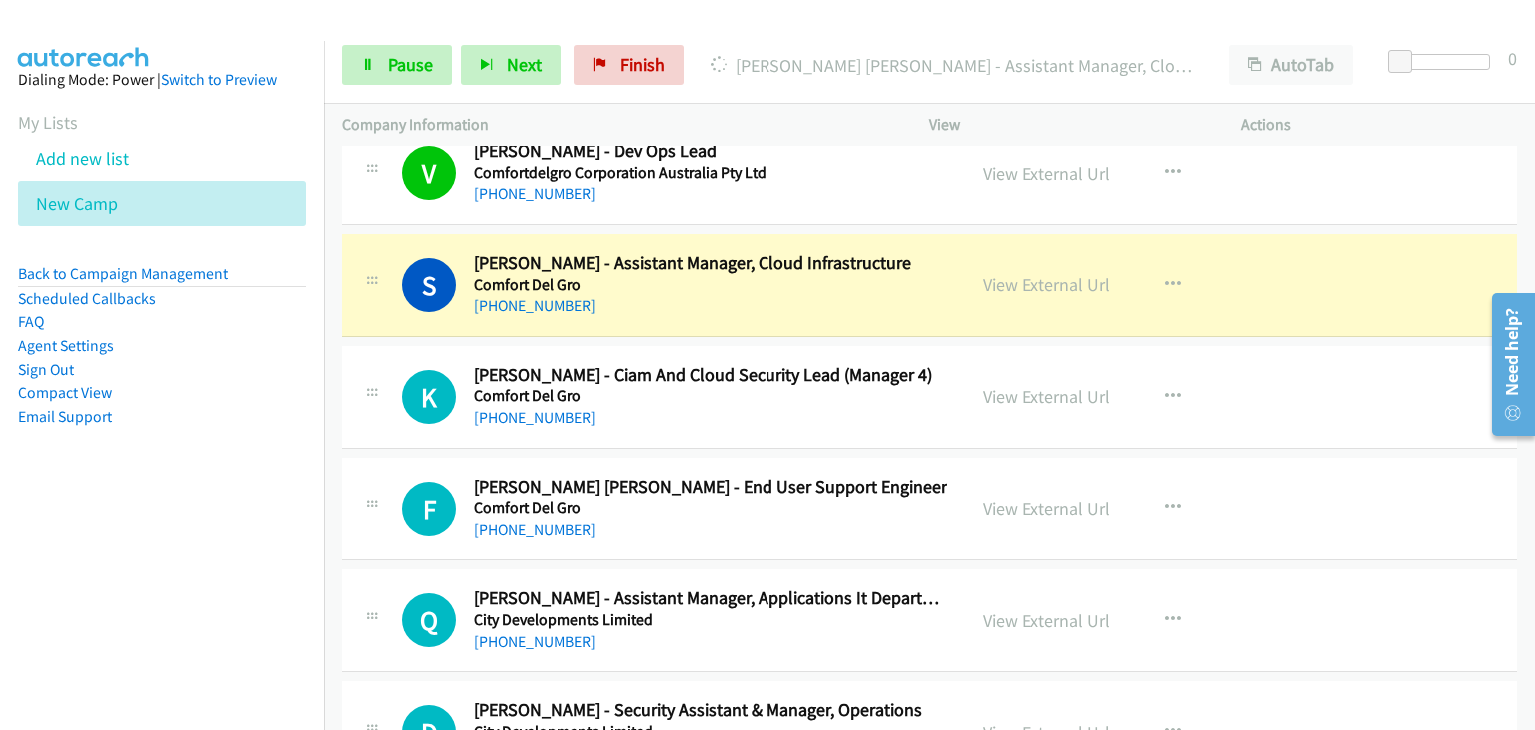
scroll to position [2698, 0]
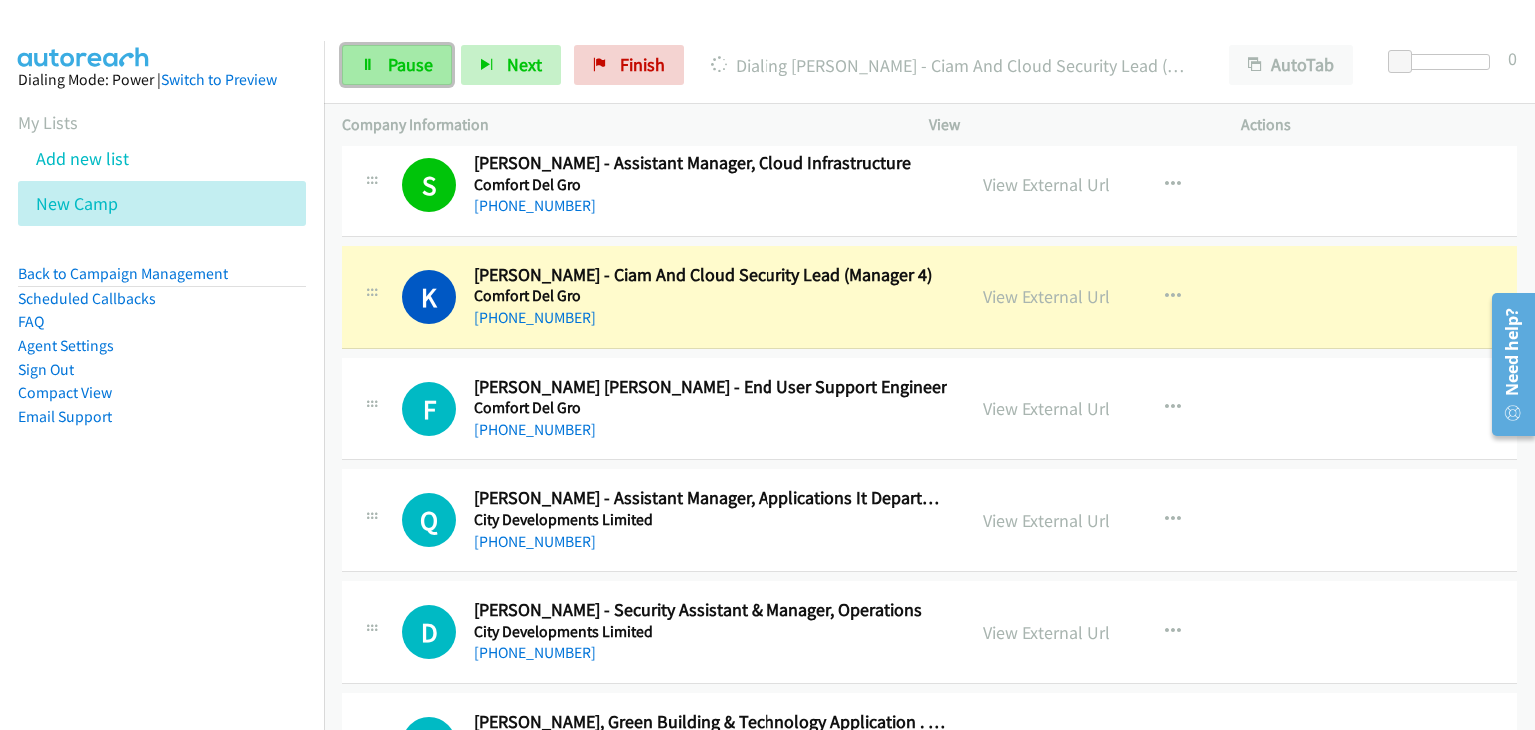
click at [399, 73] on span "Pause" at bounding box center [410, 64] width 45 height 23
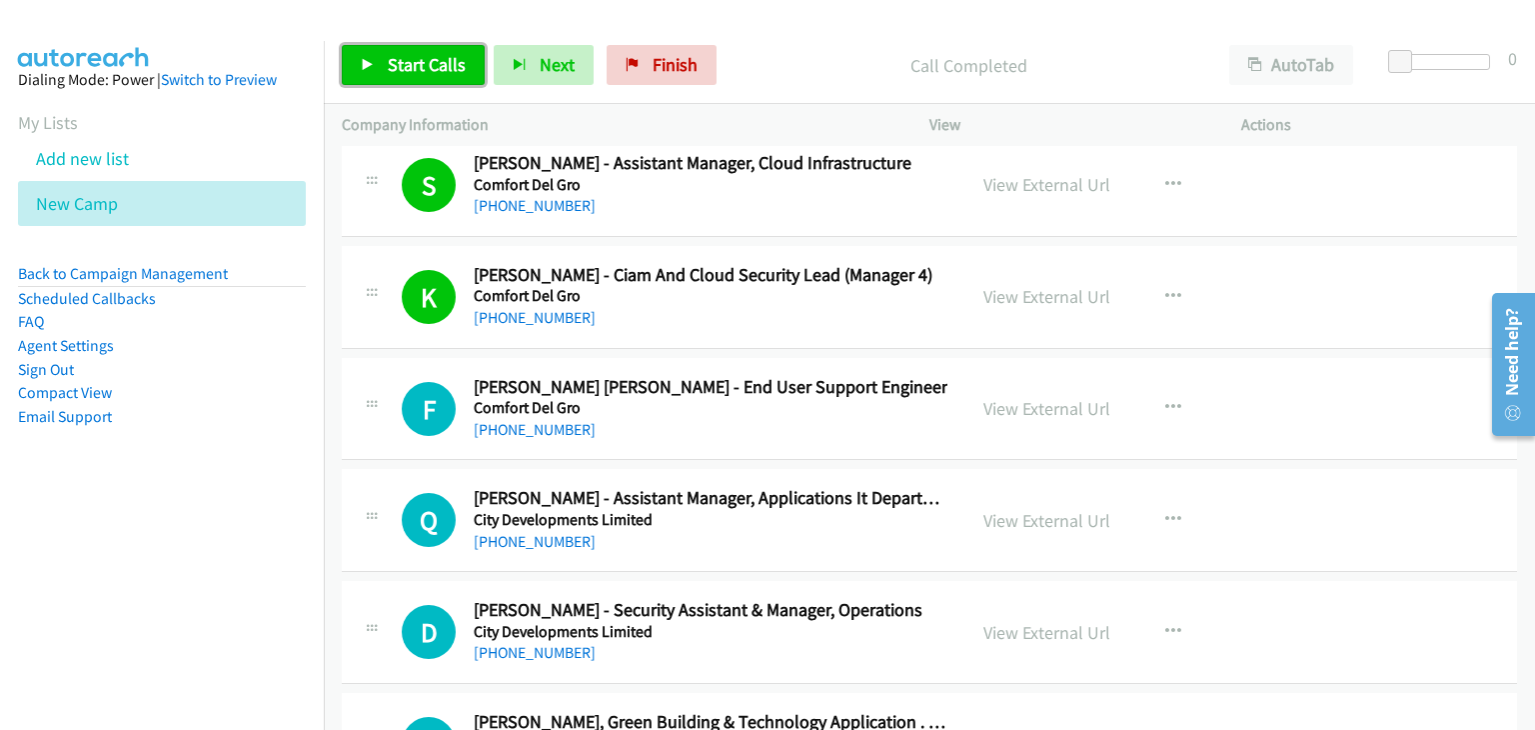
click at [408, 69] on span "Start Calls" at bounding box center [427, 64] width 78 height 23
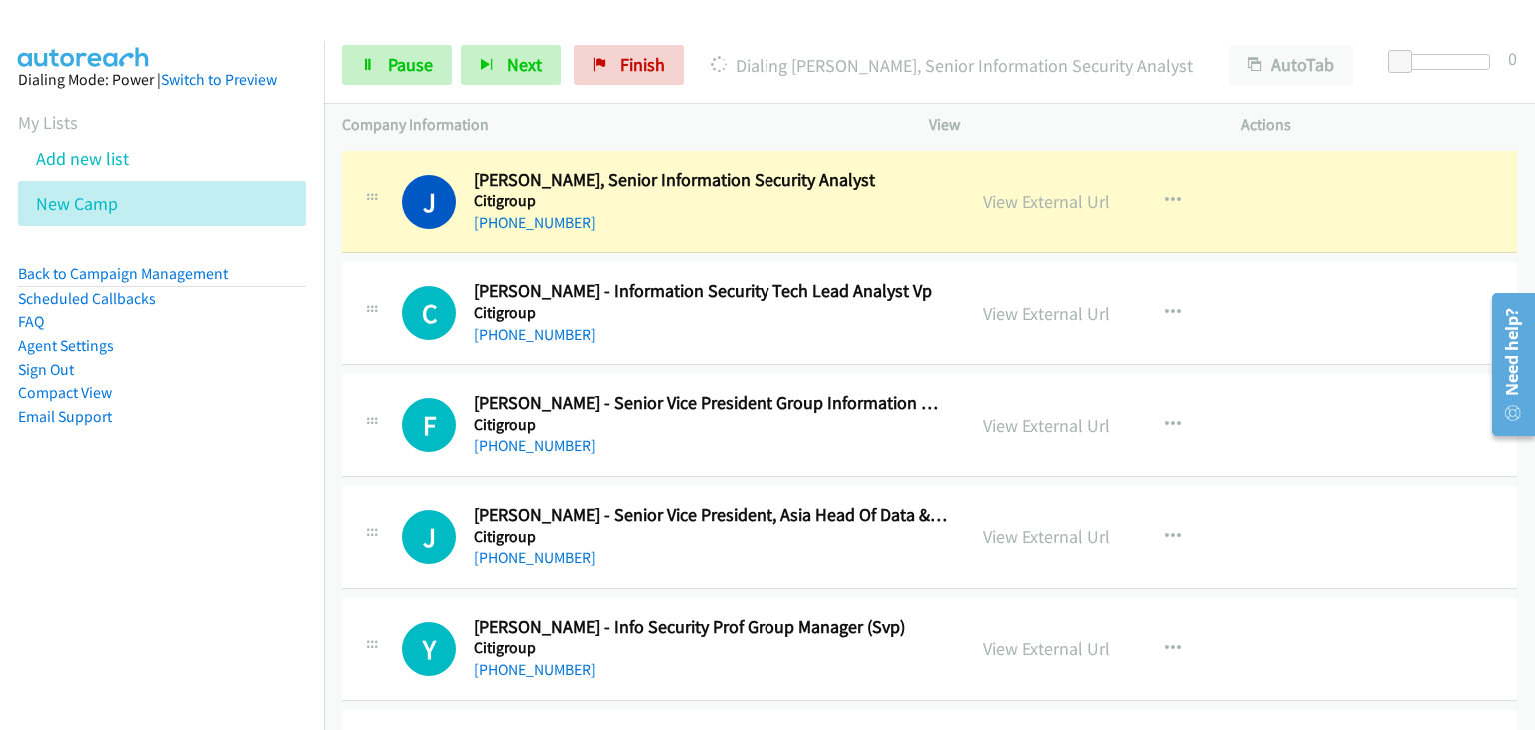
scroll to position [4697, 0]
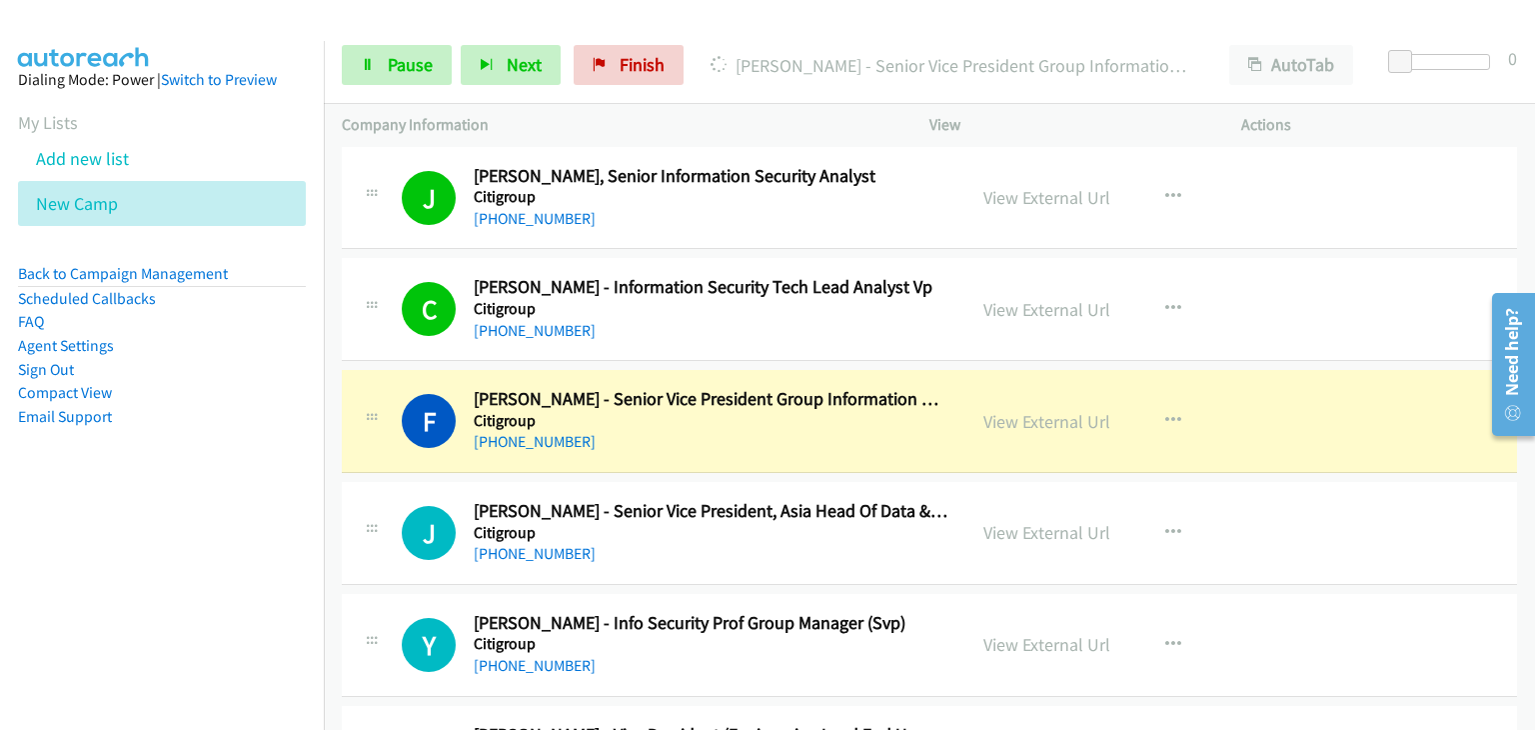
click at [372, 276] on div at bounding box center [372, 303] width 24 height 54
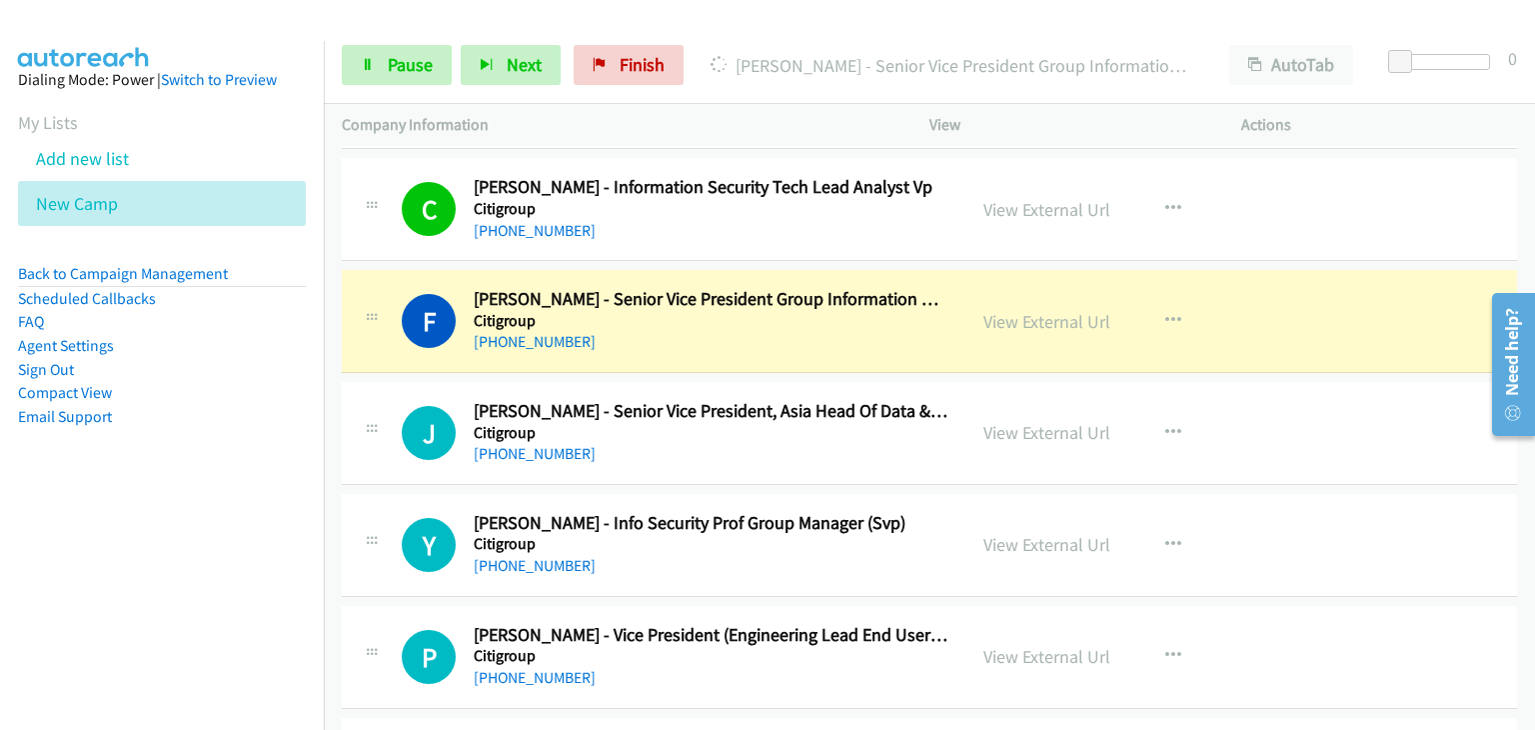
scroll to position [4897, 0]
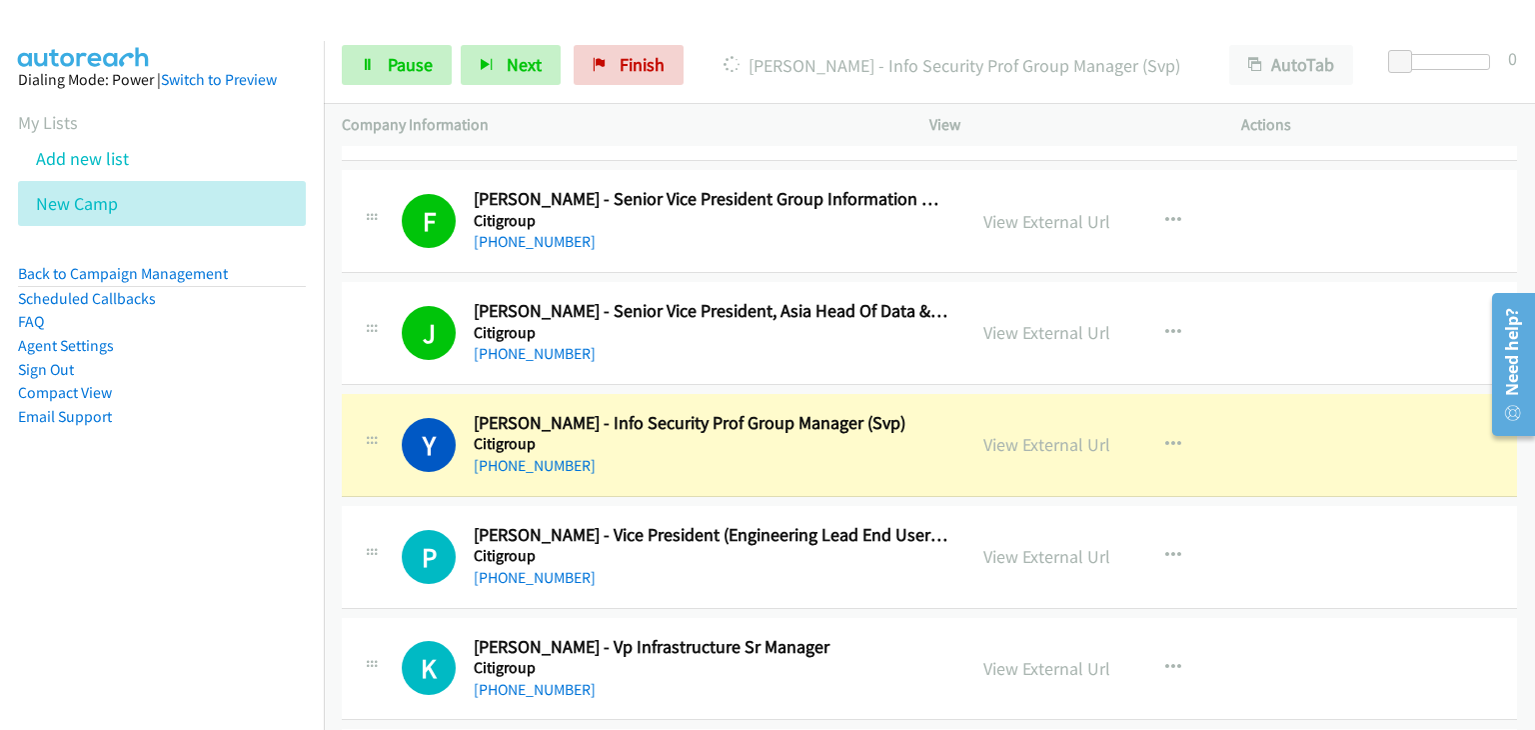
click at [366, 282] on div "J Callback Scheduled [PERSON_NAME] - Senior Vice President, Asia Head Of Data &…" at bounding box center [929, 333] width 1175 height 103
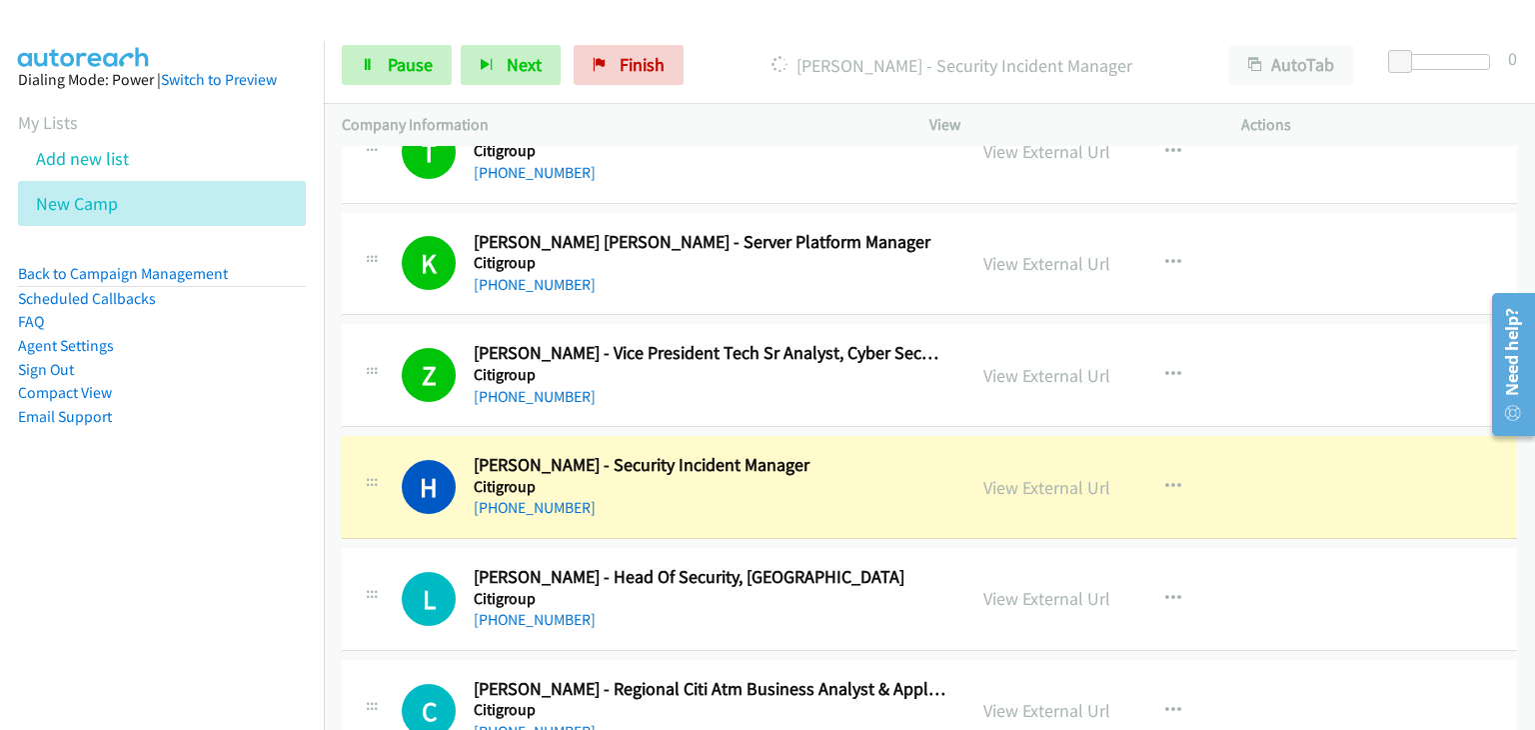
scroll to position [5896, 0]
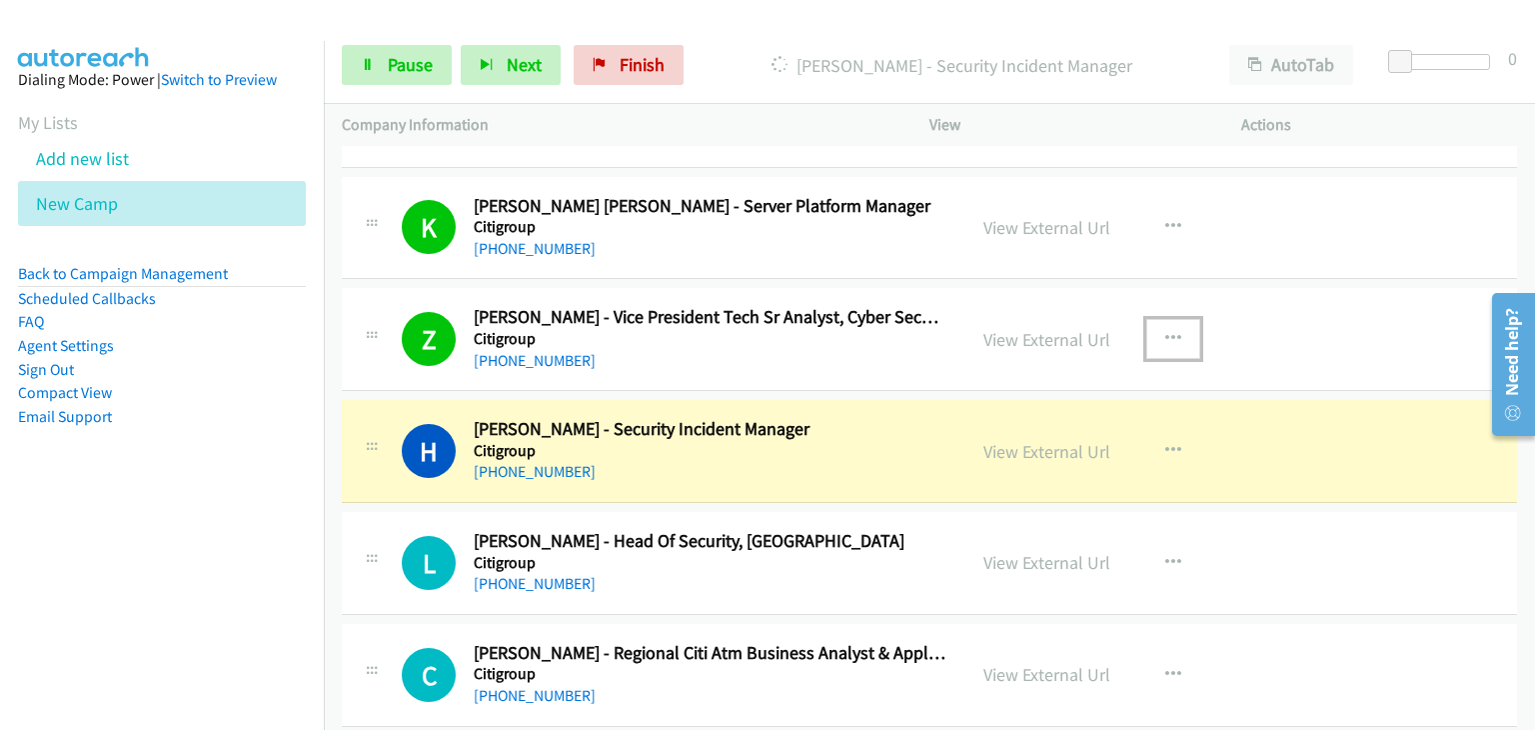
click at [1166, 331] on icon "button" at bounding box center [1173, 339] width 16 height 16
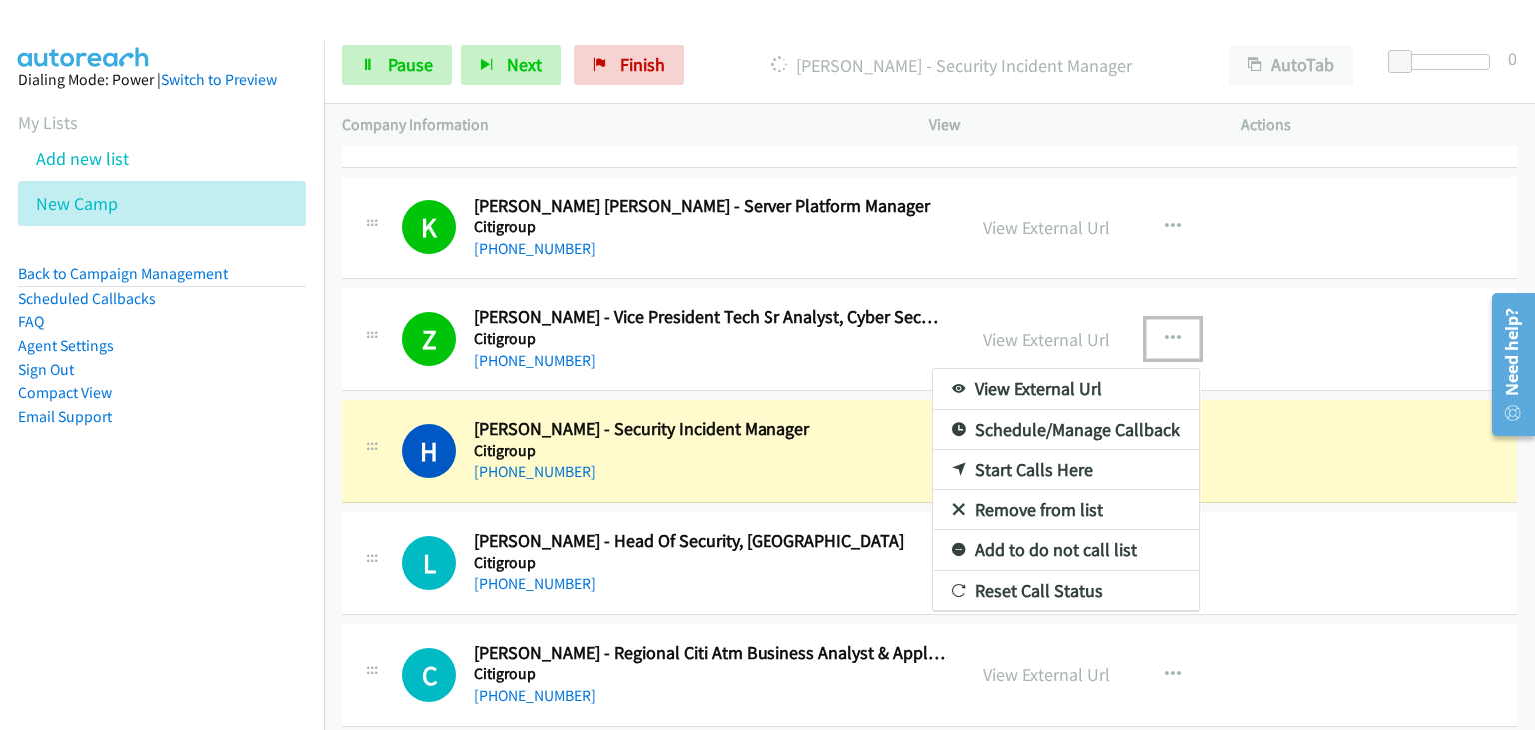
click at [1008, 495] on link "Remove from list" at bounding box center [1066, 510] width 266 height 40
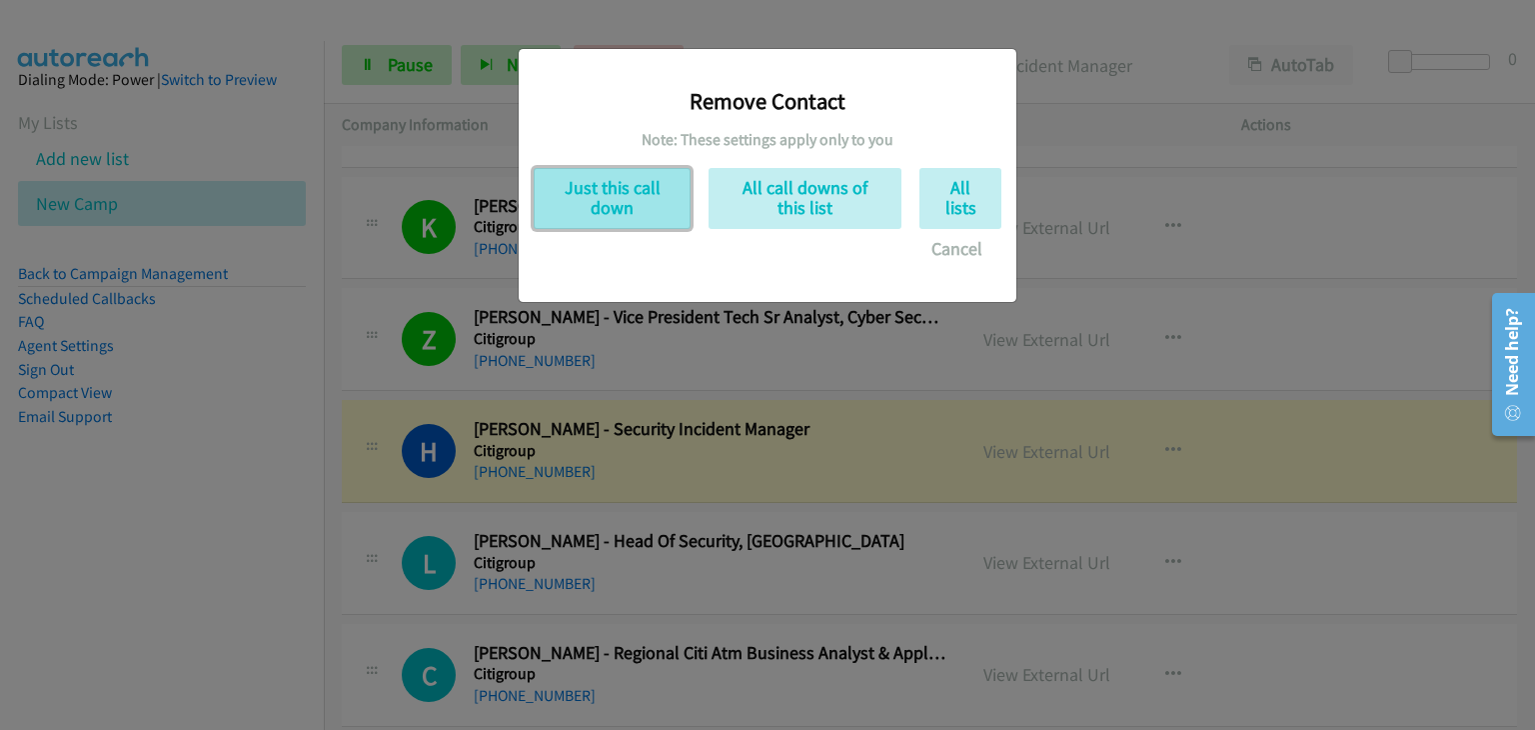
click at [627, 197] on button "Just this call down" at bounding box center [612, 198] width 157 height 61
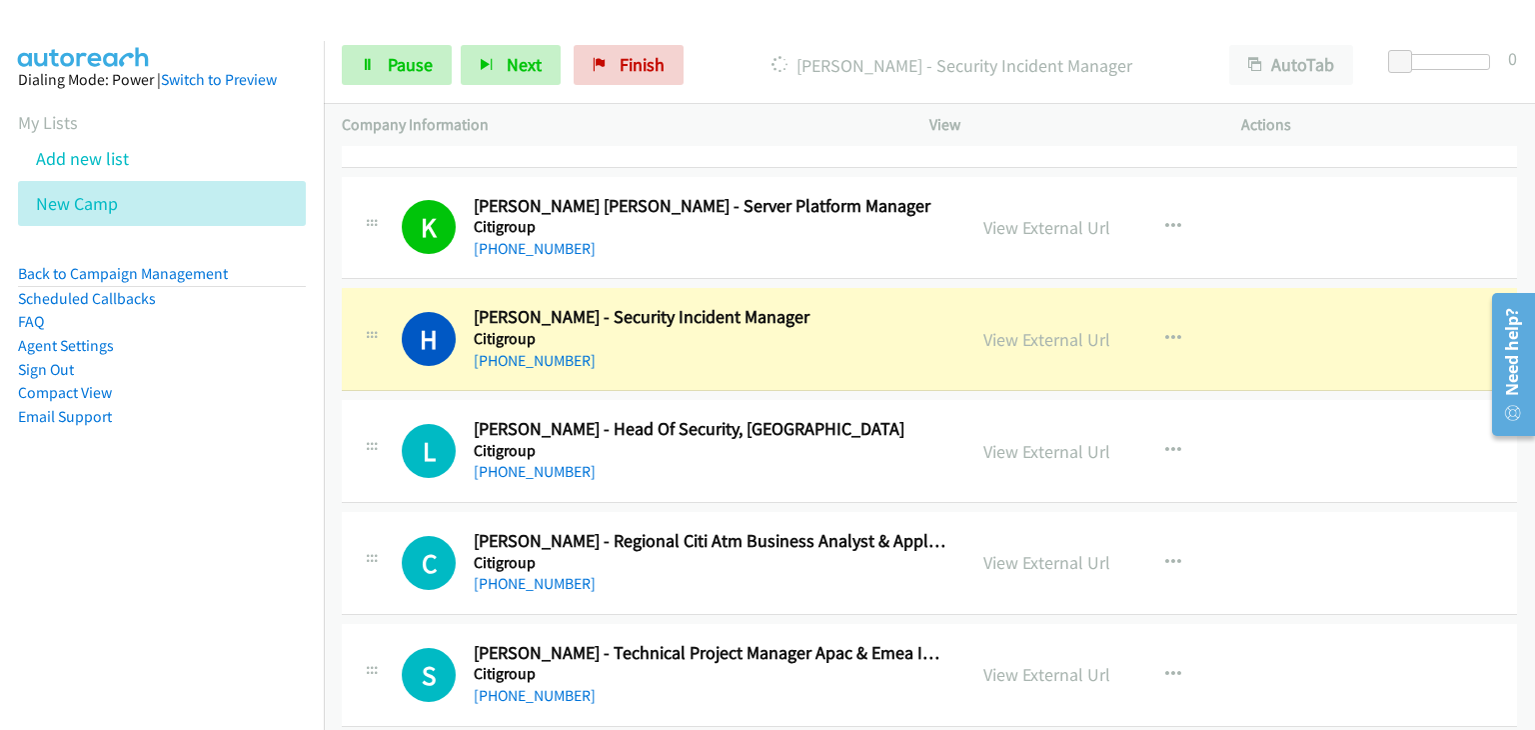
scroll to position [6096, 0]
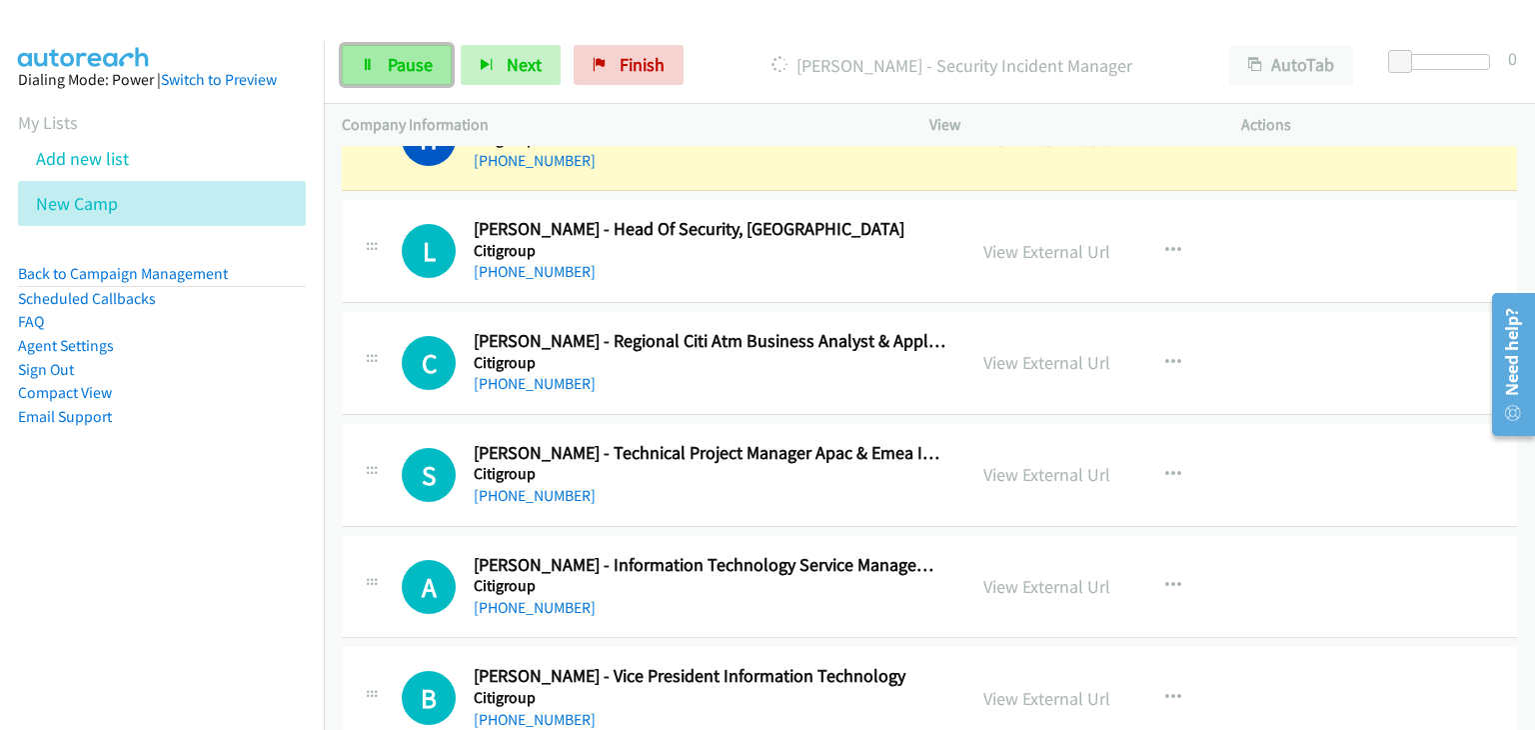
click at [380, 51] on link "Pause" at bounding box center [397, 65] width 110 height 40
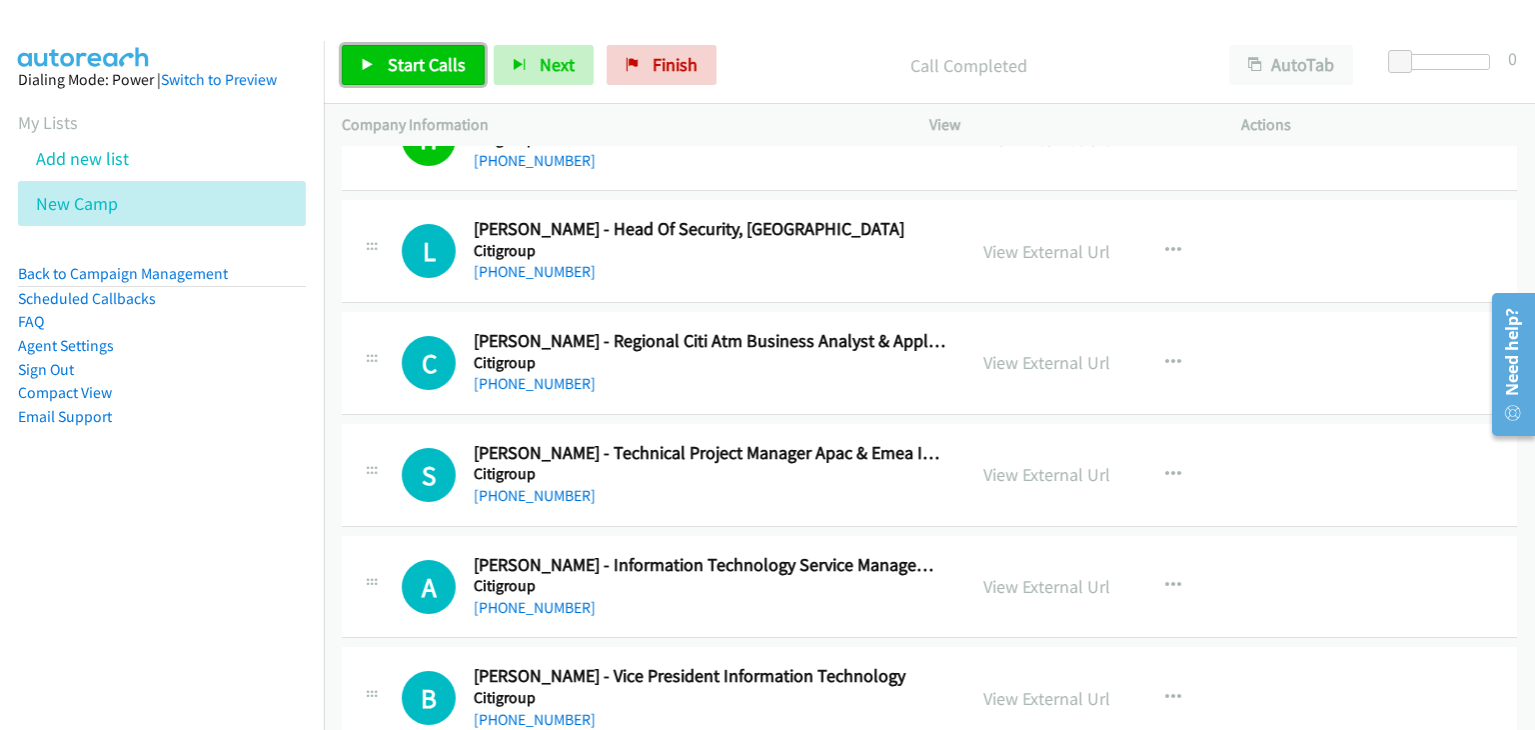
click at [389, 53] on link "Start Calls" at bounding box center [413, 65] width 143 height 40
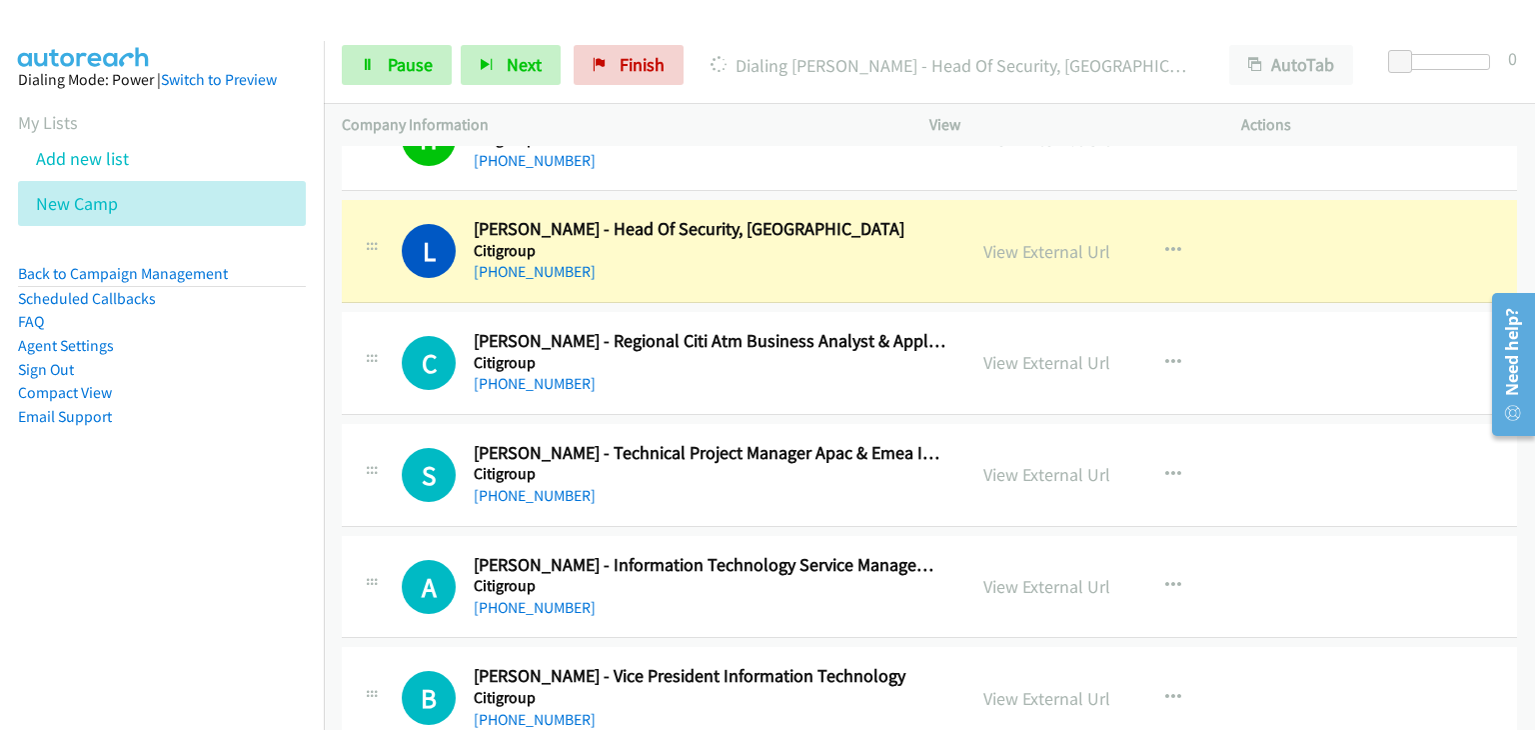
scroll to position [5996, 0]
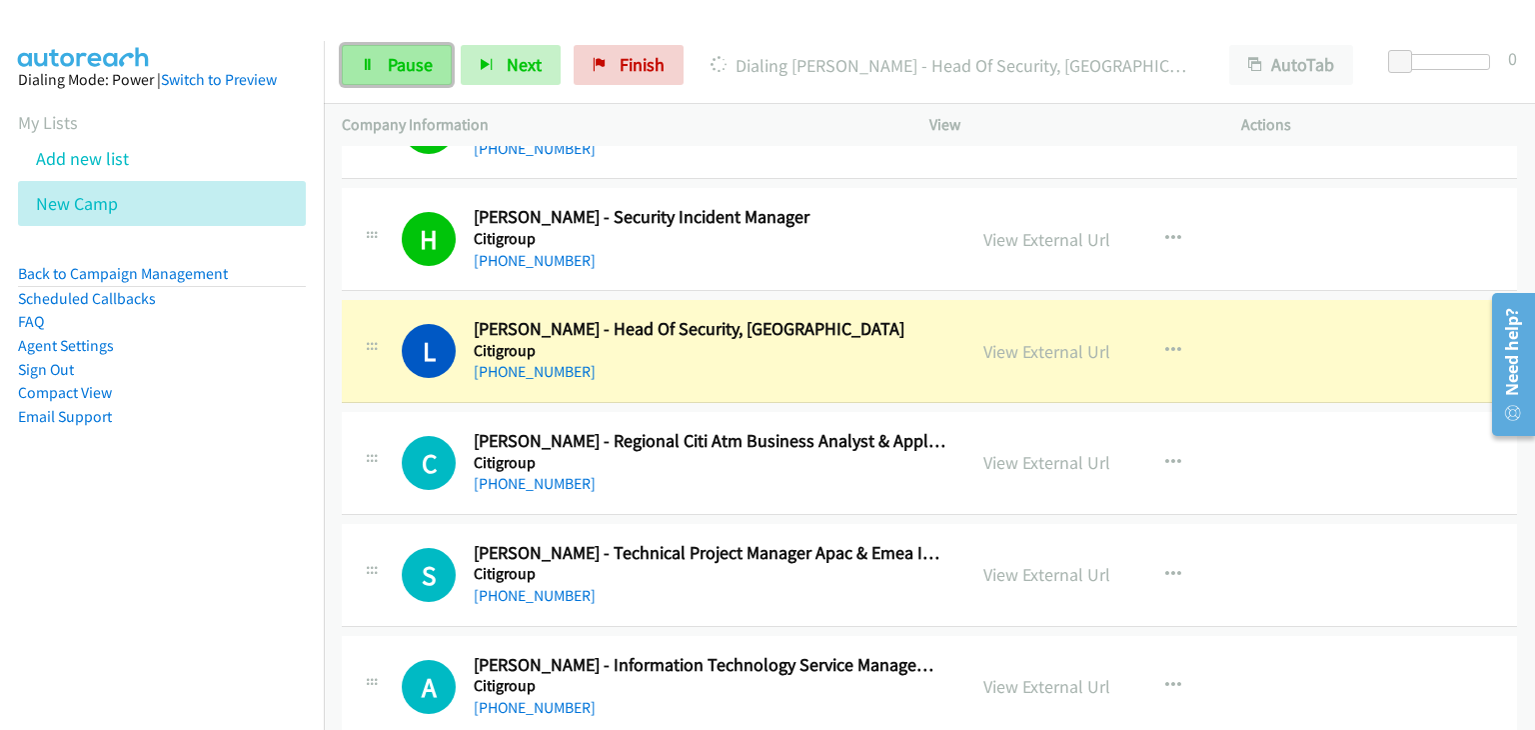
click at [398, 71] on span "Pause" at bounding box center [410, 64] width 45 height 23
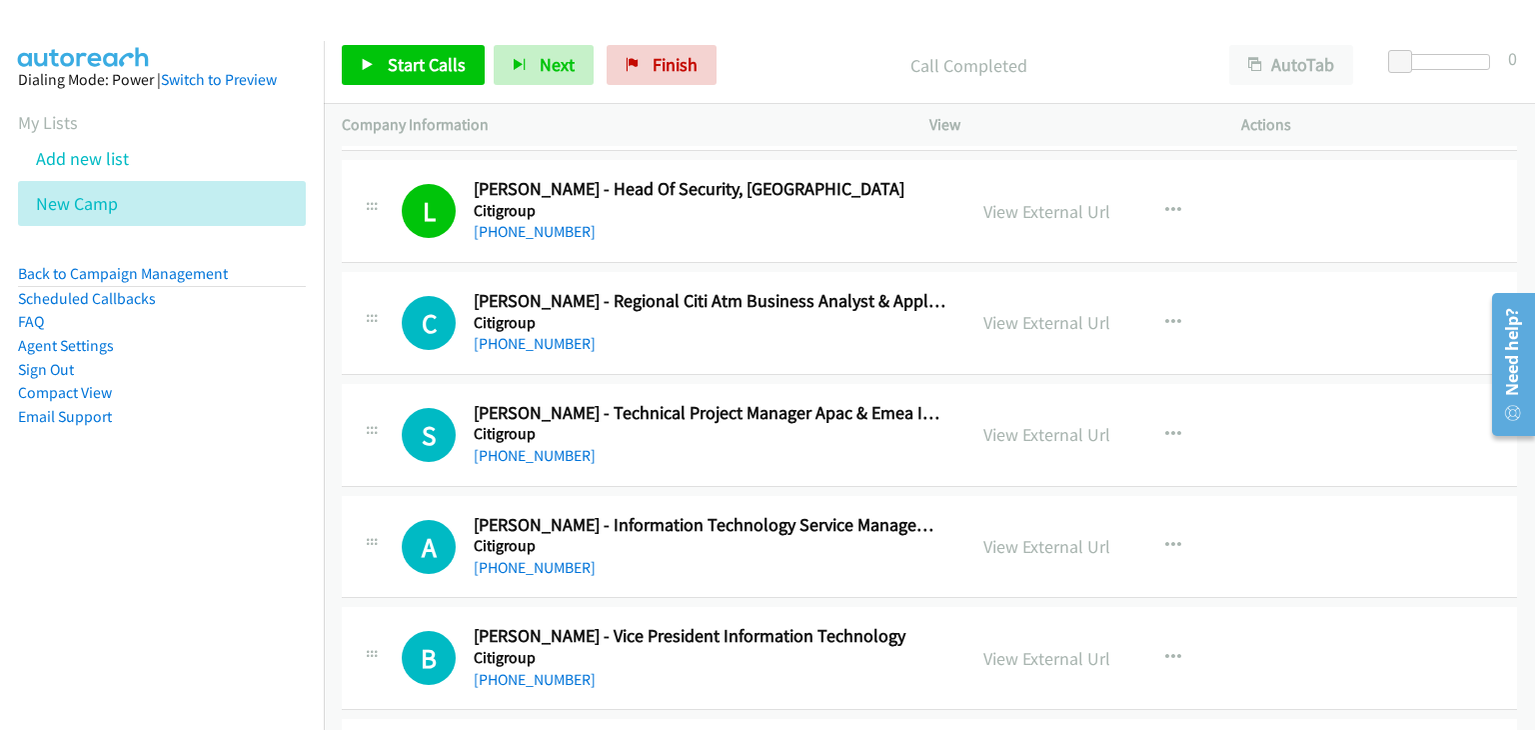
scroll to position [6196, 0]
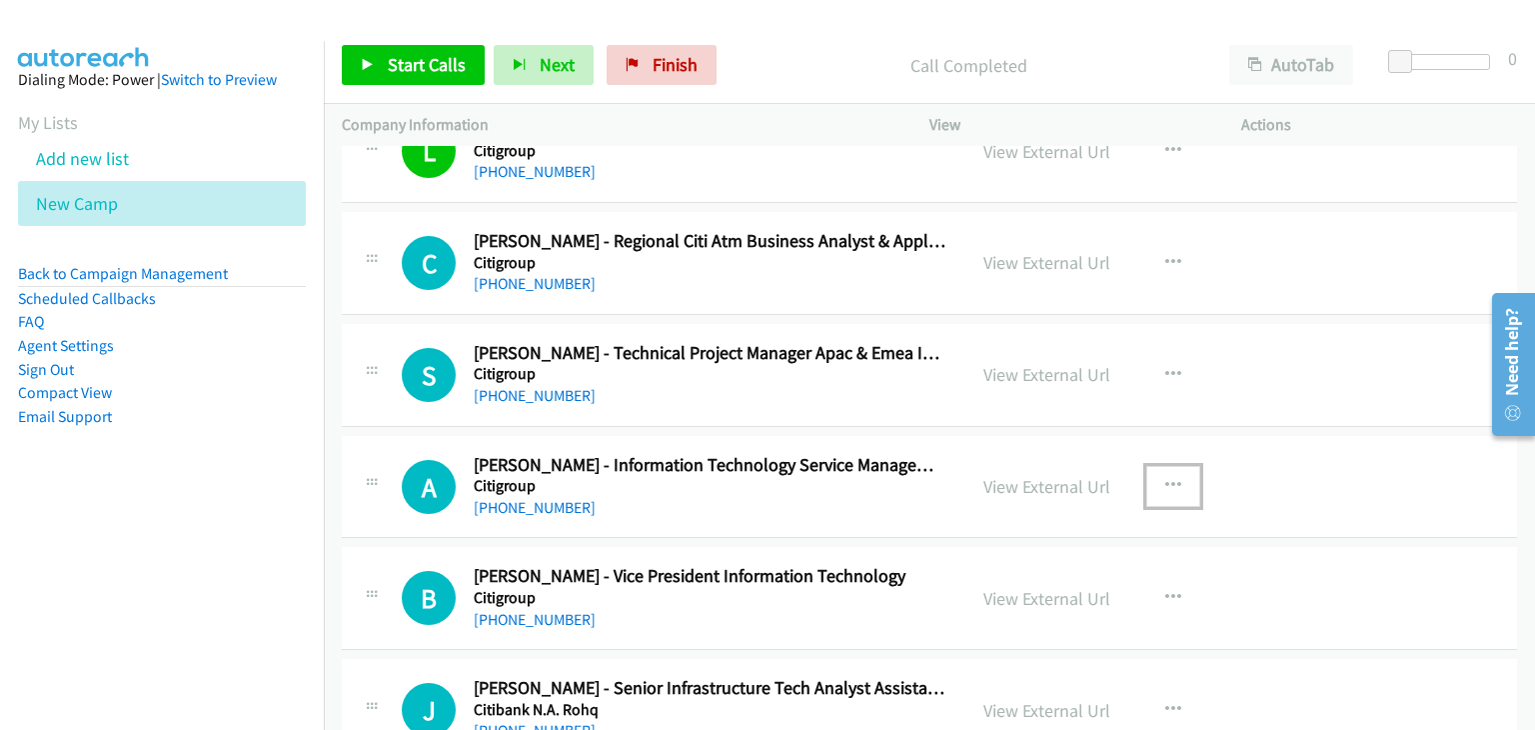
click at [1171, 478] on icon "button" at bounding box center [1173, 486] width 16 height 16
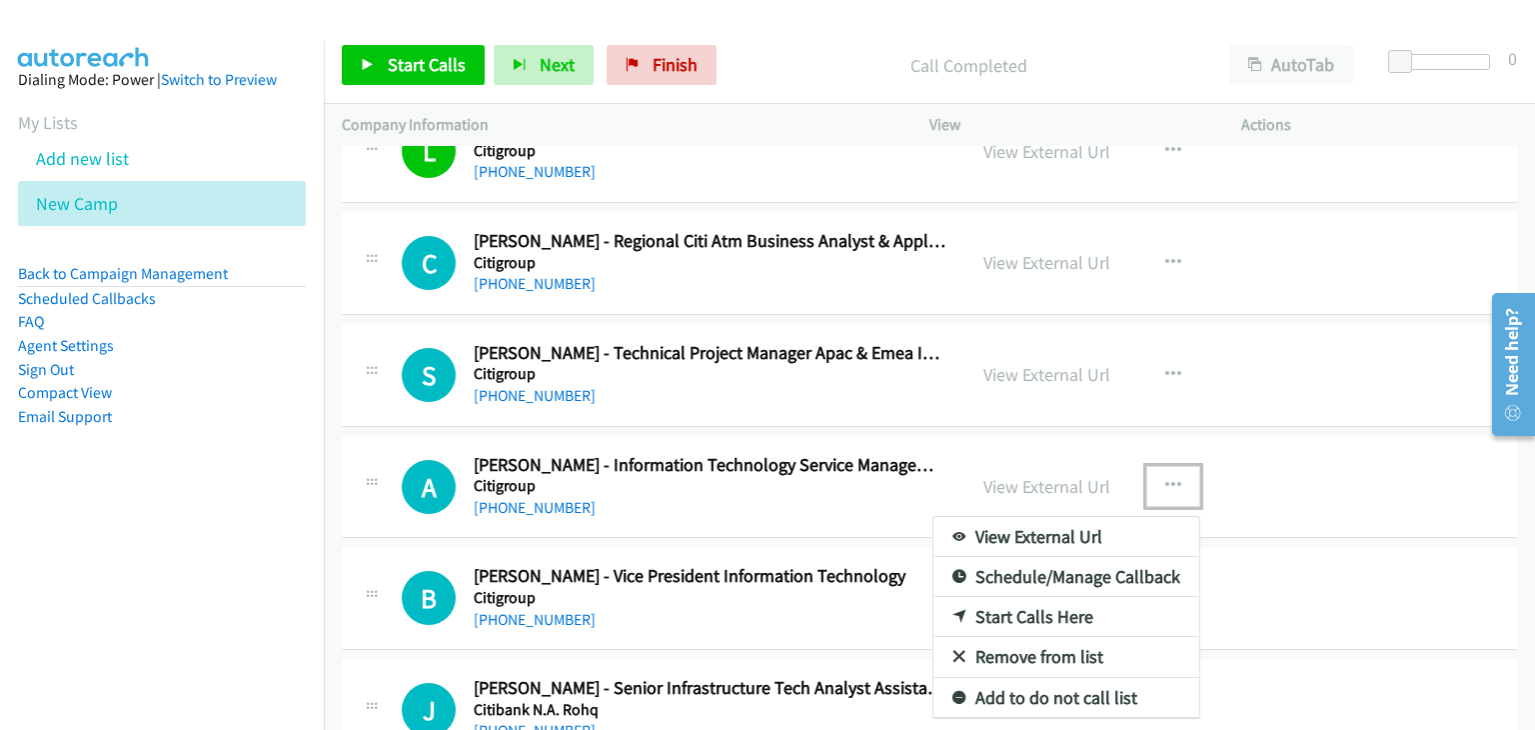
click at [1011, 599] on link "Start Calls Here" at bounding box center [1066, 617] width 266 height 40
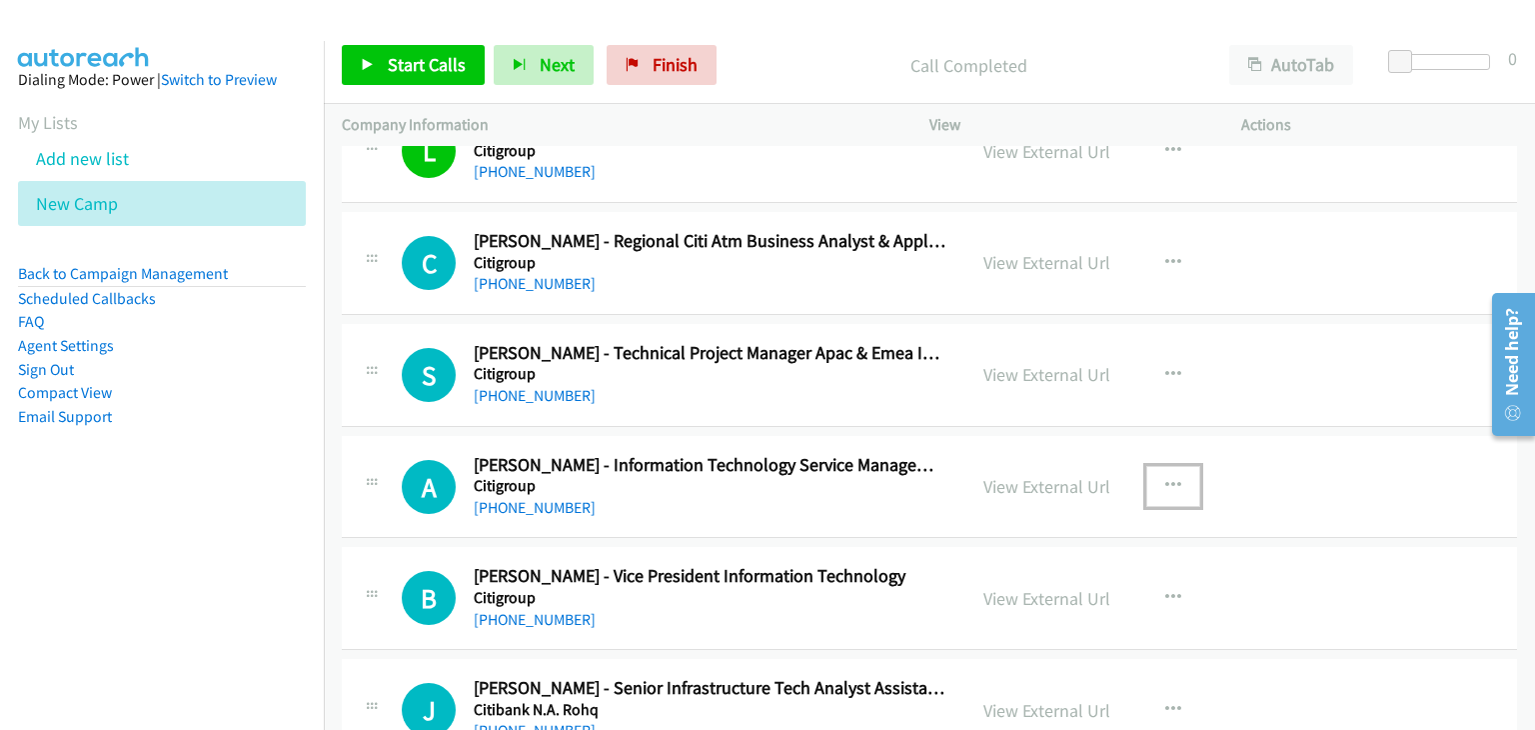
click at [1165, 478] on icon "button" at bounding box center [1173, 486] width 16 height 16
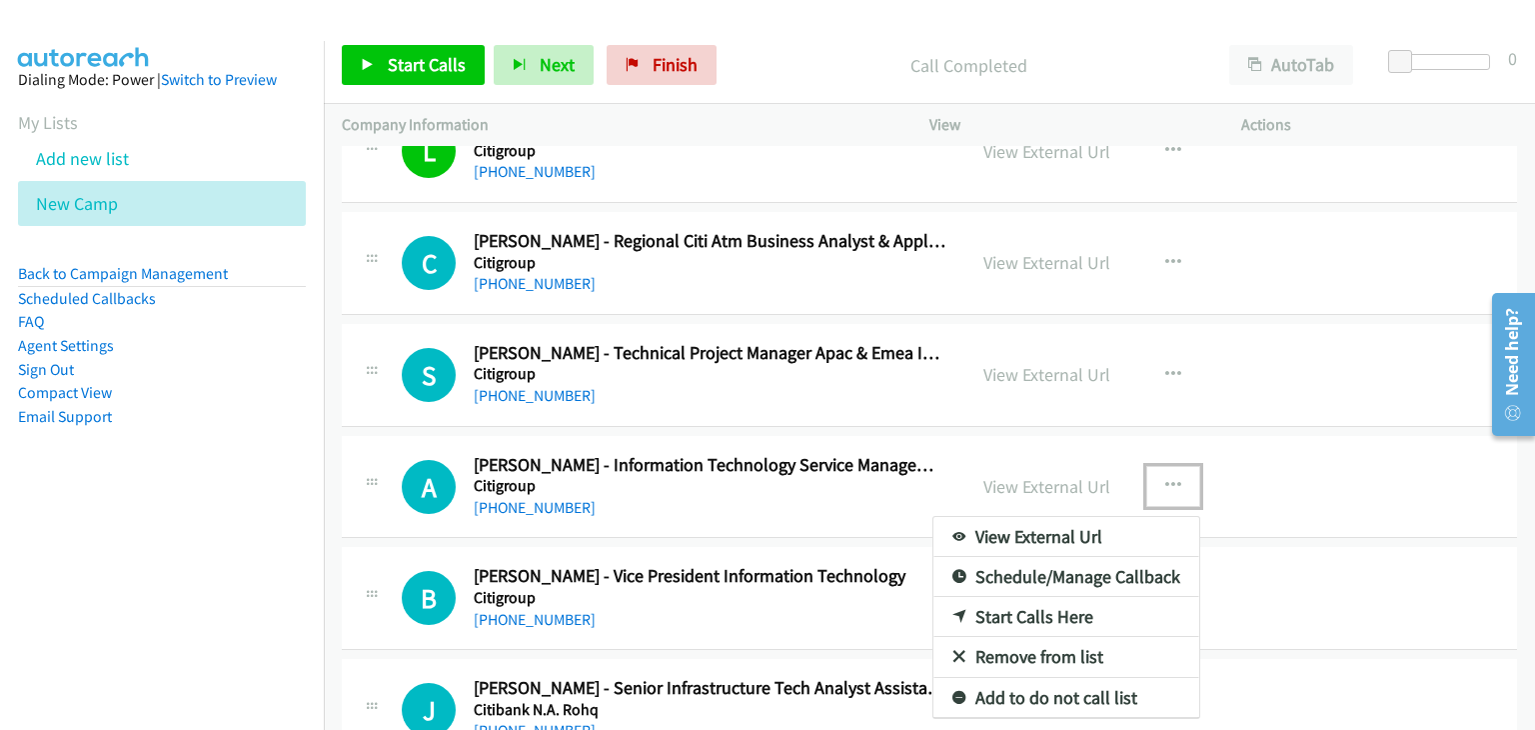
click at [990, 601] on link "Start Calls Here" at bounding box center [1066, 617] width 266 height 40
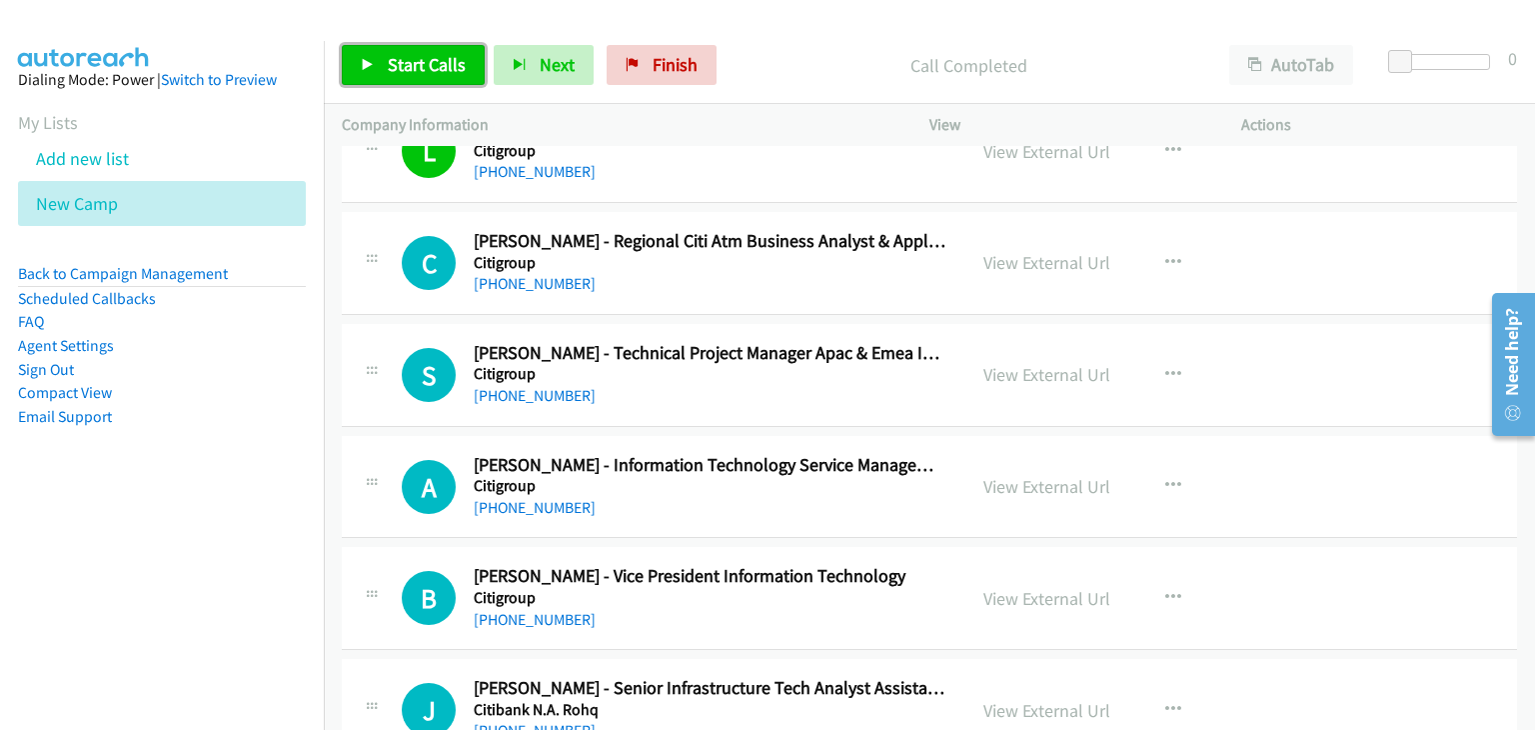
click at [428, 67] on span "Start Calls" at bounding box center [427, 64] width 78 height 23
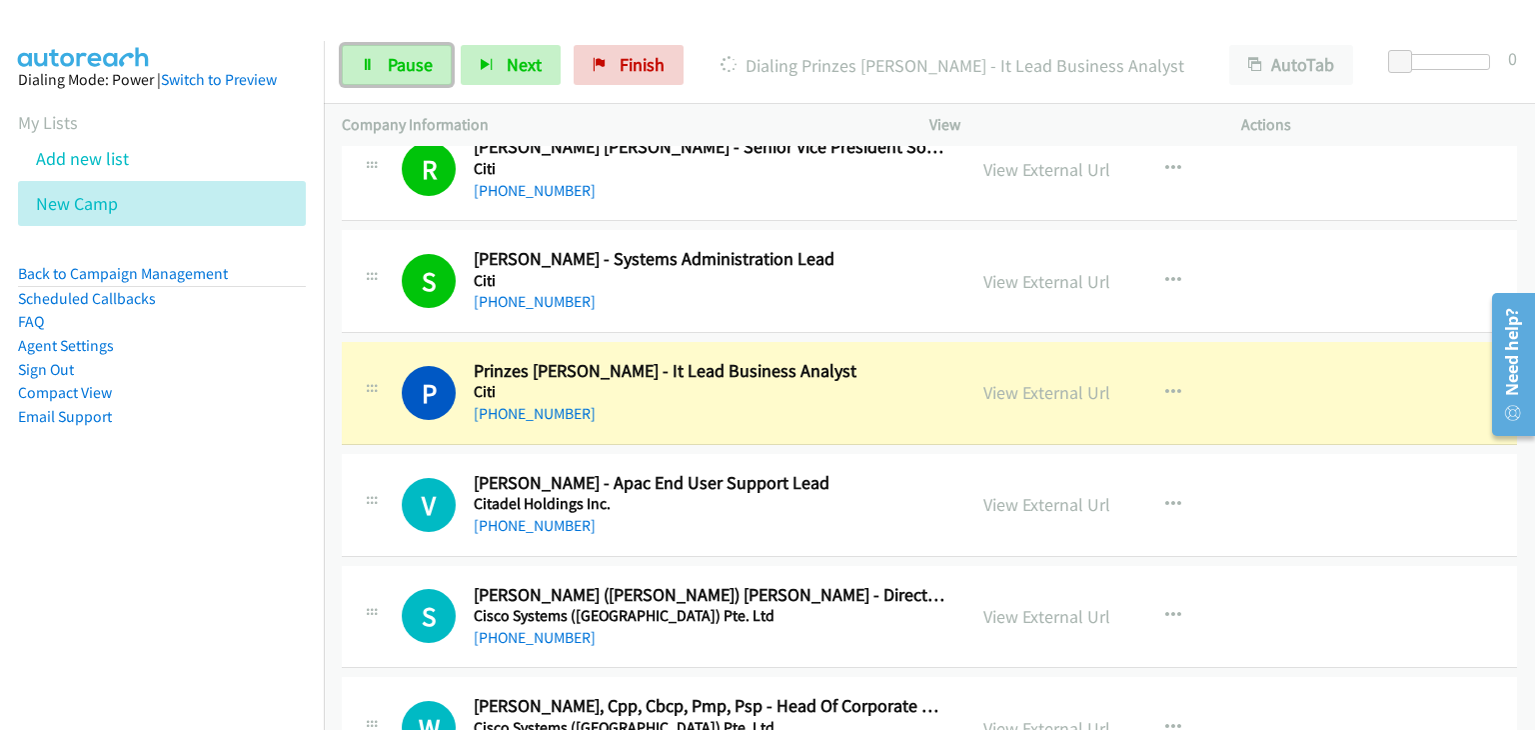
scroll to position [7495, 0]
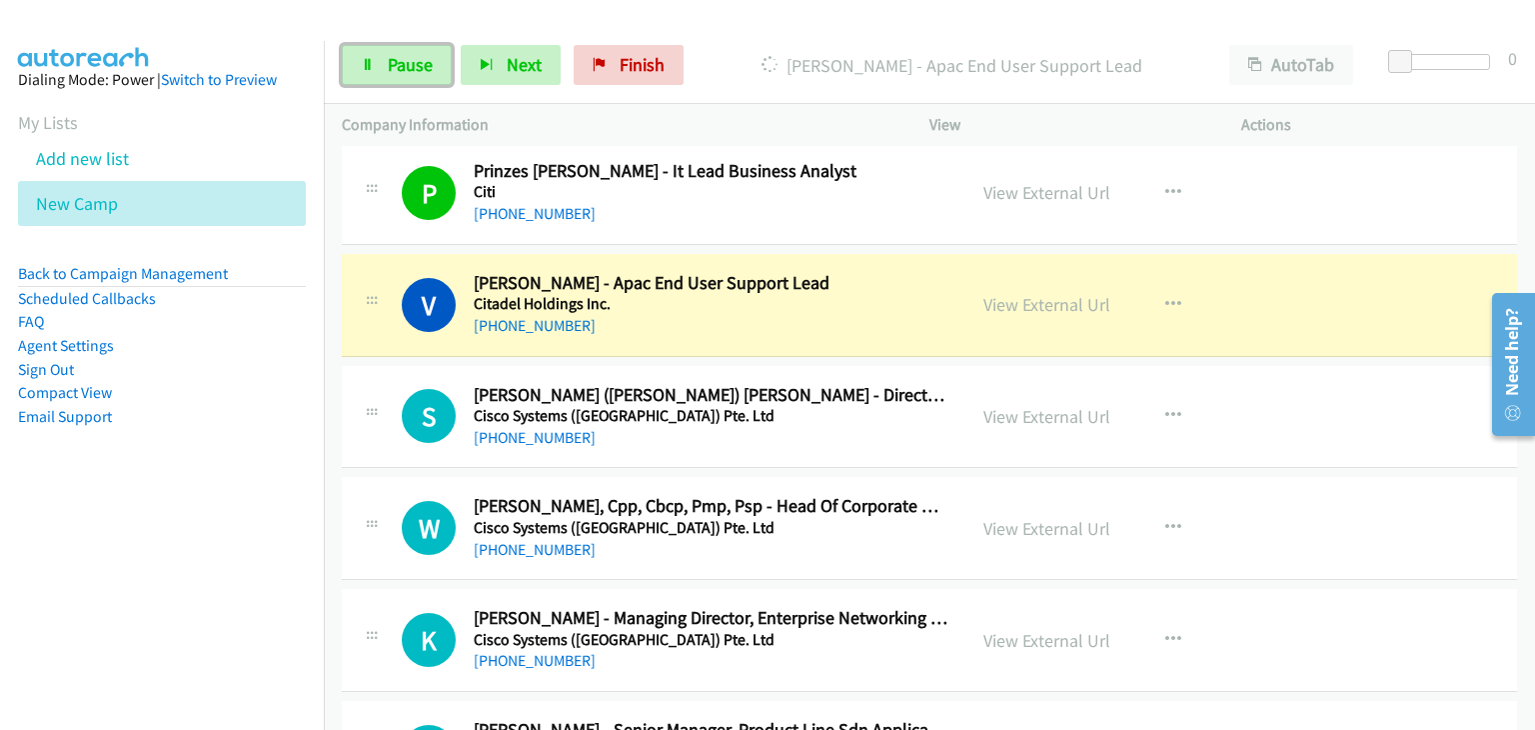
click at [1391, 649] on div "K Callback Scheduled [PERSON_NAME] - Managing Director, Enterprise Networking &…" at bounding box center [929, 640] width 1175 height 103
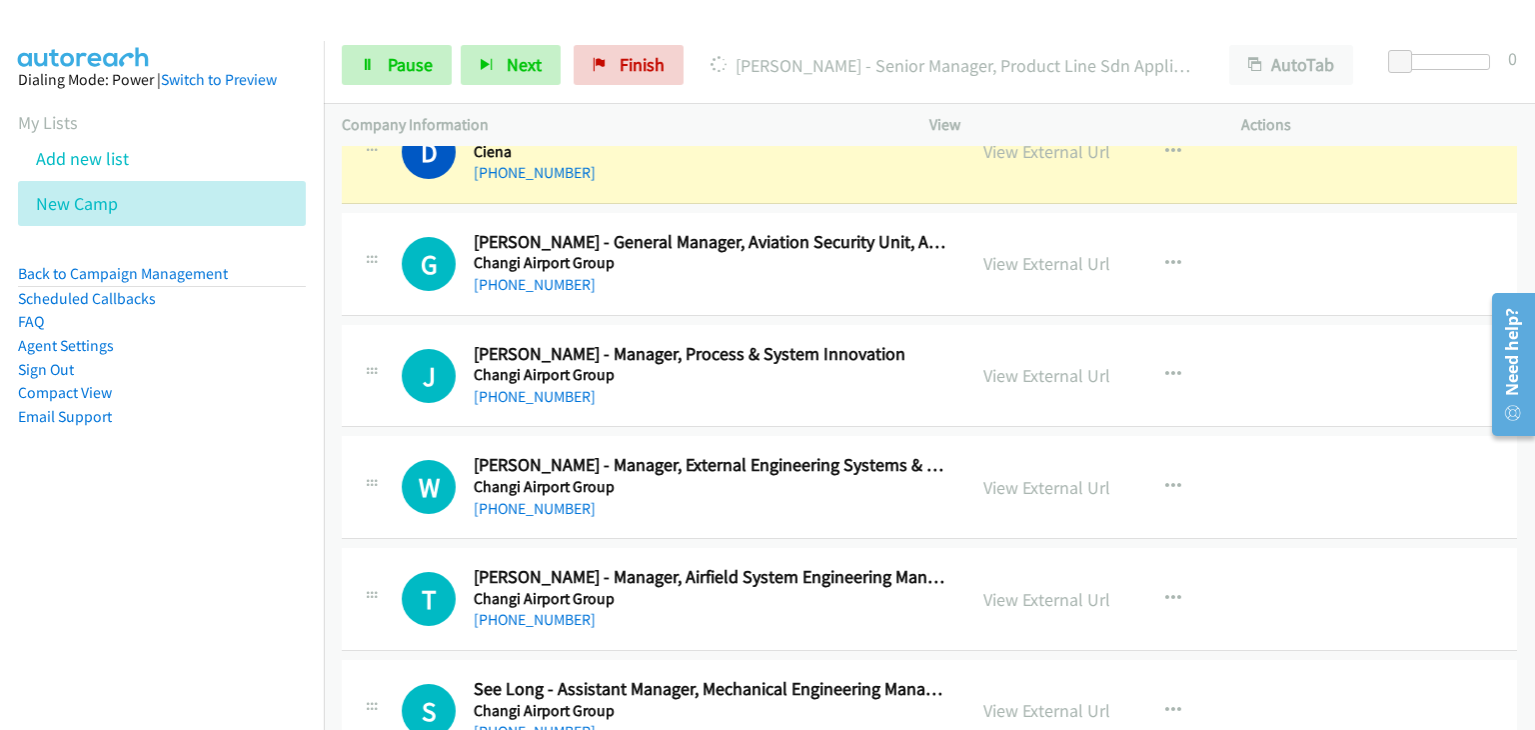
scroll to position [7995, 0]
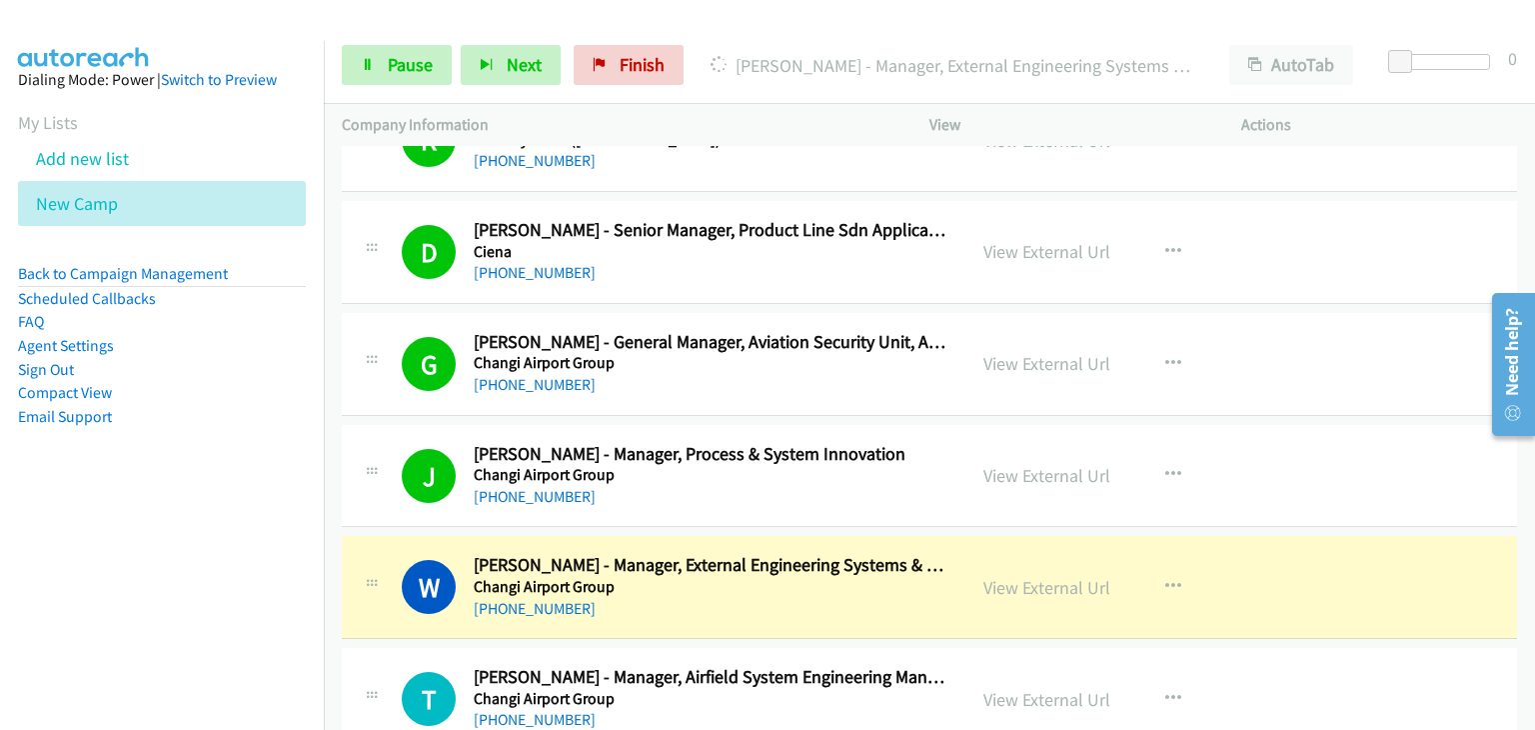
click at [1352, 362] on div "G Callback Scheduled [PERSON_NAME] - General Manager, Aviation Security Unit, A…" at bounding box center [929, 364] width 1175 height 103
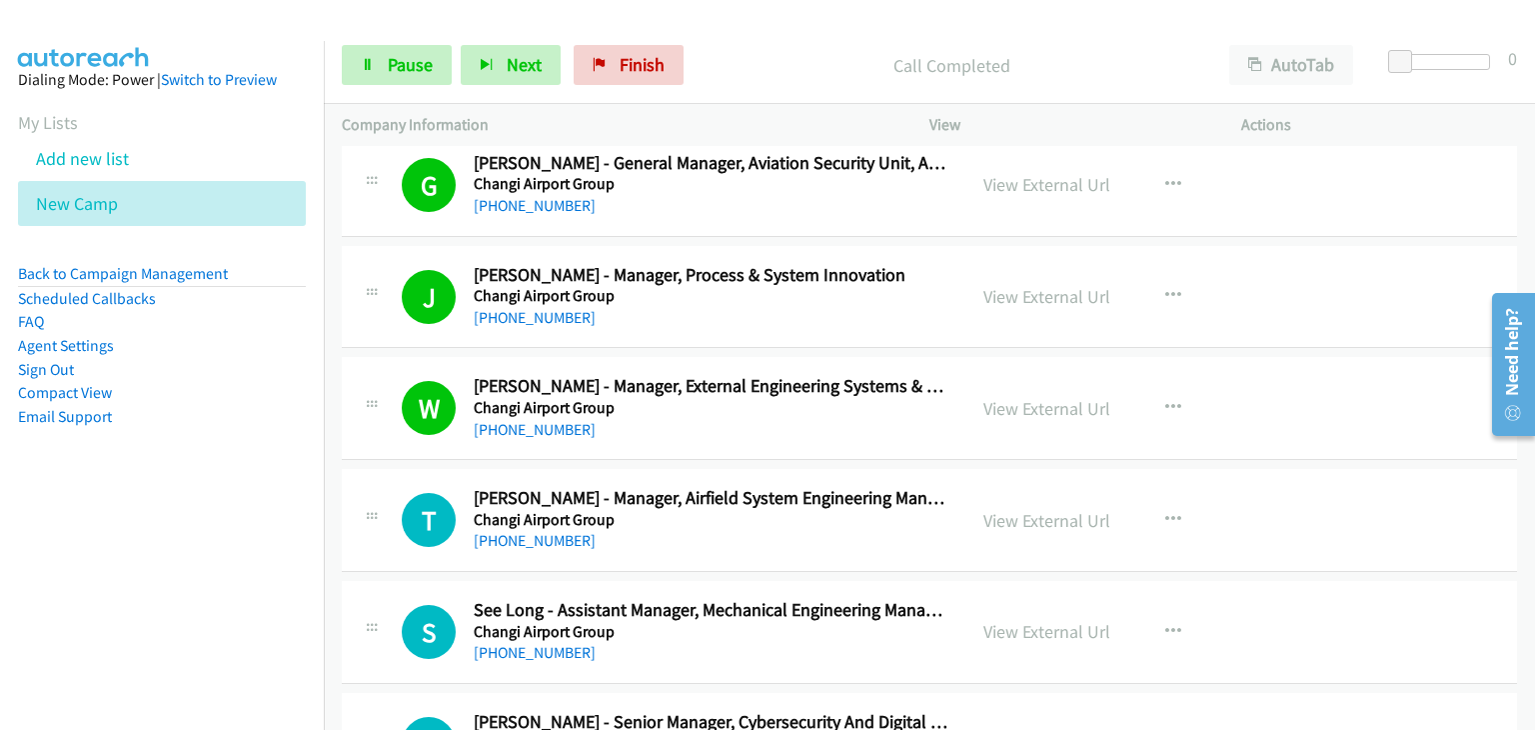
scroll to position [8195, 0]
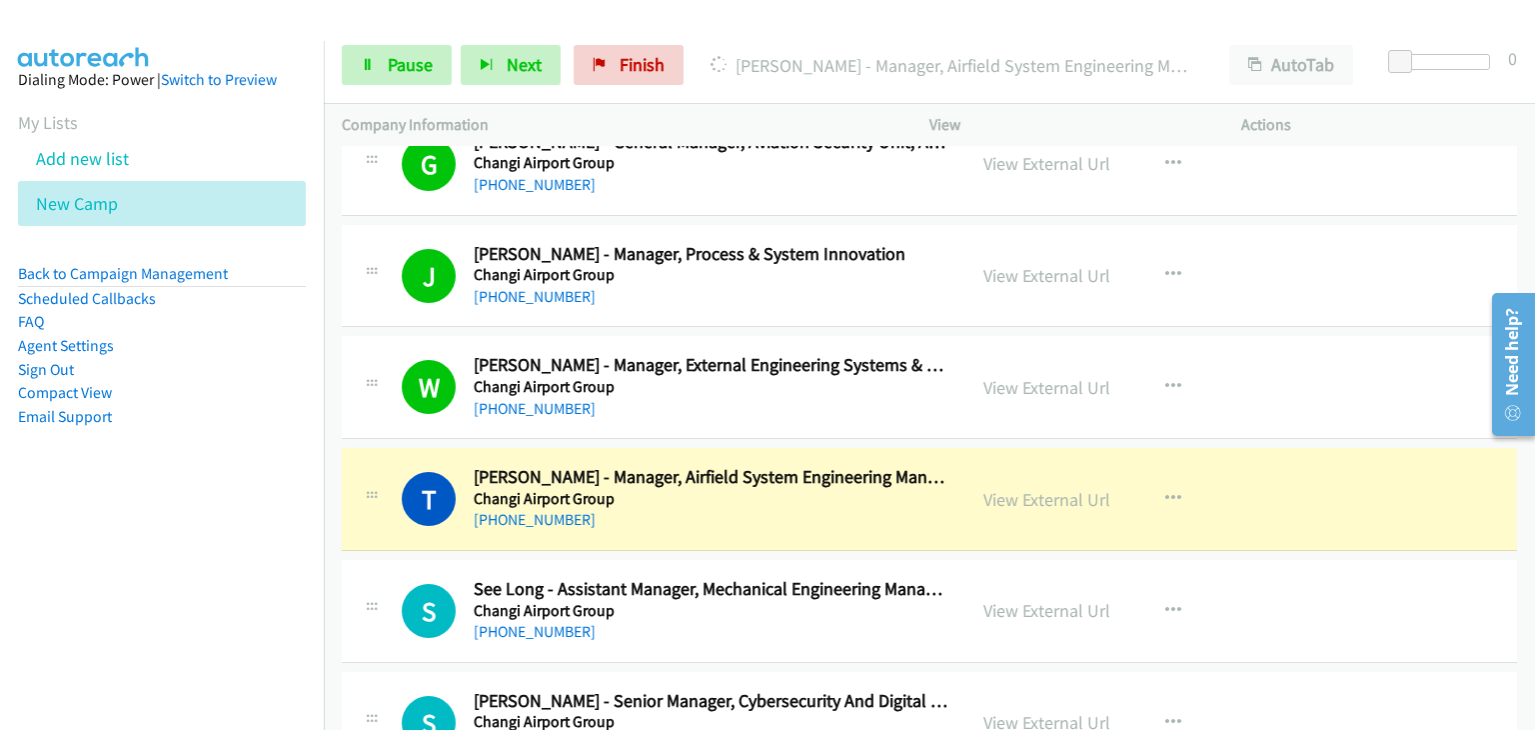
click at [261, 489] on aside "Dialing Mode: Power | Switch to Preview My Lists Add new list [GEOGRAPHIC_DATA]…" at bounding box center [162, 280] width 324 height 478
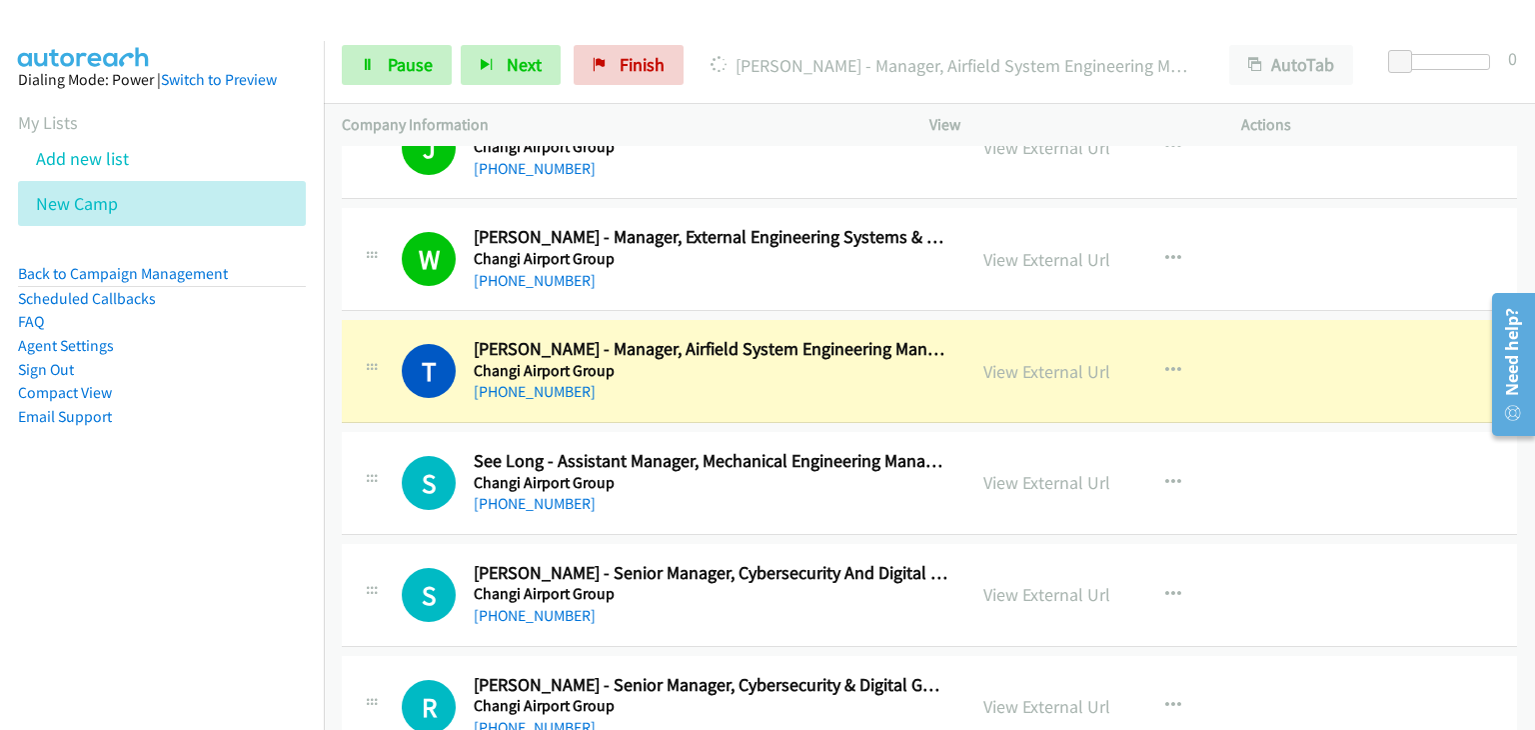
scroll to position [8395, 0]
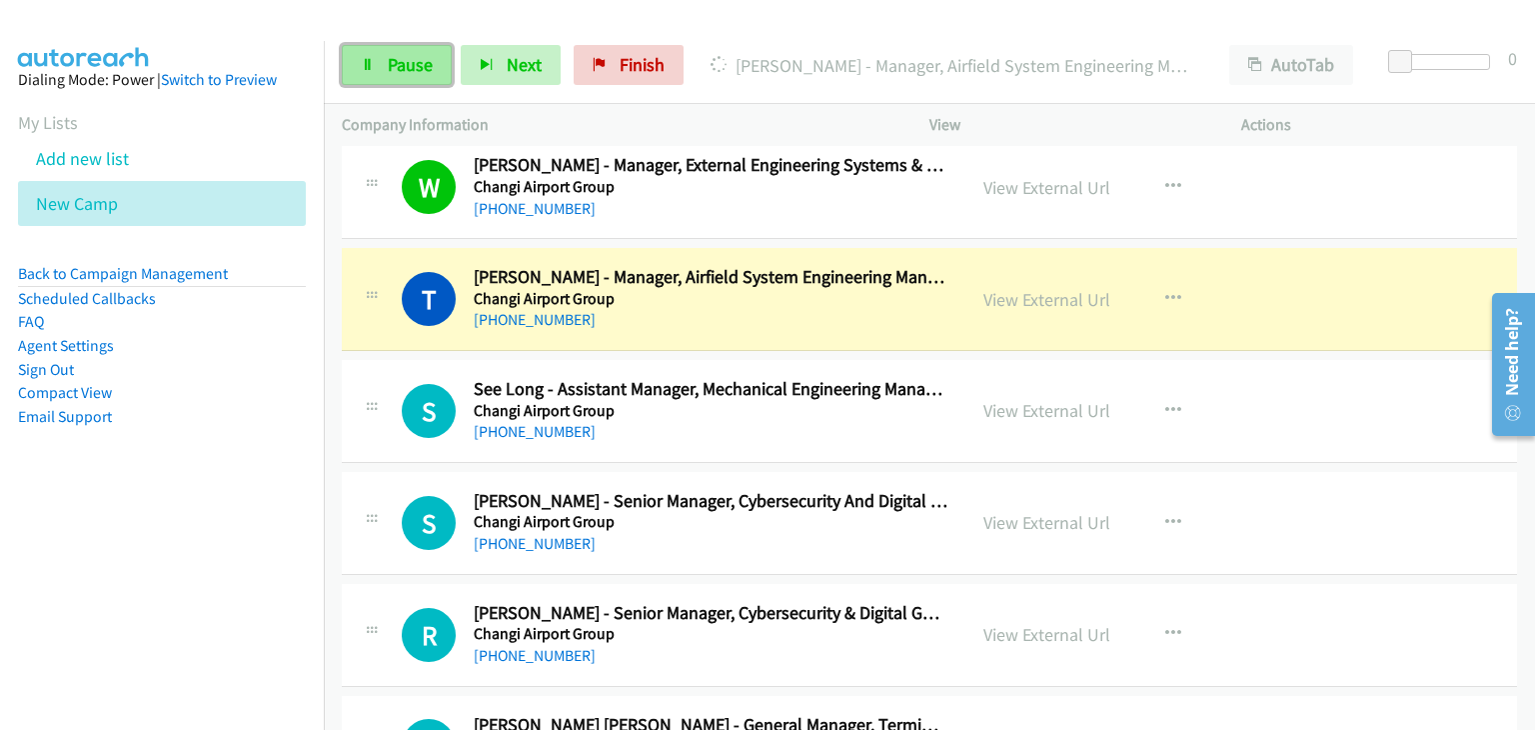
click at [371, 78] on link "Pause" at bounding box center [397, 65] width 110 height 40
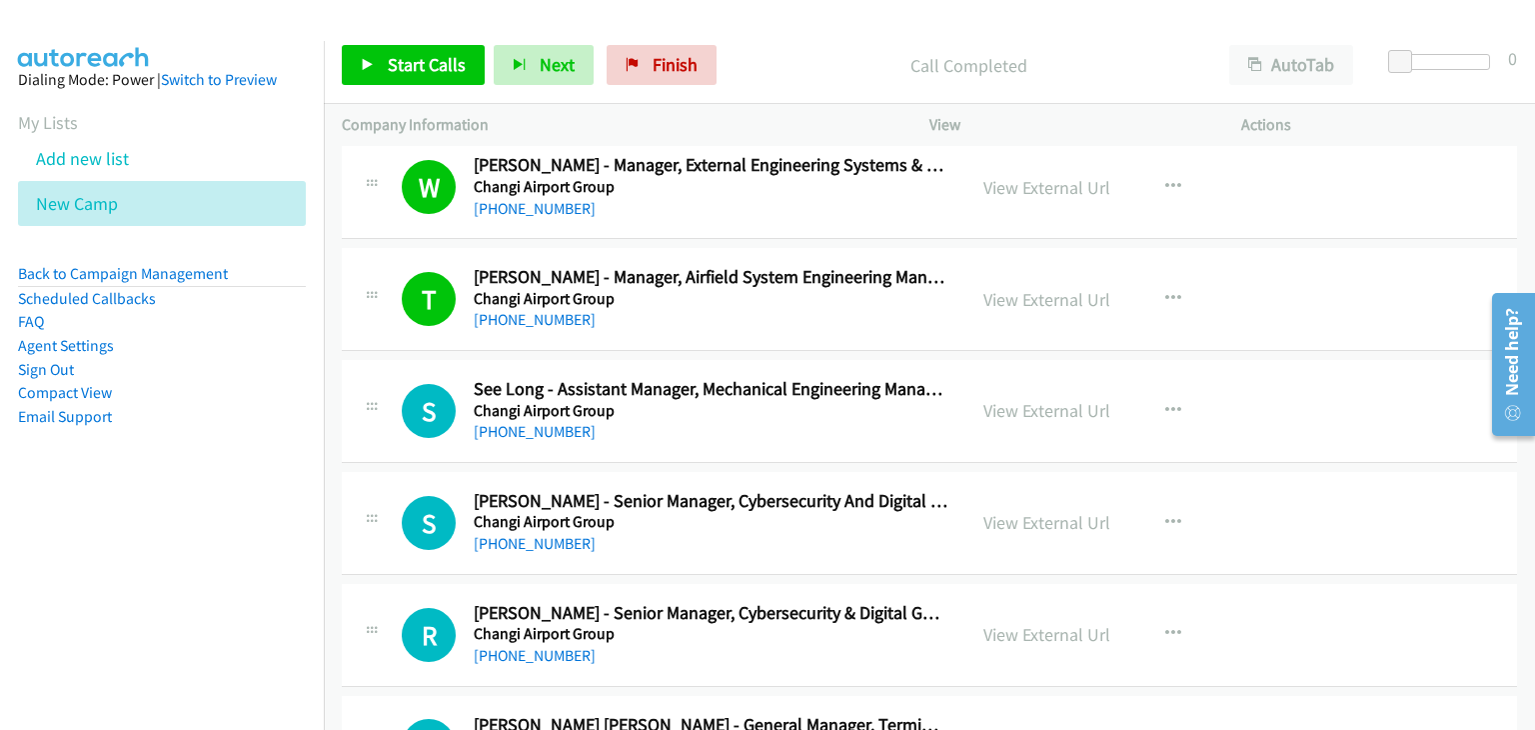
scroll to position [8594, 0]
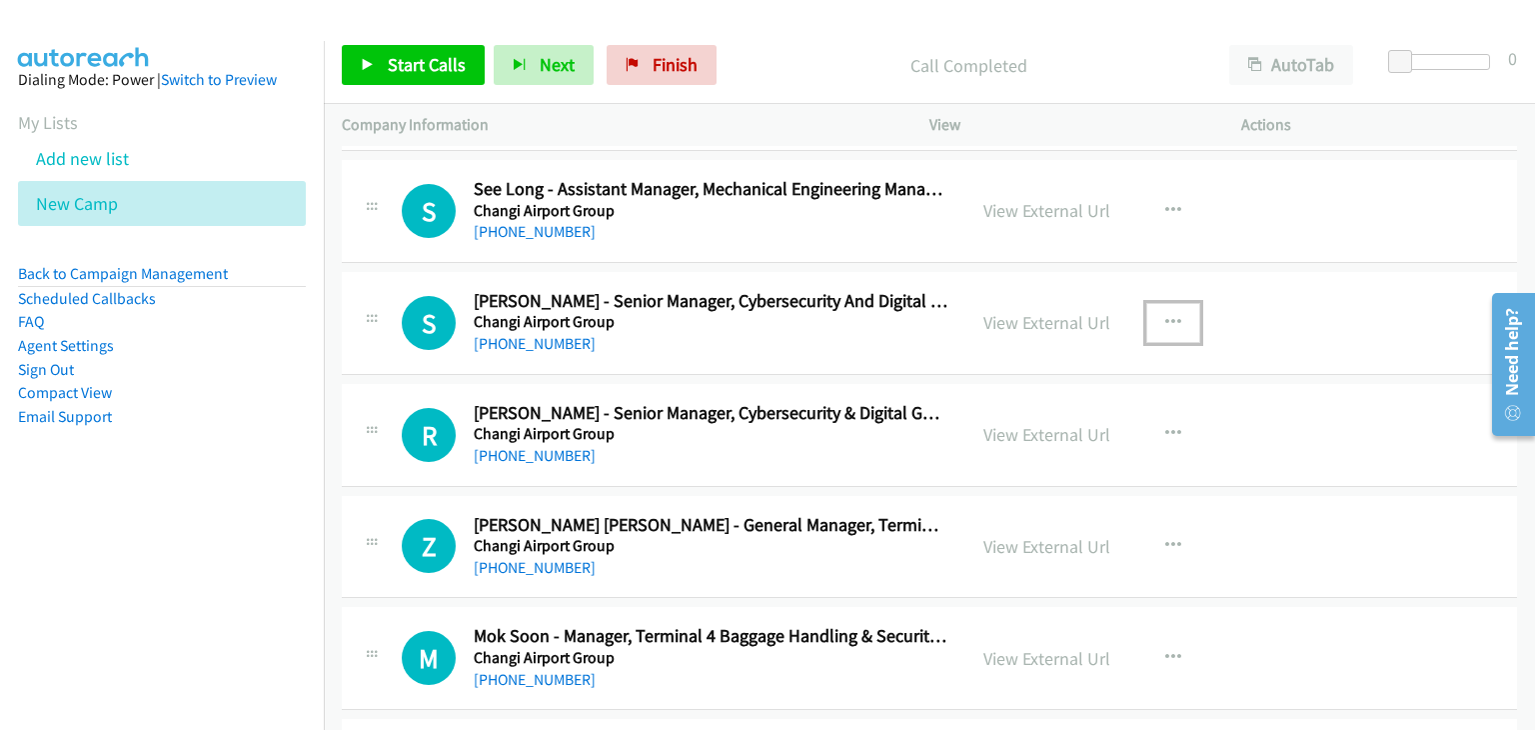
click at [1146, 307] on button "button" at bounding box center [1173, 323] width 54 height 40
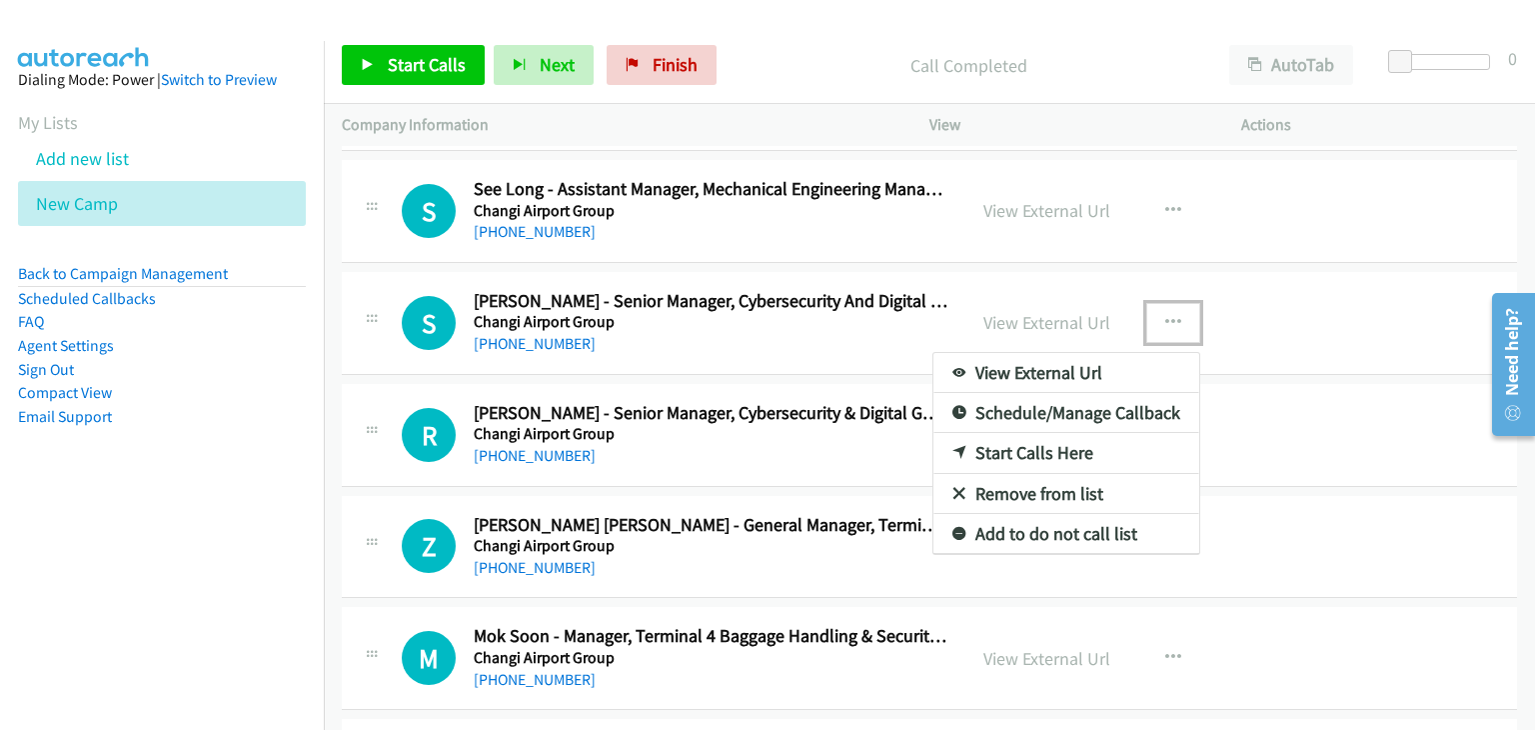
click at [1023, 434] on link "Start Calls Here" at bounding box center [1066, 453] width 266 height 40
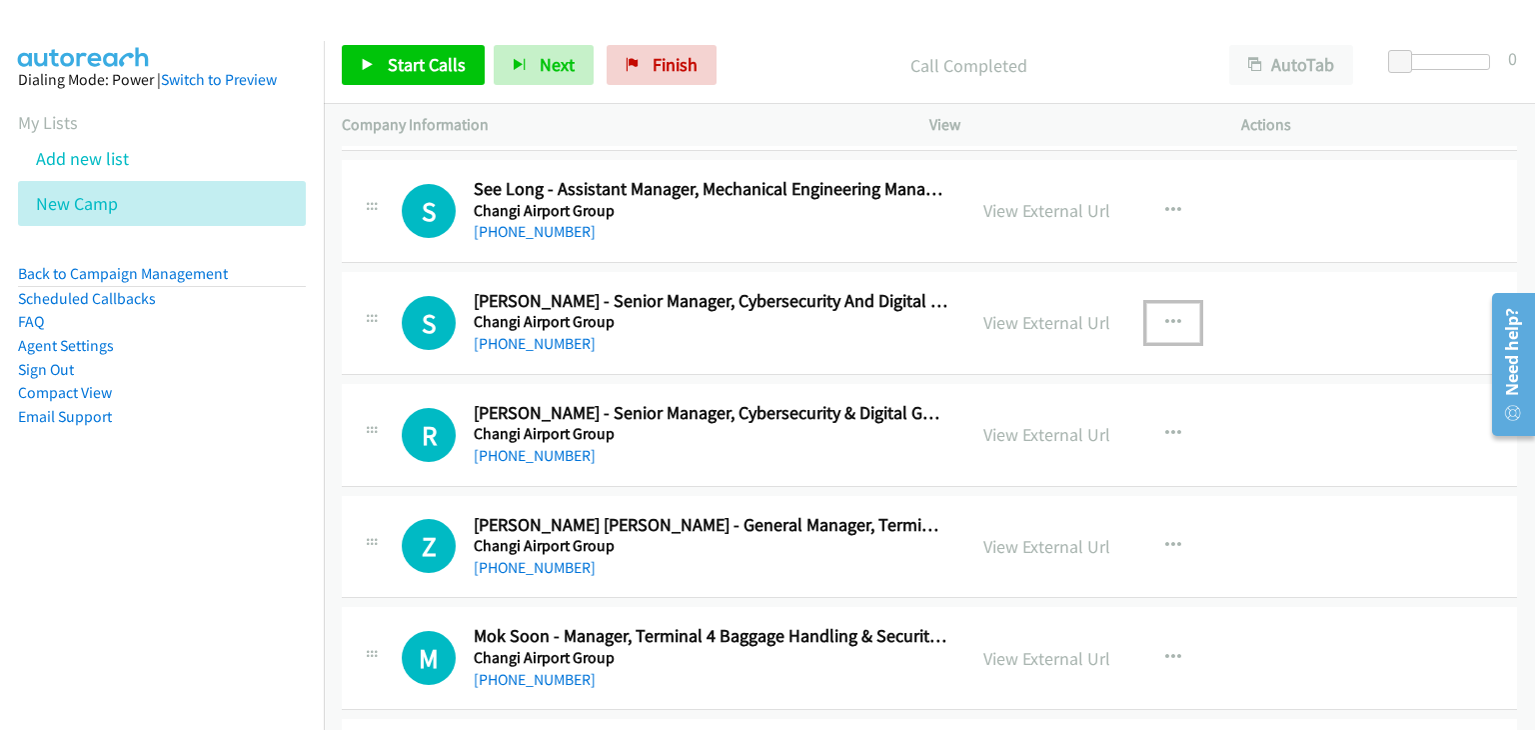
click at [1165, 315] on icon "button" at bounding box center [1173, 323] width 16 height 16
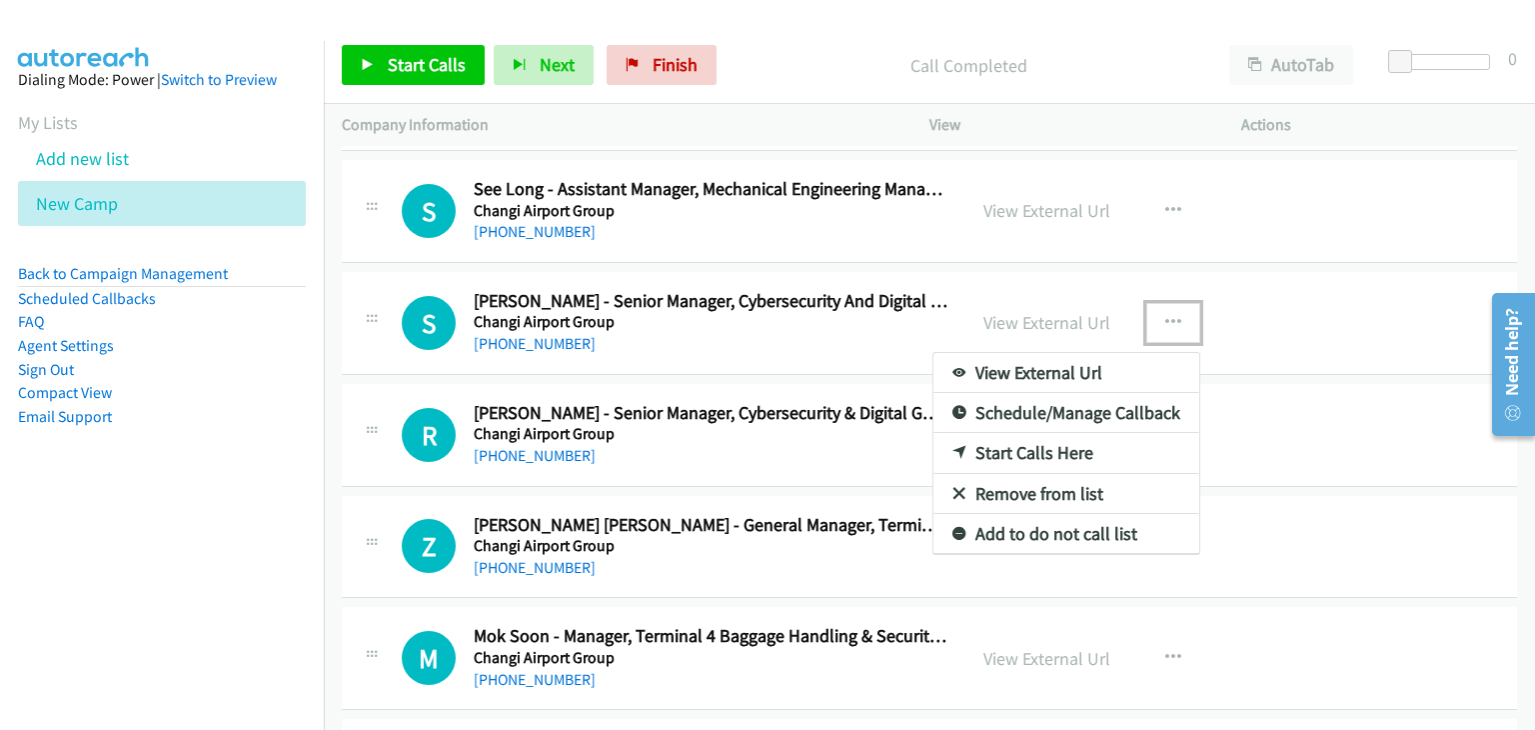
click at [975, 433] on link "Start Calls Here" at bounding box center [1066, 453] width 266 height 40
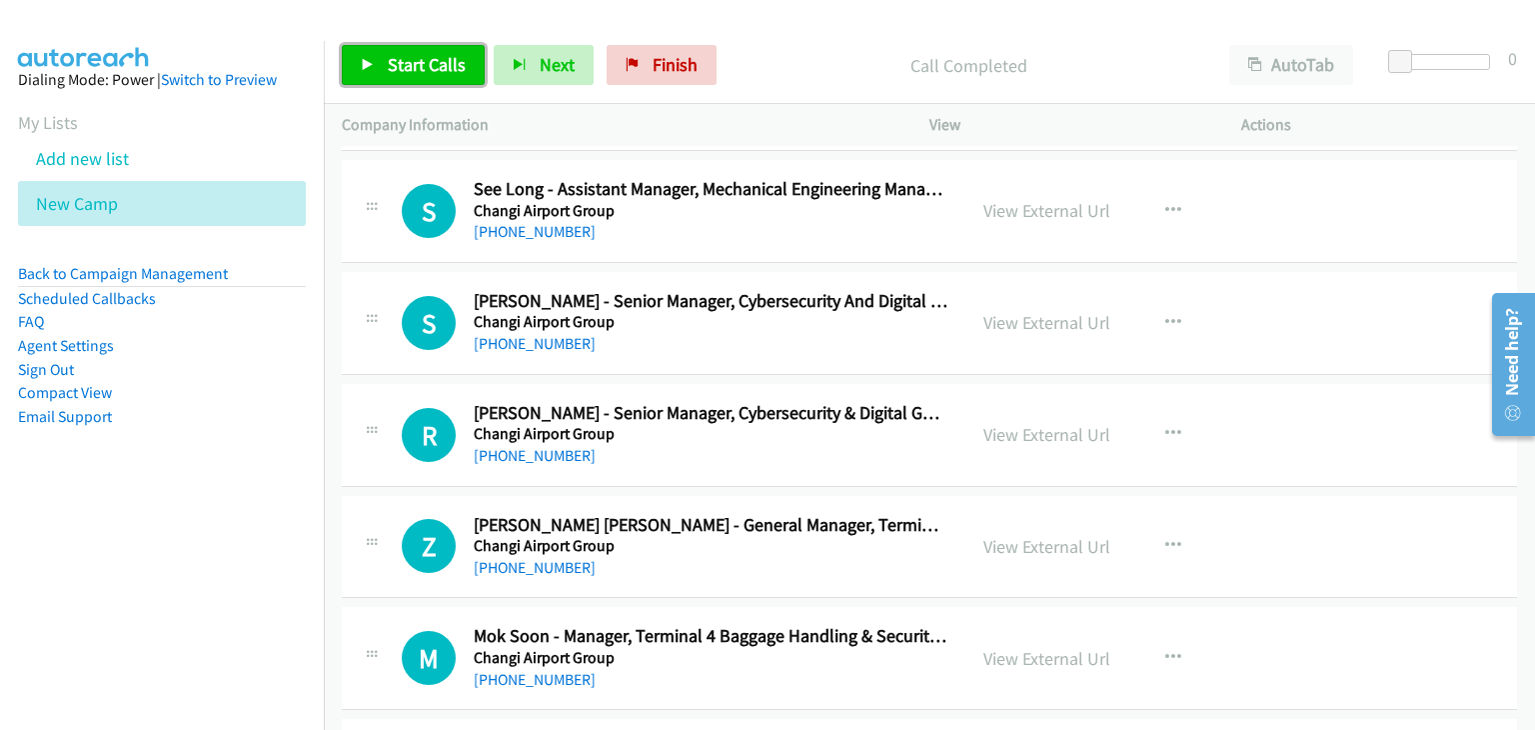
click at [430, 61] on span "Start Calls" at bounding box center [427, 64] width 78 height 23
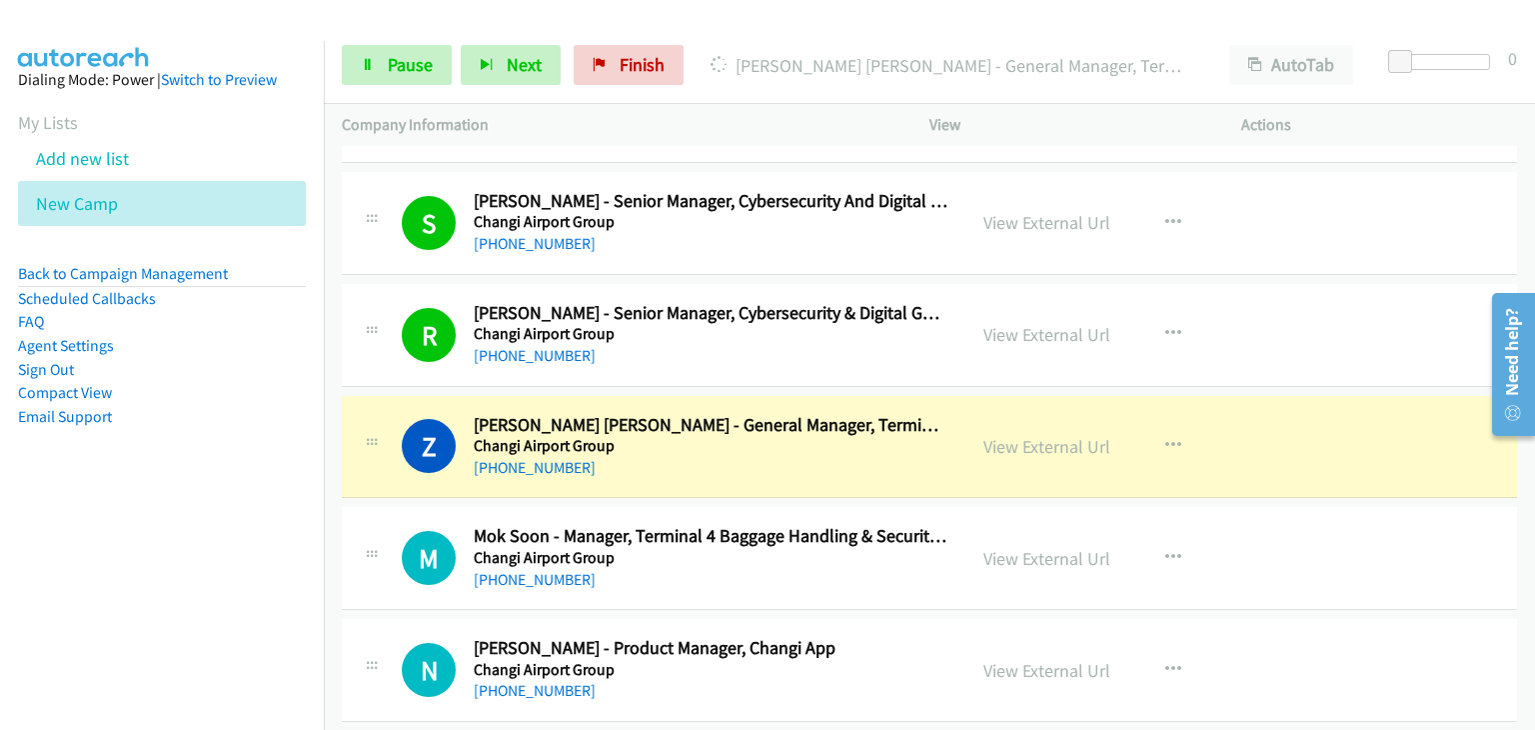
scroll to position [8794, 0]
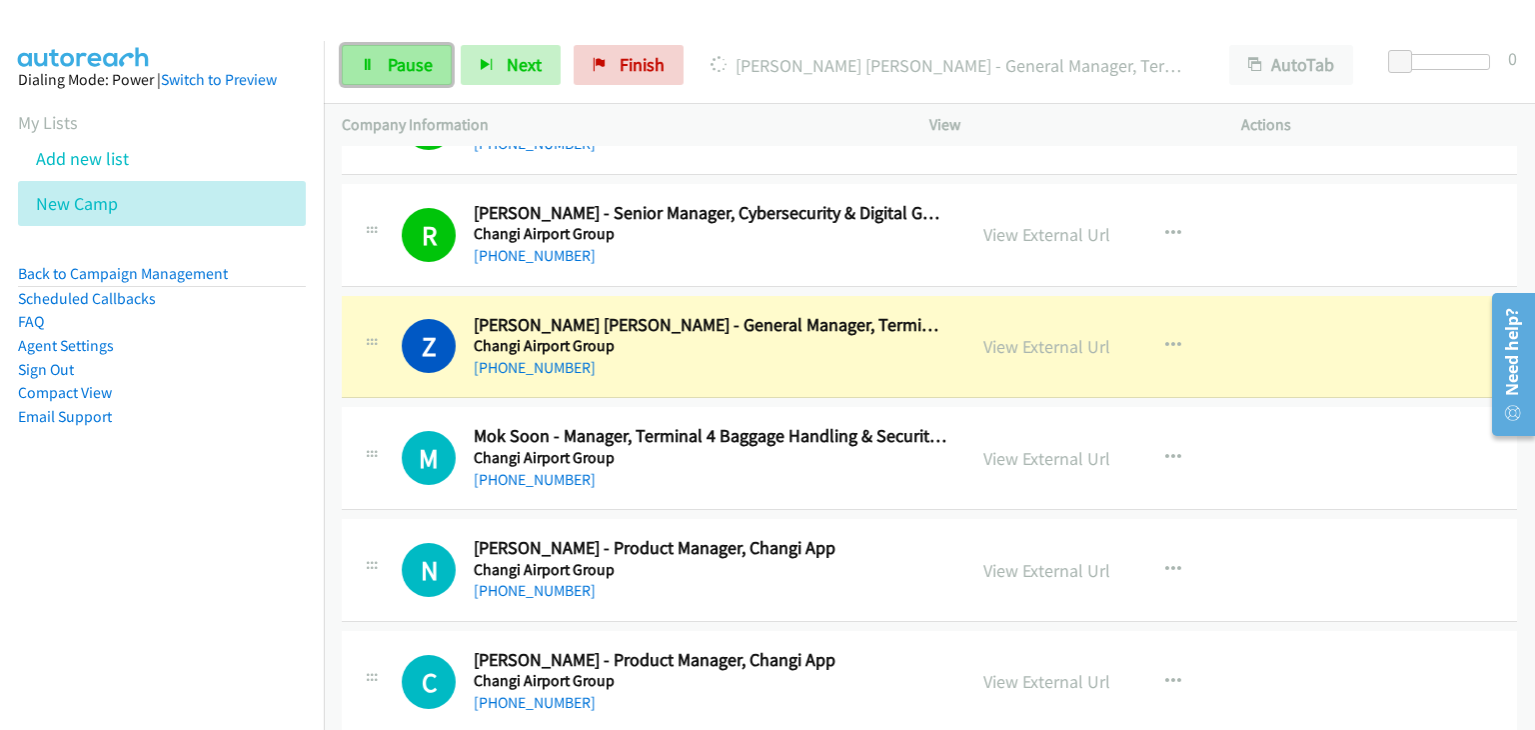
click at [392, 65] on span "Pause" at bounding box center [410, 64] width 45 height 23
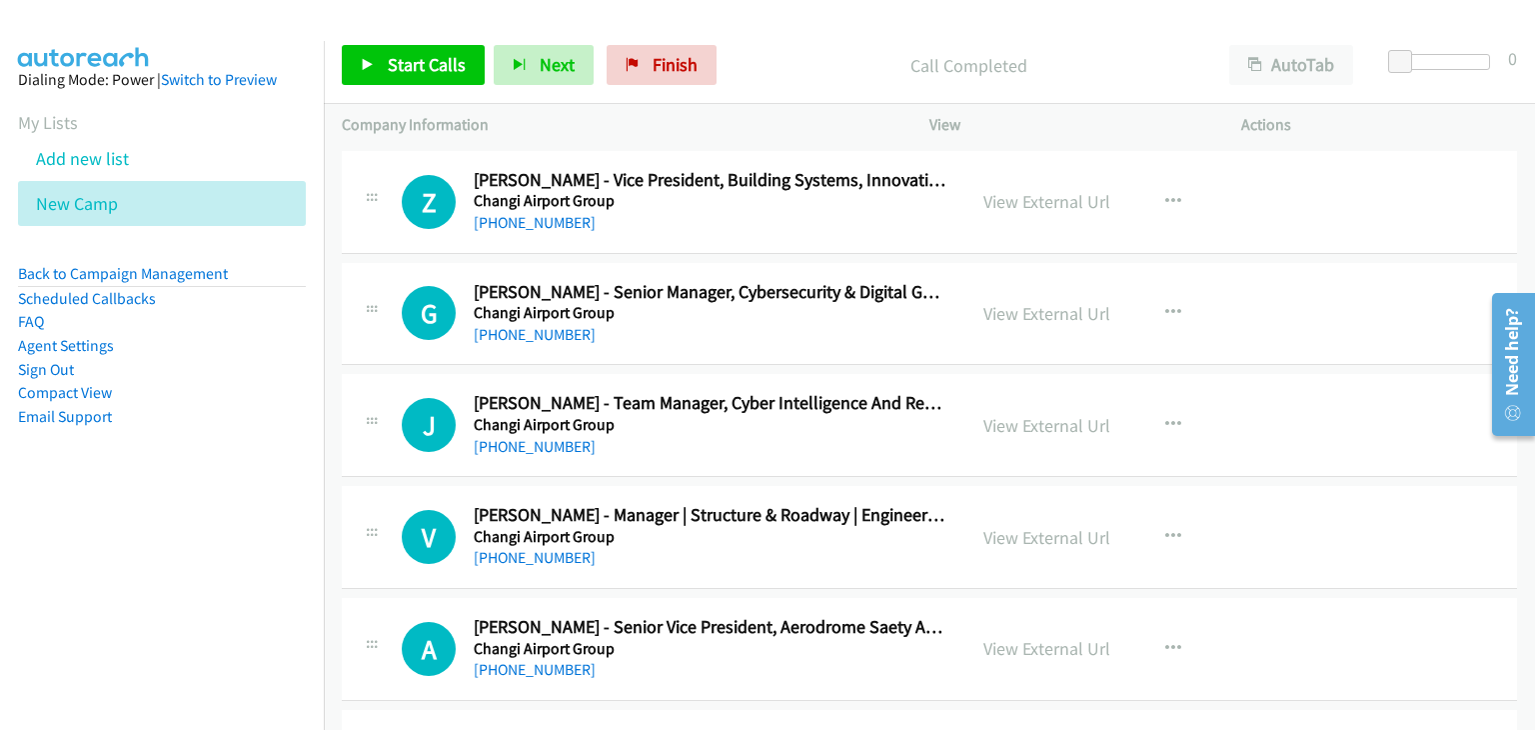
scroll to position [9394, 0]
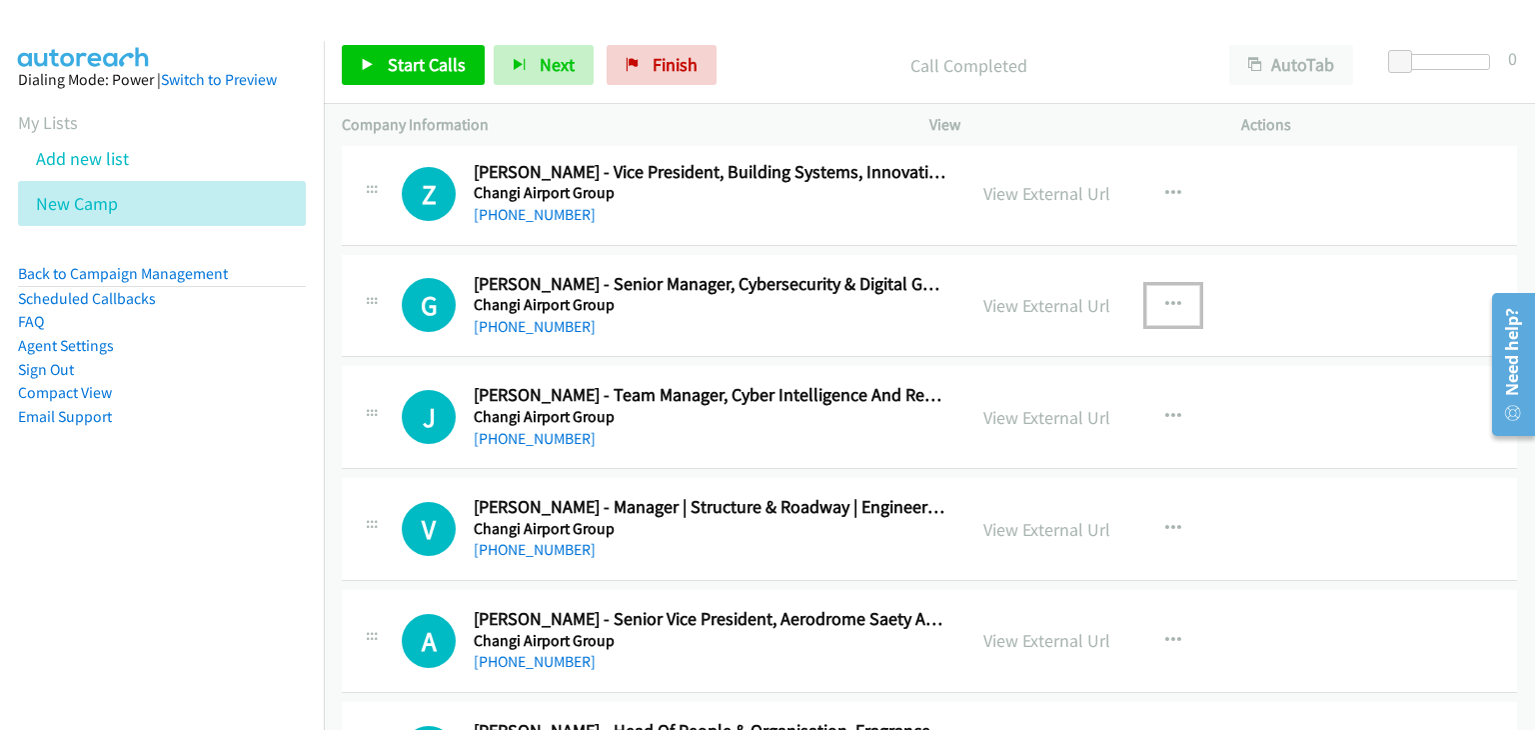
click at [1165, 297] on icon "button" at bounding box center [1173, 305] width 16 height 16
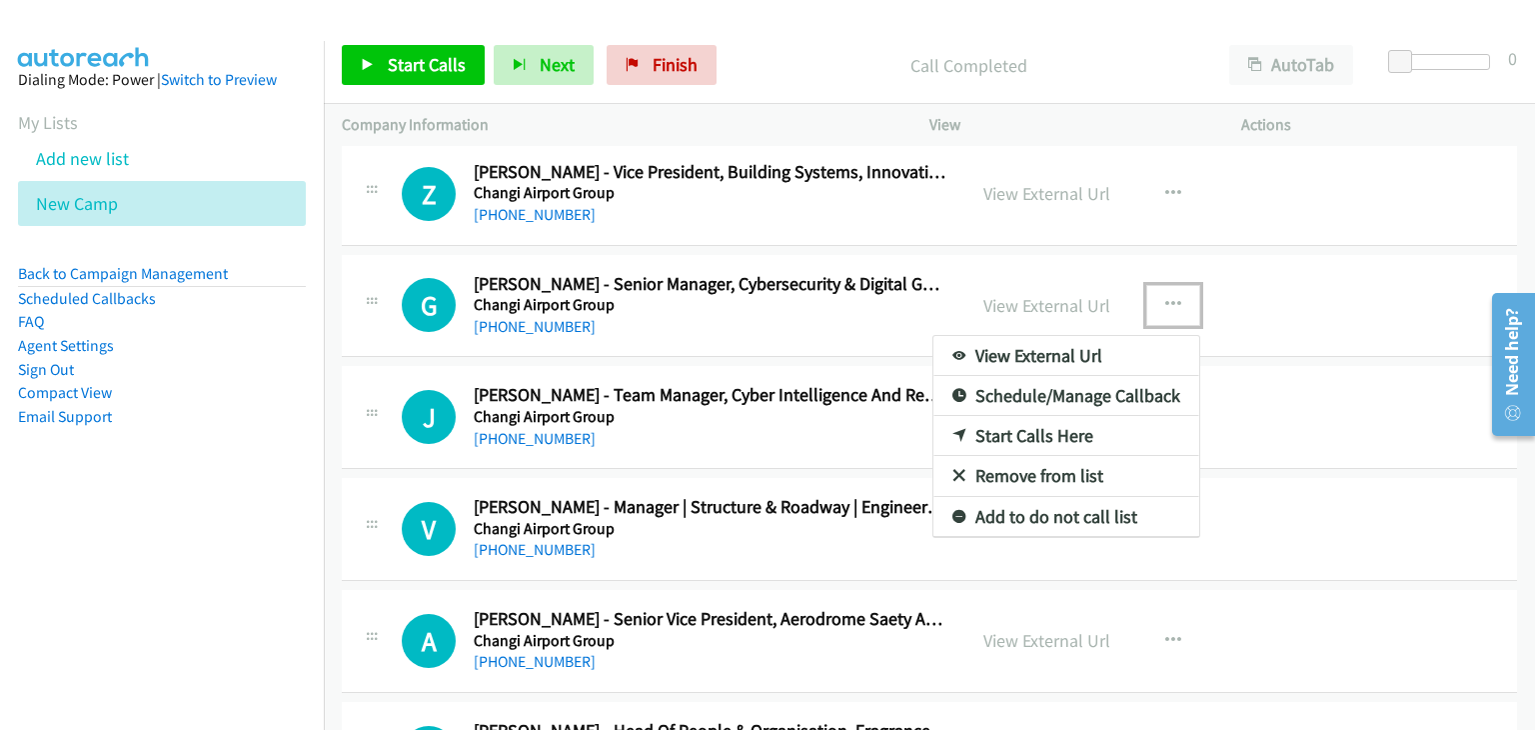
click at [1028, 423] on link "Start Calls Here" at bounding box center [1066, 436] width 266 height 40
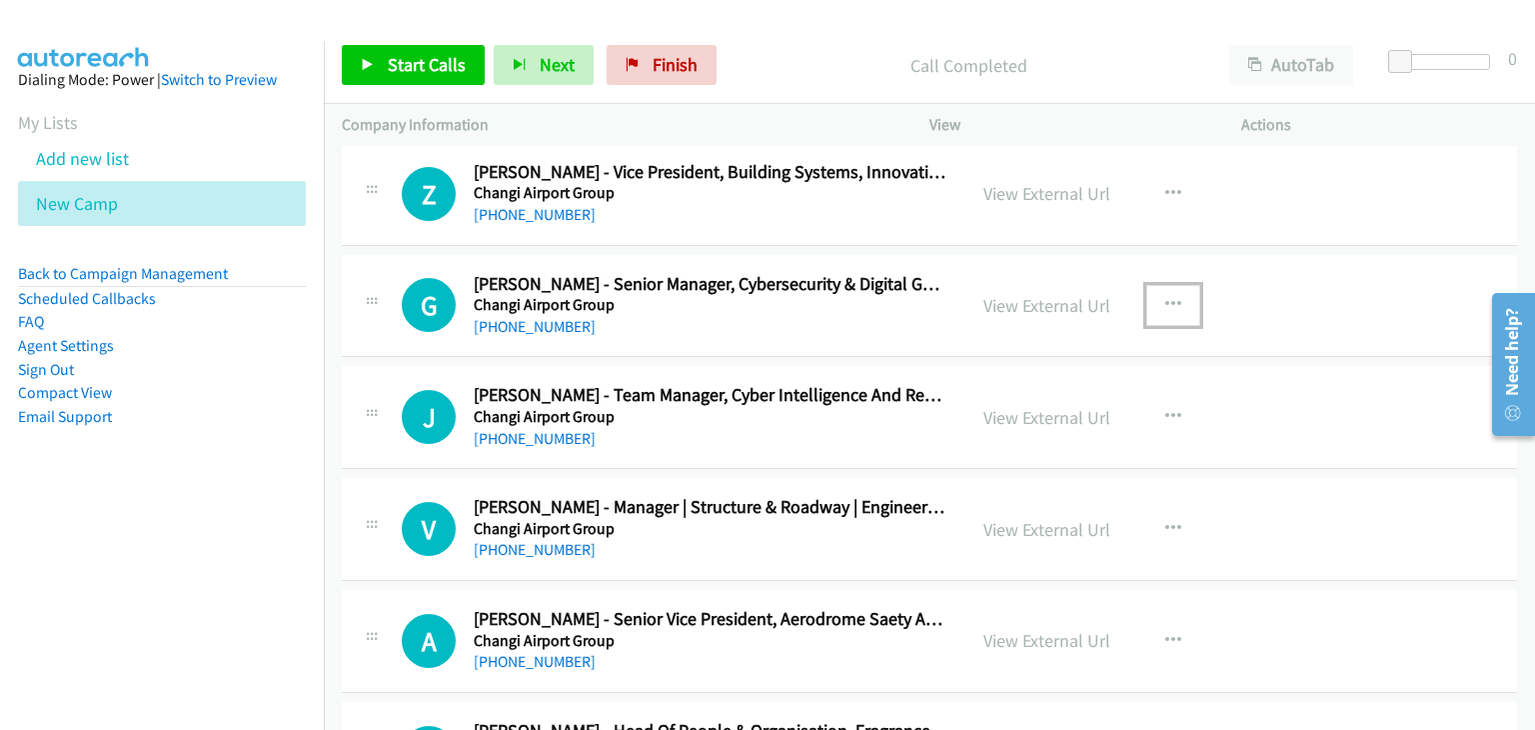
click at [1147, 285] on button "button" at bounding box center [1173, 305] width 54 height 40
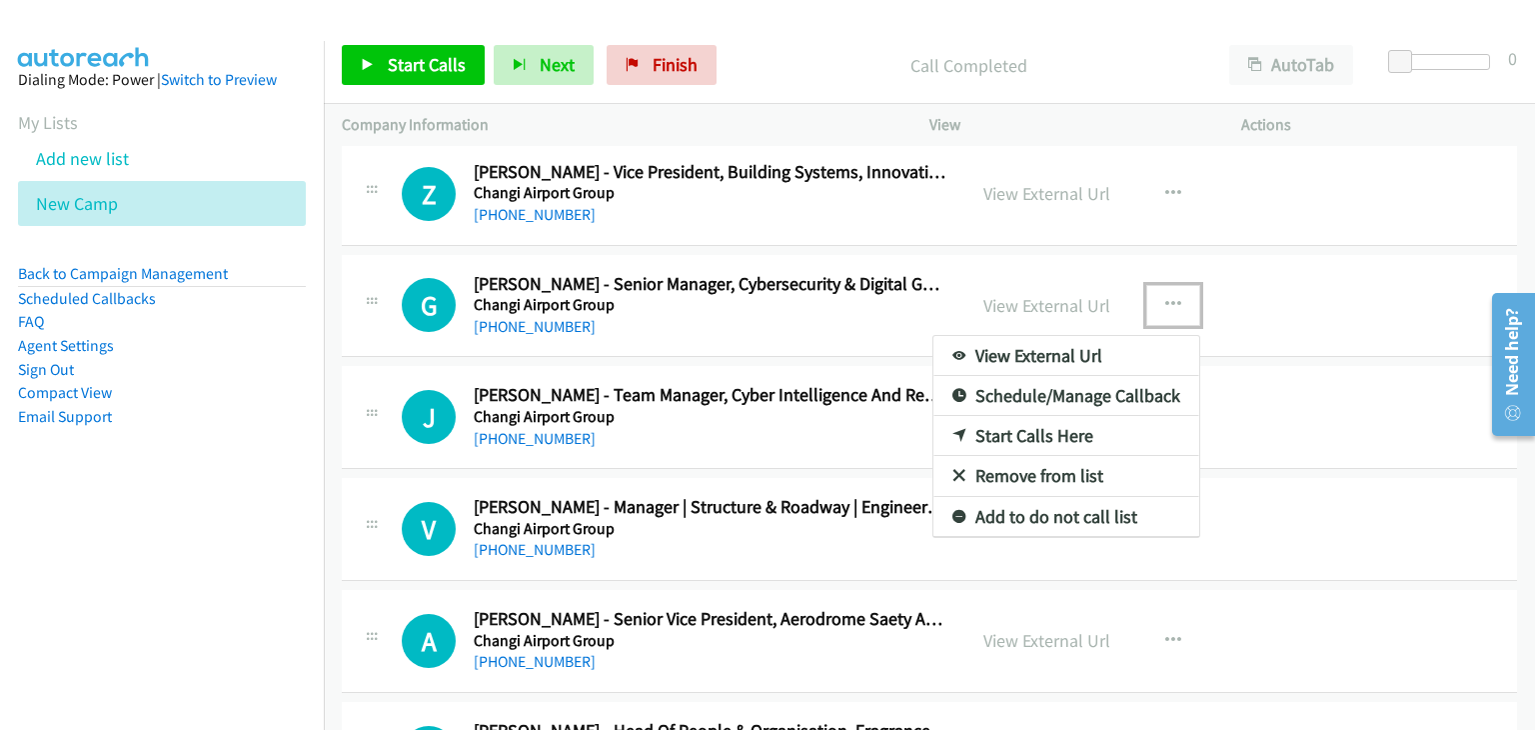
click at [980, 421] on link "Start Calls Here" at bounding box center [1066, 436] width 266 height 40
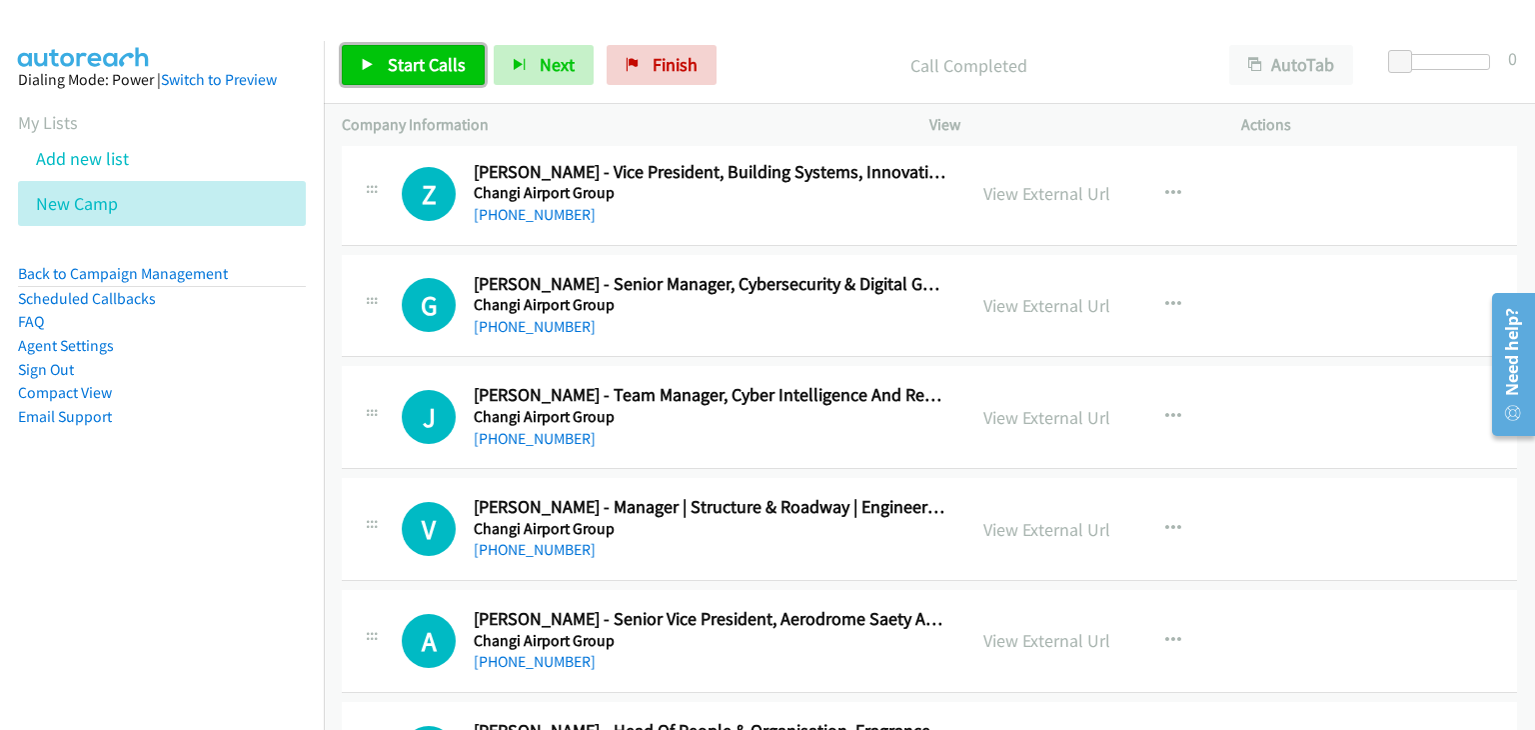
click at [432, 75] on span "Start Calls" at bounding box center [427, 64] width 78 height 23
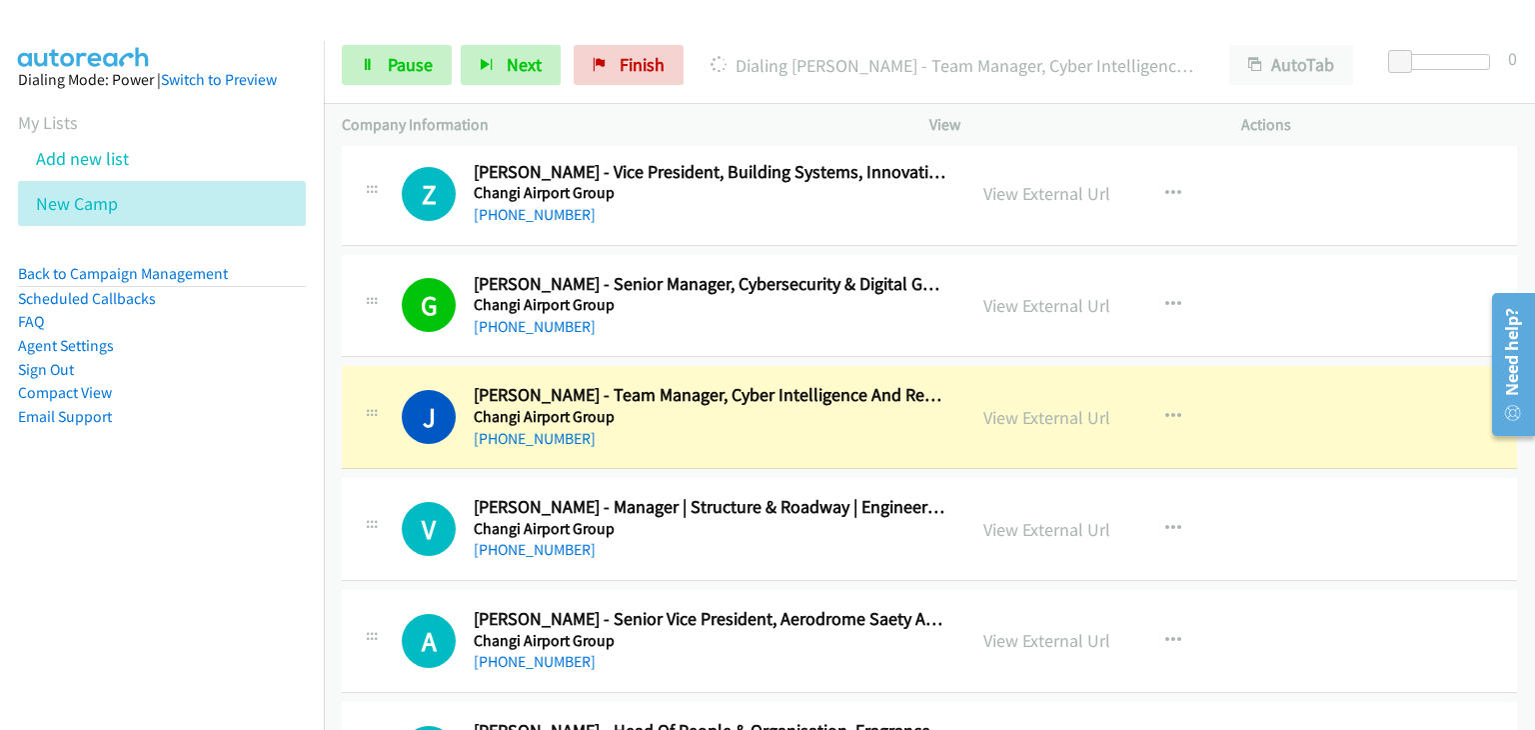
drag, startPoint x: 404, startPoint y: 445, endPoint x: 428, endPoint y: 453, distance: 25.3
click at [408, 64] on span "Pause" at bounding box center [410, 64] width 45 height 23
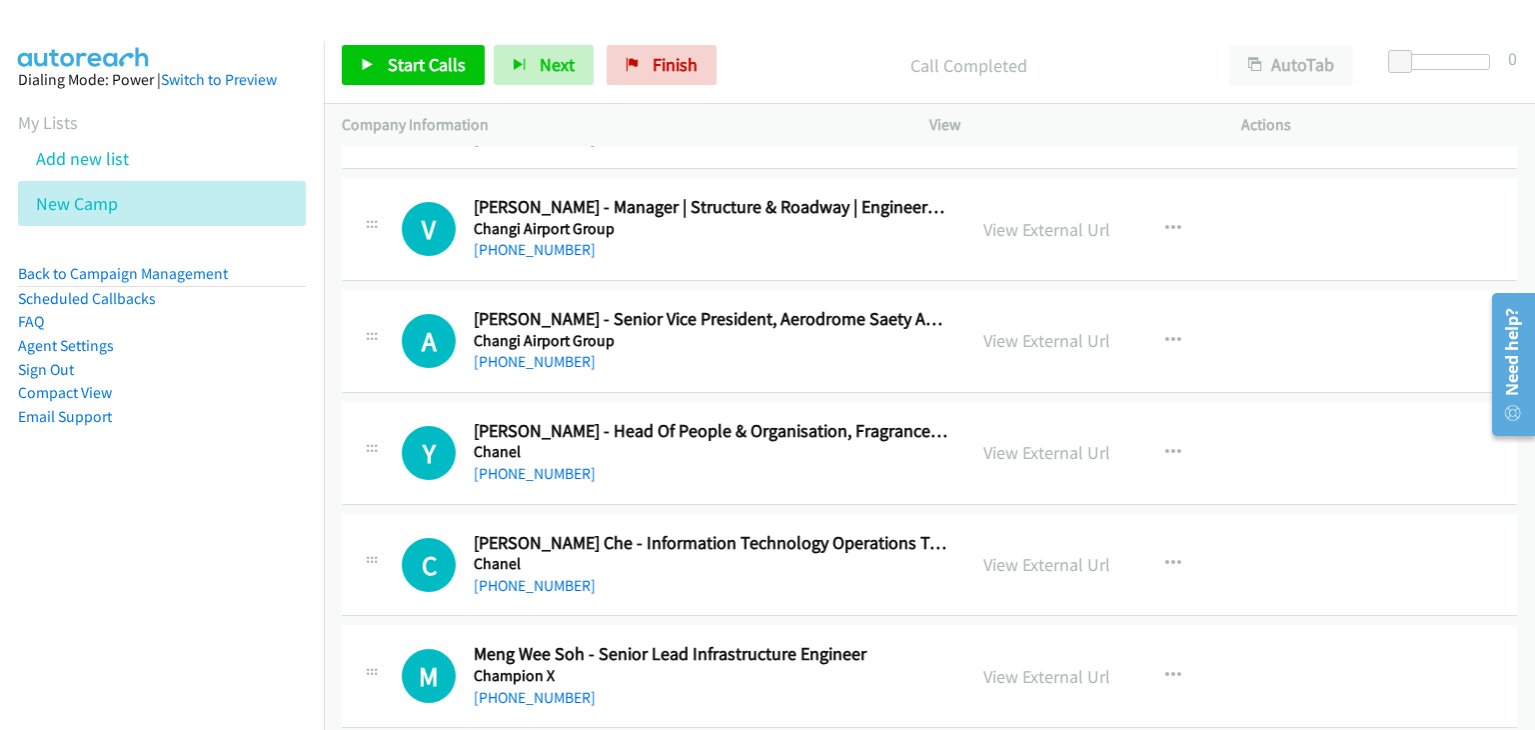
scroll to position [9894, 0]
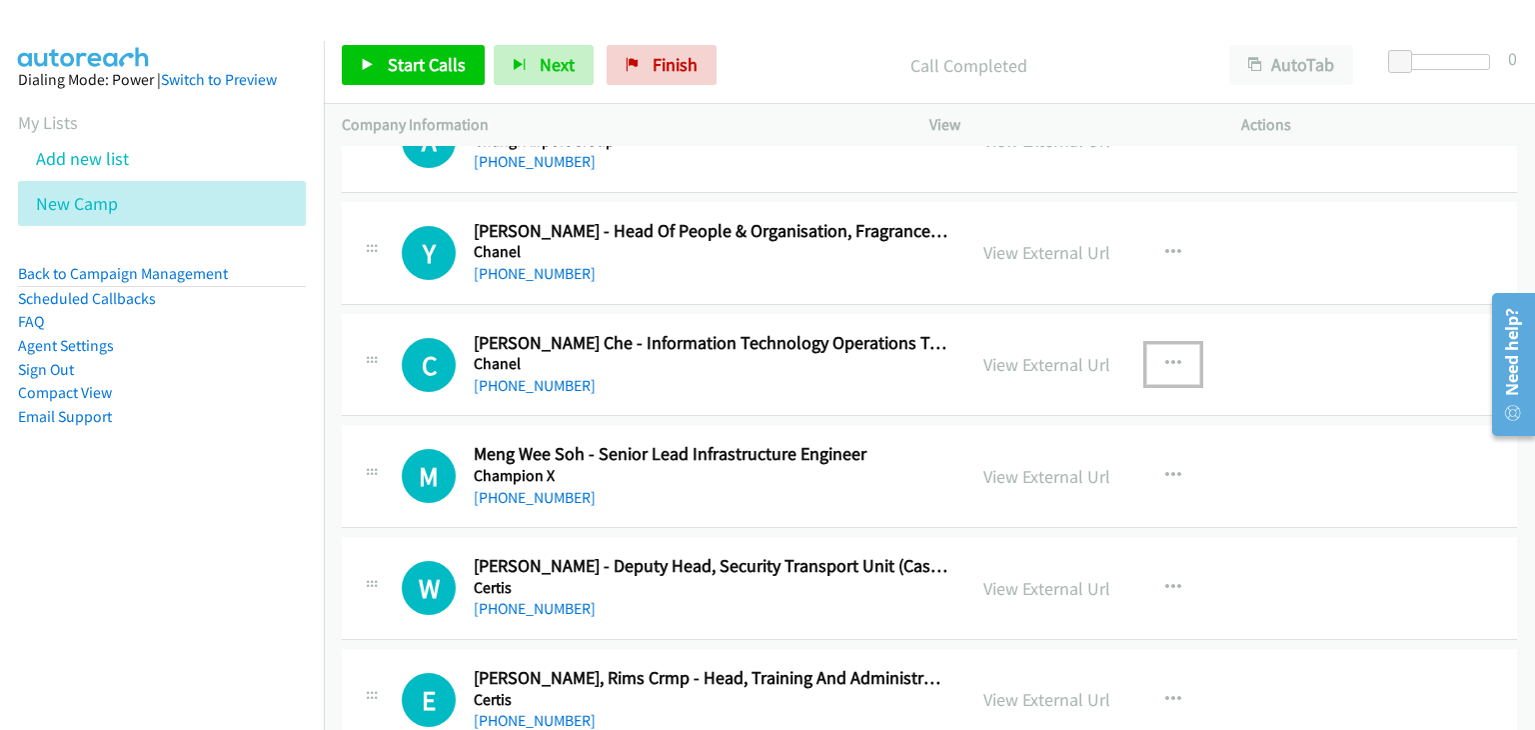
click at [1165, 356] on icon "button" at bounding box center [1173, 364] width 16 height 16
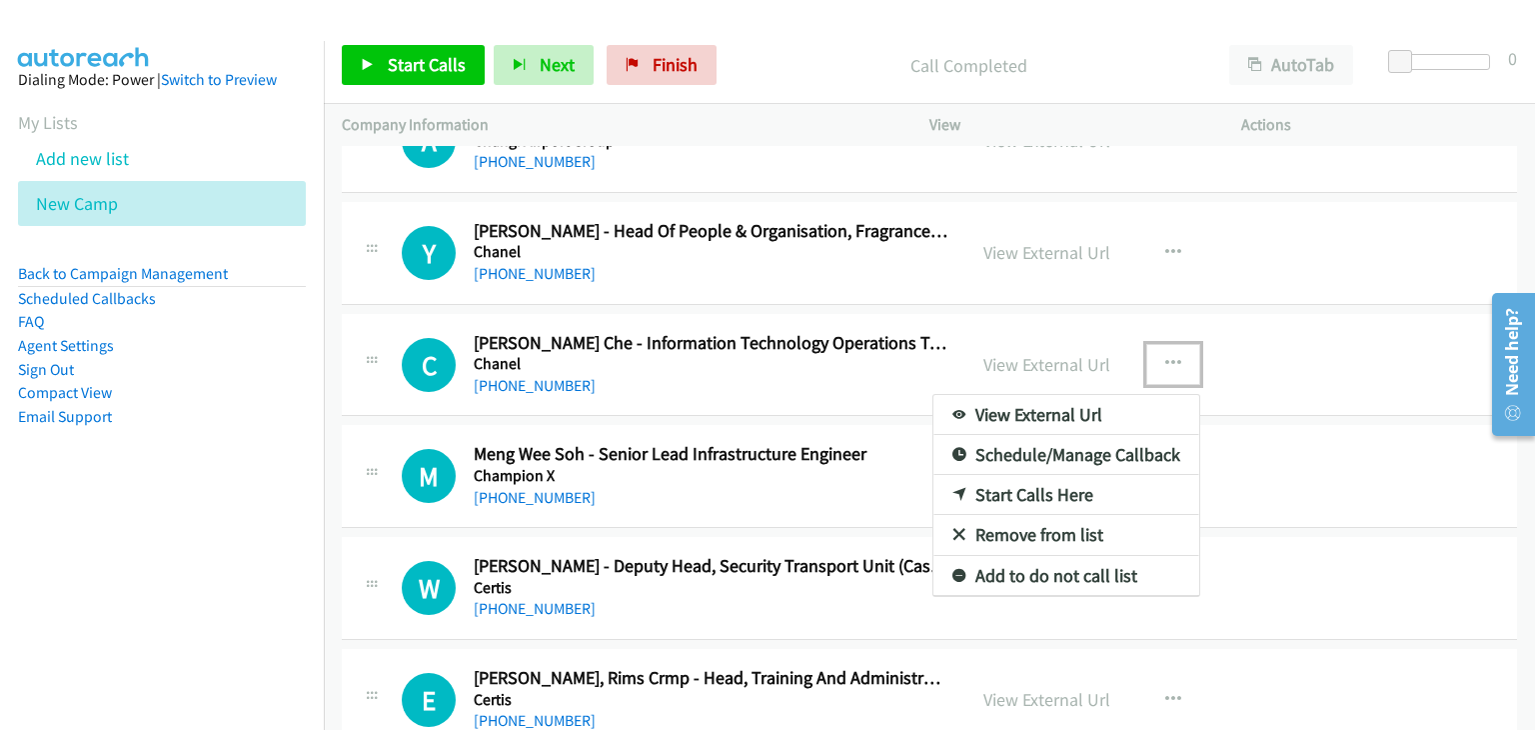
click at [1057, 477] on link "Start Calls Here" at bounding box center [1066, 495] width 266 height 40
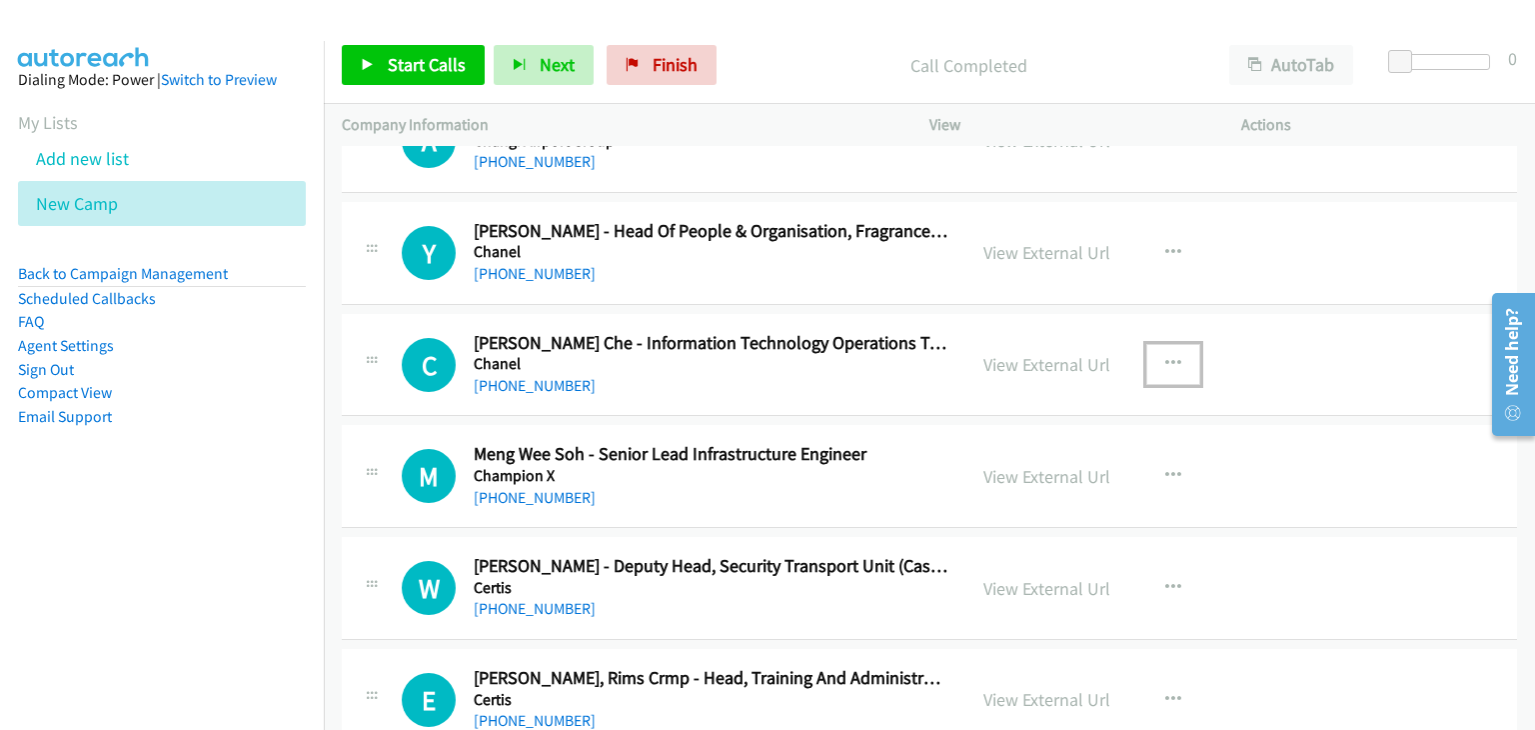
click at [1167, 356] on icon "button" at bounding box center [1173, 364] width 16 height 16
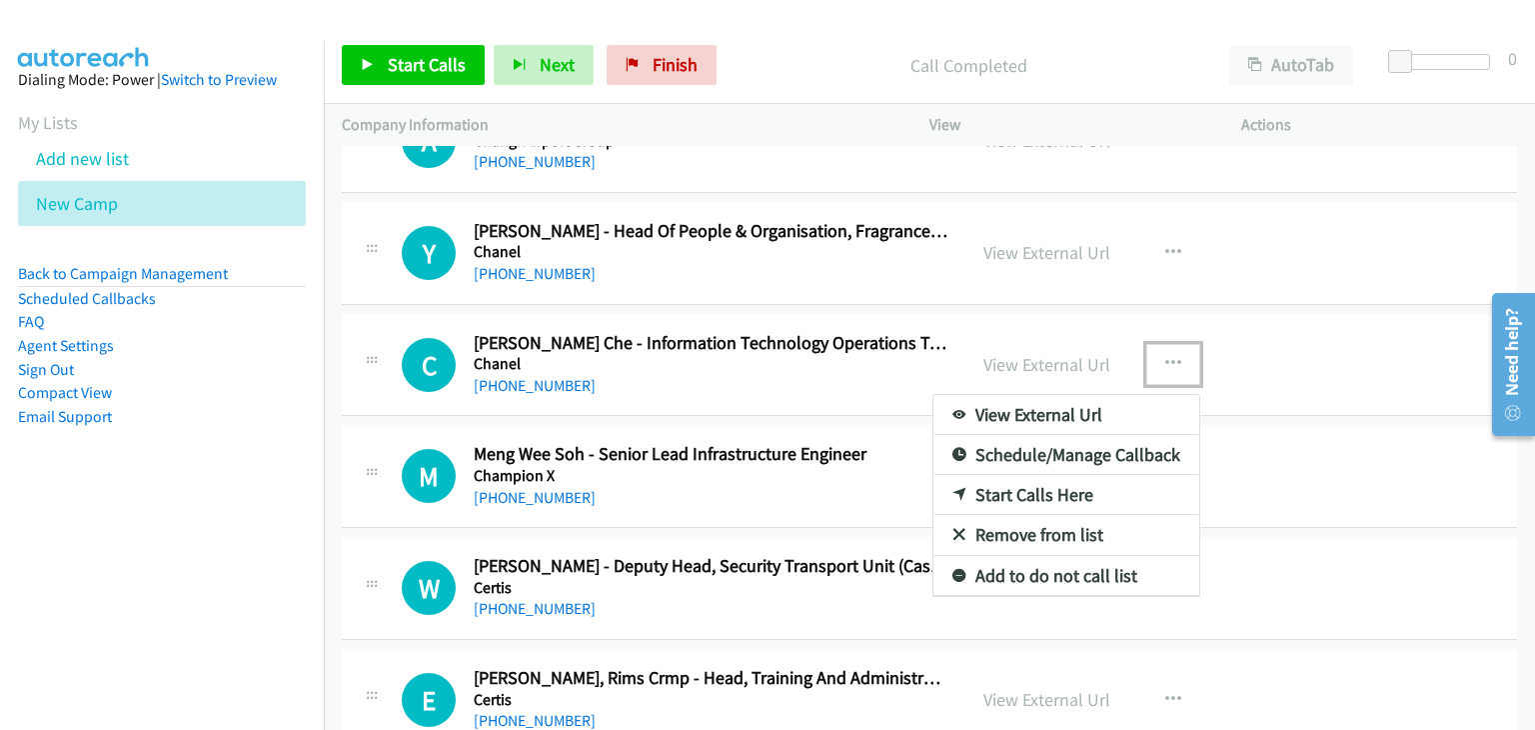
click at [1035, 481] on link "Start Calls Here" at bounding box center [1066, 495] width 266 height 40
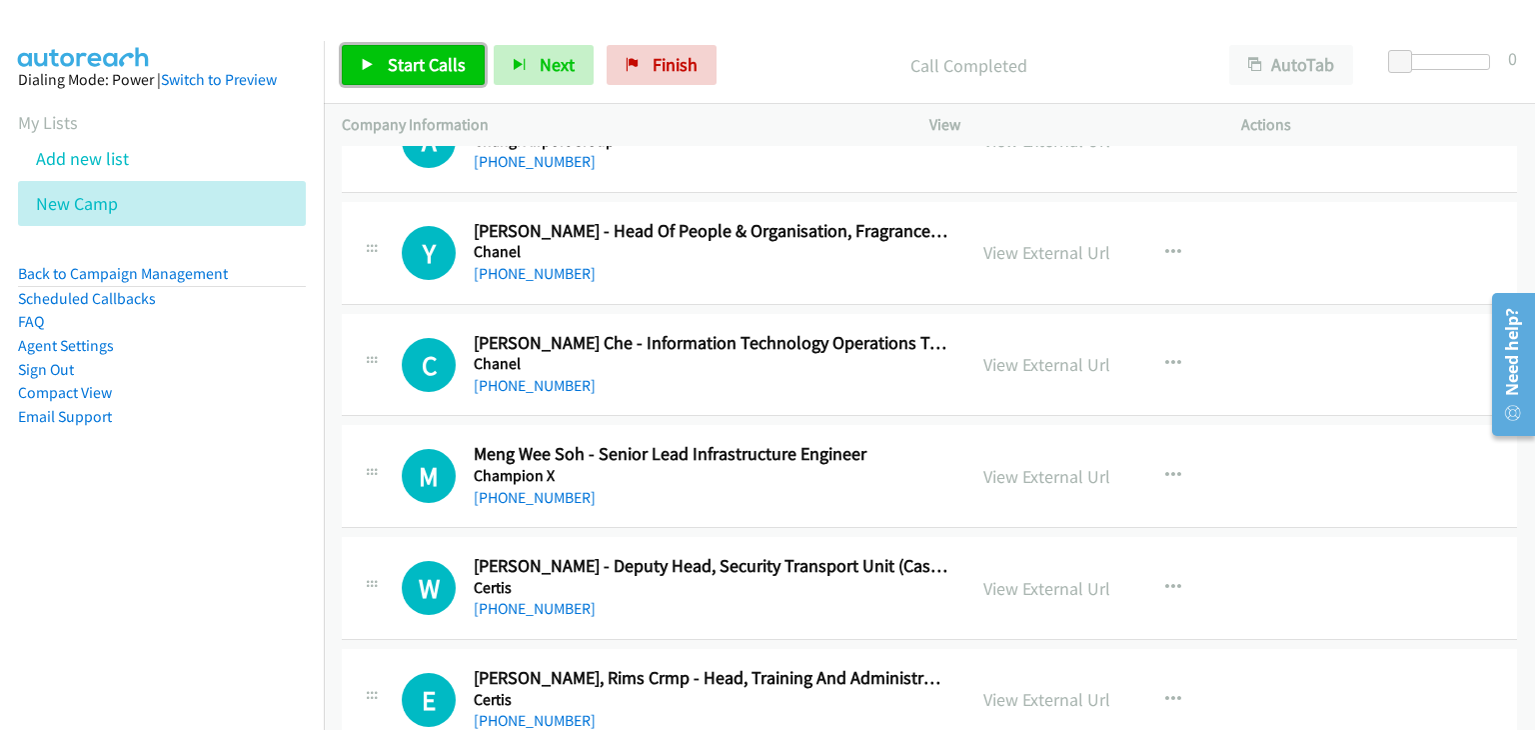
click at [402, 60] on span "Start Calls" at bounding box center [427, 64] width 78 height 23
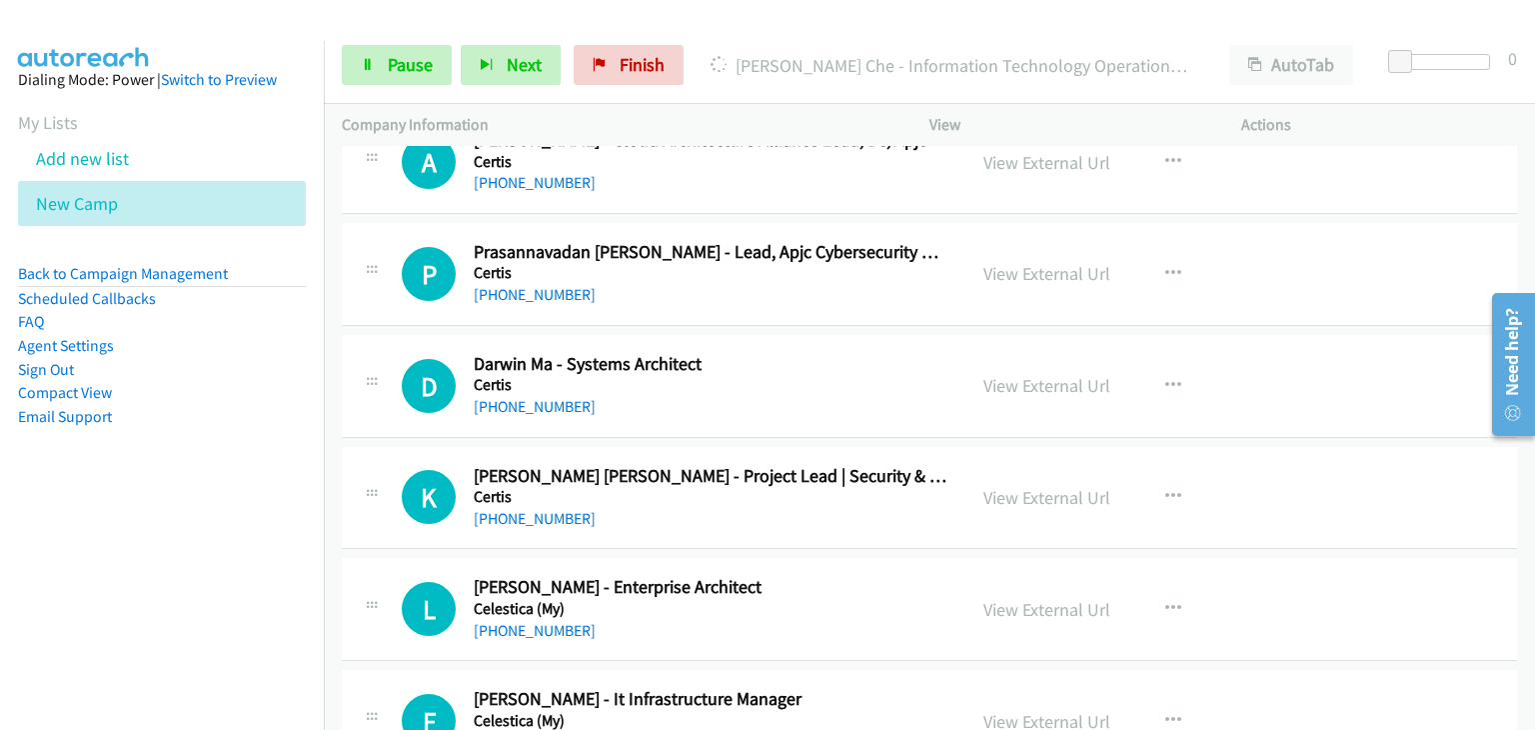
scroll to position [10893, 0]
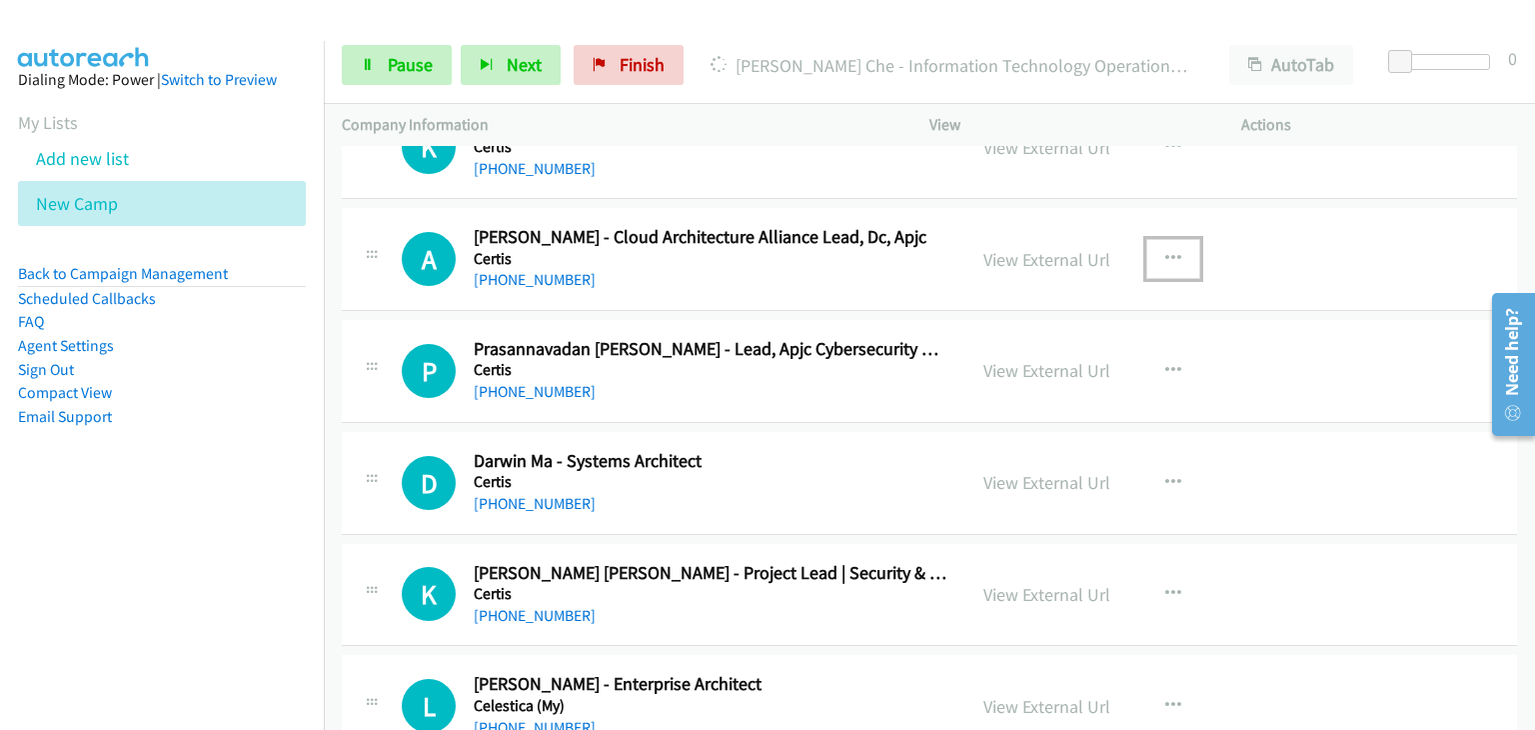
click at [1155, 239] on button "button" at bounding box center [1173, 259] width 54 height 40
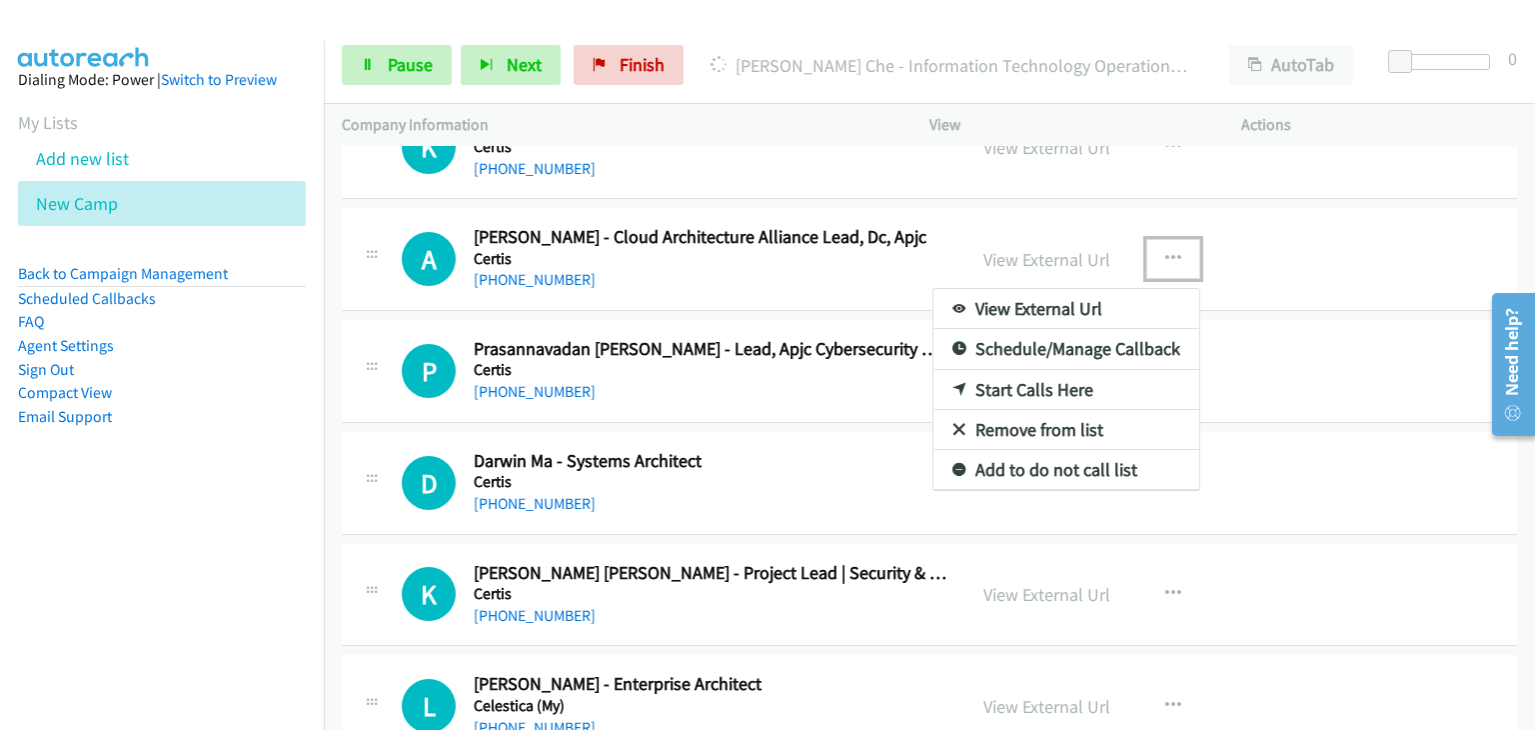
click at [1051, 371] on link "Start Calls Here" at bounding box center [1066, 390] width 266 height 40
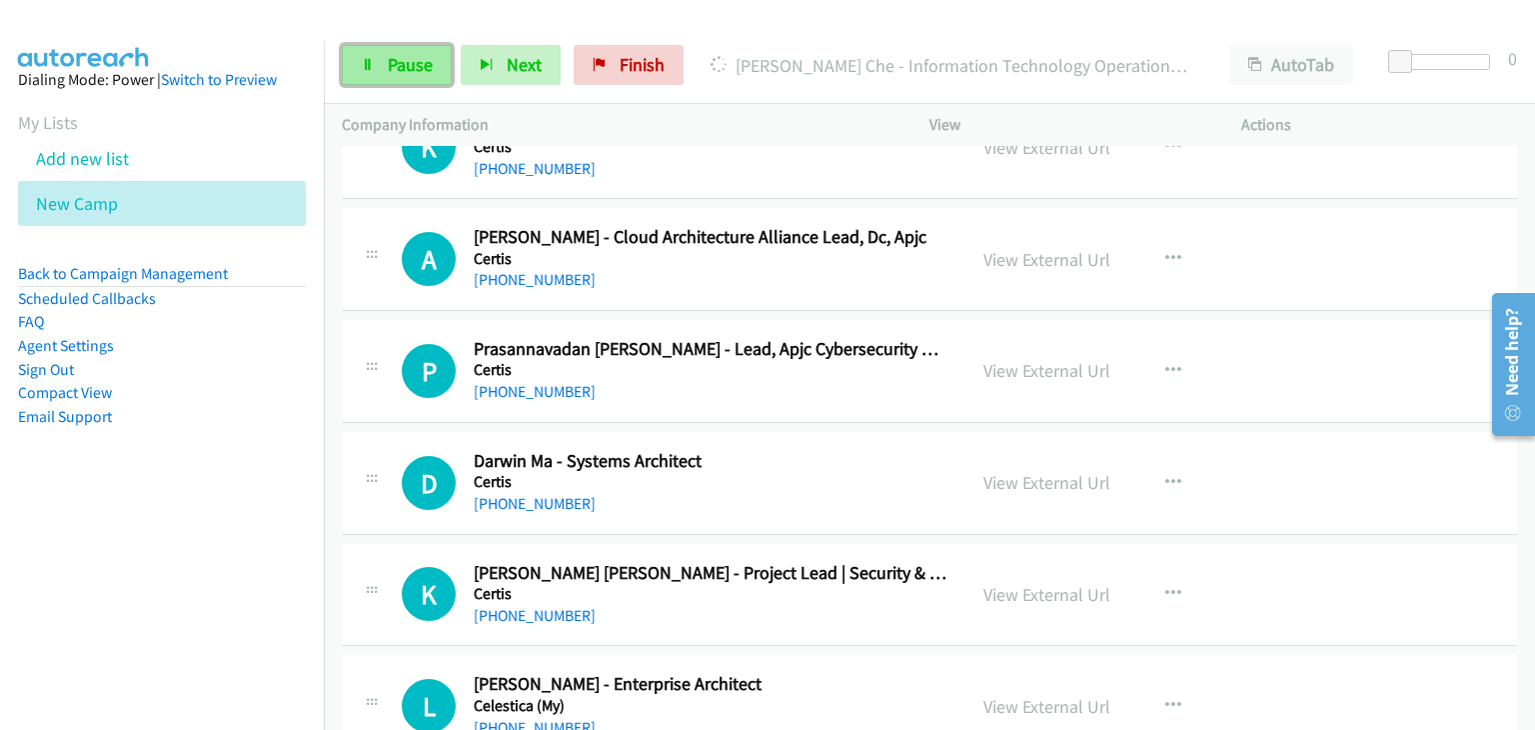
click at [375, 66] on link "Pause" at bounding box center [397, 65] width 110 height 40
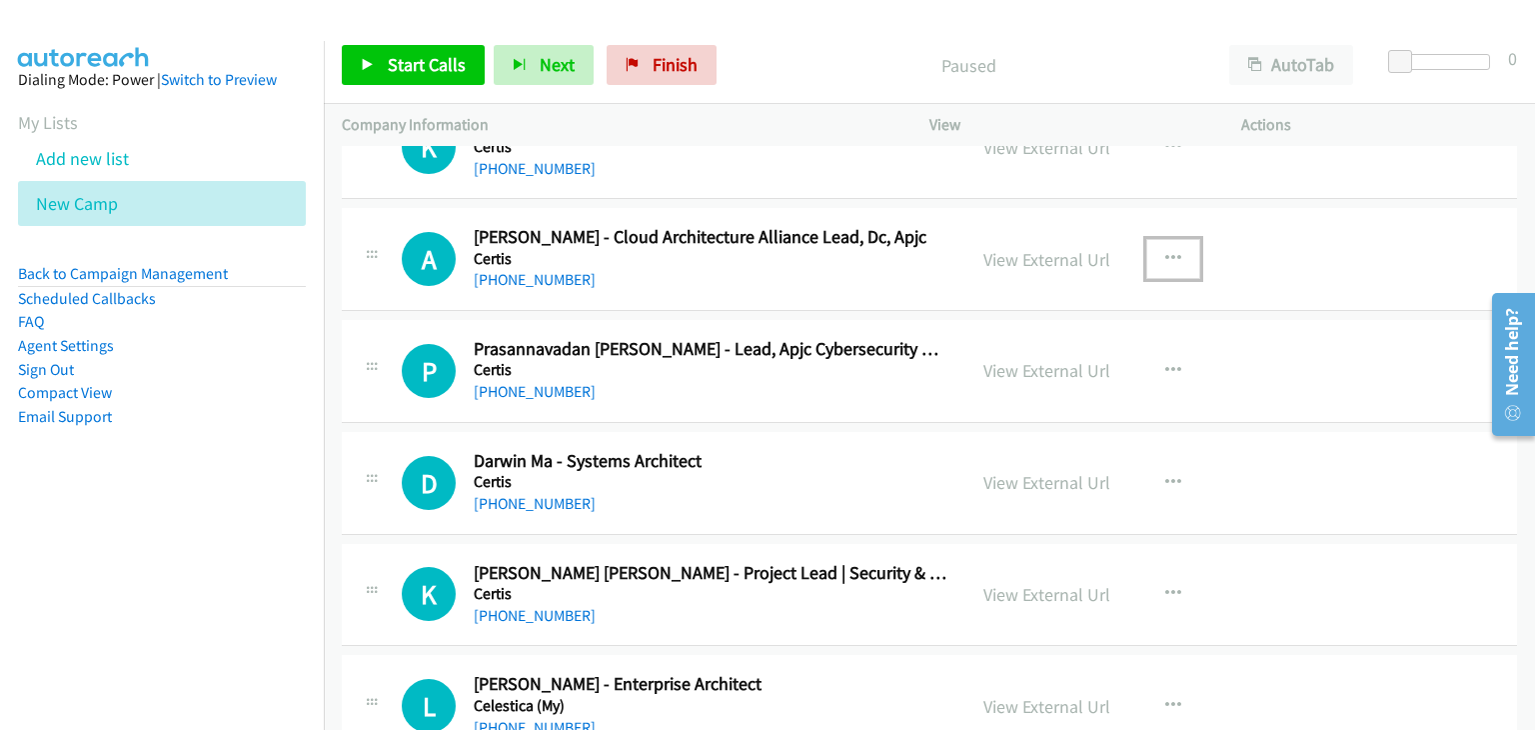
click at [1155, 239] on button "button" at bounding box center [1173, 259] width 54 height 40
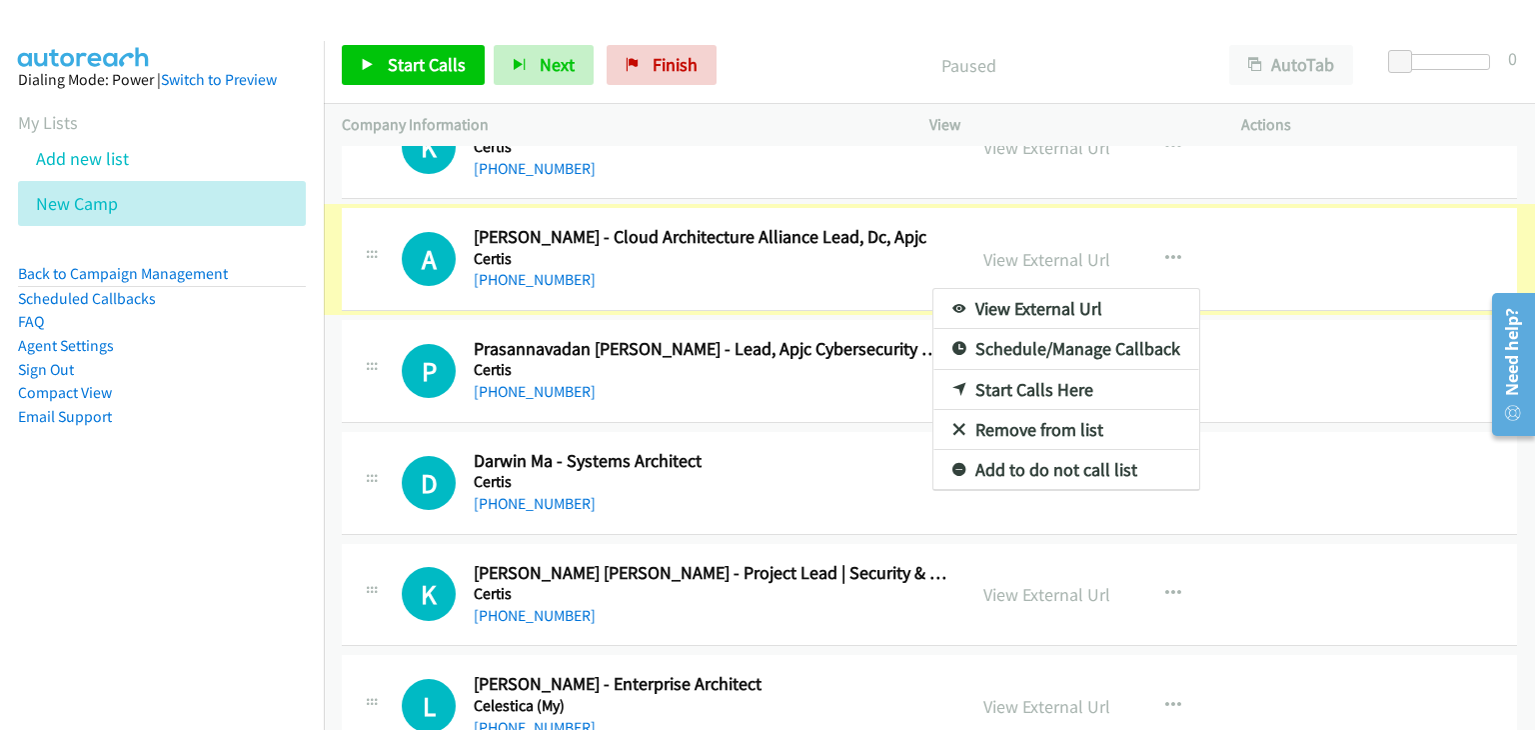
scroll to position [10593, 0]
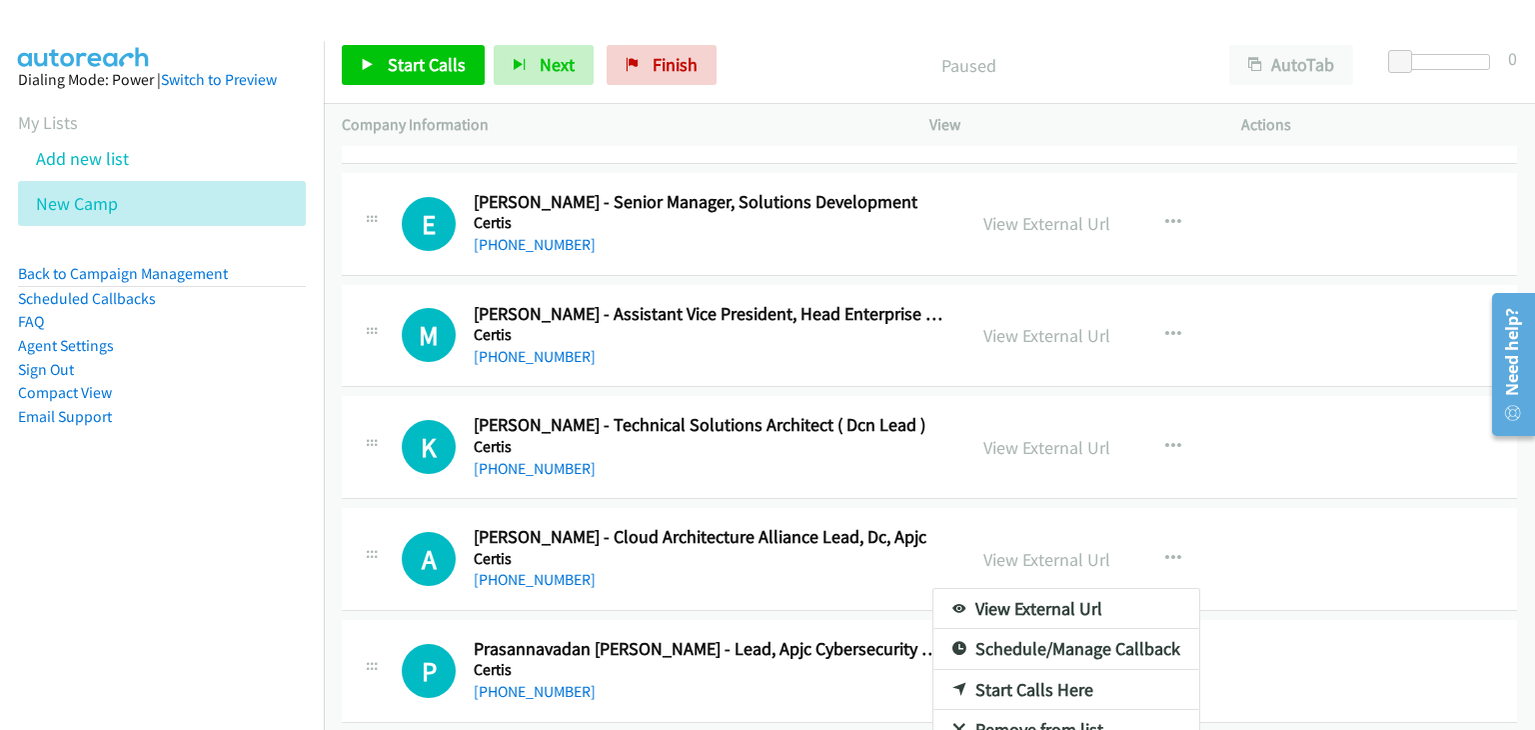
click at [1130, 373] on div at bounding box center [767, 365] width 1535 height 730
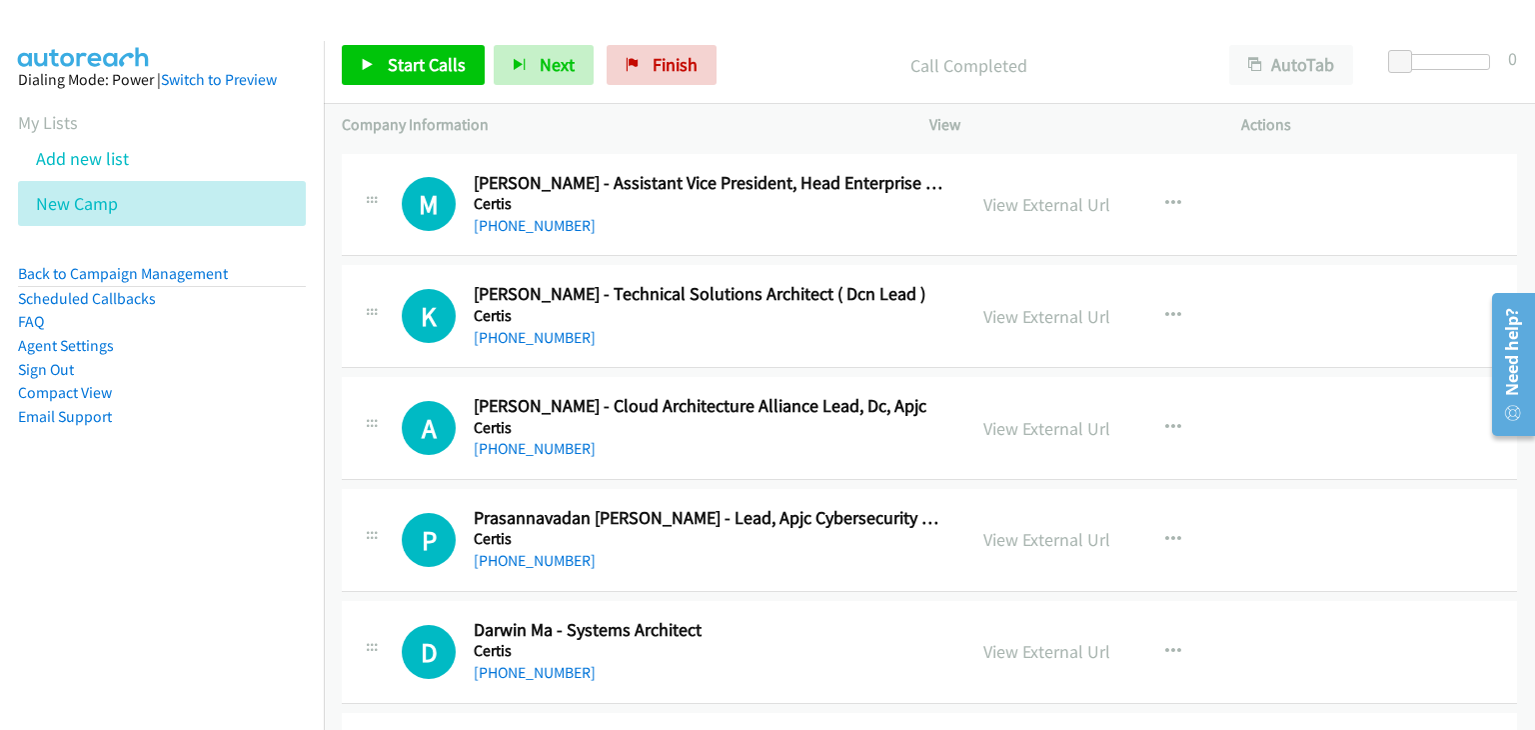
scroll to position [10693, 0]
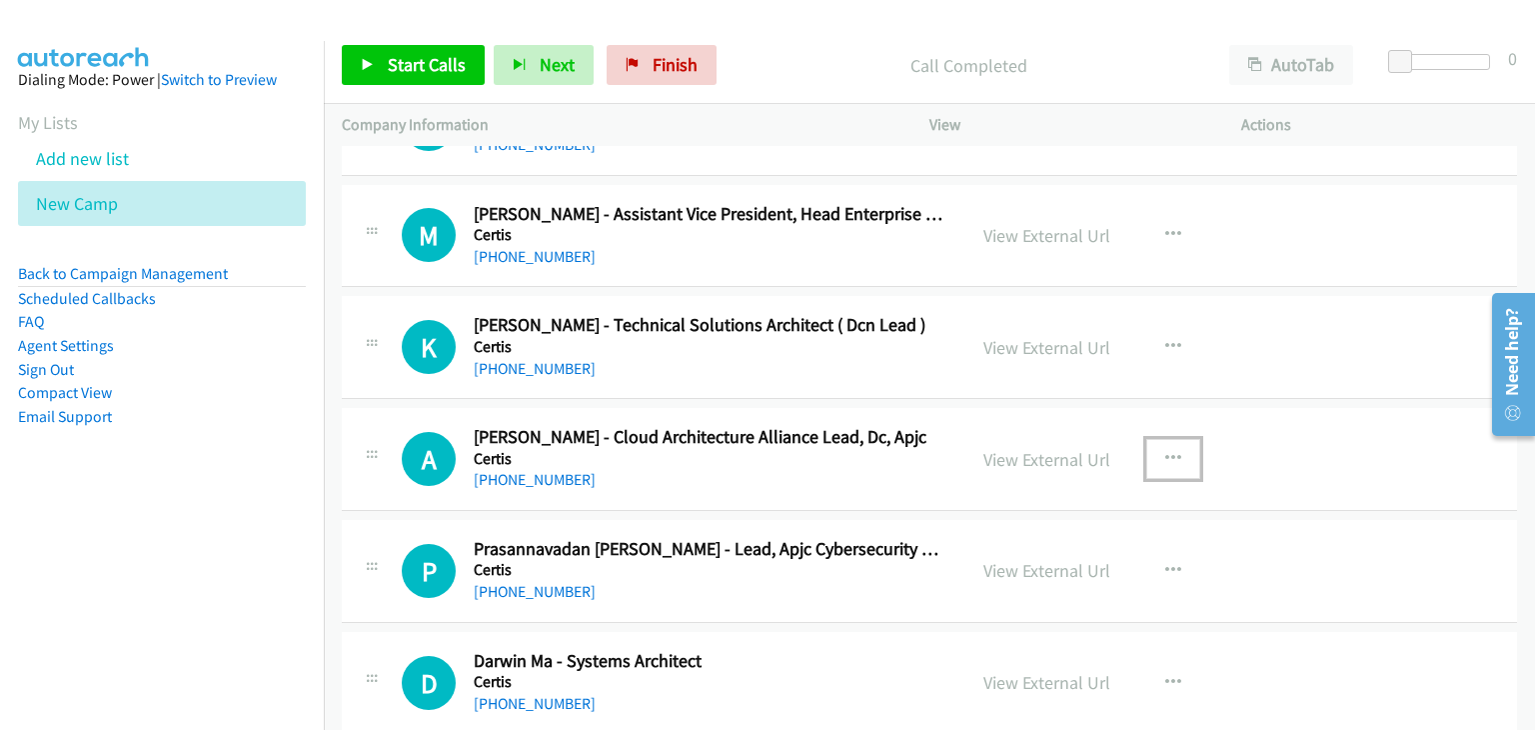
click at [1165, 451] on icon "button" at bounding box center [1173, 459] width 16 height 16
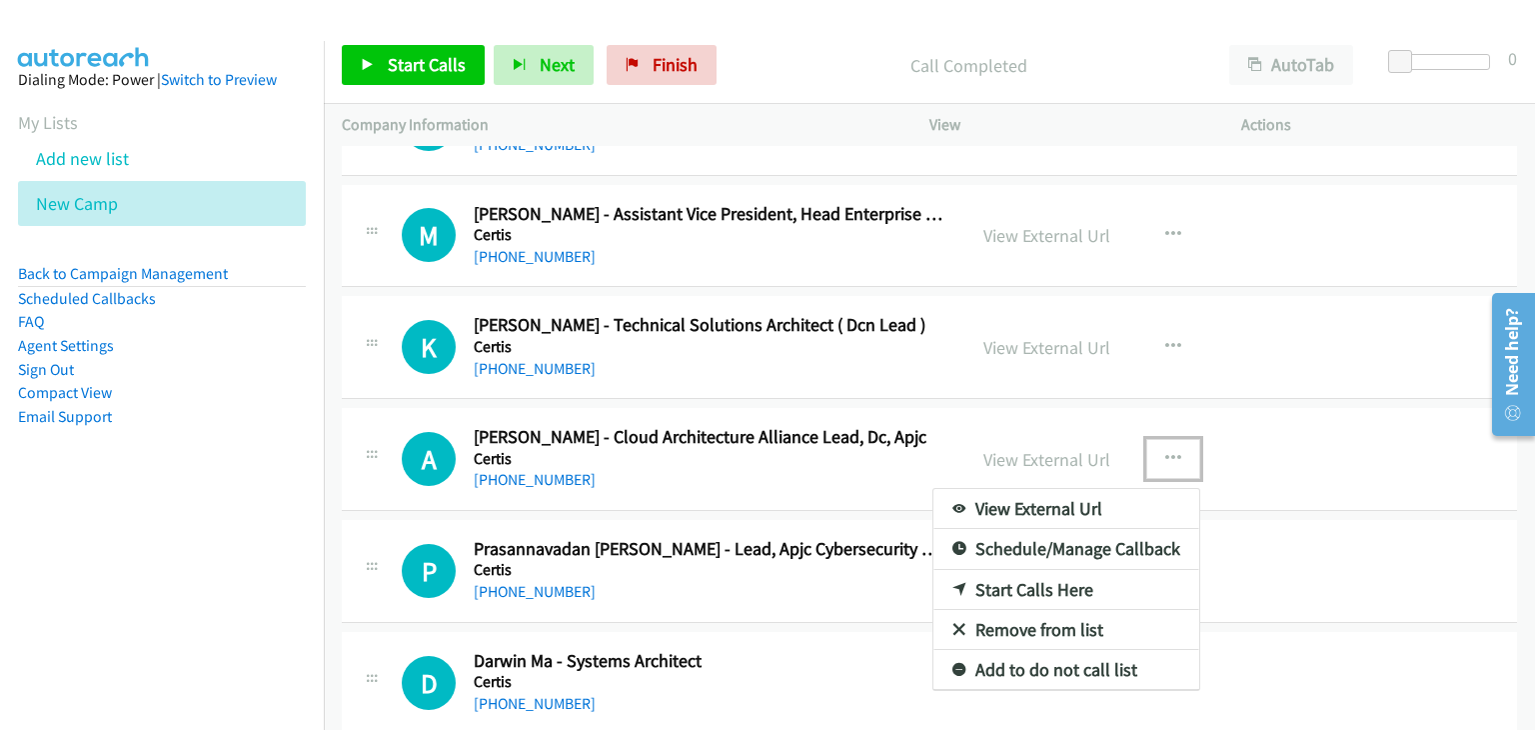
click at [1015, 570] on link "Start Calls Here" at bounding box center [1066, 590] width 266 height 40
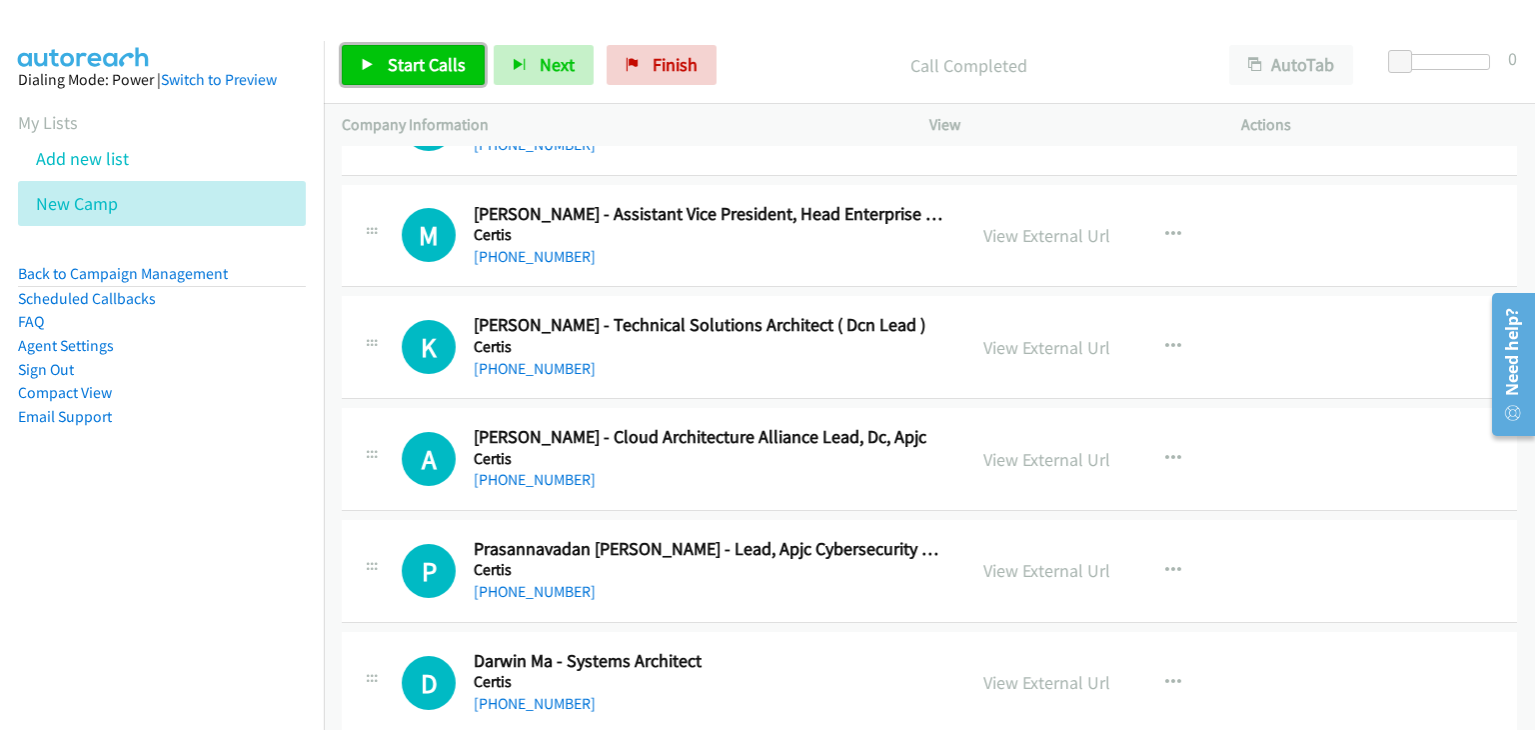
click at [413, 78] on link "Start Calls" at bounding box center [413, 65] width 143 height 40
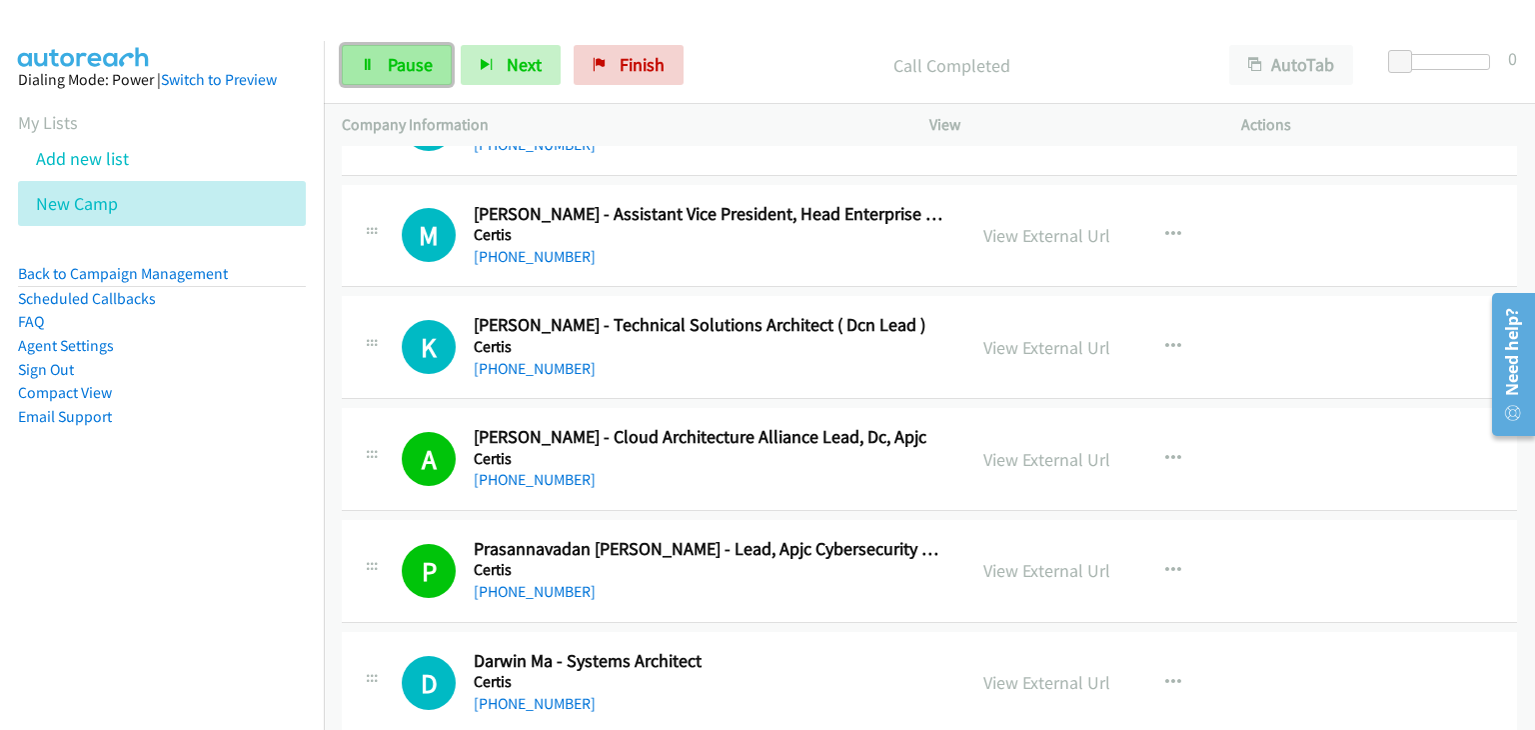
click at [393, 65] on span "Pause" at bounding box center [410, 64] width 45 height 23
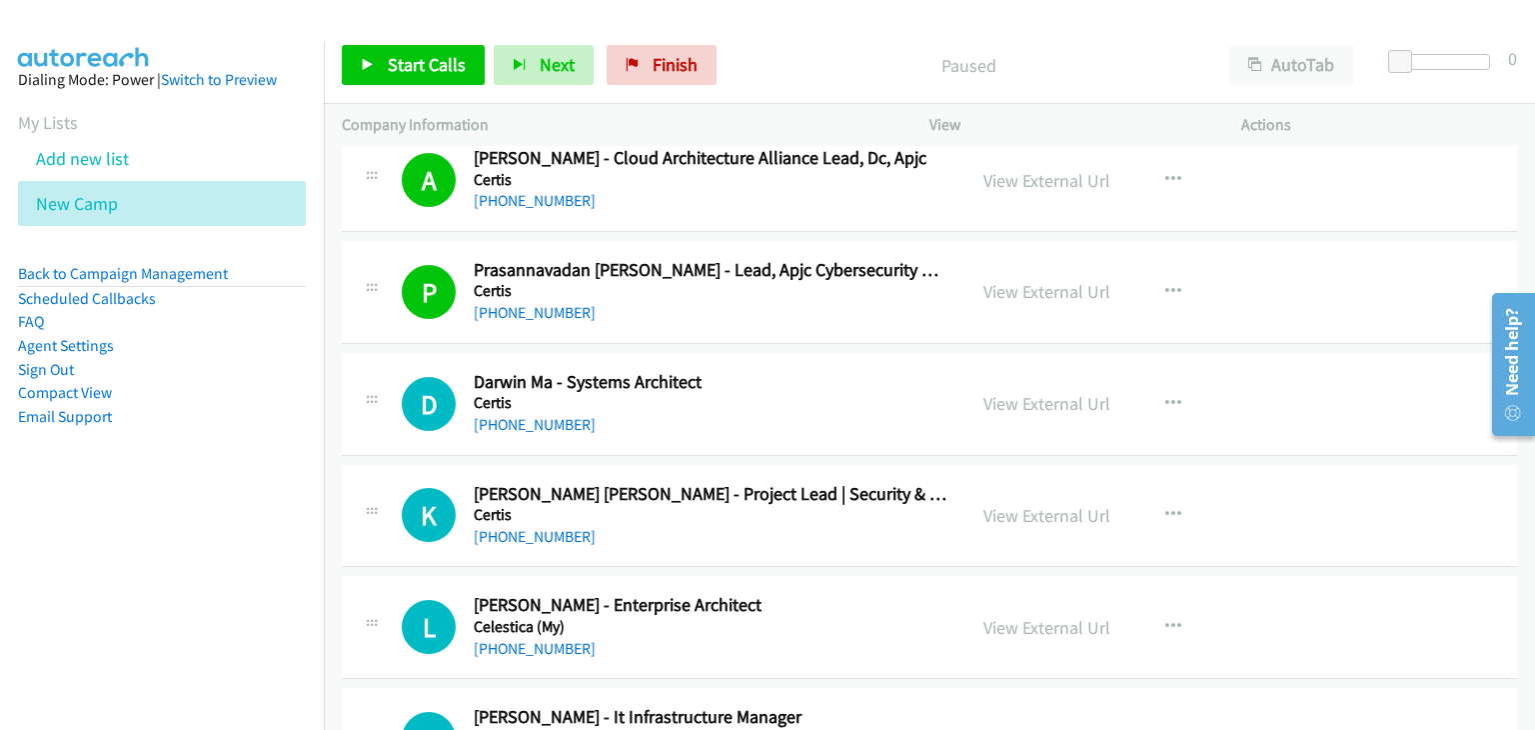
scroll to position [10993, 0]
